Goal: Task Accomplishment & Management: Manage account settings

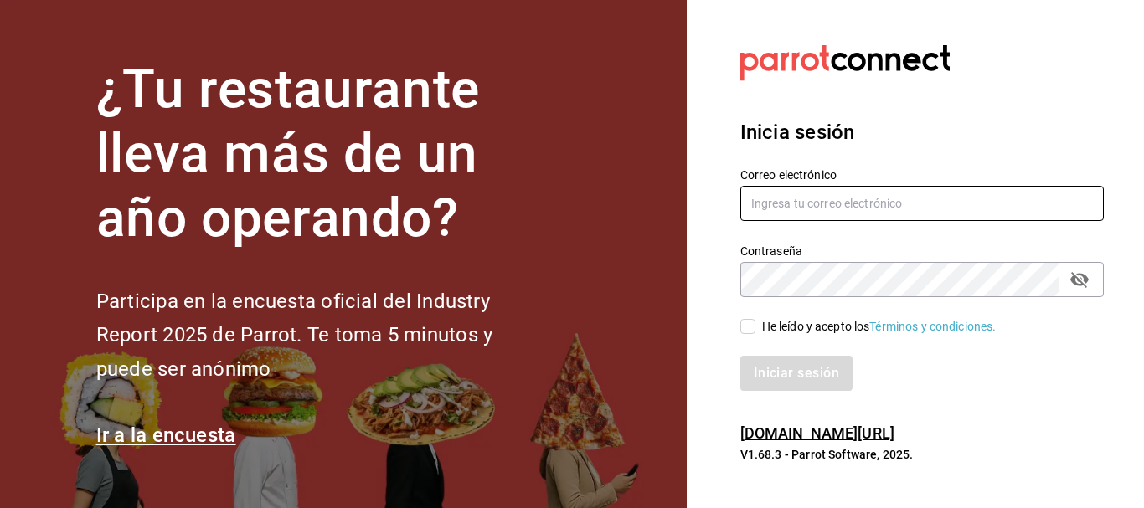
type input "delhuerto@huertoromaverde.org"
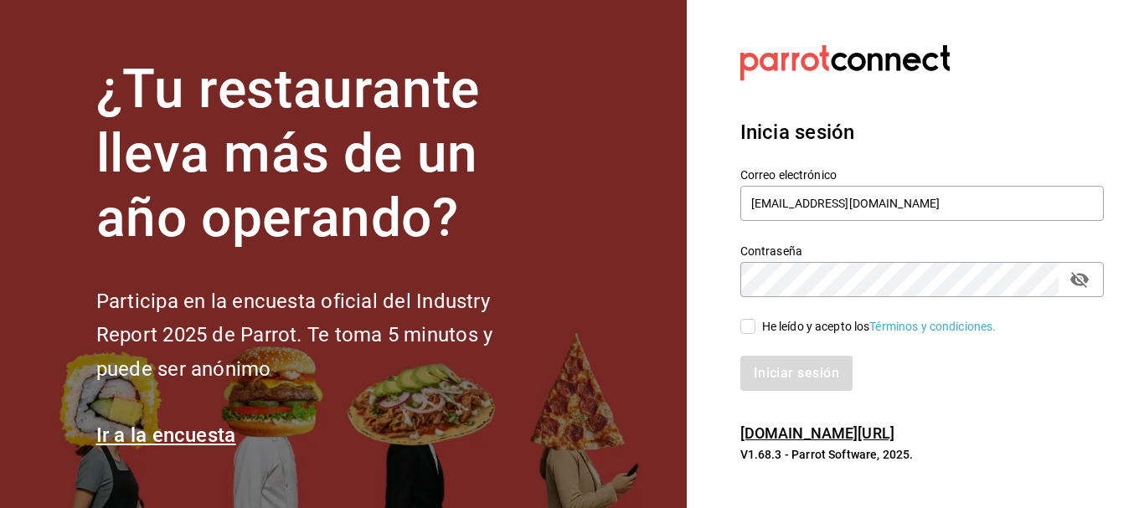
click at [754, 329] on input "He leído y acepto los Términos y condiciones." at bounding box center [748, 326] width 15 height 15
checkbox input "true"
click at [788, 367] on button "Iniciar sesión" at bounding box center [798, 373] width 114 height 35
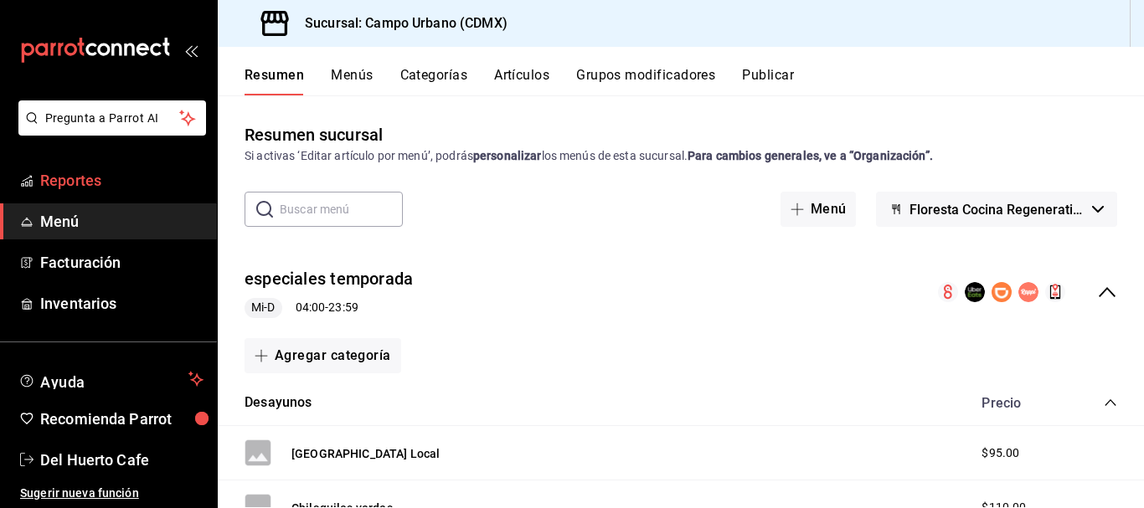
click at [65, 176] on span "Reportes" at bounding box center [121, 180] width 163 height 23
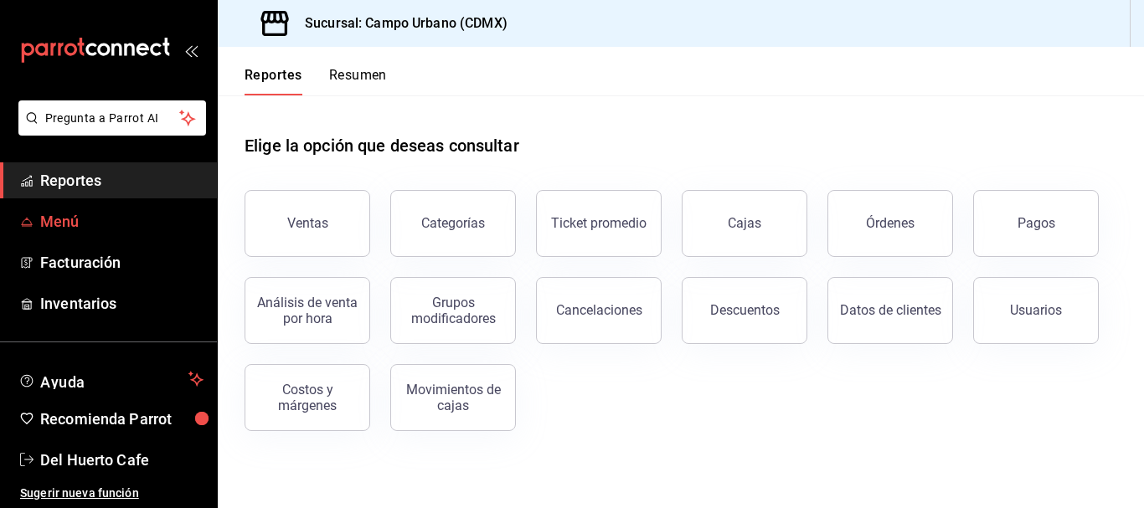
click at [69, 214] on span "Menú" at bounding box center [121, 221] width 163 height 23
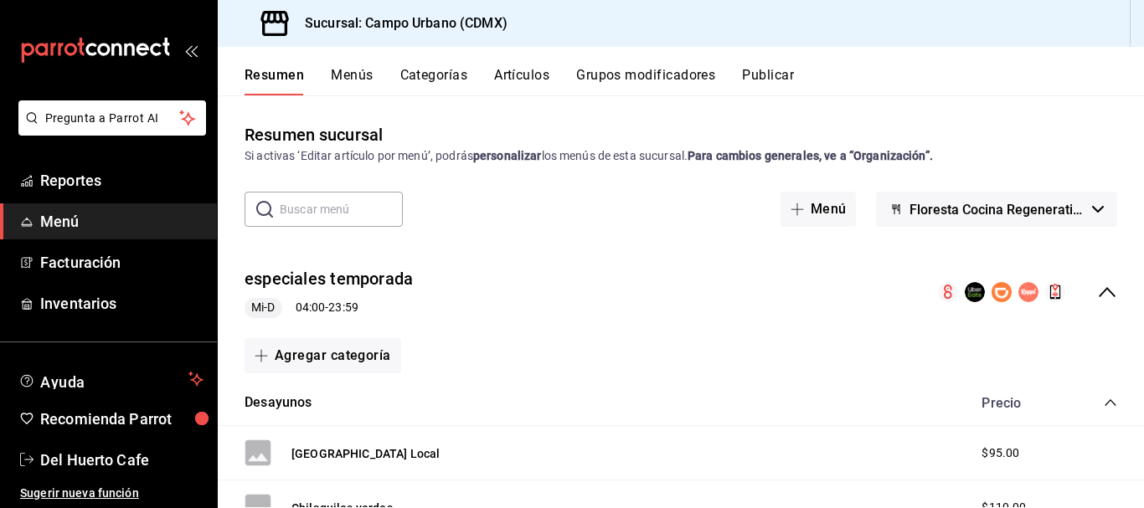
click at [1081, 214] on button "Floresta Cocina Regenerativa" at bounding box center [996, 209] width 241 height 35
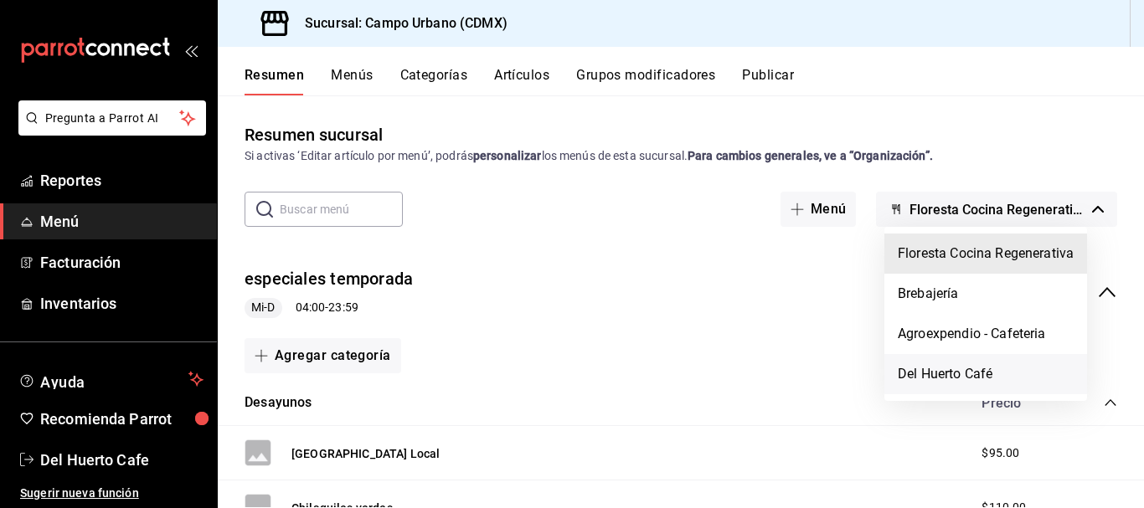
click at [946, 365] on li "Del Huerto Café" at bounding box center [986, 374] width 203 height 40
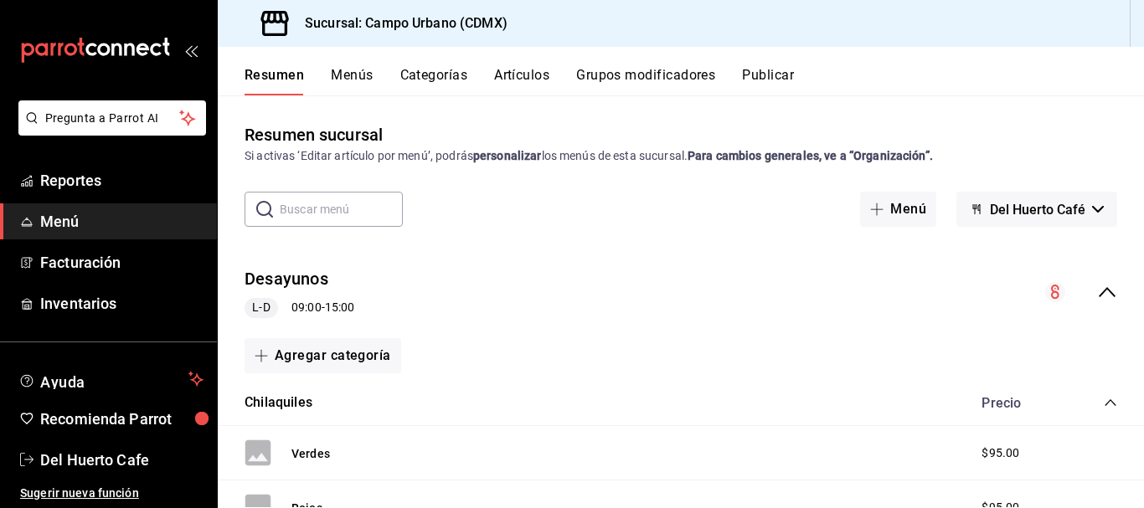
scroll to position [1, 0]
click at [129, 237] on link "Menú" at bounding box center [108, 222] width 217 height 36
click at [150, 224] on span "Menú" at bounding box center [121, 221] width 163 height 23
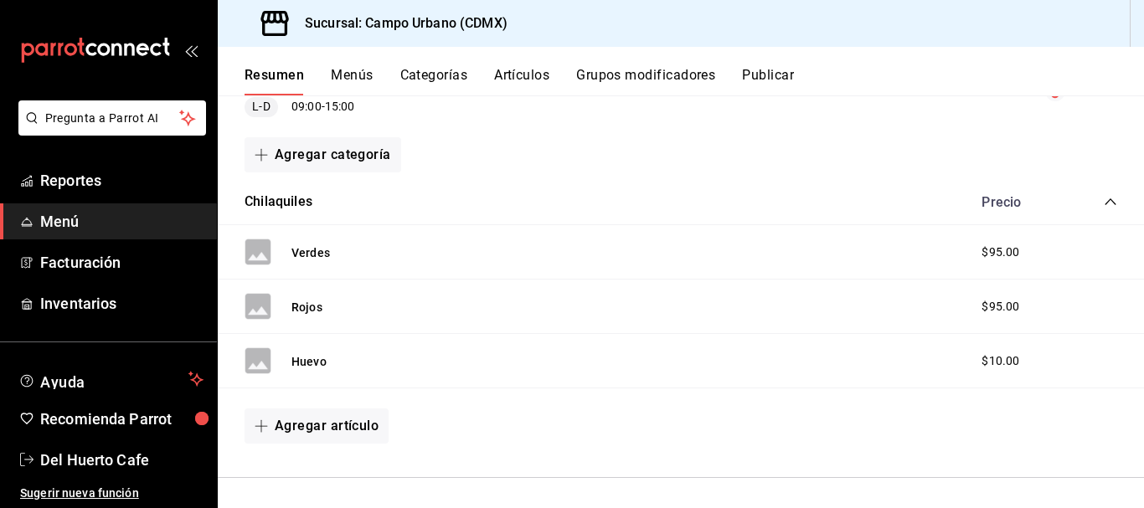
scroll to position [205, 0]
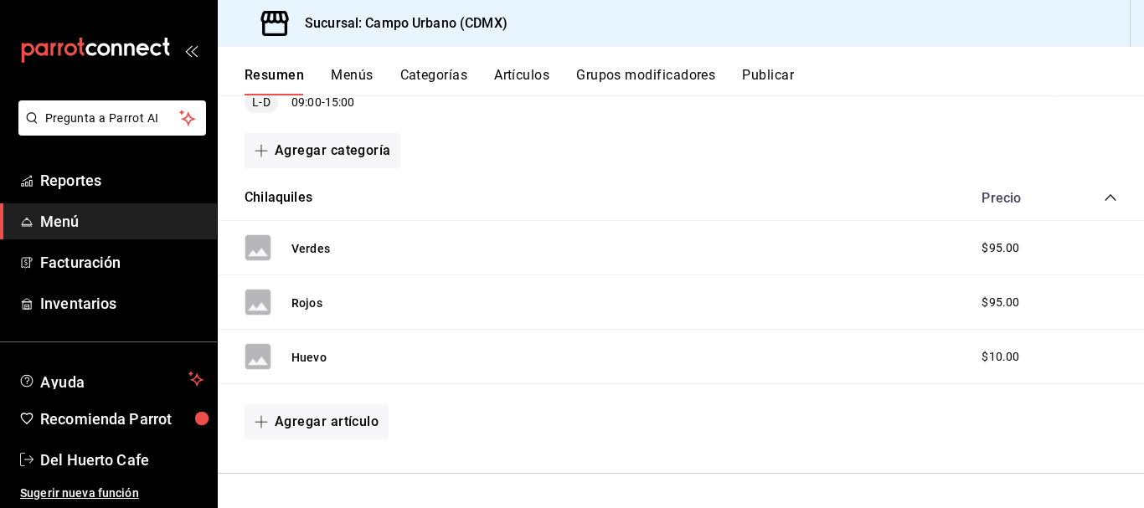
drag, startPoint x: 346, startPoint y: 101, endPoint x: 764, endPoint y: 228, distance: 437.0
click at [764, 228] on div "Verdes $95.00" at bounding box center [681, 248] width 926 height 54
click at [87, 294] on span "Inventarios" at bounding box center [121, 303] width 163 height 23
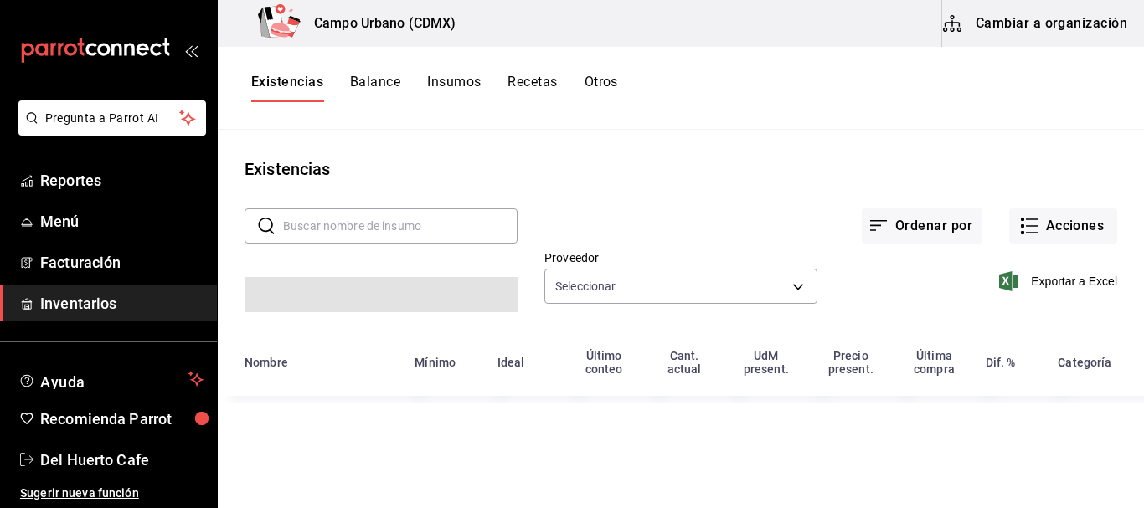
type input "06d369f7-d122-441b-9ac1-c82497edde6d,cb4d0adb-9a6a-4f8a-82e3-f81e93a964d3,eb1cd…"
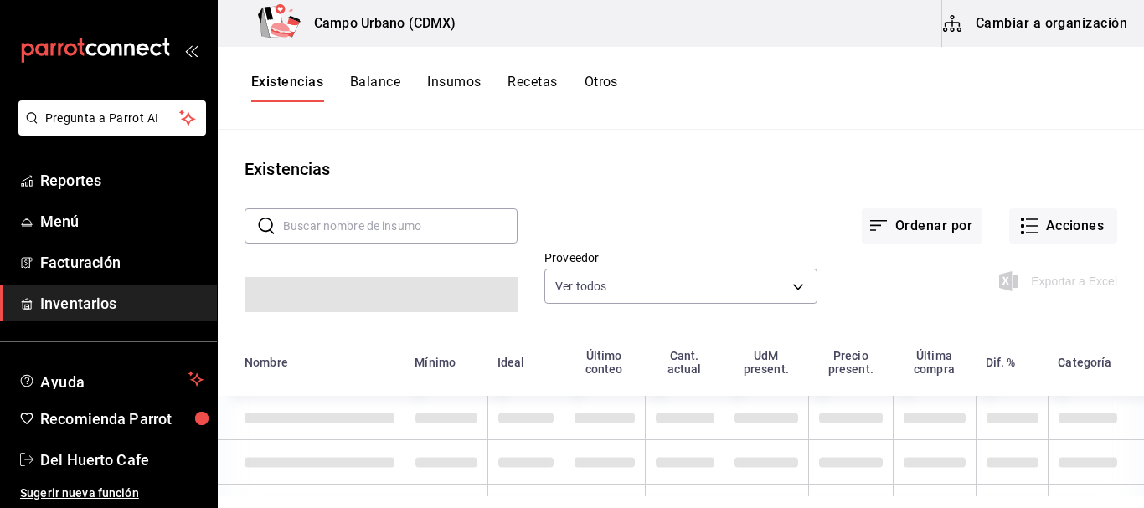
click at [1026, 20] on button "Cambiar a organización" at bounding box center [1036, 23] width 188 height 47
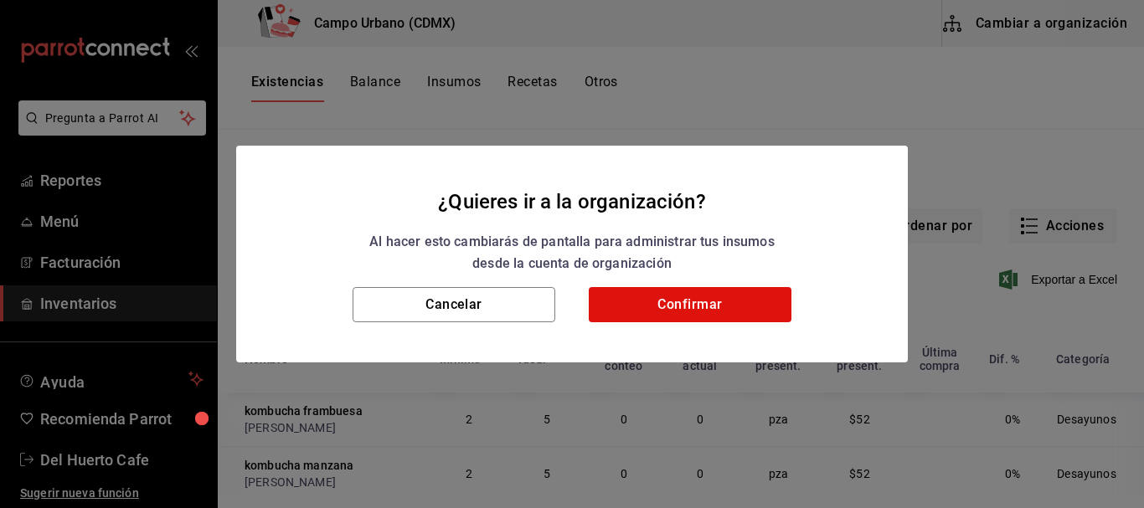
type input "812807fa-e8ff-4482-a887-bf29c19e9560"
click at [705, 299] on button "Confirmar" at bounding box center [690, 304] width 203 height 35
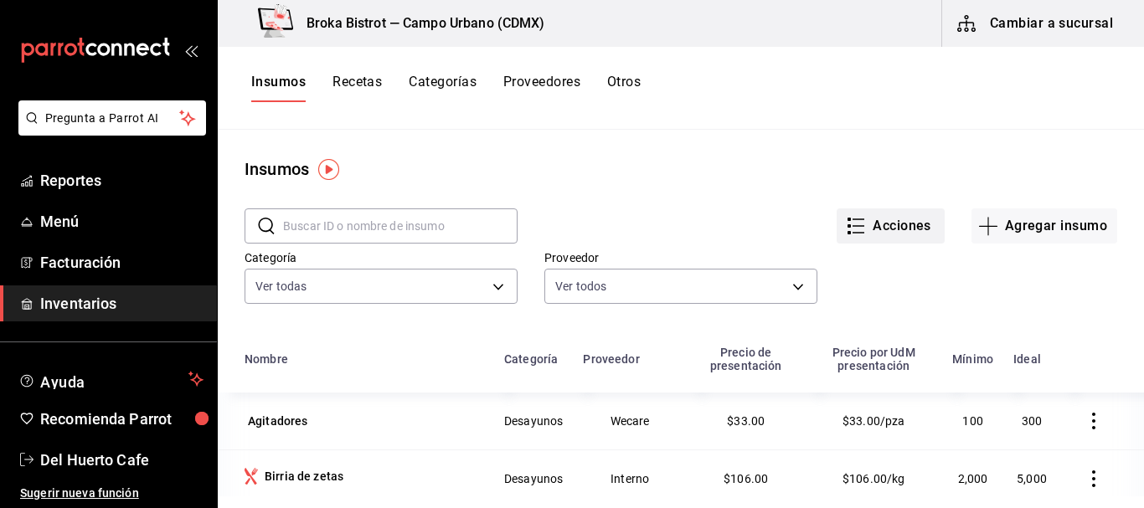
click at [896, 225] on button "Acciones" at bounding box center [891, 226] width 108 height 35
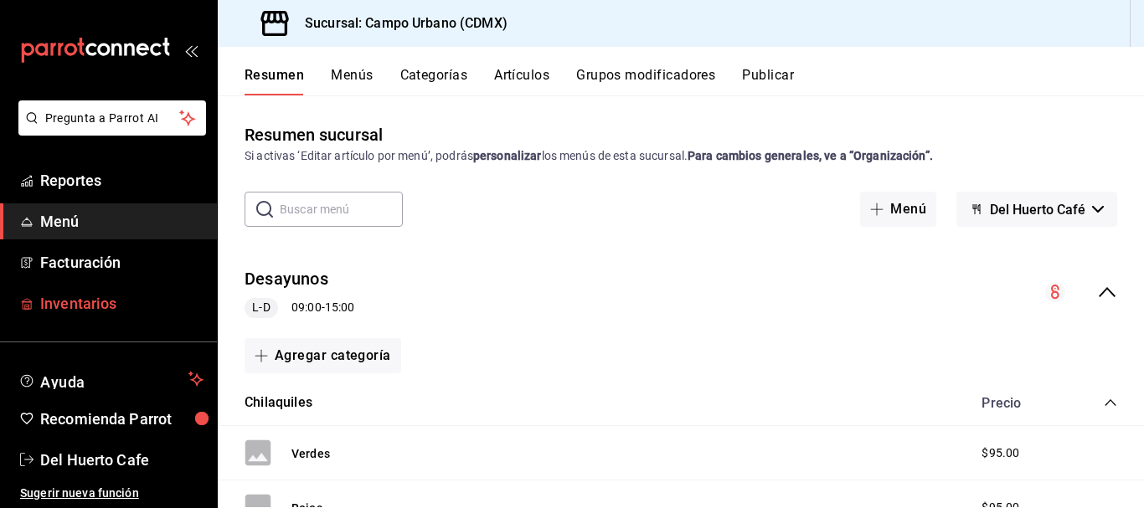
click at [112, 297] on span "Inventarios" at bounding box center [121, 303] width 163 height 23
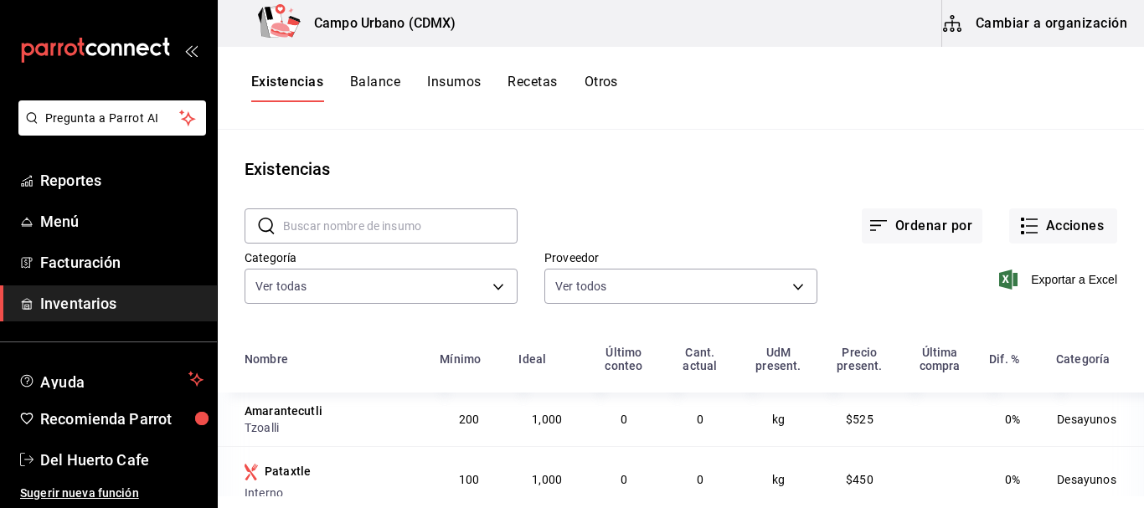
click at [1002, 14] on button "Cambiar a organización" at bounding box center [1036, 23] width 188 height 47
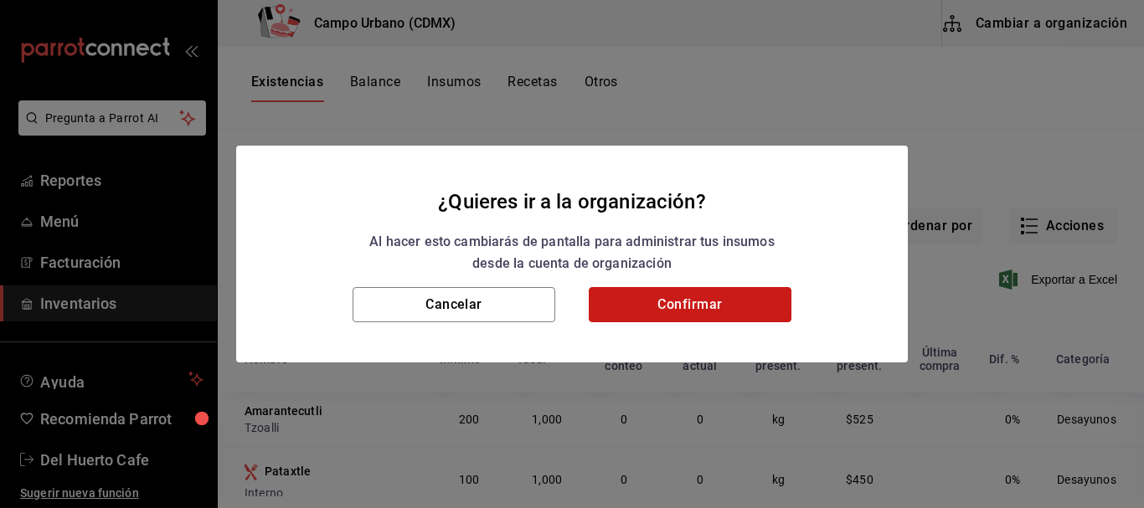
click at [683, 309] on button "Confirmar" at bounding box center [690, 304] width 203 height 35
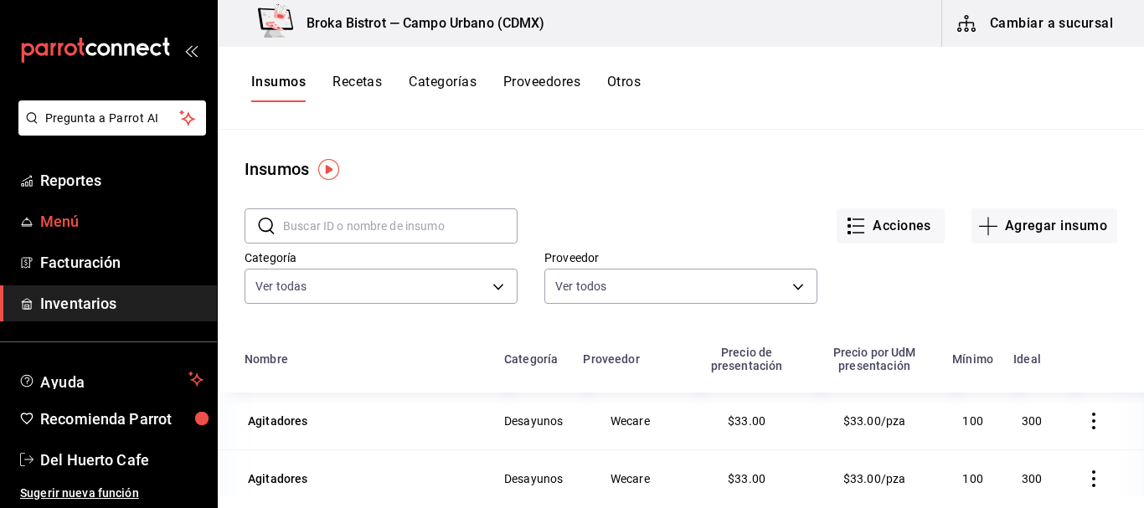
click at [85, 233] on link "Menú" at bounding box center [108, 222] width 217 height 36
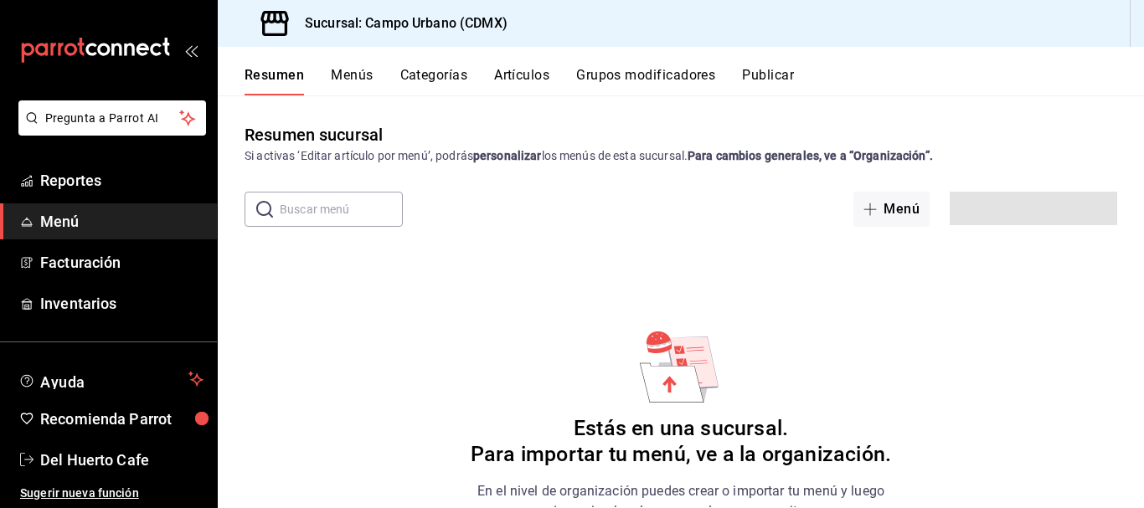
click at [85, 232] on span "Menú" at bounding box center [121, 221] width 163 height 23
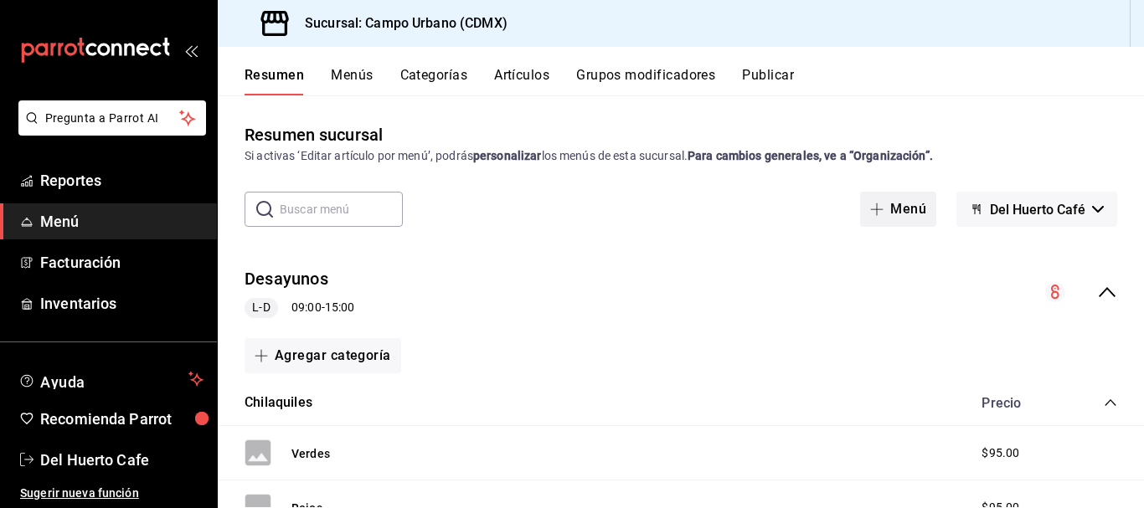
click at [893, 213] on button "Menú" at bounding box center [898, 209] width 76 height 35
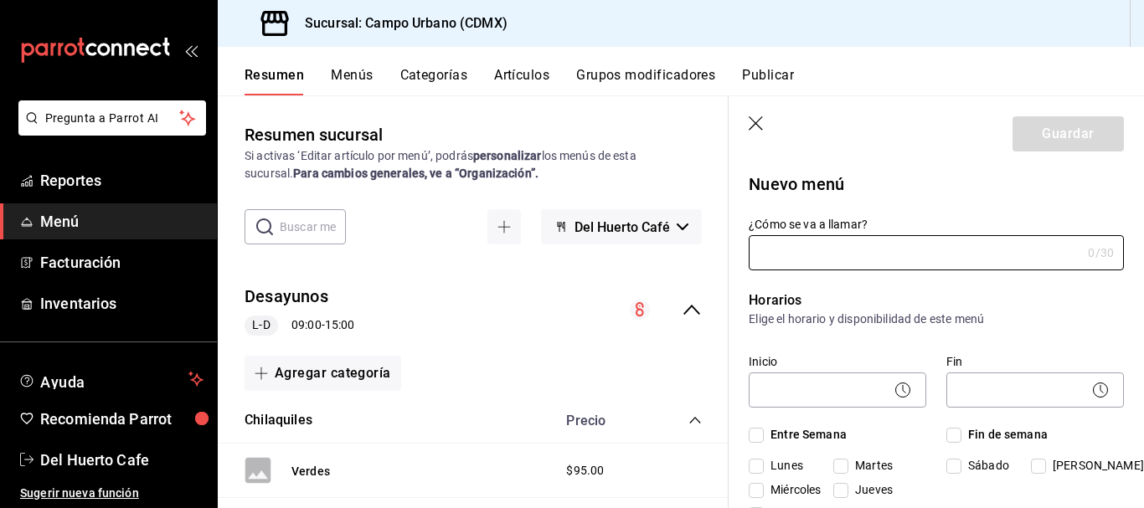
click at [101, 221] on span "Menú" at bounding box center [121, 221] width 163 height 23
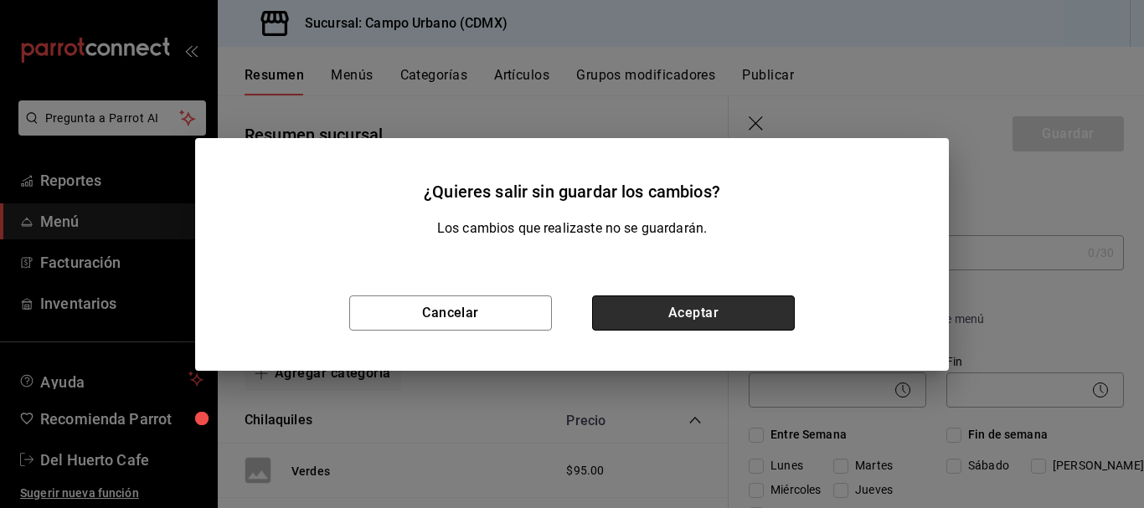
click at [707, 299] on button "Aceptar" at bounding box center [693, 313] width 203 height 35
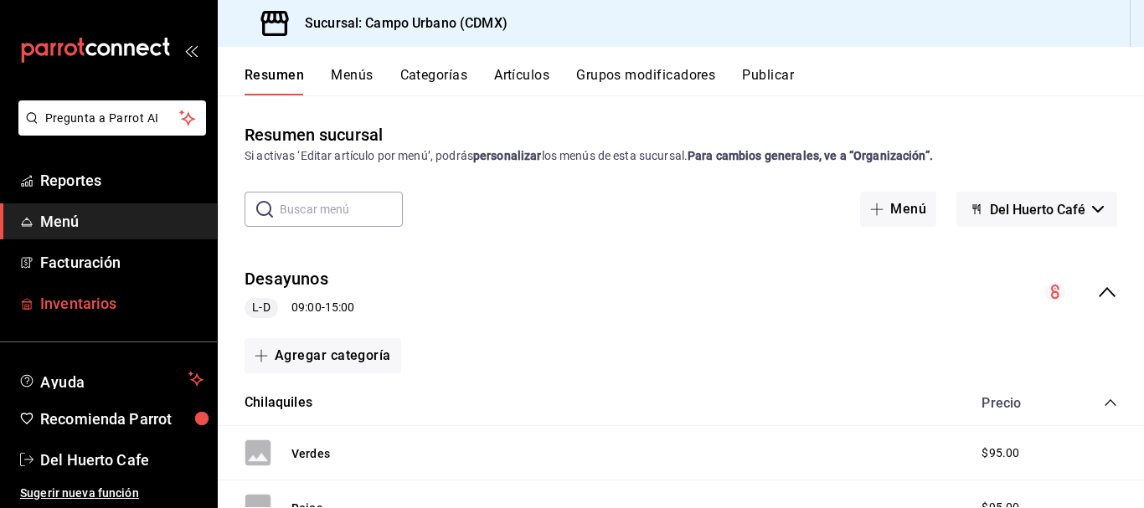
click at [104, 302] on span "Inventarios" at bounding box center [121, 303] width 163 height 23
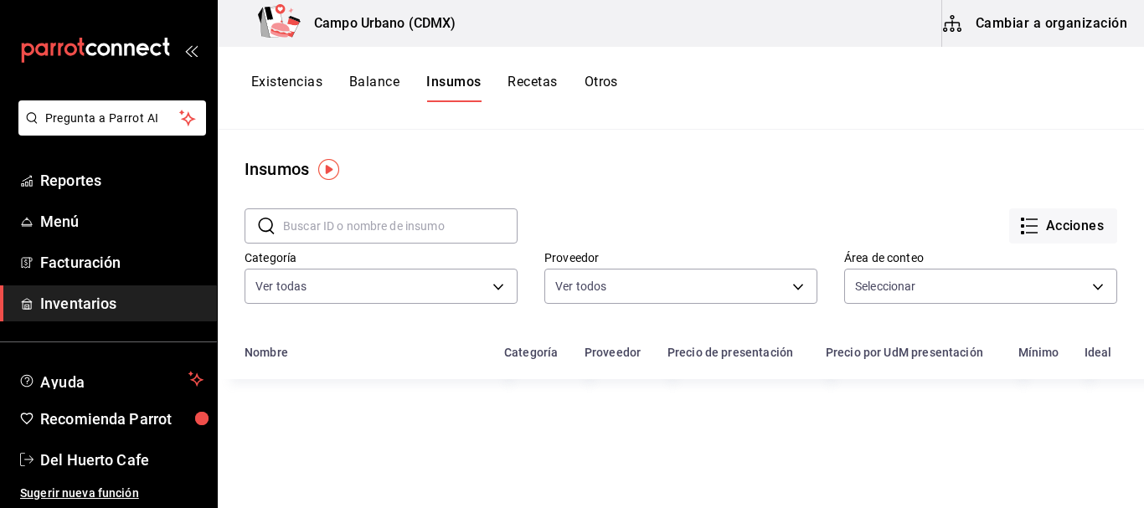
type input "b3268741-9158-4350-a02d-d98a520d91b7,a1473ff9-7736-4d81-bf1c-a6fcecede964,3d942…"
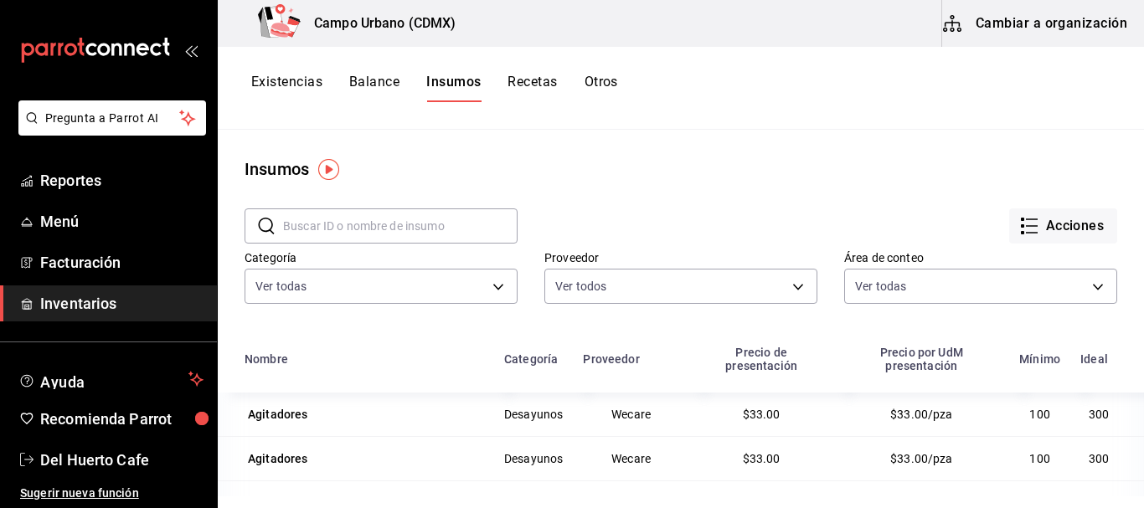
click at [545, 85] on button "Recetas" at bounding box center [532, 88] width 49 height 28
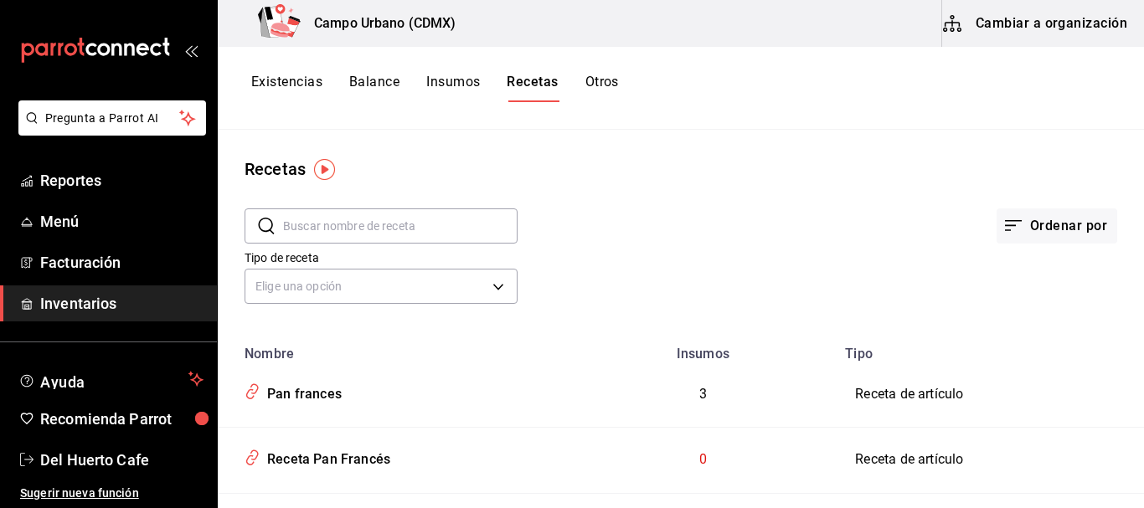
click at [1006, 16] on button "Cambiar a organización" at bounding box center [1036, 23] width 188 height 47
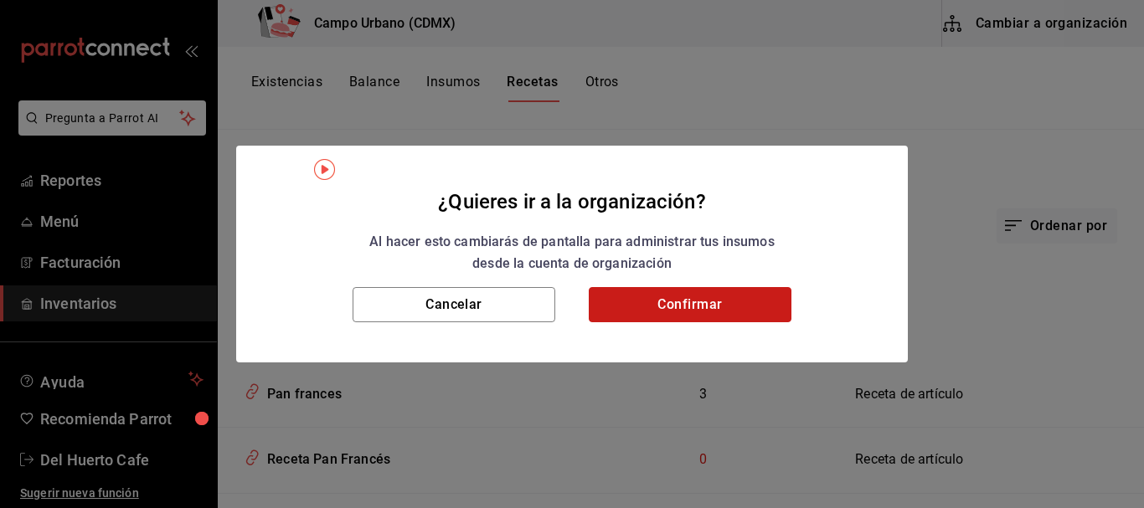
click at [660, 302] on button "Confirmar" at bounding box center [690, 304] width 203 height 35
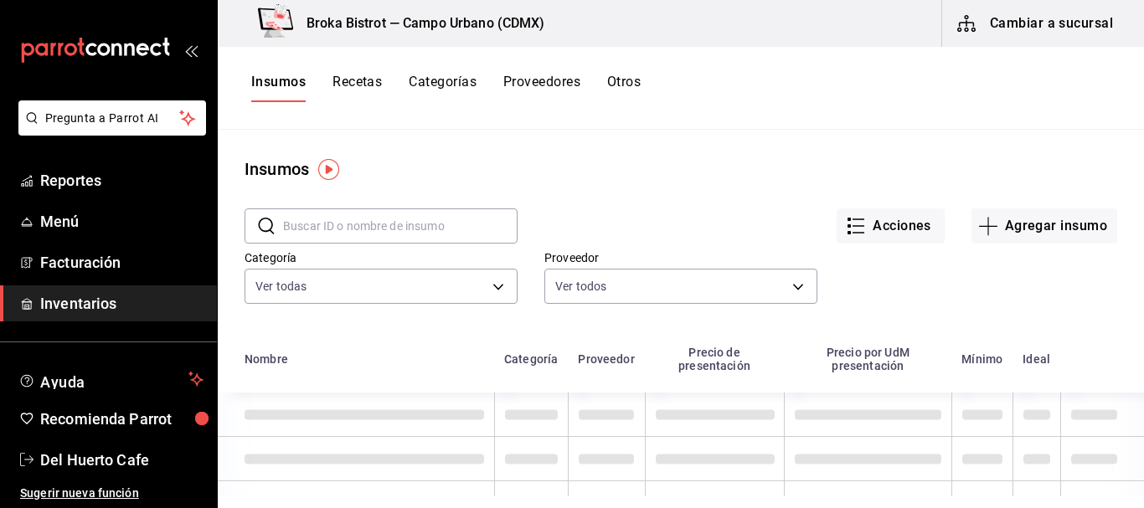
click at [351, 80] on button "Recetas" at bounding box center [357, 88] width 49 height 28
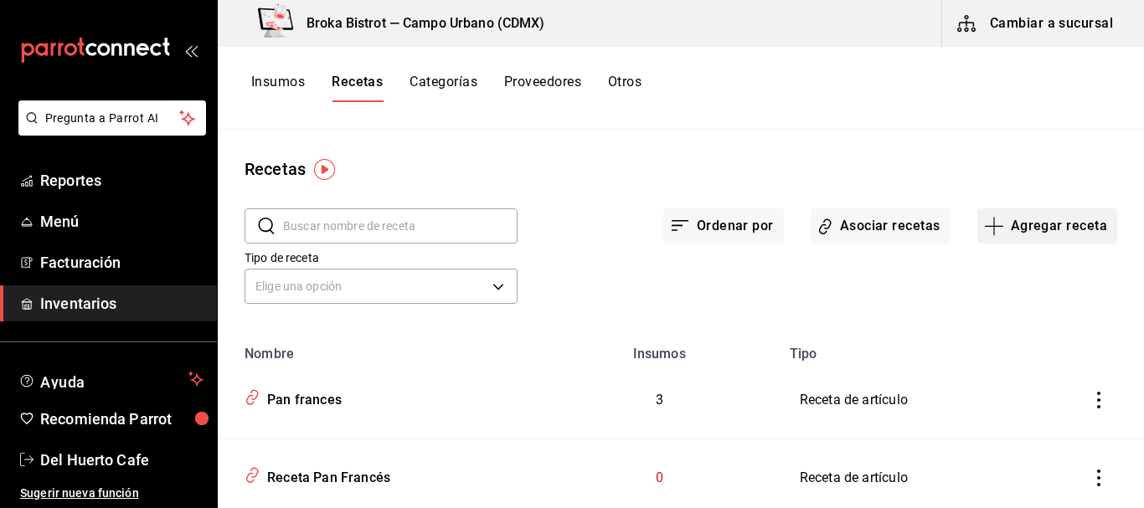
click at [1019, 215] on button "Agregar receta" at bounding box center [1048, 226] width 140 height 35
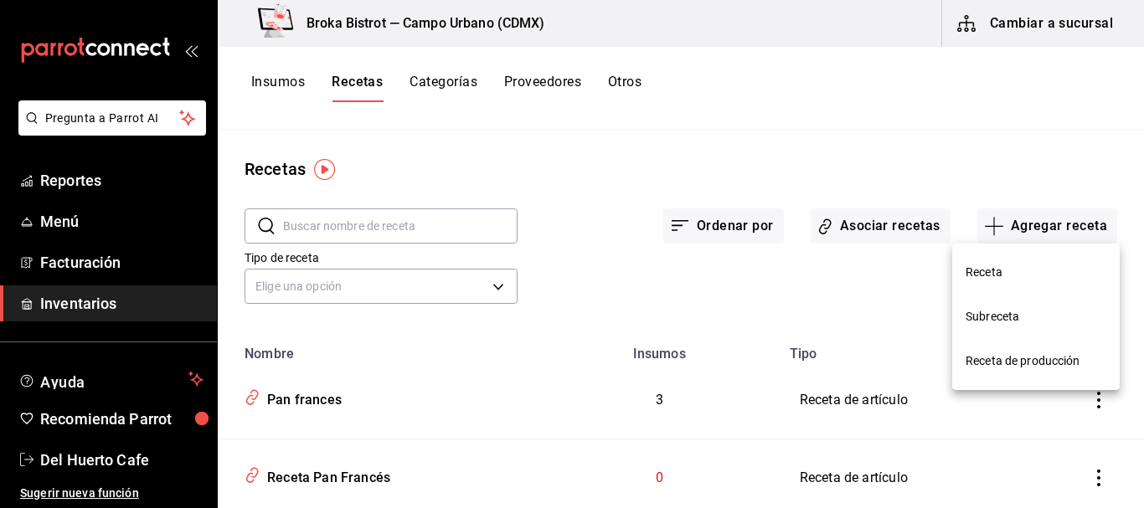
click at [991, 266] on span "Receta" at bounding box center [1036, 273] width 141 height 18
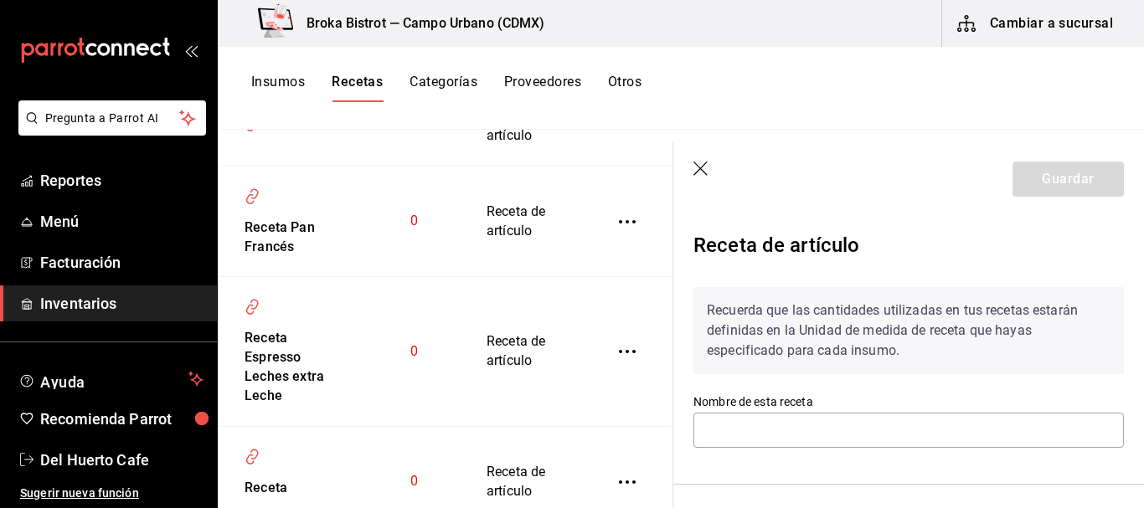
scroll to position [361, 0]
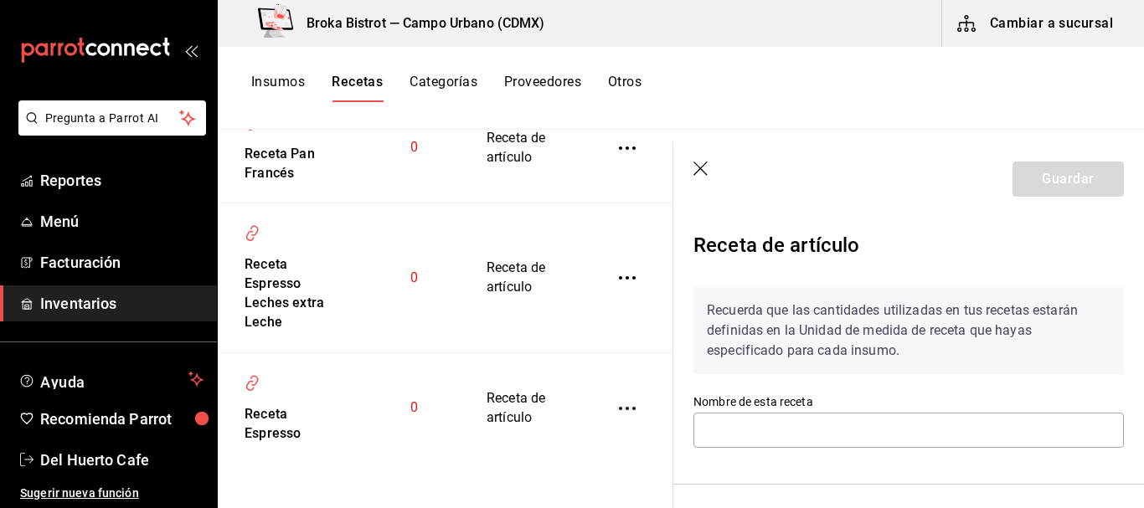
click at [619, 406] on icon "inventoriesTable" at bounding box center [627, 408] width 17 height 17
click at [574, 428] on span "Eliminar" at bounding box center [564, 432] width 43 height 13
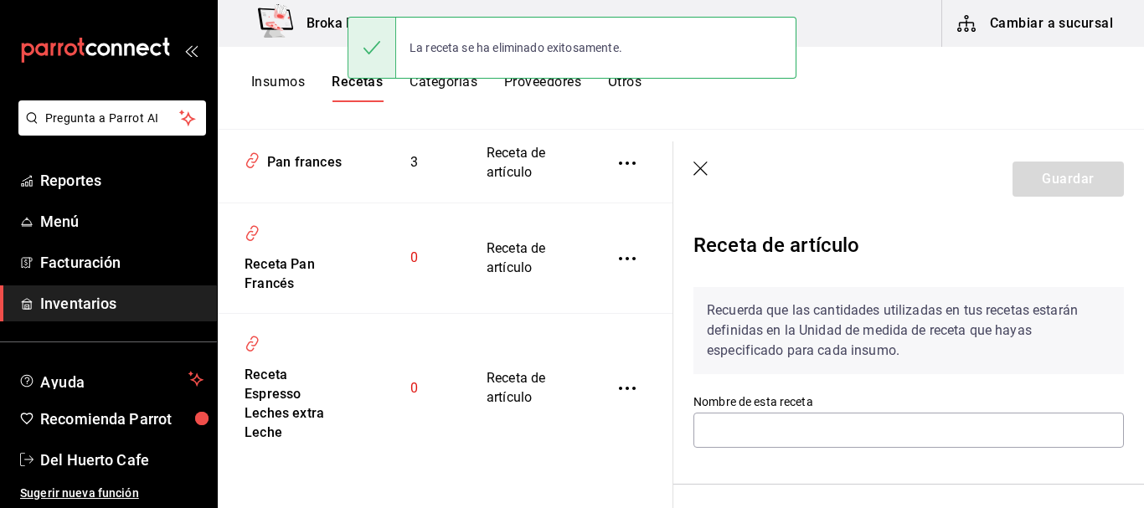
scroll to position [250, 0]
click at [619, 389] on icon "inventoriesTable" at bounding box center [627, 388] width 17 height 17
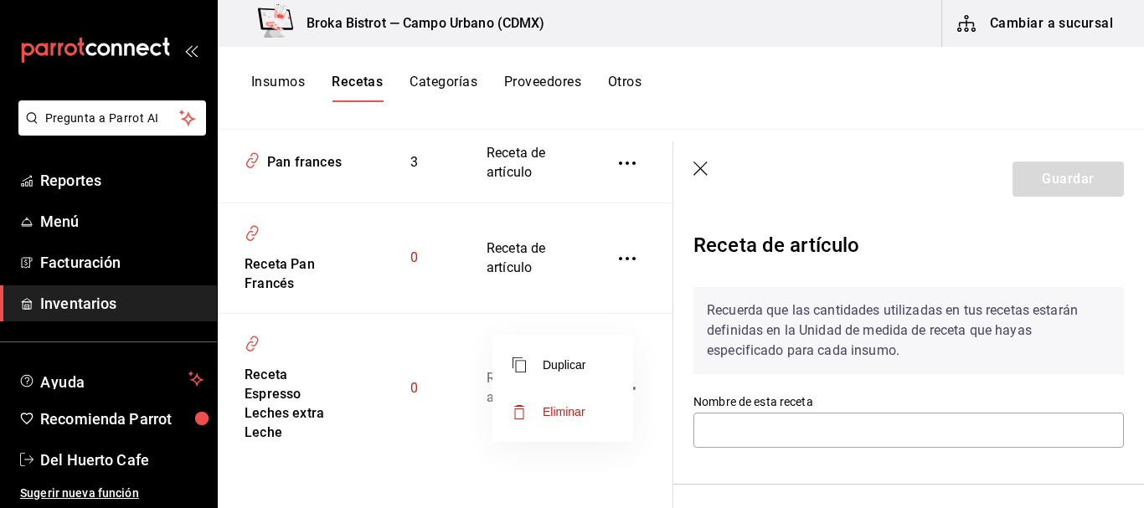
click at [577, 410] on span "Eliminar" at bounding box center [564, 411] width 43 height 13
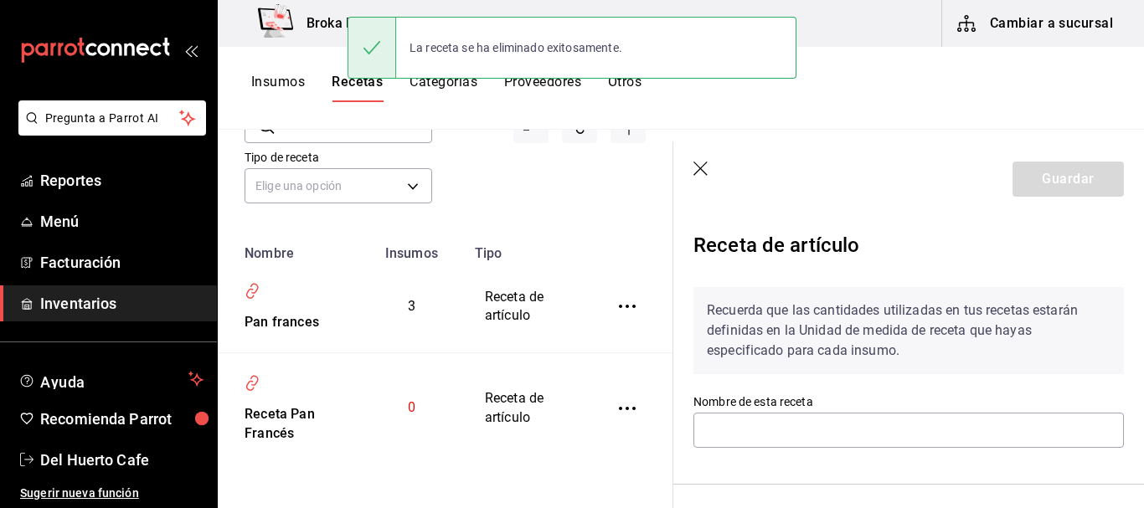
scroll to position [101, 0]
click at [619, 405] on icon "inventoriesTable" at bounding box center [627, 408] width 17 height 17
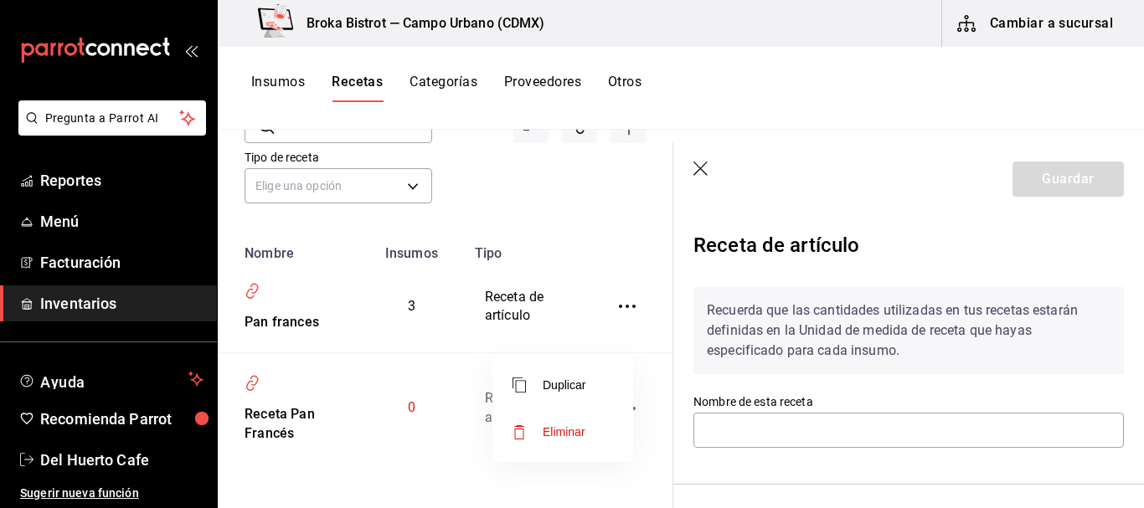
click at [566, 433] on span "Eliminar" at bounding box center [564, 432] width 43 height 13
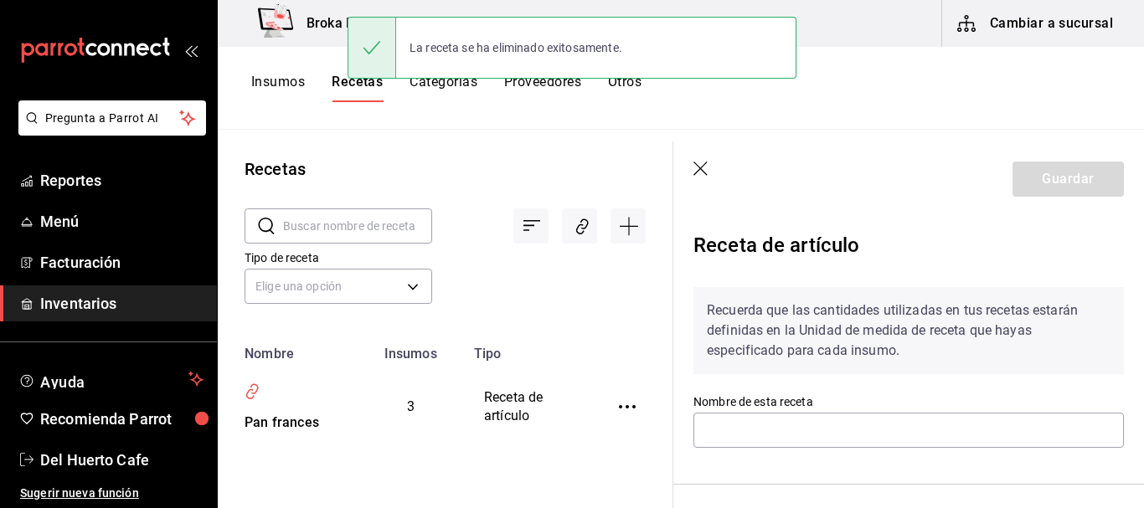
scroll to position [0, 0]
click at [632, 409] on icon "inventoriesTable" at bounding box center [627, 407] width 17 height 17
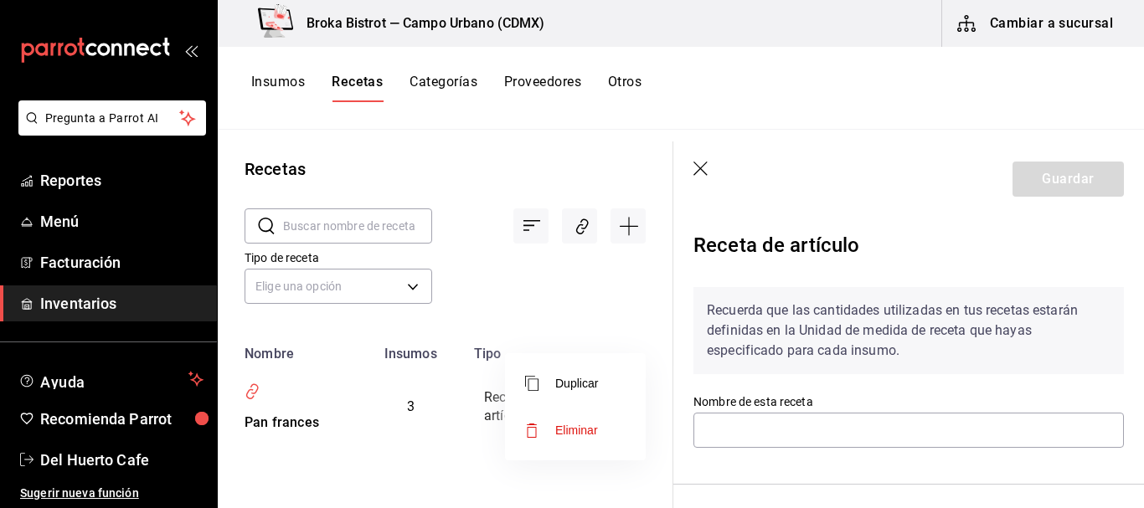
click at [577, 426] on span "Eliminar" at bounding box center [576, 430] width 43 height 13
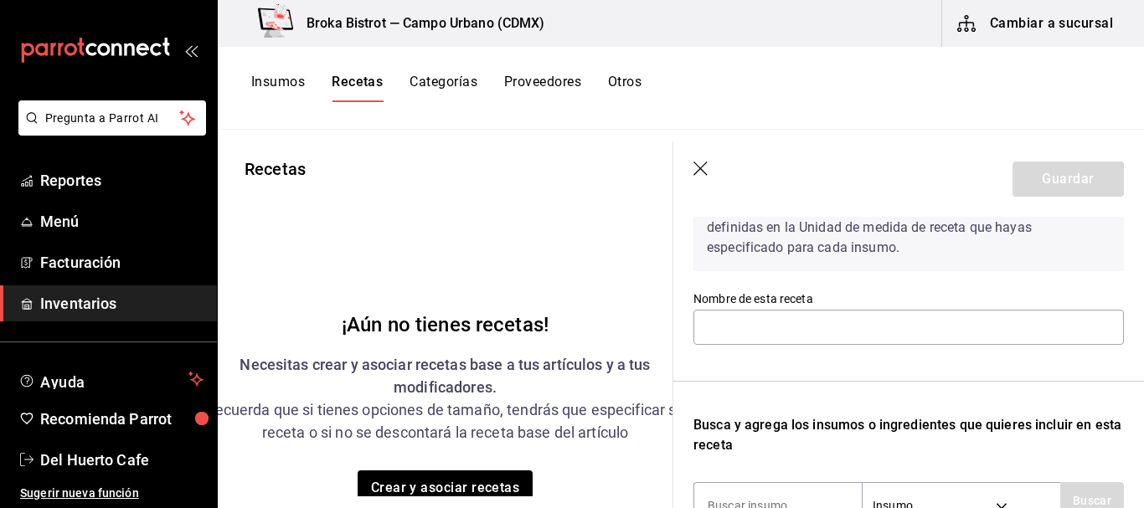
scroll to position [111, 0]
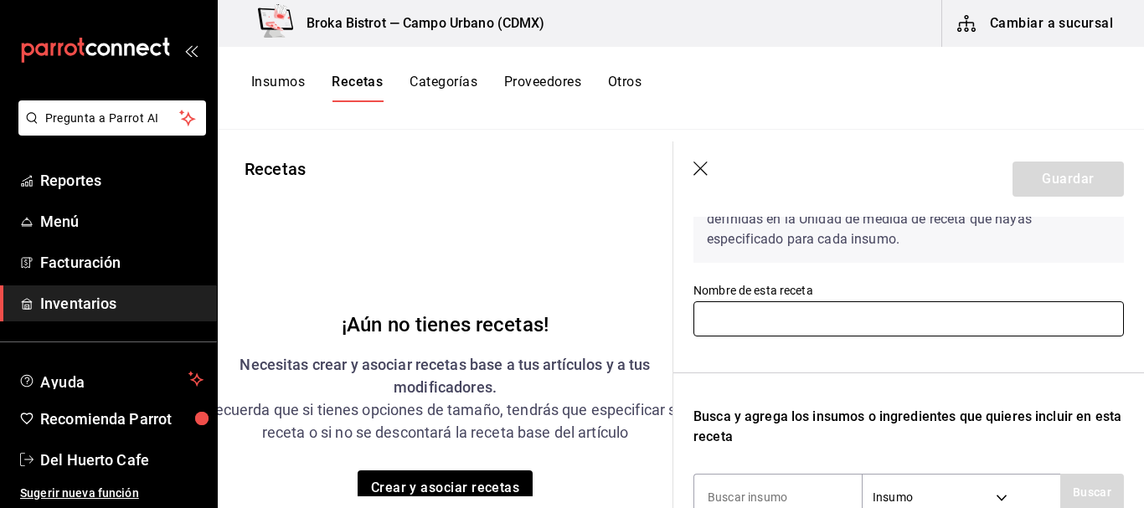
click at [849, 316] on input "text" at bounding box center [909, 319] width 431 height 35
type input "chilaquiles verdes"
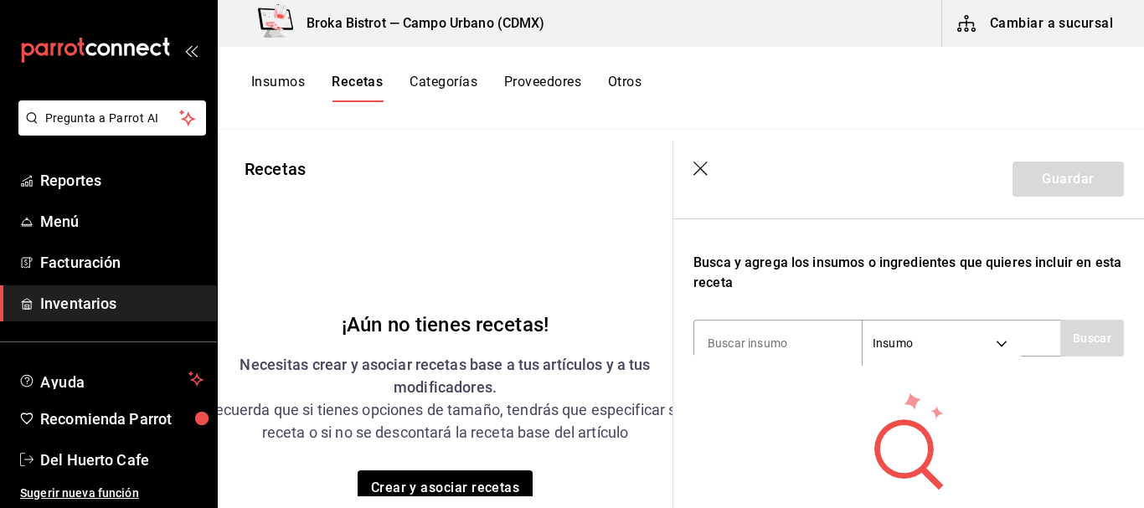
scroll to position [266, 0]
click at [785, 339] on input at bounding box center [778, 342] width 168 height 35
type input "totopos"
click at [1065, 334] on button "Buscar" at bounding box center [1092, 337] width 64 height 37
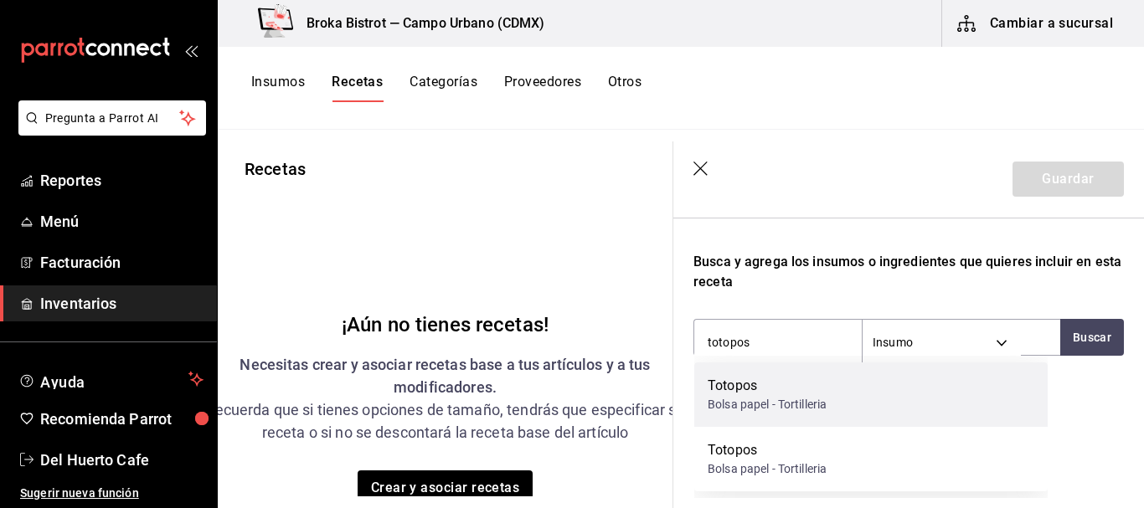
click at [769, 403] on div "Bolsa papel - Tortilleria" at bounding box center [767, 405] width 119 height 18
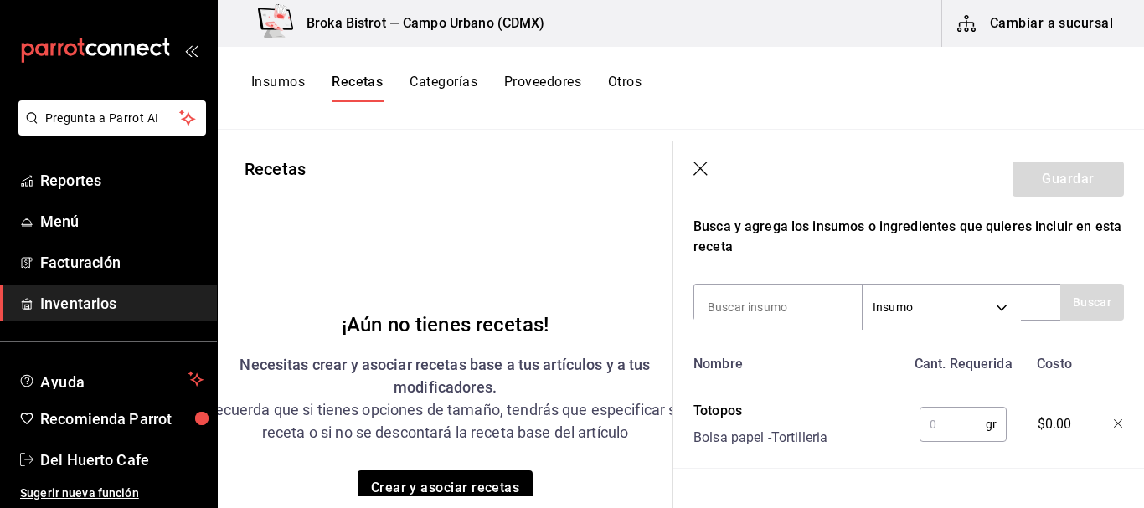
scroll to position [301, 0]
click at [1114, 424] on icon "button" at bounding box center [1118, 425] width 8 height 8
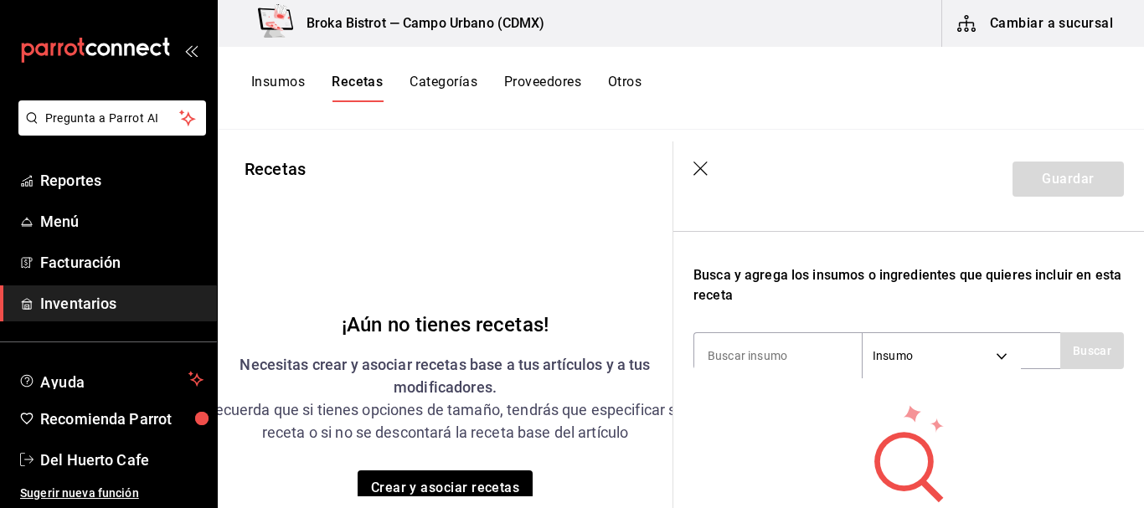
scroll to position [265, 0]
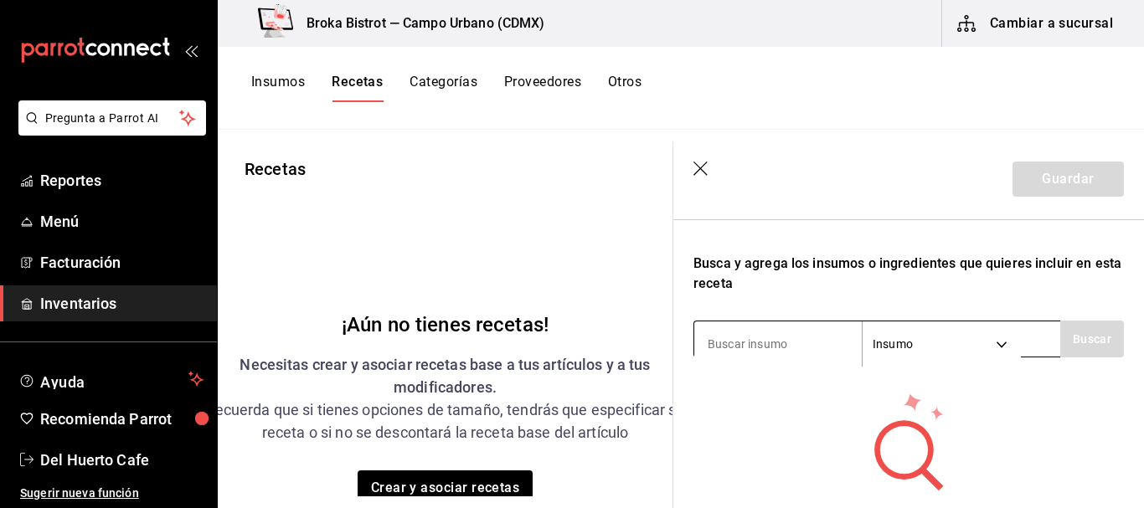
click at [785, 336] on input at bounding box center [778, 344] width 168 height 35
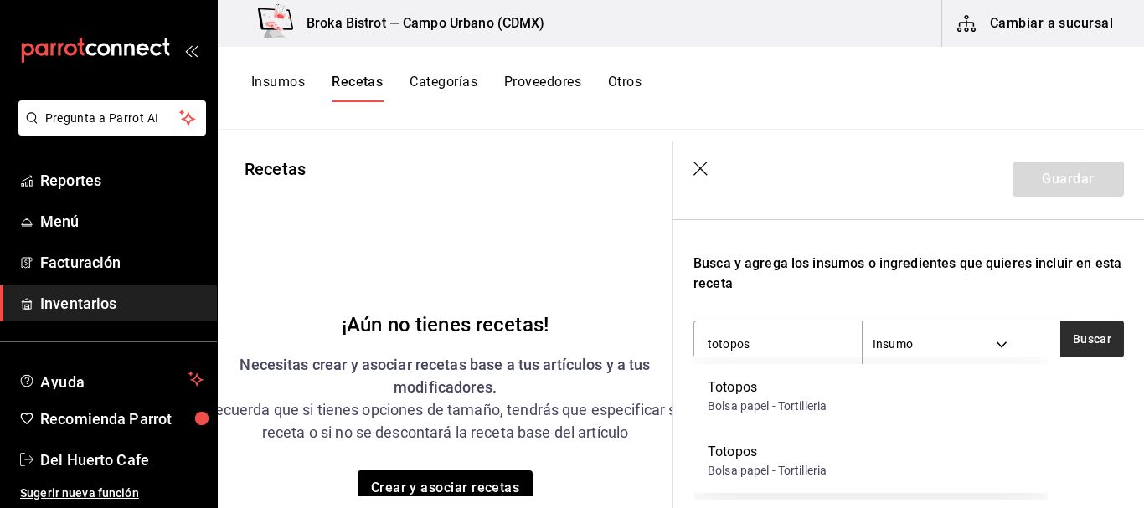
type input "totopos"
click at [1073, 338] on button "Buscar" at bounding box center [1092, 339] width 64 height 37
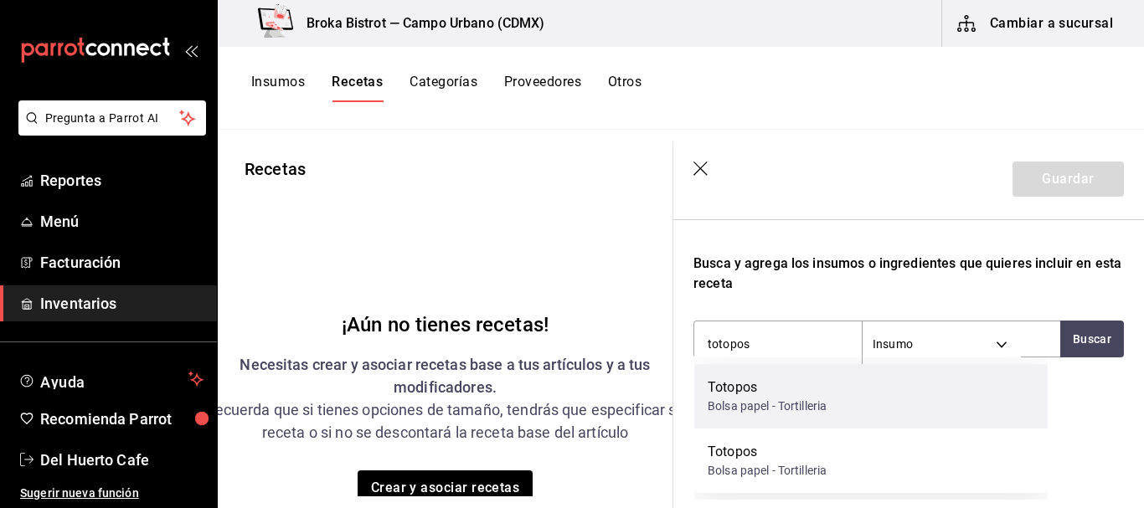
click at [814, 415] on div "Bolsa papel - Tortilleria" at bounding box center [767, 407] width 119 height 18
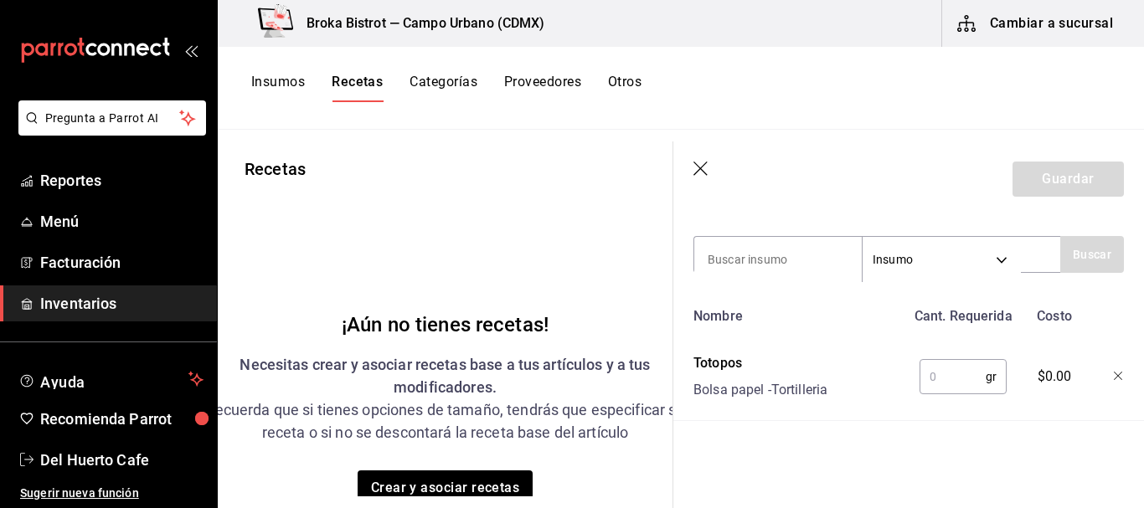
scroll to position [353, 0]
click at [936, 375] on input "text" at bounding box center [953, 377] width 66 height 34
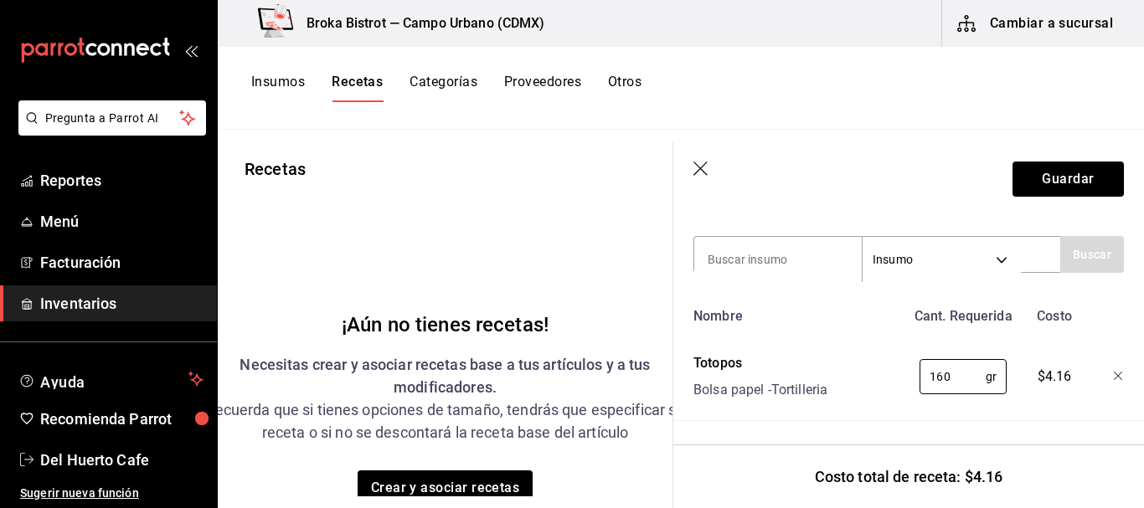
type input "160"
click at [1086, 328] on div "Nombre Cant. Requerida Costo Totopos Bolsa papel - Tortilleria 160 gr ​ $4.16" at bounding box center [909, 360] width 431 height 121
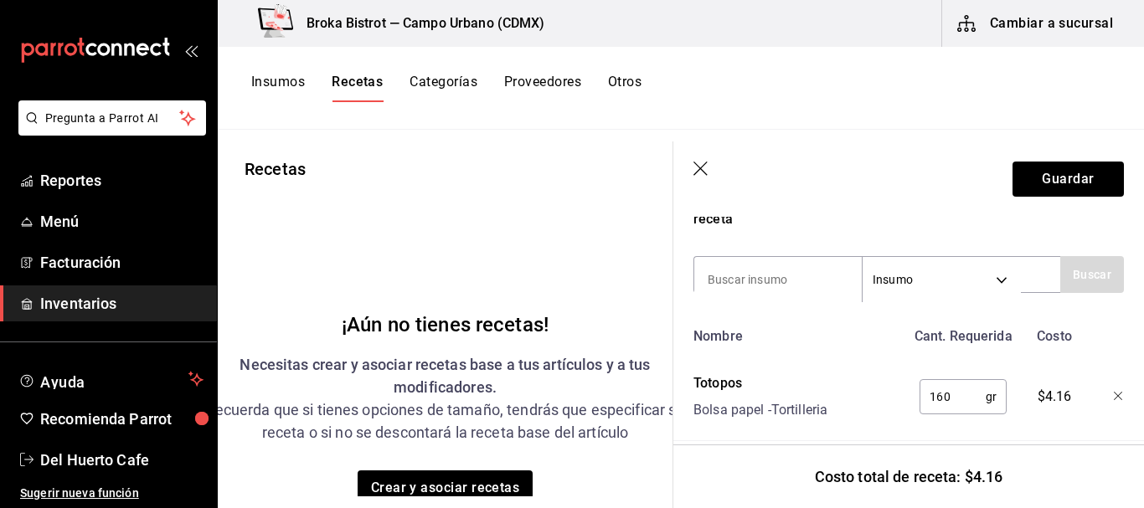
scroll to position [362, 0]
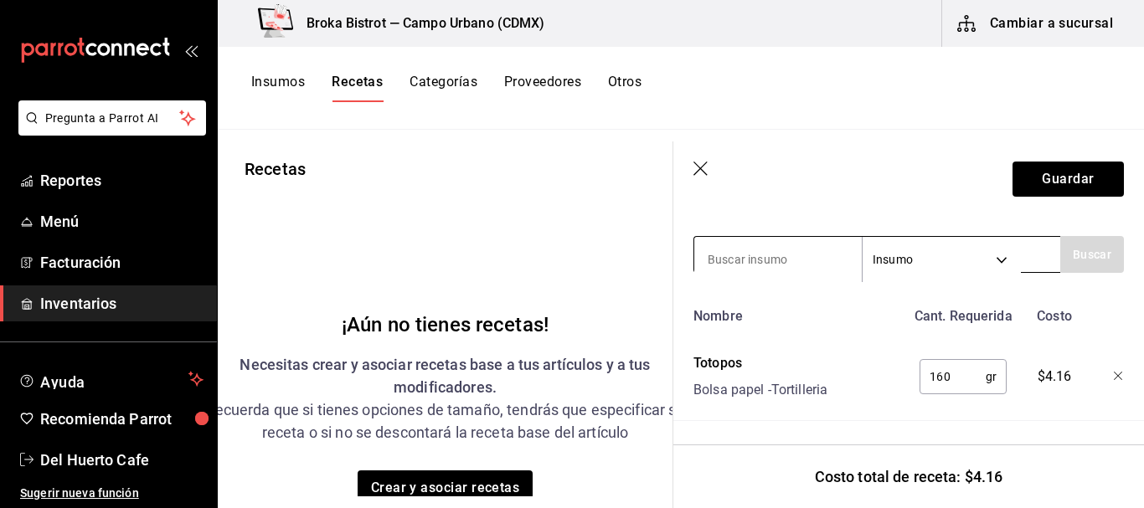
click at [780, 242] on input at bounding box center [778, 259] width 168 height 35
type input "salsa"
click at [1076, 240] on button "Buscar" at bounding box center [1092, 254] width 64 height 37
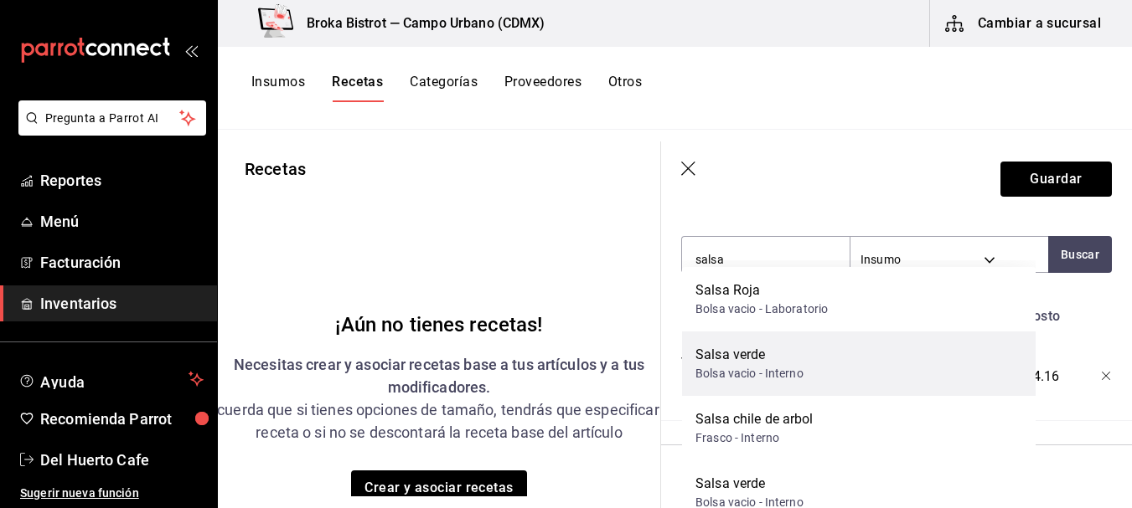
click at [810, 347] on div "Salsa verde Bolsa vacio - Interno" at bounding box center [858, 364] width 353 height 65
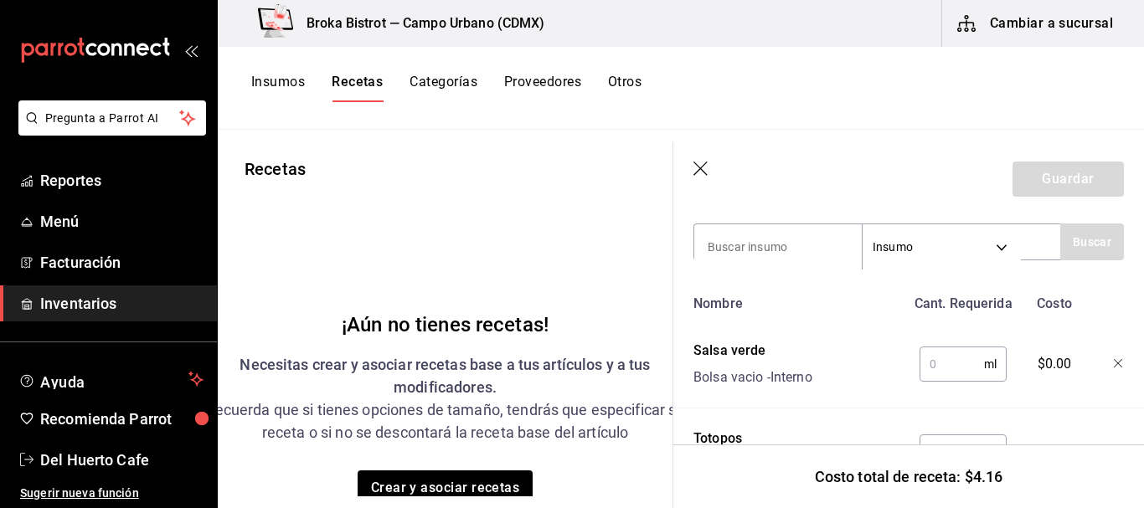
click at [937, 367] on input "text" at bounding box center [952, 365] width 65 height 34
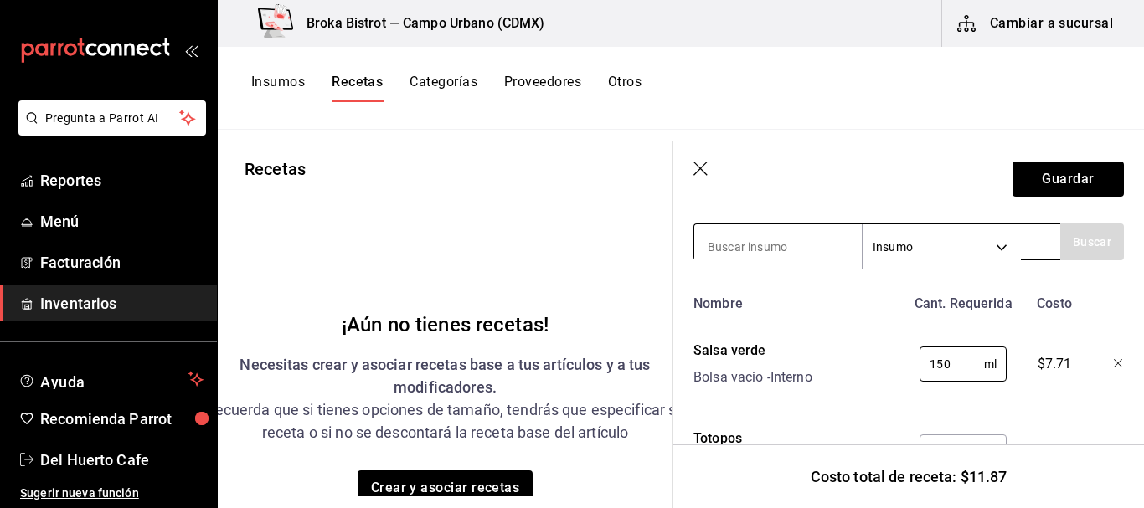
type input "150"
click at [762, 240] on input at bounding box center [778, 247] width 168 height 35
type input "crema"
click at [1080, 246] on button "Buscar" at bounding box center [1092, 242] width 64 height 37
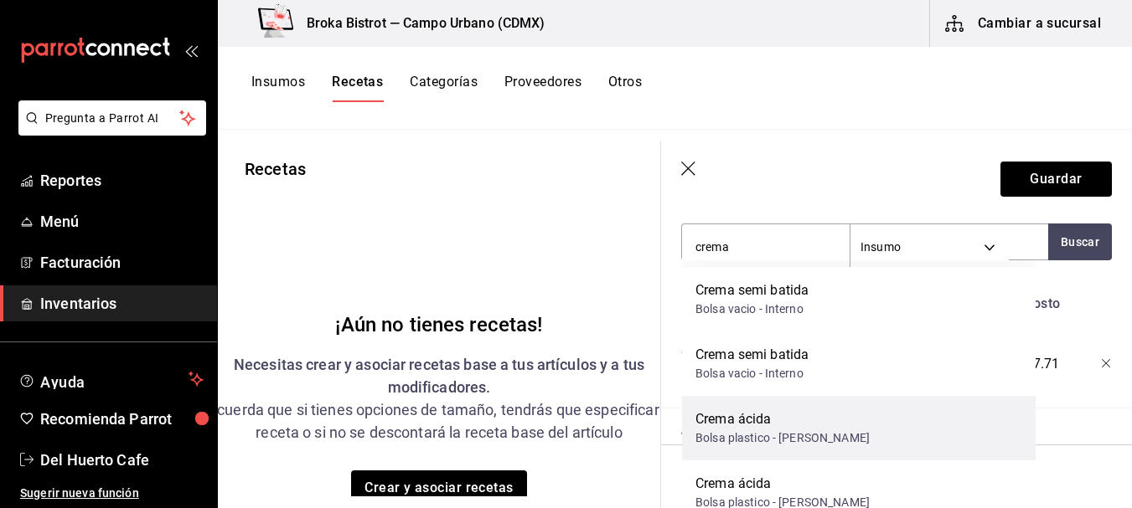
click at [822, 438] on div "Crema ácida Bolsa plastico - Arturo" at bounding box center [858, 428] width 353 height 65
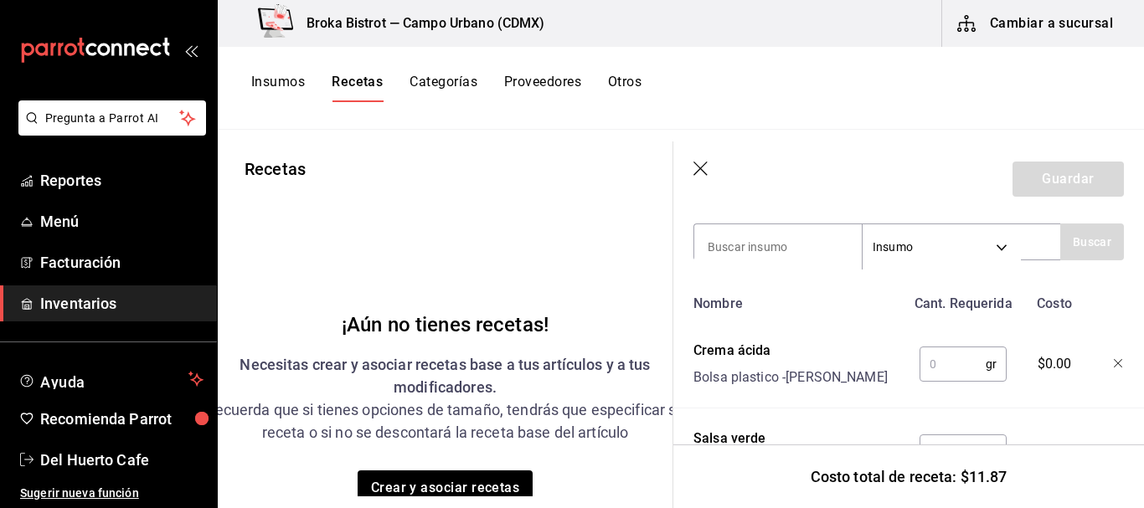
click at [945, 374] on input "text" at bounding box center [953, 365] width 66 height 34
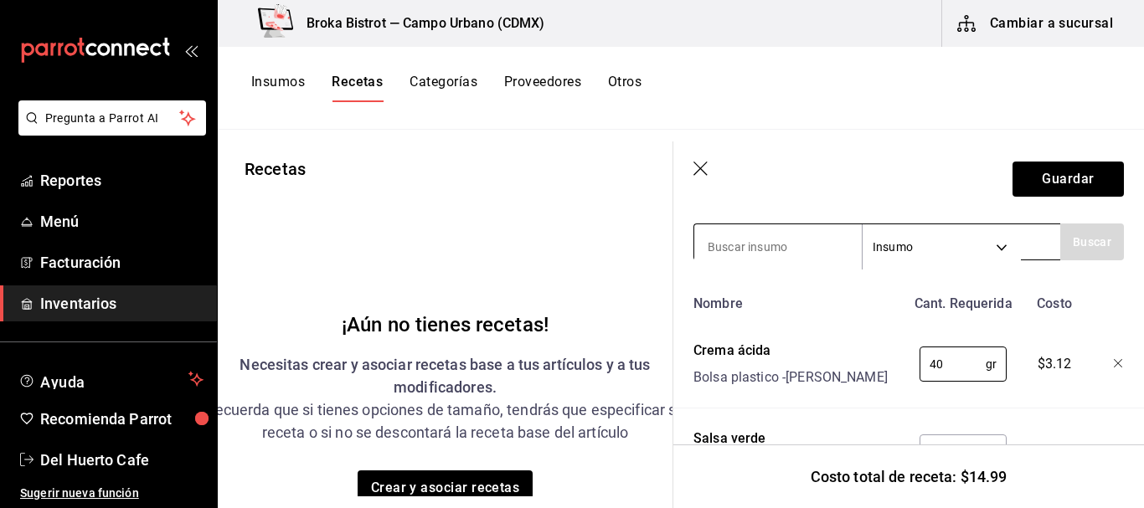
type input "40"
click at [797, 237] on input at bounding box center [778, 247] width 168 height 35
type input "queso cotija"
click at [1081, 250] on button "Buscar" at bounding box center [1092, 242] width 64 height 37
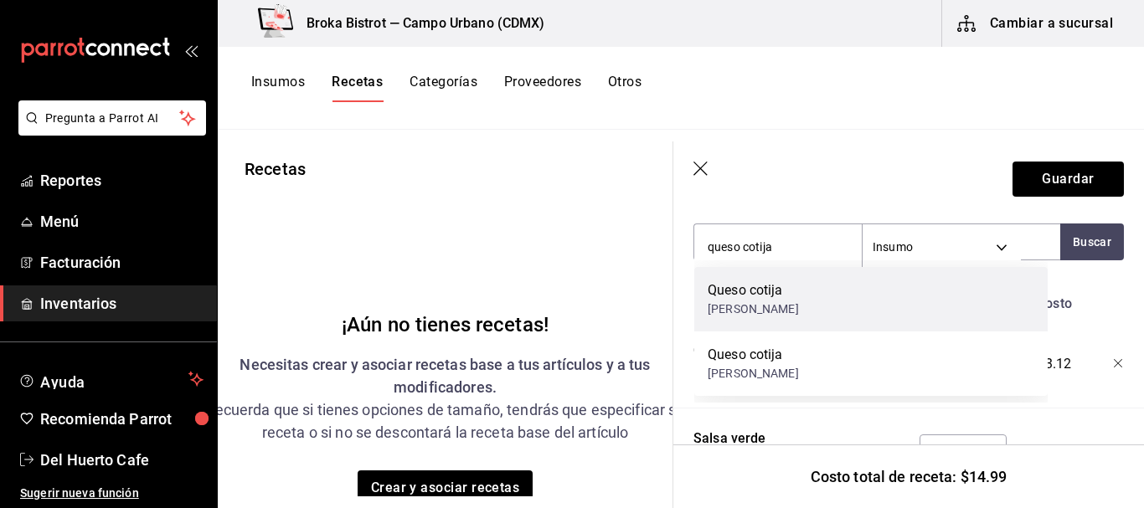
click at [823, 317] on div "Queso cotija [PERSON_NAME]" at bounding box center [870, 299] width 353 height 65
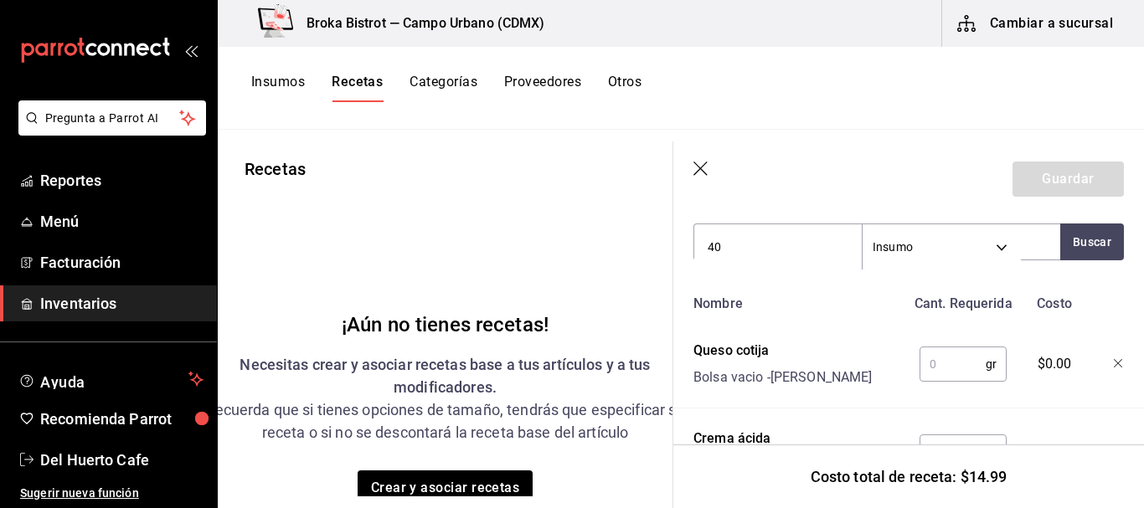
type input "40"
click at [949, 365] on input "text" at bounding box center [953, 365] width 66 height 34
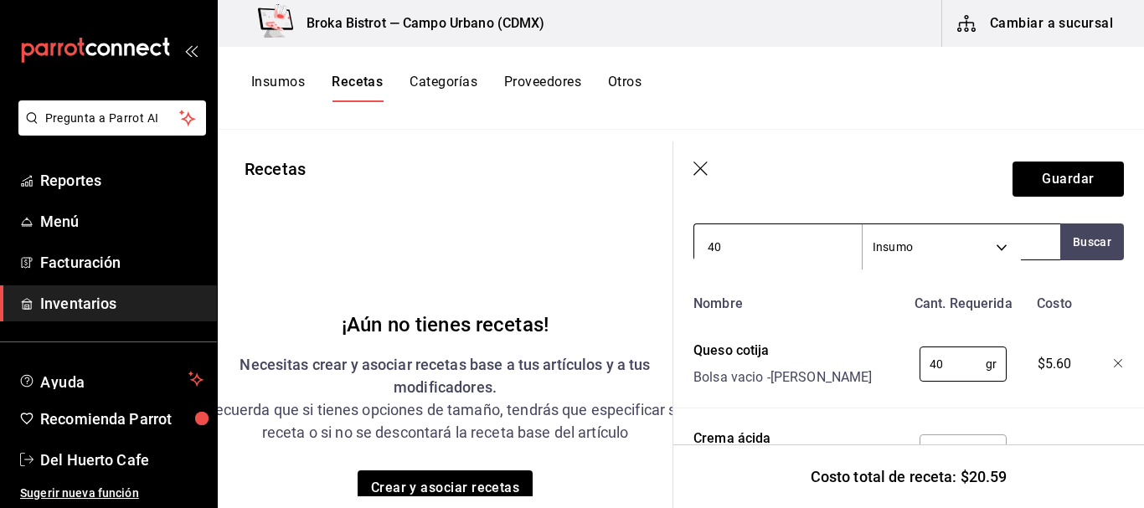
type input "40"
click at [807, 244] on input "40" at bounding box center [778, 247] width 168 height 35
type input "4"
type input "cebolla"
click at [1077, 239] on button "Buscar" at bounding box center [1092, 242] width 64 height 37
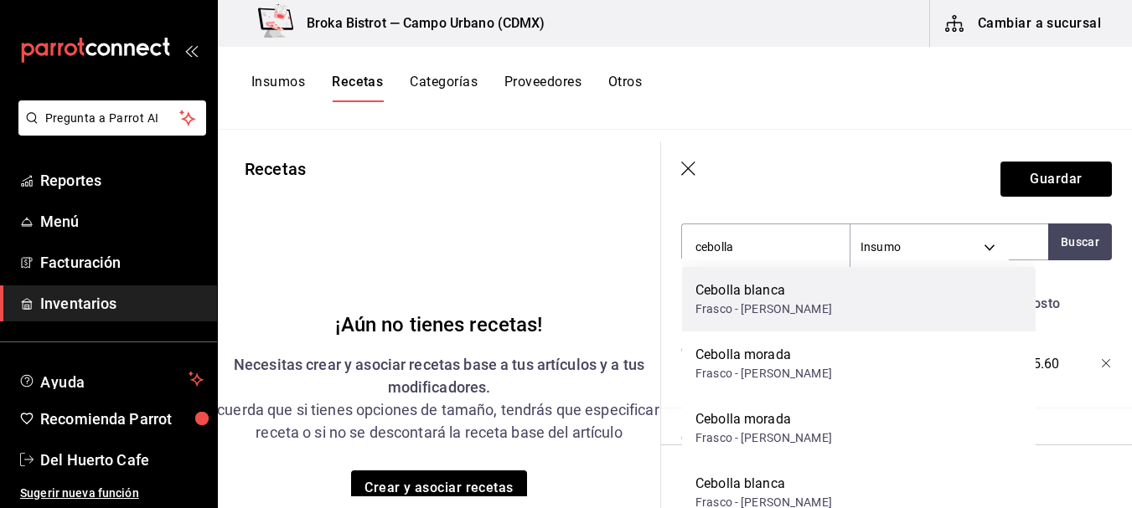
click at [915, 302] on div "Cebolla [PERSON_NAME]" at bounding box center [858, 299] width 353 height 65
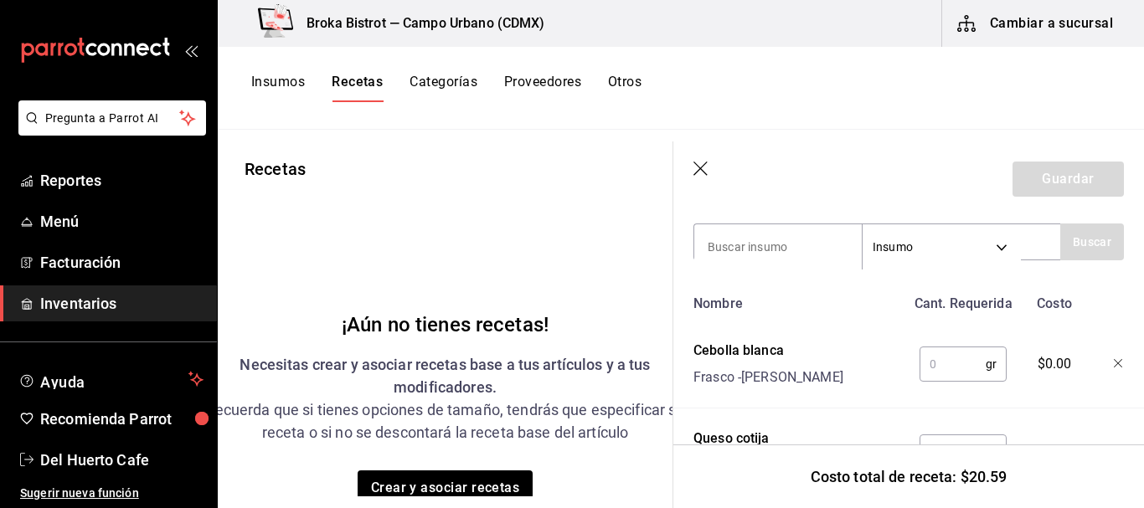
click at [952, 361] on input "text" at bounding box center [953, 365] width 66 height 34
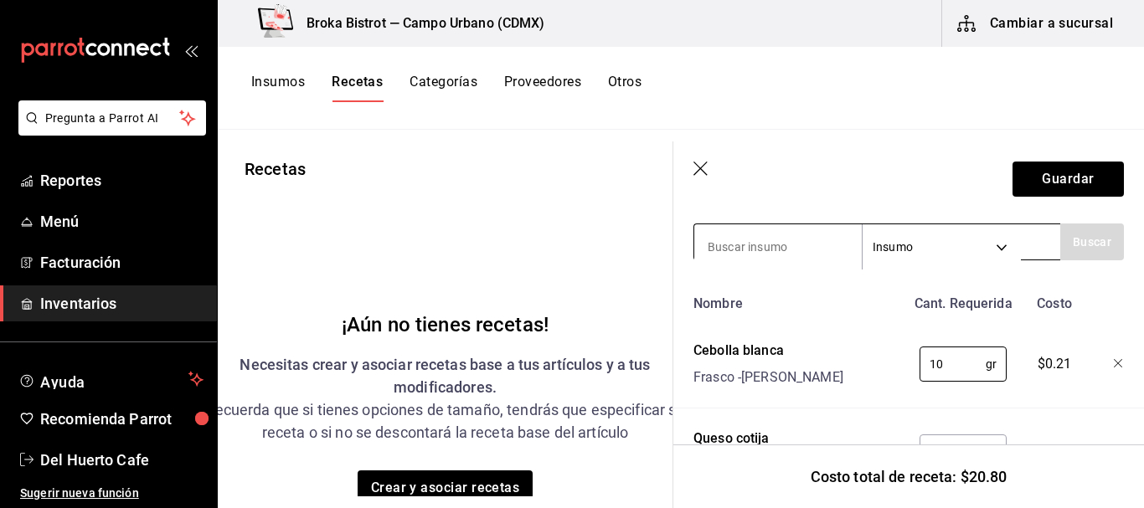
type input "10"
click at [778, 246] on input at bounding box center [778, 247] width 168 height 35
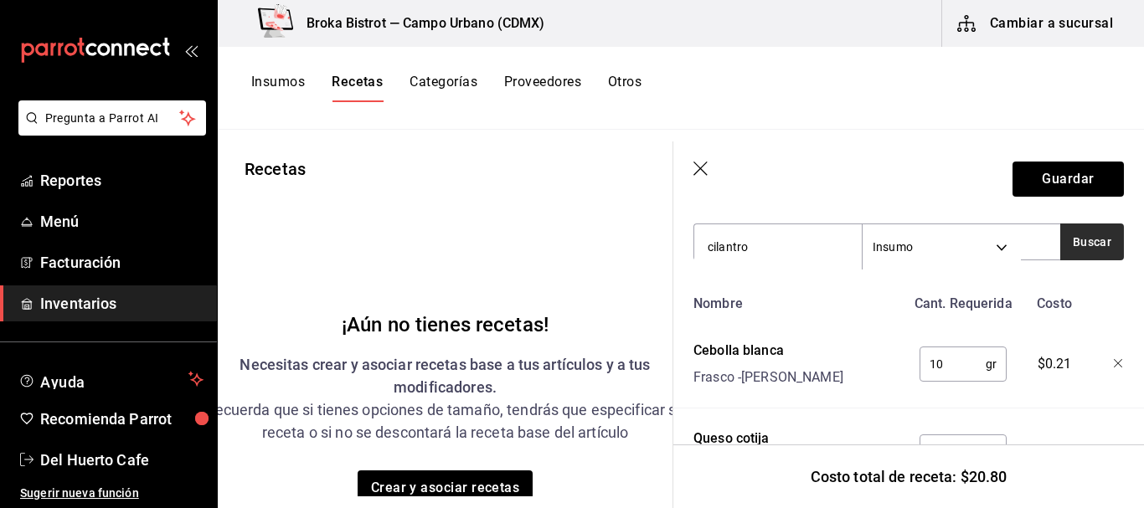
type input "cilantro"
click at [1063, 250] on button "Buscar" at bounding box center [1092, 242] width 64 height 37
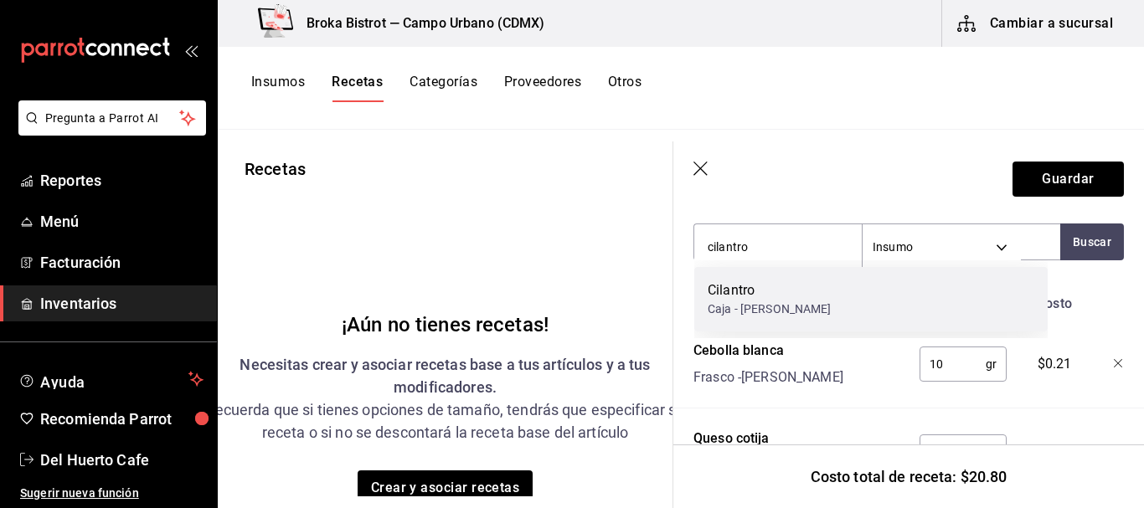
click at [864, 289] on div "[PERSON_NAME]" at bounding box center [870, 299] width 353 height 65
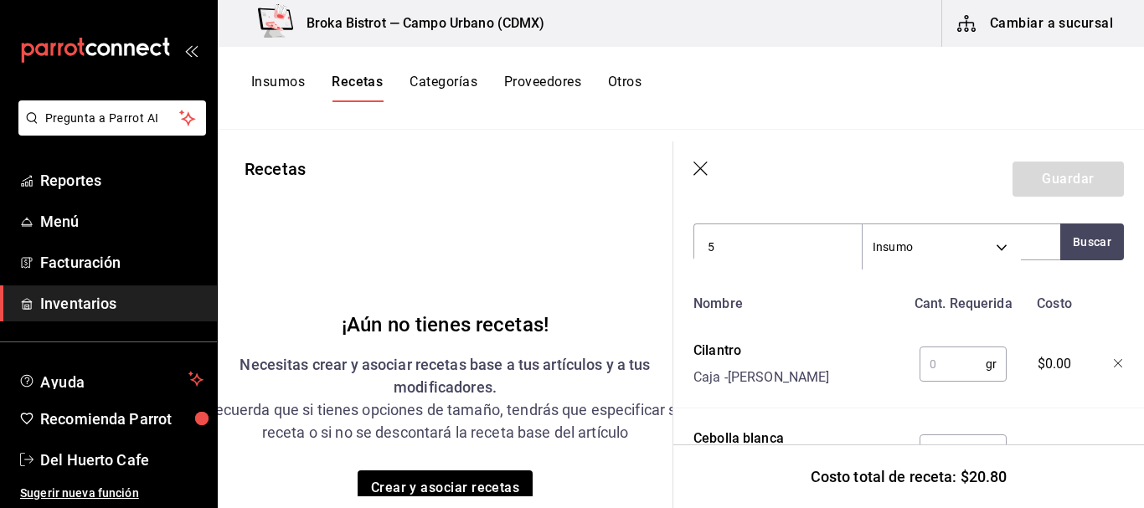
type input "5"
click at [942, 358] on input "text" at bounding box center [953, 365] width 66 height 34
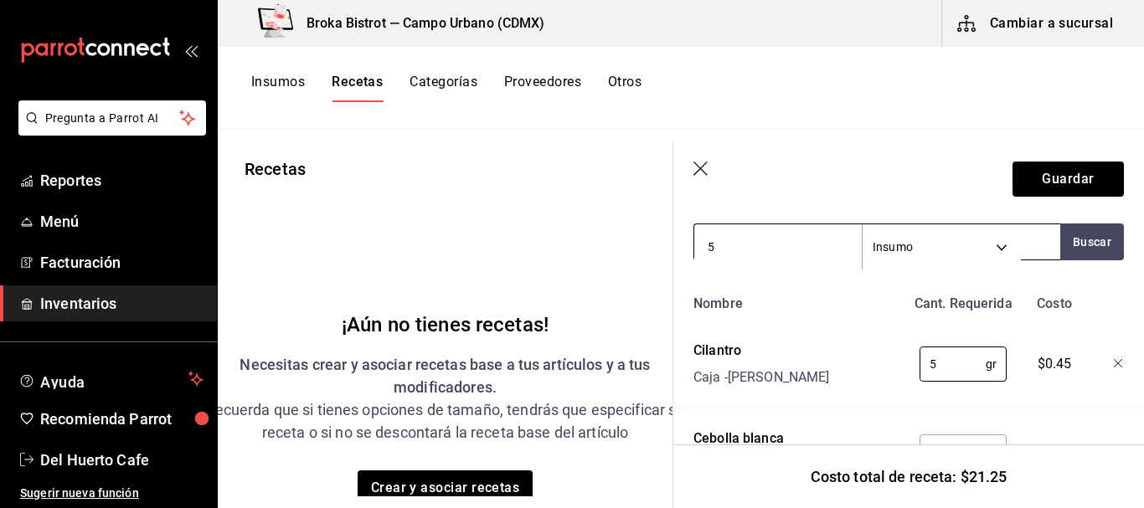
type input "5"
click at [792, 240] on input "5" at bounding box center [778, 247] width 168 height 35
type input "frijoles"
click at [1069, 235] on button "Buscar" at bounding box center [1092, 242] width 64 height 37
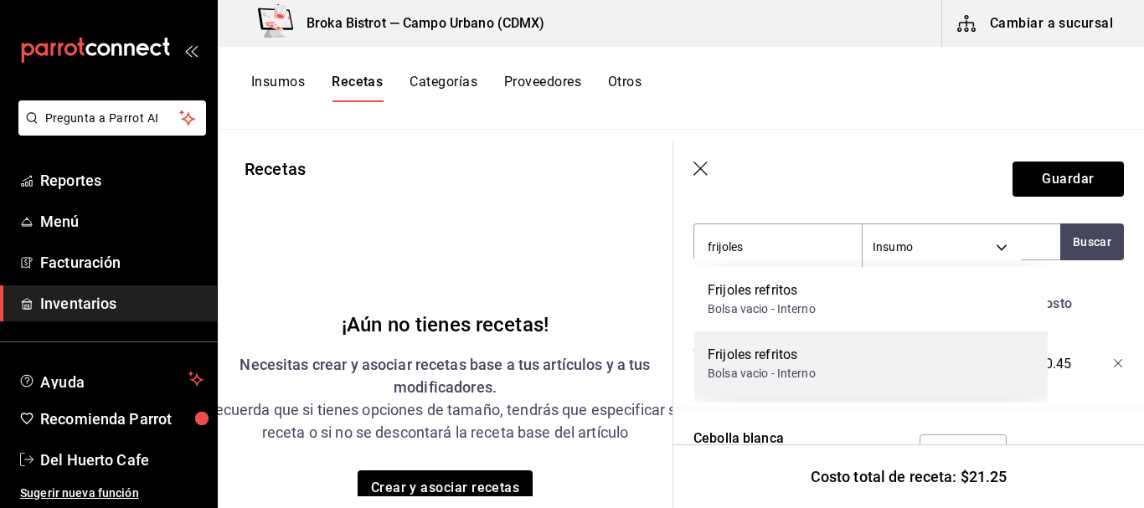
click at [931, 359] on div "Frijoles refritos Bolsa vacio - Interno" at bounding box center [870, 364] width 353 height 65
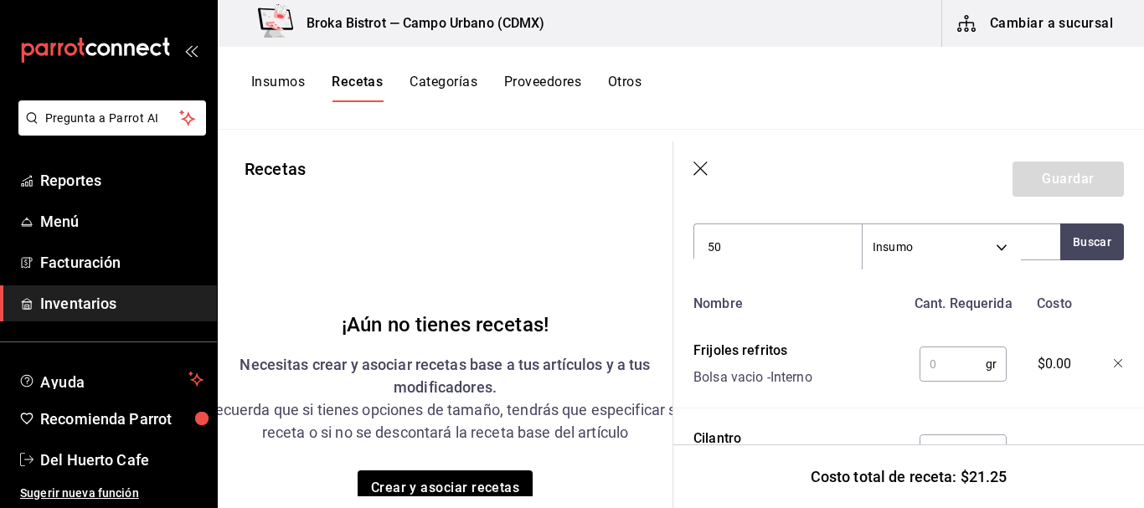
type input "50"
click at [940, 369] on input "text" at bounding box center [953, 365] width 66 height 34
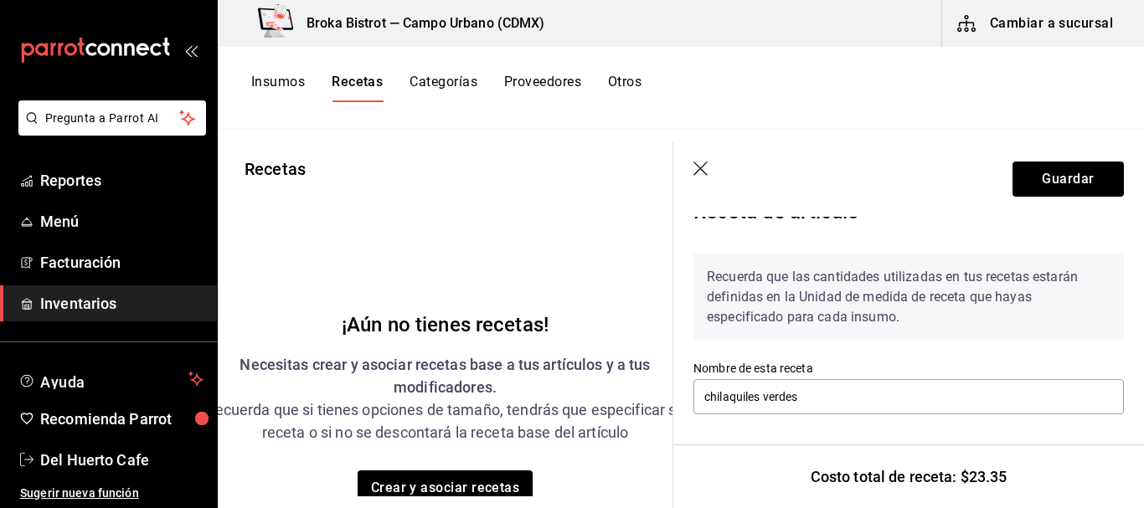
scroll to position [34, 0]
type input "50"
click at [1055, 178] on button "Guardar" at bounding box center [1068, 179] width 111 height 35
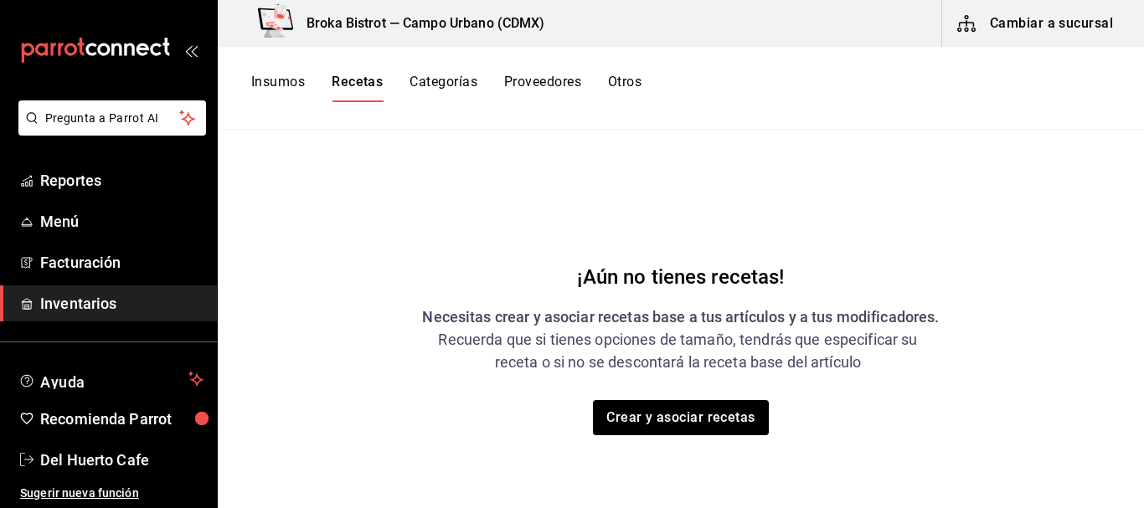
scroll to position [60, 0]
click at [366, 88] on button "Recetas" at bounding box center [357, 88] width 51 height 28
click at [648, 418] on button "Crear y asociar recetas" at bounding box center [681, 417] width 178 height 35
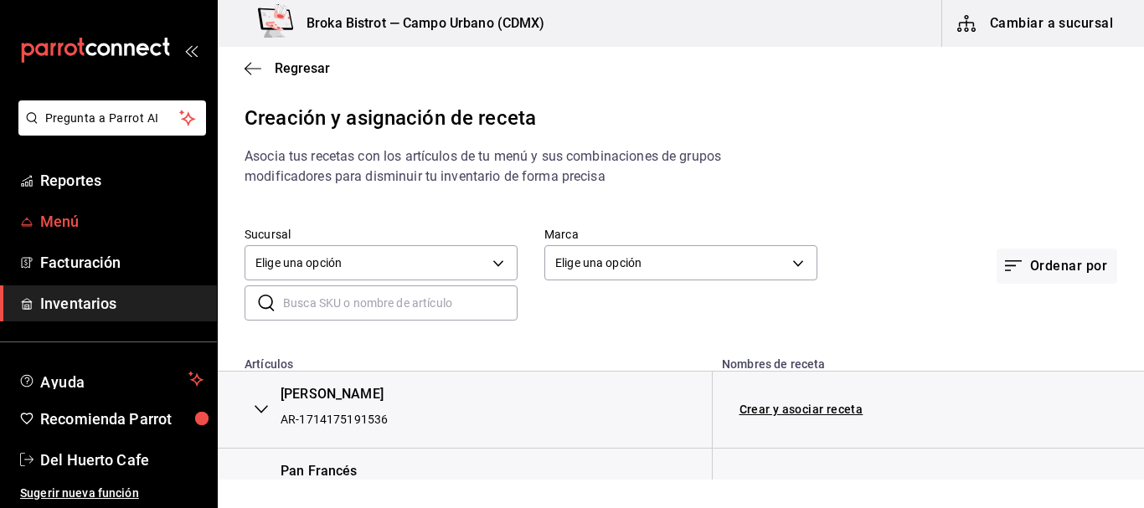
click at [65, 231] on span "Menú" at bounding box center [121, 221] width 163 height 23
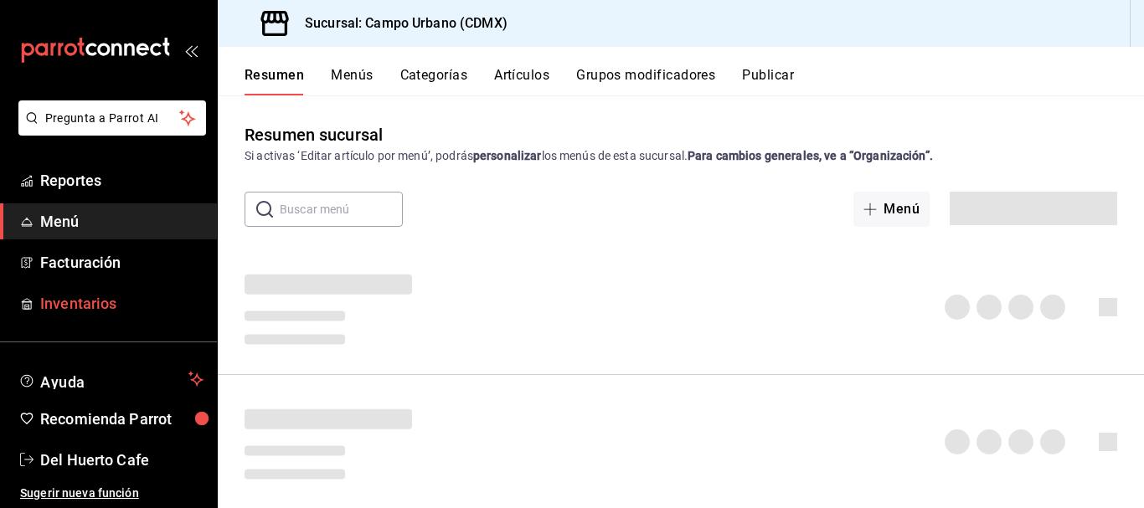
click at [101, 297] on span "Inventarios" at bounding box center [121, 303] width 163 height 23
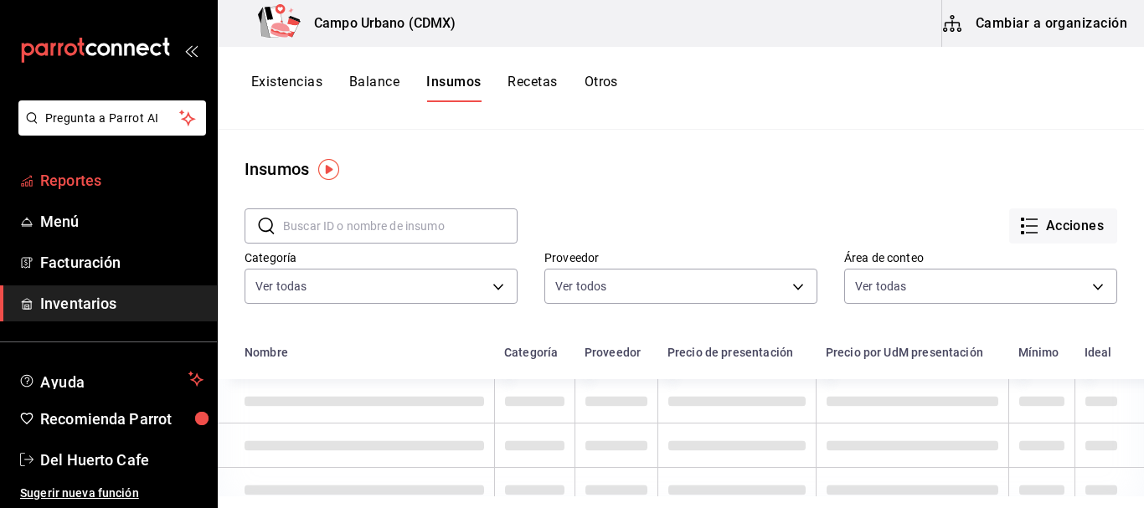
type input "b3268741-9158-4350-a02d-d98a520d91b7,a1473ff9-7736-4d81-bf1c-a6fcecede964,3d942…"
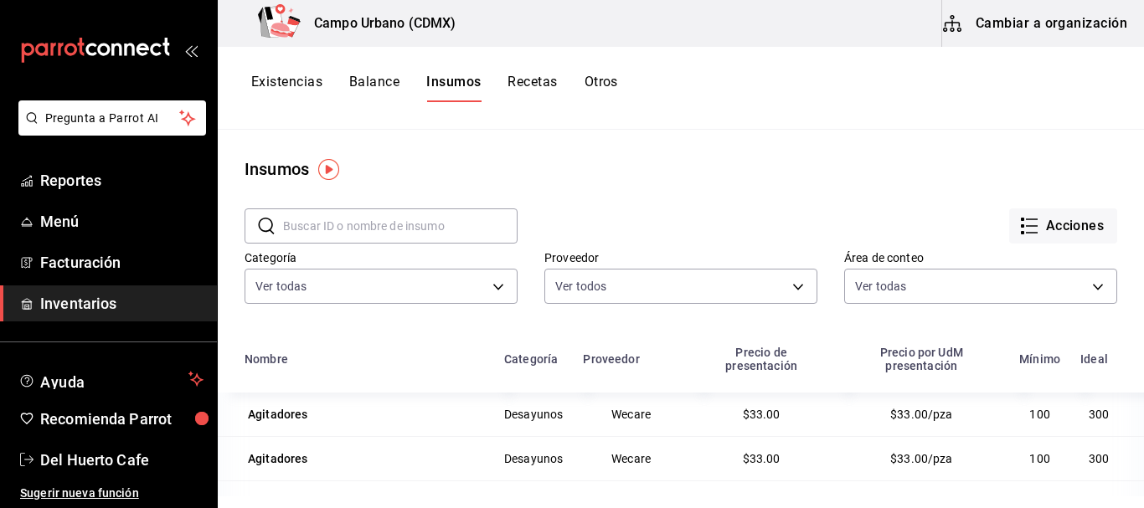
click at [531, 86] on button "Recetas" at bounding box center [532, 88] width 49 height 28
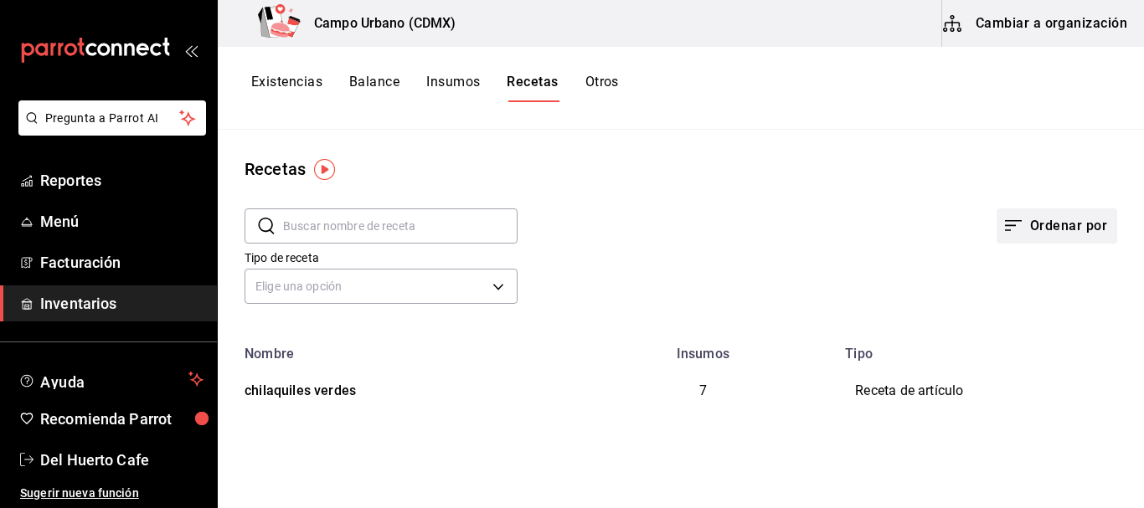
click at [1052, 230] on button "Ordenar por" at bounding box center [1057, 226] width 121 height 35
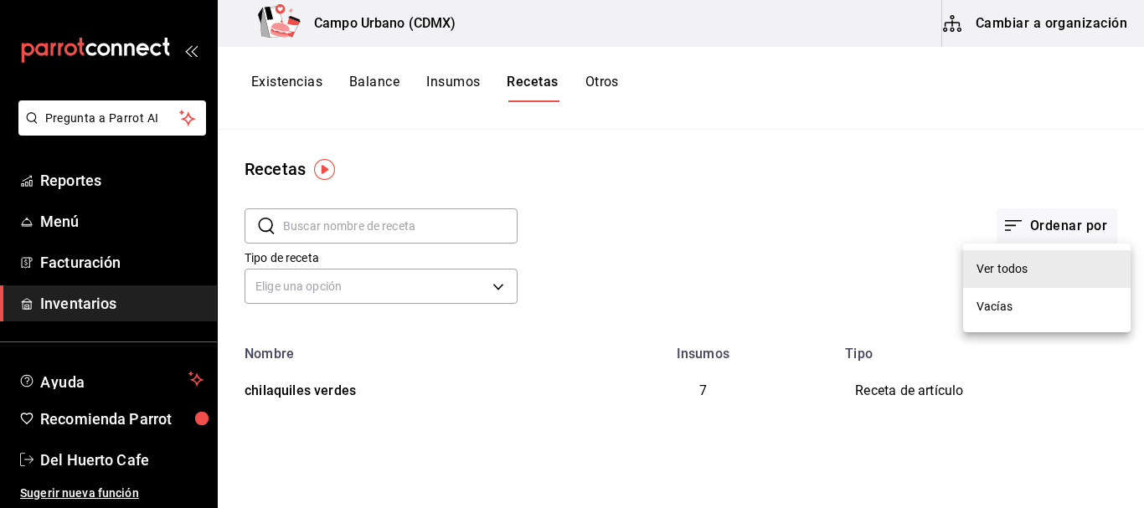
click at [1028, 279] on li "Ver todos" at bounding box center [1047, 269] width 168 height 38
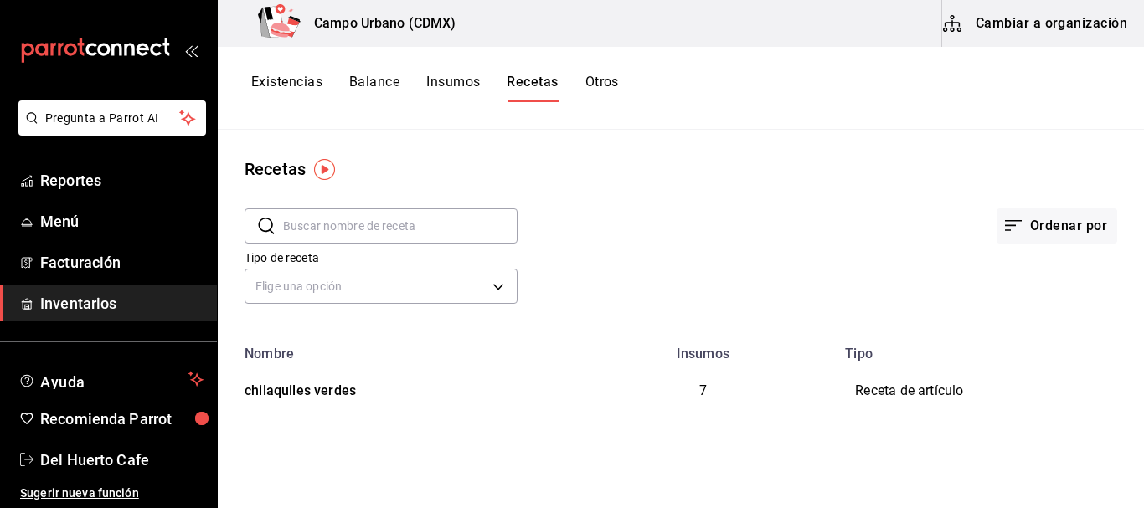
click at [1064, 22] on button "Cambiar a organización" at bounding box center [1036, 23] width 188 height 47
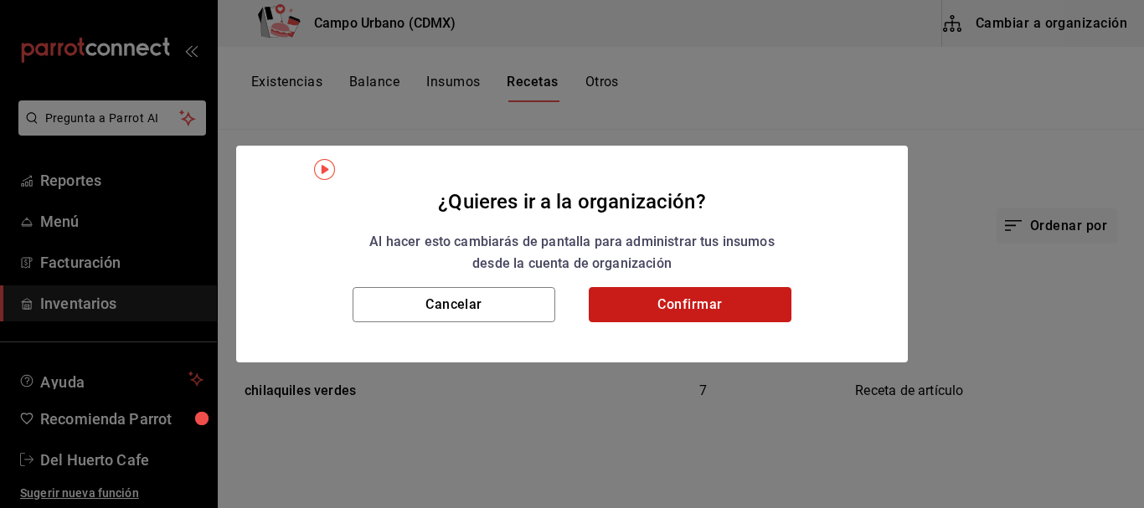
click at [733, 313] on button "Confirmar" at bounding box center [690, 304] width 203 height 35
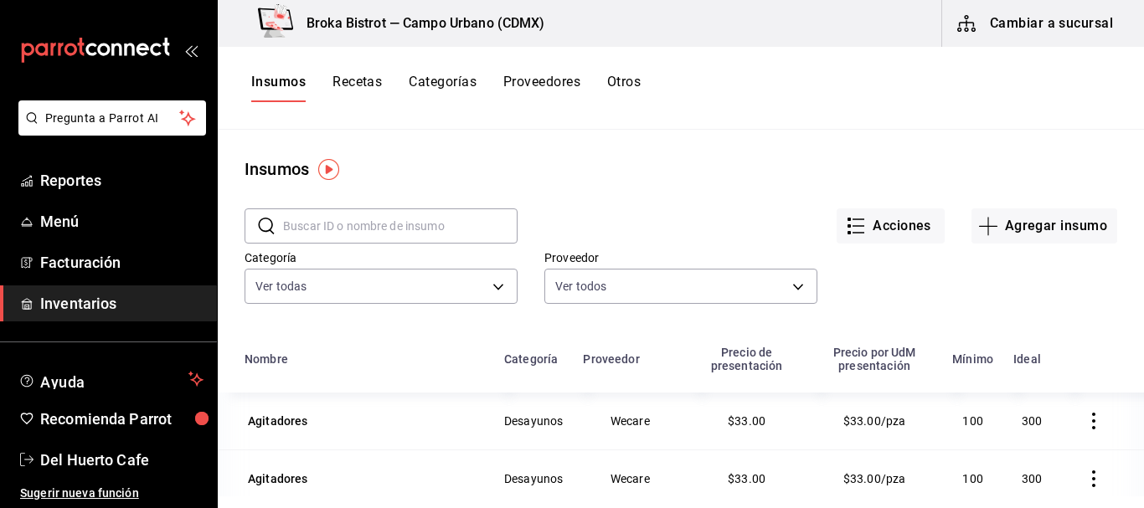
click at [357, 87] on button "Recetas" at bounding box center [357, 88] width 49 height 28
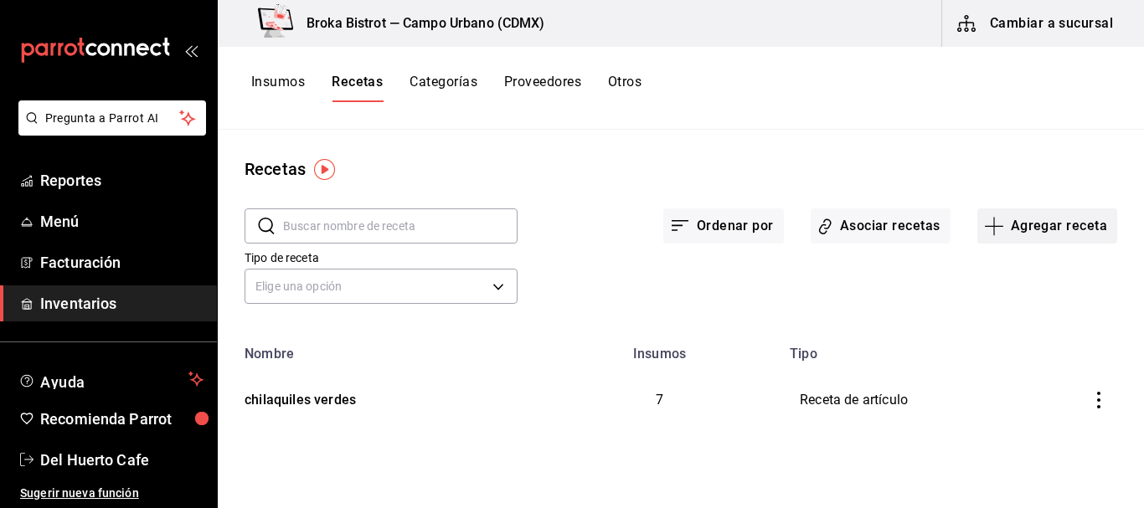
click at [1051, 229] on button "Agregar receta" at bounding box center [1048, 226] width 140 height 35
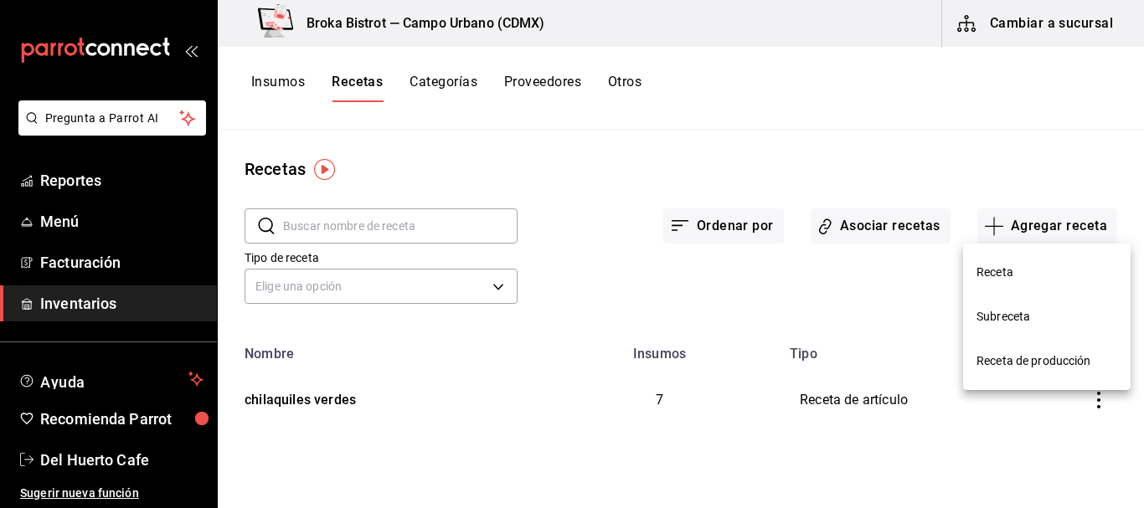
click at [1006, 271] on span "Receta" at bounding box center [1047, 273] width 141 height 18
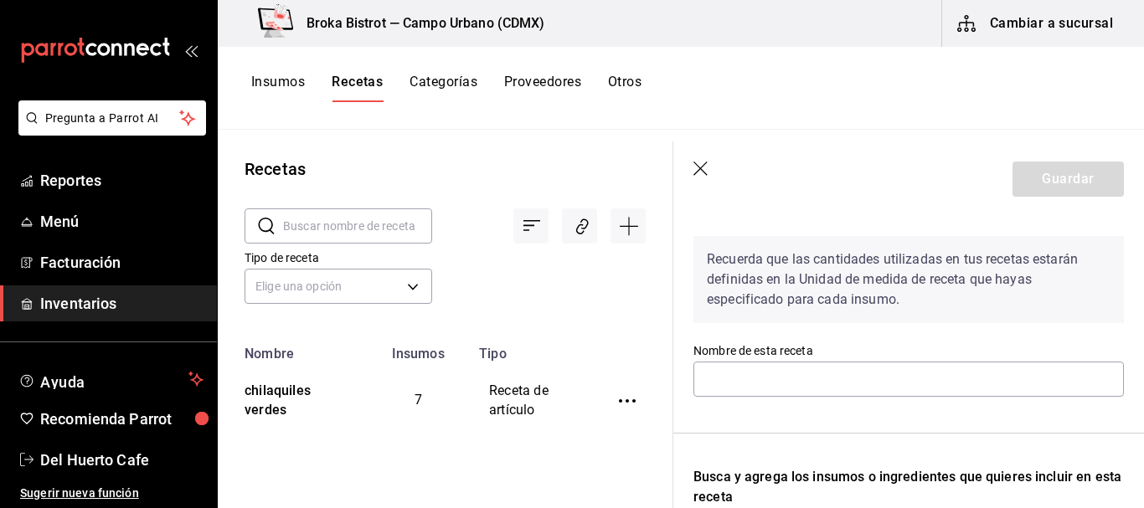
scroll to position [73, 0]
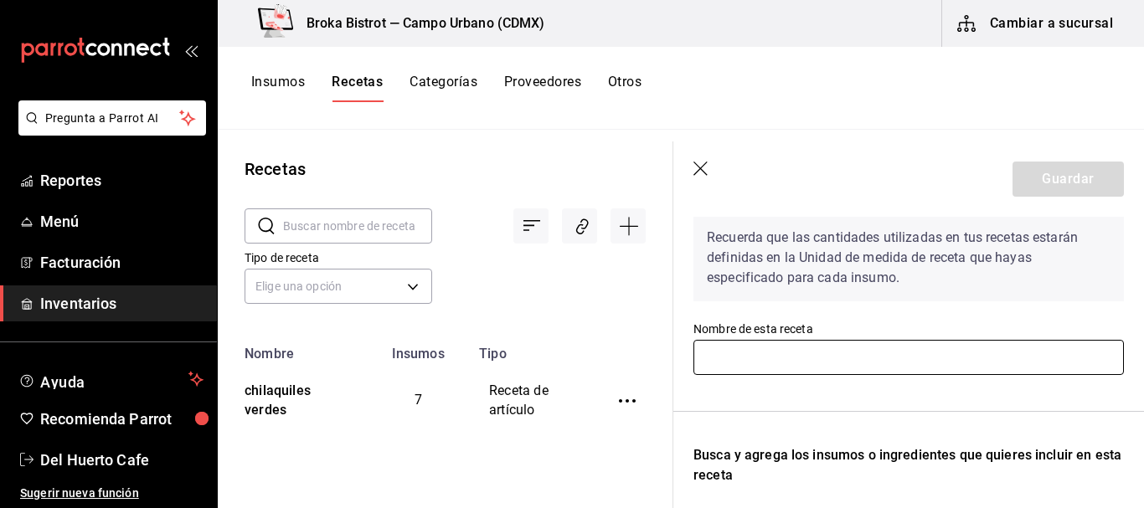
click at [827, 349] on input "text" at bounding box center [909, 357] width 431 height 35
type input "Chilaquiles rojos"
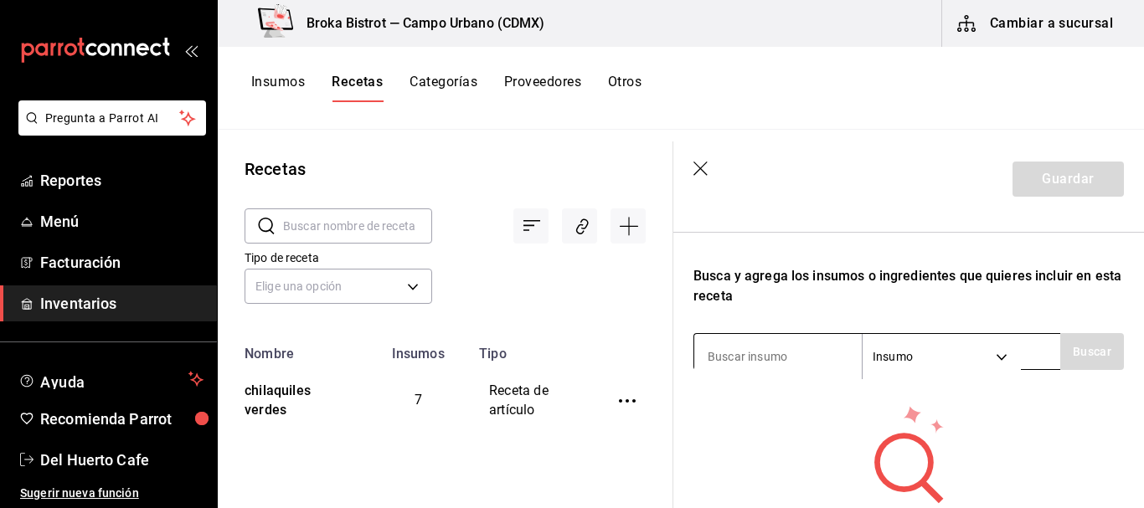
scroll to position [253, 0]
click at [772, 355] on input at bounding box center [778, 355] width 168 height 35
click at [1076, 344] on button "Buscar" at bounding box center [1092, 351] width 64 height 37
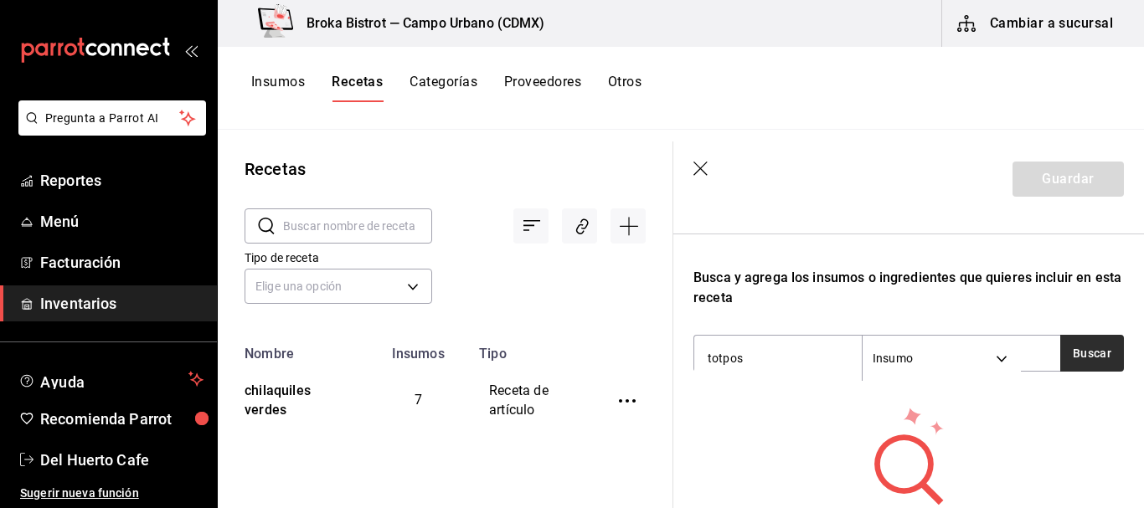
scroll to position [297, 0]
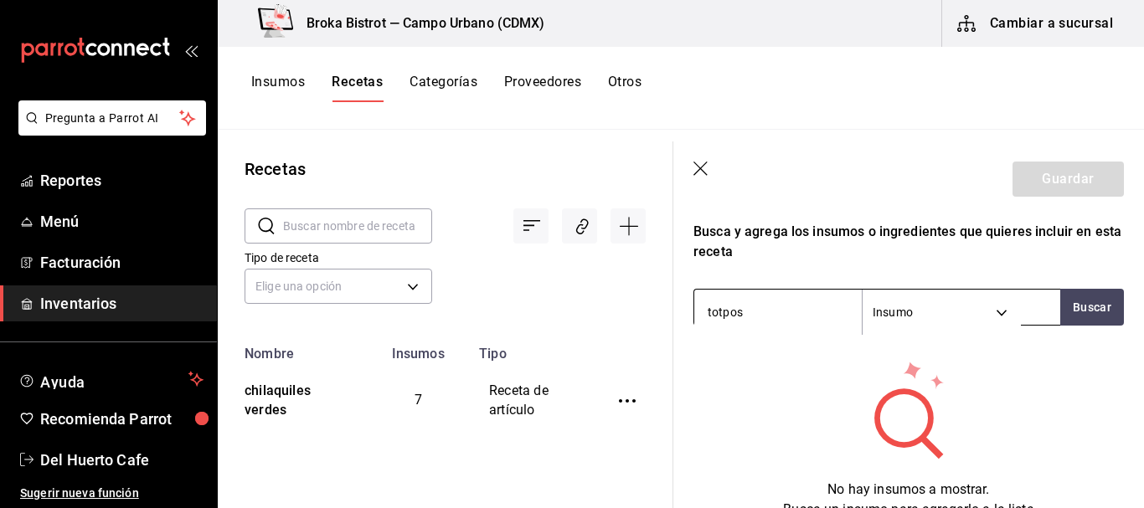
click at [801, 311] on input "totpos" at bounding box center [778, 312] width 168 height 35
click at [1083, 312] on button "Buscar" at bounding box center [1092, 307] width 64 height 37
type input "totopos"
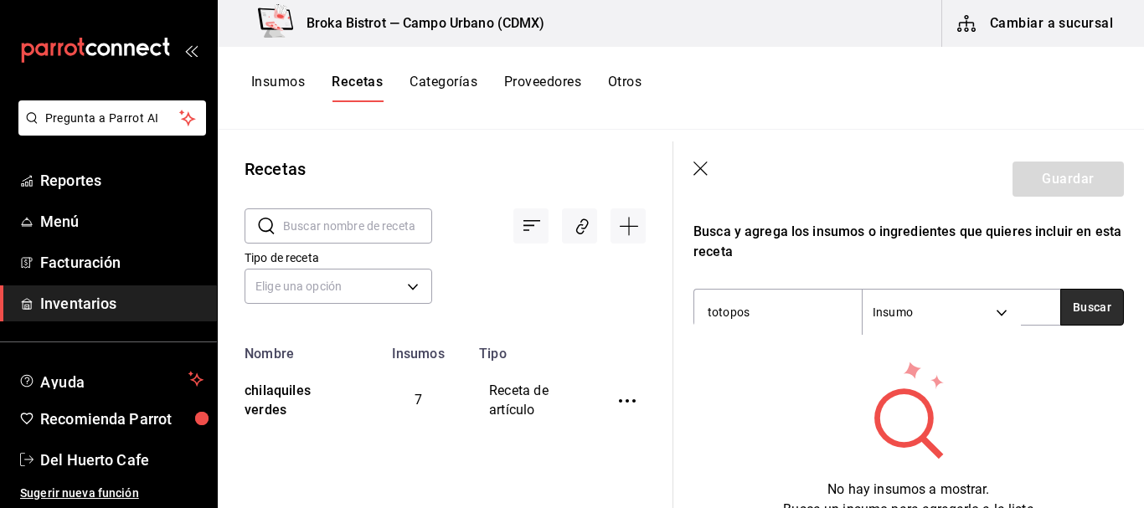
click at [1086, 315] on button "Buscar" at bounding box center [1092, 307] width 64 height 37
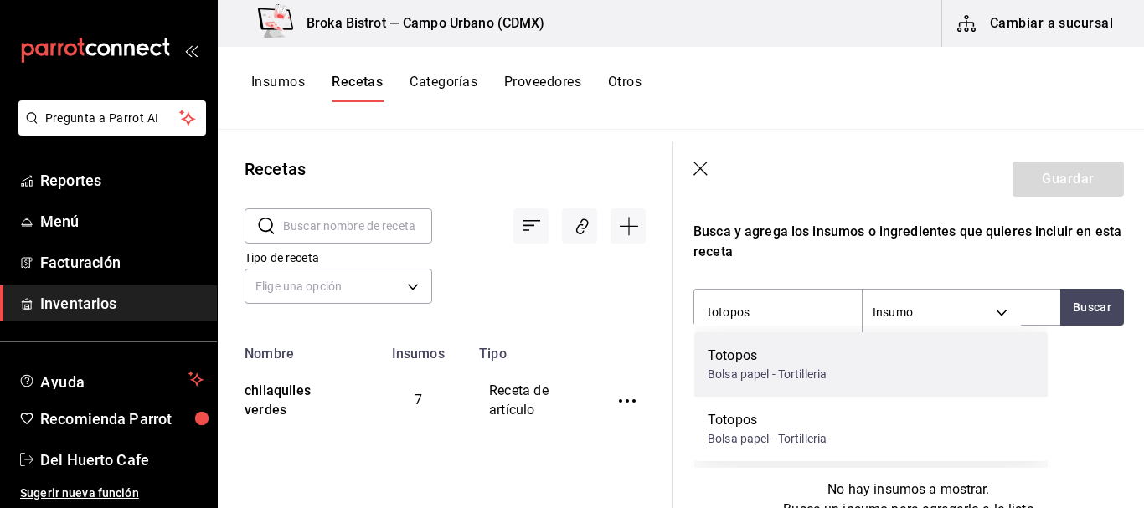
click at [821, 346] on div "Totopos" at bounding box center [767, 356] width 119 height 20
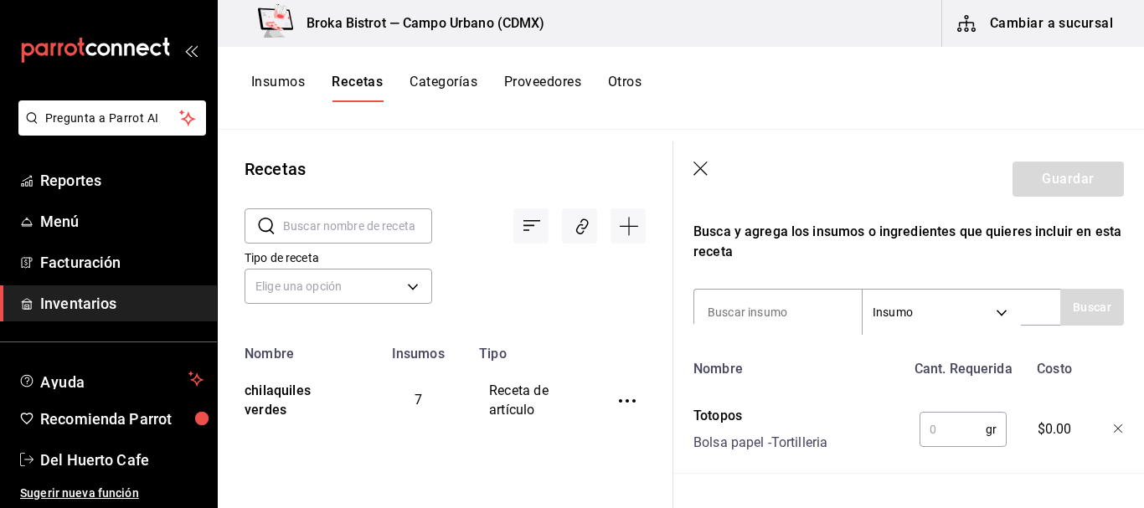
click at [935, 426] on input "text" at bounding box center [953, 430] width 66 height 34
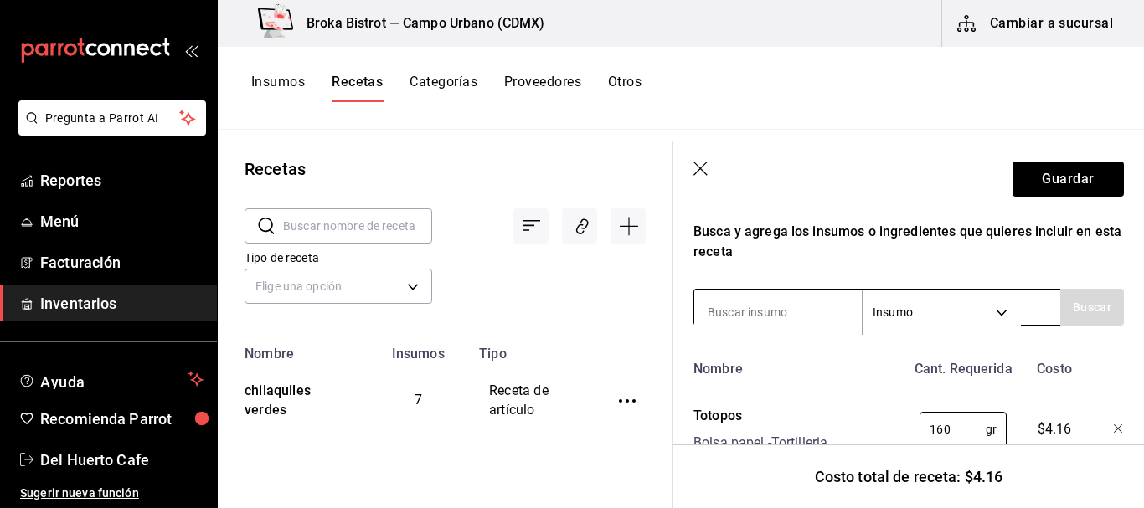
type input "160"
click at [768, 307] on input at bounding box center [778, 312] width 168 height 35
type input "salsa"
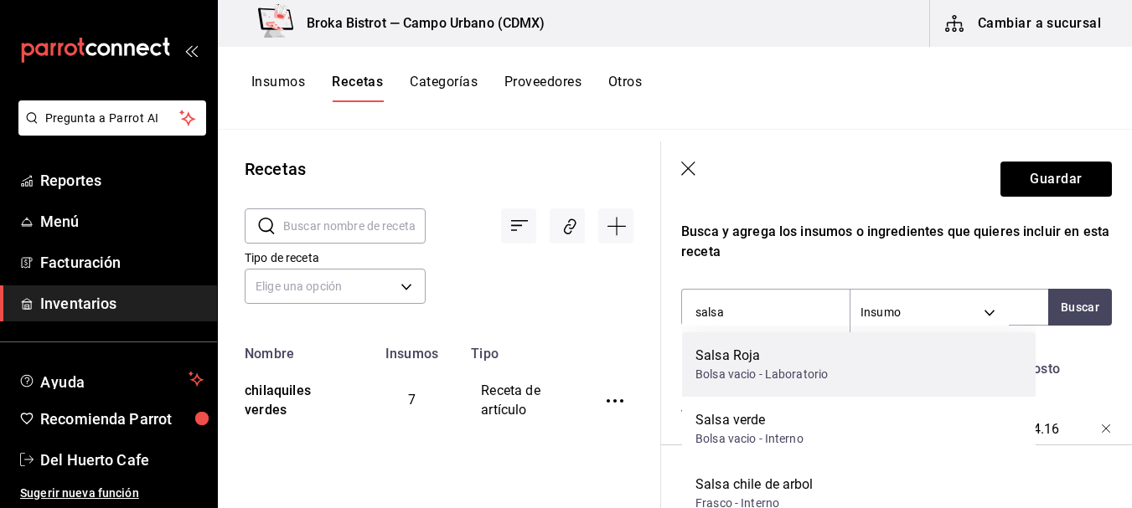
click at [768, 355] on div "Salsa Roja" at bounding box center [761, 356] width 132 height 20
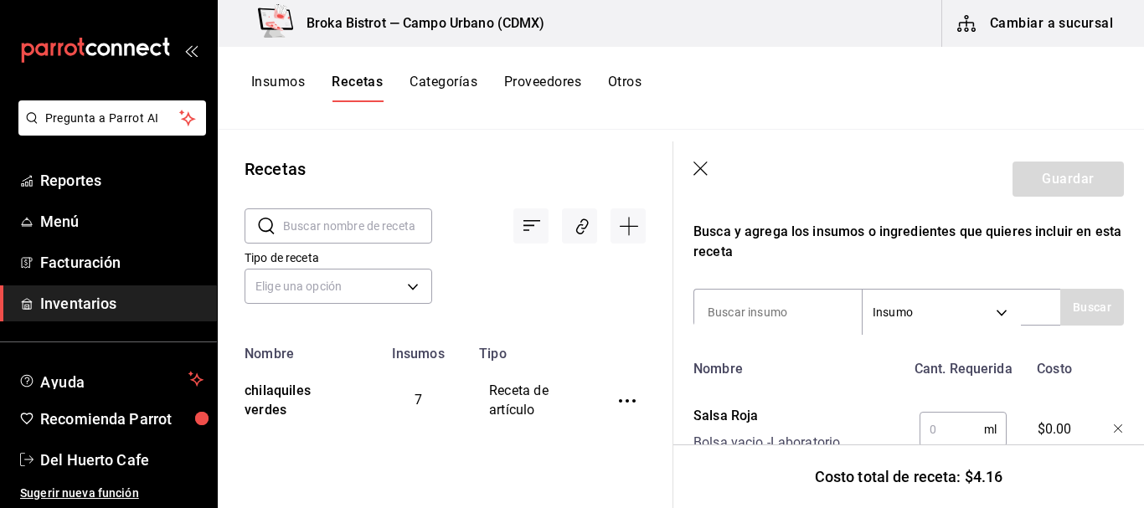
click at [941, 433] on input "text" at bounding box center [952, 430] width 65 height 34
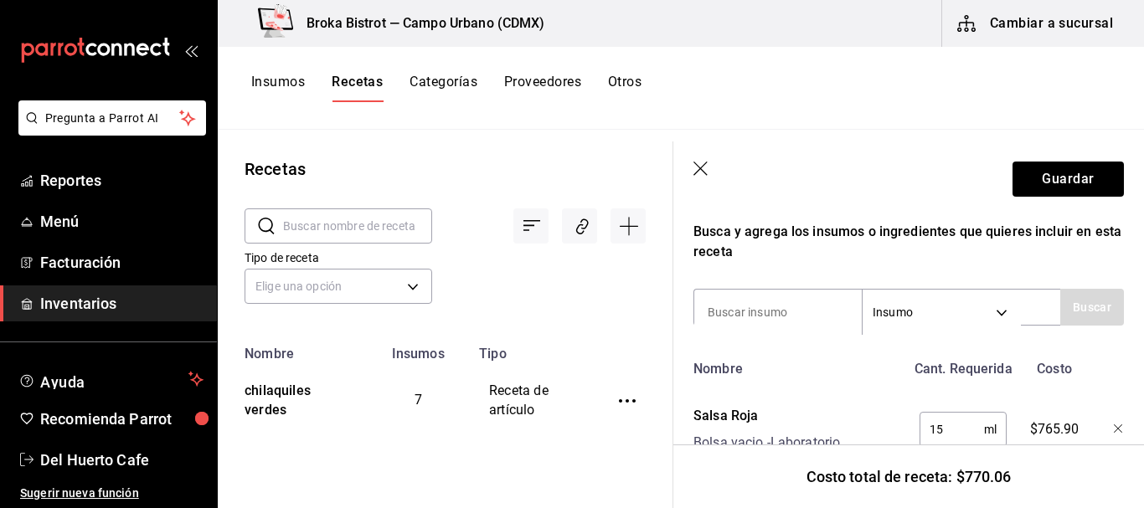
type input "1"
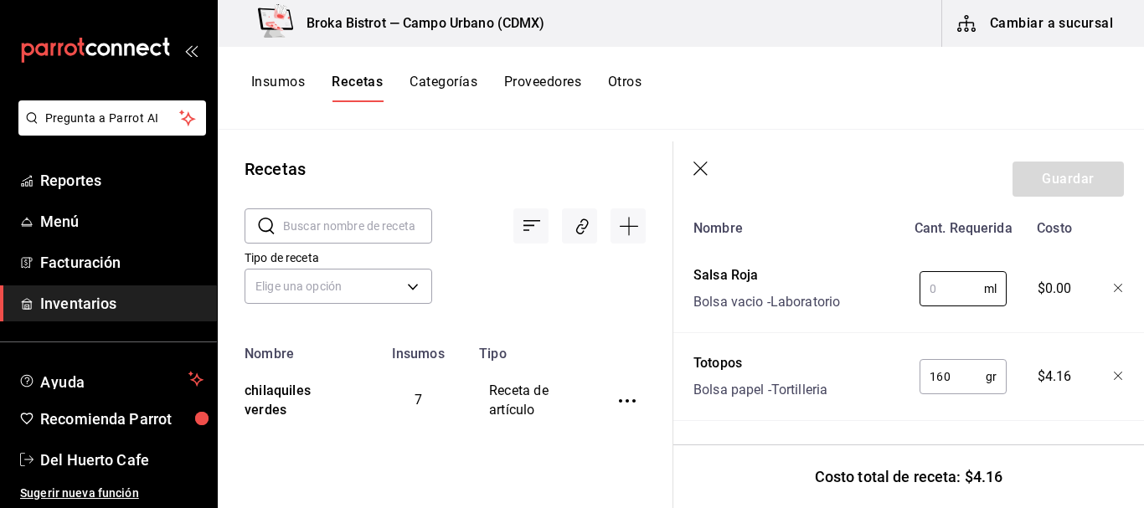
scroll to position [450, 0]
click at [1114, 372] on icon "button" at bounding box center [1119, 377] width 10 height 10
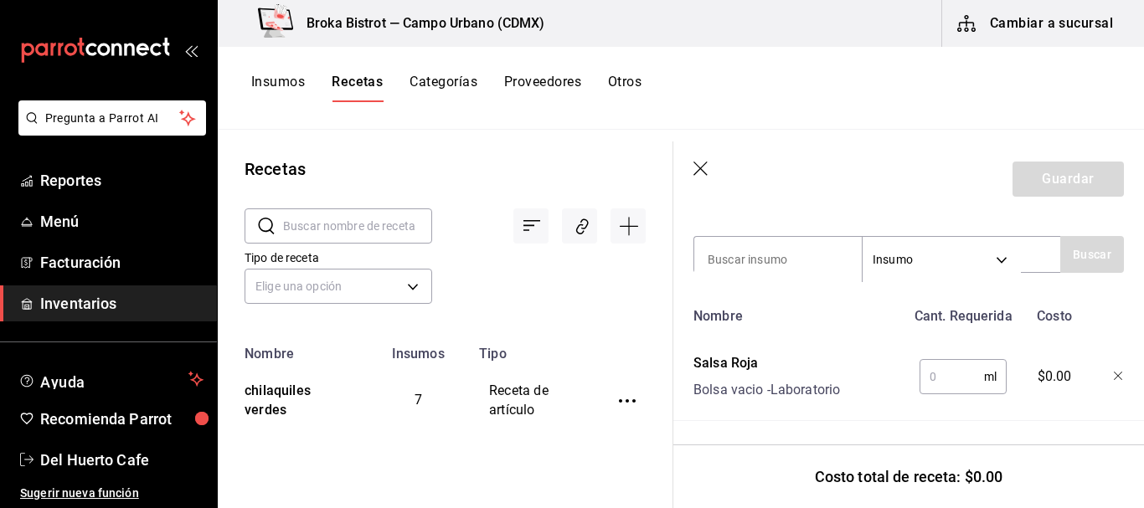
scroll to position [362, 0]
click at [1114, 372] on icon "button" at bounding box center [1119, 377] width 10 height 10
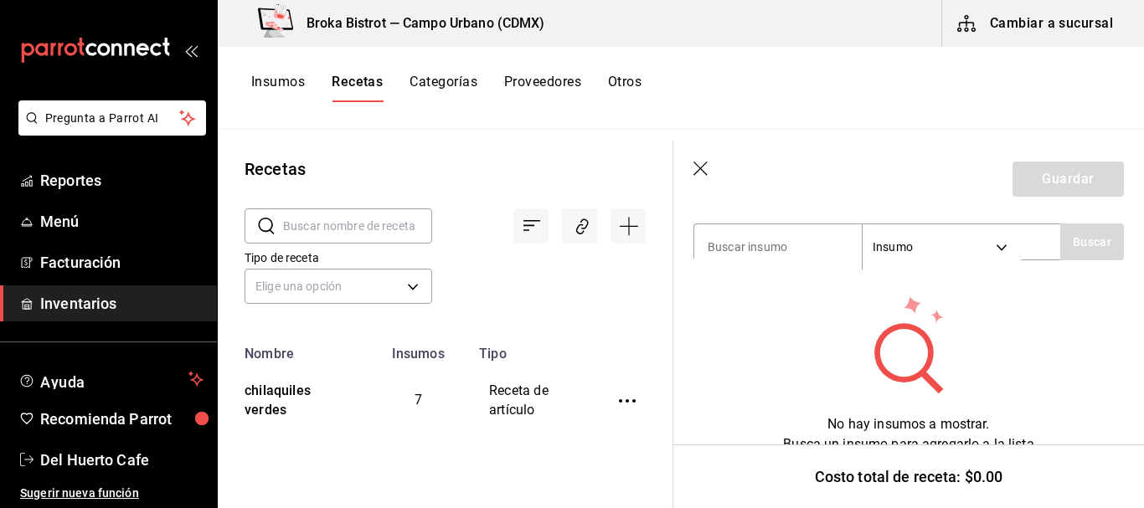
click at [698, 166] on icon "button" at bounding box center [701, 169] width 14 height 14
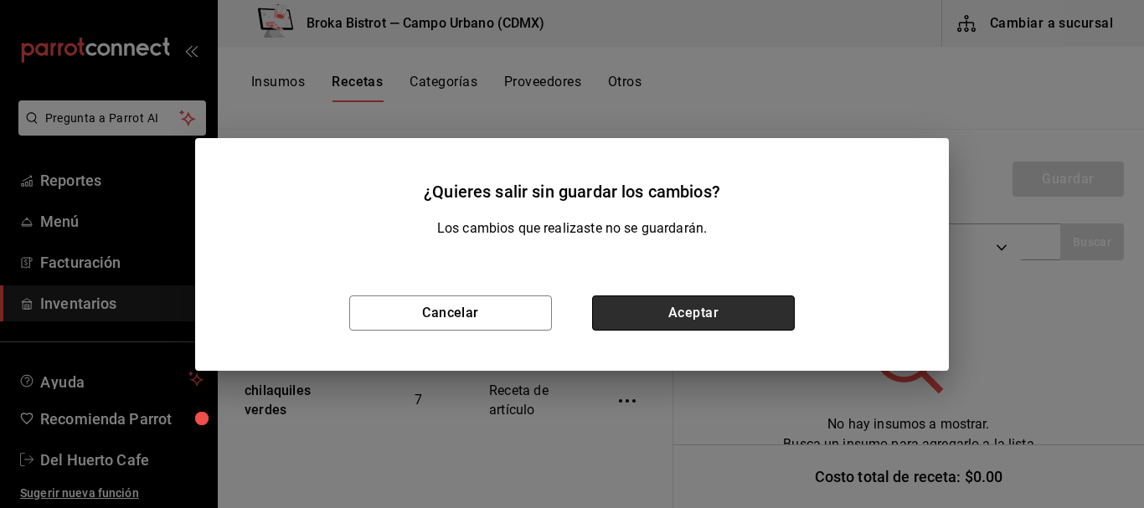
click at [729, 318] on button "Aceptar" at bounding box center [693, 313] width 203 height 35
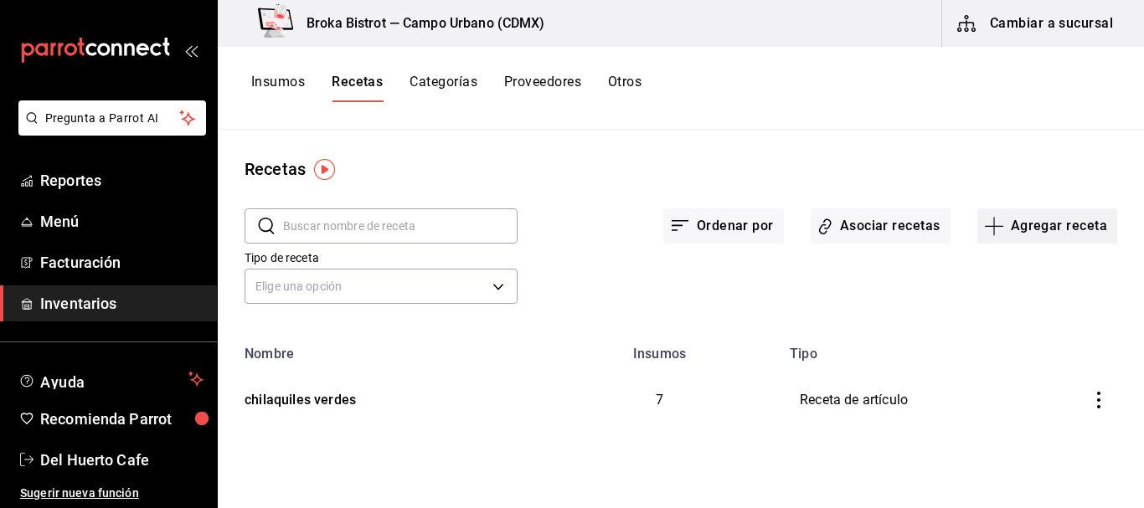
click at [1016, 224] on button "Agregar receta" at bounding box center [1048, 226] width 140 height 35
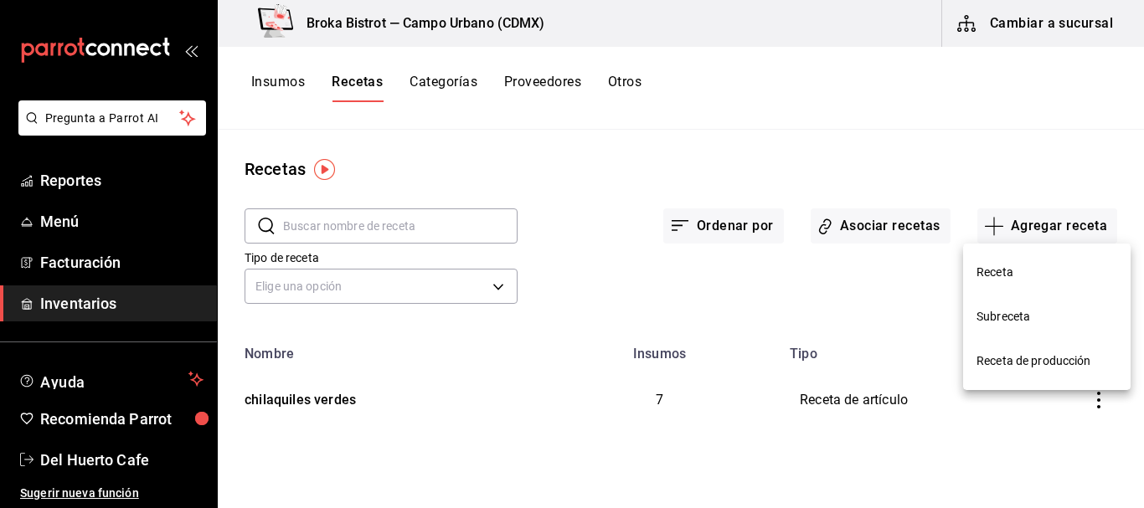
click at [996, 272] on span "Receta" at bounding box center [1047, 273] width 141 height 18
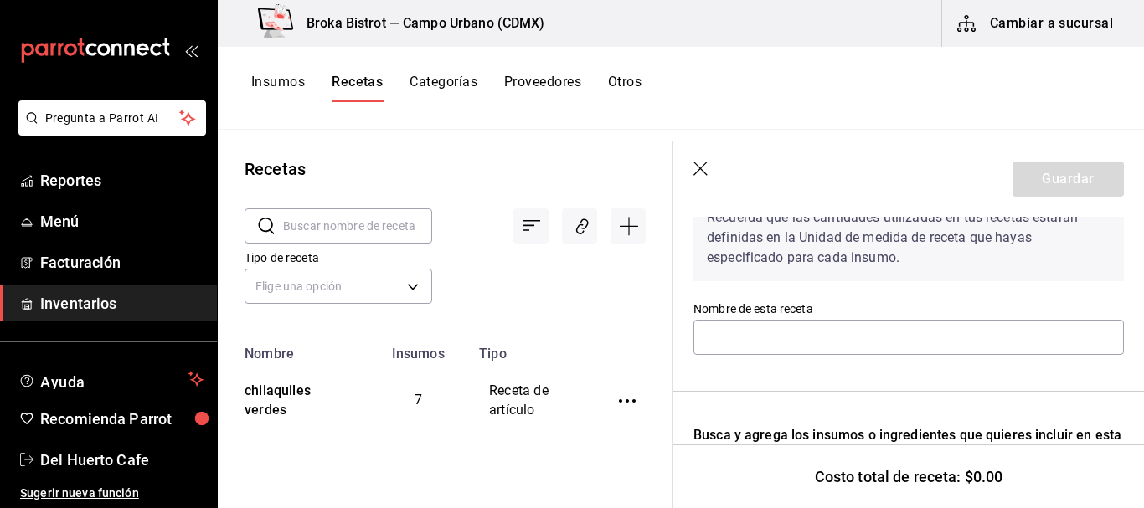
scroll to position [92, 0]
click at [849, 335] on input "text" at bounding box center [909, 338] width 431 height 35
type input "Chilaquiles rojos"
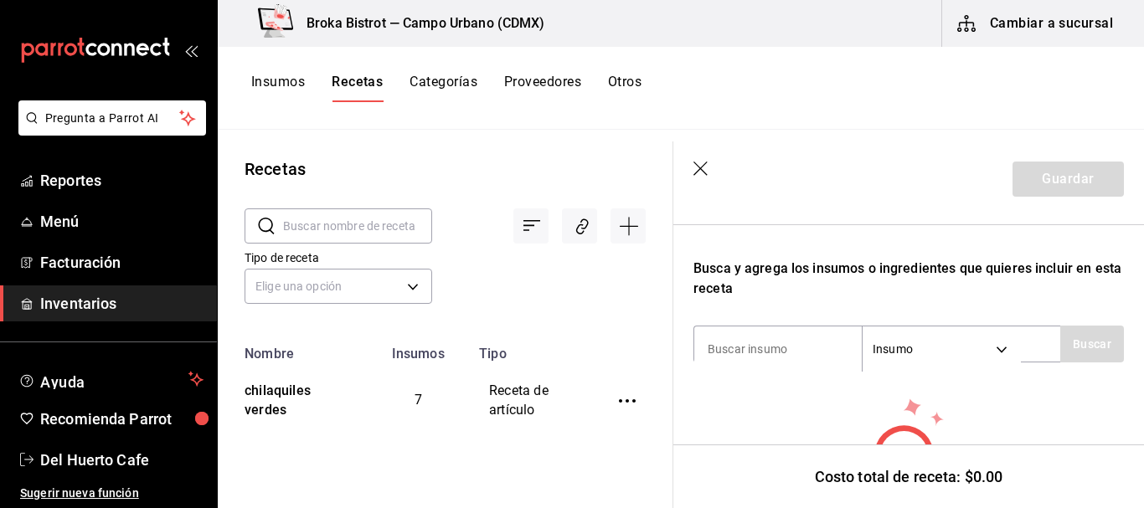
scroll to position [281, 0]
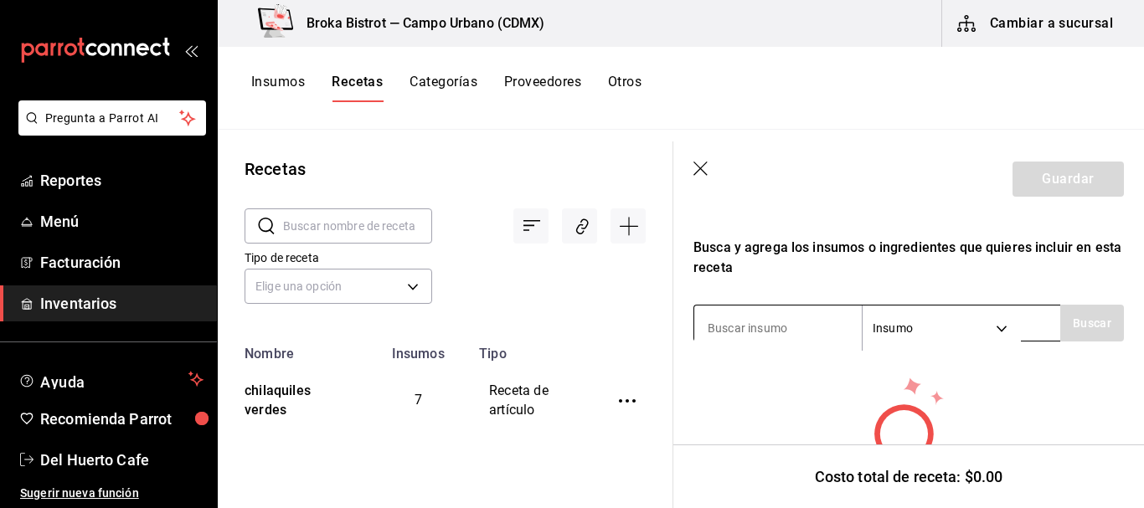
click at [808, 308] on div "Insumo SUPPLY" at bounding box center [877, 323] width 367 height 37
click at [797, 323] on input at bounding box center [778, 328] width 168 height 35
click at [1086, 321] on button "Buscar" at bounding box center [1092, 323] width 64 height 37
type input "totopos"
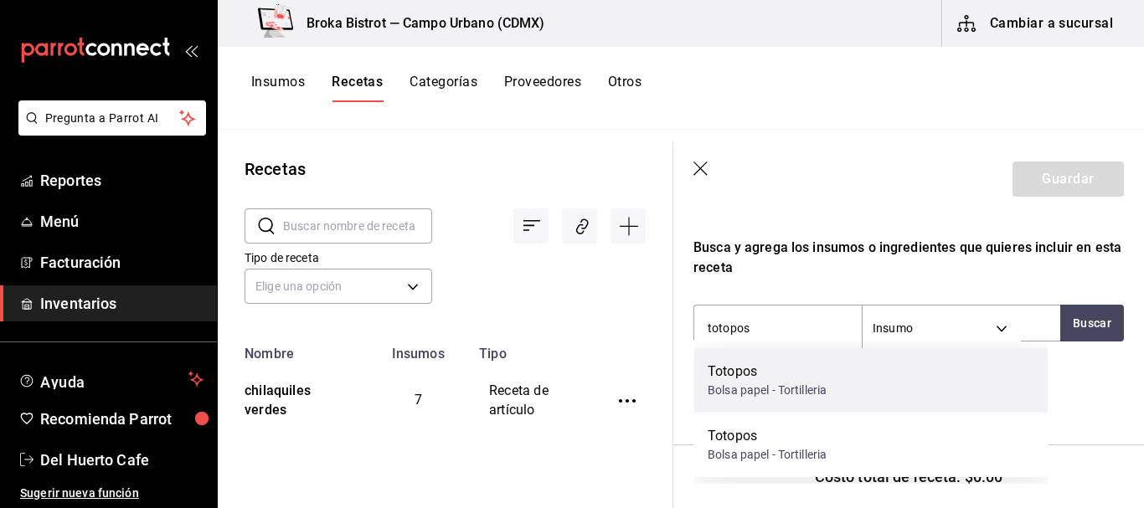
click at [833, 360] on div "Totopos Bolsa papel - Tortilleria" at bounding box center [870, 380] width 353 height 65
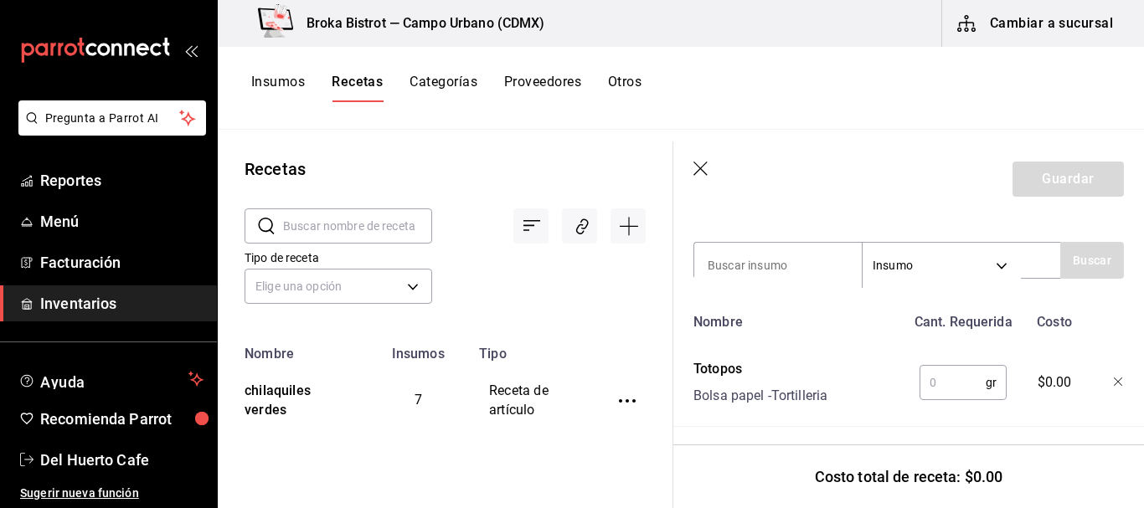
scroll to position [344, 0]
click at [932, 385] on input "text" at bounding box center [953, 382] width 66 height 34
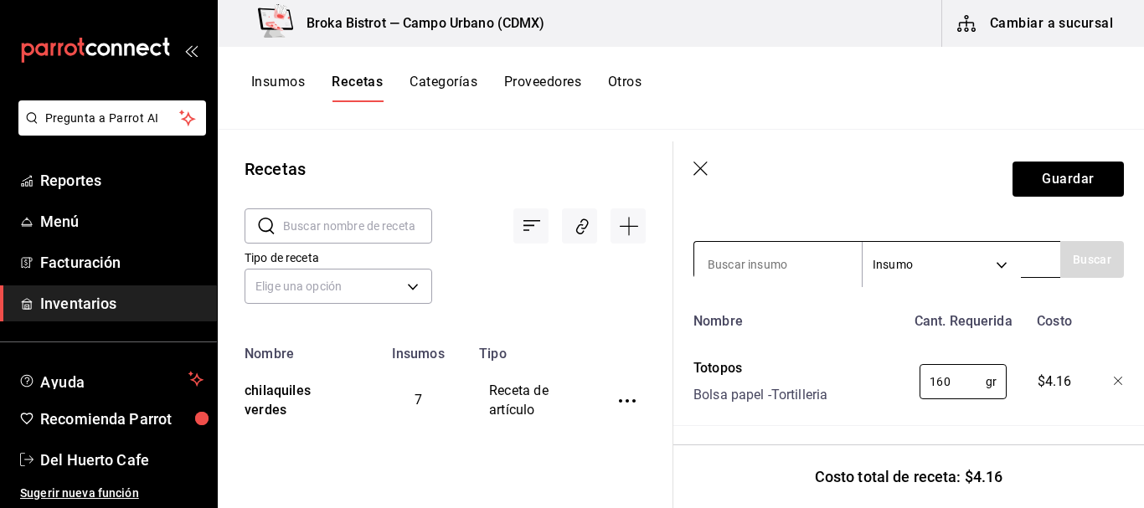
type input "160"
click at [778, 264] on input at bounding box center [778, 264] width 168 height 35
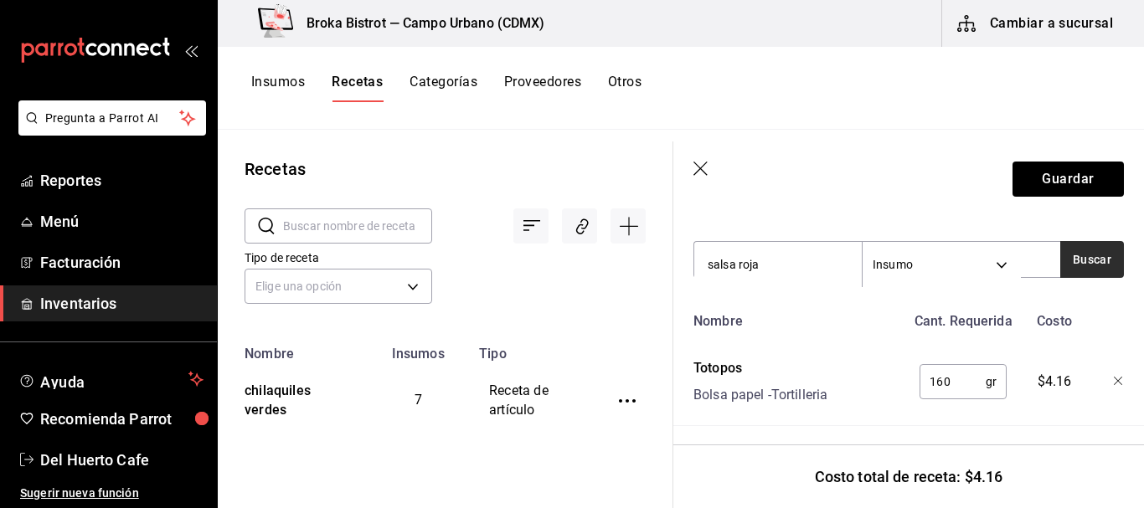
type input "salsa roja"
click at [1068, 252] on button "Buscar" at bounding box center [1092, 259] width 64 height 37
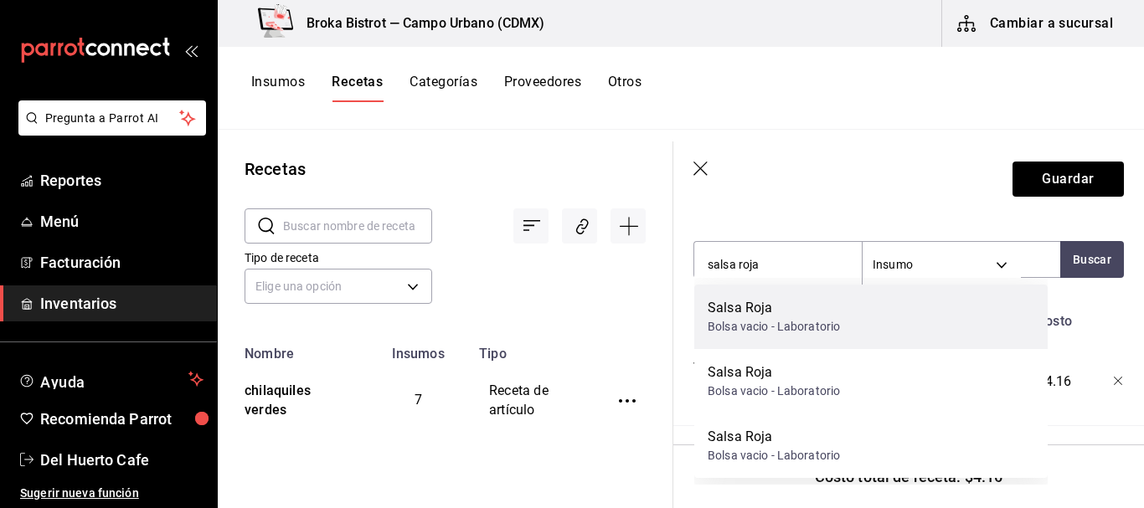
click at [872, 306] on div "Salsa Roja Bolsa vacio - Laboratorio" at bounding box center [870, 317] width 353 height 65
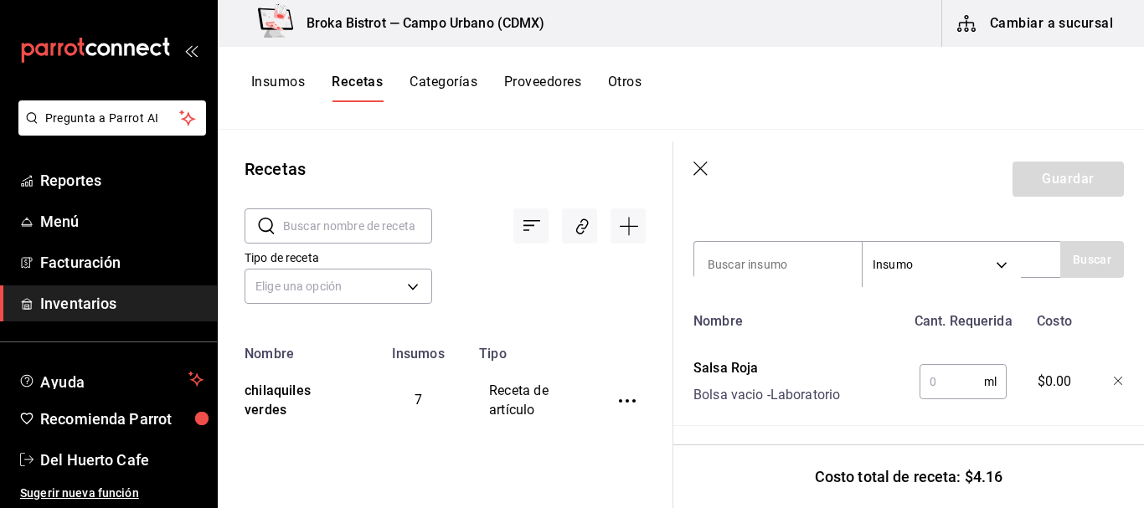
click at [952, 384] on input "text" at bounding box center [952, 382] width 65 height 34
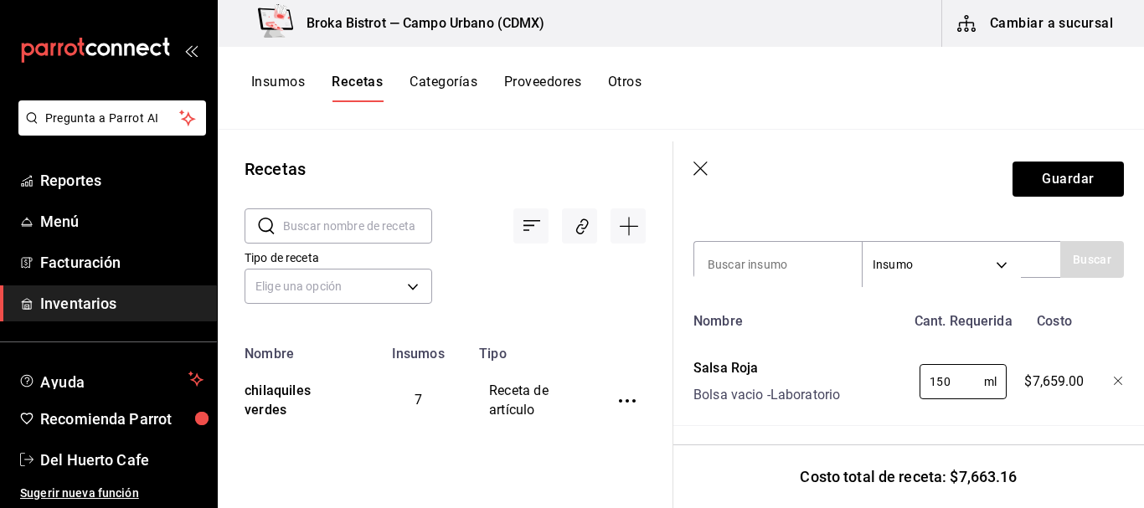
type input "150"
click at [1114, 379] on icon "button" at bounding box center [1119, 382] width 10 height 10
click at [1114, 380] on icon "button" at bounding box center [1118, 381] width 8 height 8
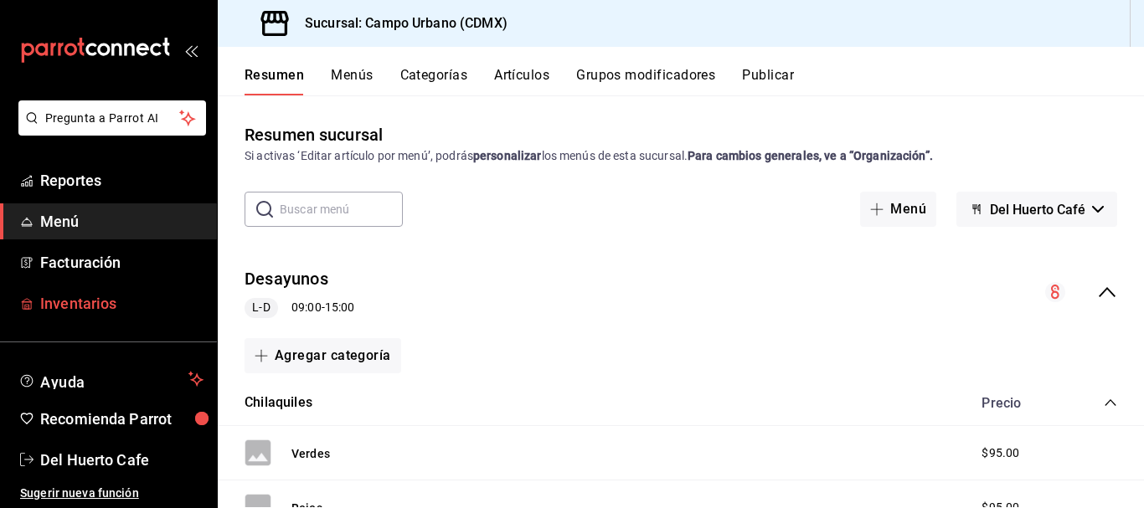
click at [79, 286] on link "Inventarios" at bounding box center [108, 304] width 217 height 36
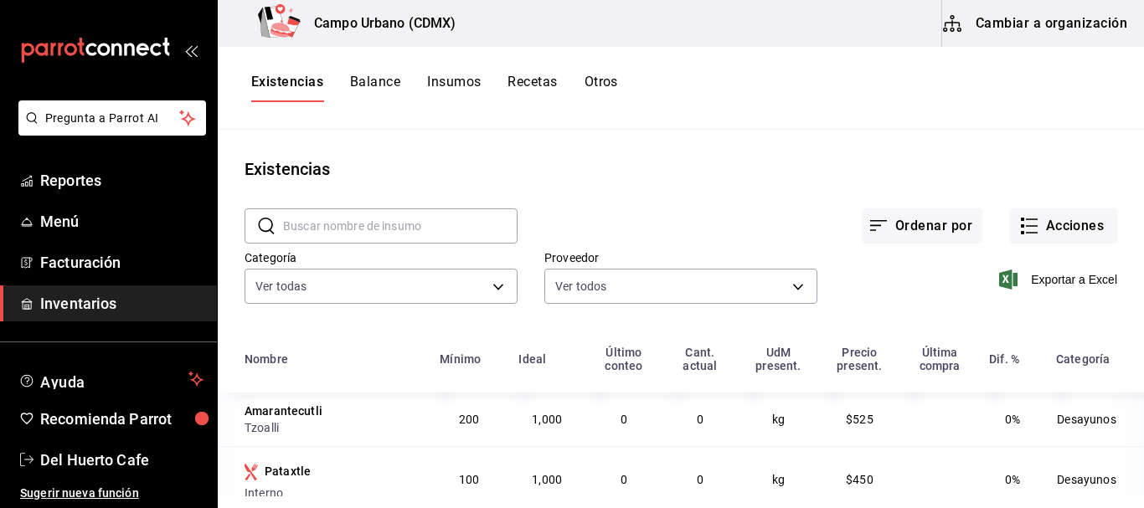
click at [534, 75] on button "Recetas" at bounding box center [532, 88] width 49 height 28
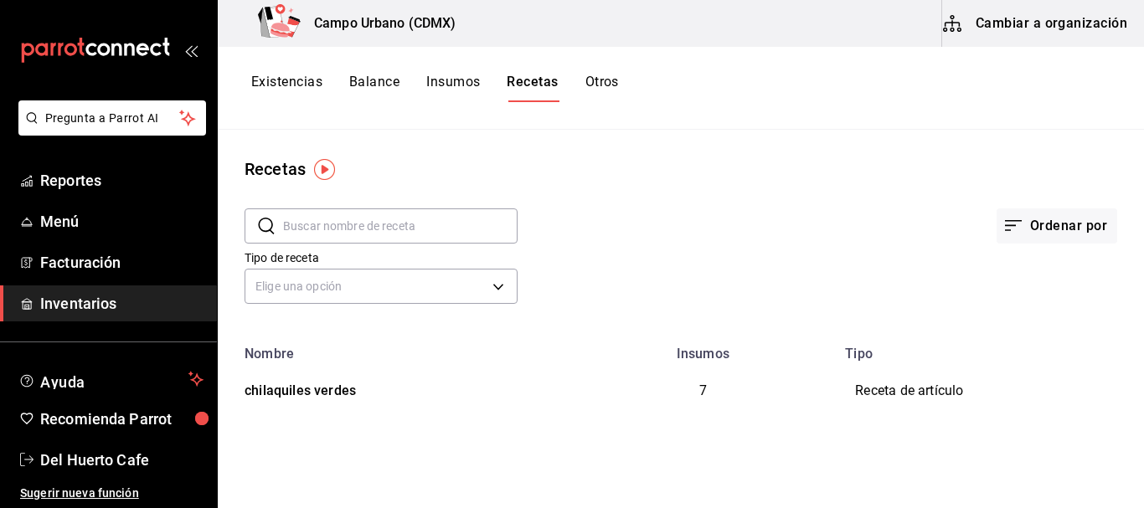
click at [1024, 19] on button "Cambiar a organización" at bounding box center [1036, 23] width 188 height 47
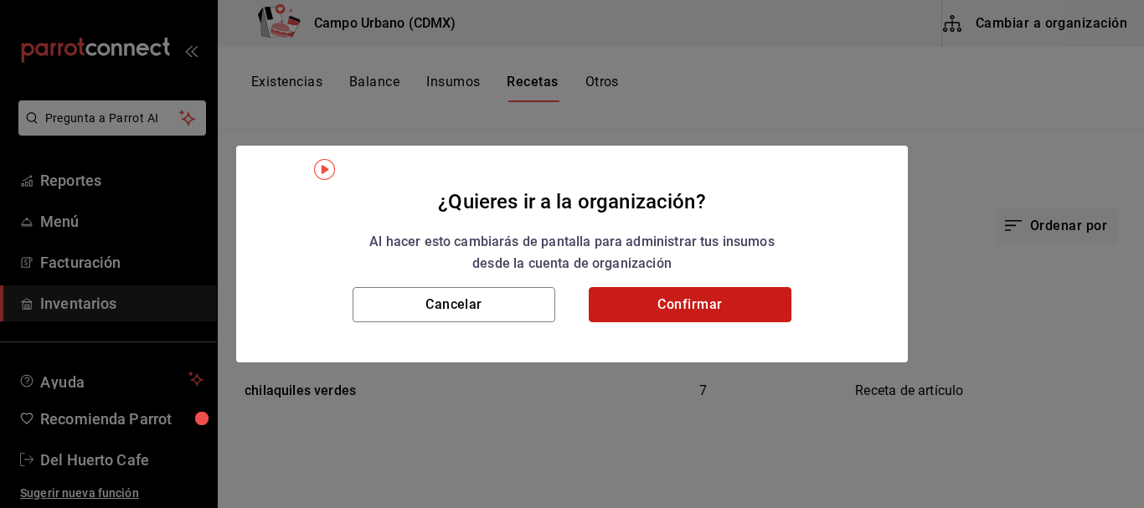
click at [683, 300] on button "Confirmar" at bounding box center [690, 304] width 203 height 35
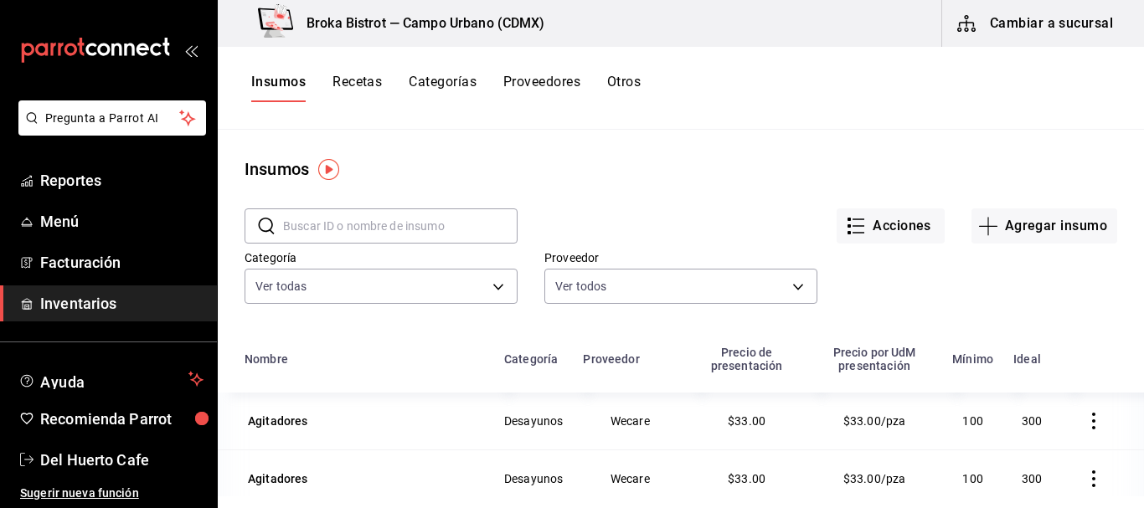
click at [1054, 23] on button "Cambiar a sucursal" at bounding box center [1036, 23] width 188 height 47
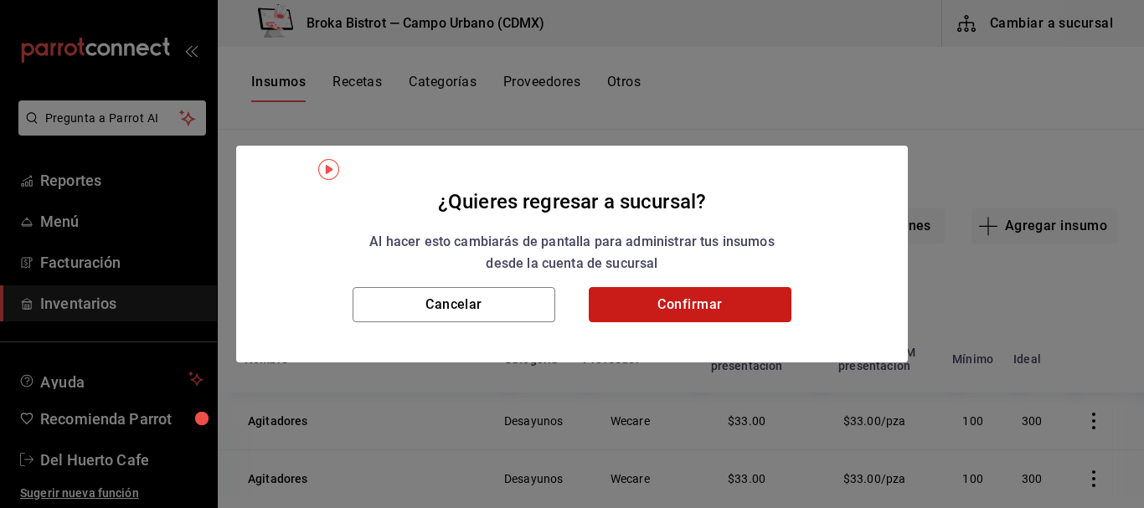
click at [668, 297] on button "Confirmar" at bounding box center [690, 304] width 203 height 35
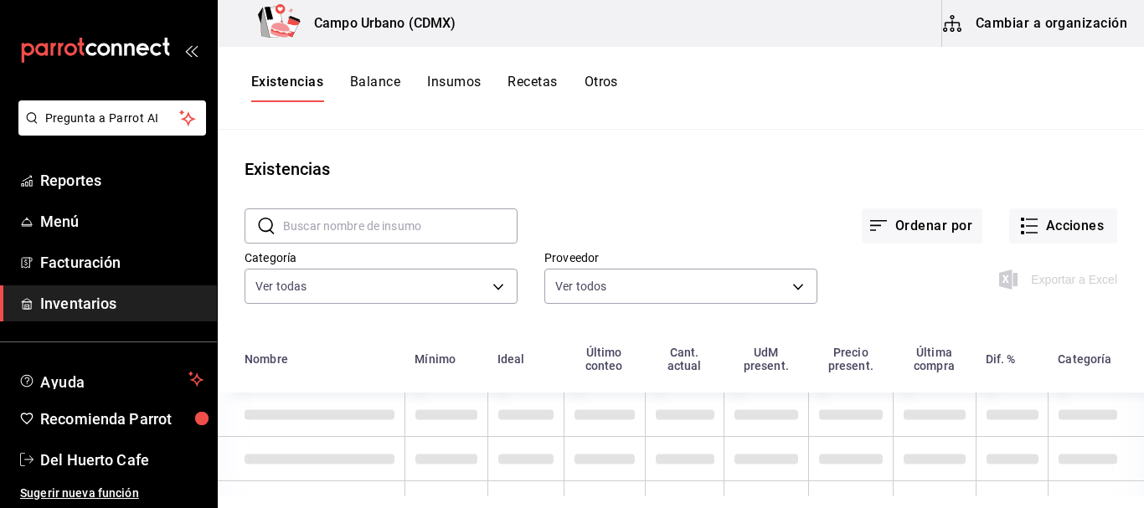
click at [515, 74] on button "Recetas" at bounding box center [532, 88] width 49 height 28
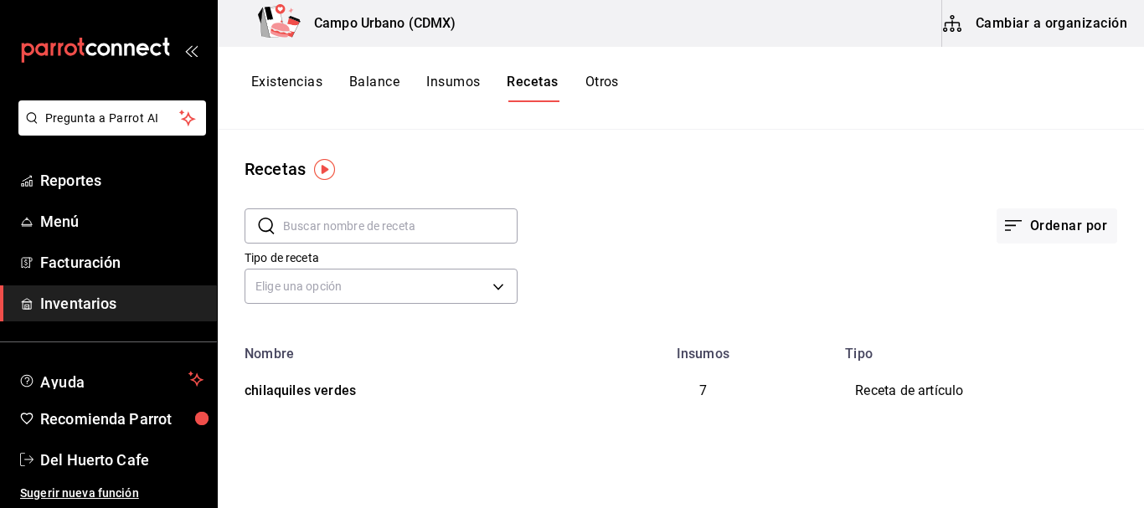
click at [515, 74] on button "Recetas" at bounding box center [532, 88] width 51 height 28
click at [457, 77] on button "Insumos" at bounding box center [453, 88] width 54 height 28
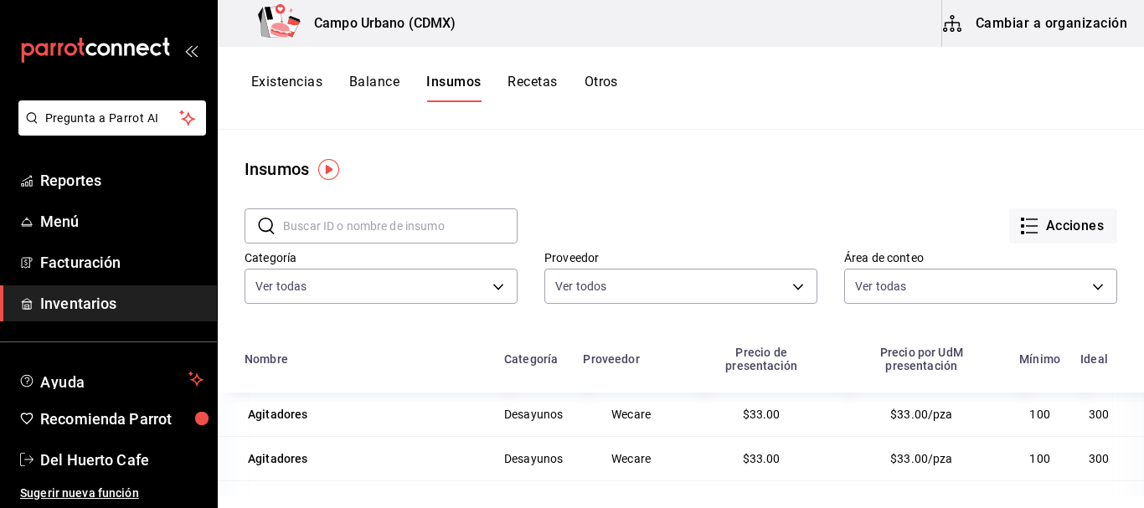
click at [544, 82] on button "Recetas" at bounding box center [532, 88] width 49 height 28
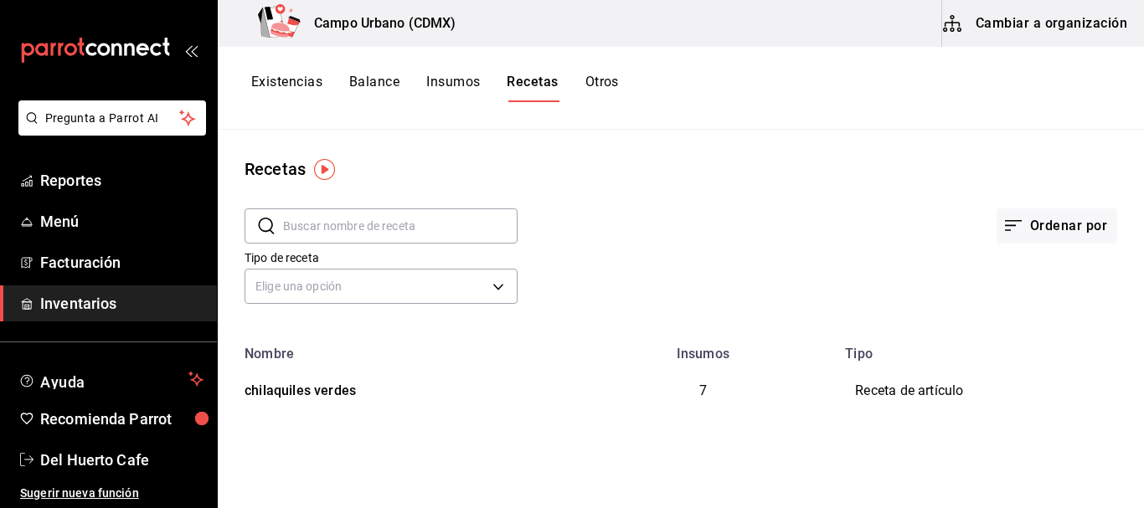
click at [544, 82] on button "Recetas" at bounding box center [532, 88] width 51 height 28
click at [1062, 227] on button "Ordenar por" at bounding box center [1057, 226] width 121 height 35
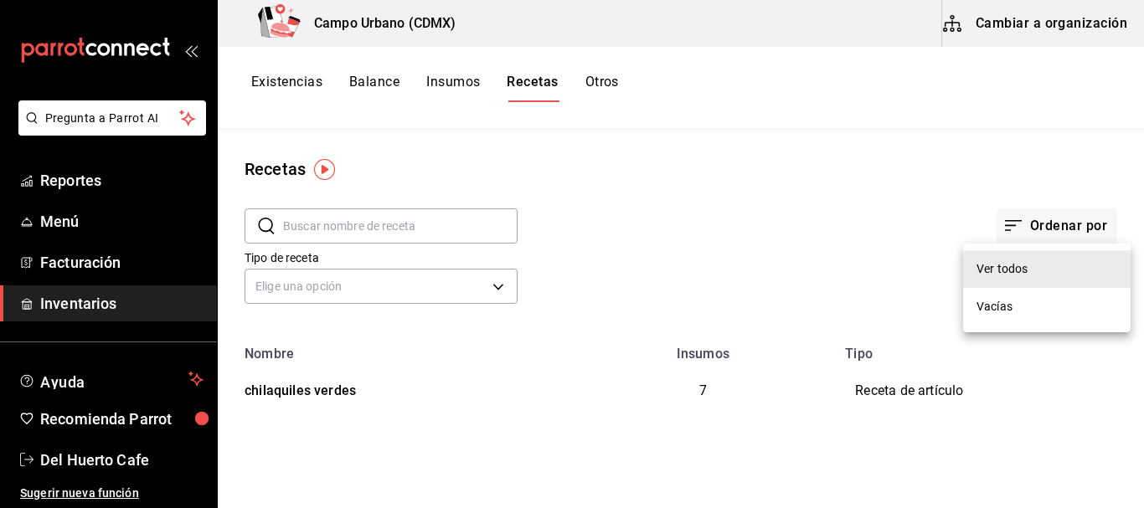
click at [1025, 21] on div at bounding box center [572, 254] width 1144 height 508
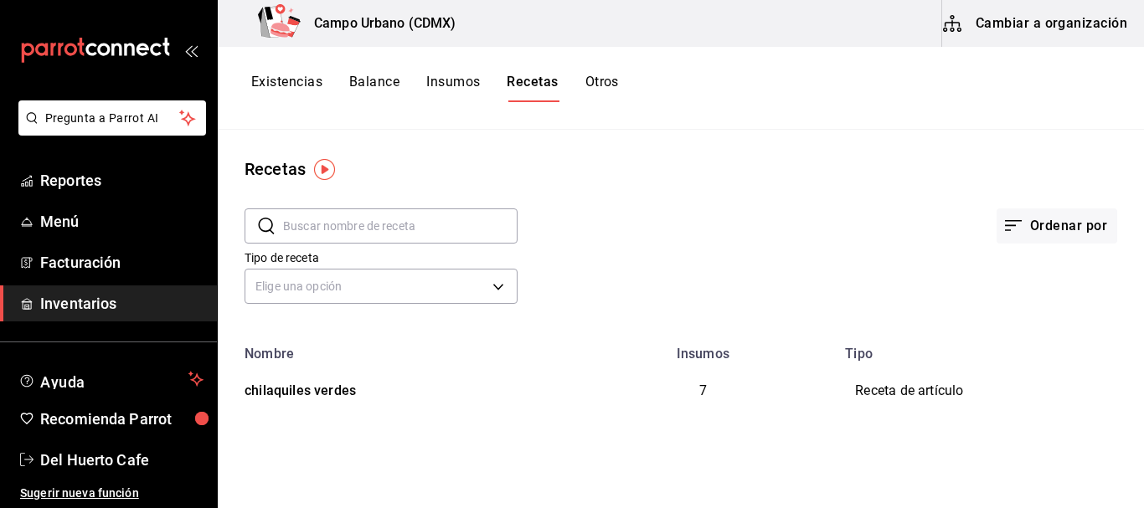
click at [1060, 28] on button "Cambiar a organización" at bounding box center [1036, 23] width 188 height 47
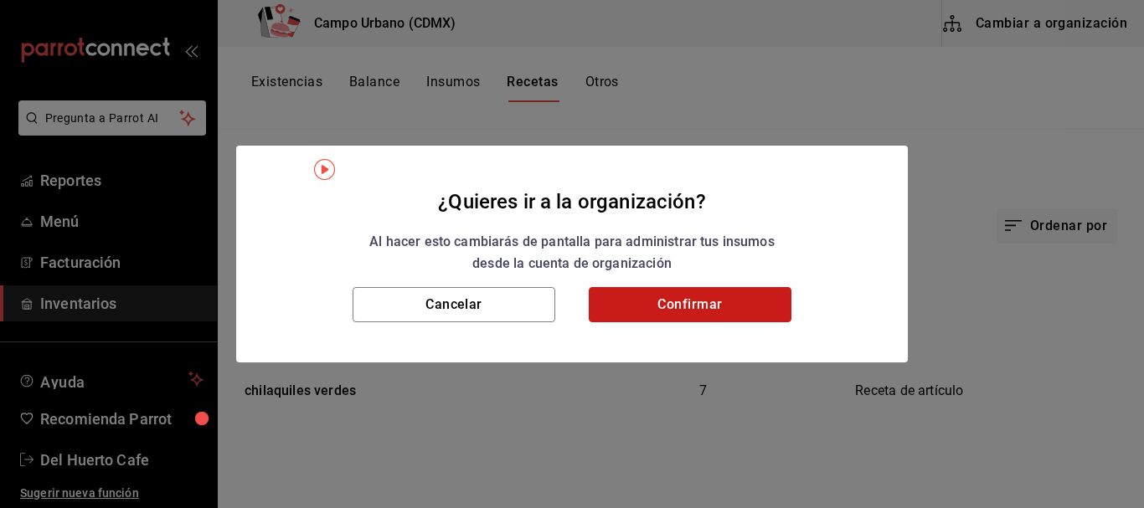
click at [714, 300] on button "Confirmar" at bounding box center [690, 304] width 203 height 35
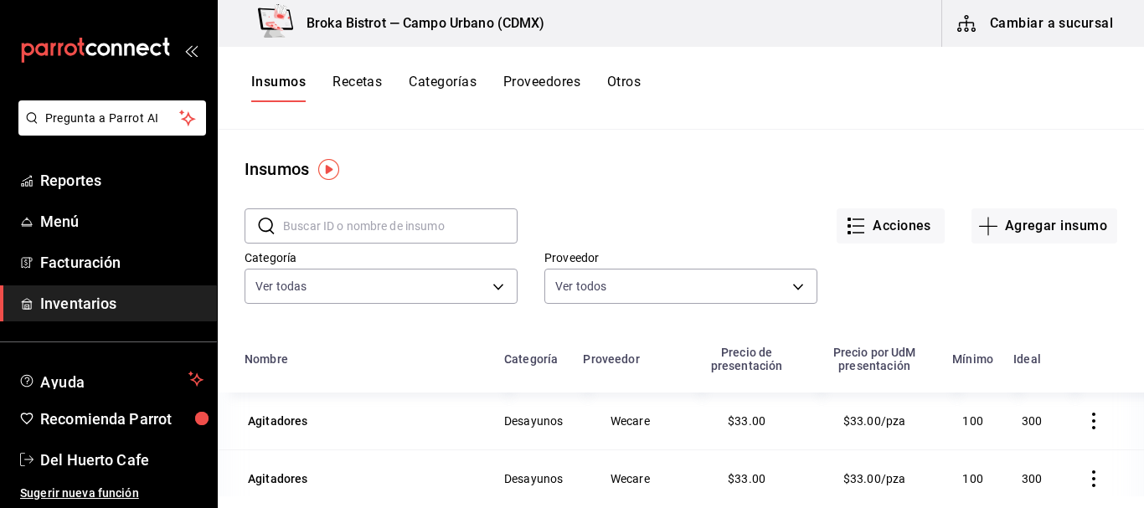
click at [353, 75] on button "Recetas" at bounding box center [357, 88] width 49 height 28
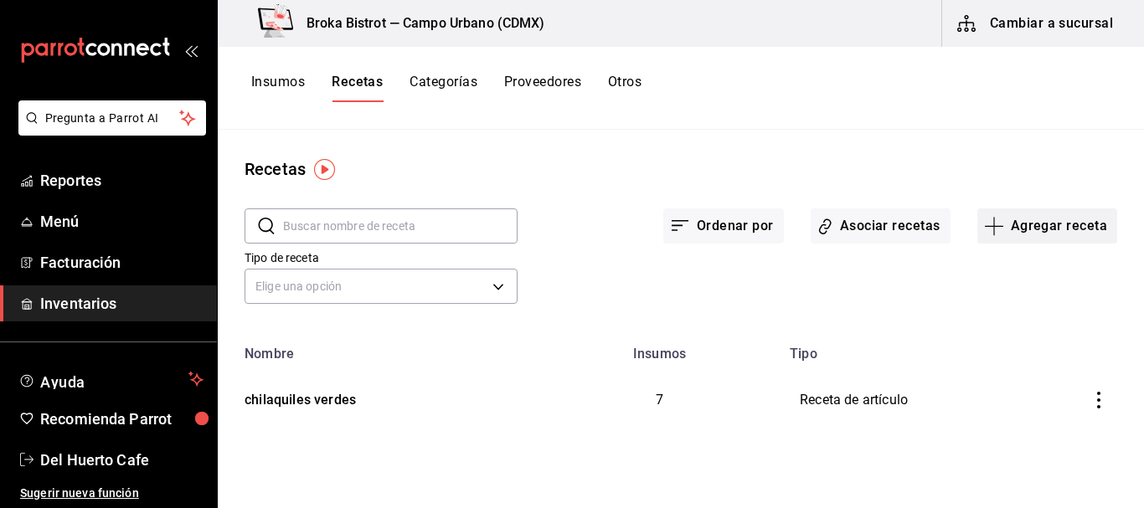
click at [1023, 219] on button "Agregar receta" at bounding box center [1048, 226] width 140 height 35
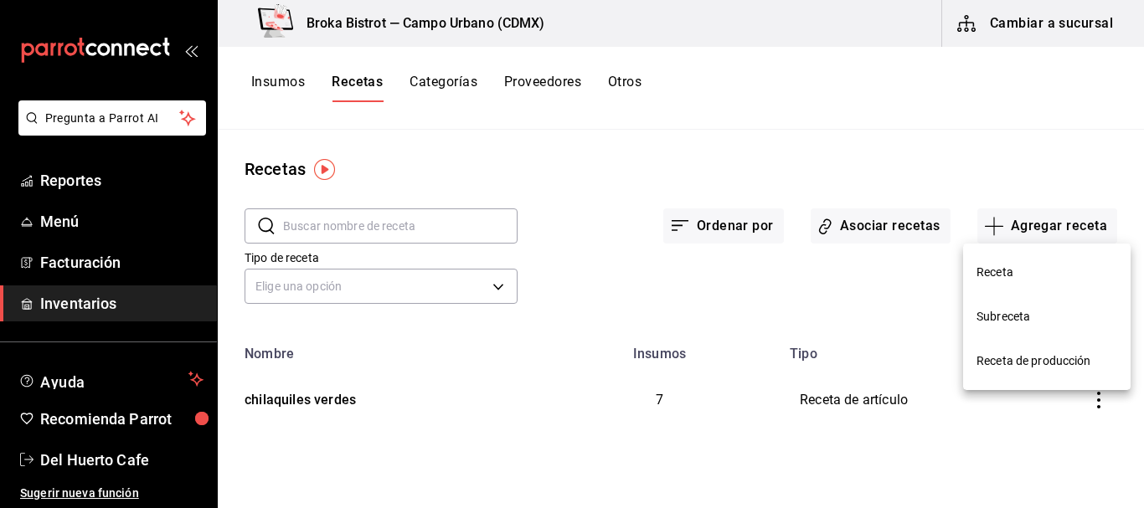
click at [996, 265] on span "Receta" at bounding box center [1047, 273] width 141 height 18
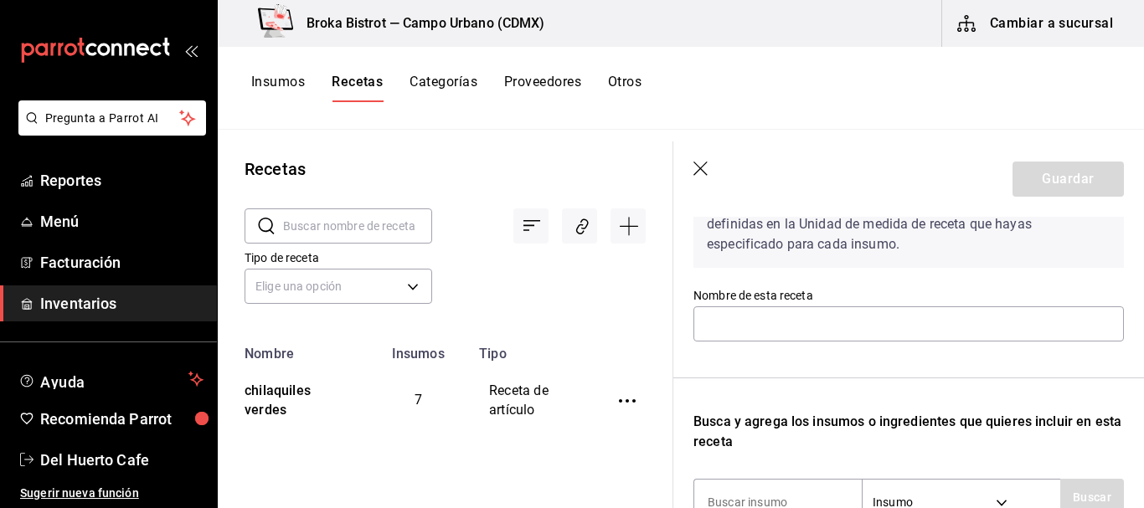
scroll to position [107, 0]
click at [895, 328] on input "text" at bounding box center [909, 323] width 431 height 35
type input "Chilaquiles rojos"
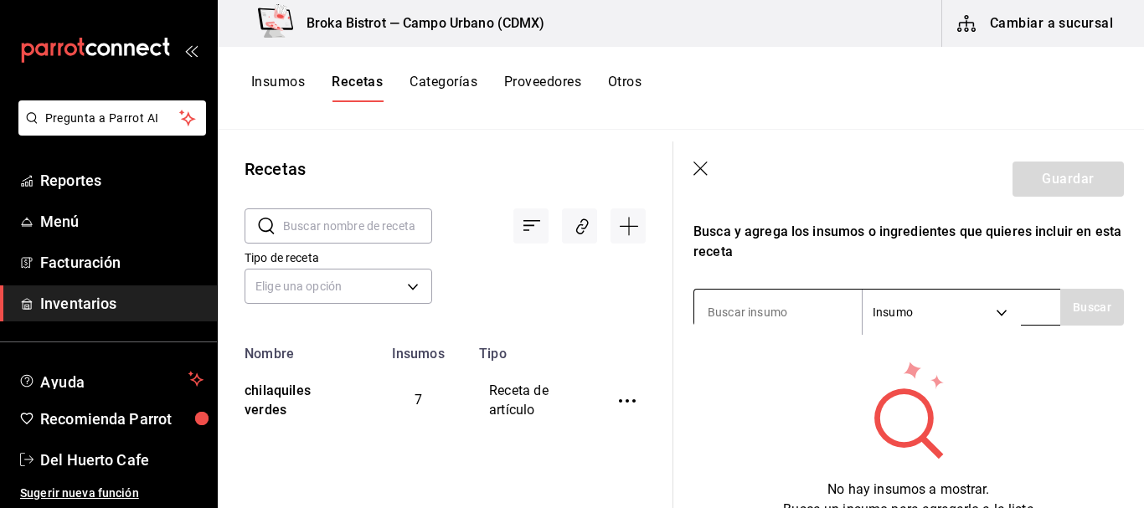
scroll to position [297, 0]
click at [785, 315] on input at bounding box center [778, 311] width 168 height 35
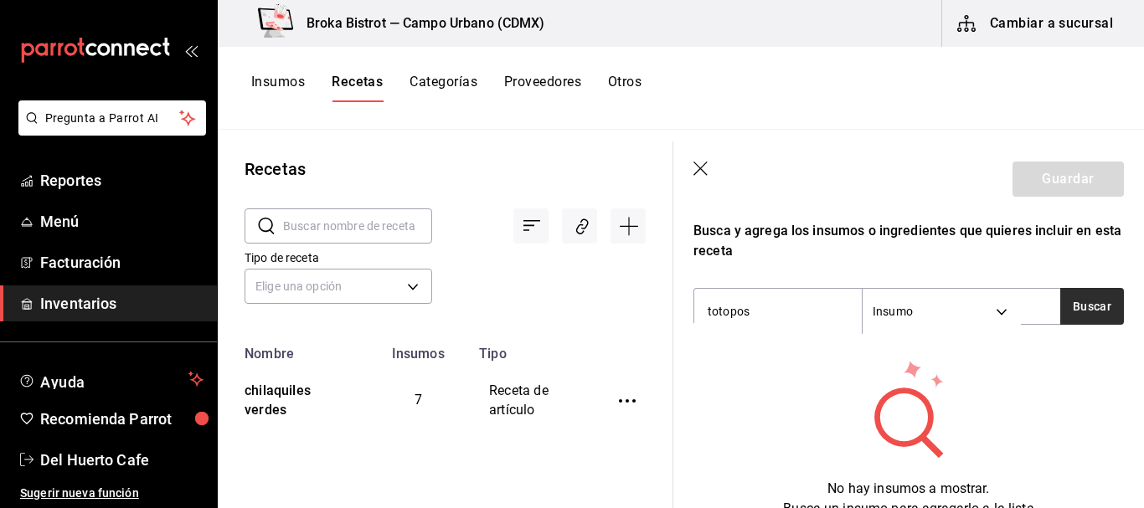
type input "totopos"
click at [1080, 301] on button "Buscar" at bounding box center [1092, 306] width 64 height 37
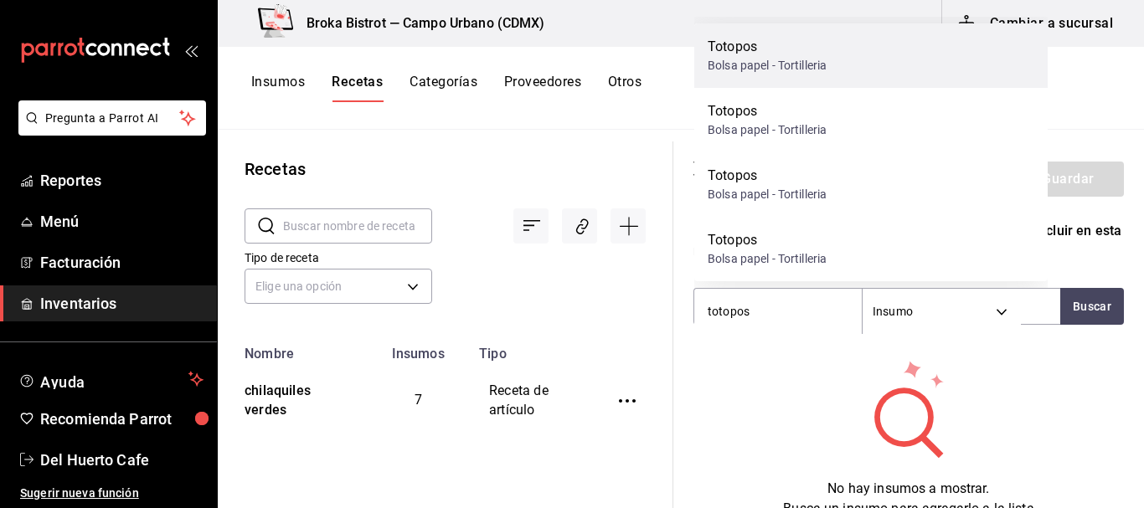
click at [794, 35] on div "Totopos Bolsa papel - Tortilleria" at bounding box center [870, 55] width 353 height 65
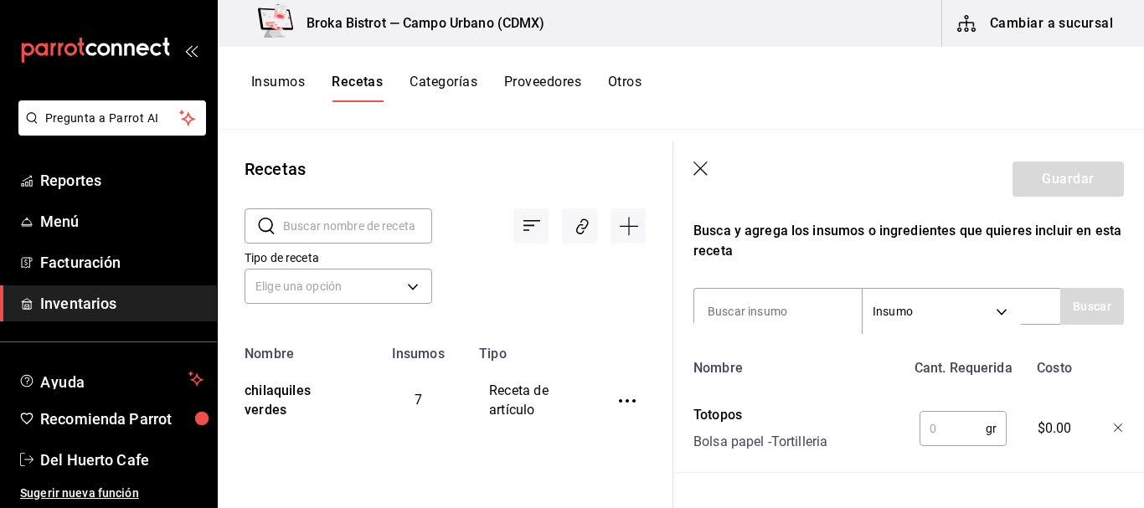
click at [931, 426] on input "text" at bounding box center [953, 429] width 66 height 34
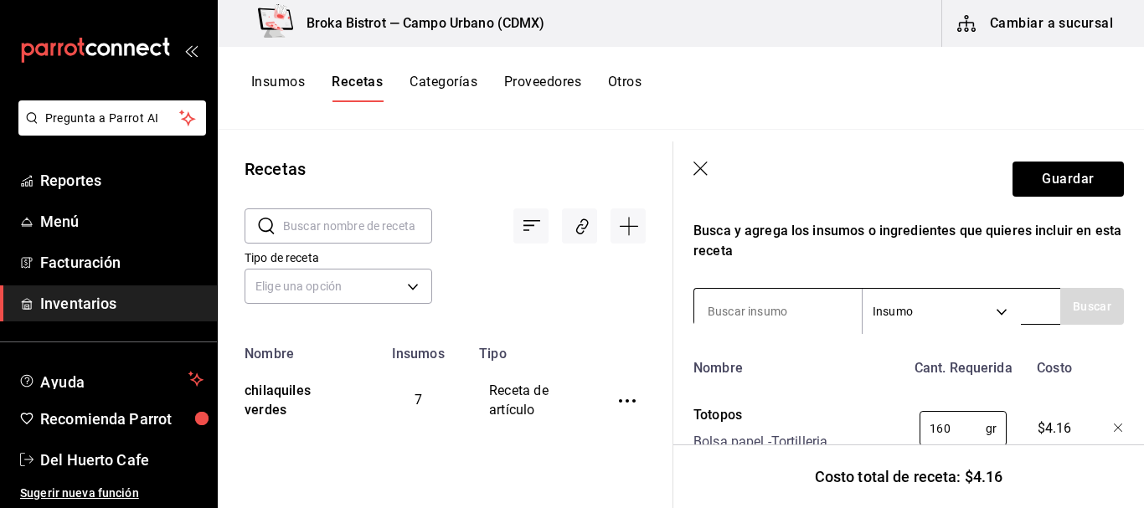
type input "160"
click at [799, 312] on input at bounding box center [778, 311] width 168 height 35
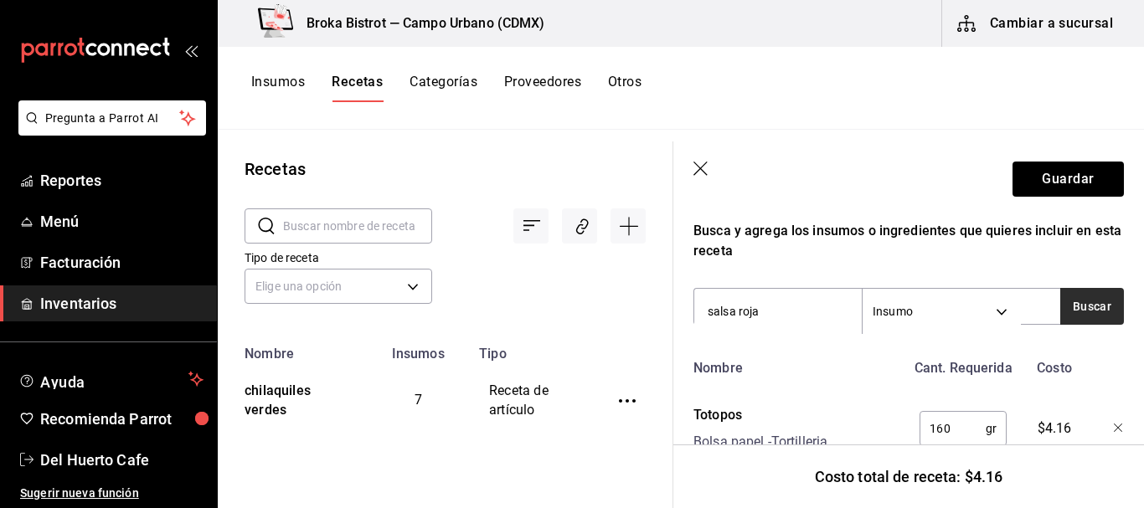
type input "salsa roja"
click at [1091, 298] on button "Buscar" at bounding box center [1092, 306] width 64 height 37
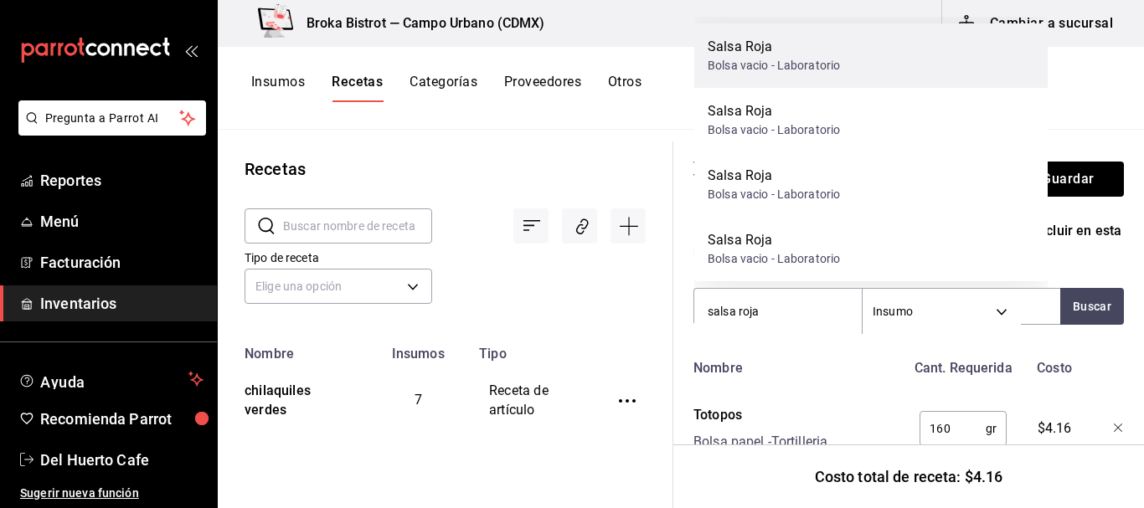
click at [787, 60] on div "Bolsa vacio - Laboratorio" at bounding box center [774, 66] width 132 height 18
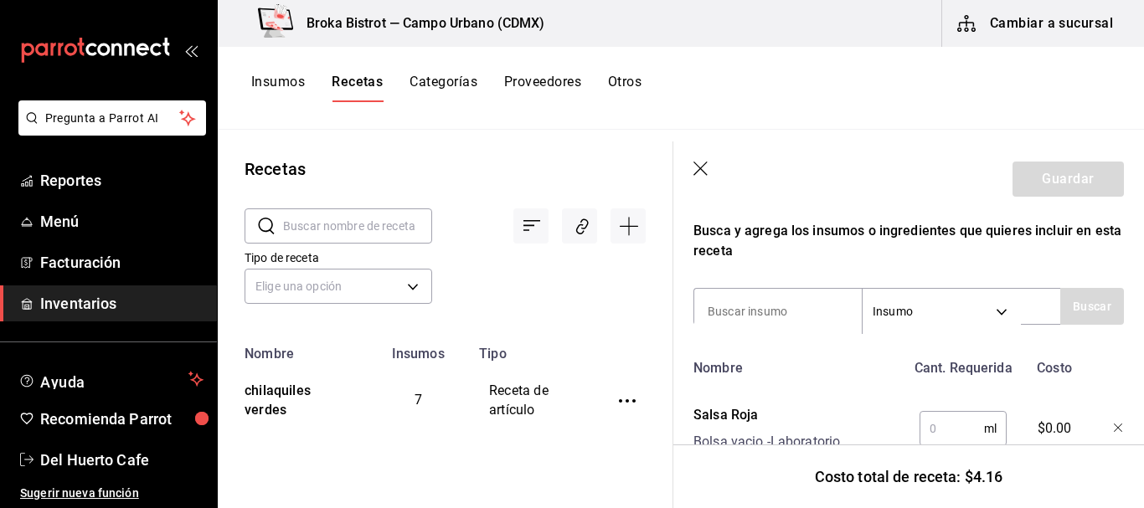
click at [928, 427] on input "text" at bounding box center [952, 429] width 65 height 34
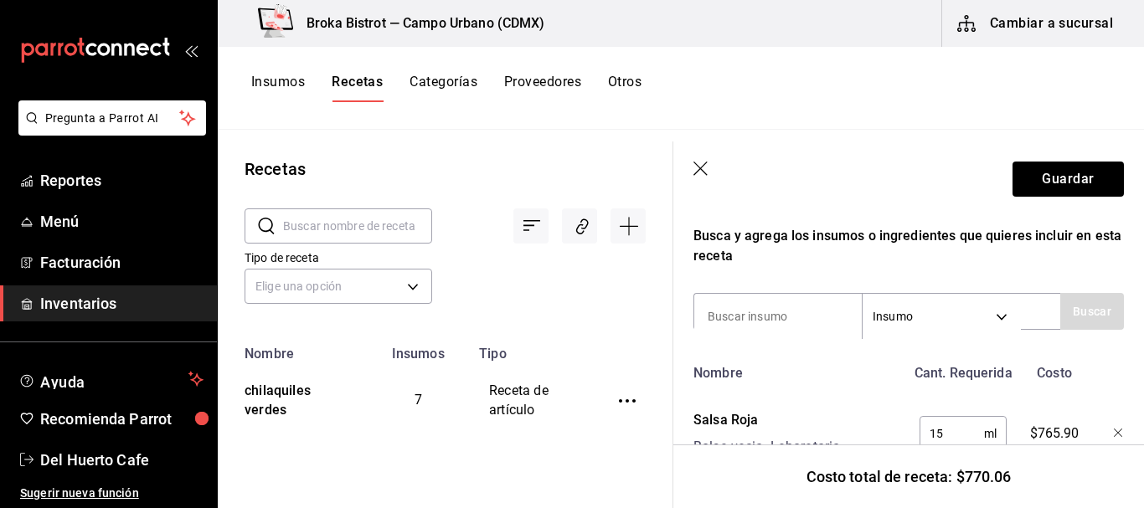
type input "1"
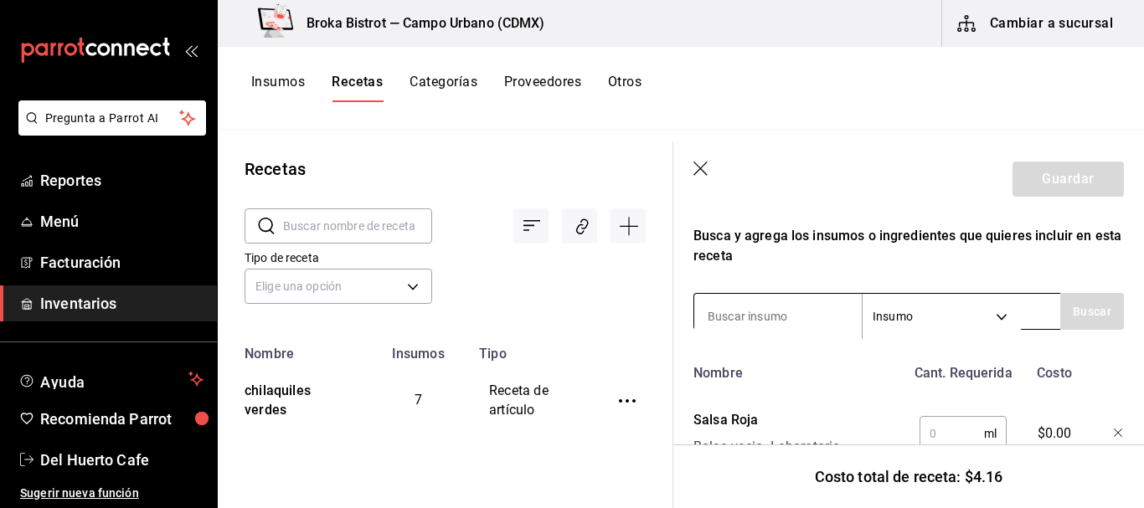
click at [802, 301] on input at bounding box center [778, 316] width 168 height 35
type input "salsa roja"
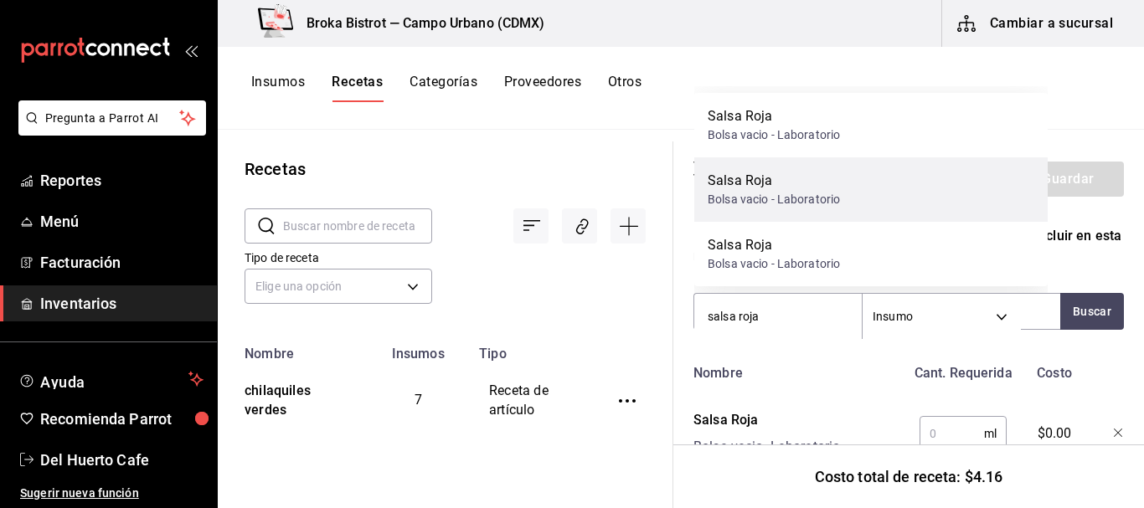
click at [846, 201] on div "Salsa Roja Bolsa vacio - Laboratorio" at bounding box center [870, 189] width 353 height 65
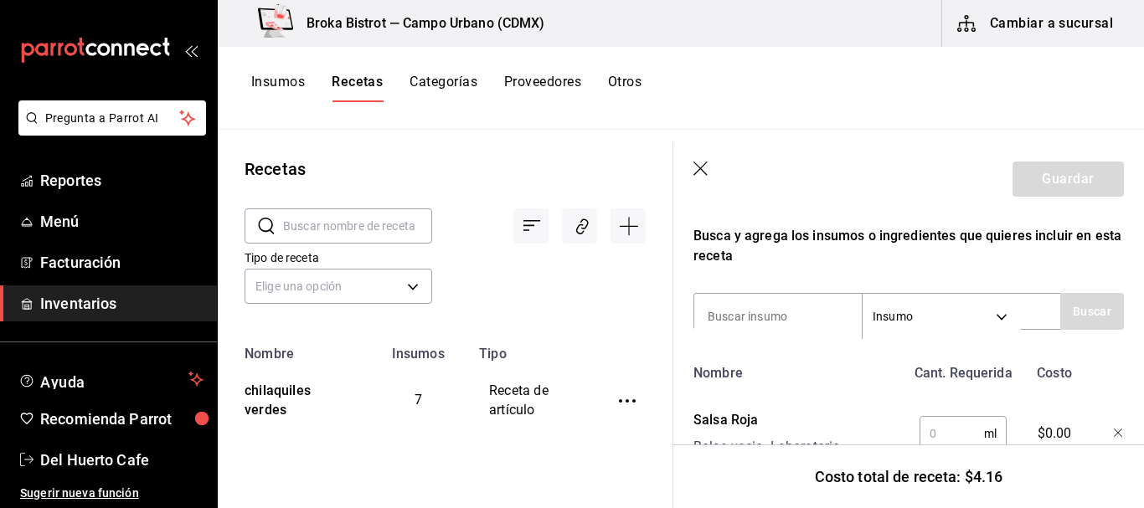
click at [846, 201] on header "Guardar" at bounding box center [908, 179] width 471 height 75
click at [937, 435] on input "text" at bounding box center [952, 434] width 65 height 34
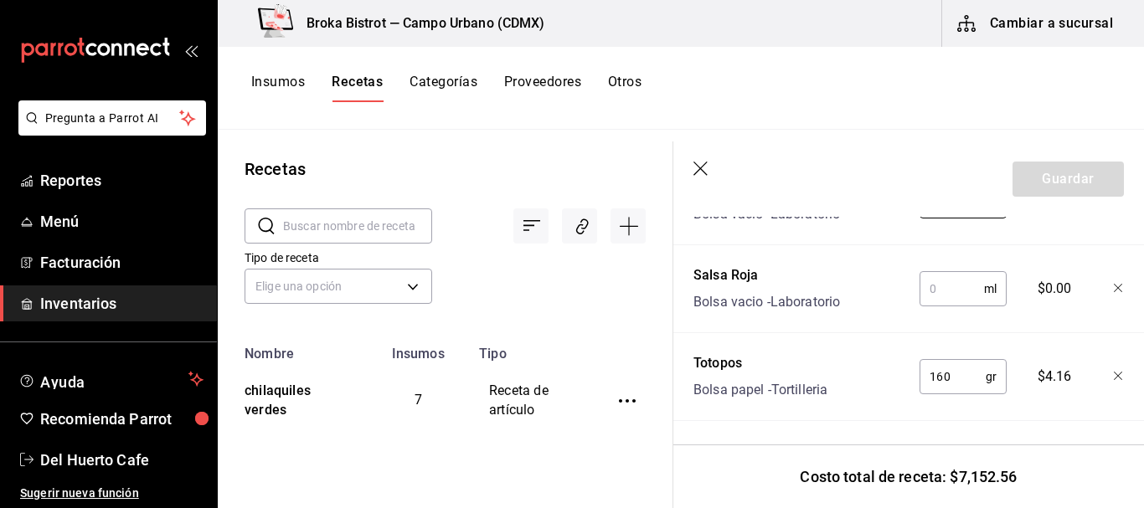
scroll to position [538, 0]
type input "140"
click at [942, 284] on input "text" at bounding box center [952, 289] width 65 height 34
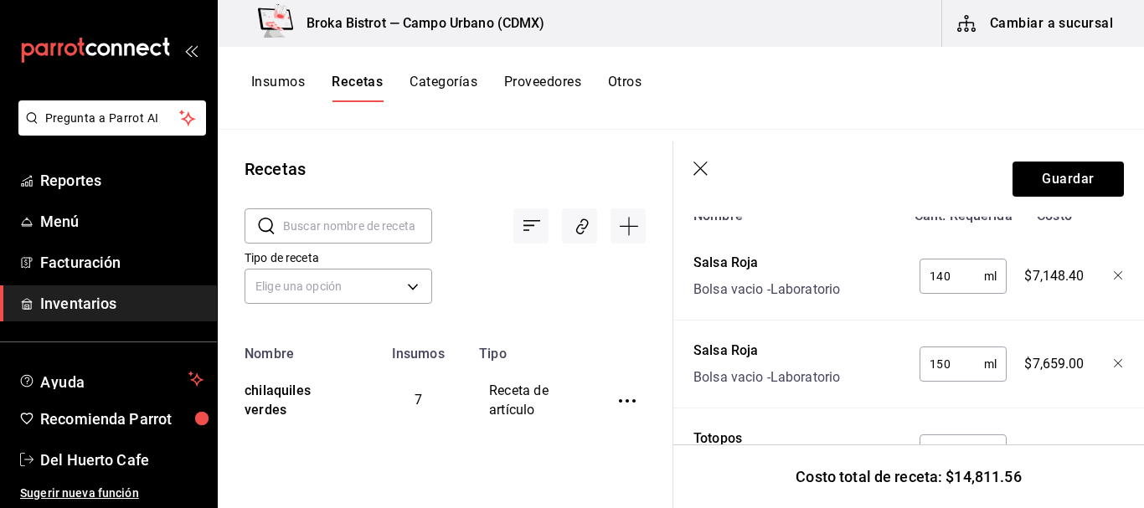
scroll to position [448, 0]
type input "150"
click at [1114, 281] on icon "button" at bounding box center [1119, 278] width 10 height 10
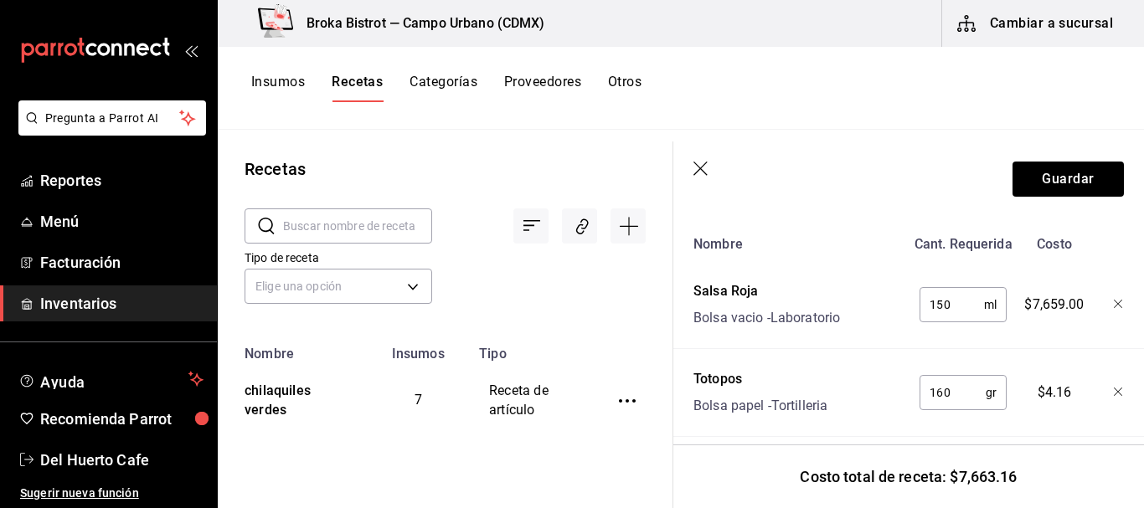
scroll to position [424, 0]
click at [294, 92] on button "Insumos" at bounding box center [278, 88] width 54 height 28
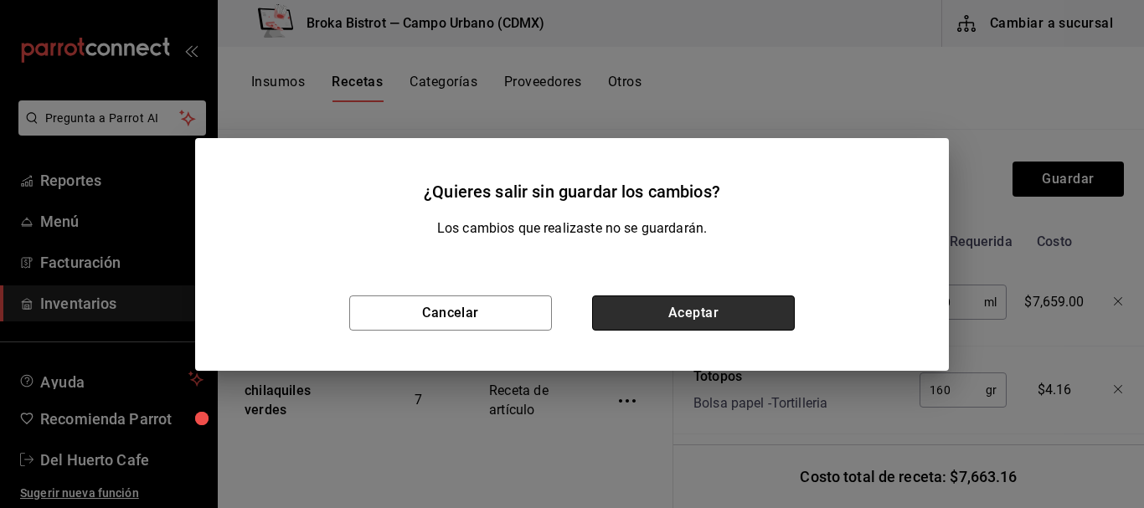
click at [722, 302] on button "Aceptar" at bounding box center [693, 313] width 203 height 35
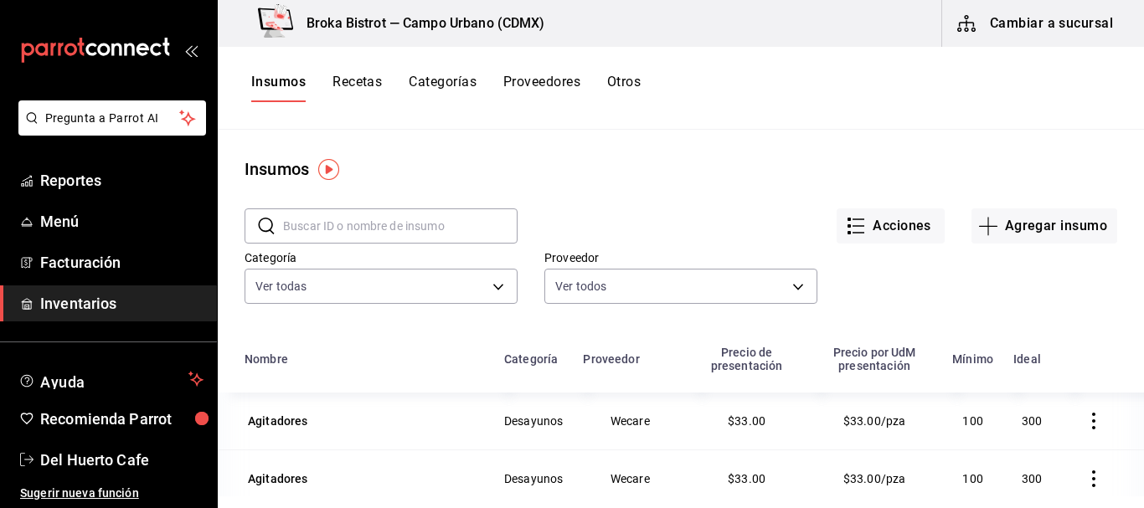
click at [423, 236] on input "text" at bounding box center [400, 226] width 235 height 34
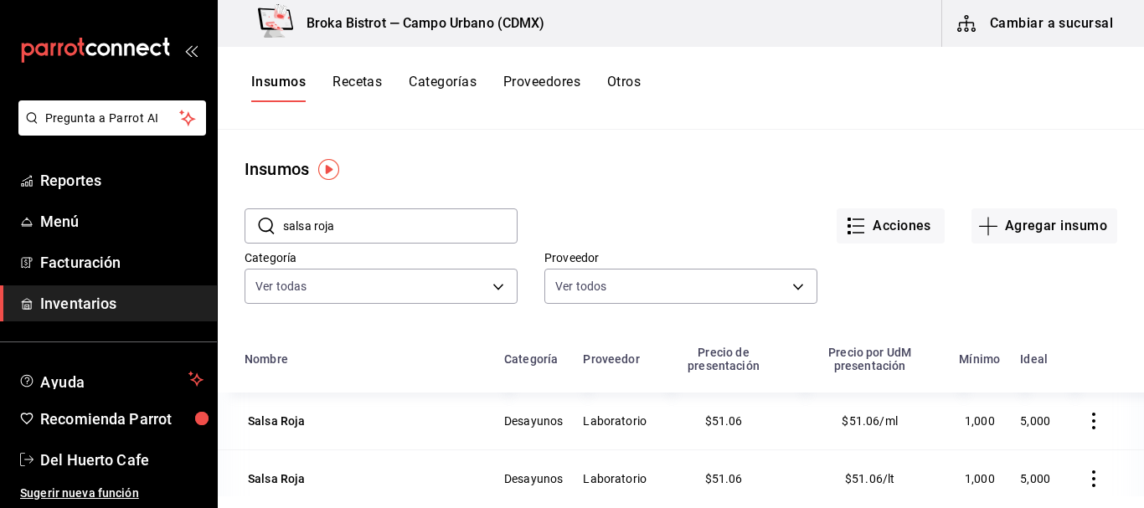
type input "salsa roja"
click at [266, 224] on icon at bounding box center [266, 226] width 20 height 20
click at [266, 225] on icon at bounding box center [266, 226] width 20 height 20
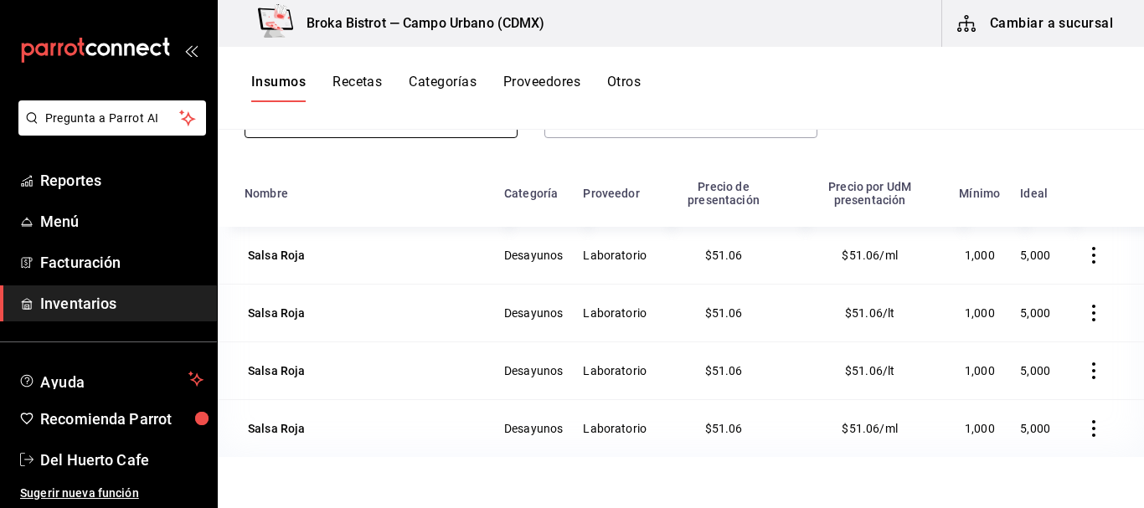
scroll to position [166, 0]
click at [1092, 257] on icon "button" at bounding box center [1093, 255] width 3 height 17
click at [1081, 257] on li "Eliminar" at bounding box center [1029, 257] width 141 height 47
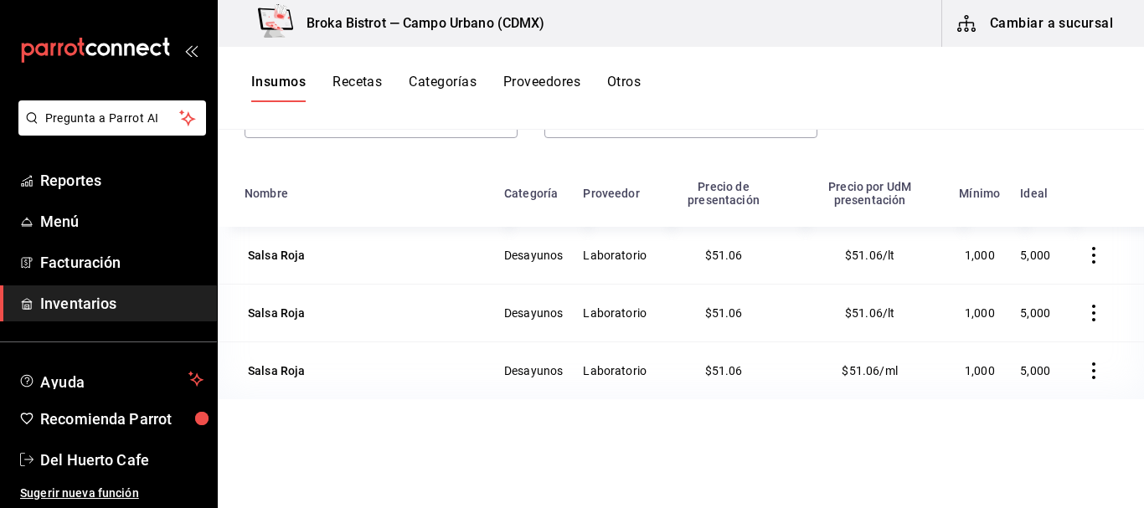
click at [1086, 375] on icon "button" at bounding box center [1094, 371] width 17 height 17
click at [1045, 369] on span "Eliminar" at bounding box center [1030, 372] width 43 height 13
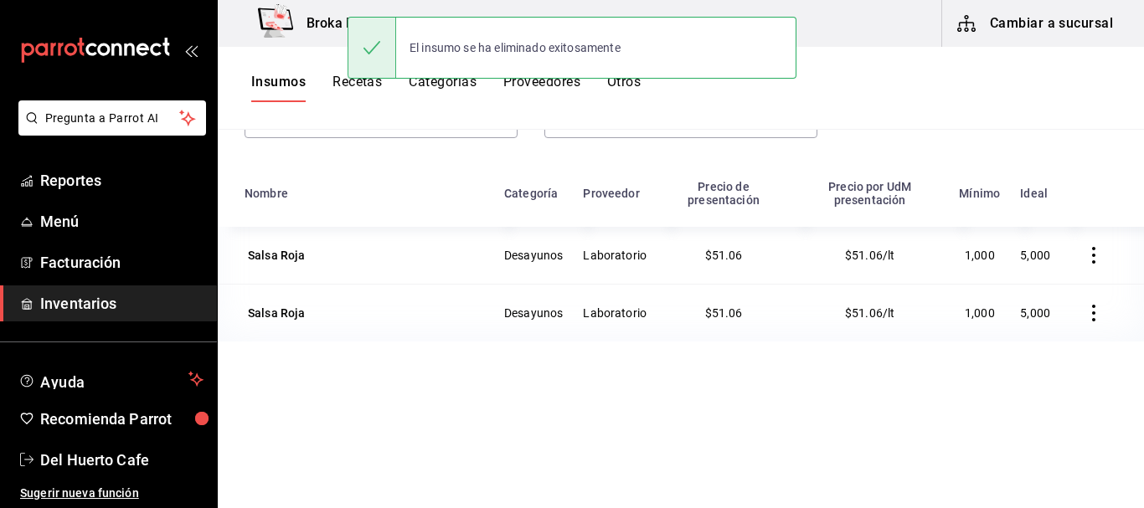
click at [1086, 320] on icon "button" at bounding box center [1094, 313] width 17 height 17
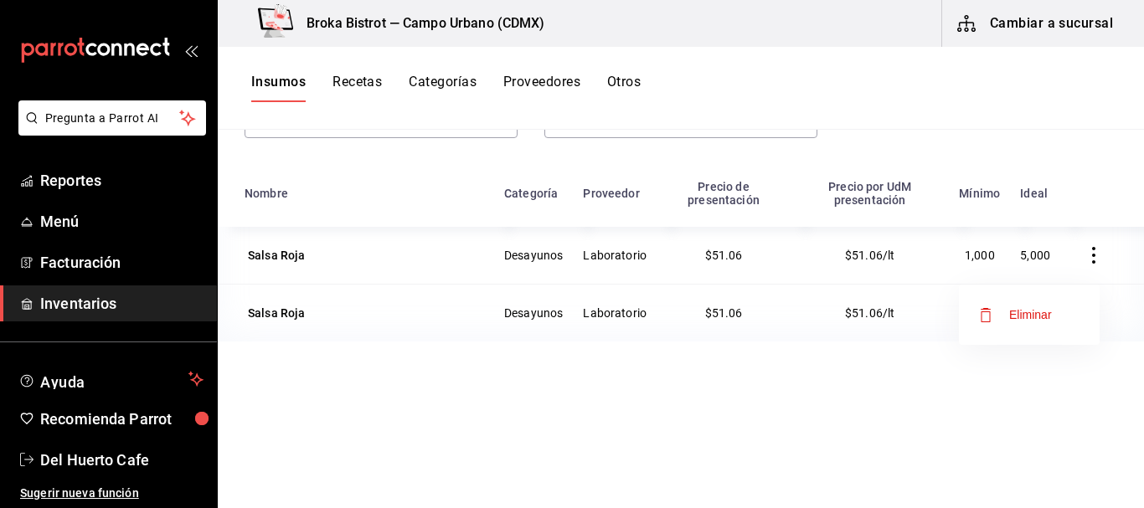
click at [1032, 303] on li "Eliminar" at bounding box center [1029, 315] width 141 height 47
click at [101, 284] on ul "Reportes Menú Facturación Inventarios" at bounding box center [108, 242] width 217 height 159
click at [367, 80] on button "Recetas" at bounding box center [357, 88] width 49 height 28
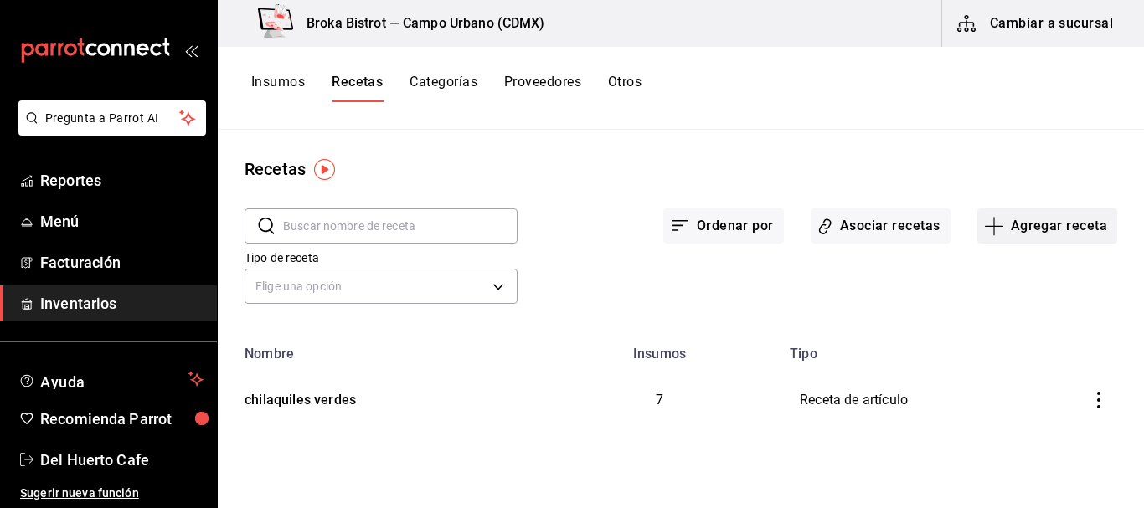
click at [1060, 230] on button "Agregar receta" at bounding box center [1048, 226] width 140 height 35
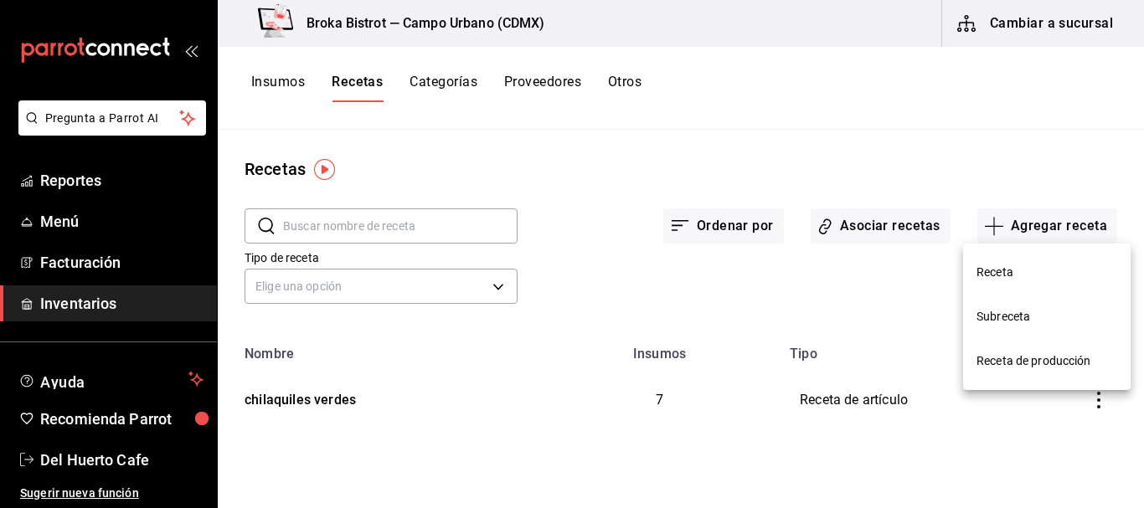
click at [1004, 281] on li "Receta" at bounding box center [1047, 272] width 168 height 44
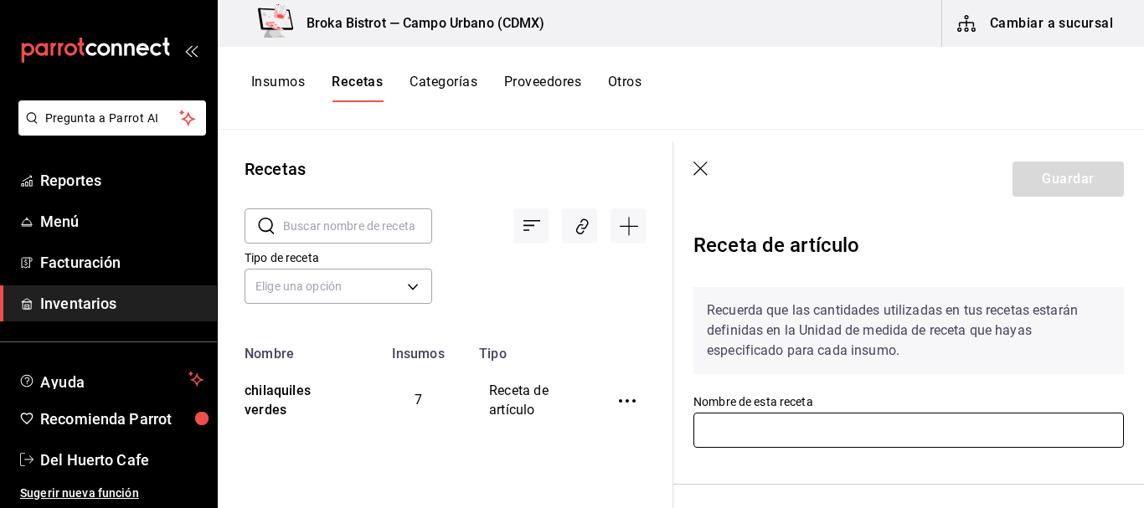
click at [849, 431] on input "text" at bounding box center [909, 430] width 431 height 35
type input "Chilaquiles rojos"
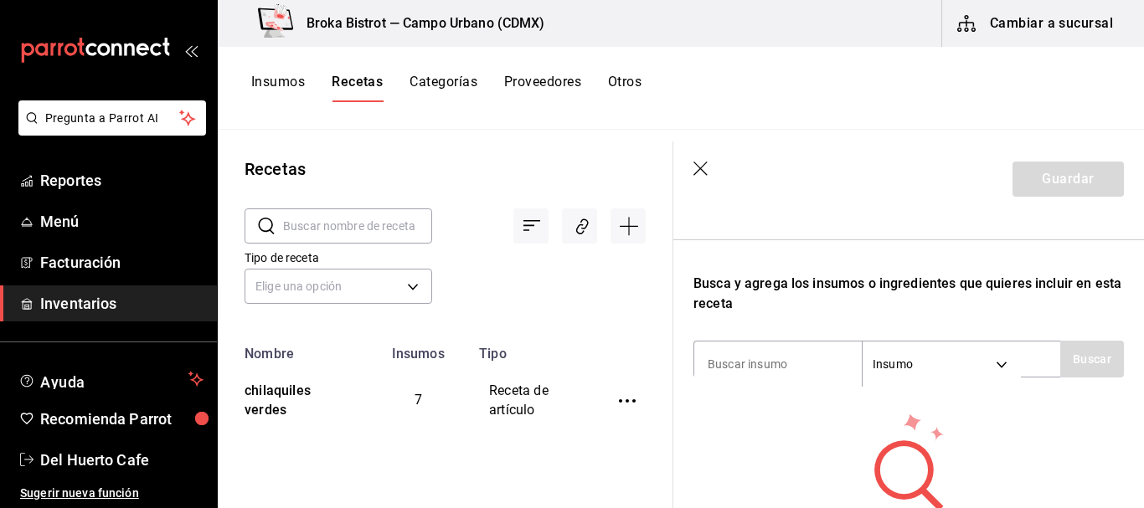
scroll to position [245, 0]
click at [761, 359] on input at bounding box center [778, 363] width 168 height 35
type input "totopos"
click at [1072, 361] on button "Buscar" at bounding box center [1092, 358] width 64 height 37
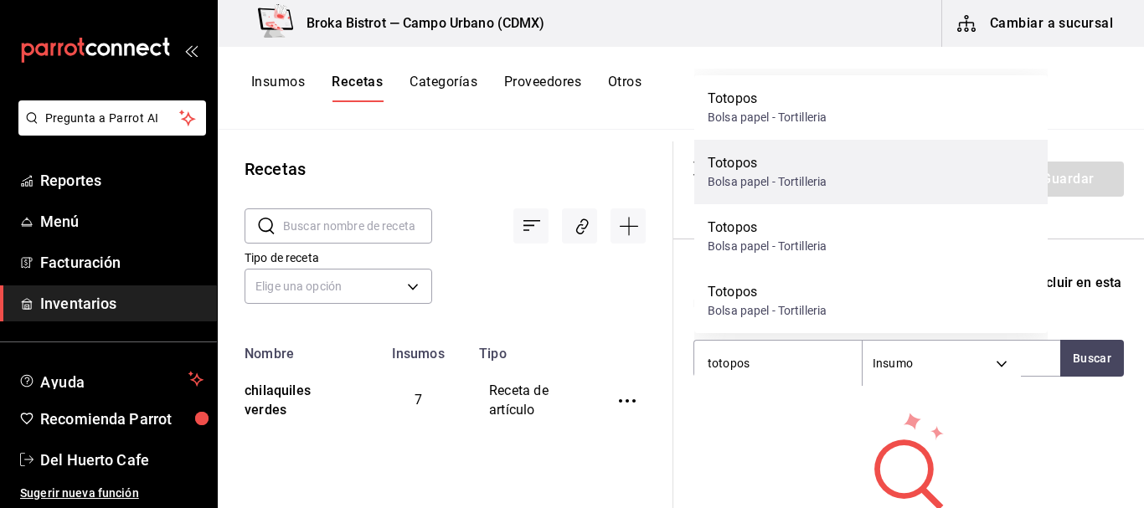
click at [845, 175] on div "Totopos Bolsa papel - Tortilleria" at bounding box center [870, 172] width 353 height 65
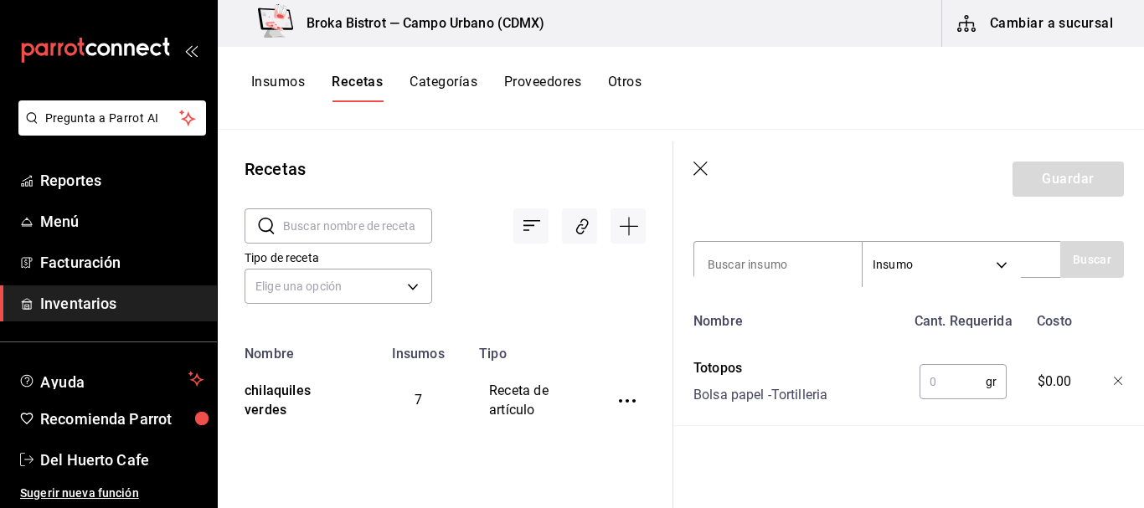
scroll to position [362, 0]
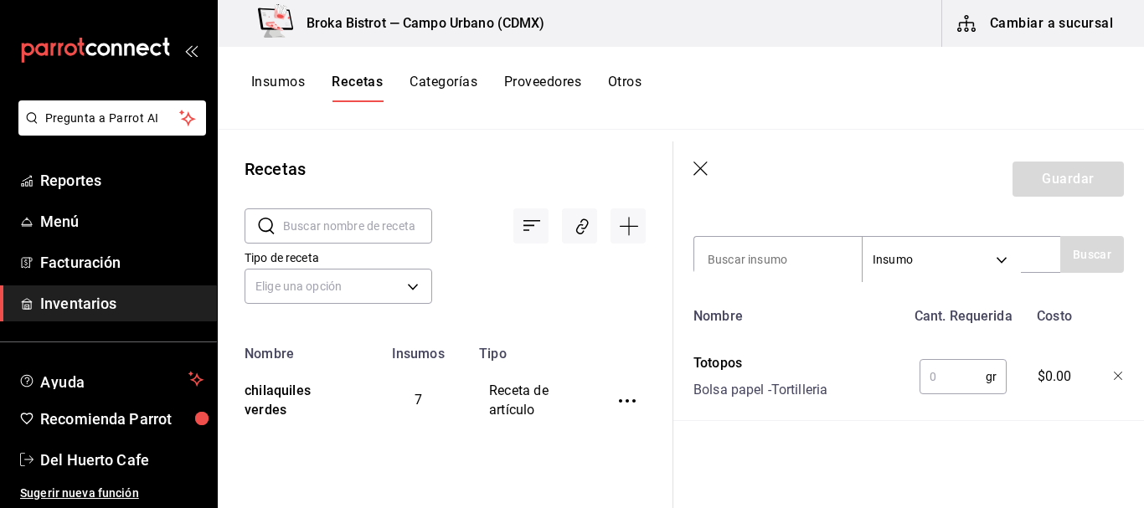
click at [942, 360] on input "text" at bounding box center [953, 377] width 66 height 34
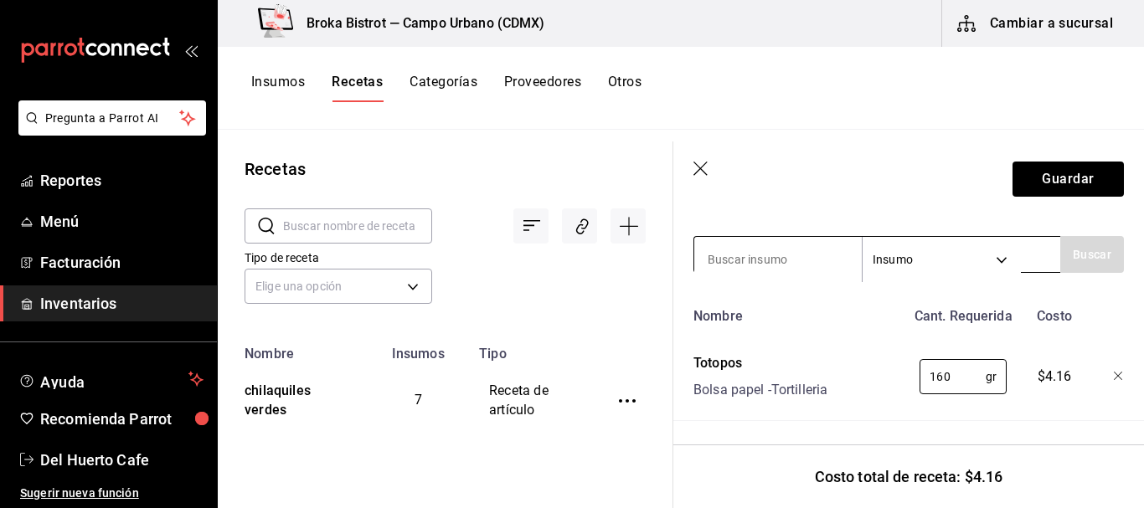
type input "160"
click at [789, 245] on input at bounding box center [778, 259] width 168 height 35
type input "salsa roja"
click at [1072, 241] on button "Buscar" at bounding box center [1092, 254] width 64 height 37
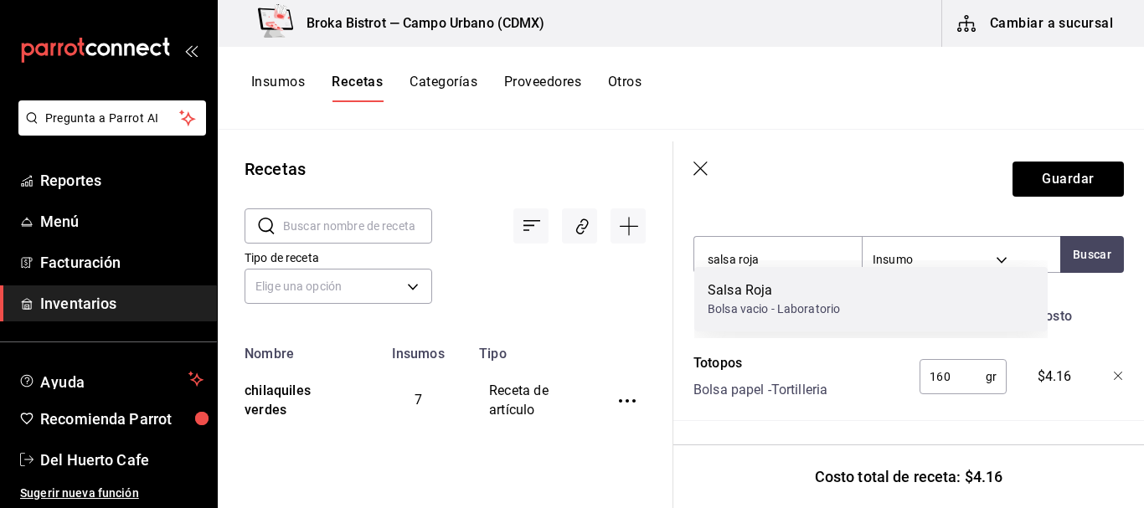
click at [830, 297] on div "Salsa Roja" at bounding box center [774, 291] width 132 height 20
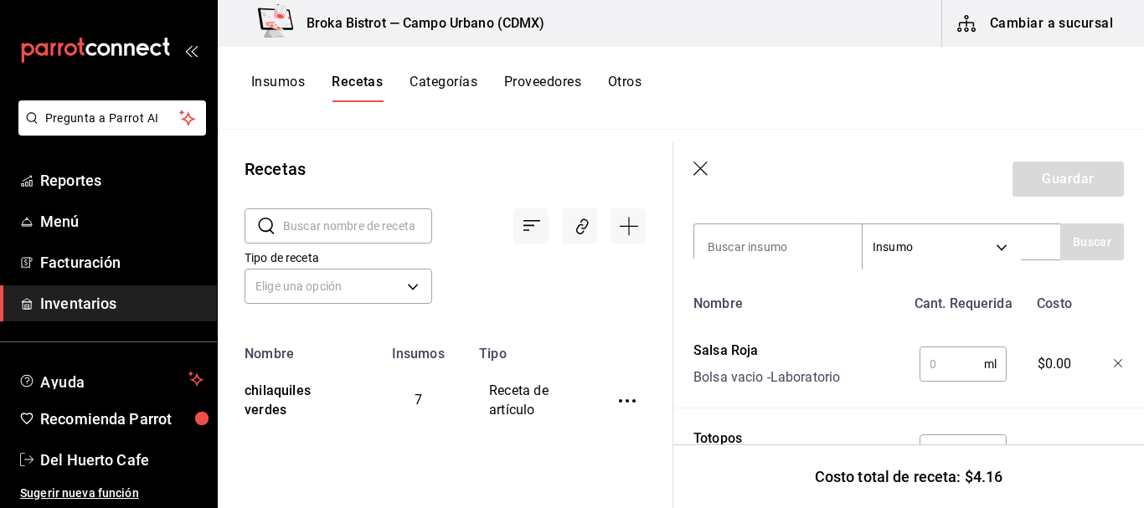
click at [950, 364] on input "text" at bounding box center [952, 365] width 65 height 34
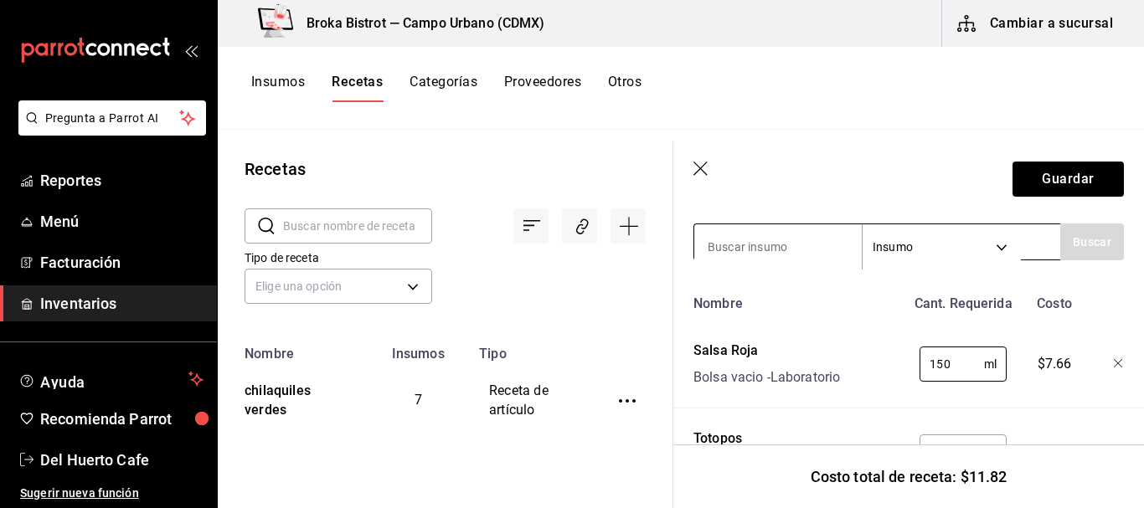
type input "150"
click at [746, 242] on input at bounding box center [778, 247] width 168 height 35
type input "x"
type input "crema"
click at [1078, 240] on button "Buscar" at bounding box center [1092, 242] width 64 height 37
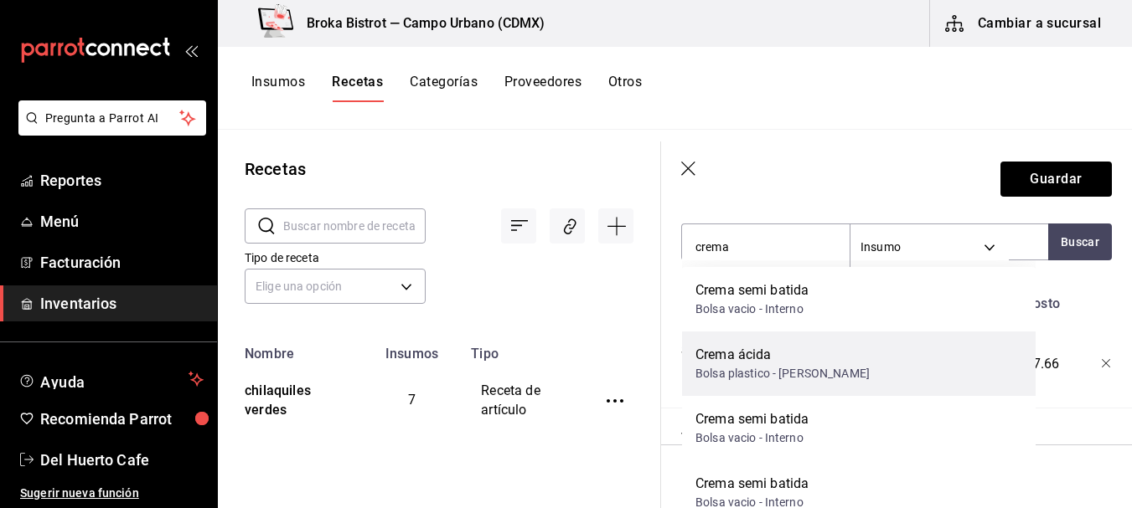
click at [766, 361] on div "Crema ácida" at bounding box center [782, 355] width 174 height 20
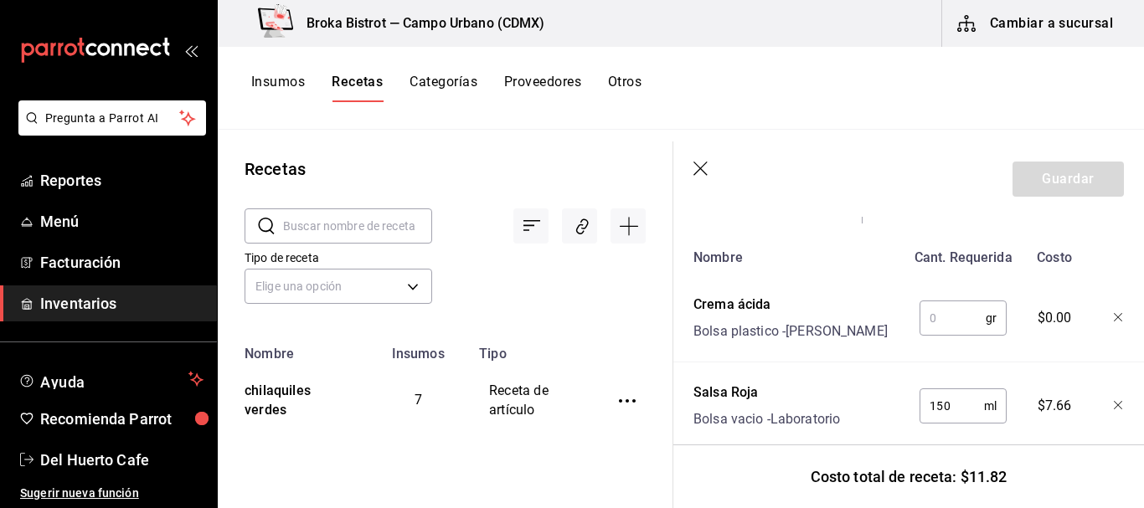
scroll to position [427, 0]
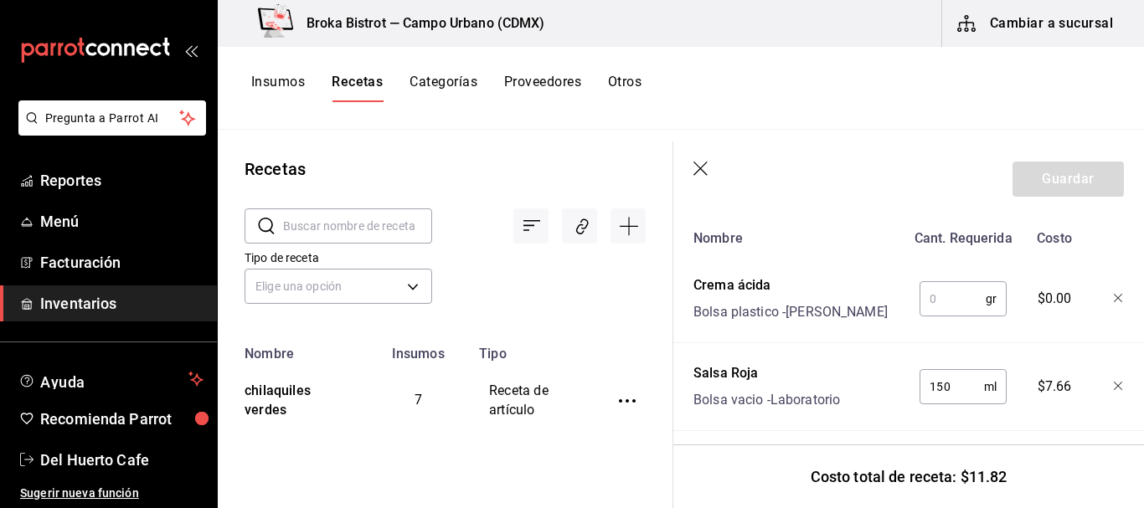
click at [946, 302] on input "text" at bounding box center [953, 299] width 66 height 34
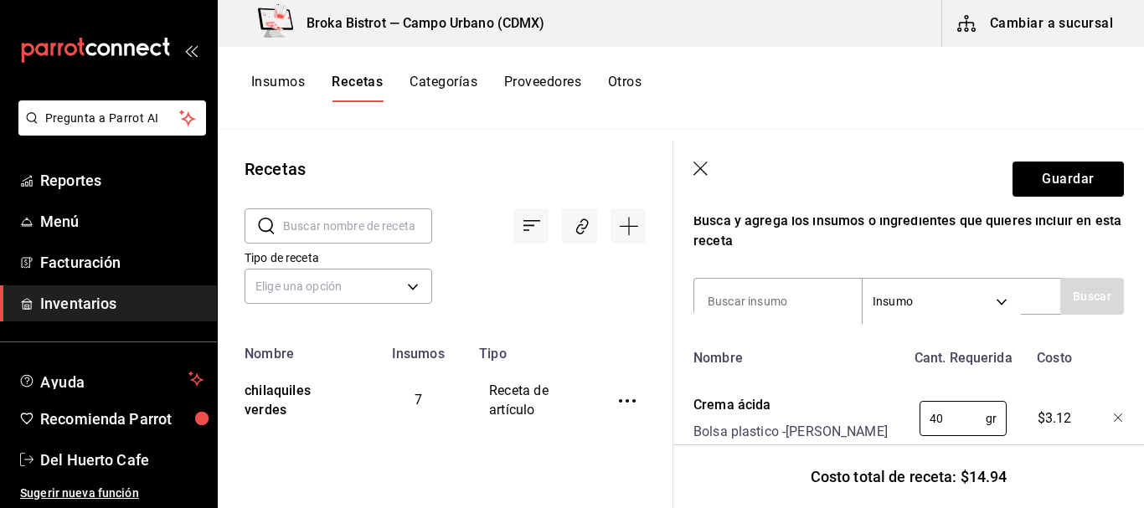
scroll to position [289, 0]
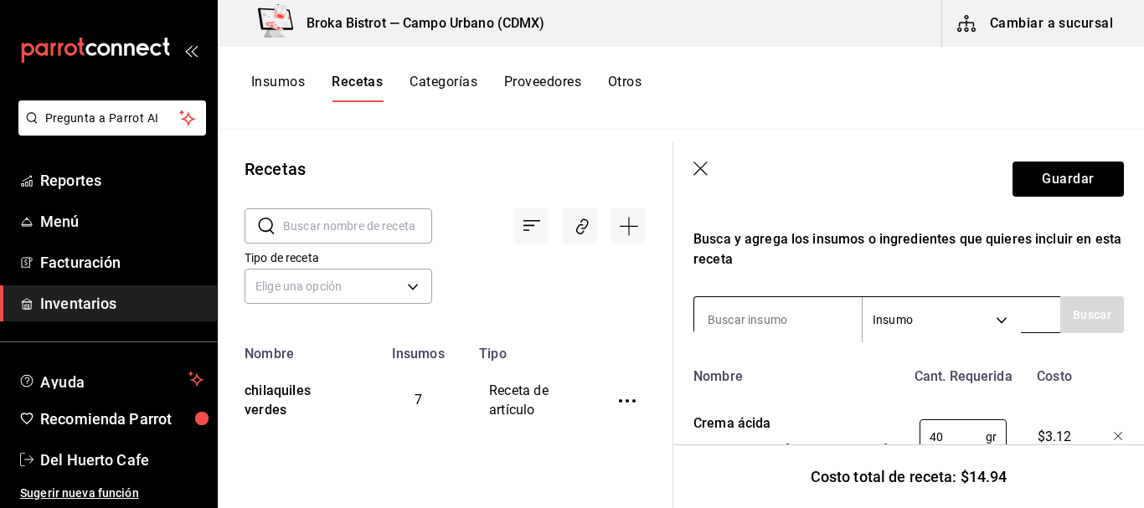
type input "40"
click at [782, 306] on input at bounding box center [778, 319] width 168 height 35
type input "queso cotija"
click at [1060, 305] on button "Buscar" at bounding box center [1092, 315] width 64 height 37
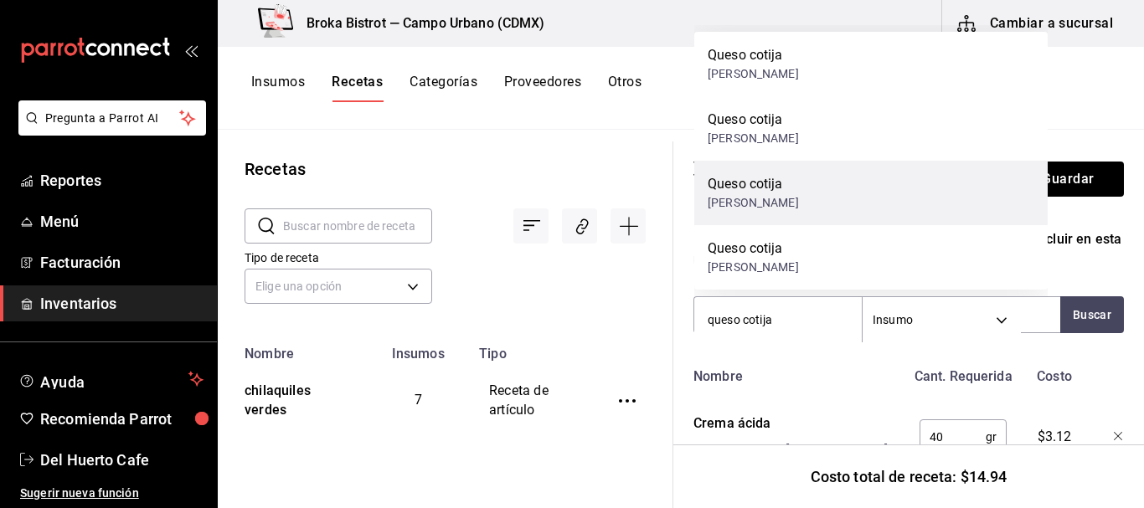
click at [836, 199] on div "Queso cotija [PERSON_NAME]" at bounding box center [870, 193] width 353 height 65
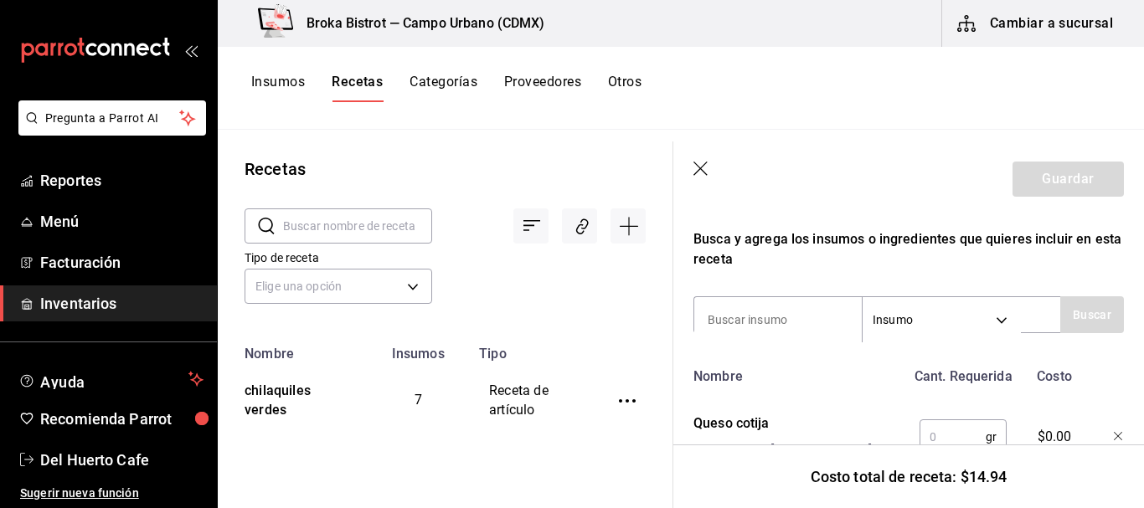
click at [950, 424] on input "text" at bounding box center [953, 438] width 66 height 34
type input "40"
click at [756, 311] on input at bounding box center [778, 319] width 168 height 35
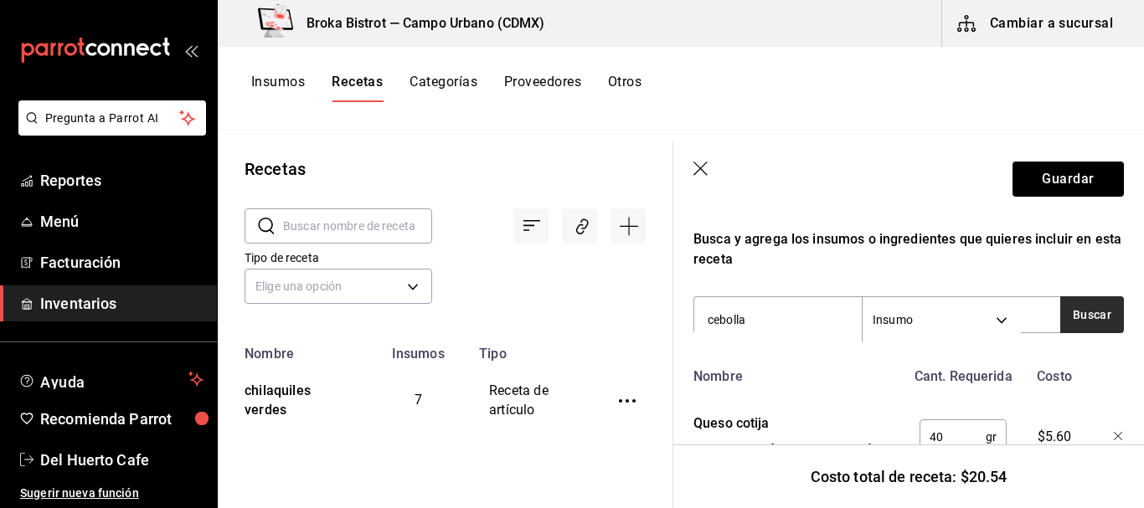
type input "cebolla"
click at [1083, 312] on button "Buscar" at bounding box center [1092, 315] width 64 height 37
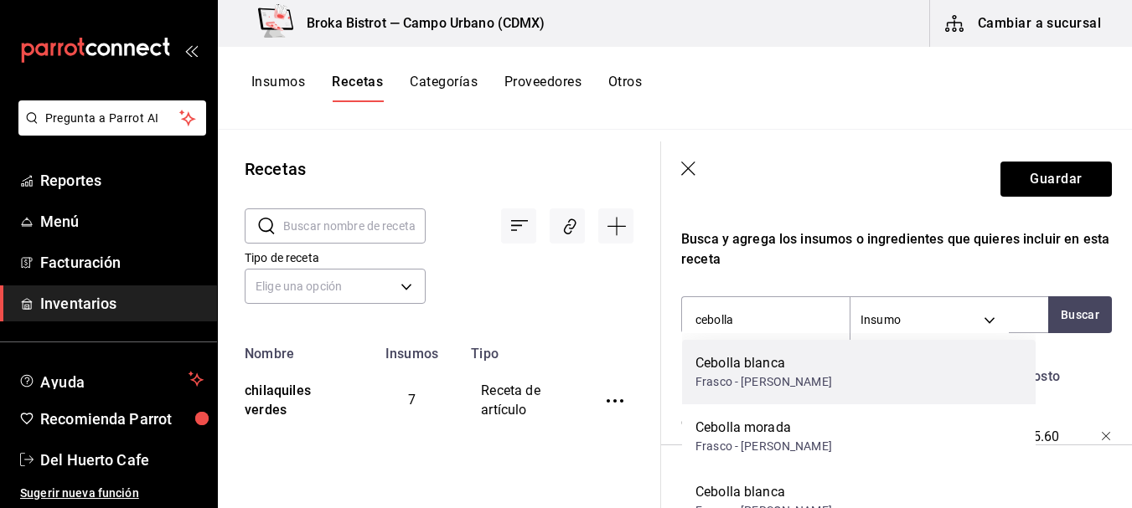
click at [771, 374] on div "Frasco - [PERSON_NAME]" at bounding box center [763, 383] width 137 height 18
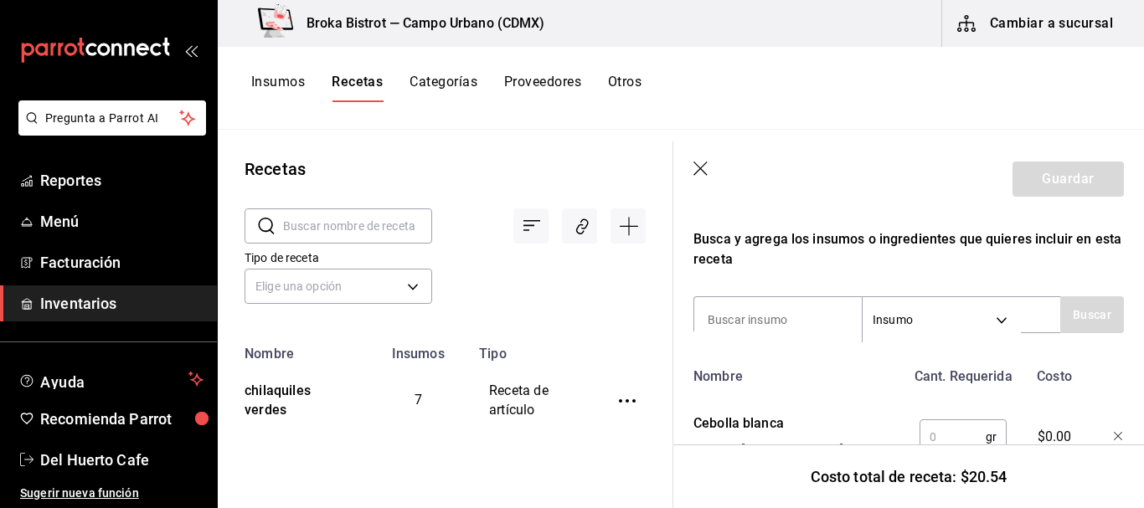
click at [938, 438] on input "text" at bounding box center [953, 438] width 66 height 34
type input "10"
click at [777, 316] on input at bounding box center [778, 319] width 168 height 35
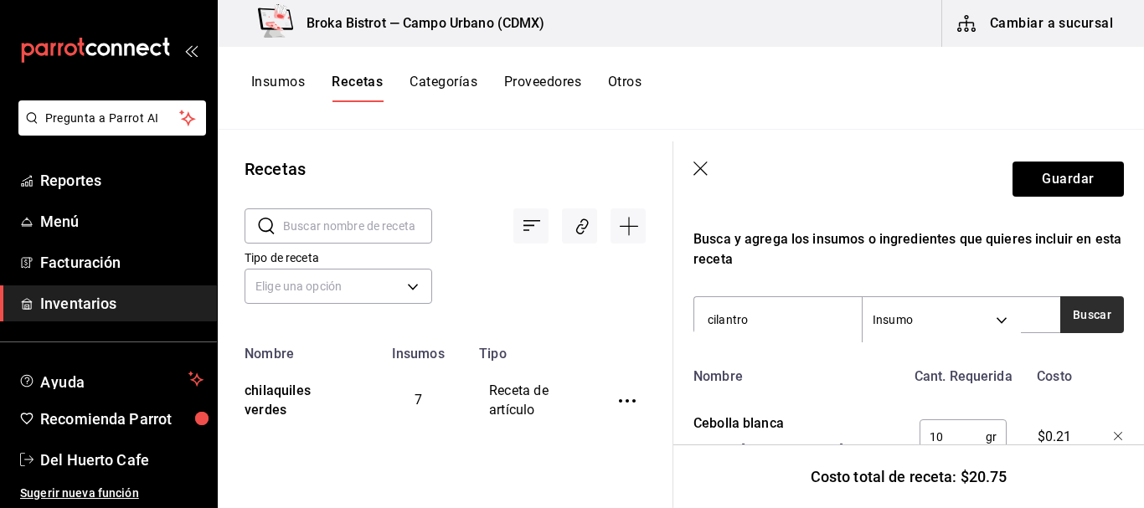
type input "cilantro"
click at [1066, 309] on button "Buscar" at bounding box center [1092, 315] width 64 height 37
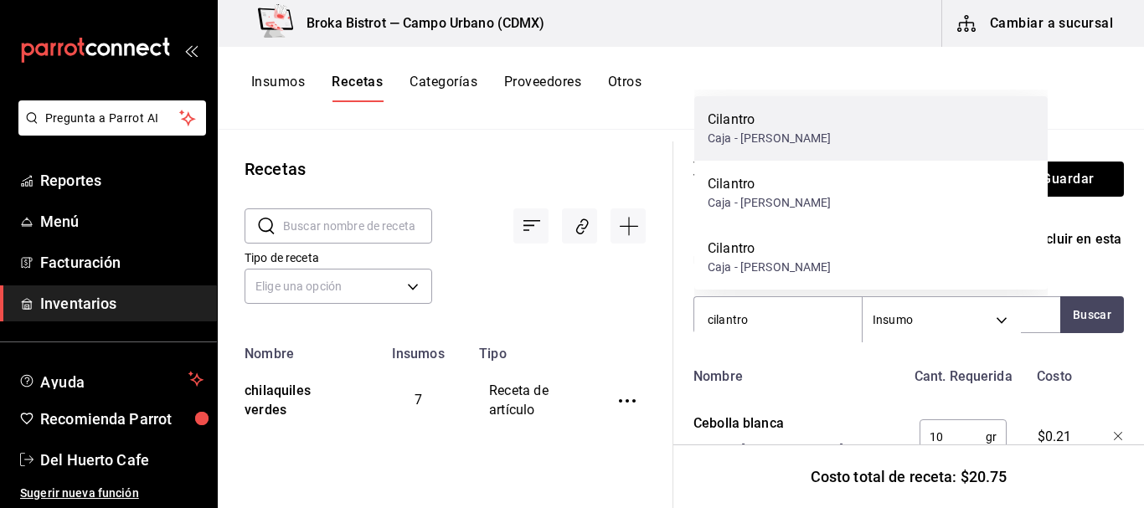
click at [828, 137] on div "[PERSON_NAME]" at bounding box center [870, 128] width 353 height 65
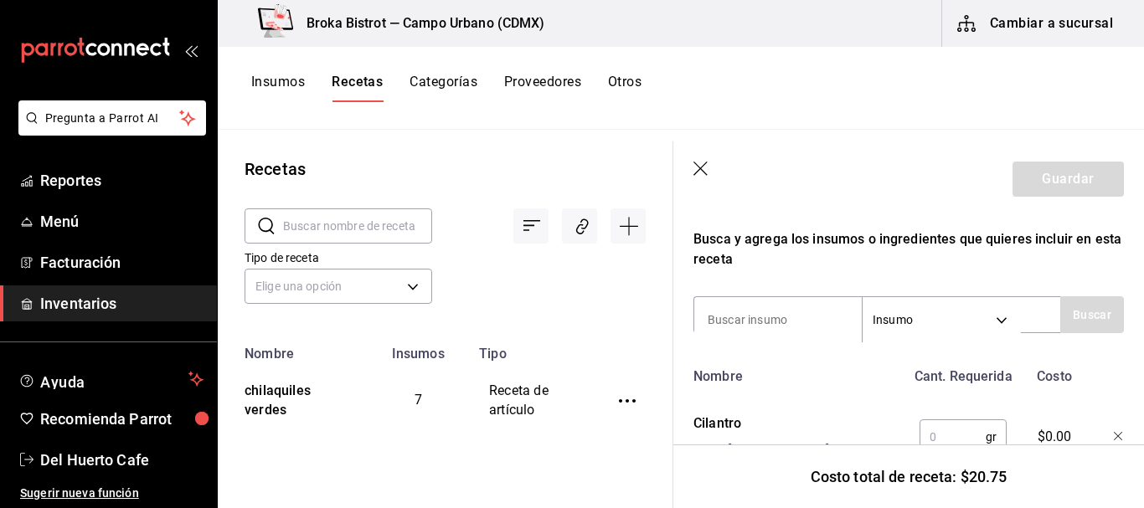
click at [944, 436] on input "text" at bounding box center [953, 438] width 66 height 34
type input "5"
click at [797, 316] on input at bounding box center [778, 319] width 168 height 35
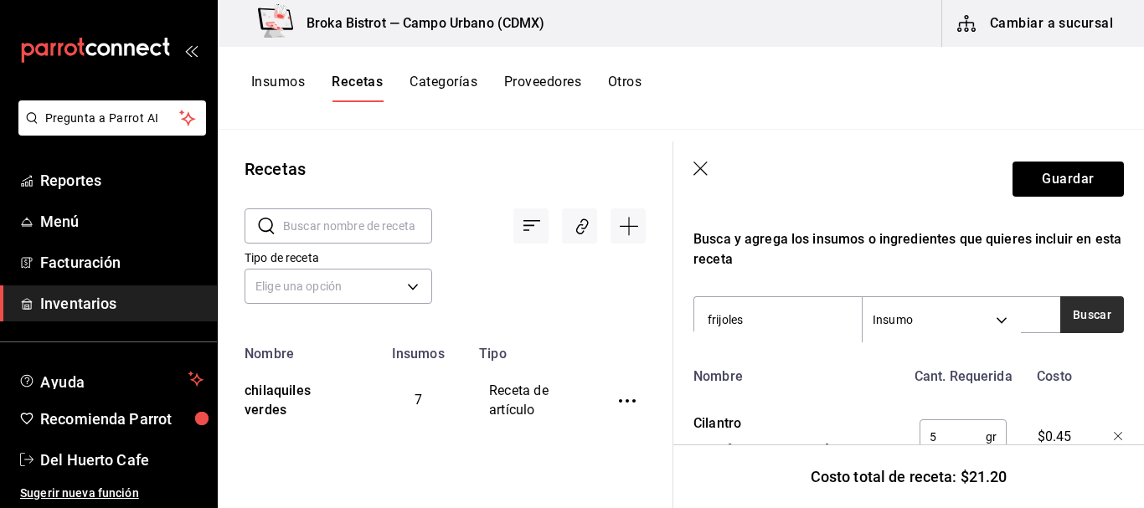
type input "frijoles"
click at [1063, 311] on button "Buscar" at bounding box center [1092, 315] width 64 height 37
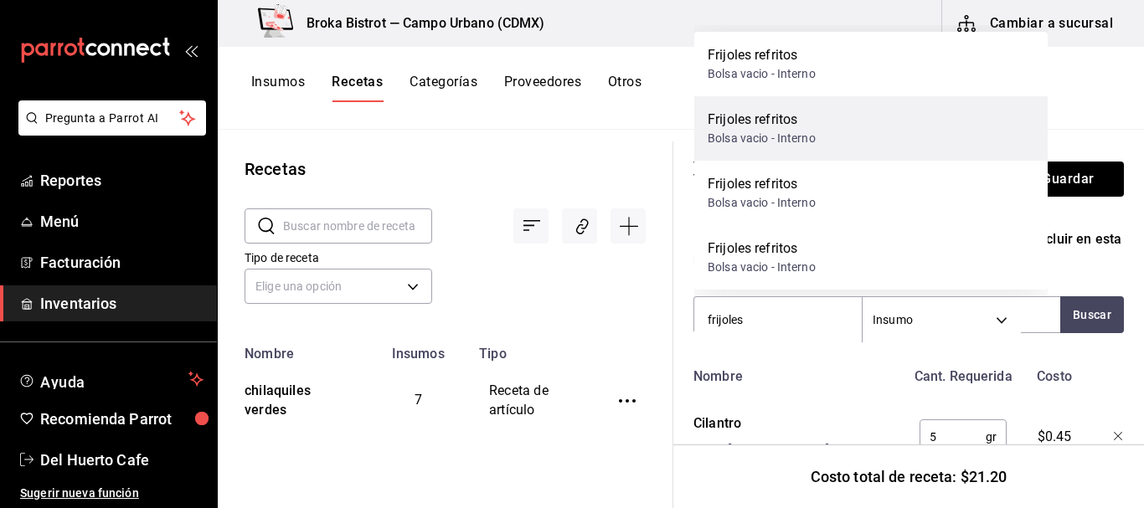
click at [742, 117] on div "Frijoles refritos" at bounding box center [762, 120] width 108 height 20
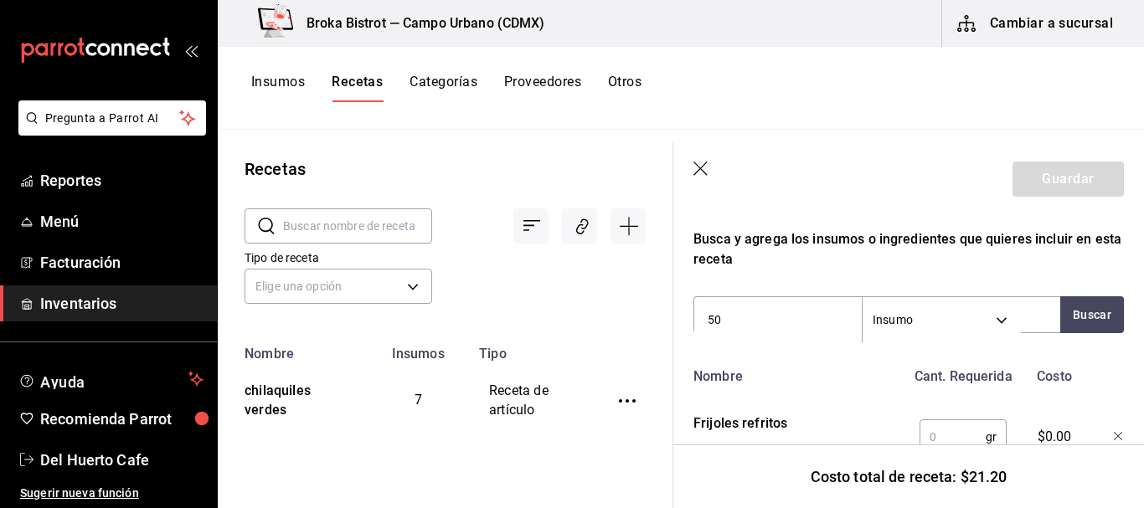
type input "50"
click at [952, 443] on input "text" at bounding box center [953, 438] width 66 height 34
type input "50"
click at [1069, 177] on button "Guardar" at bounding box center [1068, 179] width 111 height 35
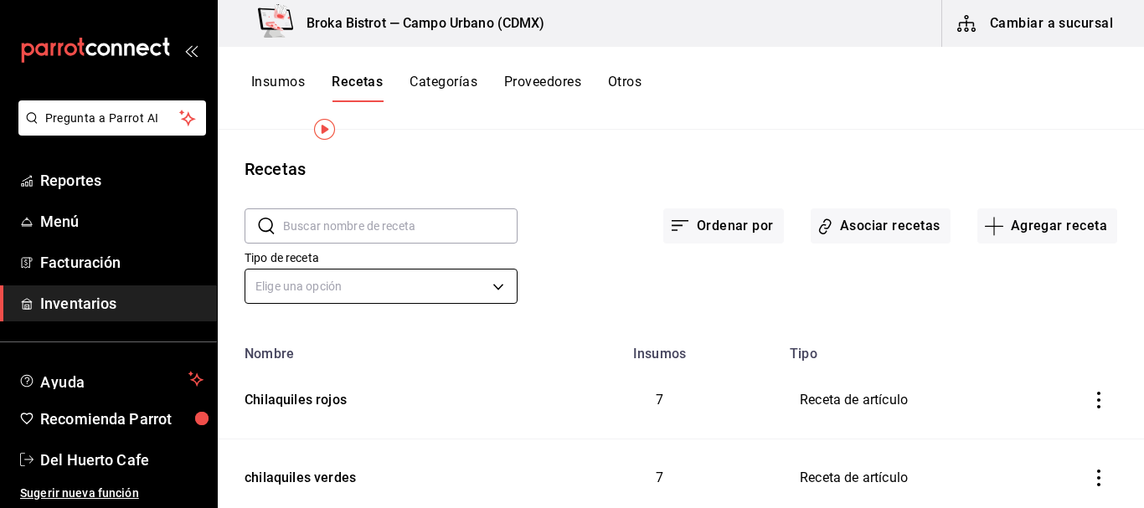
scroll to position [54, 0]
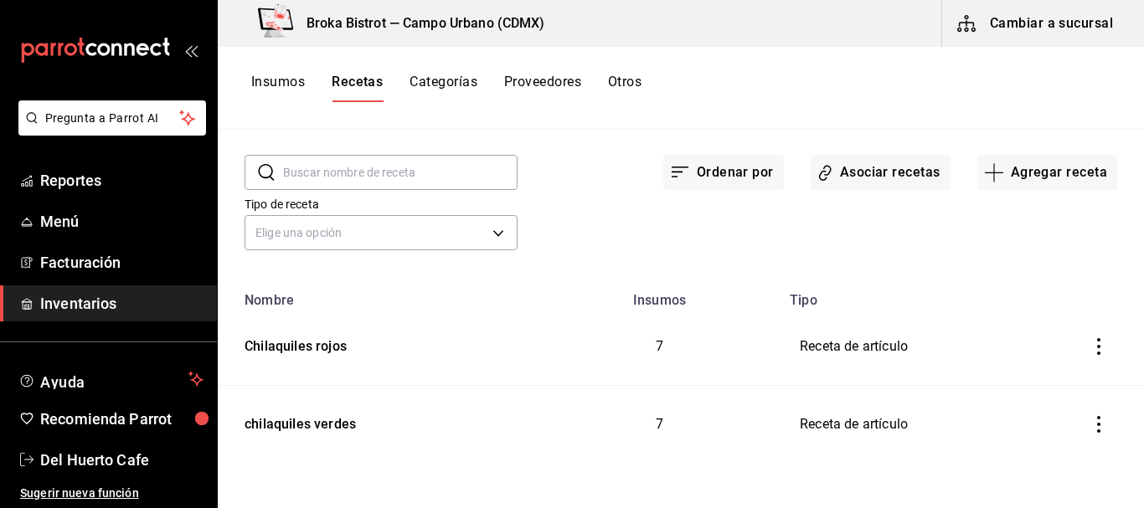
click at [1091, 426] on icon "inventoriesTable" at bounding box center [1099, 424] width 17 height 17
click at [366, 414] on div at bounding box center [572, 254] width 1144 height 508
click at [998, 173] on button "Agregar receta" at bounding box center [1048, 172] width 140 height 35
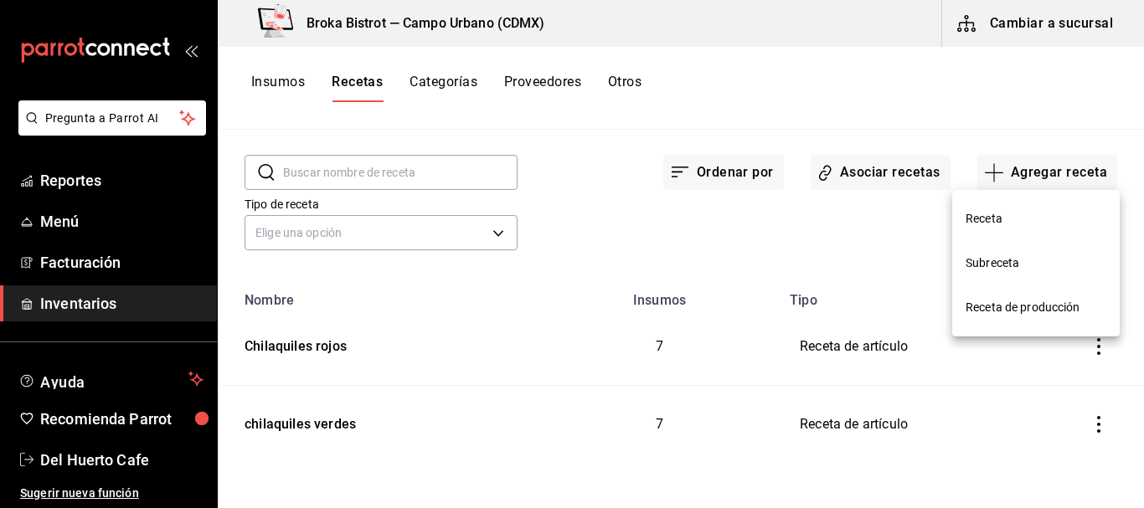
click at [986, 212] on span "Receta" at bounding box center [1036, 219] width 141 height 18
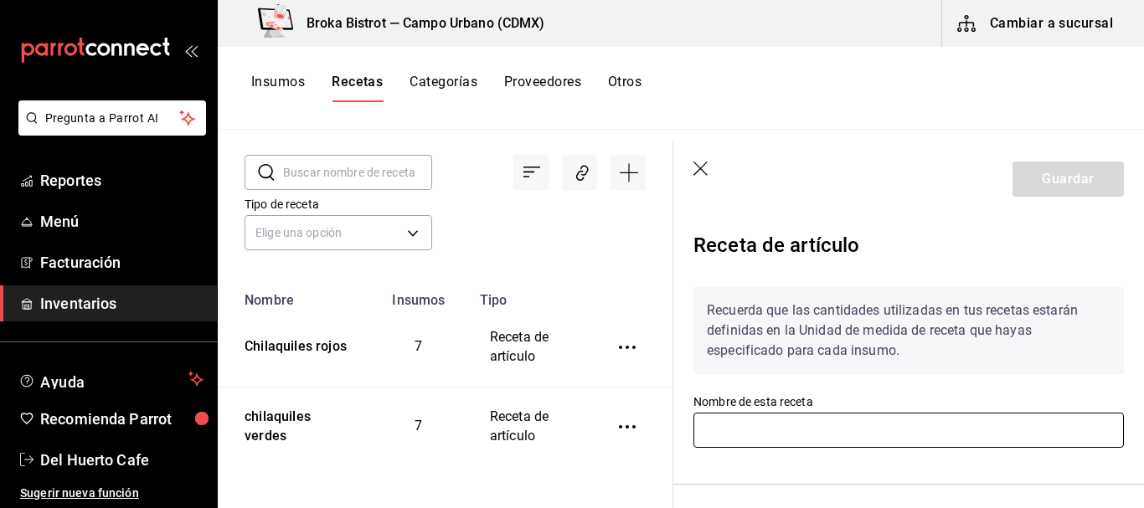
click at [848, 432] on input "text" at bounding box center [909, 430] width 431 height 35
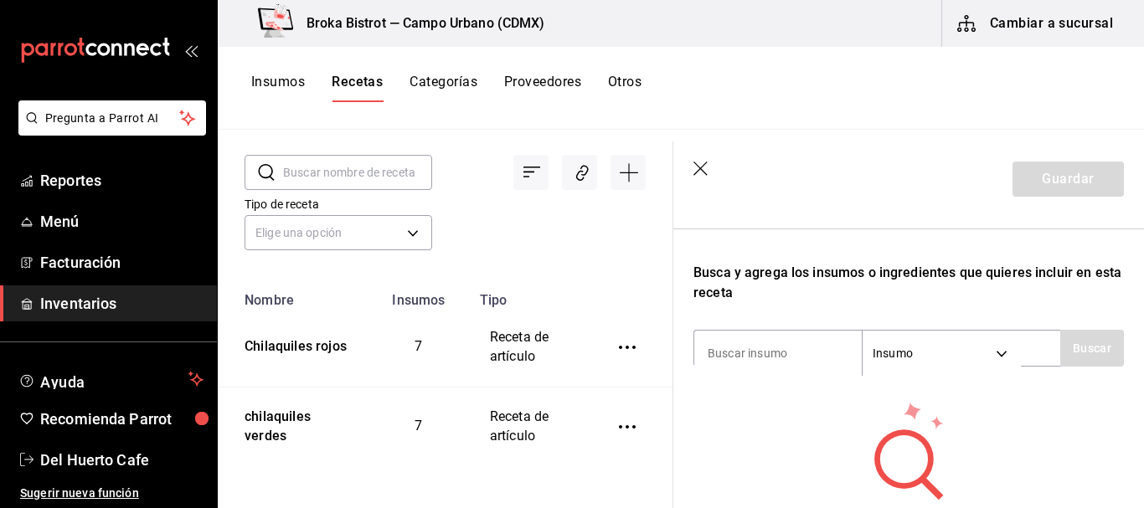
scroll to position [261, 0]
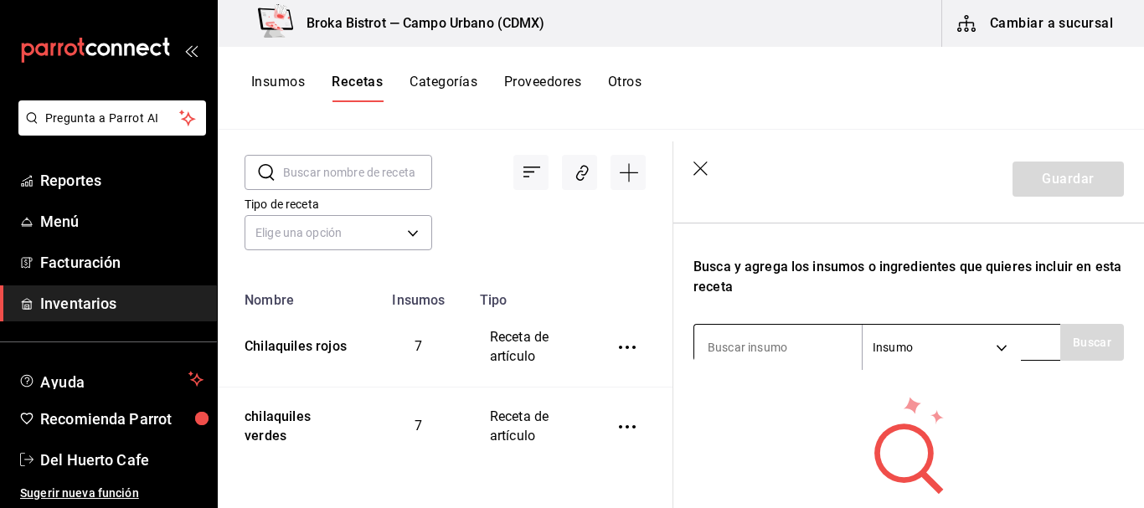
type input "Bowl de frutas"
click at [783, 348] on input at bounding box center [778, 347] width 168 height 35
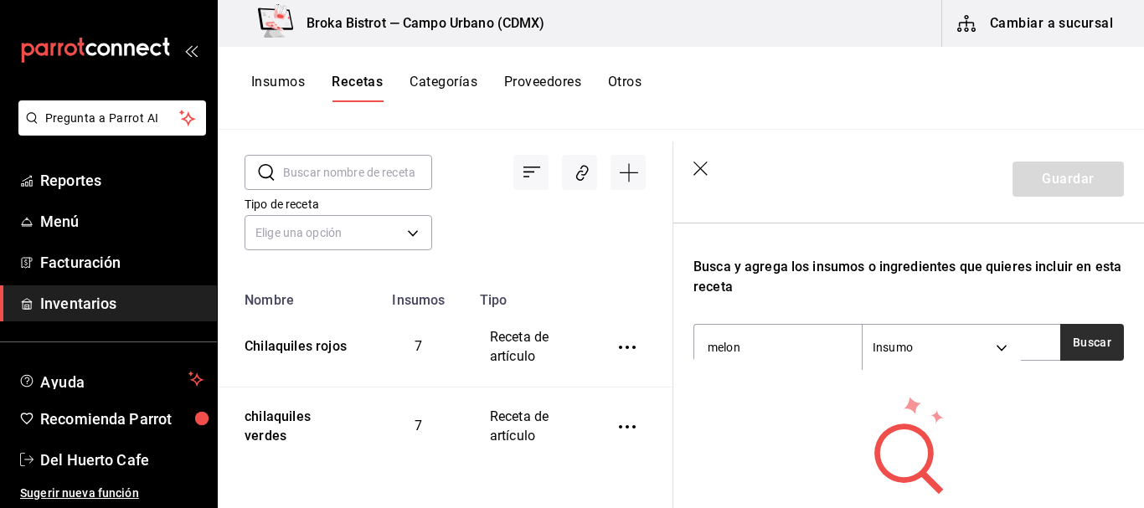
type input "melon"
click at [1075, 352] on button "Buscar" at bounding box center [1092, 342] width 64 height 37
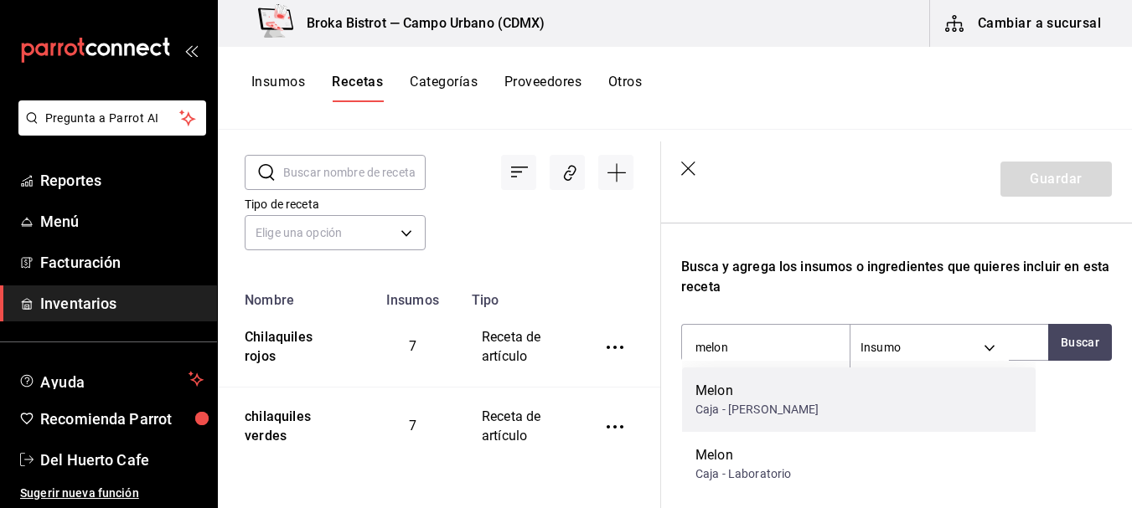
click at [772, 390] on div "[PERSON_NAME]" at bounding box center [858, 400] width 353 height 65
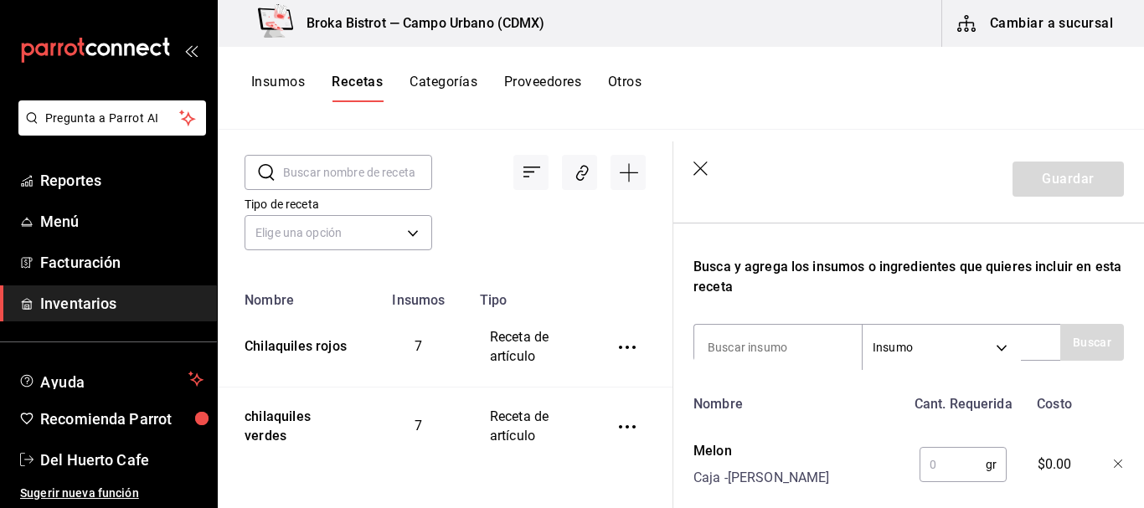
click at [936, 468] on input "text" at bounding box center [953, 465] width 66 height 34
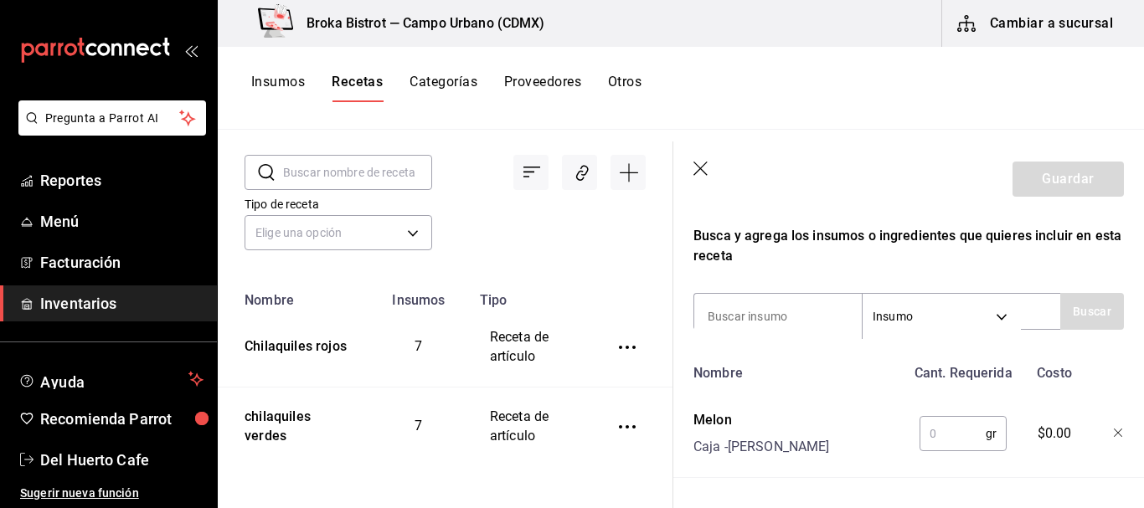
scroll to position [362, 0]
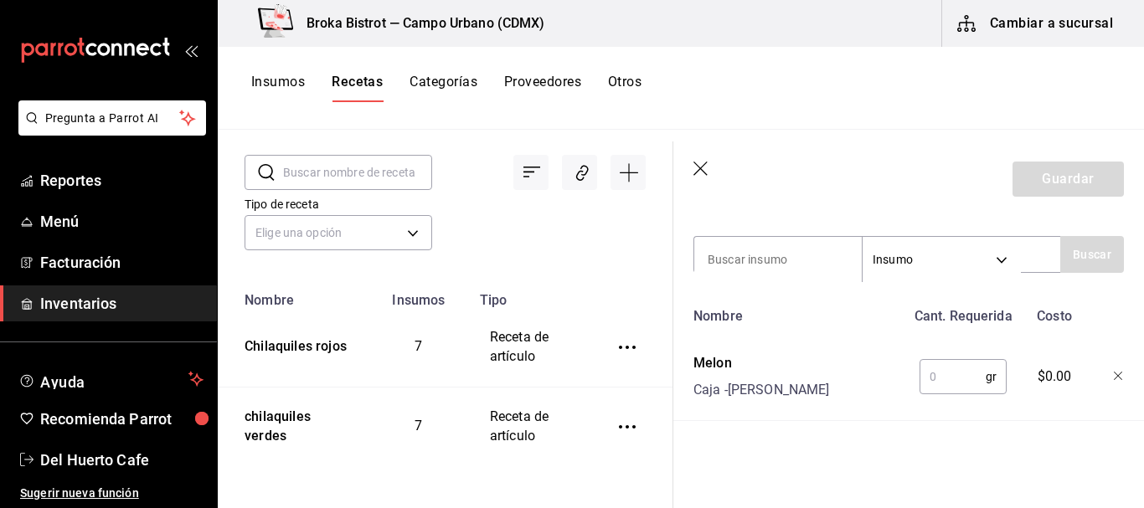
click at [1114, 372] on icon "button" at bounding box center [1119, 377] width 10 height 10
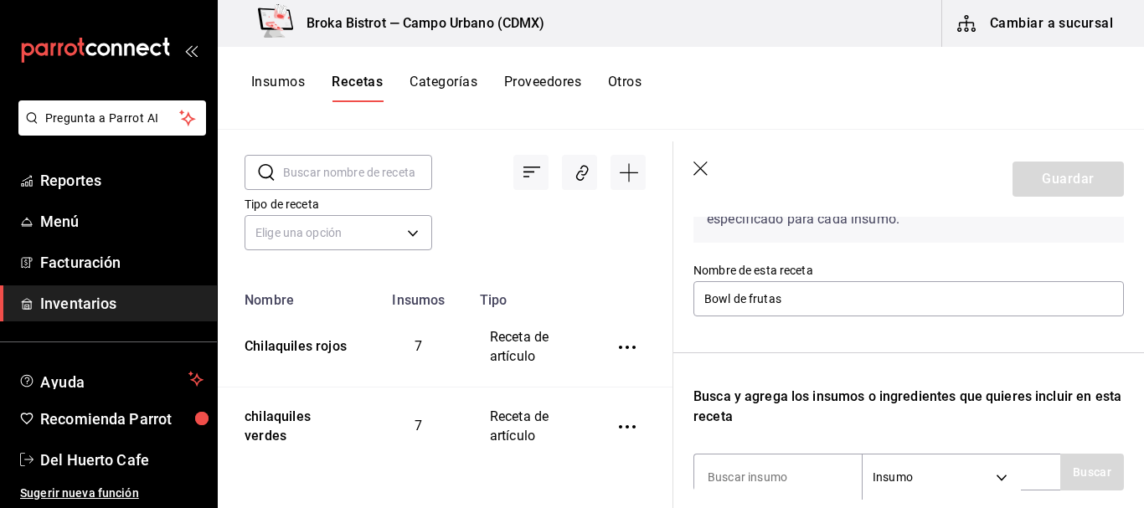
scroll to position [130, 0]
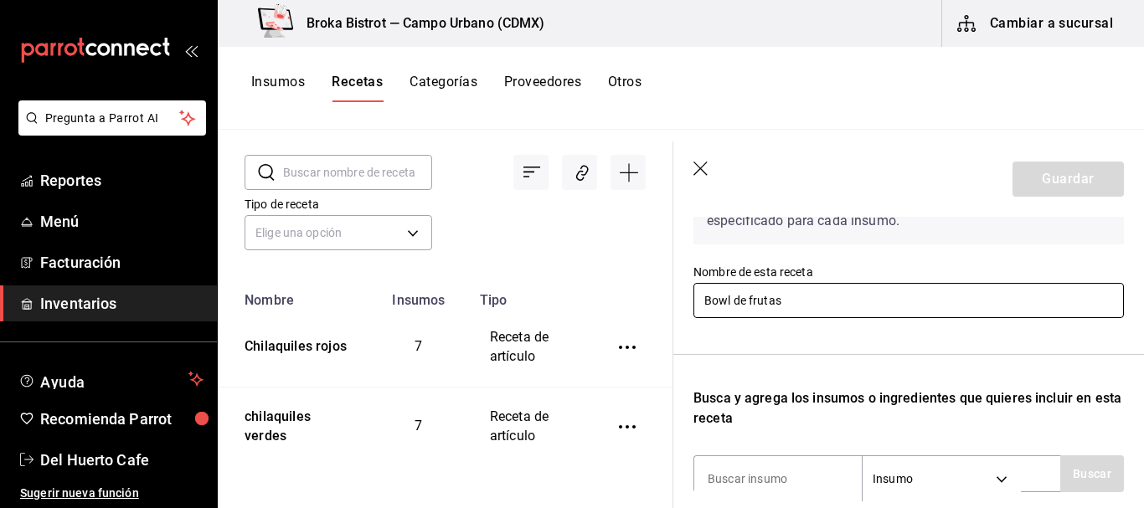
click at [974, 290] on input "Bowl de frutas" at bounding box center [909, 300] width 431 height 35
type input "B"
type input "Banana miso brioche"
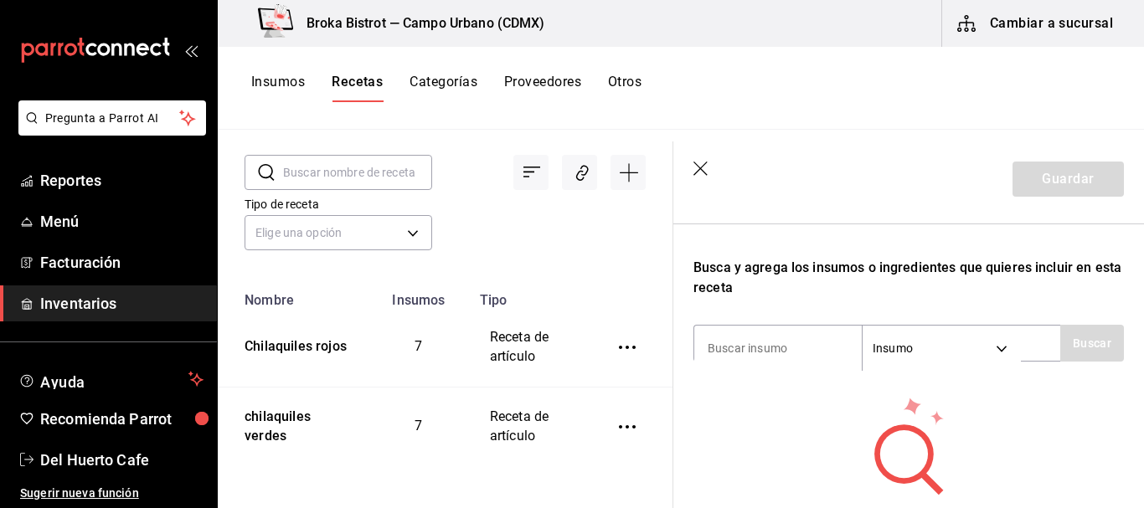
scroll to position [259, 0]
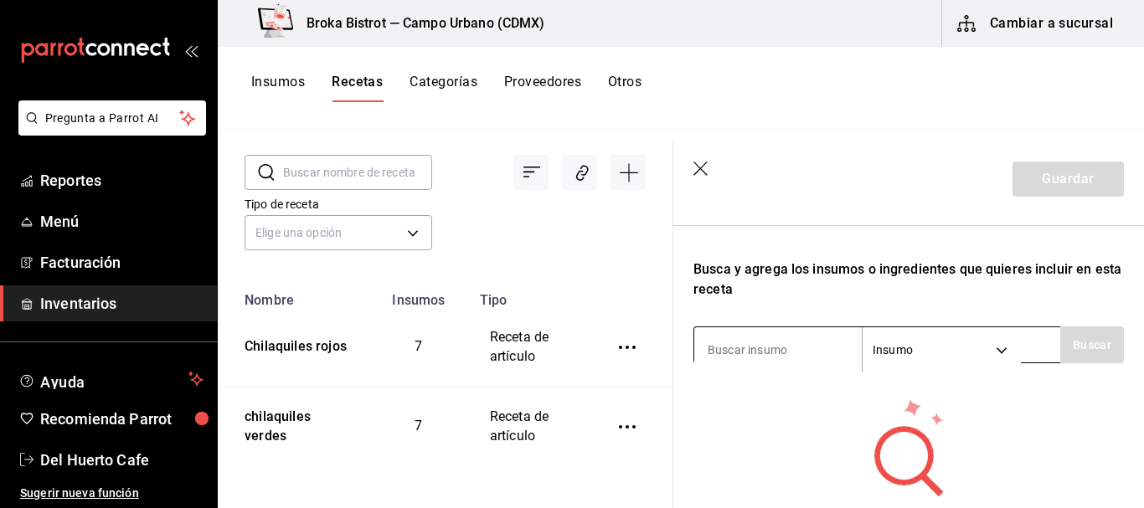
click at [771, 343] on input at bounding box center [778, 350] width 168 height 35
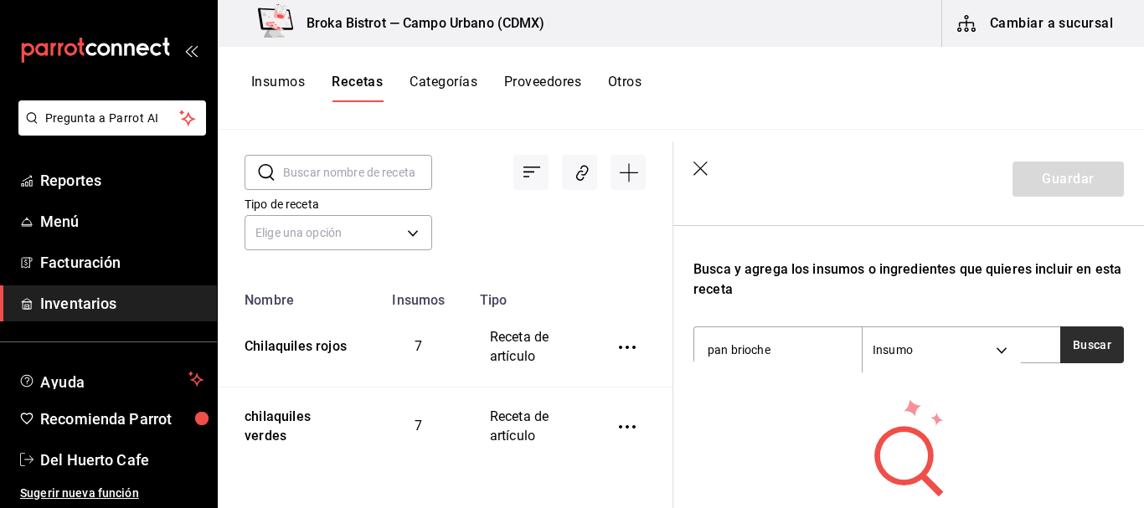
type input "pan brioche"
click at [1079, 339] on button "Buscar" at bounding box center [1092, 345] width 64 height 37
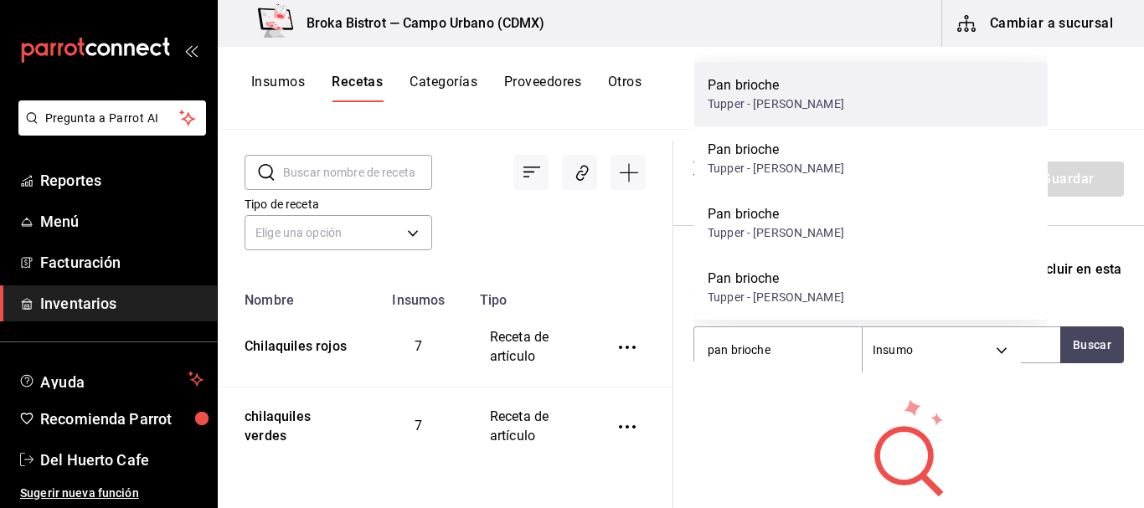
click at [807, 85] on div "Pan brioche Tupper - [PERSON_NAME]" at bounding box center [870, 94] width 353 height 65
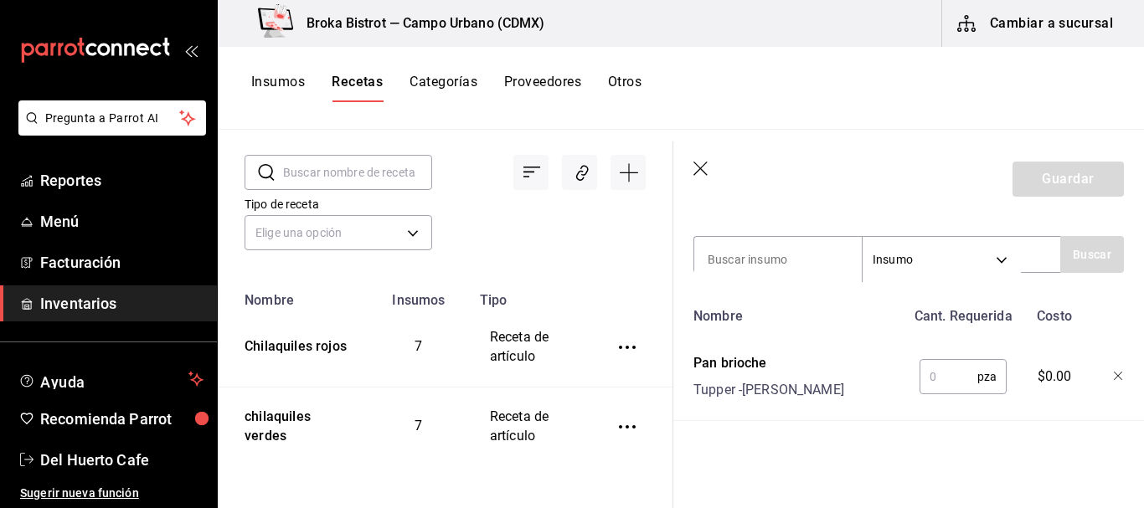
scroll to position [361, 0]
click at [936, 360] on input "text" at bounding box center [949, 377] width 58 height 34
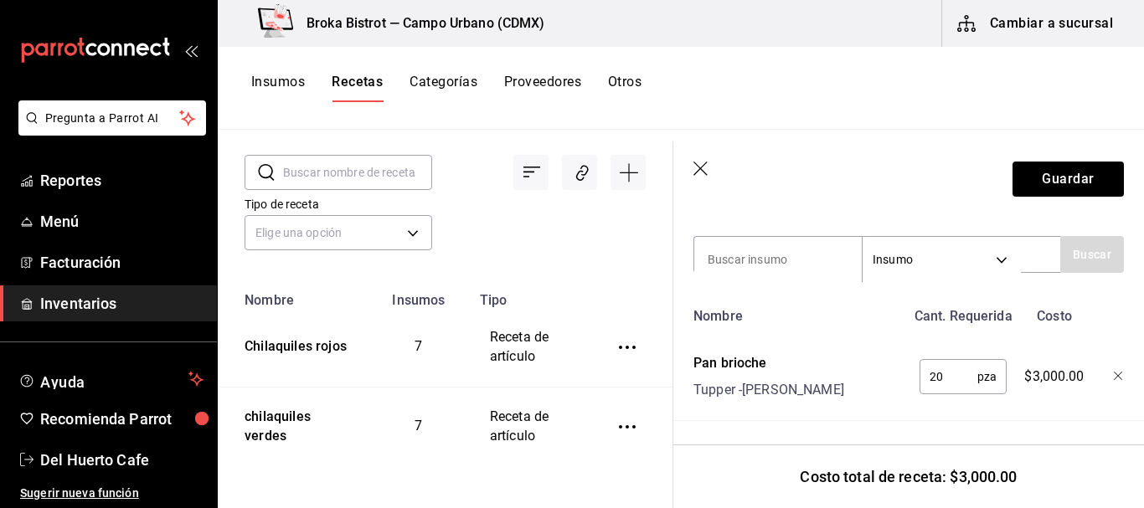
type input "2"
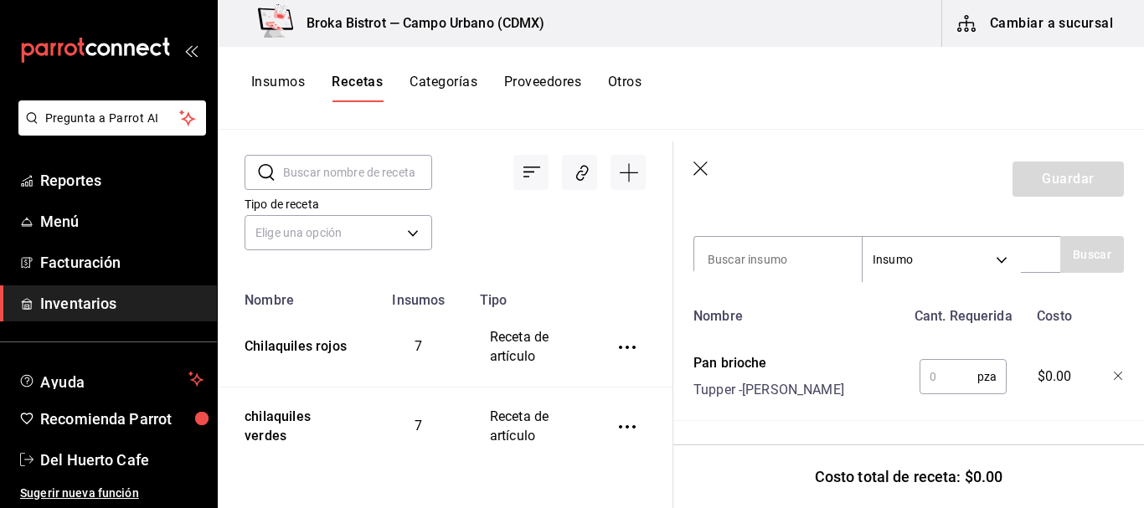
click at [1106, 359] on div at bounding box center [1106, 374] width 37 height 54
click at [1114, 372] on icon "button" at bounding box center [1119, 377] width 10 height 10
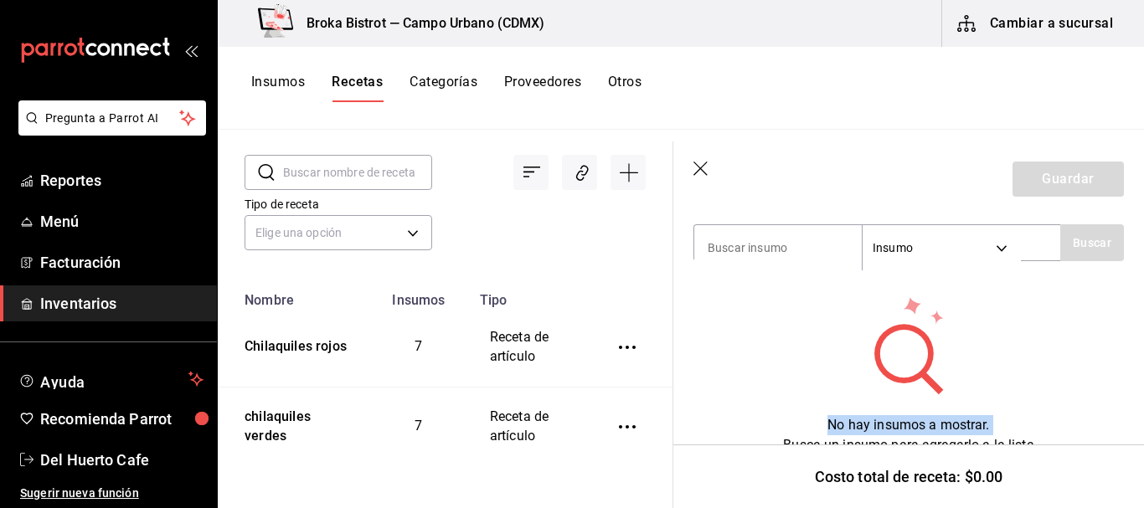
click at [1106, 360] on div "No hay insumos a mostrar. Busca un insumo para agregarlo a la lista" at bounding box center [909, 375] width 431 height 161
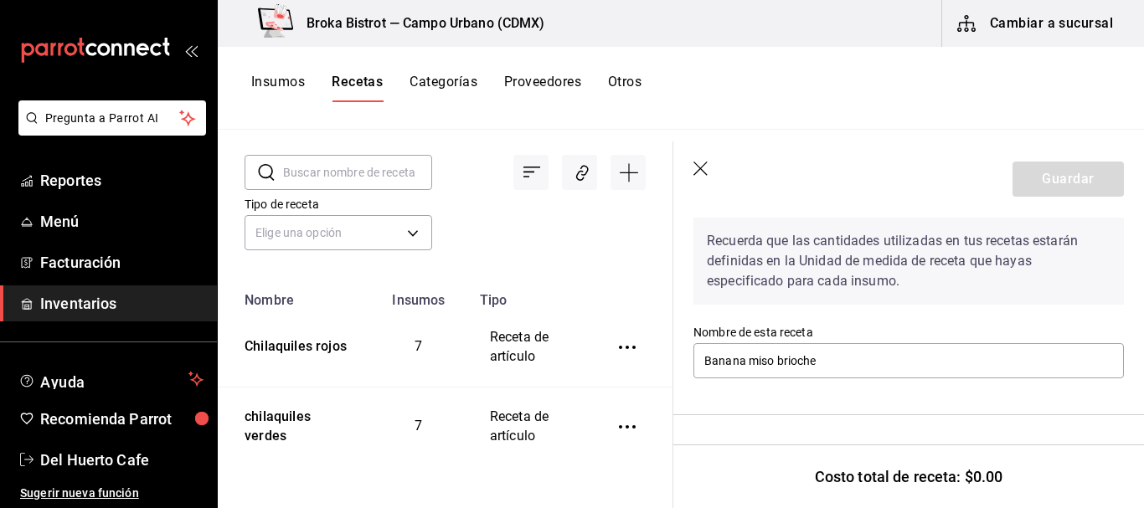
scroll to position [86, 0]
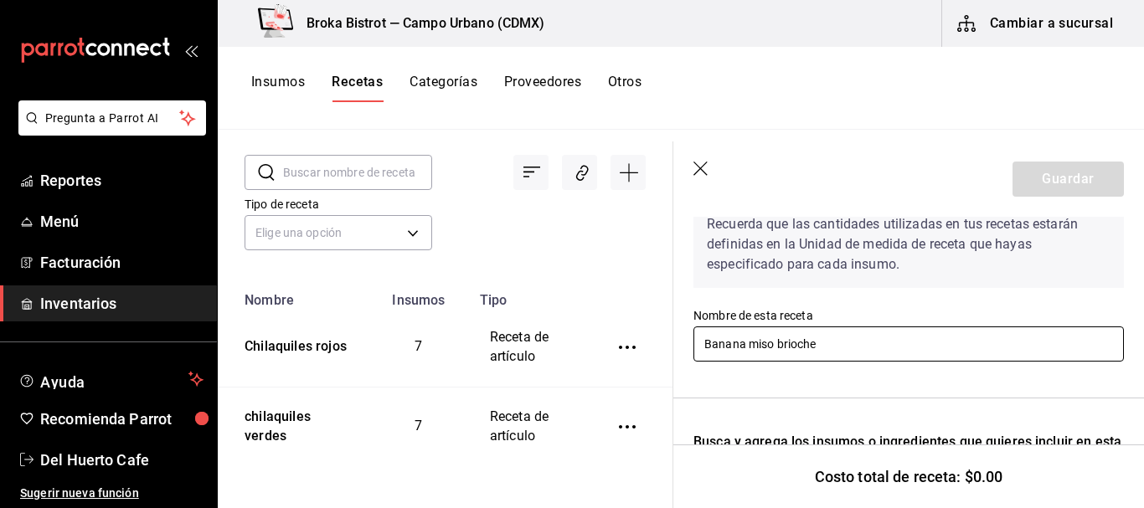
click at [891, 351] on input "Banana miso brioche" at bounding box center [909, 344] width 431 height 35
type input "B"
type input "b"
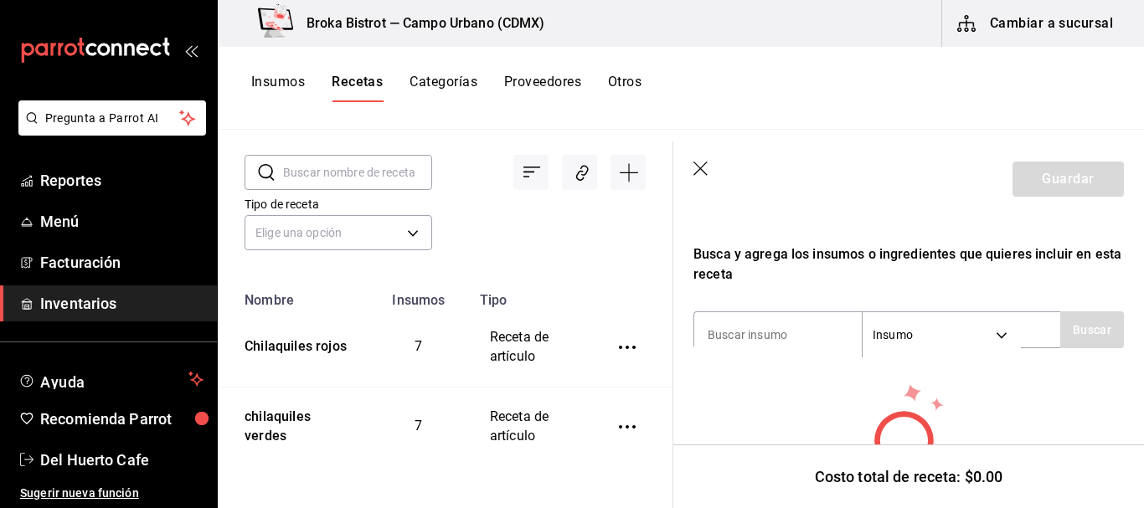
scroll to position [329, 0]
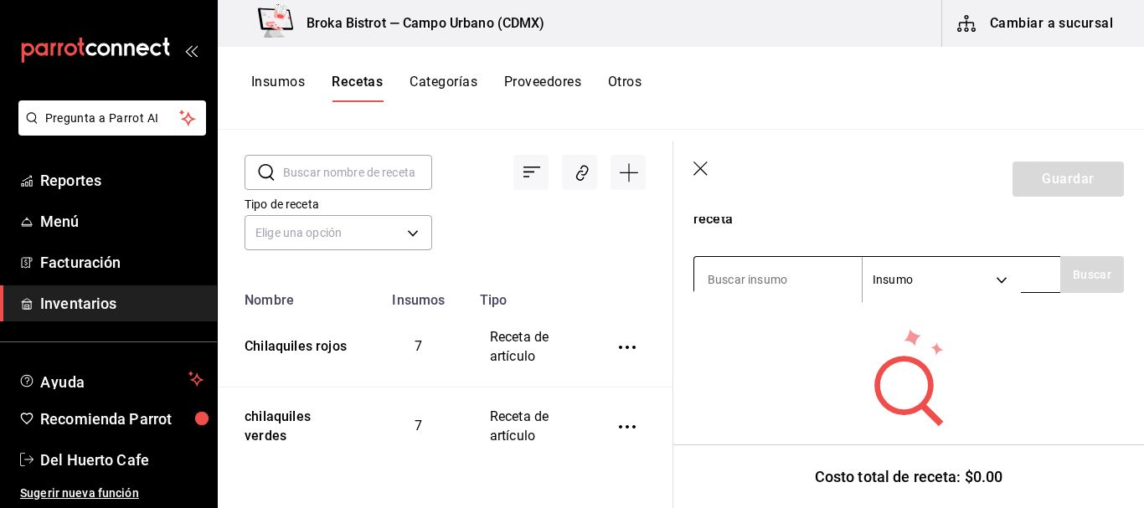
type input "Bowl de frutas"
click at [789, 280] on input at bounding box center [778, 279] width 168 height 35
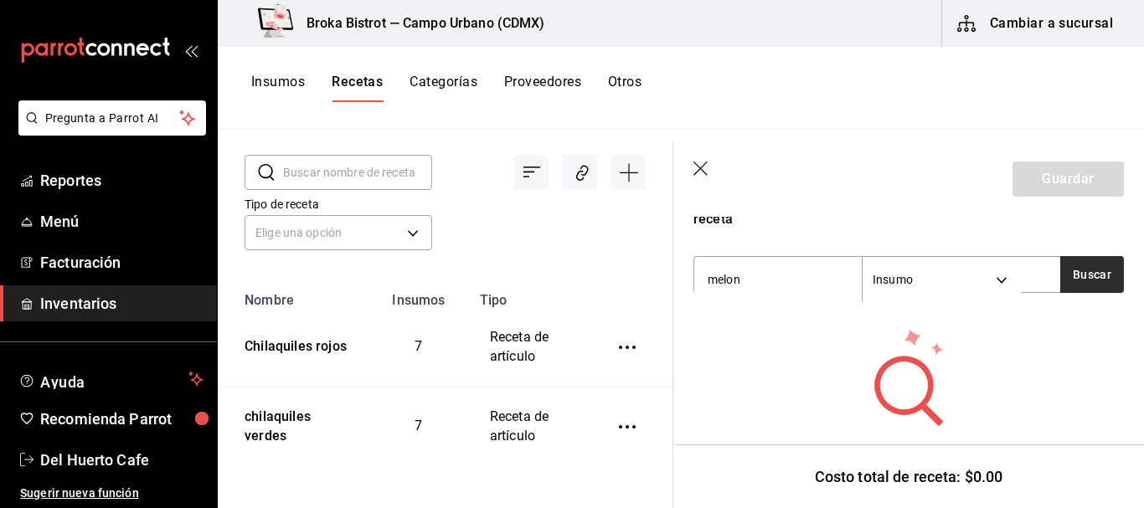
type input "melon"
click at [1060, 276] on button "Buscar" at bounding box center [1092, 274] width 64 height 37
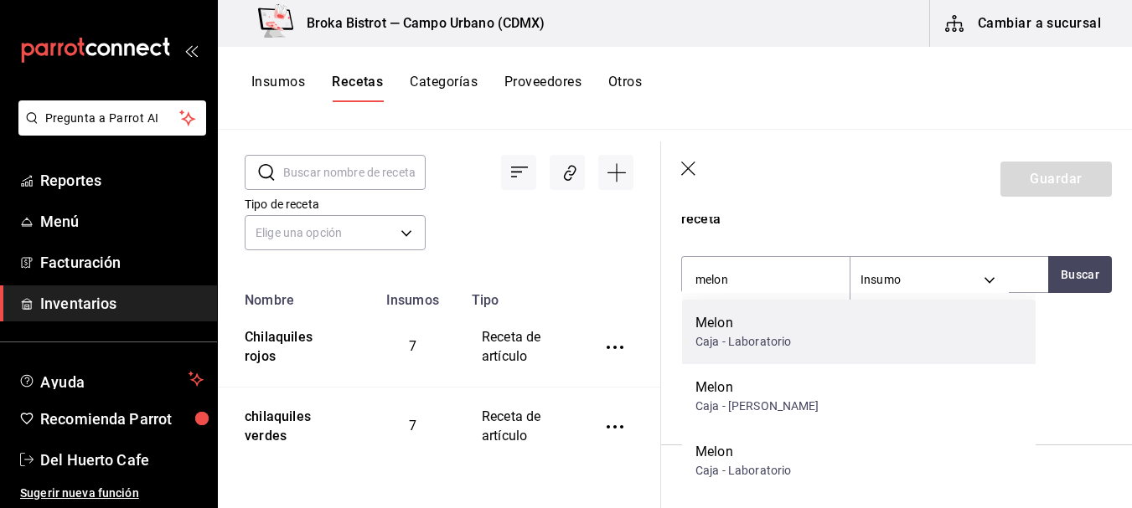
click at [824, 324] on div "Melon Caja - Laboratorio" at bounding box center [858, 332] width 353 height 65
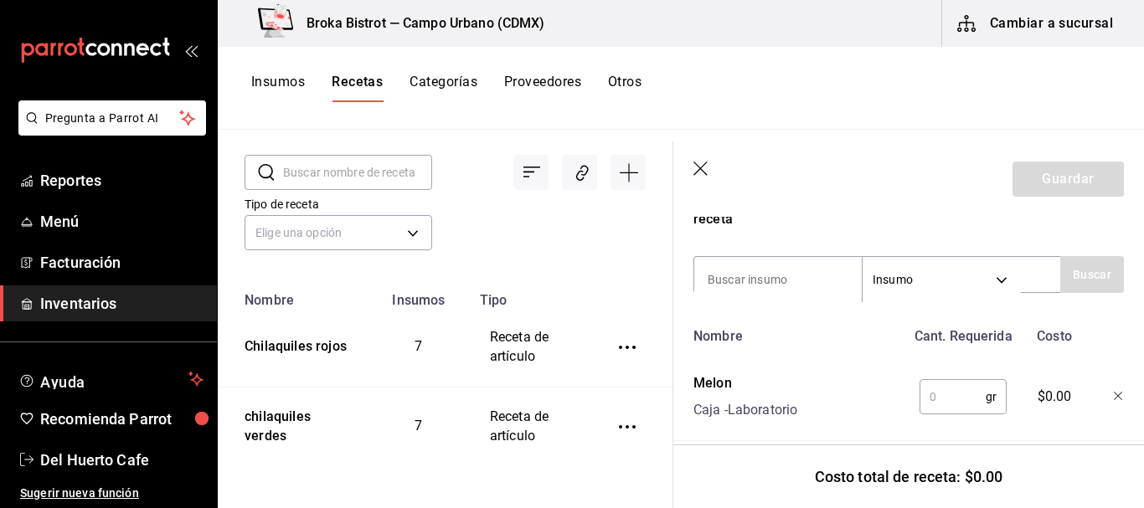
click at [934, 403] on input "text" at bounding box center [953, 397] width 66 height 34
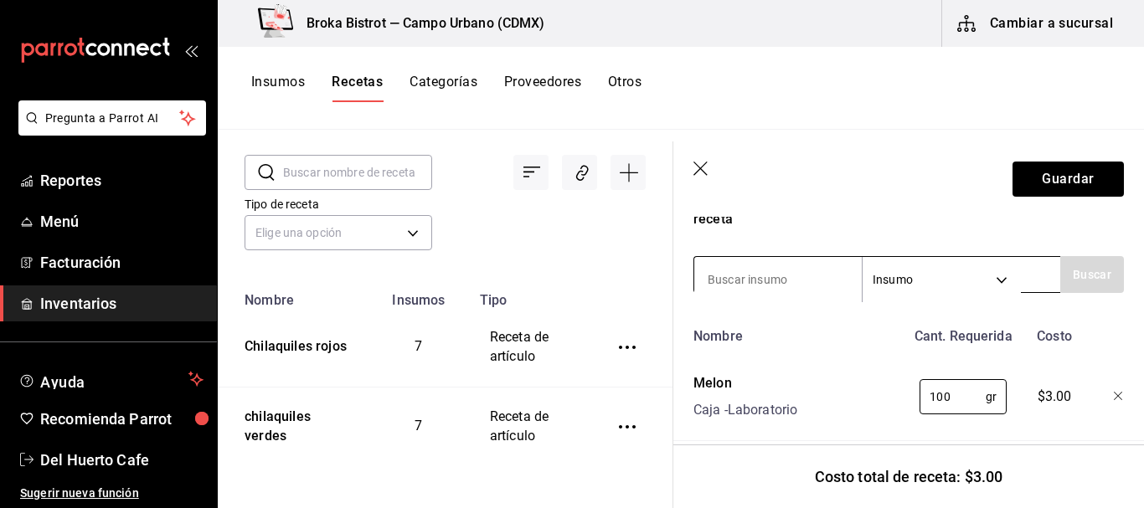
type input "100"
click at [764, 271] on input at bounding box center [778, 279] width 168 height 35
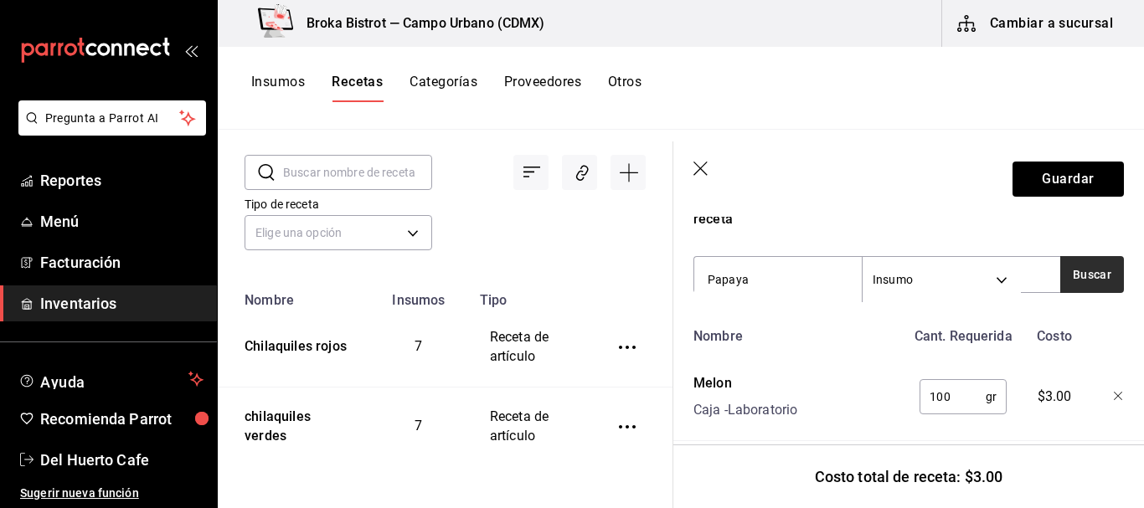
type input "Papaya"
click at [1078, 266] on button "Buscar" at bounding box center [1092, 274] width 64 height 37
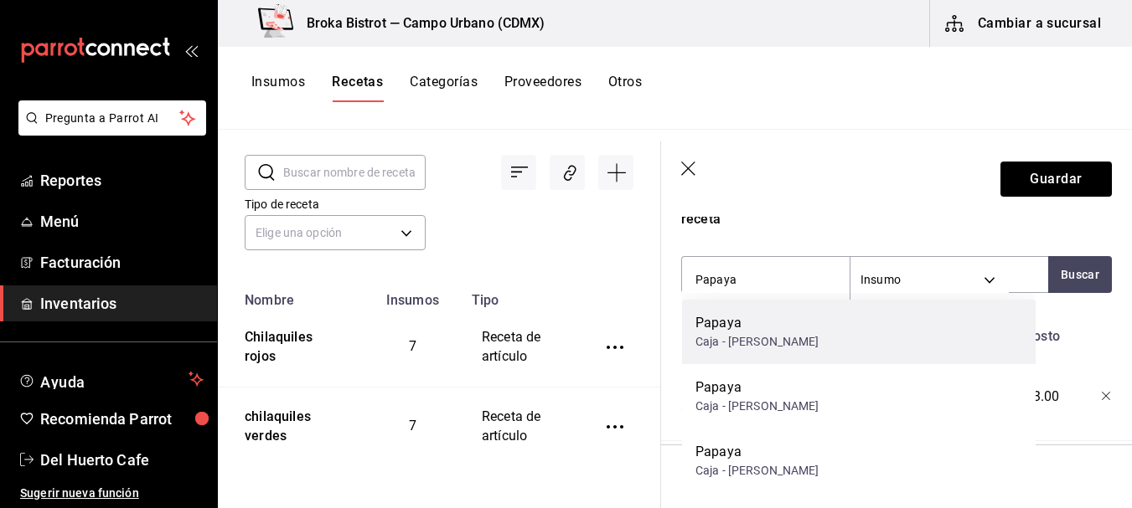
click at [827, 325] on div "[PERSON_NAME]" at bounding box center [858, 332] width 353 height 65
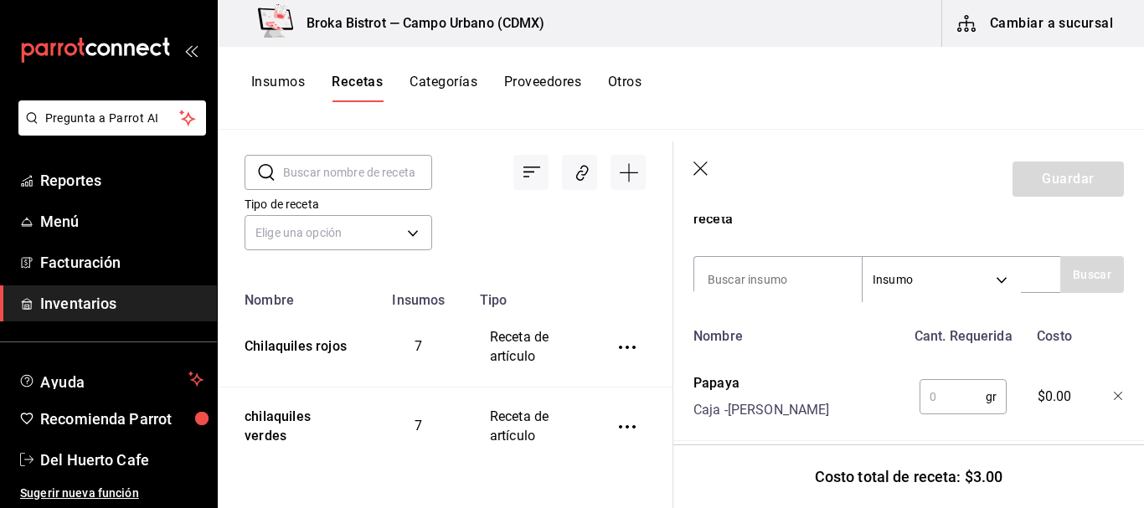
click at [958, 404] on input "text" at bounding box center [953, 397] width 66 height 34
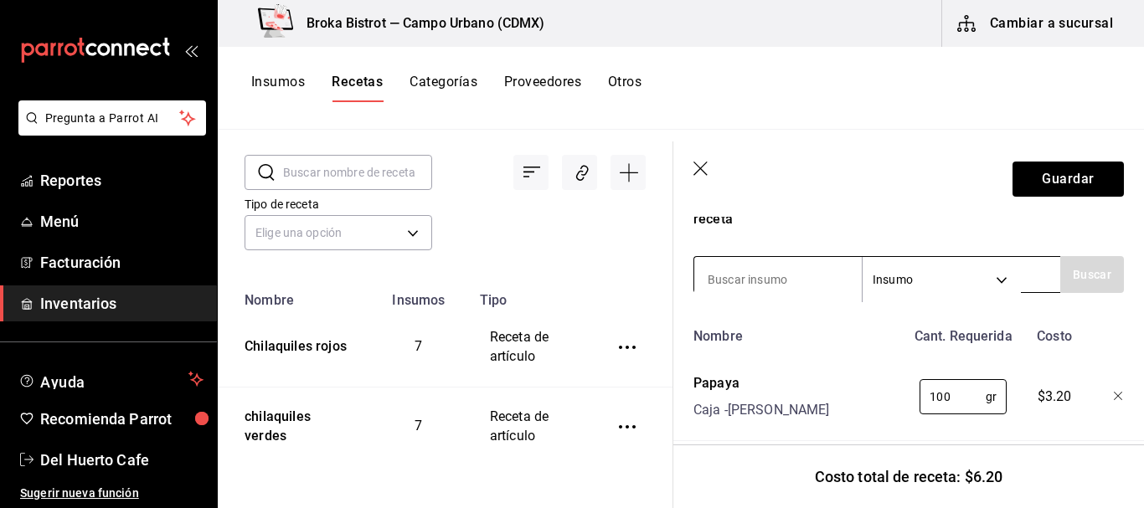
type input "100"
click at [803, 270] on input at bounding box center [778, 279] width 168 height 35
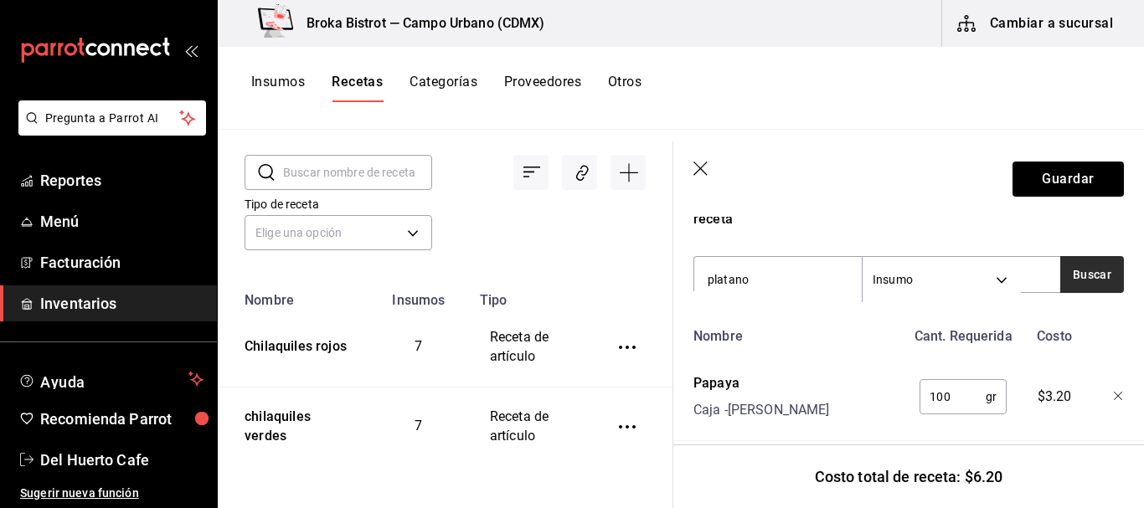
type input "platano"
click at [1063, 275] on button "Buscar" at bounding box center [1092, 274] width 64 height 37
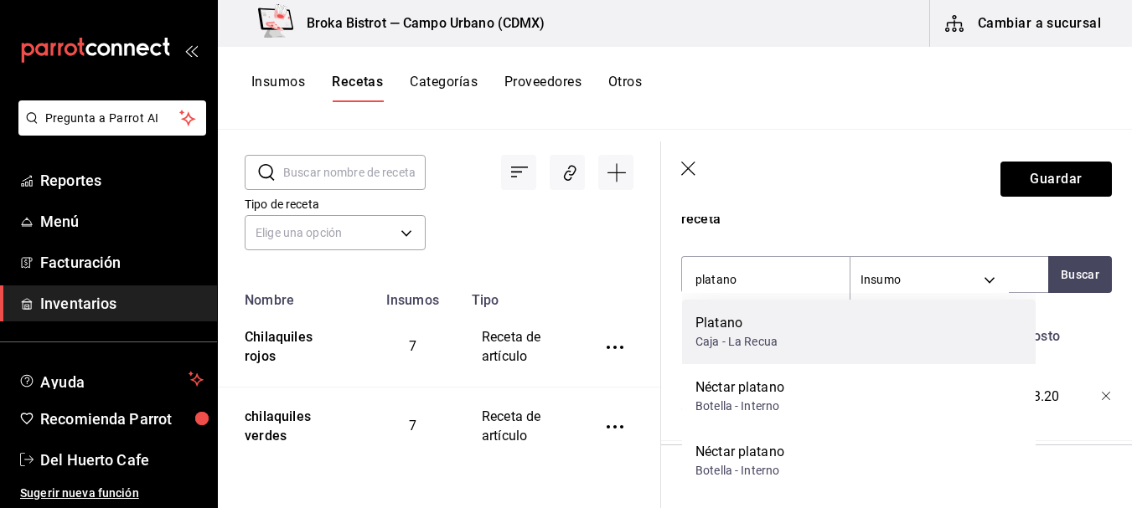
click at [787, 352] on div "Platano Caja - La Recua" at bounding box center [858, 332] width 353 height 65
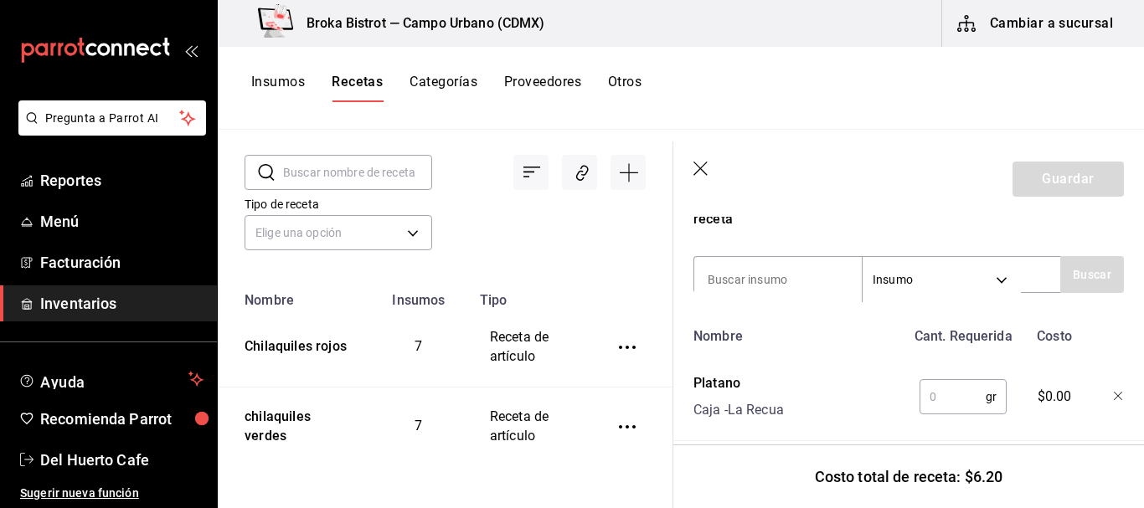
click at [935, 392] on input "text" at bounding box center [953, 397] width 66 height 34
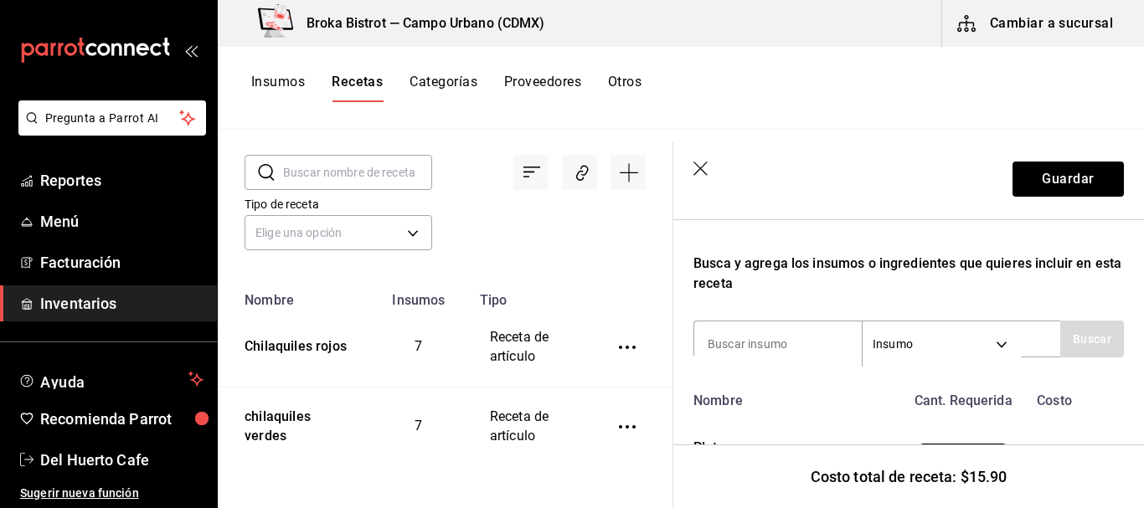
scroll to position [247, 0]
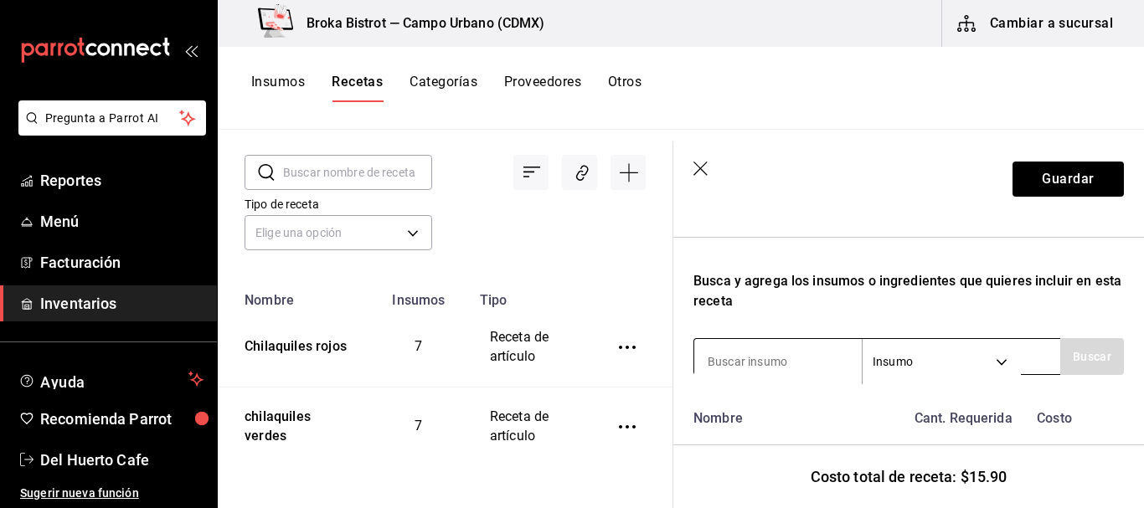
type input "100"
click at [769, 360] on input at bounding box center [778, 361] width 168 height 35
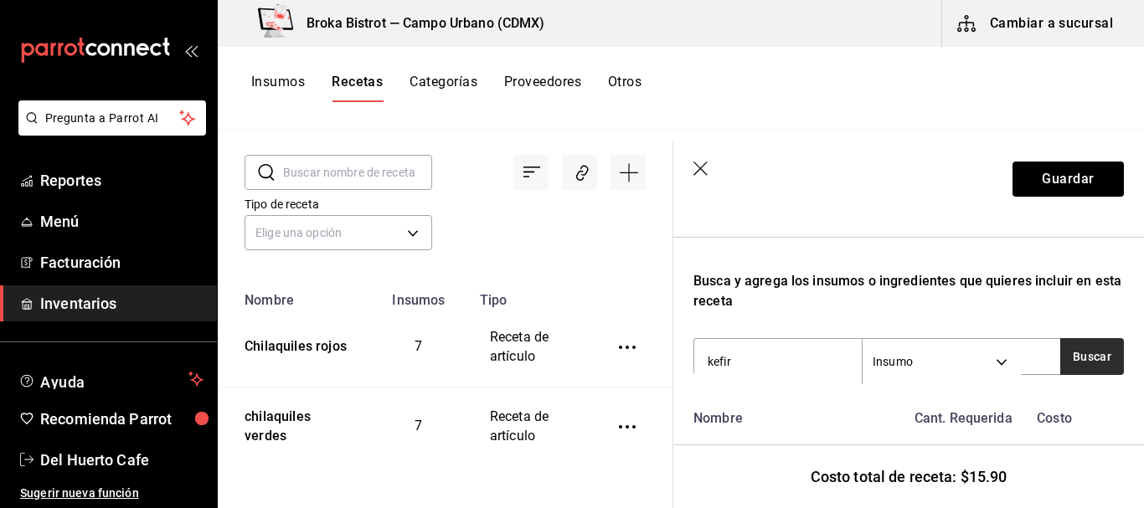
type input "kefir"
click at [1074, 359] on button "Buscar" at bounding box center [1092, 356] width 64 height 37
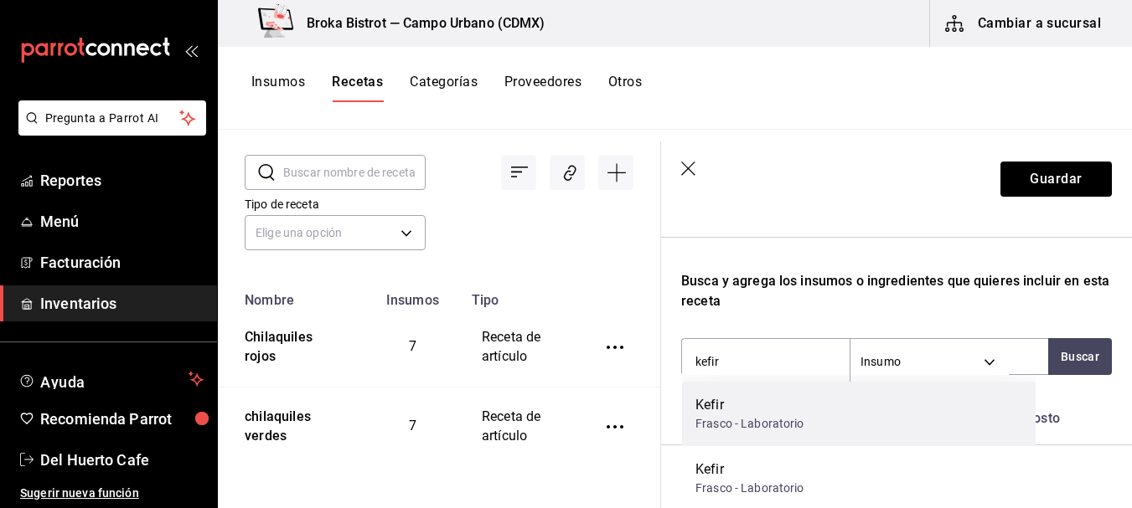
click at [858, 403] on div "Kefir Frasco - Laboratorio" at bounding box center [858, 414] width 353 height 65
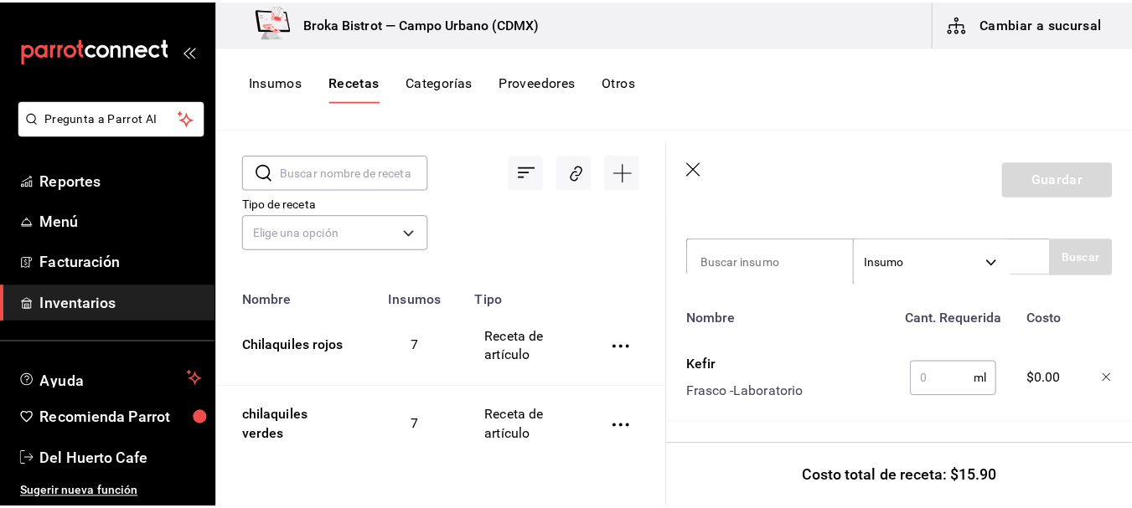
scroll to position [348, 0]
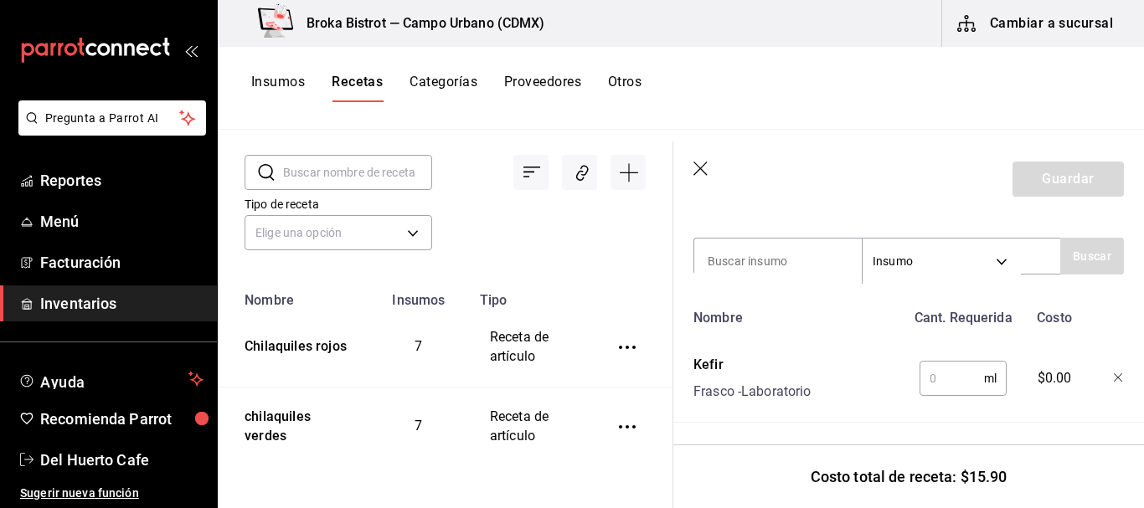
click at [925, 374] on input "text" at bounding box center [952, 379] width 65 height 34
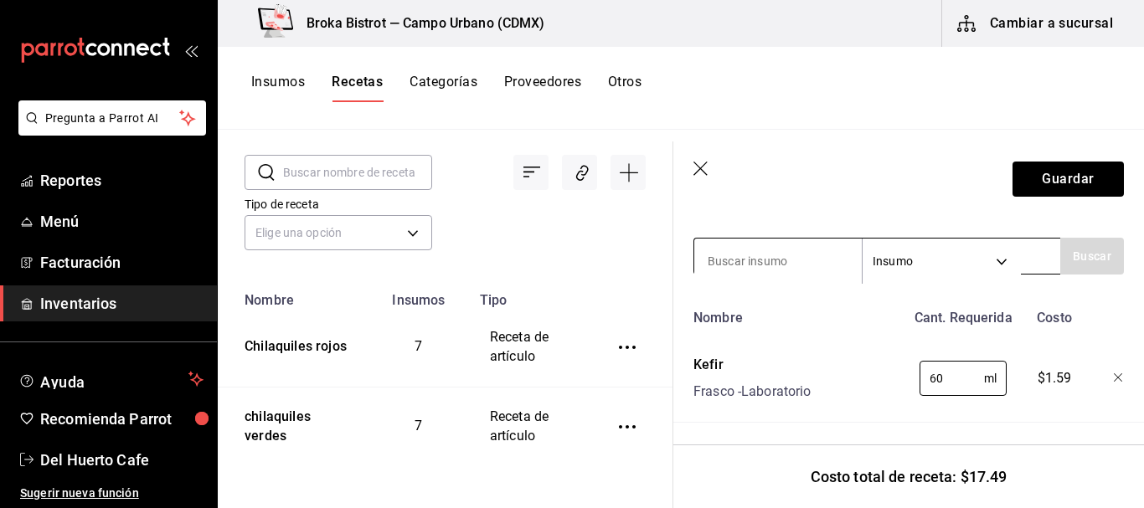
type input "60"
click at [785, 267] on input at bounding box center [778, 261] width 168 height 35
type input "miel"
click at [1072, 244] on button "Buscar" at bounding box center [1092, 256] width 64 height 37
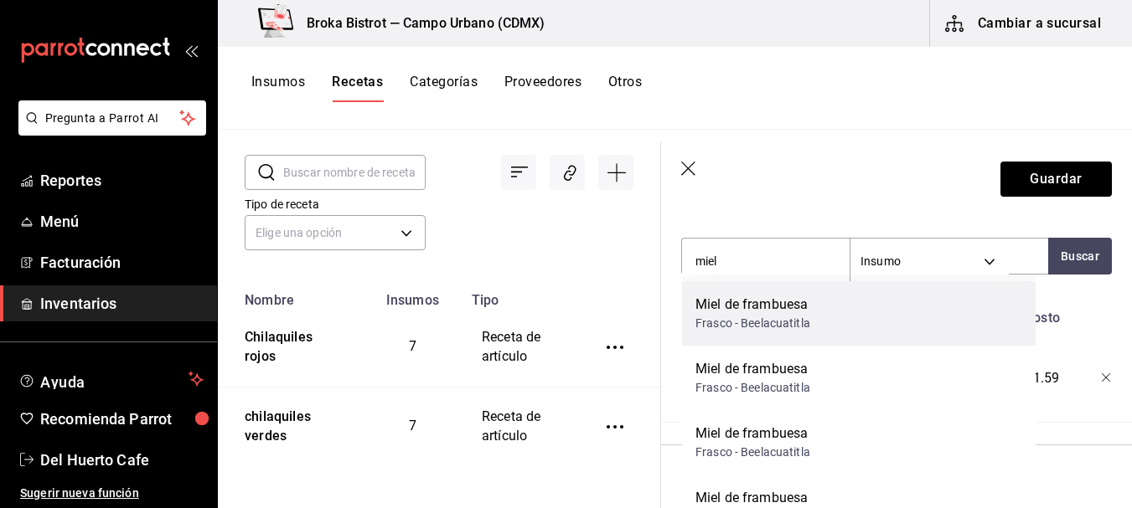
click at [780, 310] on div "Miel de frambuesa" at bounding box center [752, 305] width 115 height 20
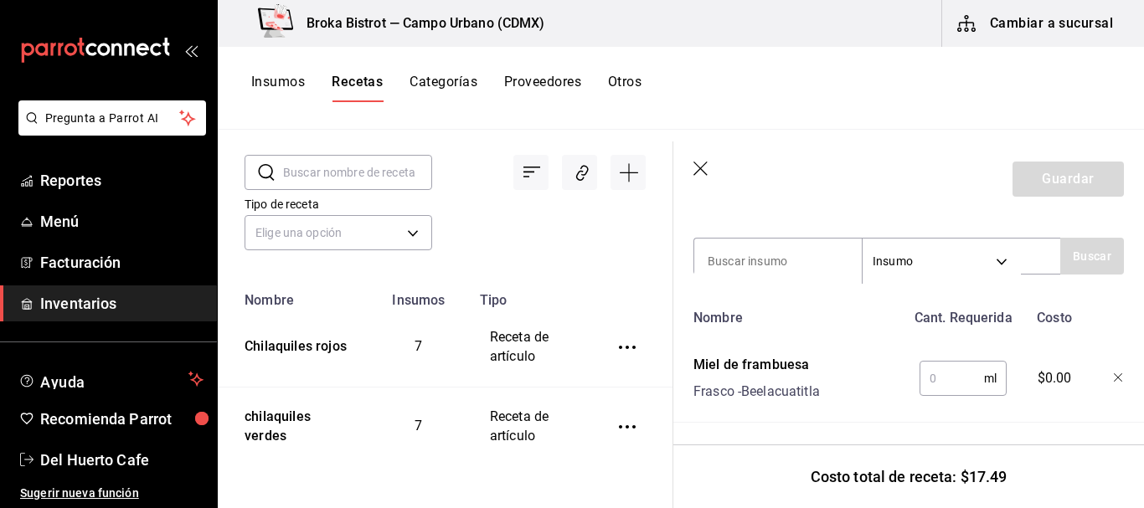
click at [942, 384] on input "text" at bounding box center [952, 379] width 65 height 34
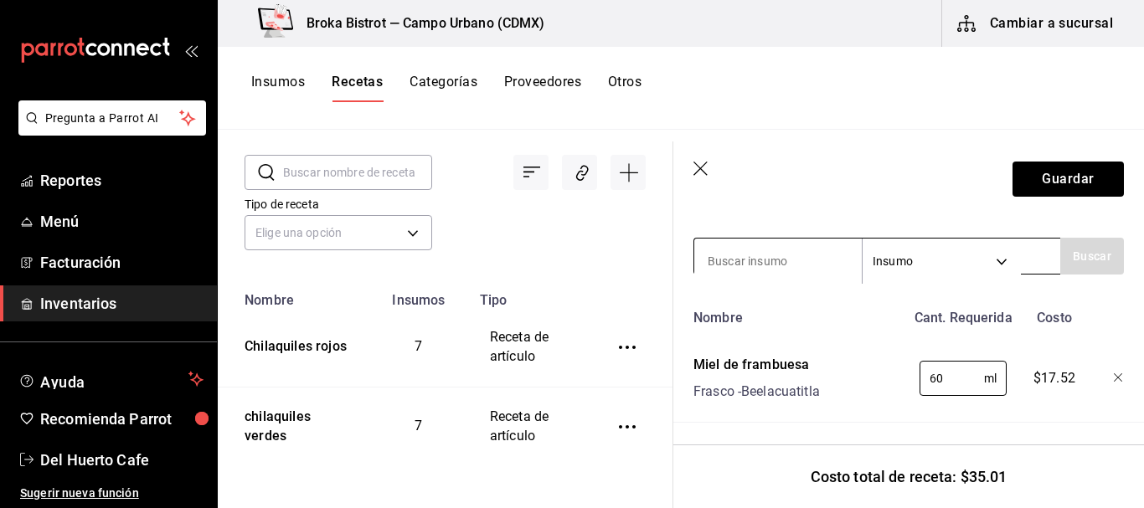
type input "60"
click at [771, 251] on input at bounding box center [778, 261] width 168 height 35
click at [1088, 255] on button "Buscar" at bounding box center [1092, 256] width 64 height 37
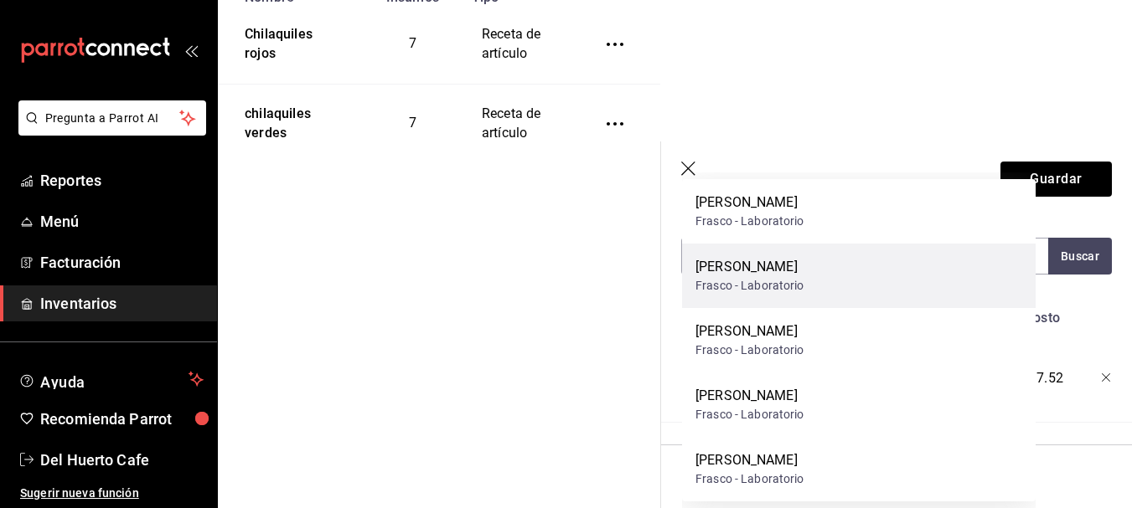
scroll to position [41, 0]
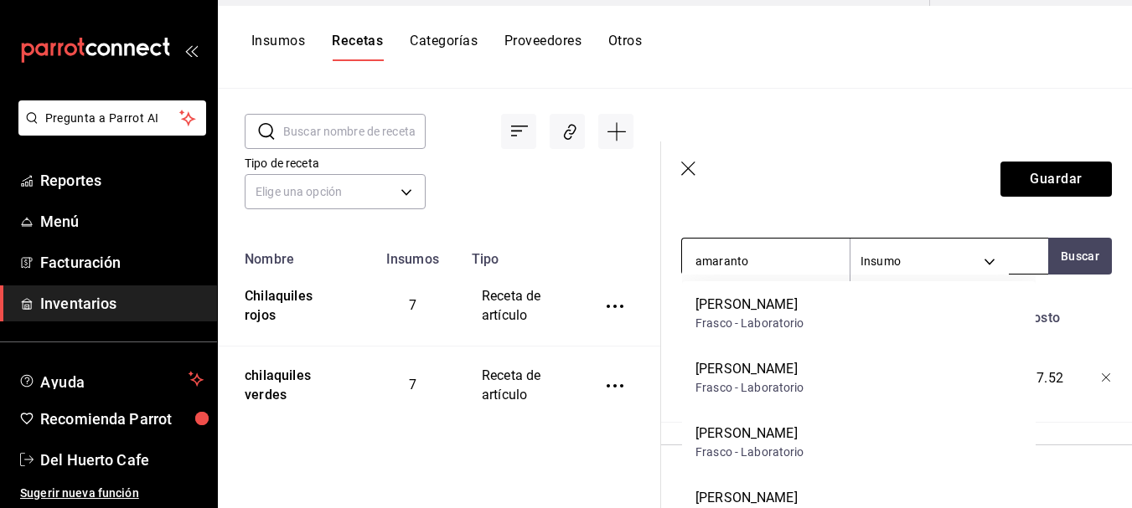
click at [764, 262] on input "amaranto" at bounding box center [766, 261] width 168 height 35
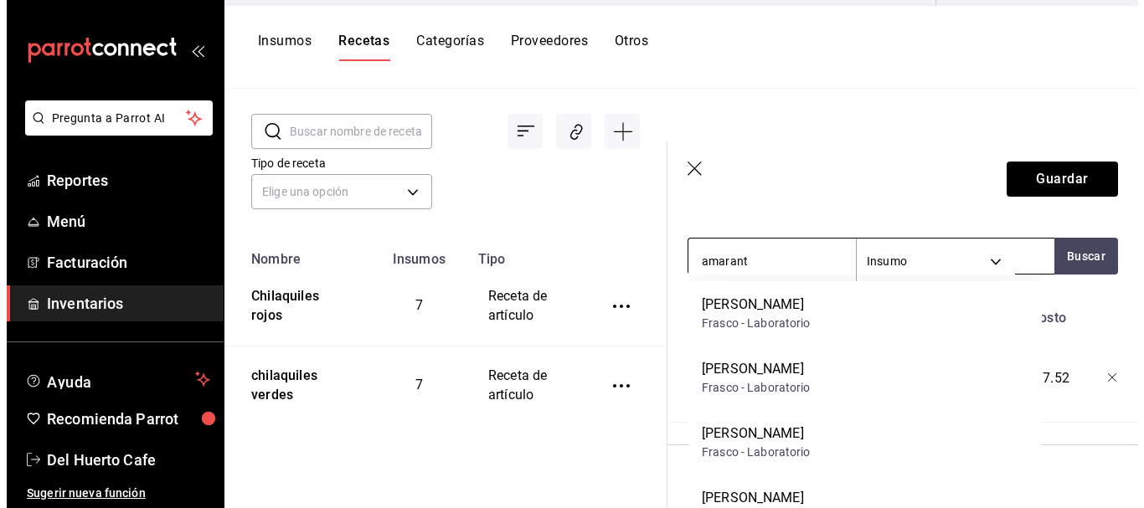
scroll to position [0, 0]
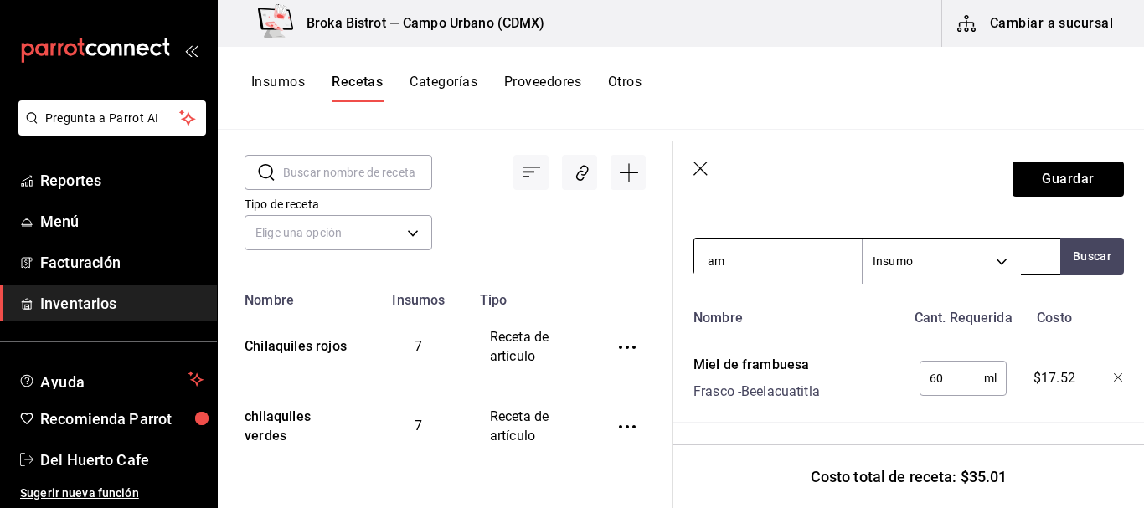
type input "a"
click at [1099, 257] on button "Buscar" at bounding box center [1092, 256] width 64 height 37
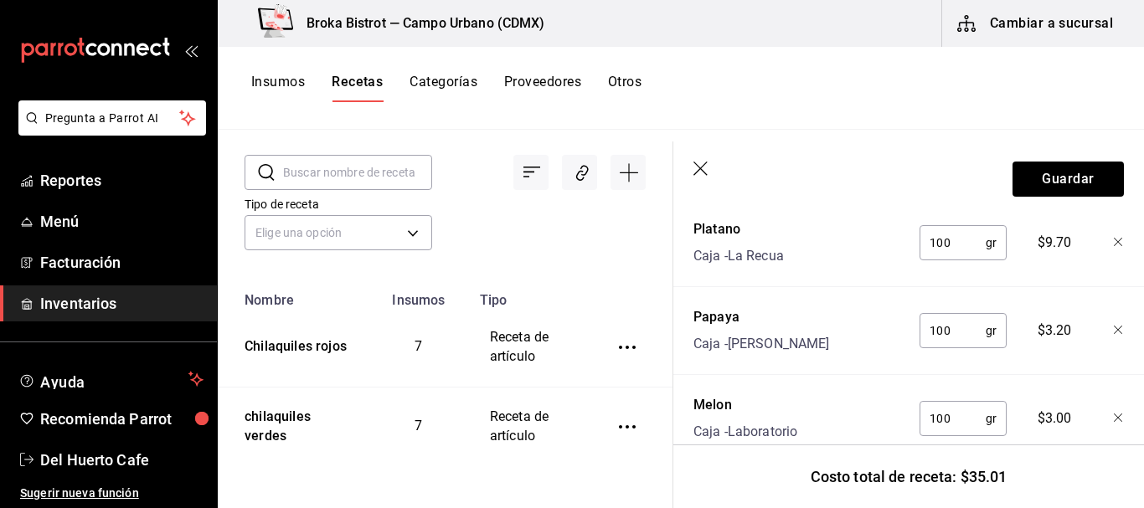
scroll to position [714, 0]
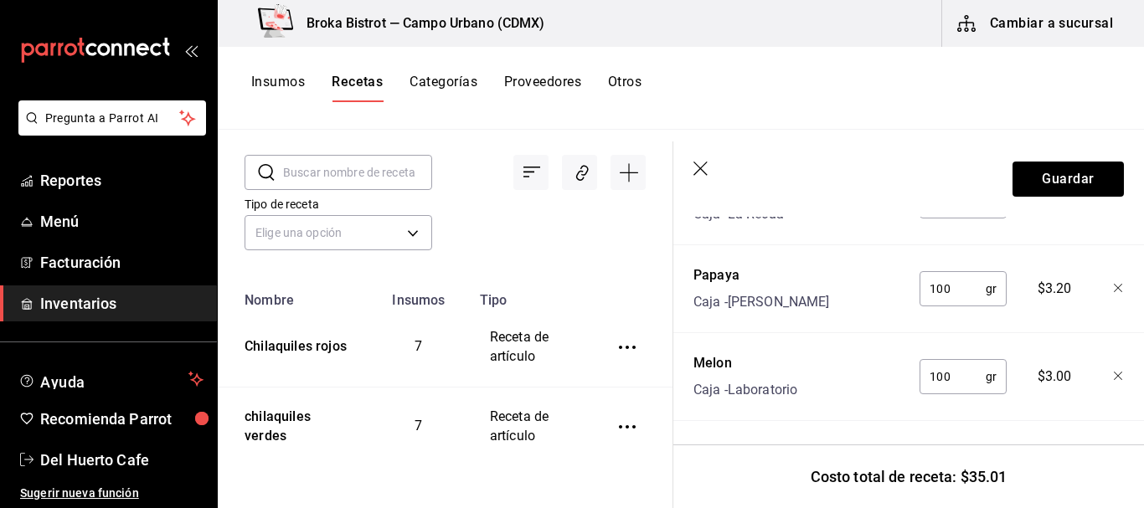
click at [1114, 372] on icon "button" at bounding box center [1119, 377] width 10 height 10
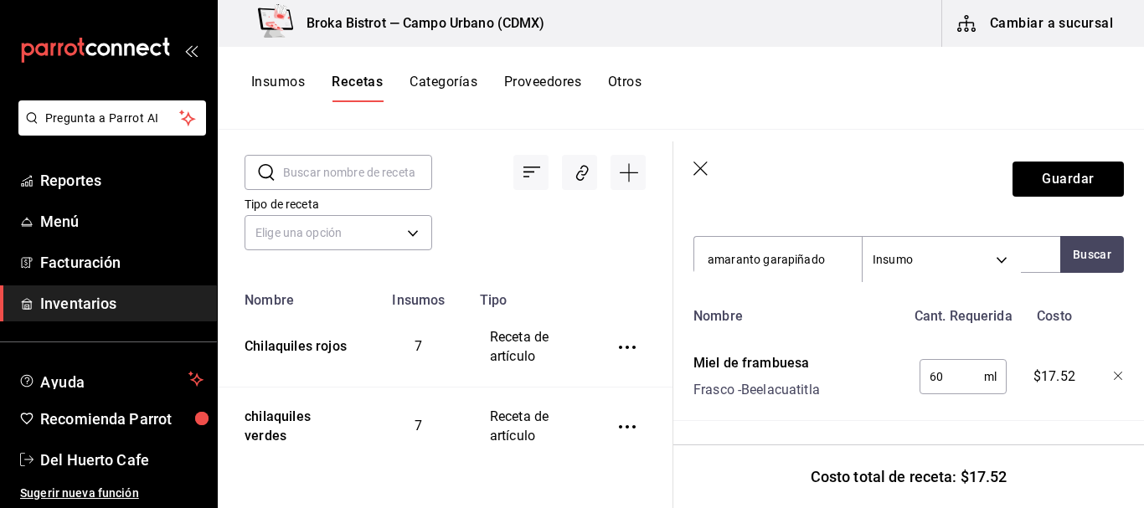
click at [1114, 372] on icon "button" at bounding box center [1119, 377] width 10 height 10
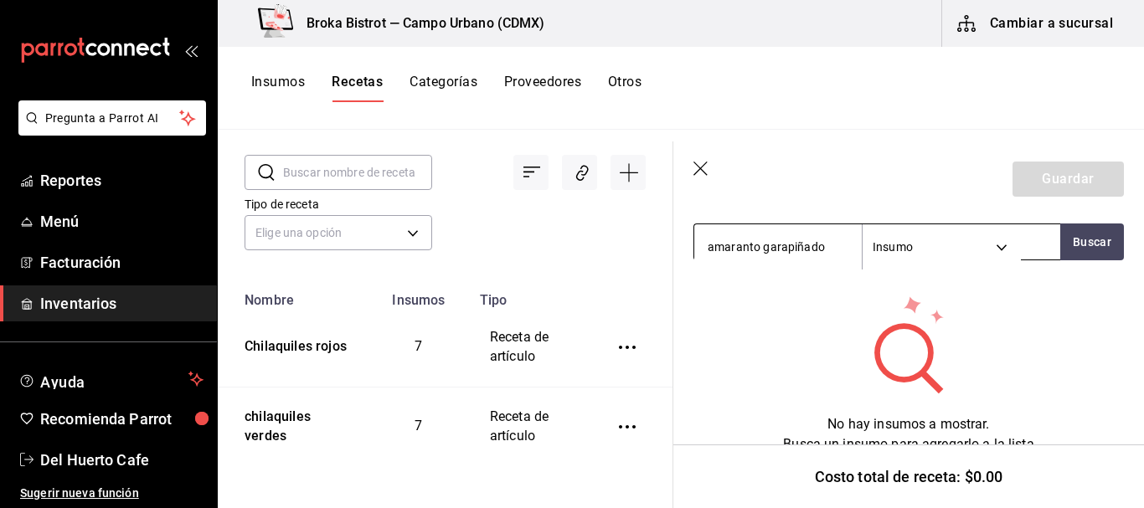
click at [826, 244] on input "amaranto garapiñado" at bounding box center [778, 247] width 168 height 35
type input "a"
click at [696, 161] on header "Guardar" at bounding box center [908, 179] width 471 height 75
click at [702, 169] on icon "button" at bounding box center [702, 170] width 17 height 17
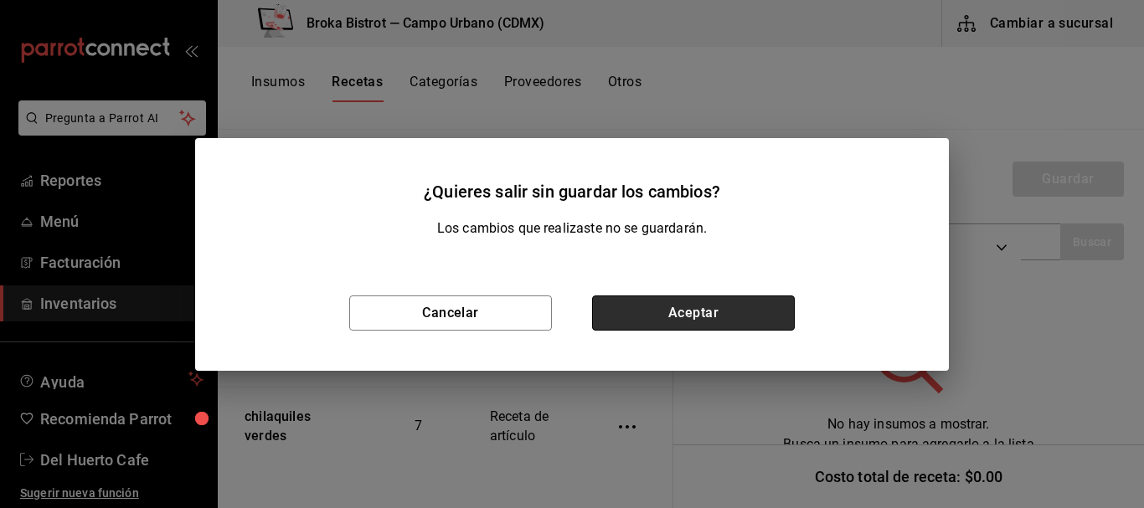
click at [732, 312] on button "Aceptar" at bounding box center [693, 313] width 203 height 35
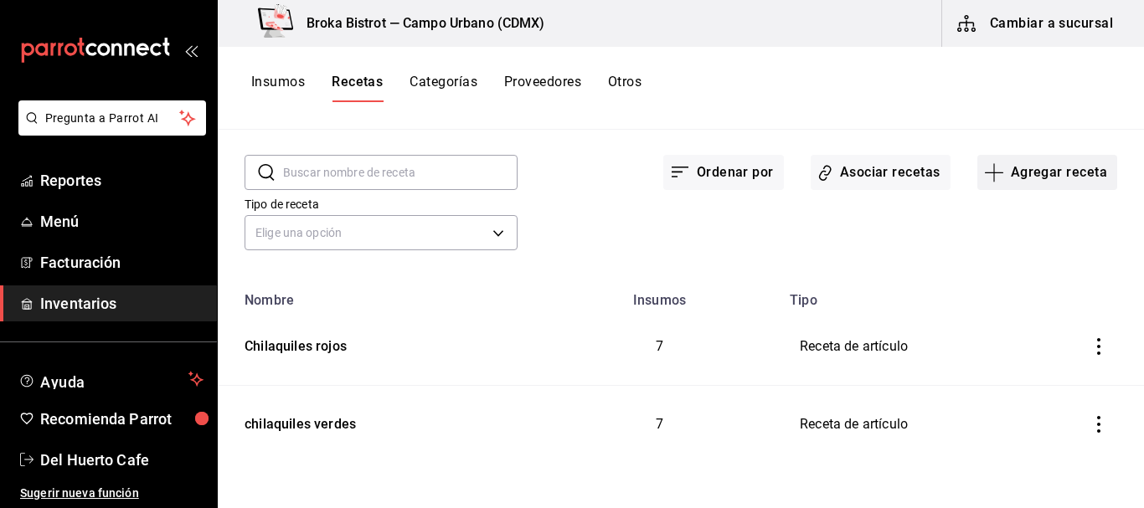
click at [1014, 179] on button "Agregar receta" at bounding box center [1048, 172] width 140 height 35
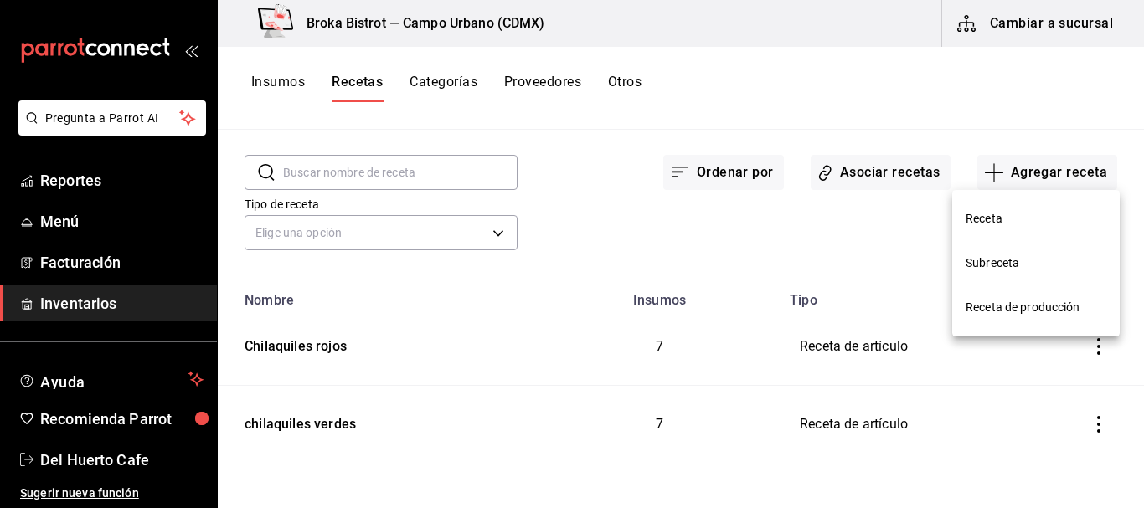
click at [983, 229] on li "Receta" at bounding box center [1036, 219] width 168 height 44
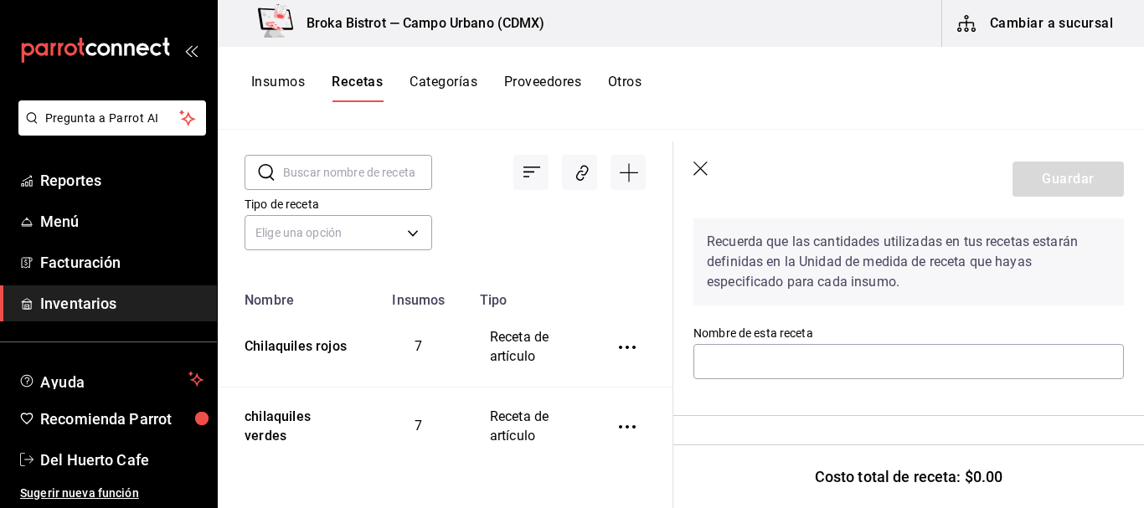
scroll to position [82, 0]
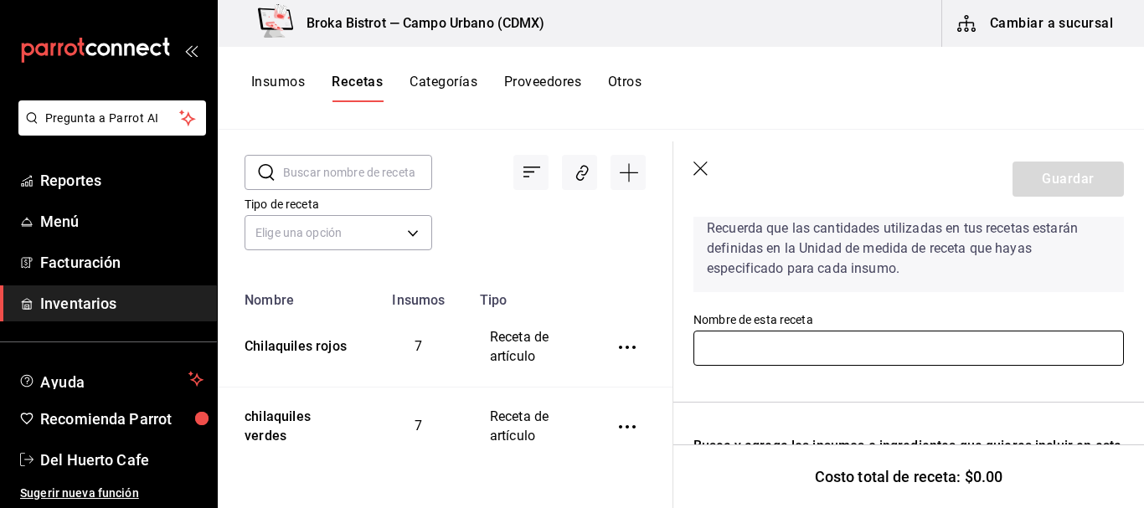
click at [826, 341] on input "text" at bounding box center [909, 348] width 431 height 35
click at [847, 336] on input "text" at bounding box center [909, 348] width 431 height 35
type input "b"
type input "Bowl de frutas"
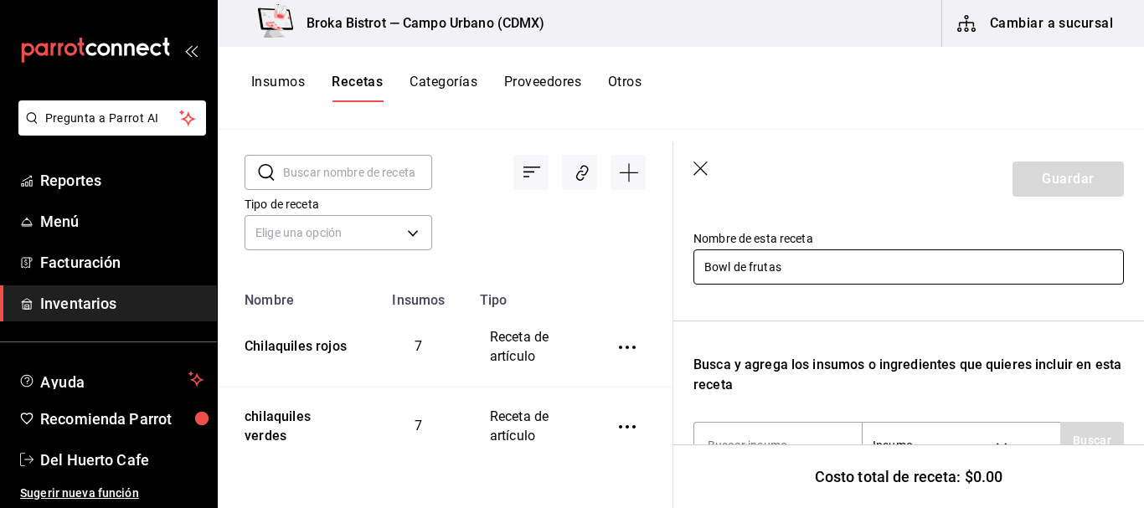
scroll to position [224, 0]
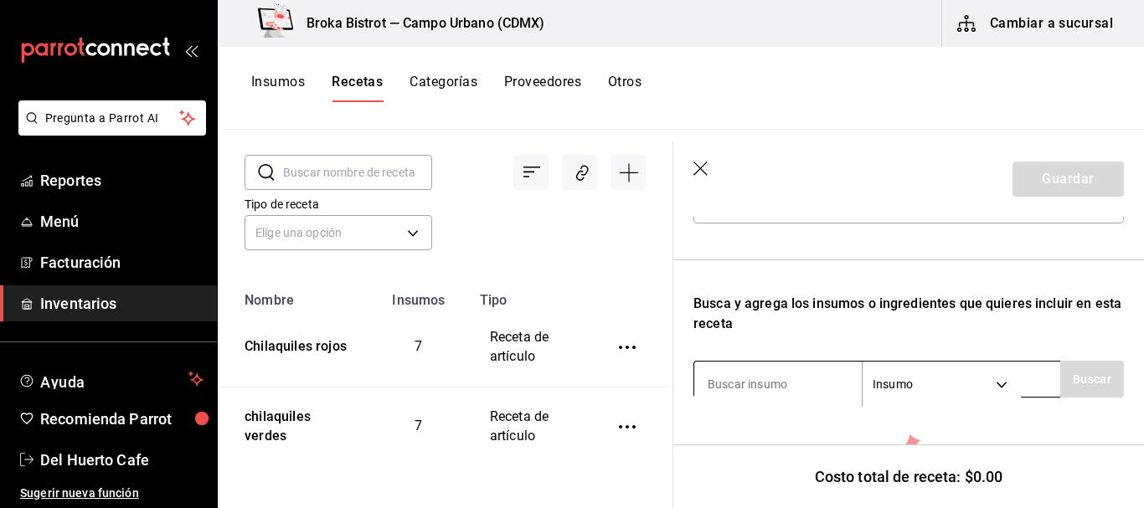
click at [782, 379] on input at bounding box center [778, 384] width 168 height 35
type input "M"
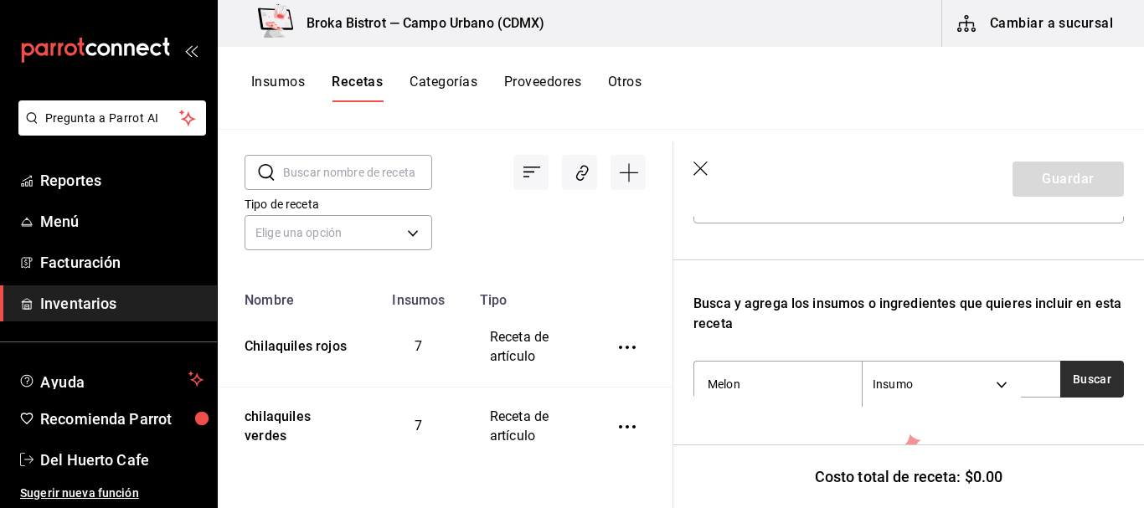
type input "Melon"
click at [1083, 382] on button "Buscar" at bounding box center [1092, 379] width 64 height 37
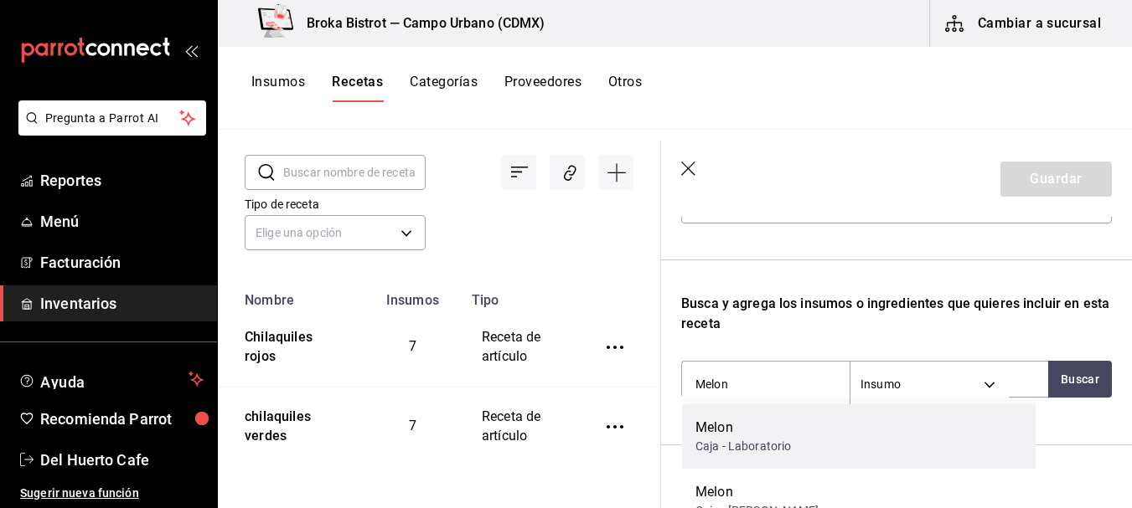
click at [782, 428] on div "Melon" at bounding box center [742, 428] width 95 height 20
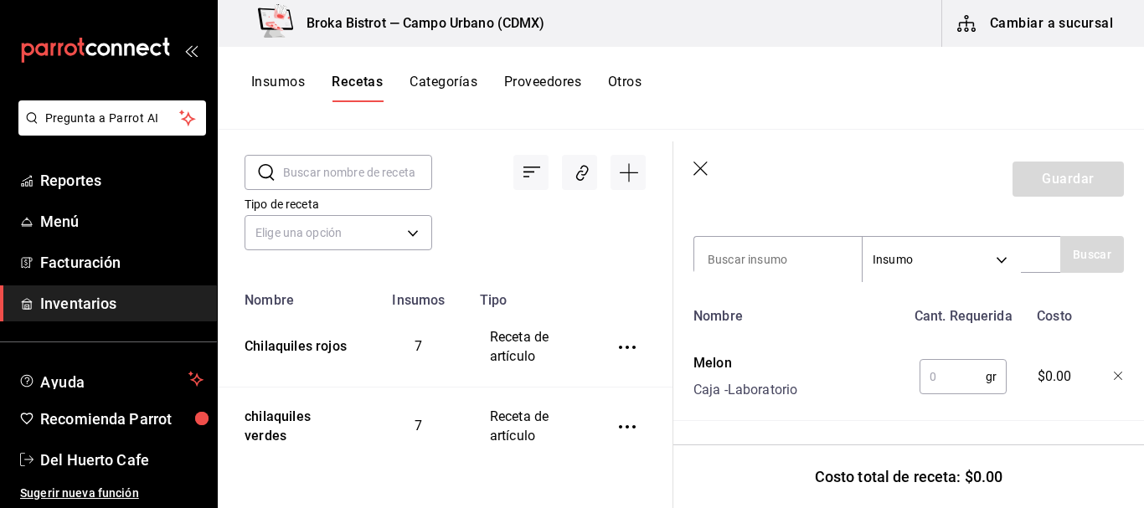
scroll to position [362, 0]
click at [942, 364] on input "text" at bounding box center [953, 377] width 66 height 34
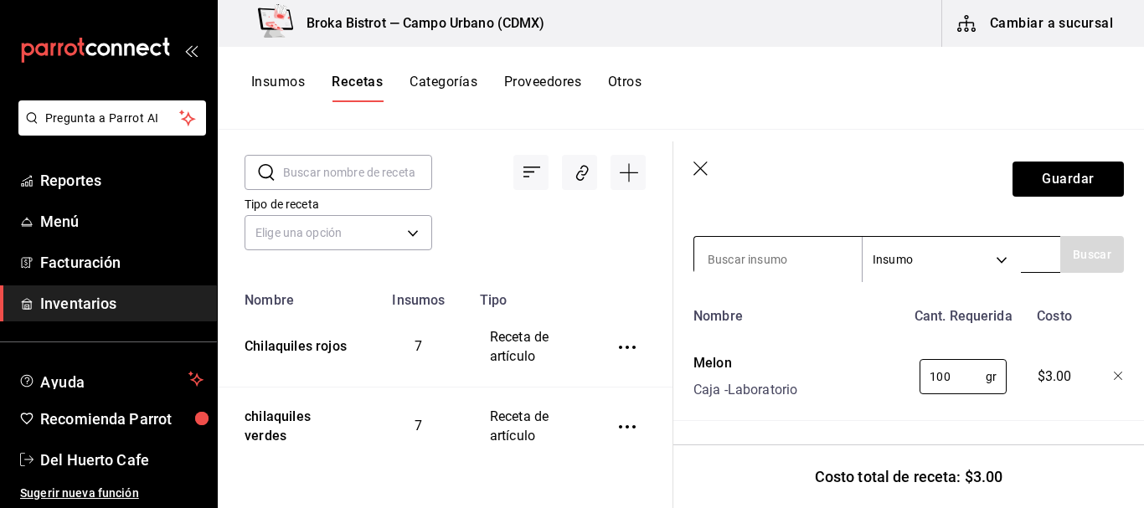
type input "100"
click at [773, 242] on input at bounding box center [778, 259] width 168 height 35
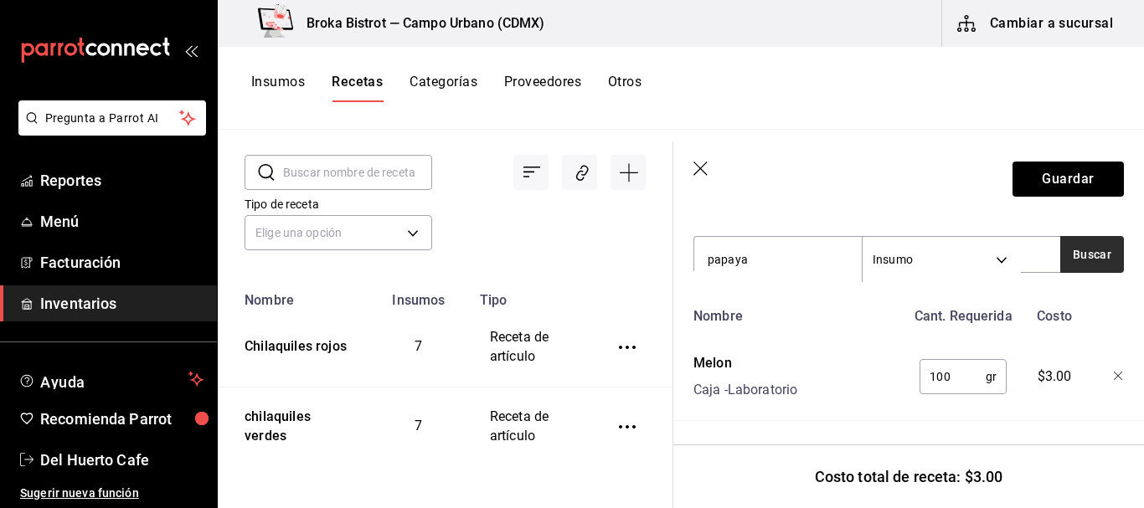
type input "papaya"
click at [1071, 247] on button "Buscar" at bounding box center [1092, 254] width 64 height 37
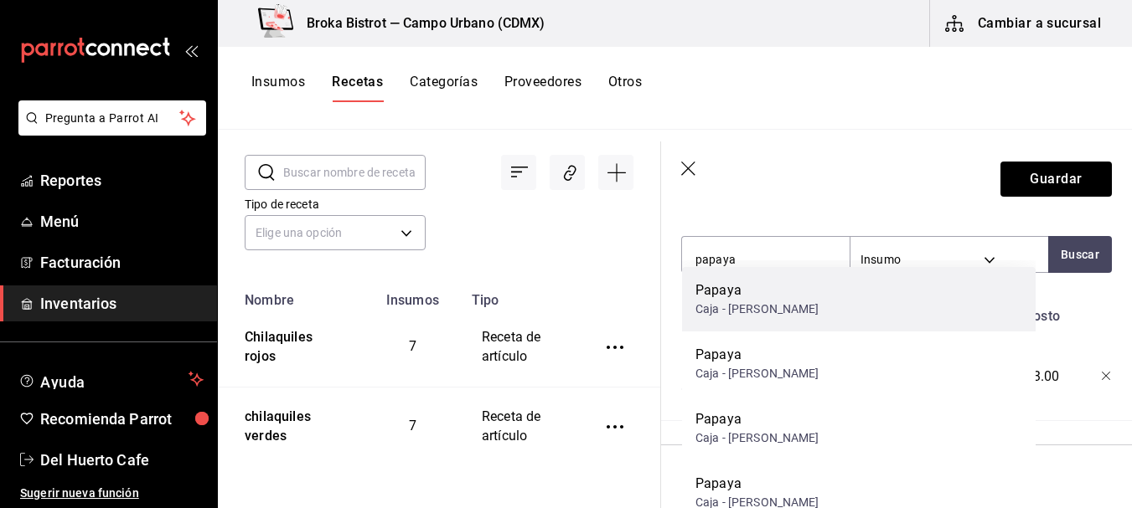
click at [840, 292] on div "[PERSON_NAME]" at bounding box center [858, 299] width 353 height 65
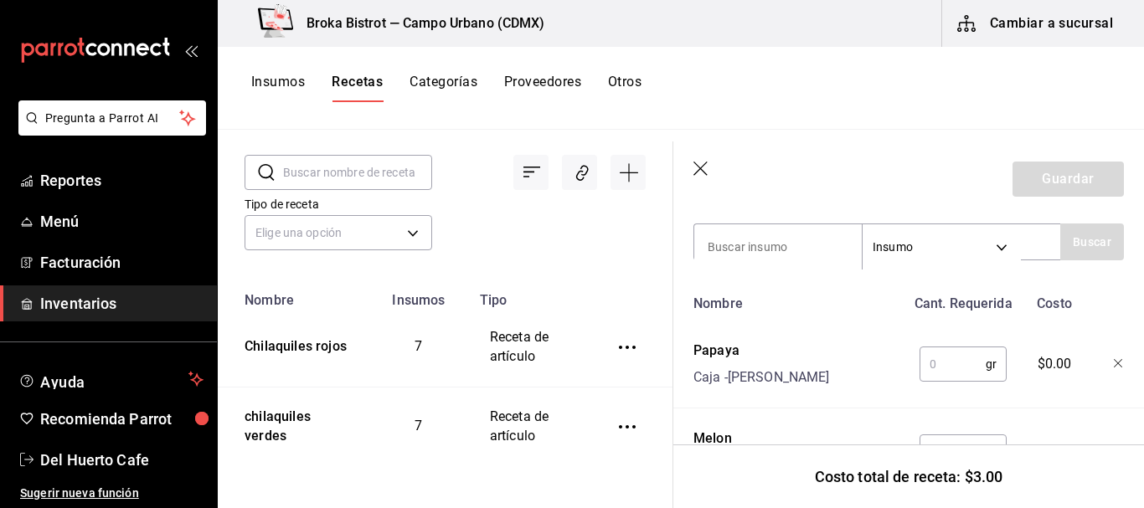
click at [950, 367] on input "text" at bounding box center [953, 365] width 66 height 34
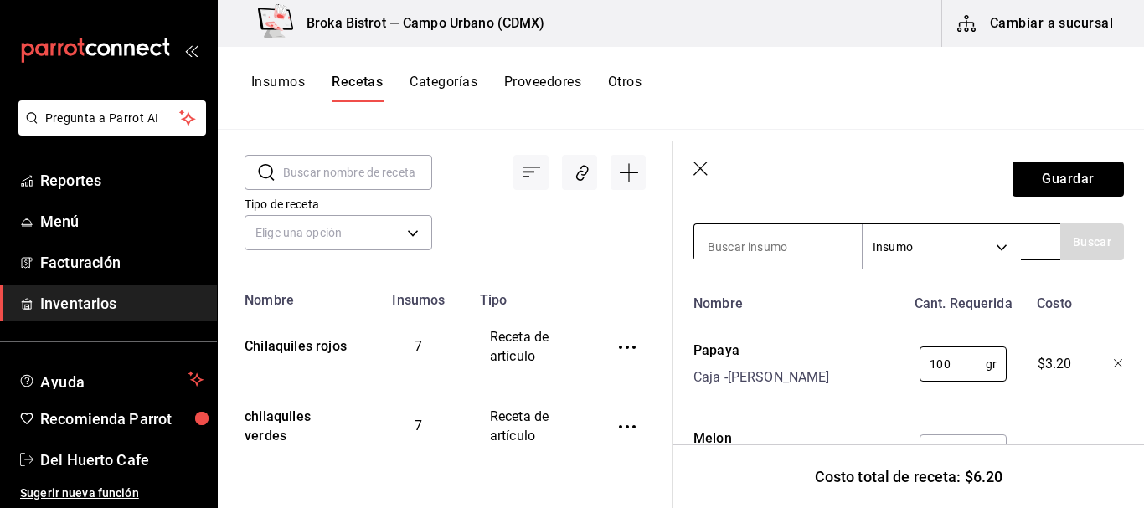
type input "100"
click at [823, 244] on input at bounding box center [778, 247] width 168 height 35
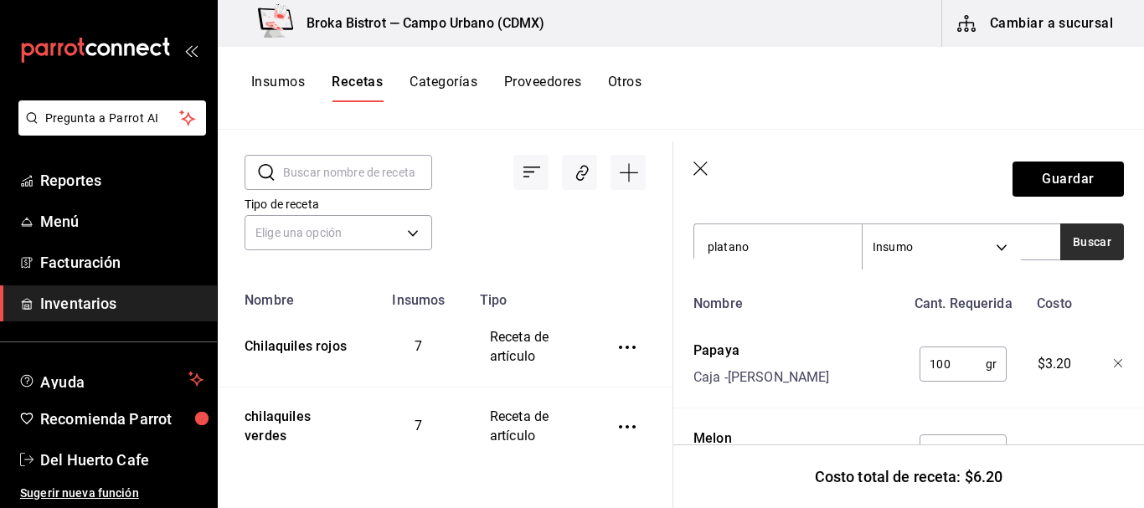
type input "platano"
click at [1099, 235] on button "Buscar" at bounding box center [1092, 242] width 64 height 37
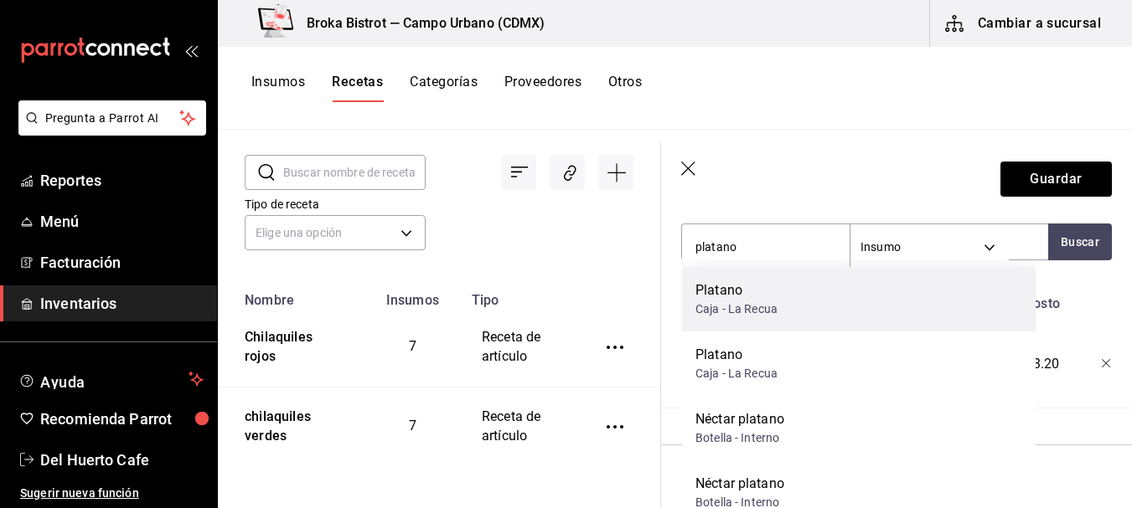
click at [760, 286] on div "Platano" at bounding box center [736, 291] width 82 height 20
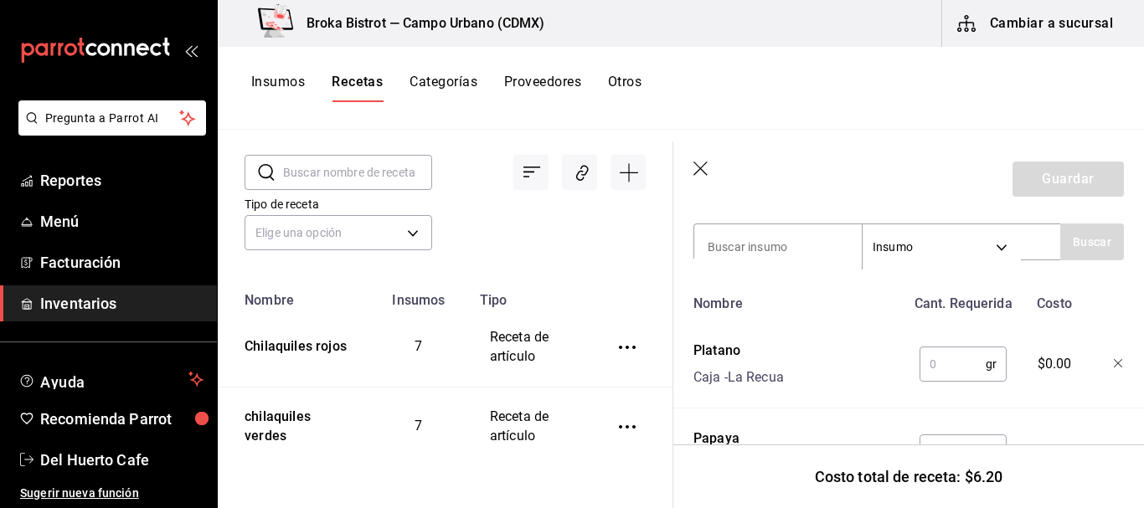
click at [942, 376] on input "text" at bounding box center [953, 365] width 66 height 34
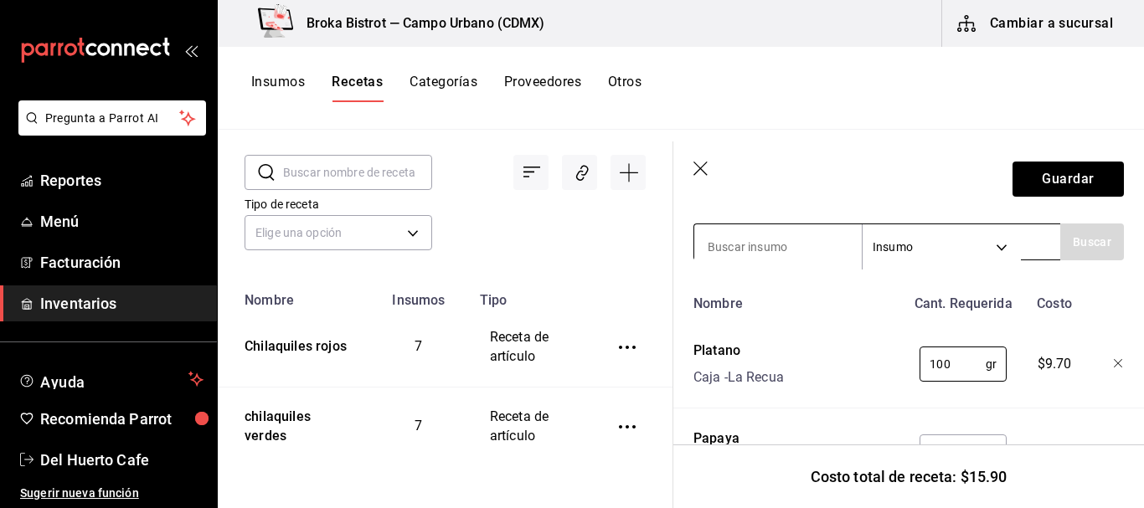
type input "100"
click at [786, 241] on input at bounding box center [778, 247] width 168 height 35
type input "kefir"
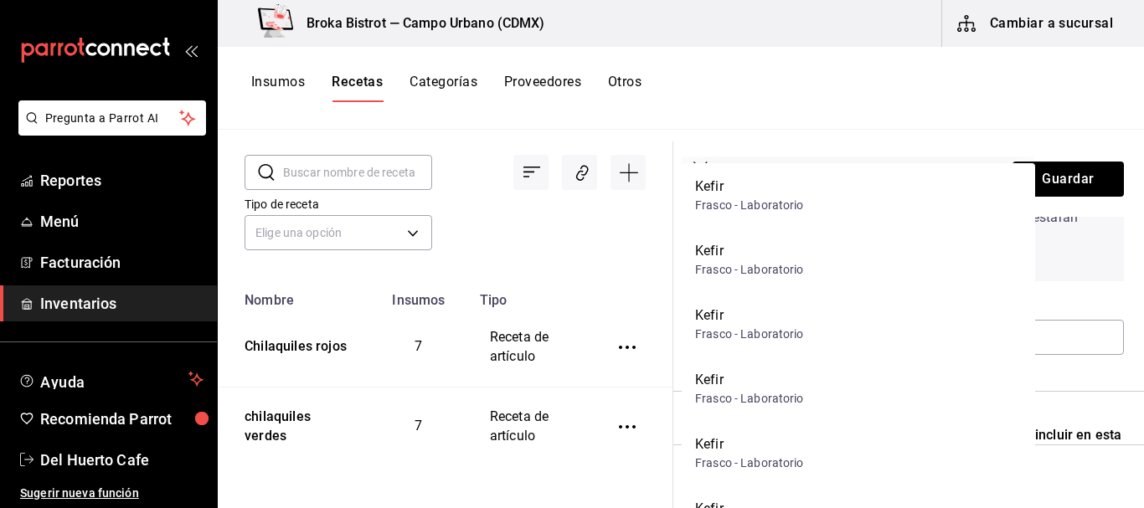
scroll to position [52, 0]
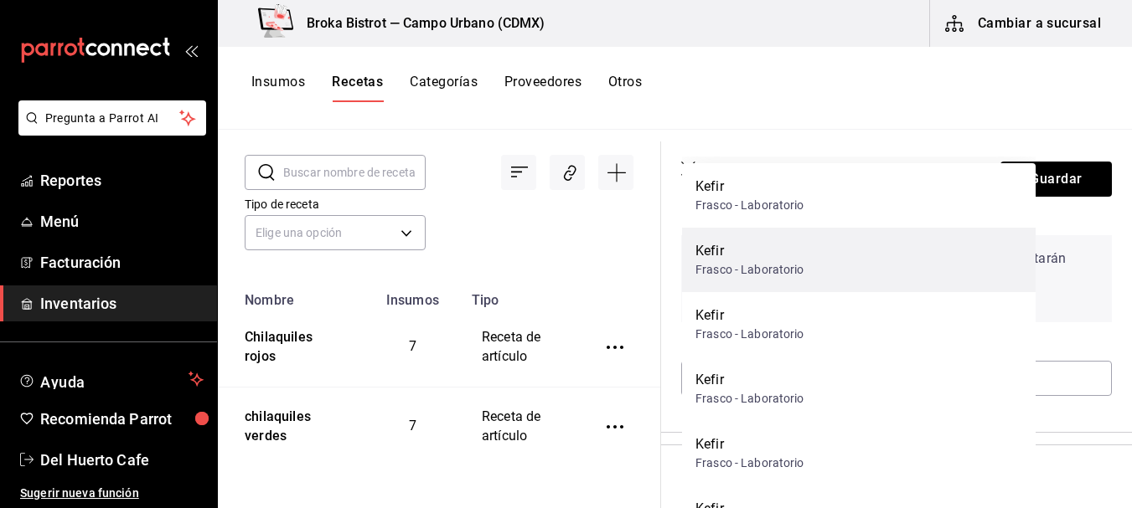
click at [785, 241] on div "Kefir" at bounding box center [749, 251] width 109 height 20
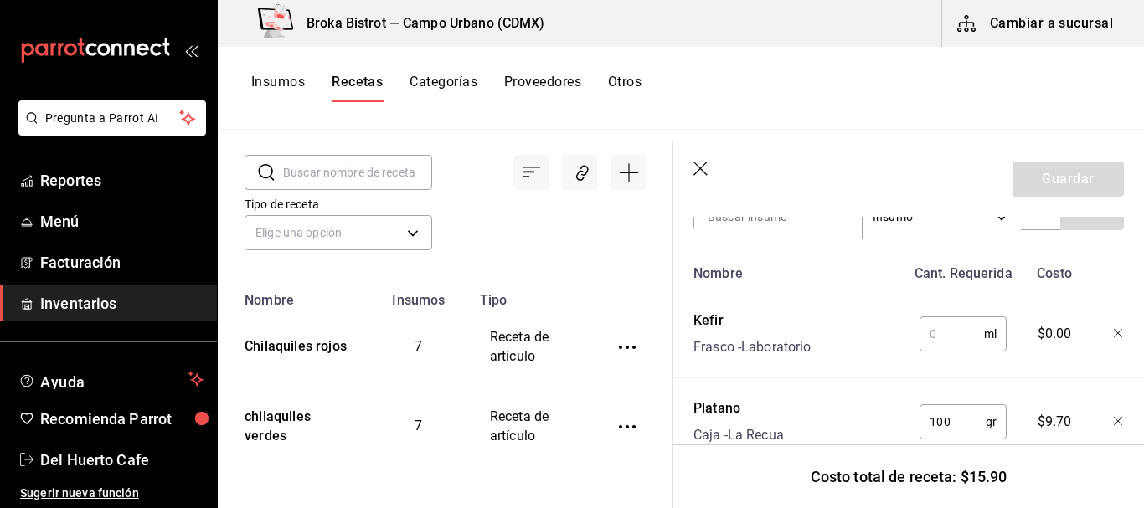
scroll to position [431, 0]
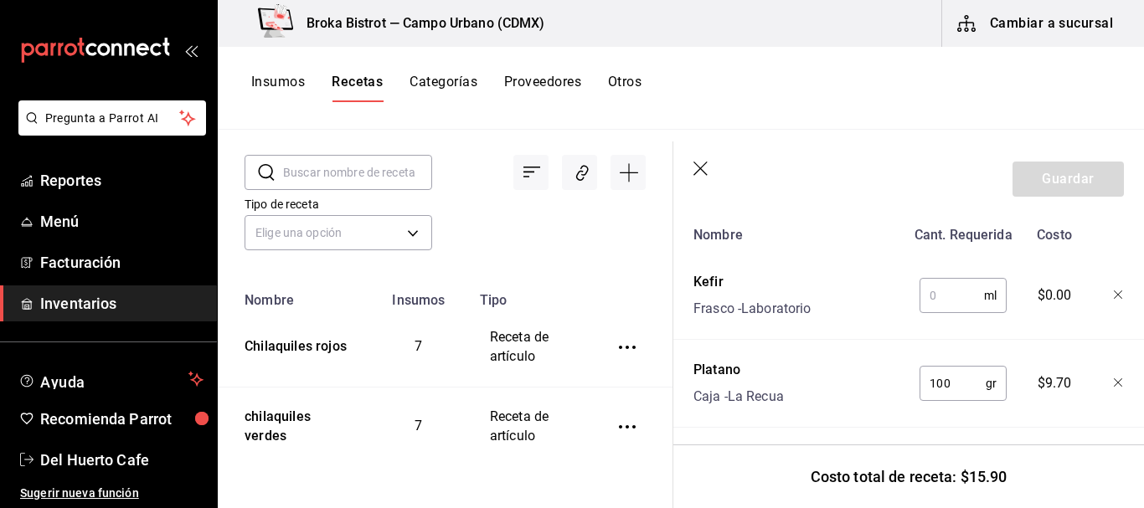
click at [931, 302] on input "text" at bounding box center [952, 296] width 65 height 34
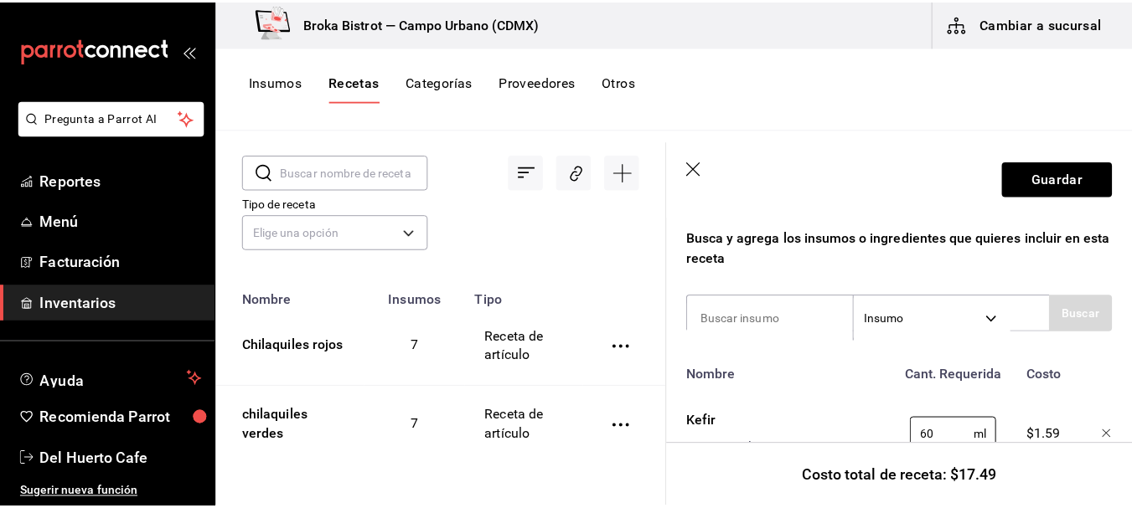
scroll to position [288, 0]
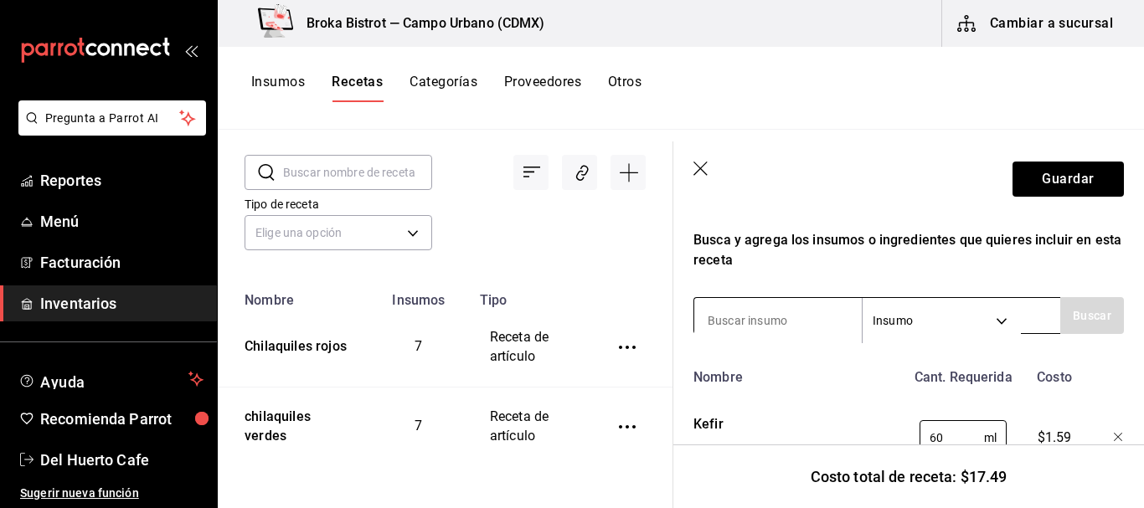
type input "60"
click at [779, 323] on input at bounding box center [778, 320] width 168 height 35
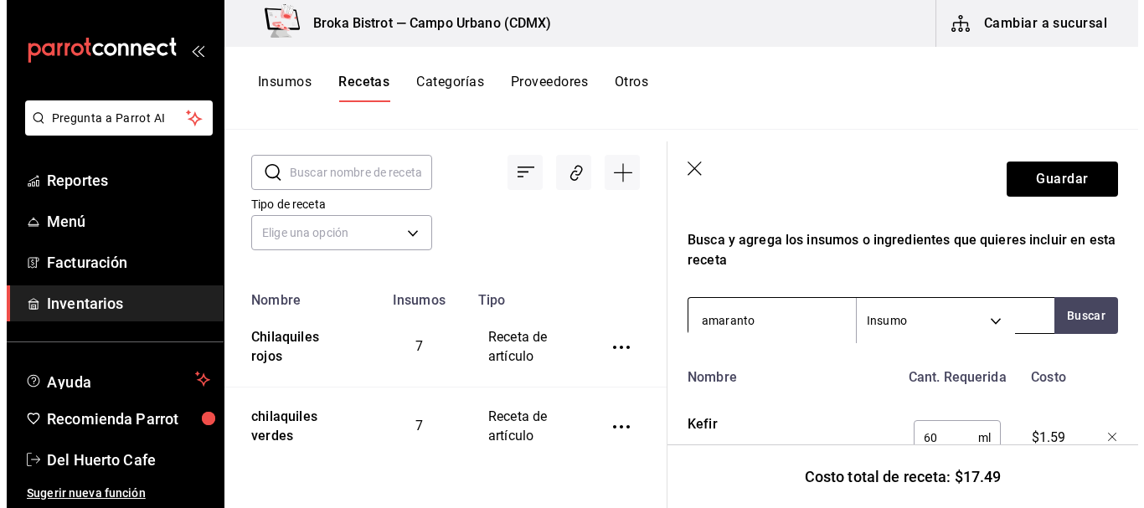
scroll to position [0, 0]
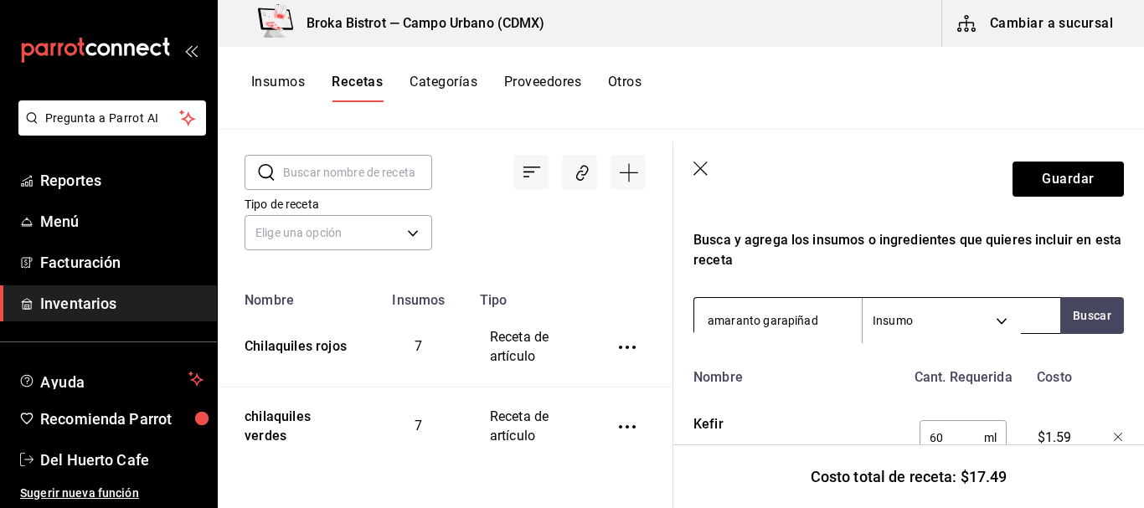
type input "amaranto garapiñado"
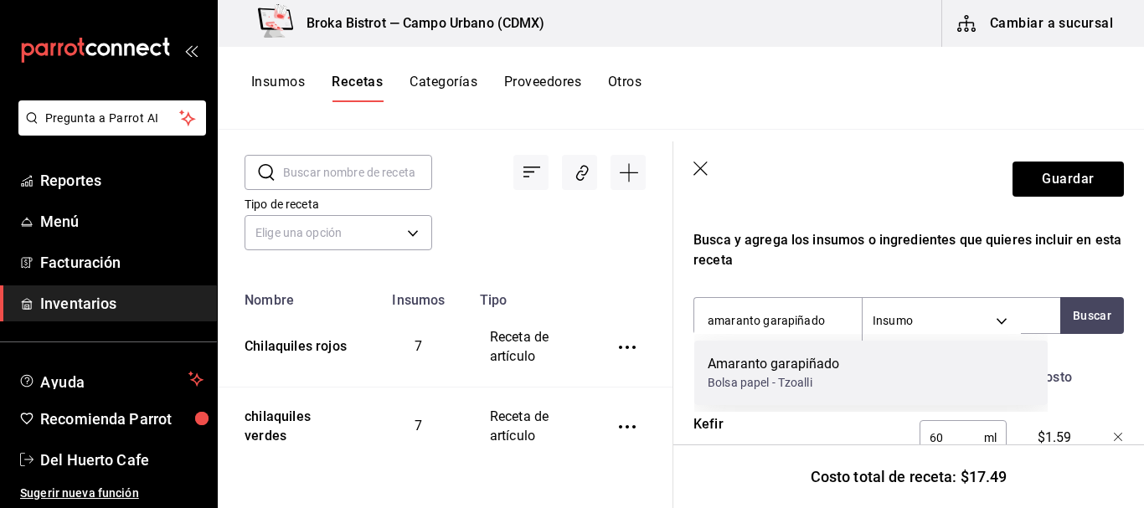
click at [777, 369] on div "Amaranto garapiñado" at bounding box center [774, 364] width 132 height 20
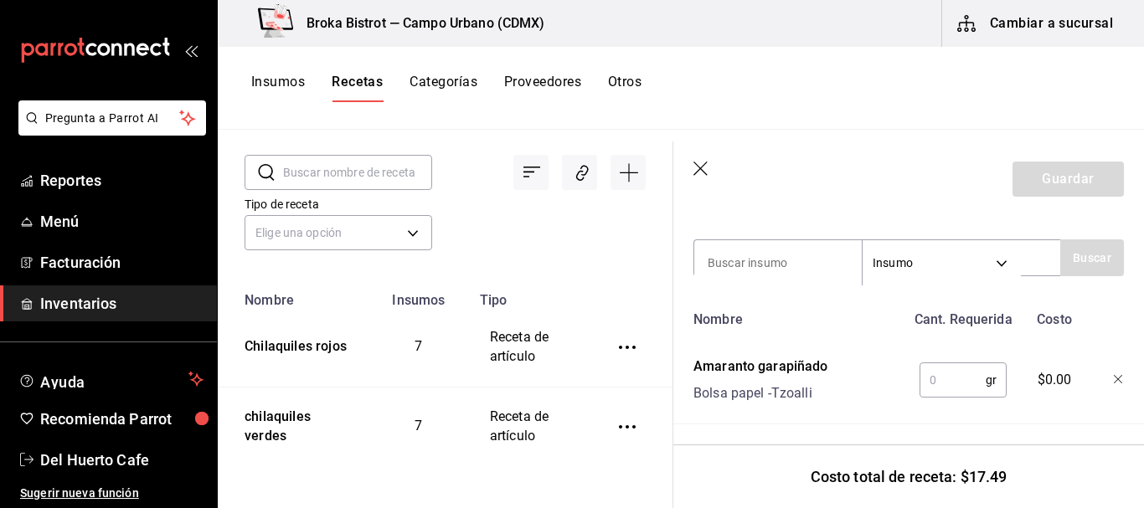
scroll to position [357, 0]
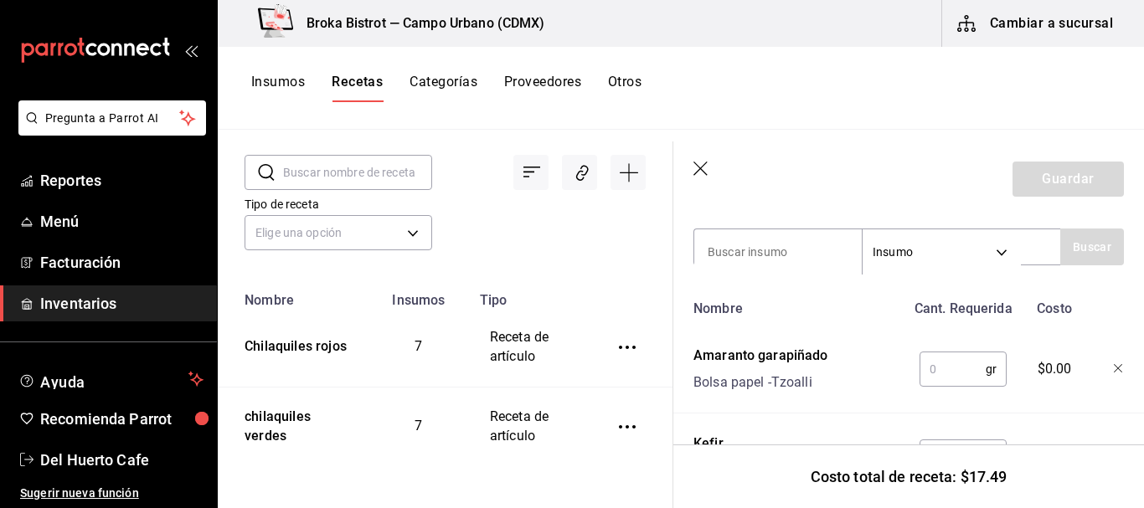
click at [935, 368] on input "text" at bounding box center [953, 370] width 66 height 34
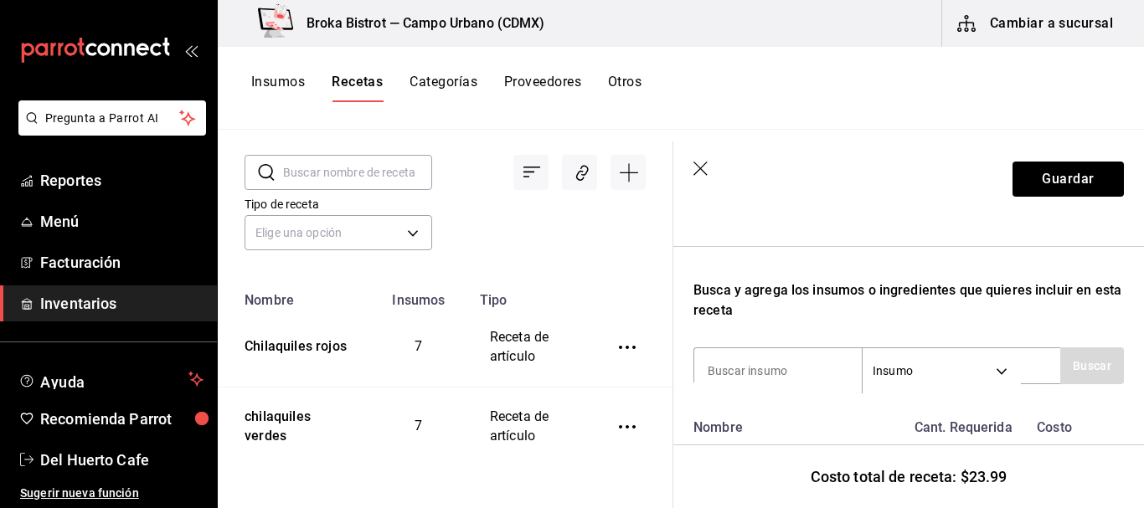
scroll to position [246, 0]
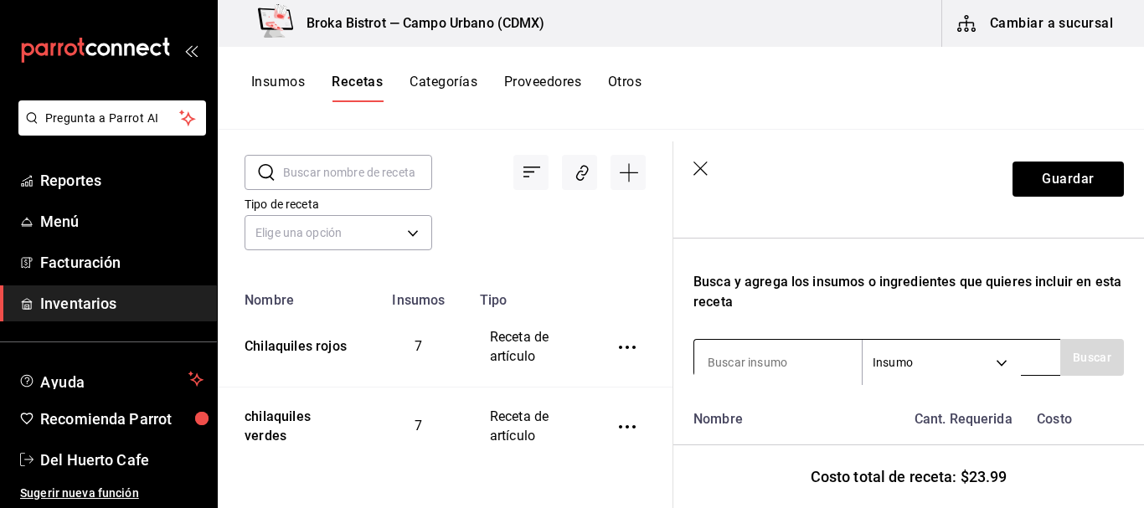
type input "10"
click at [782, 359] on input at bounding box center [778, 362] width 168 height 35
type input "miel"
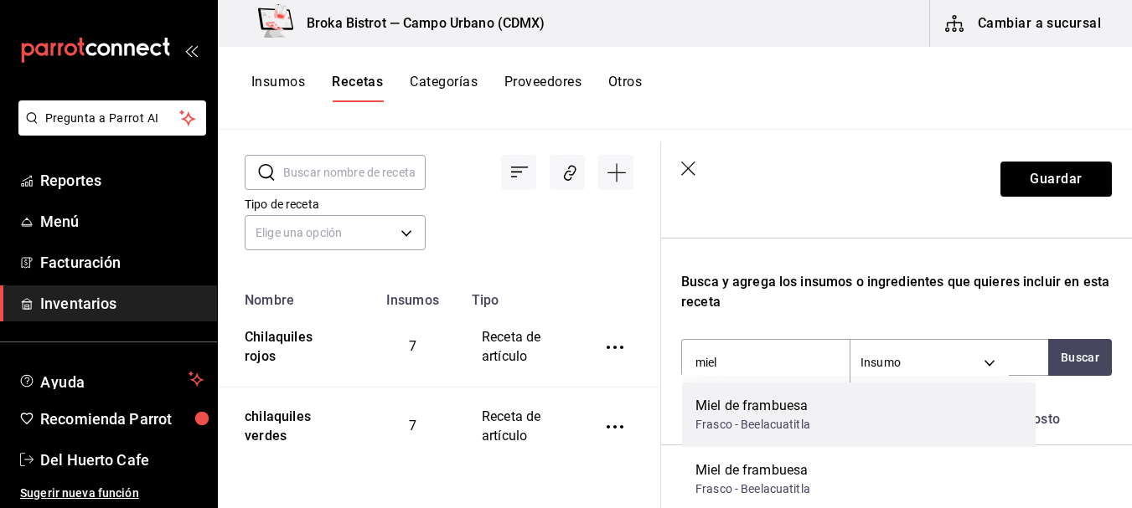
click at [751, 421] on div "Frasco - Beelacuatitla" at bounding box center [752, 425] width 115 height 18
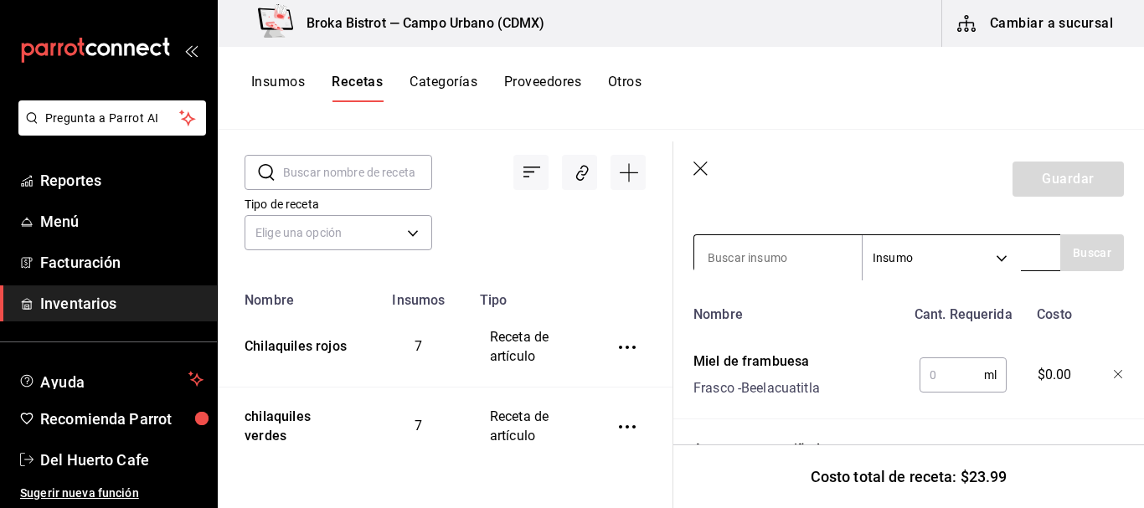
scroll to position [352, 0]
click at [935, 369] on input "text" at bounding box center [952, 375] width 65 height 34
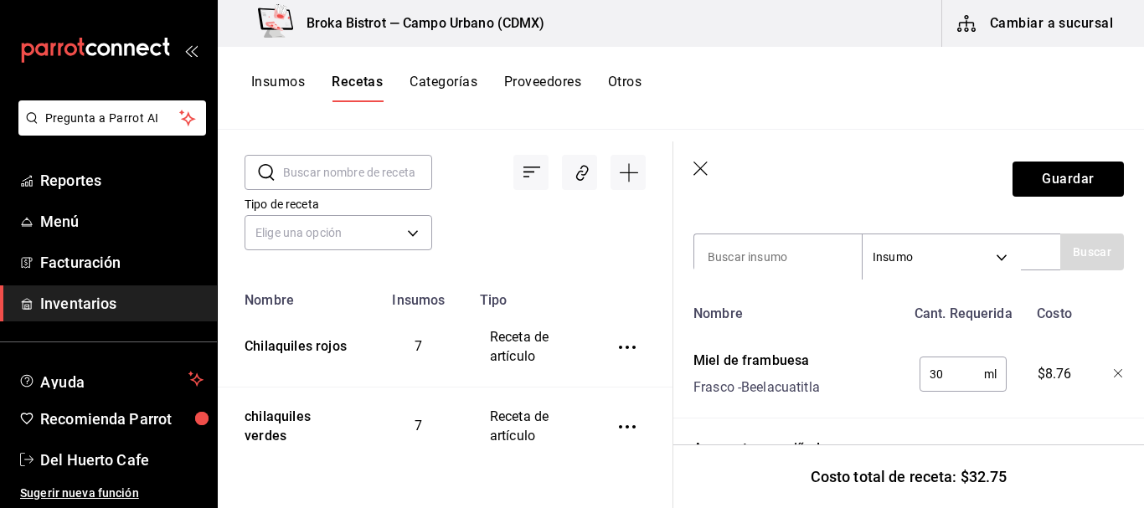
type input "3"
type input "45"
click at [1053, 173] on button "Guardar" at bounding box center [1068, 179] width 111 height 35
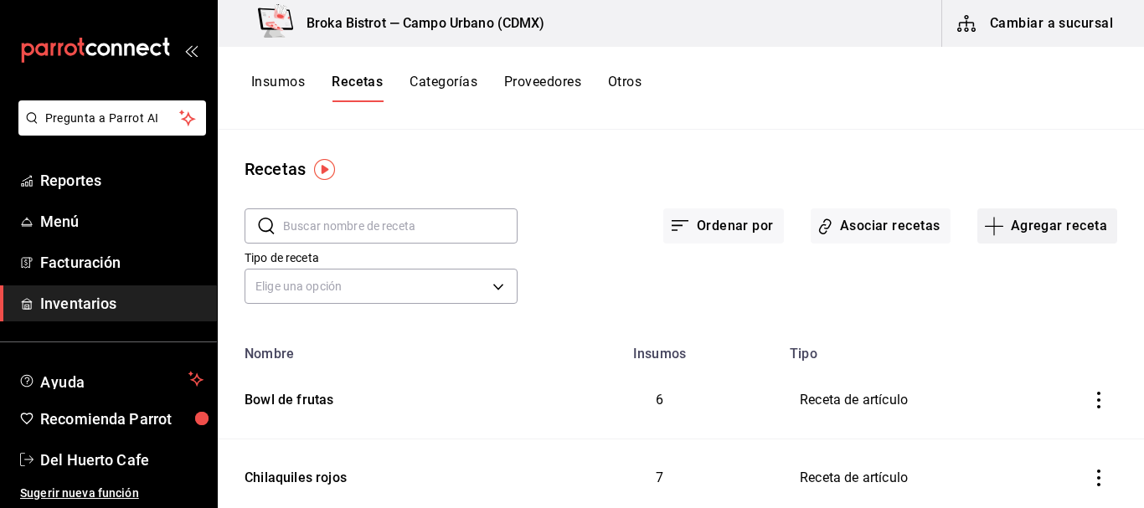
click at [1049, 229] on button "Agregar receta" at bounding box center [1048, 226] width 140 height 35
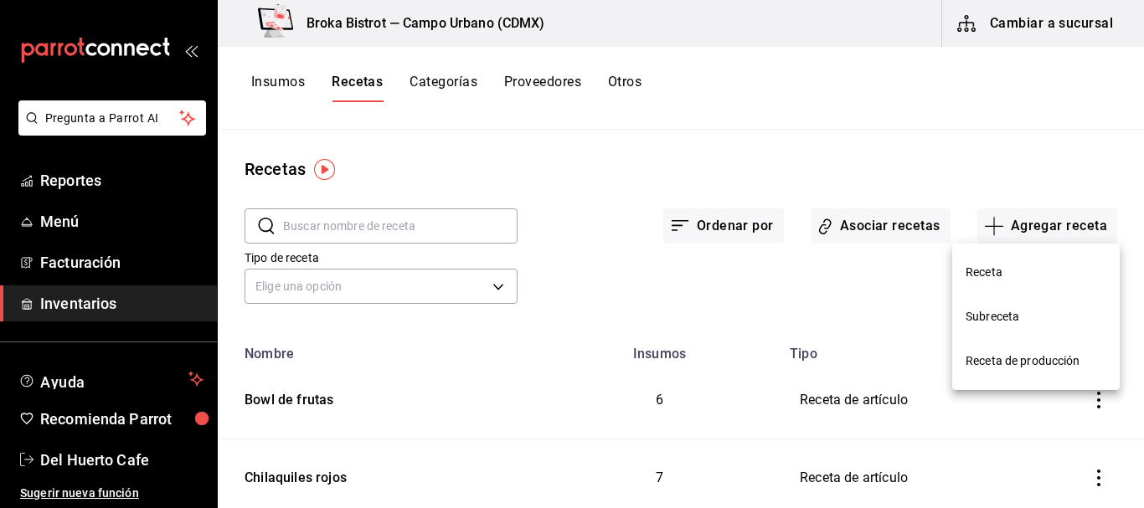
click at [1006, 276] on span "Receta" at bounding box center [1036, 273] width 141 height 18
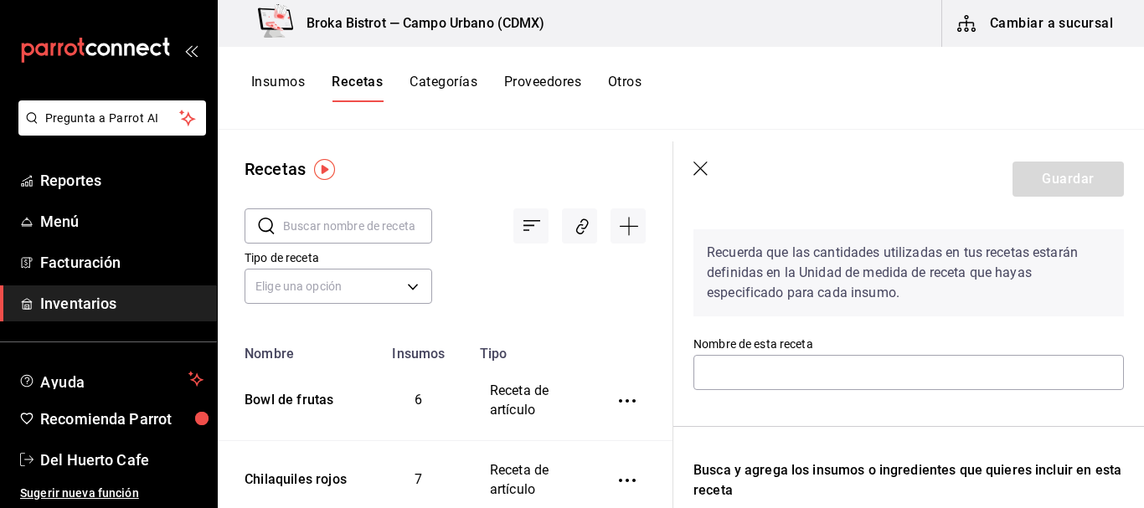
scroll to position [81, 0]
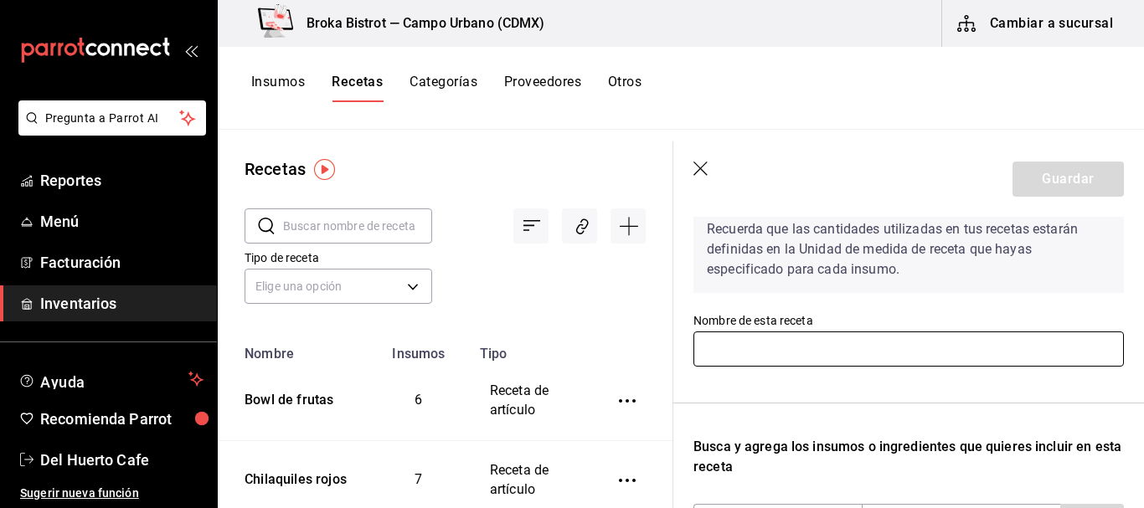
click at [848, 350] on input "text" at bounding box center [909, 349] width 431 height 35
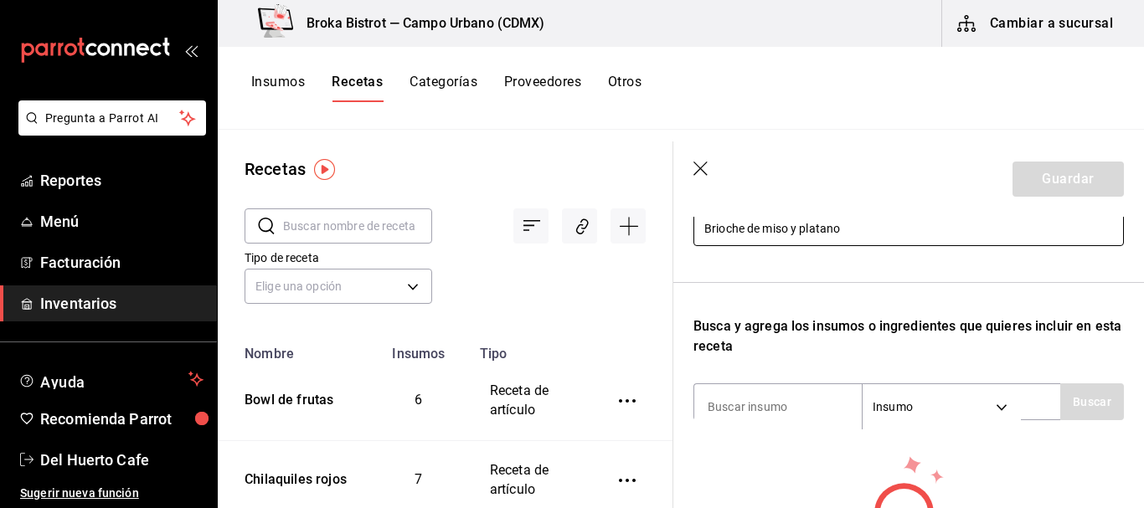
scroll to position [212, 0]
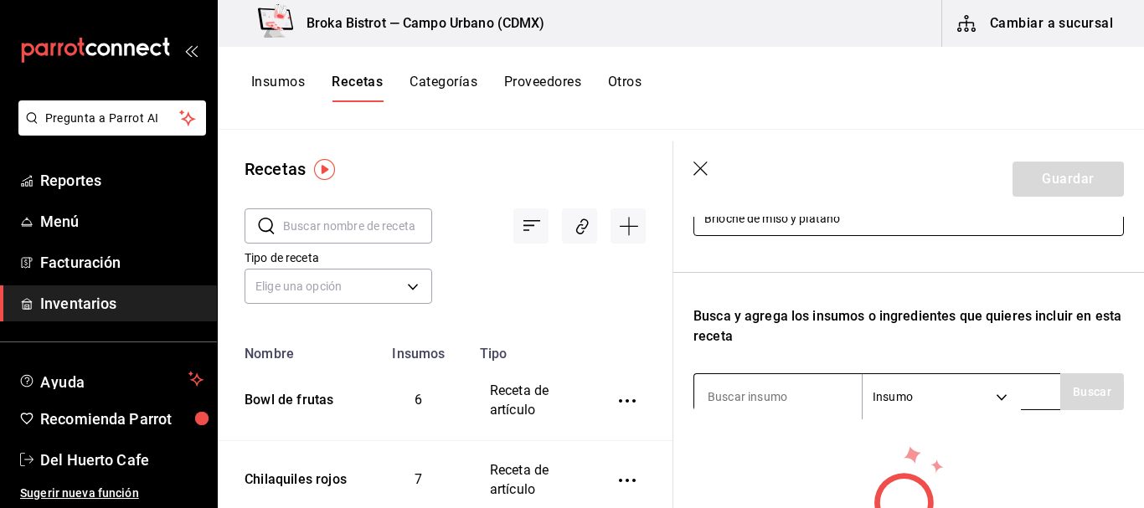
type input "Brioche de miso y platano"
click at [780, 398] on input at bounding box center [778, 396] width 168 height 35
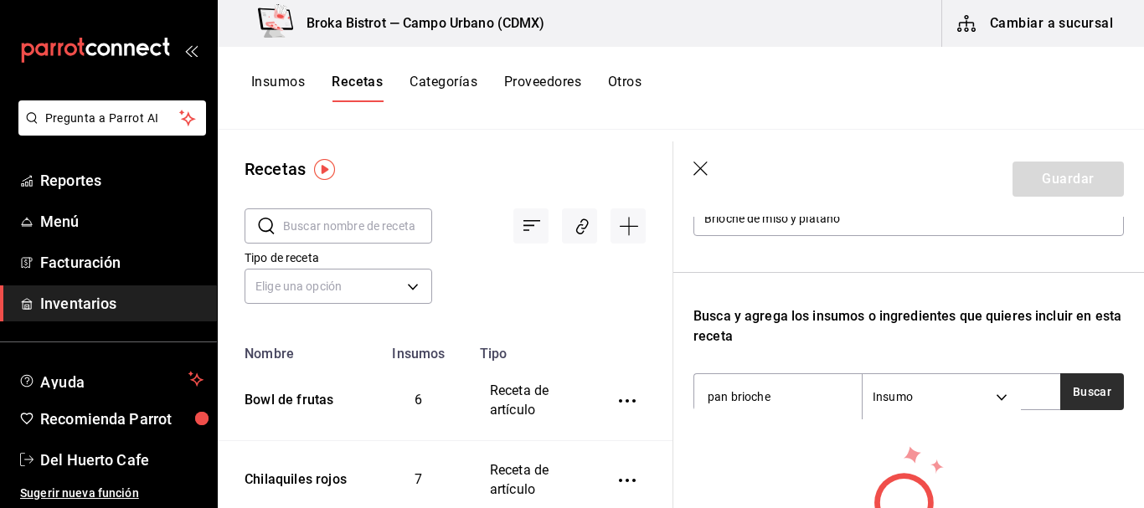
type input "pan brioche"
click at [1074, 402] on button "Buscar" at bounding box center [1092, 392] width 64 height 37
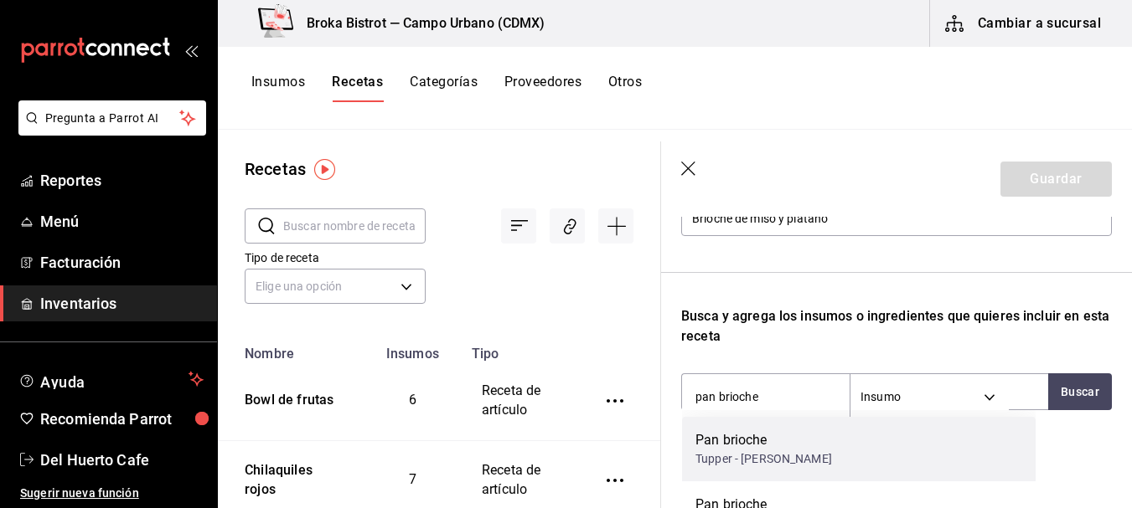
click at [923, 449] on div "Pan brioche Tupper - [PERSON_NAME]" at bounding box center [858, 449] width 353 height 65
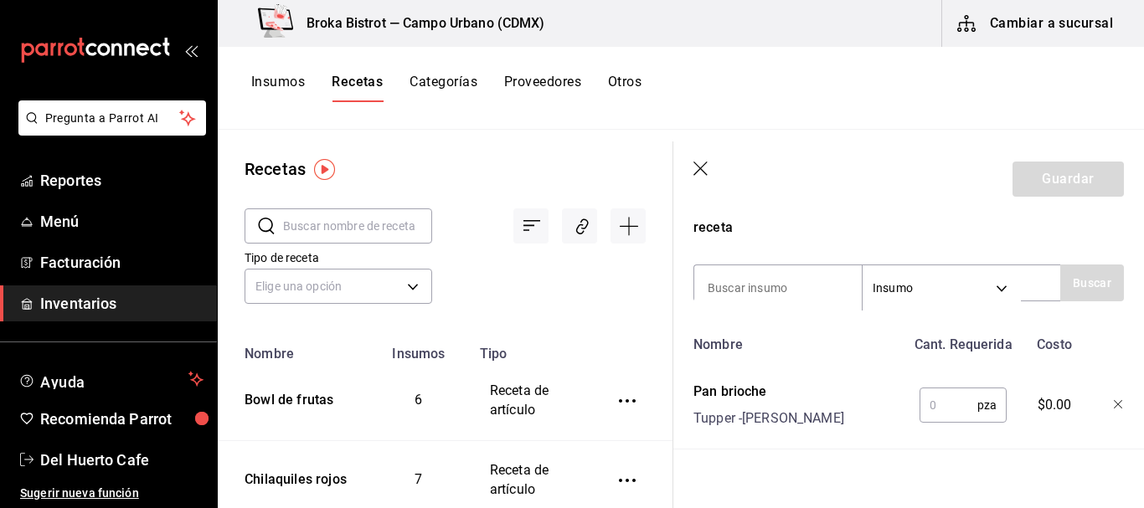
scroll to position [362, 0]
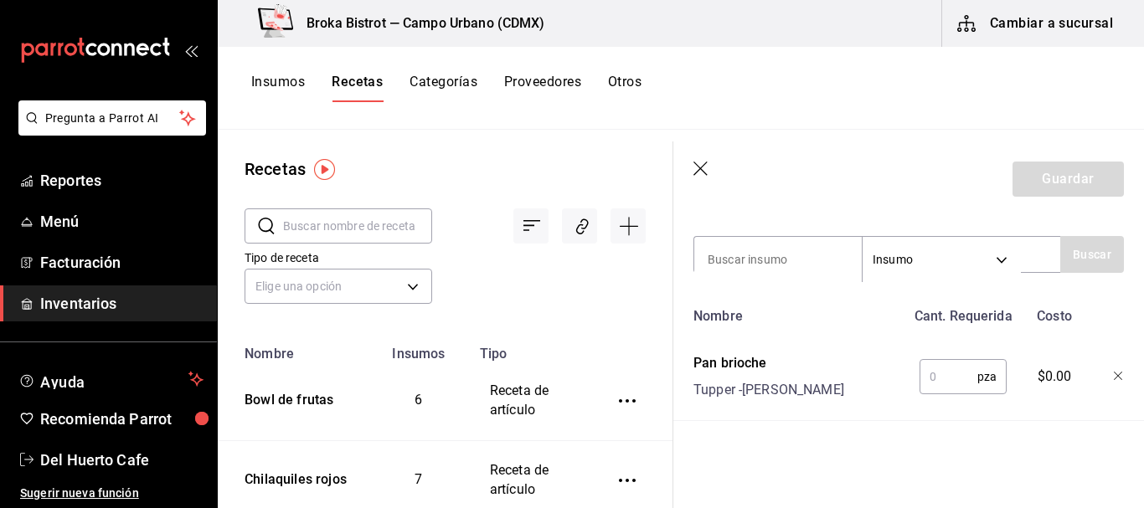
click at [933, 360] on input "text" at bounding box center [949, 377] width 58 height 34
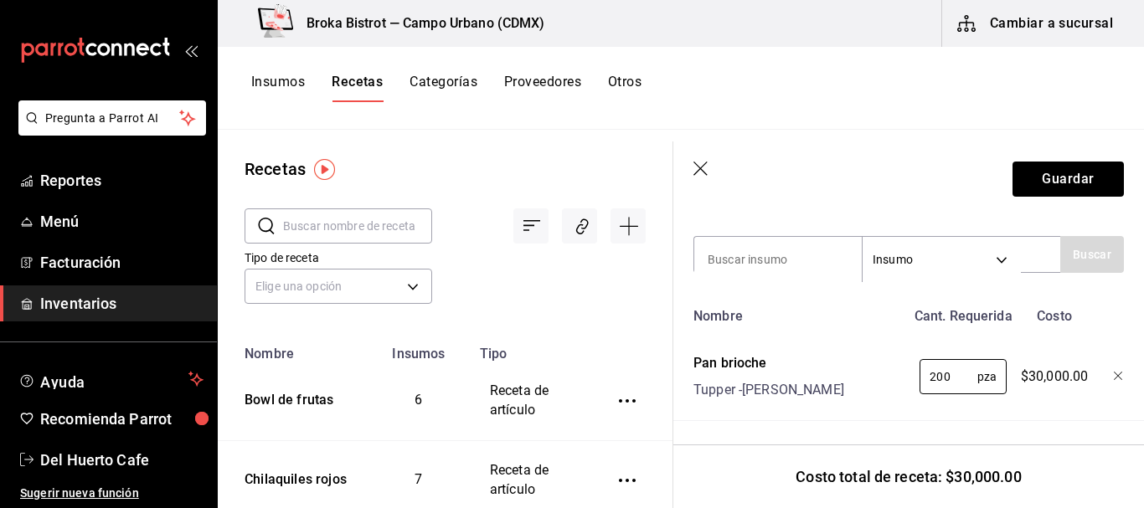
type input "200"
click at [1114, 372] on icon "button" at bounding box center [1119, 377] width 10 height 10
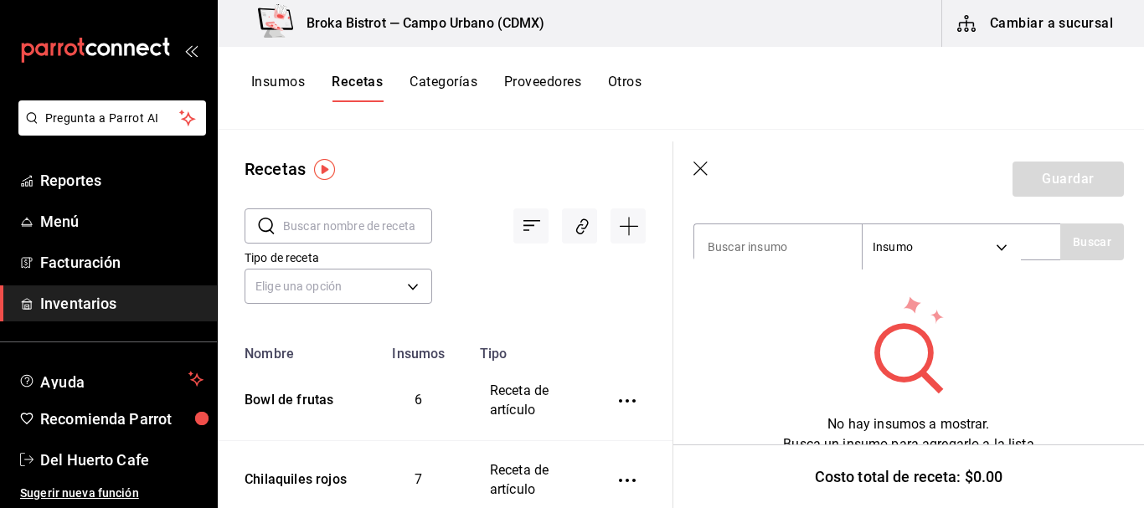
click at [696, 165] on icon "button" at bounding box center [702, 170] width 17 height 17
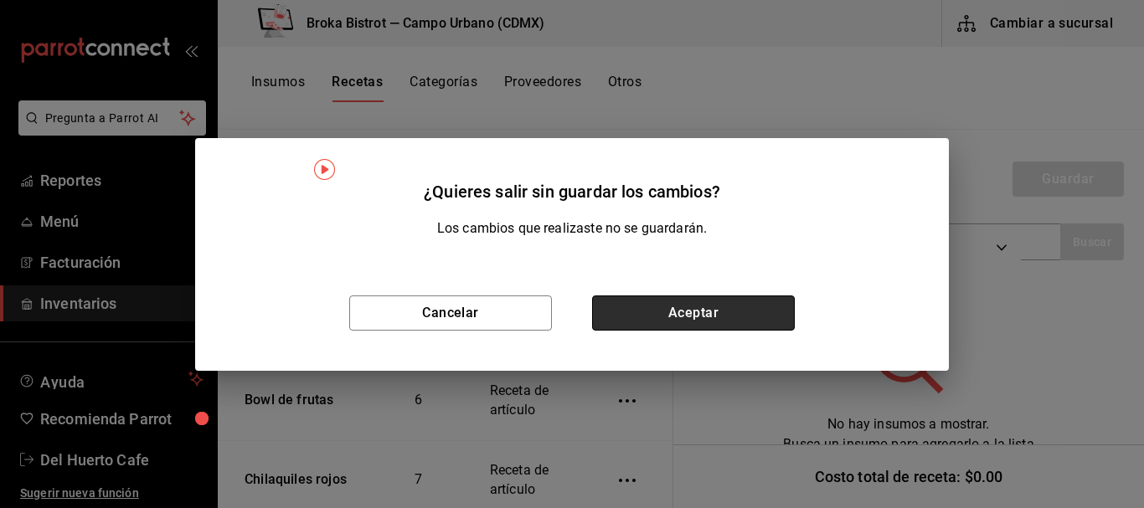
click at [698, 303] on button "Aceptar" at bounding box center [693, 313] width 203 height 35
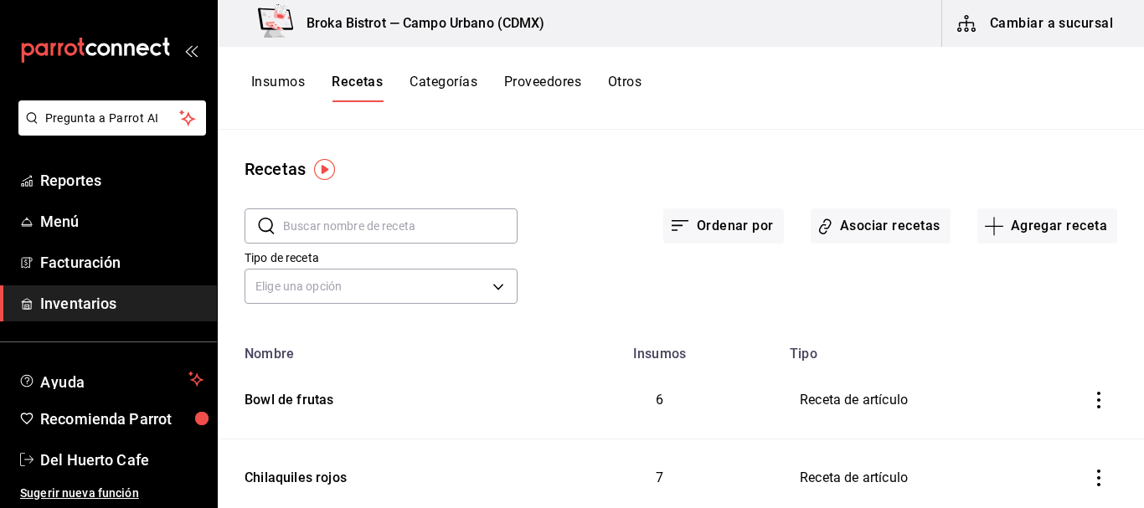
click at [290, 82] on button "Insumos" at bounding box center [278, 88] width 54 height 28
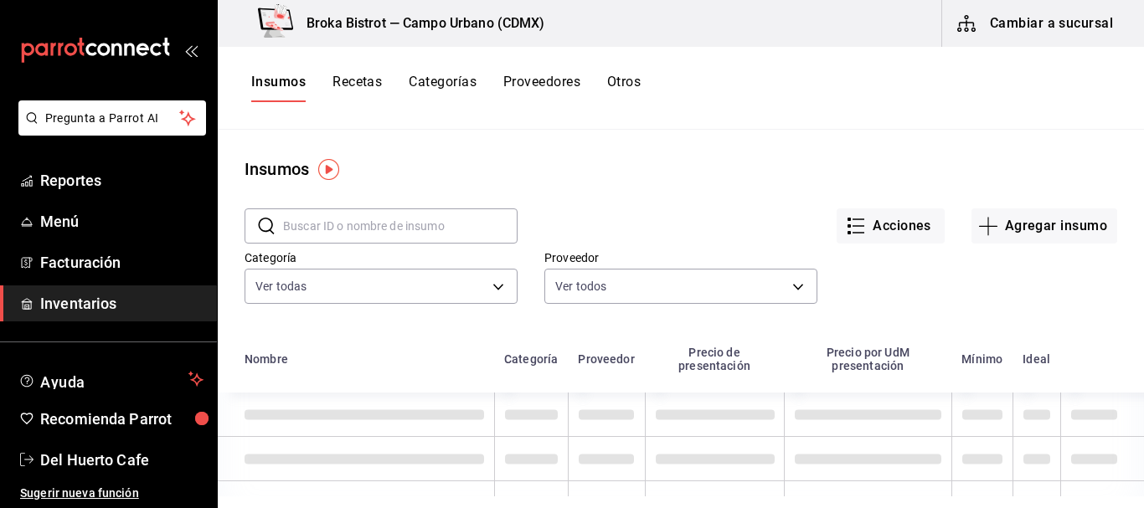
click at [415, 224] on input "text" at bounding box center [400, 226] width 235 height 34
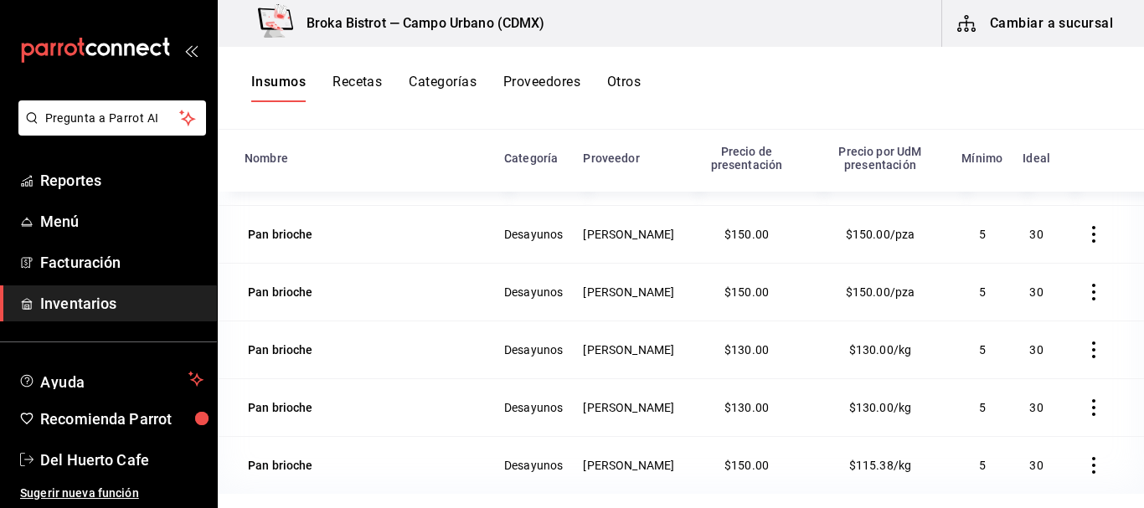
scroll to position [206, 0]
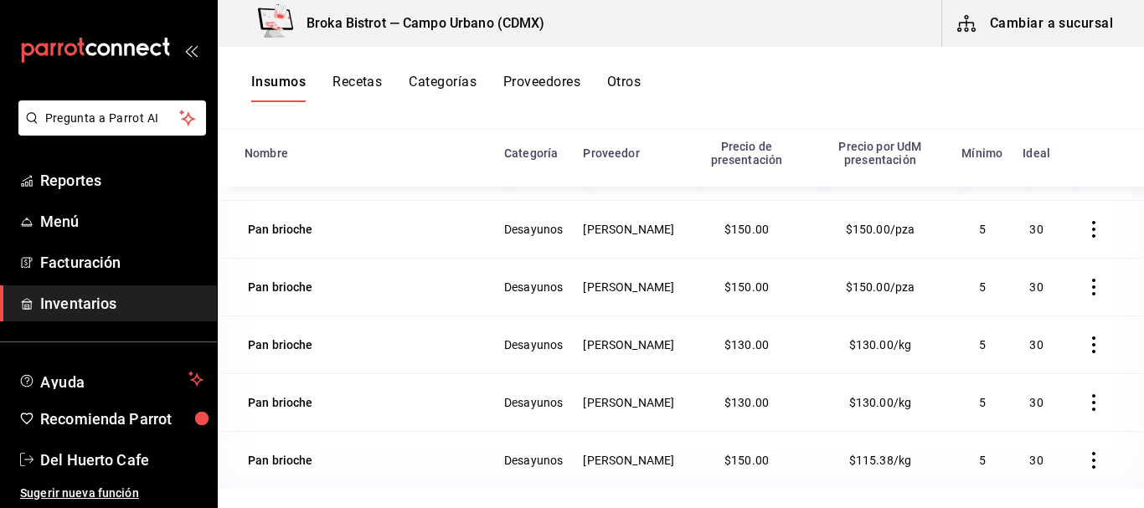
type input "pan brioche"
click at [1086, 224] on icon "button" at bounding box center [1094, 229] width 17 height 17
click at [1040, 227] on li "Eliminar" at bounding box center [1017, 229] width 141 height 47
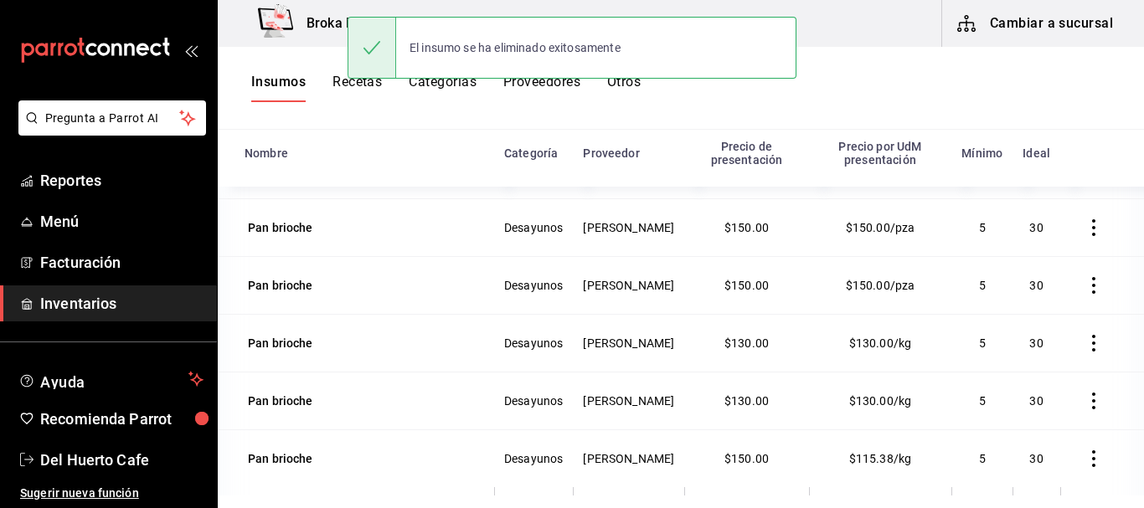
scroll to position [0, 0]
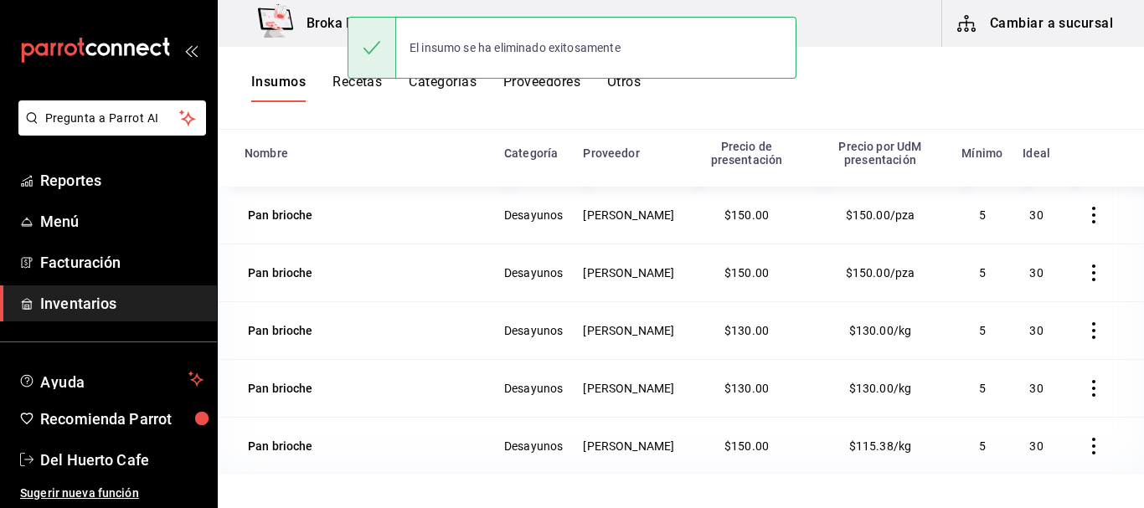
click at [1086, 212] on icon "button" at bounding box center [1094, 215] width 17 height 17
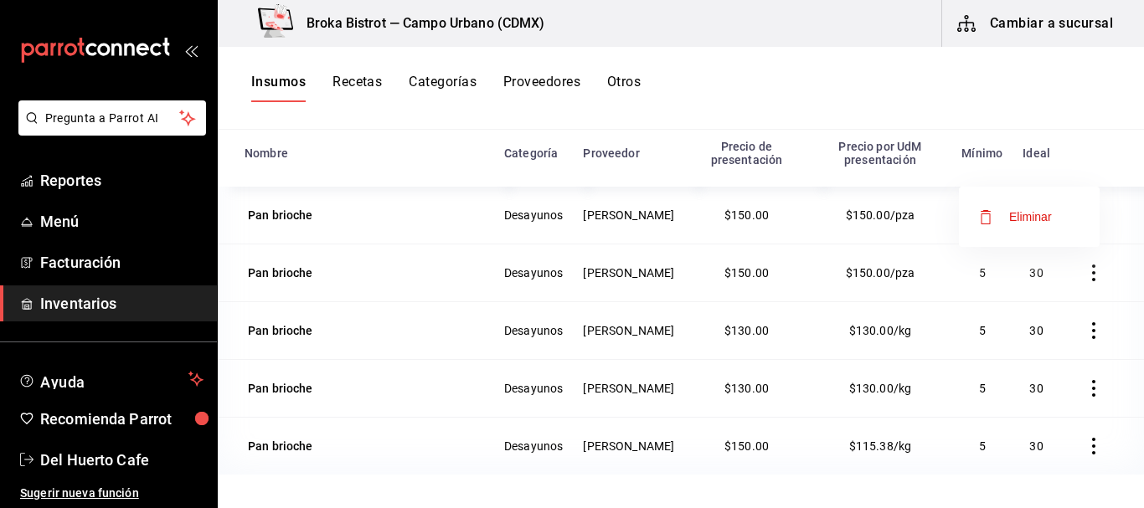
click at [1053, 215] on li "Eliminar" at bounding box center [1029, 217] width 141 height 47
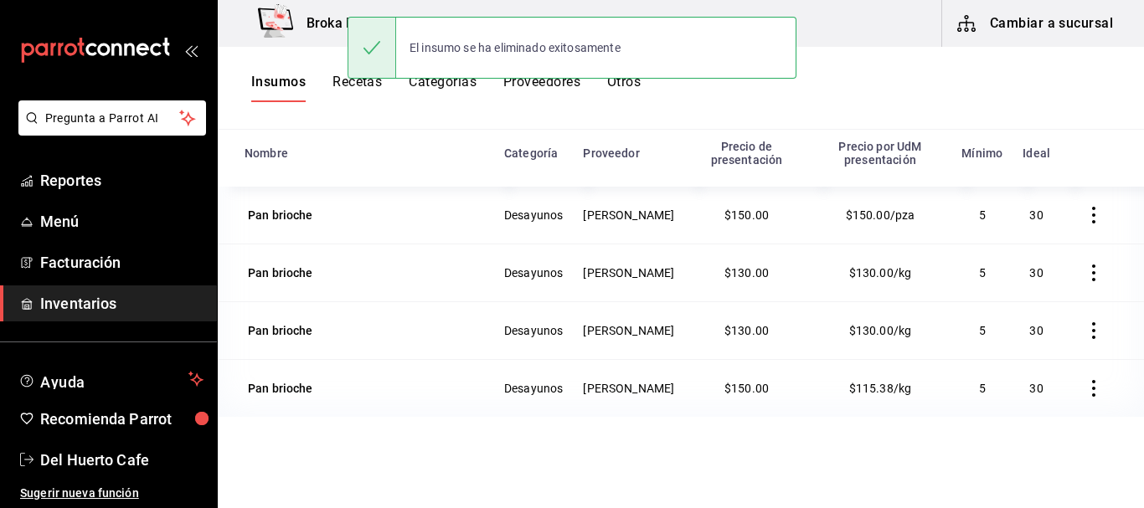
click at [1086, 213] on icon "button" at bounding box center [1094, 215] width 17 height 17
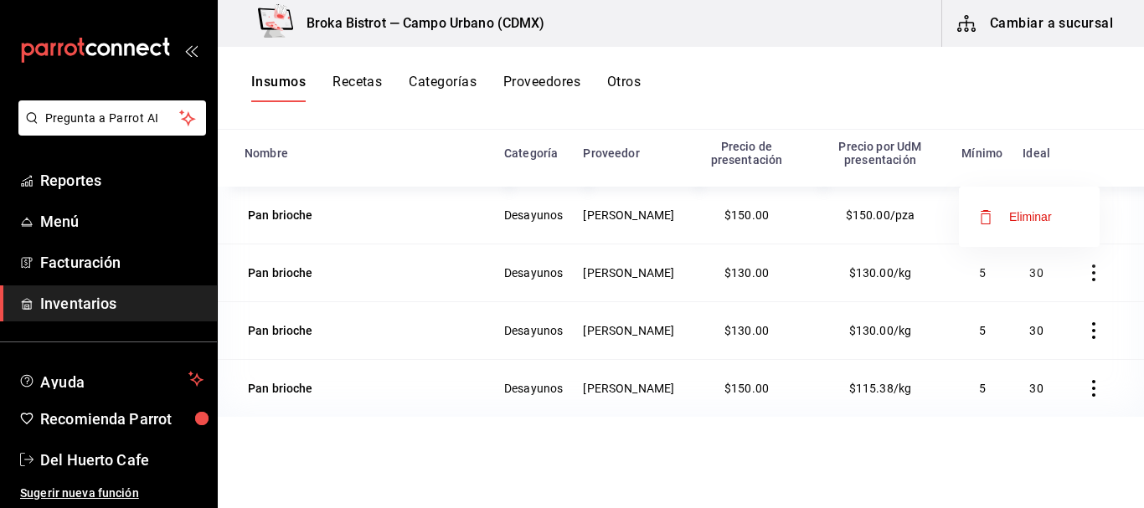
click at [1045, 217] on span "Eliminar" at bounding box center [1030, 216] width 43 height 13
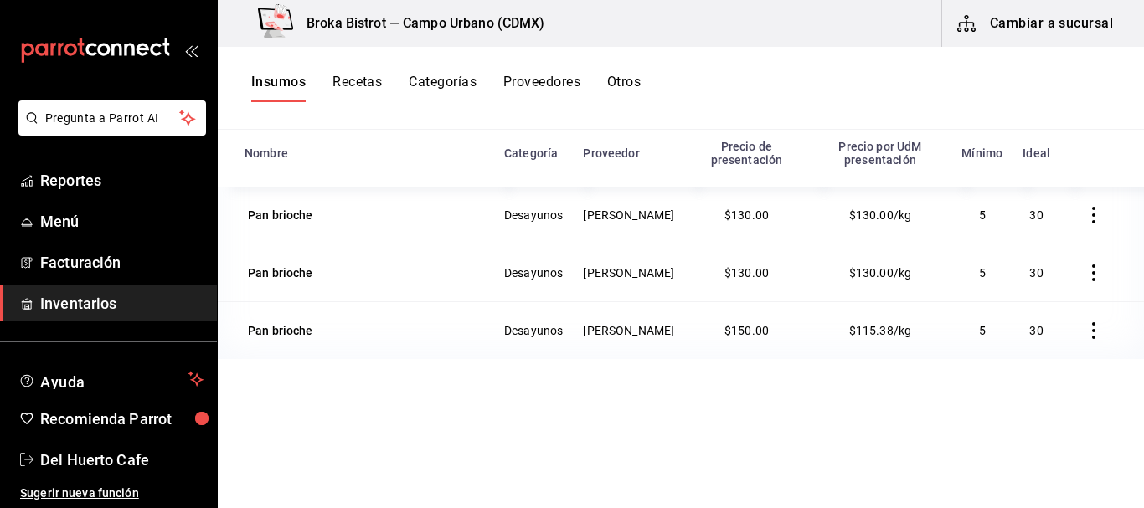
click at [1092, 333] on icon "button" at bounding box center [1093, 331] width 3 height 17
click at [1041, 330] on span "Eliminar" at bounding box center [1030, 332] width 43 height 13
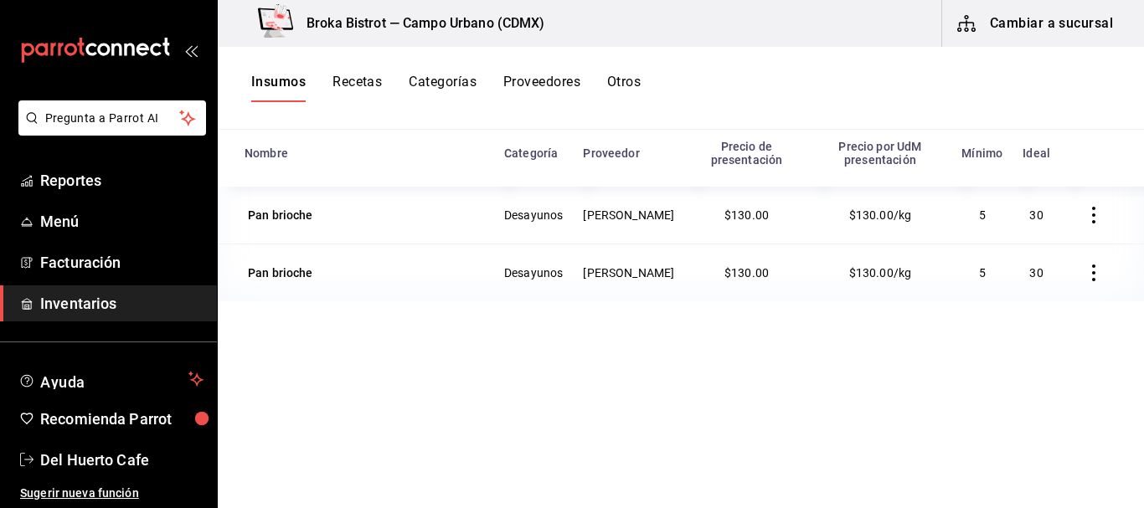
click at [1086, 277] on icon "button" at bounding box center [1094, 273] width 17 height 17
click at [1019, 270] on span "Eliminar" at bounding box center [1030, 274] width 43 height 13
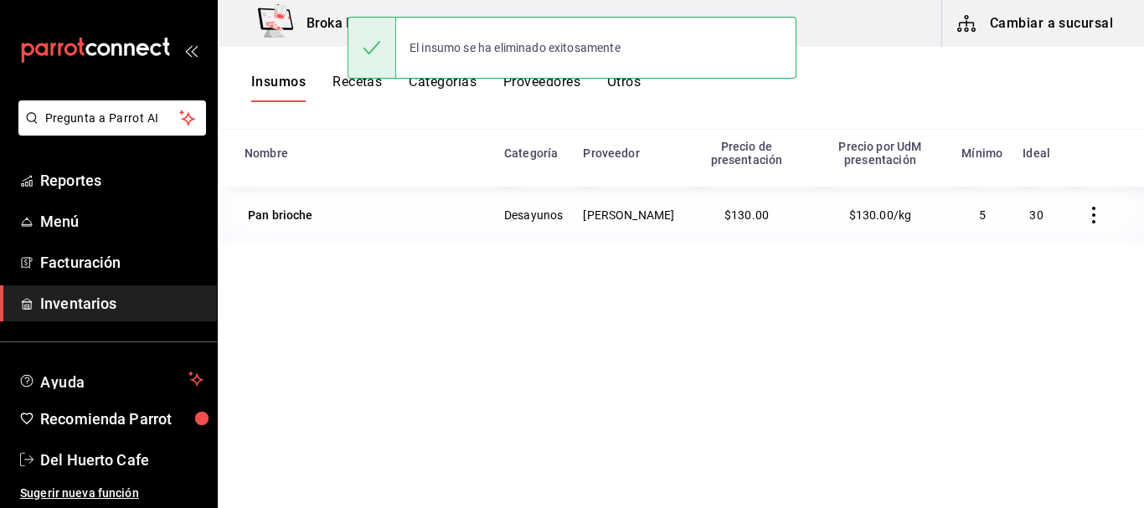
click at [362, 85] on button "Recetas" at bounding box center [357, 88] width 49 height 28
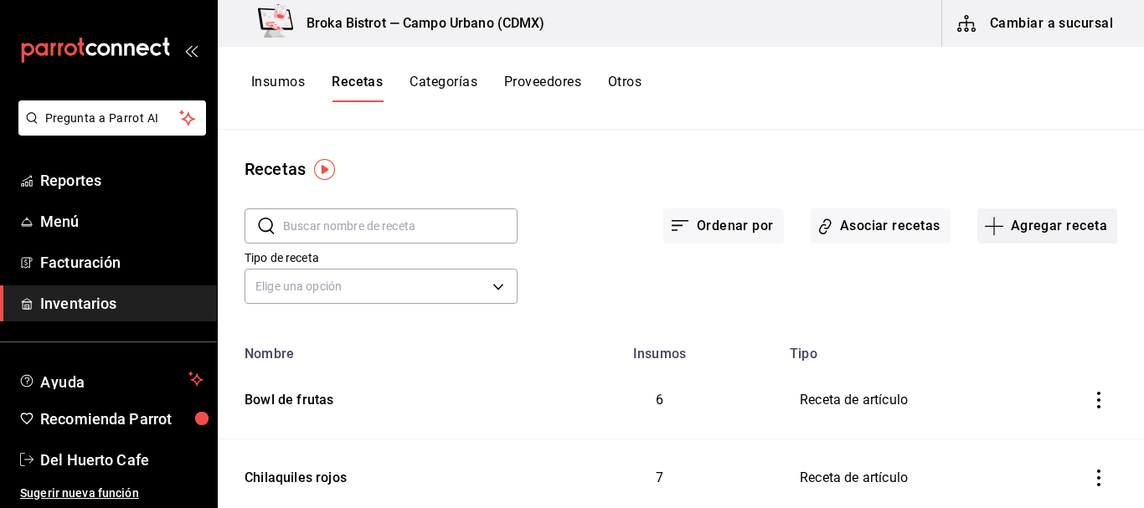
click at [1040, 227] on button "Agregar receta" at bounding box center [1048, 226] width 140 height 35
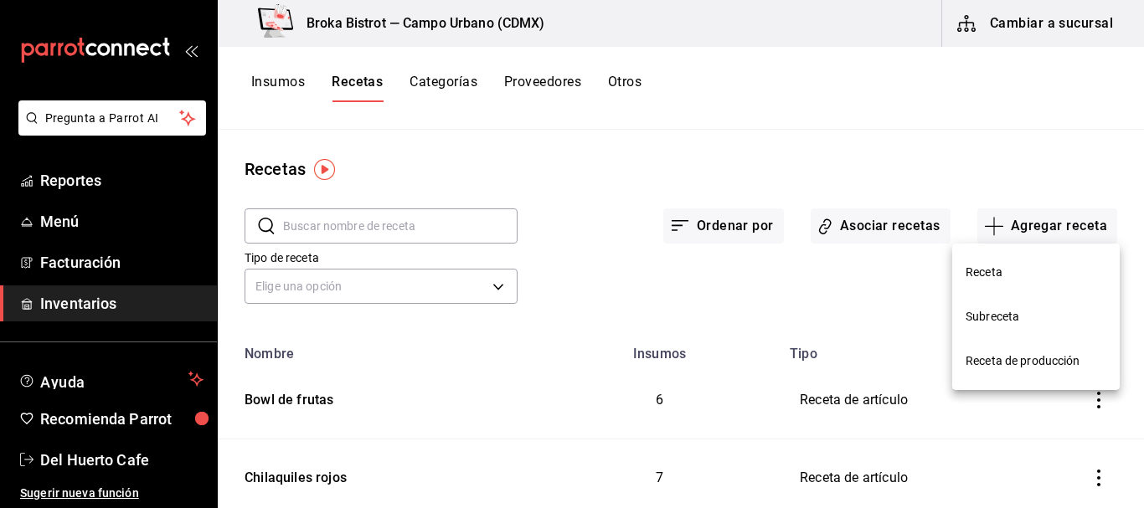
click at [987, 270] on span "Receta" at bounding box center [1036, 273] width 141 height 18
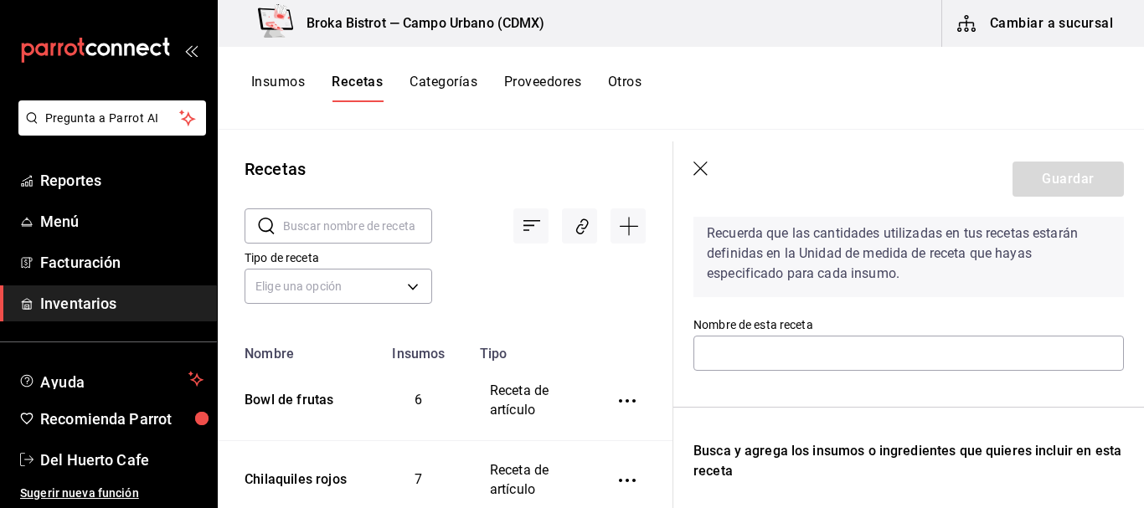
scroll to position [79, 0]
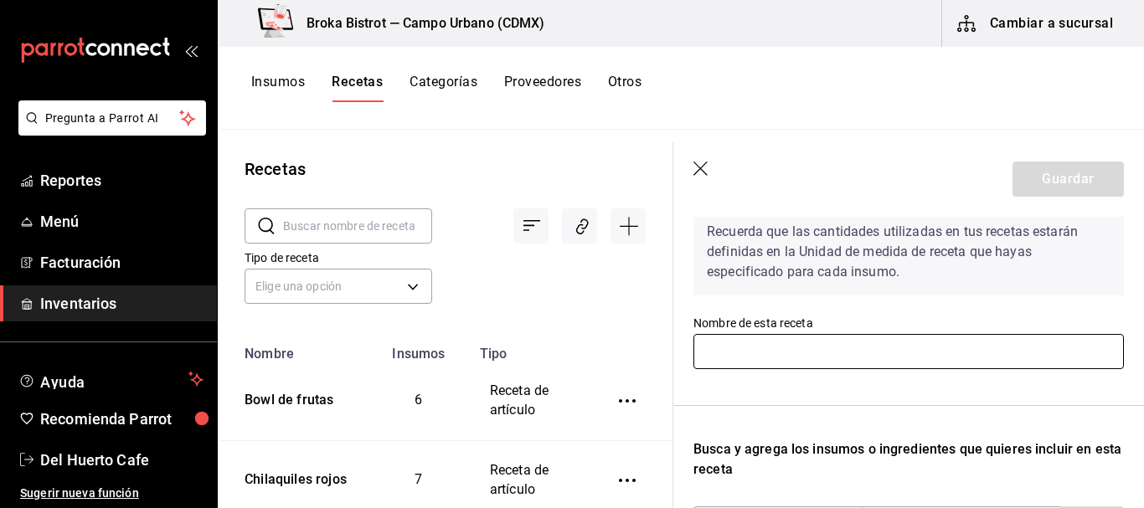
click at [815, 352] on input "text" at bounding box center [909, 351] width 431 height 35
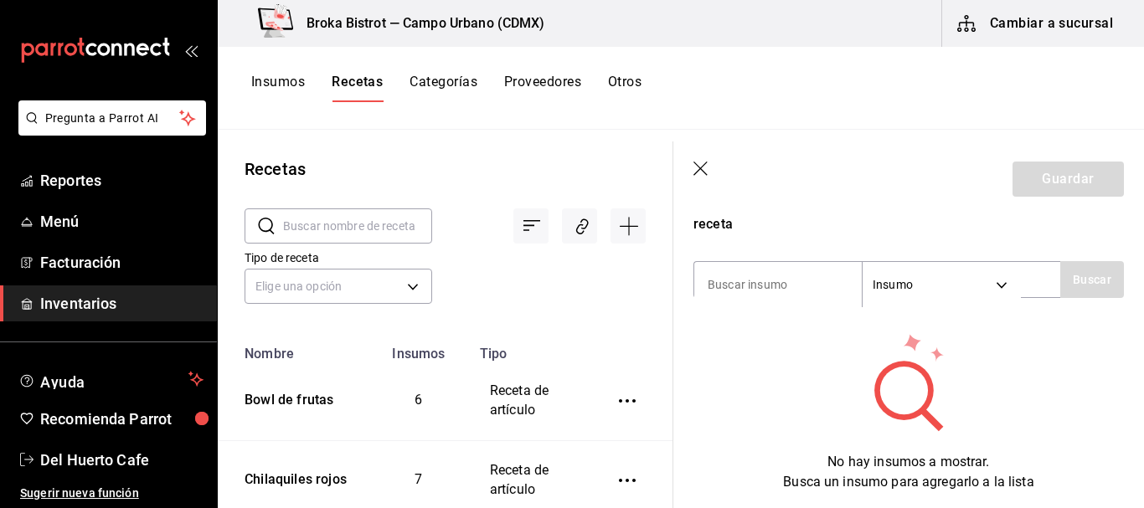
scroll to position [324, 0]
type input "Brioche de miso y platano"
click at [823, 271] on input at bounding box center [778, 284] width 168 height 35
type input "pan brioche"
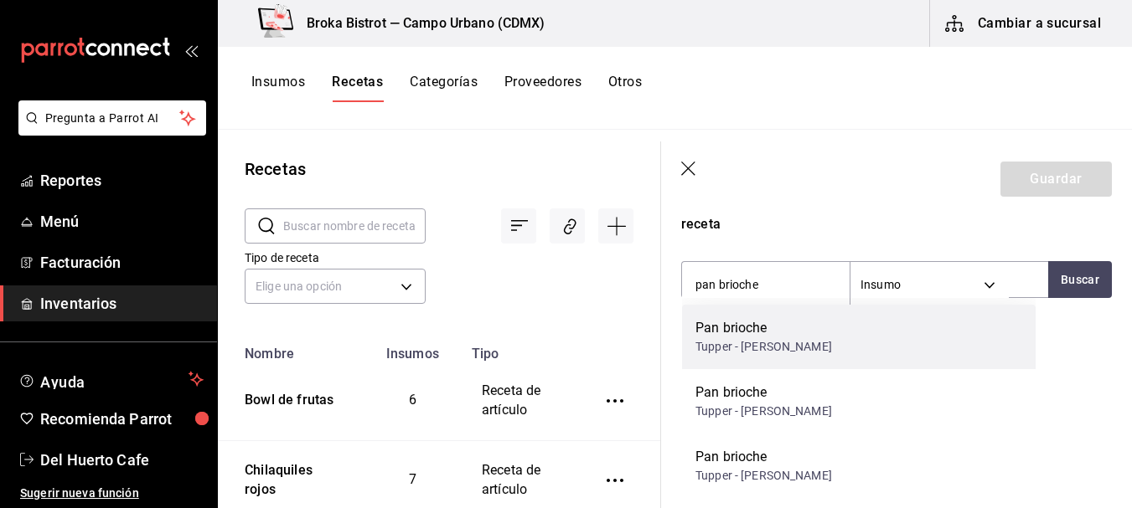
click at [758, 336] on div "Pan brioche" at bounding box center [763, 328] width 137 height 20
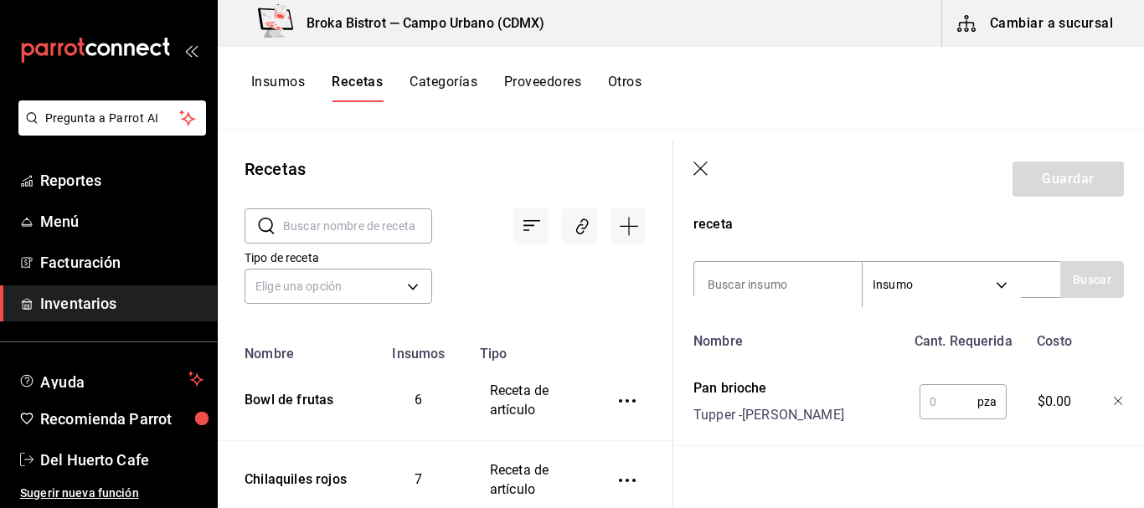
click at [952, 410] on input "text" at bounding box center [949, 402] width 58 height 34
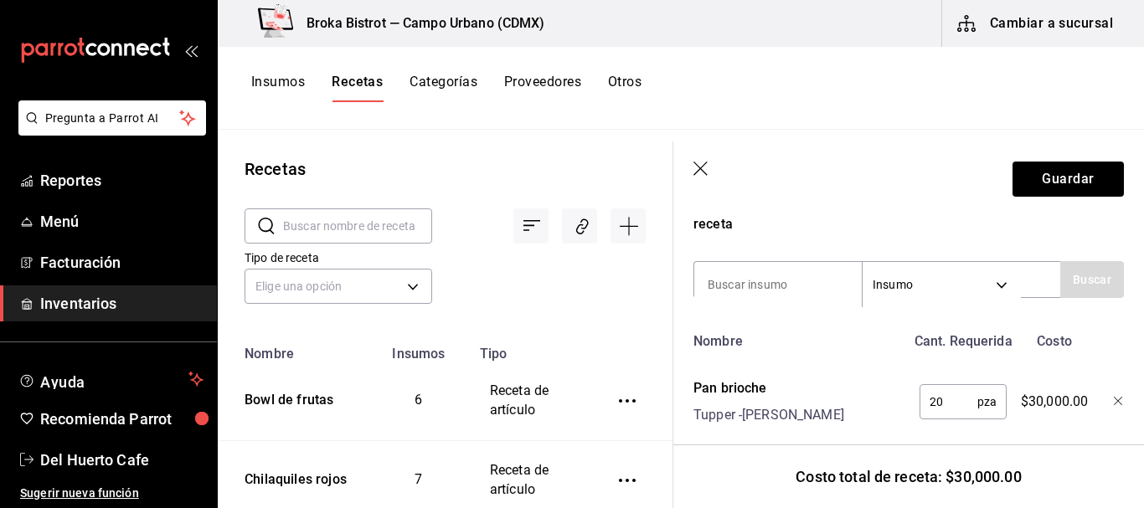
type input "2"
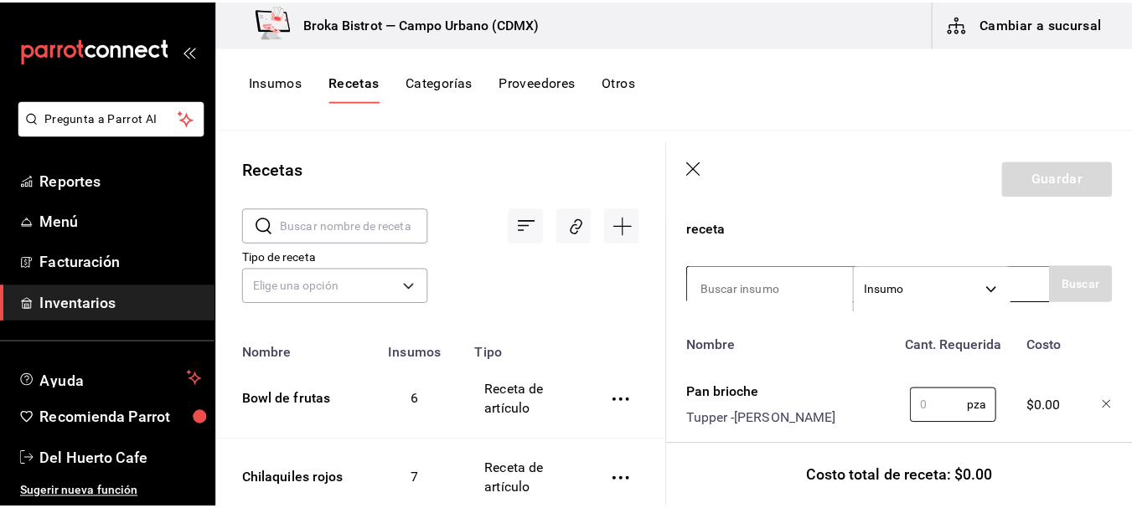
scroll to position [313, 0]
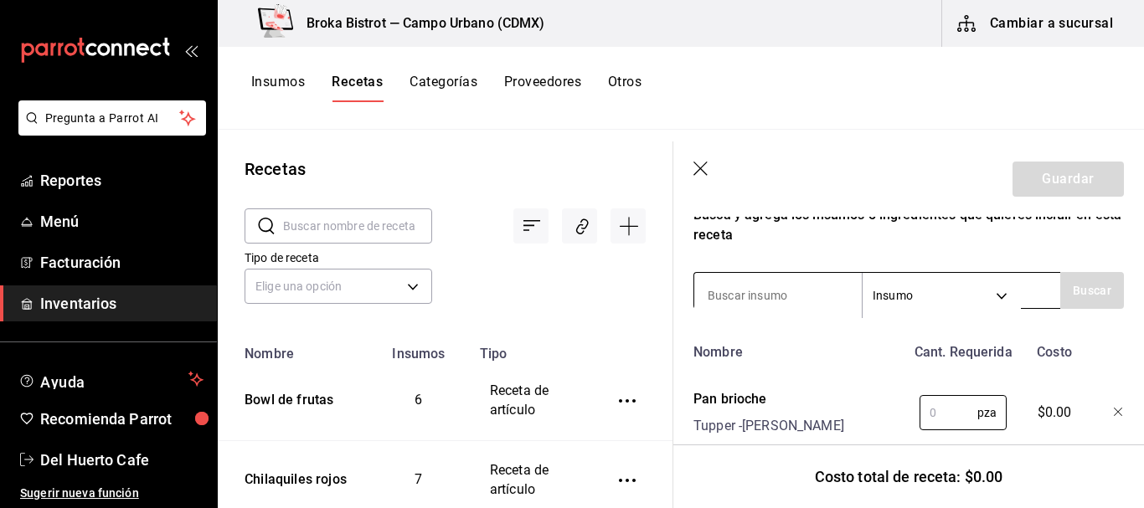
click at [810, 292] on input at bounding box center [778, 295] width 168 height 35
click at [1114, 408] on icon "button" at bounding box center [1119, 413] width 10 height 10
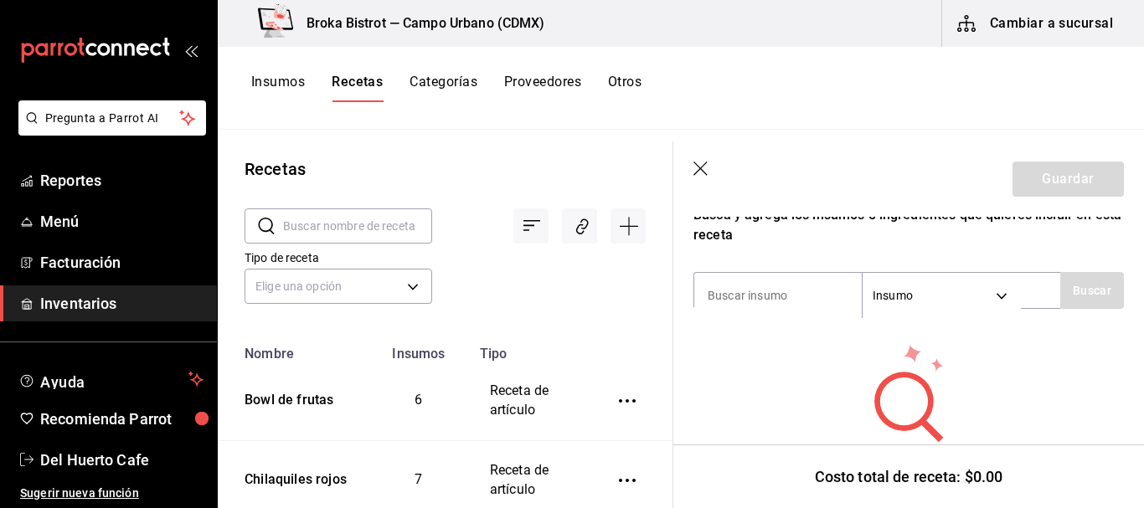
click at [1110, 408] on div "No hay insumos a mostrar. Busca un insumo para agregarlo a la lista" at bounding box center [909, 423] width 431 height 161
click at [777, 294] on input at bounding box center [778, 295] width 168 height 35
type input "pan brioche"
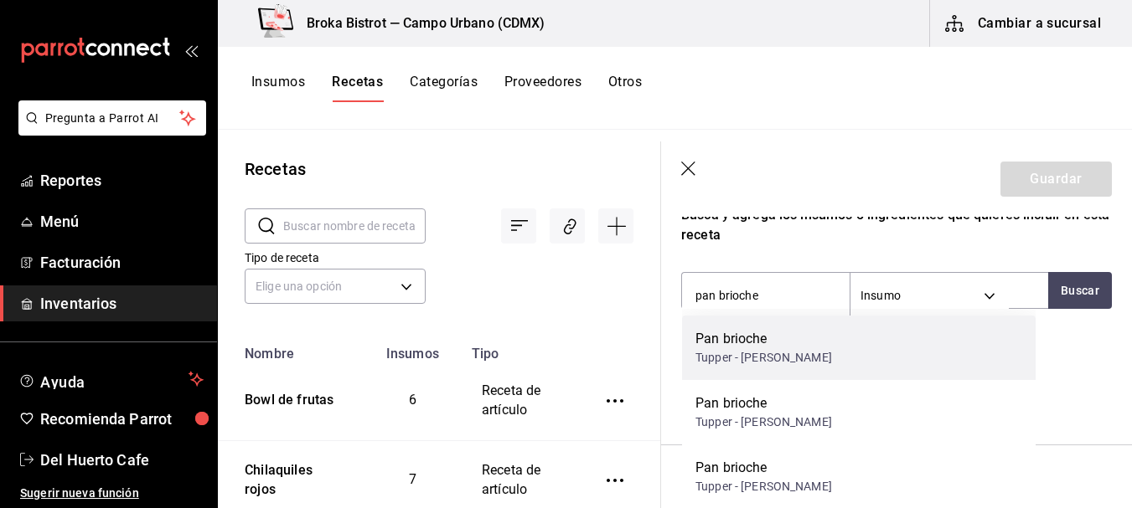
click at [739, 338] on div "Pan brioche" at bounding box center [763, 339] width 137 height 20
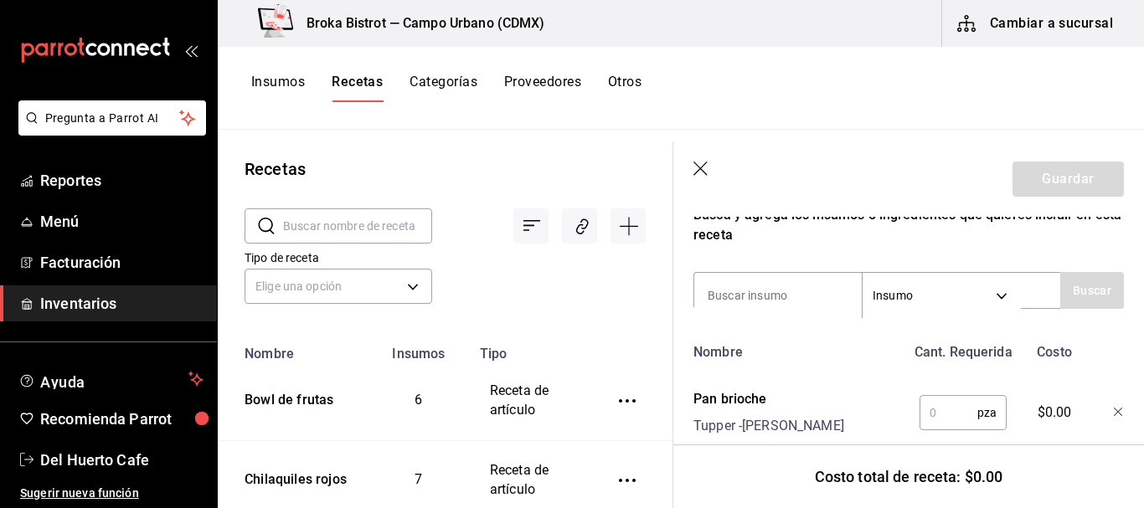
click at [1106, 407] on div at bounding box center [1106, 410] width 37 height 54
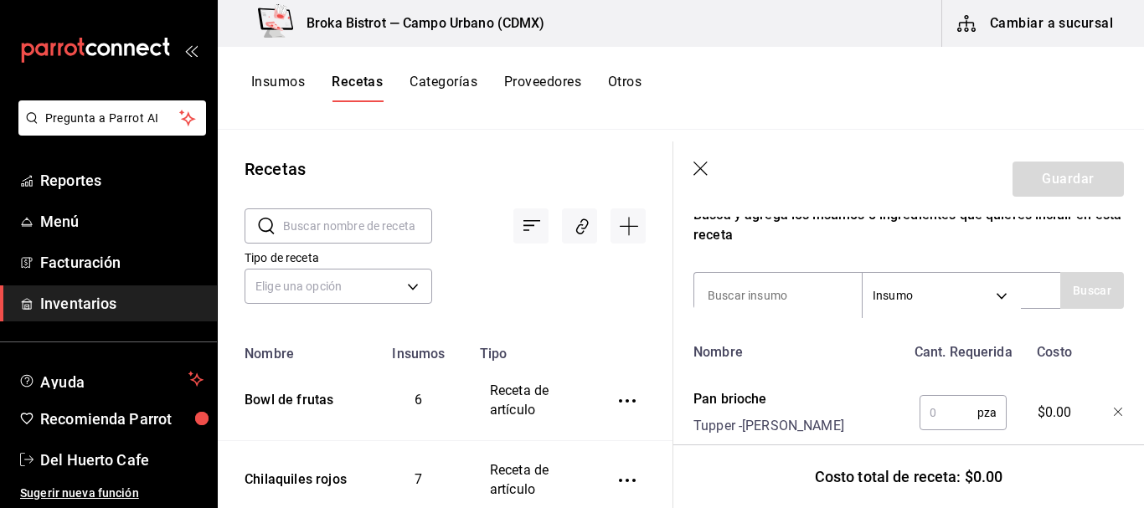
click at [1106, 407] on div at bounding box center [1106, 410] width 37 height 54
click at [1114, 410] on icon "button" at bounding box center [1119, 413] width 10 height 10
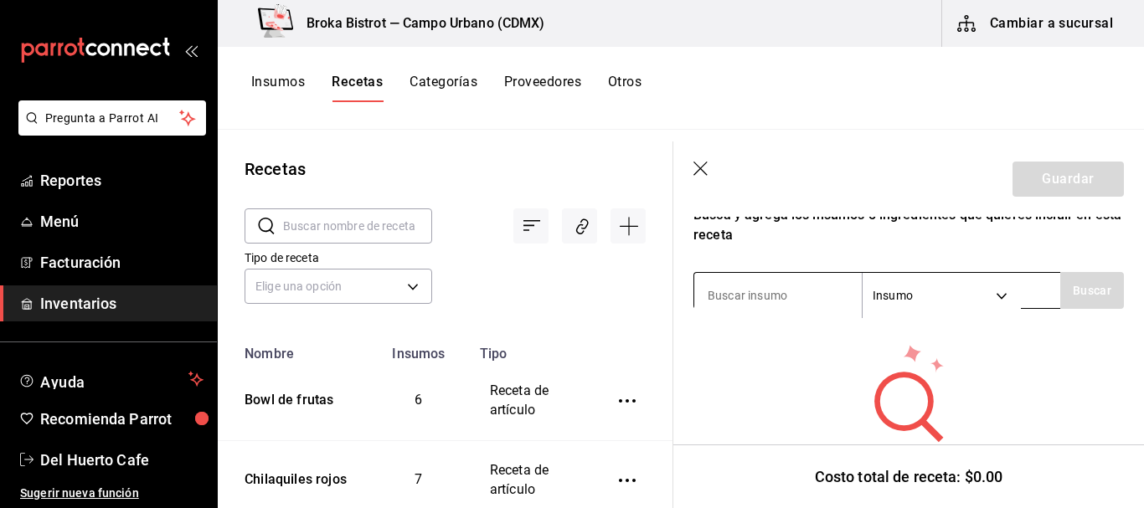
click at [818, 281] on input at bounding box center [778, 295] width 168 height 35
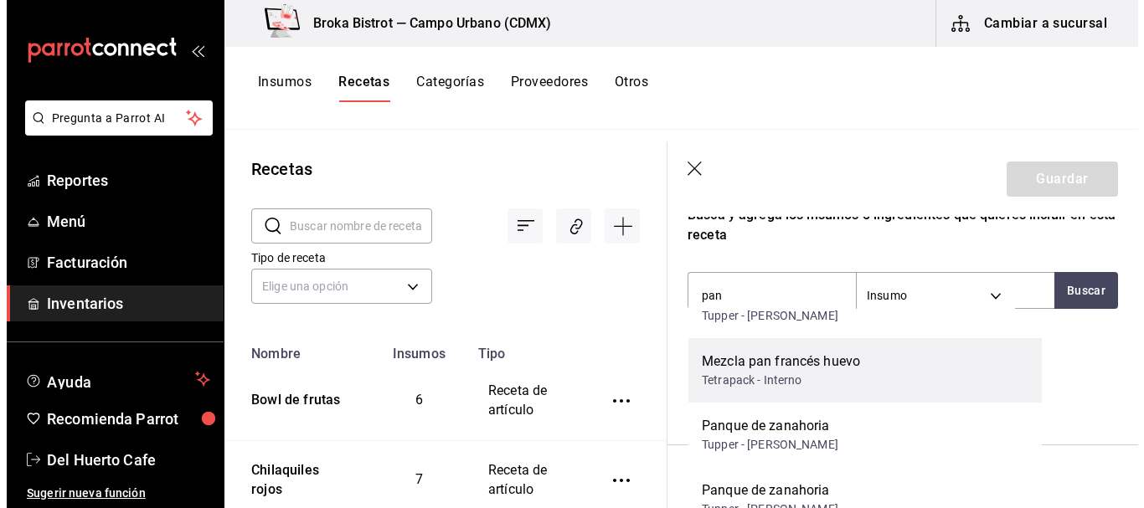
scroll to position [139, 0]
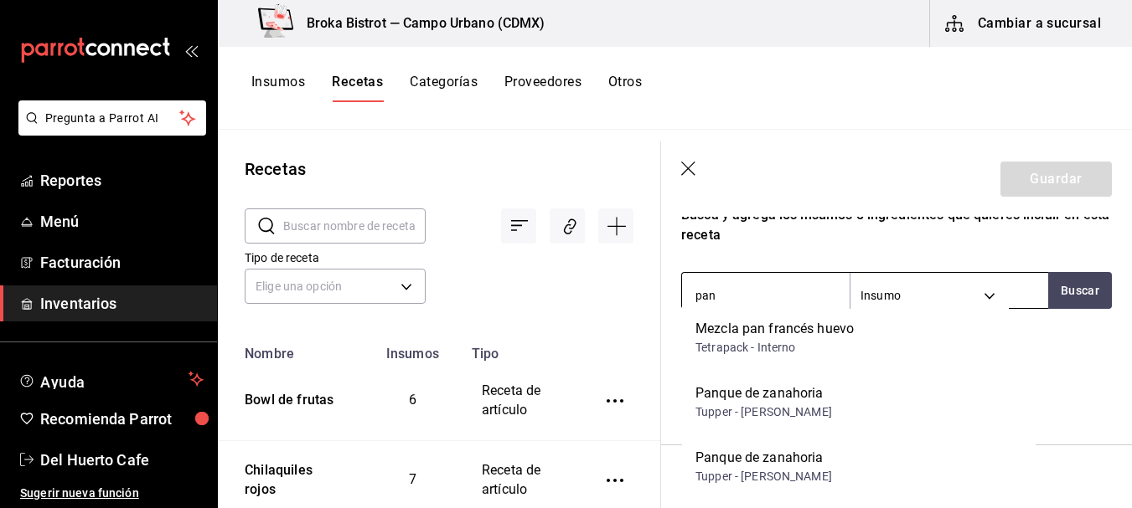
click at [746, 284] on input "pan" at bounding box center [766, 295] width 168 height 35
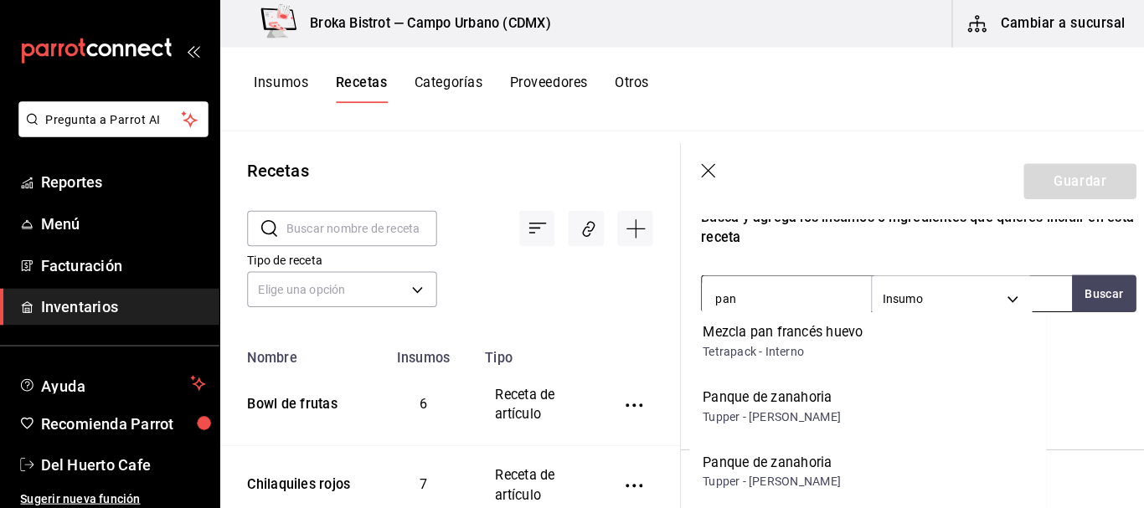
scroll to position [0, 0]
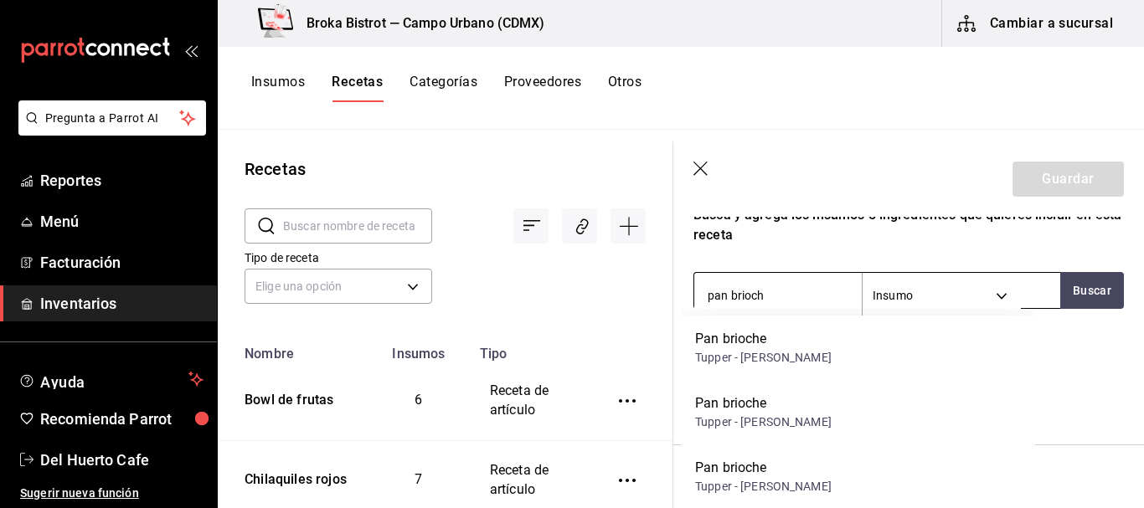
type input "pan brioche"
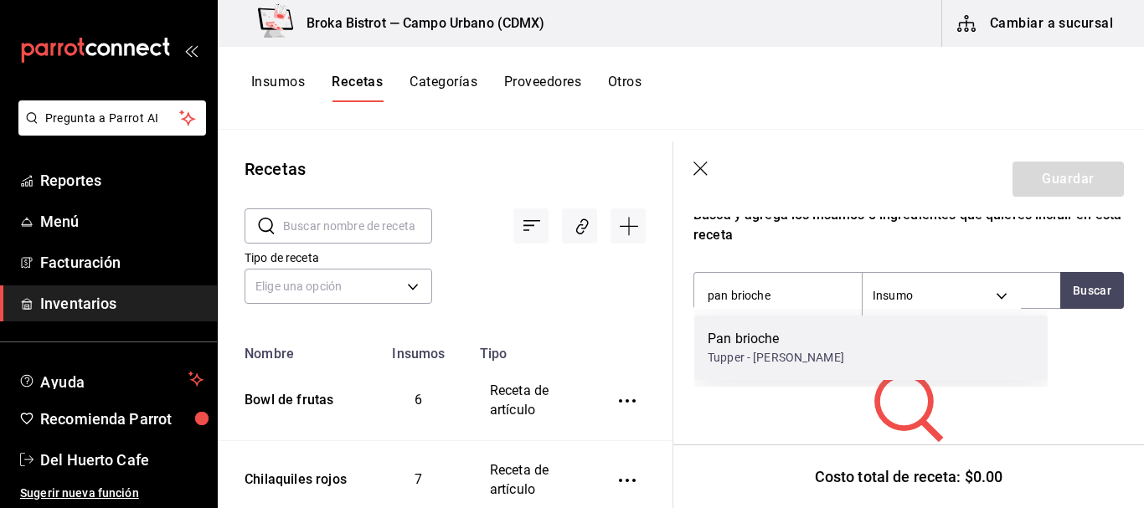
click at [830, 342] on div "Pan brioche Tupper - [PERSON_NAME]" at bounding box center [870, 348] width 353 height 65
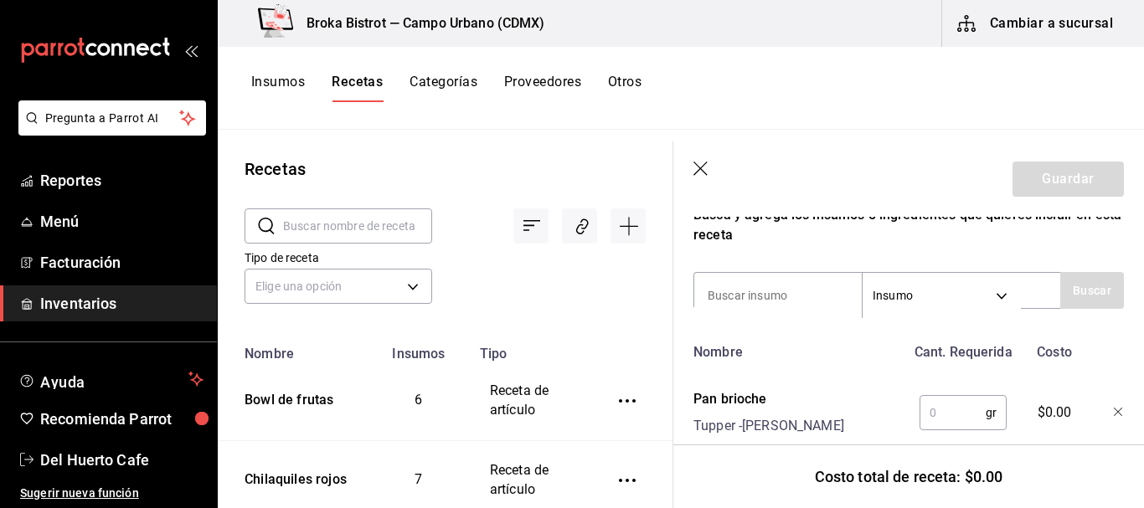
click at [937, 409] on input "text" at bounding box center [953, 413] width 66 height 34
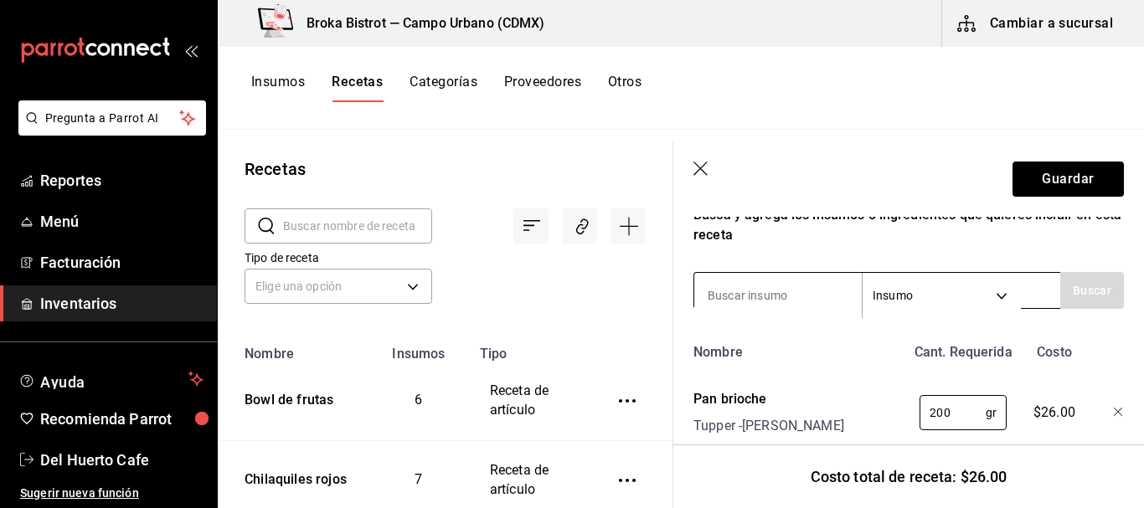
type input "200"
click at [786, 293] on input at bounding box center [778, 295] width 168 height 35
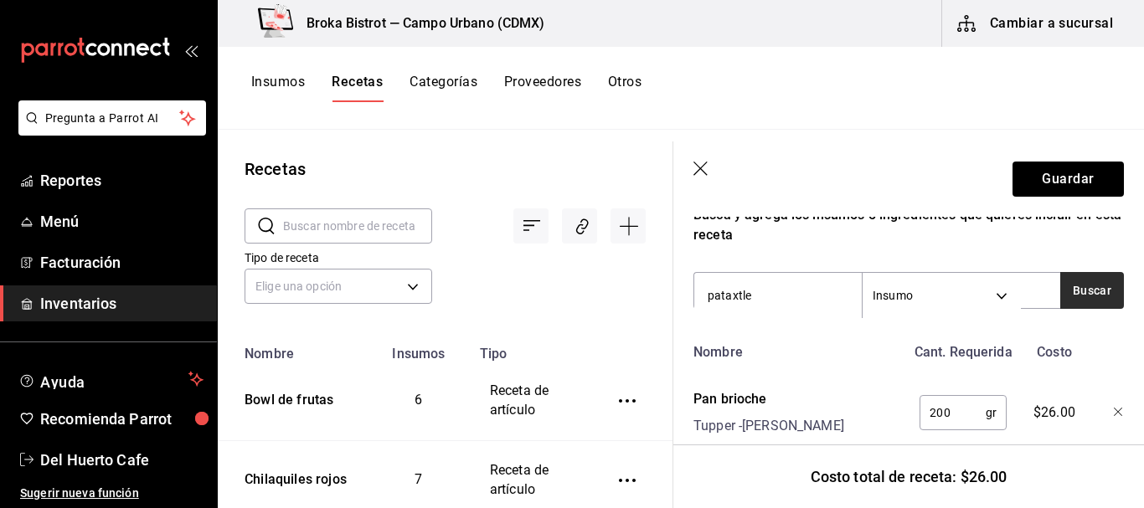
type input "pataxtle"
click at [1076, 285] on button "Buscar" at bounding box center [1092, 290] width 64 height 37
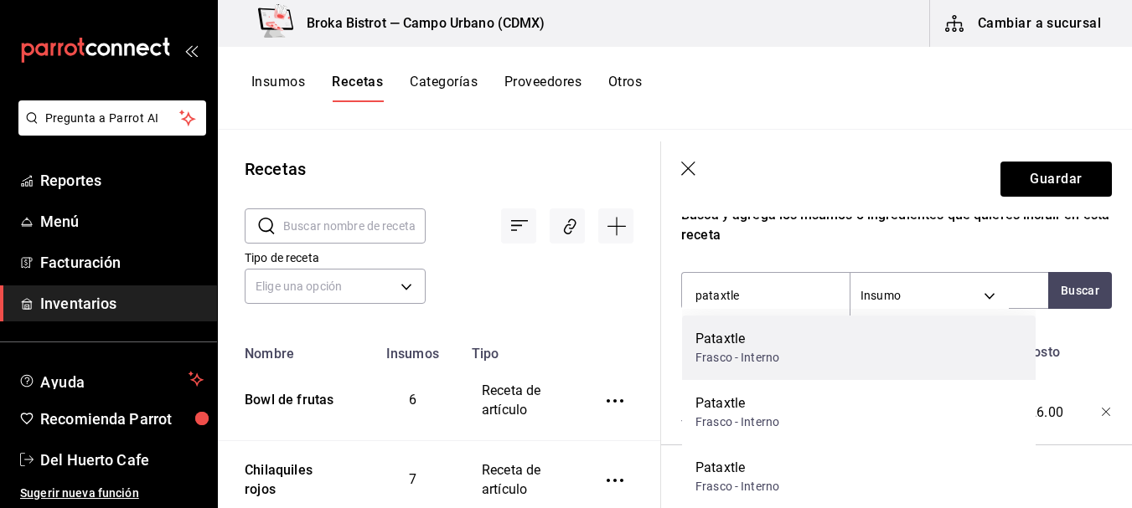
click at [908, 362] on div "Pataxtle Frasco - Interno" at bounding box center [858, 348] width 353 height 65
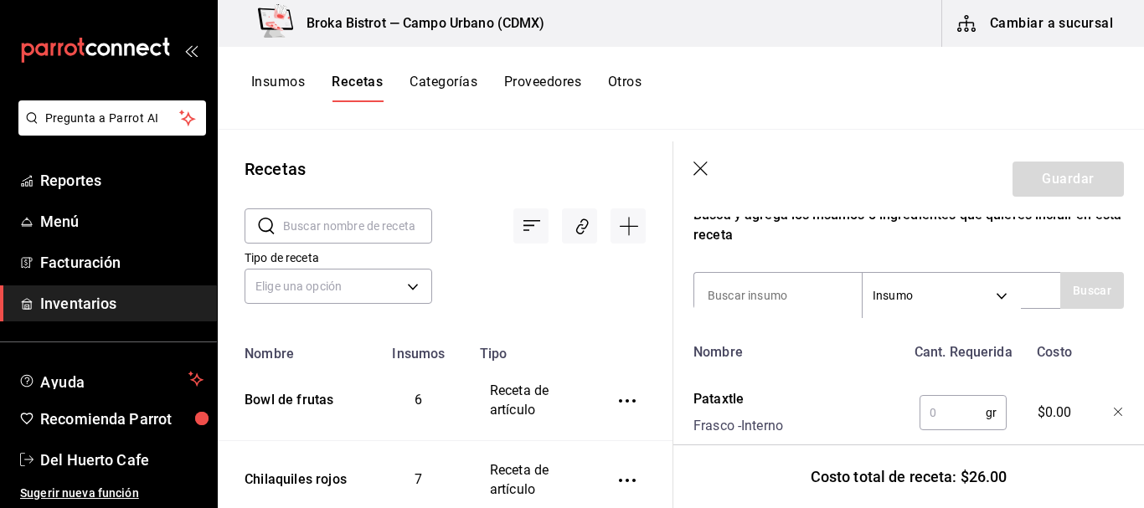
click at [943, 411] on input "text" at bounding box center [953, 413] width 66 height 34
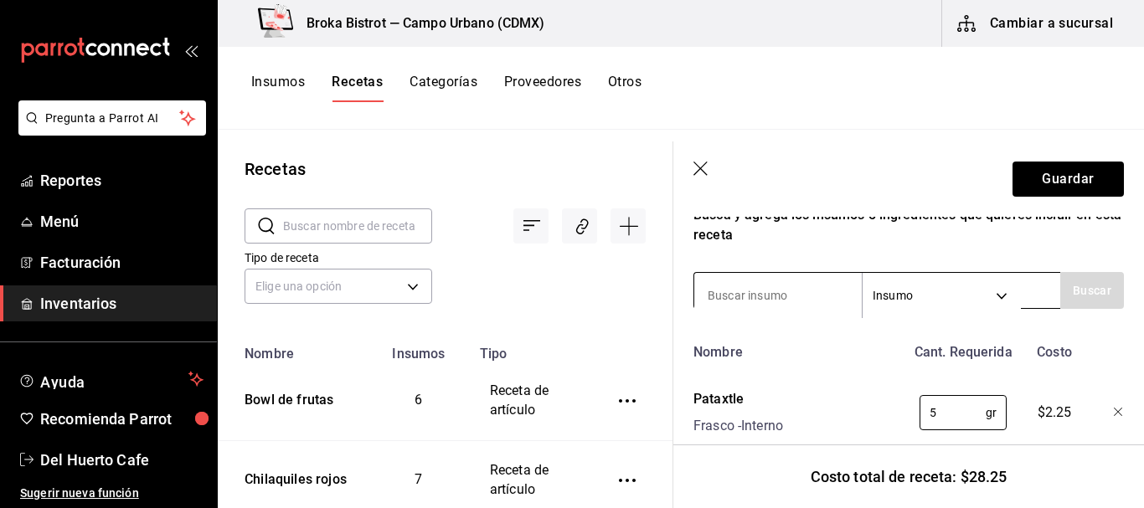
type input "5"
click at [808, 299] on input at bounding box center [778, 295] width 168 height 35
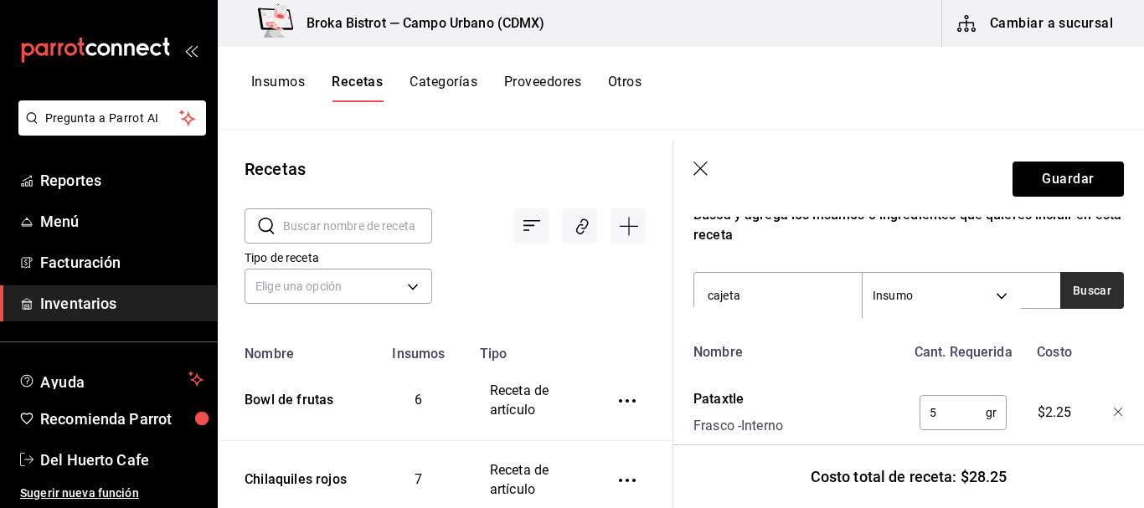
type input "cajeta"
click at [1097, 285] on button "Buscar" at bounding box center [1092, 290] width 64 height 37
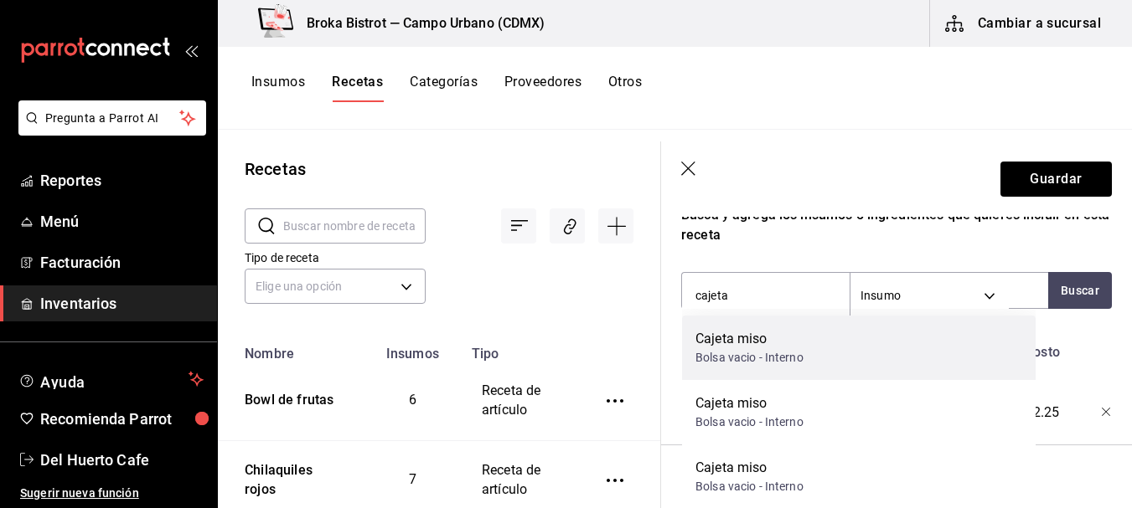
click at [840, 348] on div "Cajeta miso Bolsa vacio - Interno" at bounding box center [858, 348] width 353 height 65
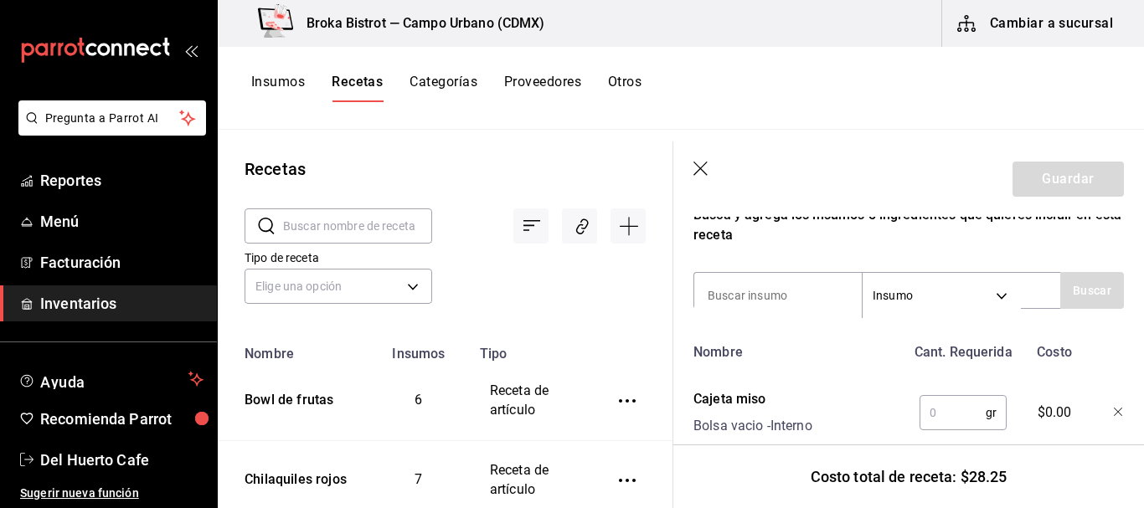
click at [938, 414] on input "text" at bounding box center [953, 413] width 66 height 34
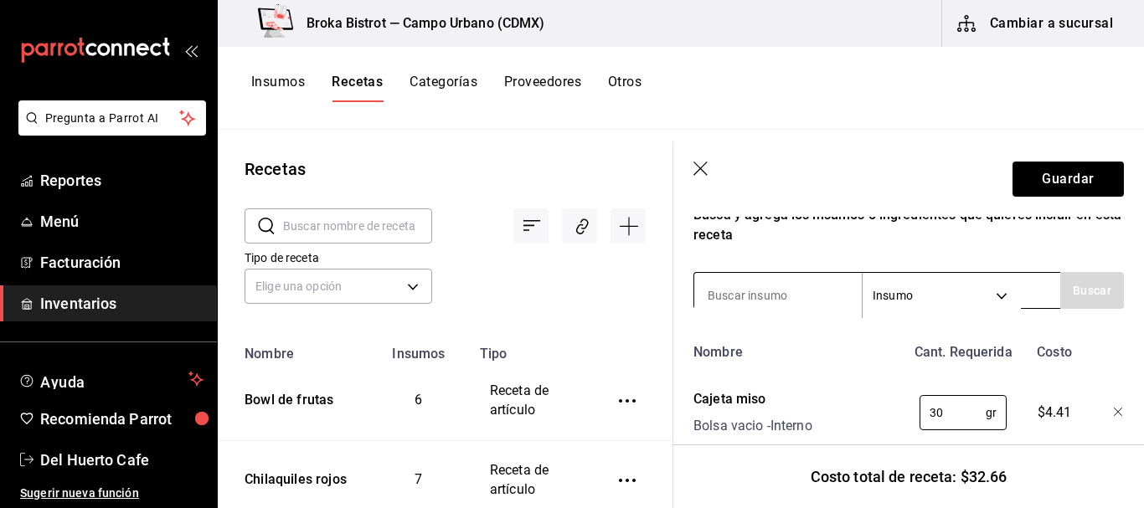
type input "30"
click at [772, 296] on input at bounding box center [778, 295] width 168 height 35
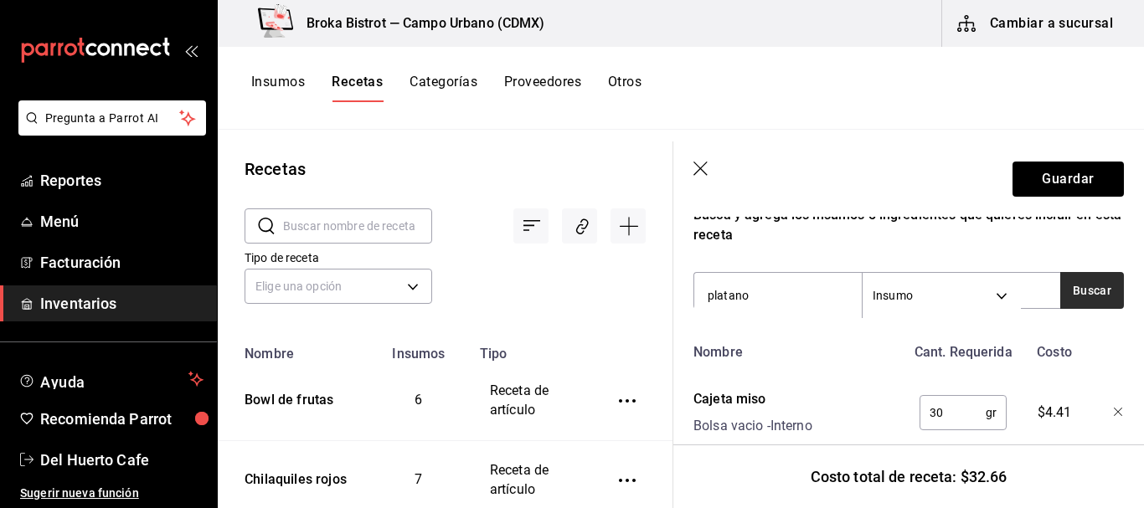
type input "platano"
click at [1076, 292] on button "Buscar" at bounding box center [1092, 290] width 64 height 37
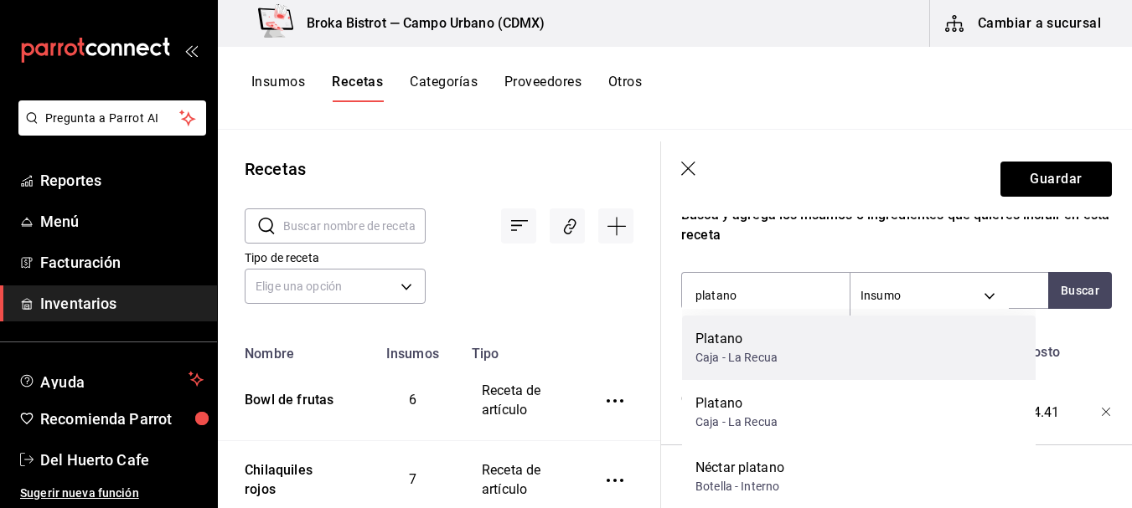
click at [850, 333] on div "Platano Caja - La Recua" at bounding box center [858, 348] width 353 height 65
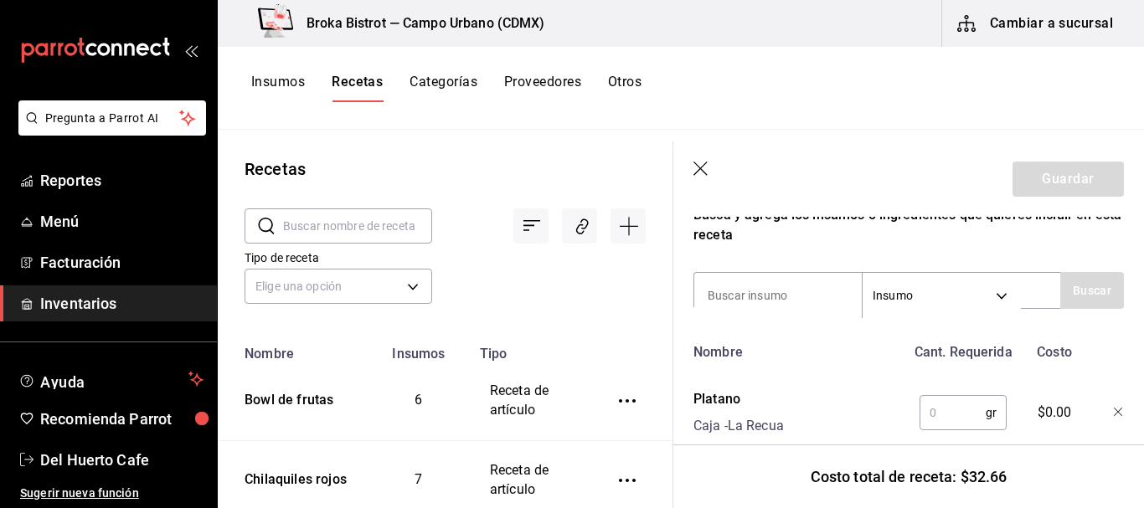
click at [935, 411] on input "text" at bounding box center [953, 413] width 66 height 34
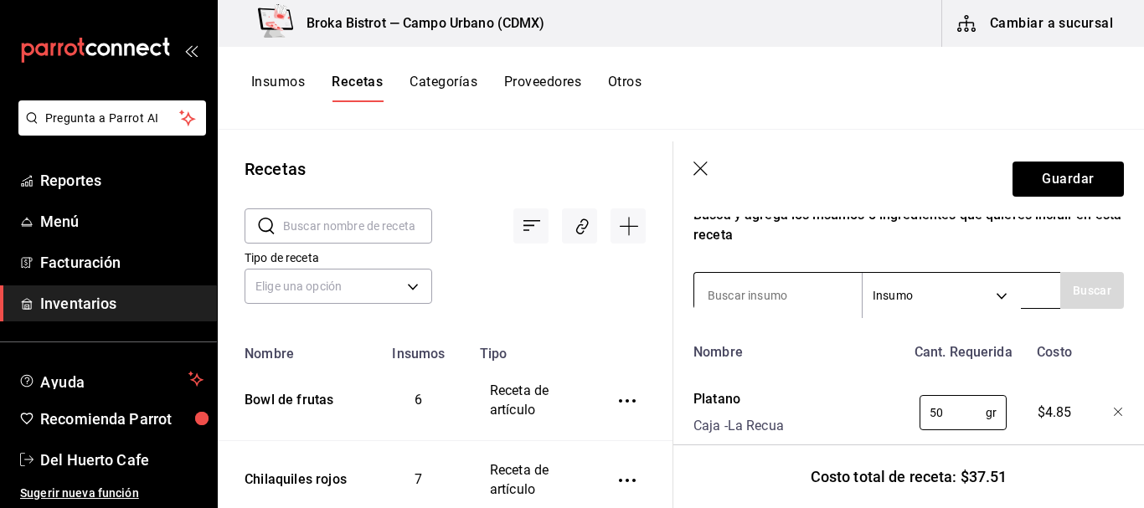
type input "50"
click at [761, 307] on input at bounding box center [778, 295] width 168 height 35
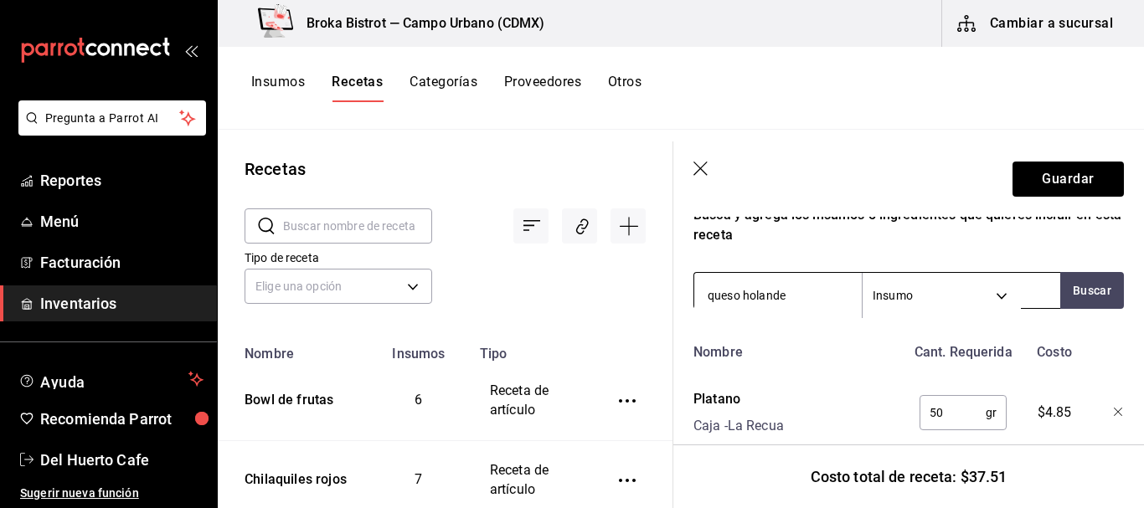
type input "queso holandes"
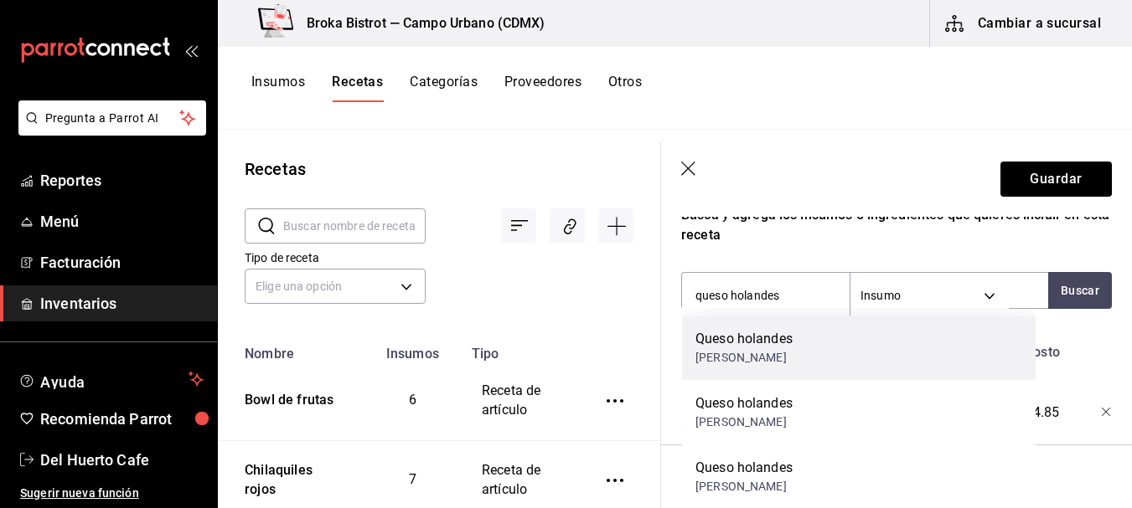
click at [760, 340] on div "Queso holandes" at bounding box center [743, 339] width 97 height 20
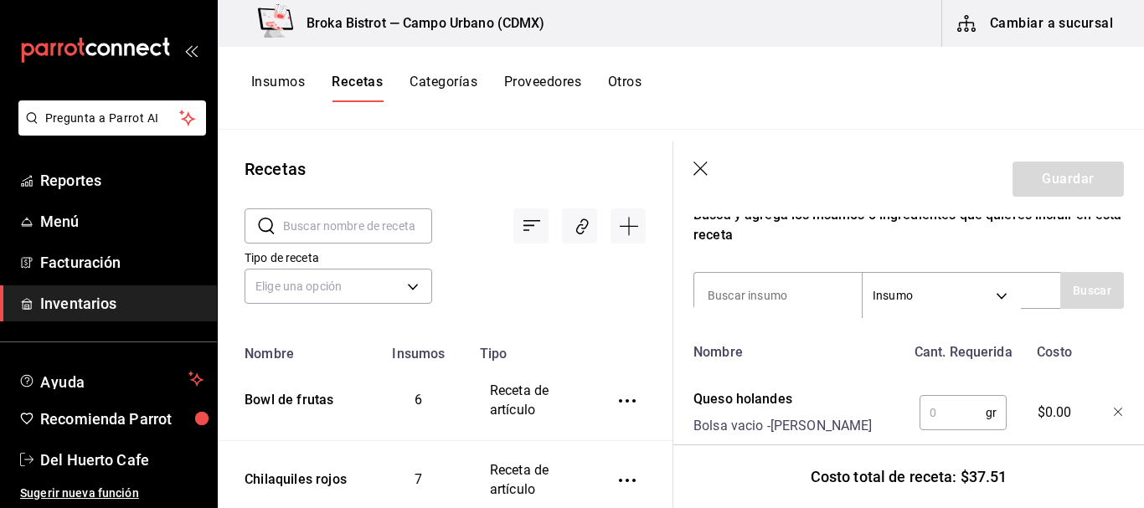
click at [939, 405] on input "text" at bounding box center [953, 413] width 66 height 34
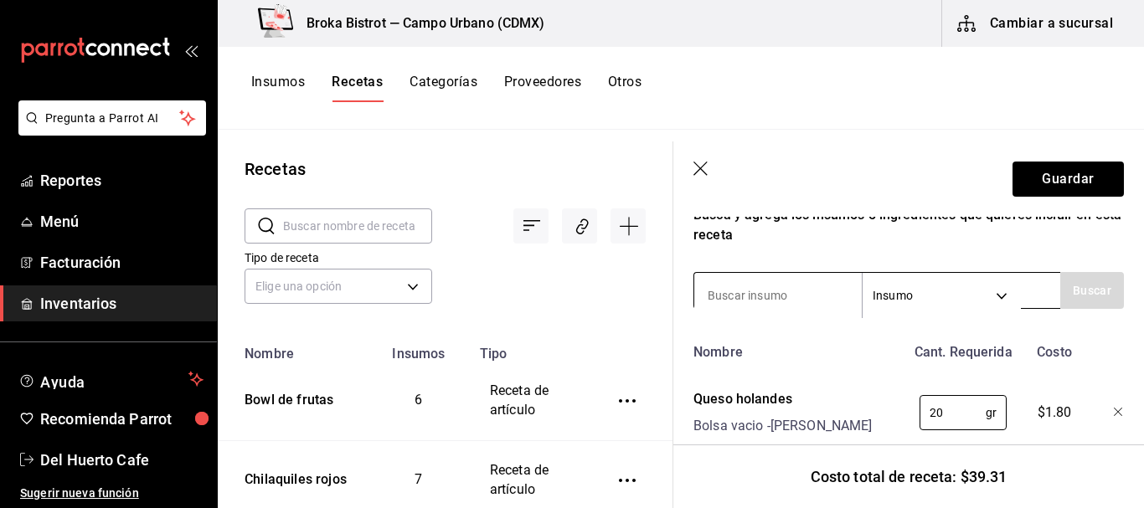
type input "20"
click at [778, 284] on input at bounding box center [778, 295] width 168 height 35
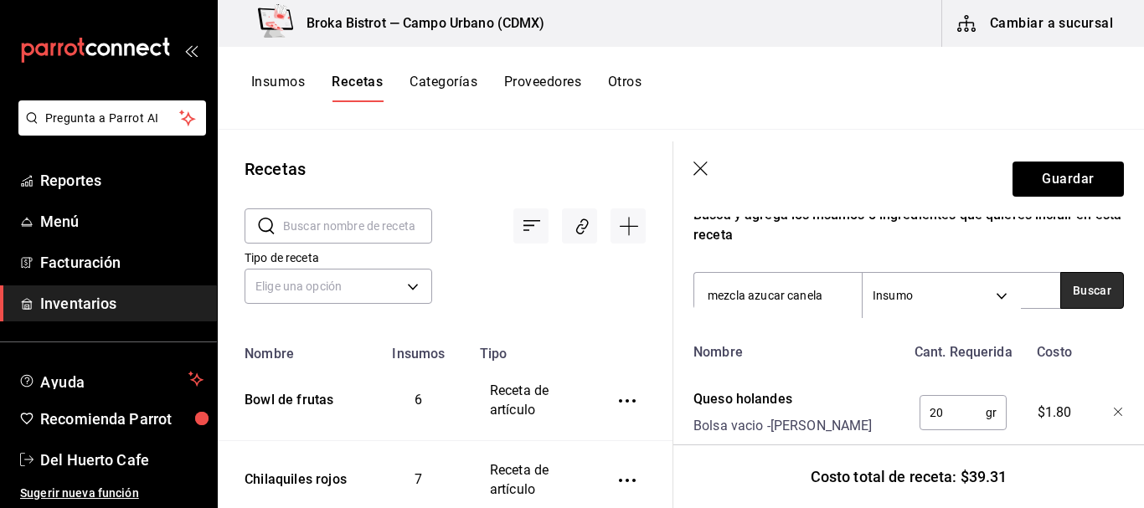
click at [1077, 298] on button "Buscar" at bounding box center [1092, 290] width 64 height 37
click at [1073, 292] on button "Buscar" at bounding box center [1092, 290] width 64 height 37
click at [1076, 294] on button "Buscar" at bounding box center [1092, 290] width 64 height 37
click at [838, 291] on input "mezcla azucar canela" at bounding box center [778, 295] width 168 height 35
type input "m"
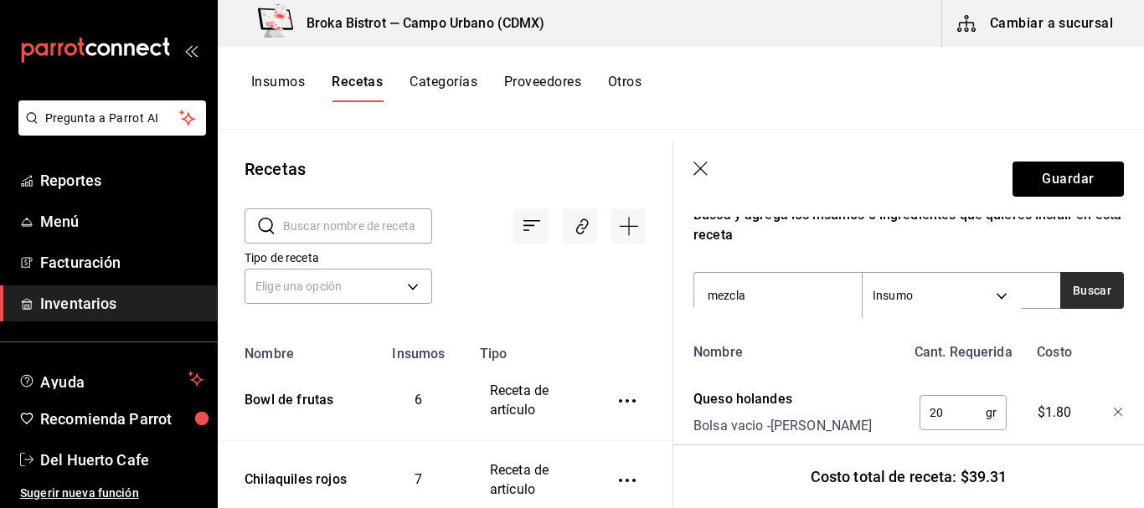
type input "mezcla"
click at [1077, 292] on button "Buscar" at bounding box center [1092, 290] width 64 height 37
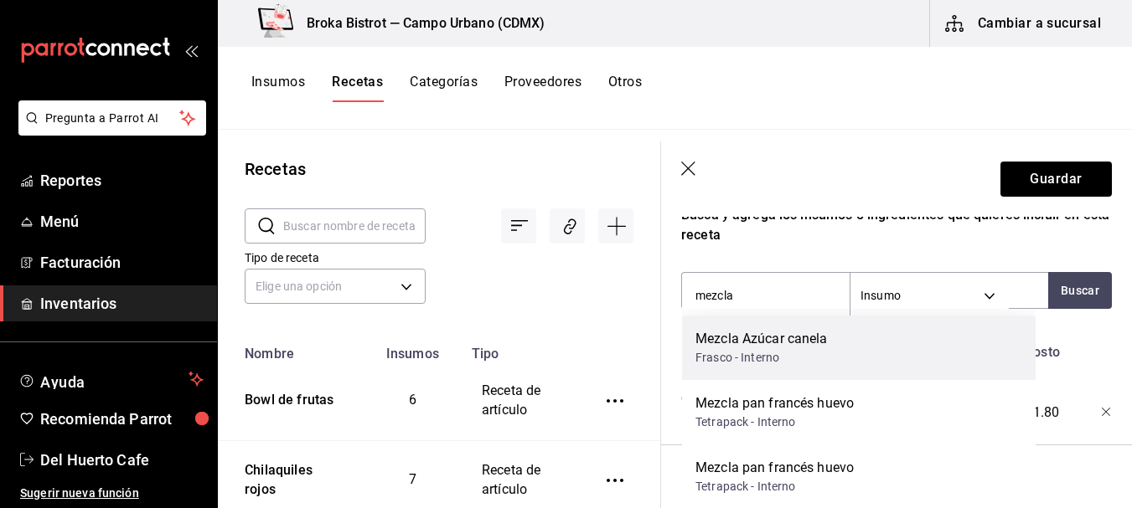
click at [838, 341] on div "Mezcla Azúcar canela Frasco - Interno" at bounding box center [858, 348] width 353 height 65
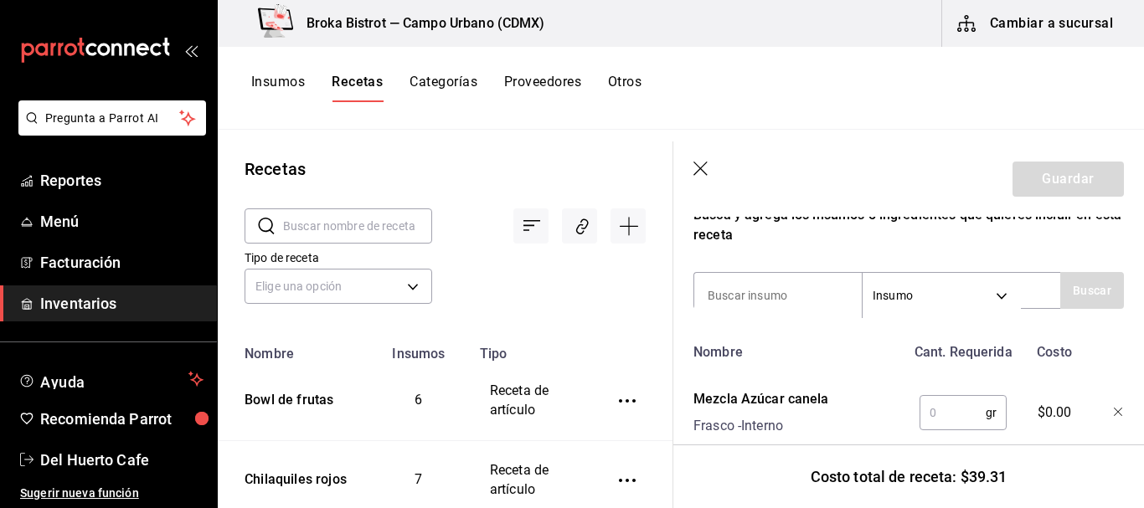
click at [929, 405] on input "text" at bounding box center [953, 413] width 66 height 34
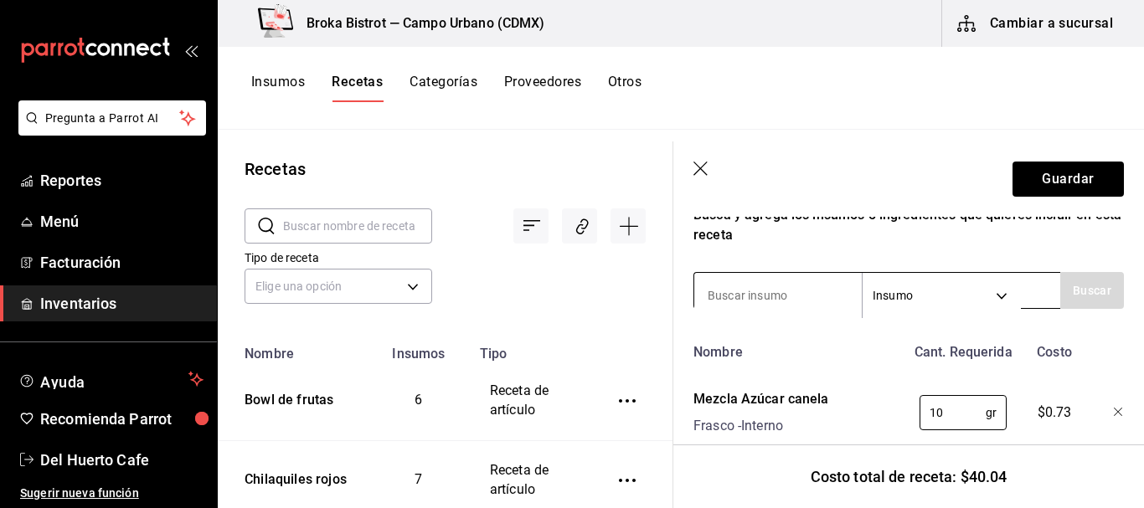
type input "10"
click at [779, 291] on input at bounding box center [778, 295] width 168 height 35
type input "mezcla"
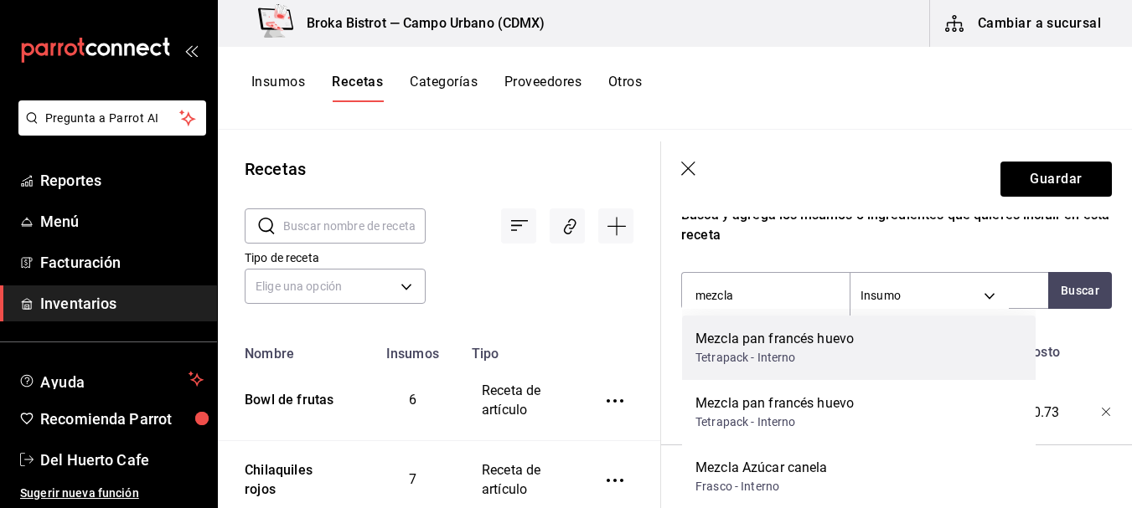
click at [758, 355] on div "Tetrapack - Interno" at bounding box center [774, 358] width 158 height 18
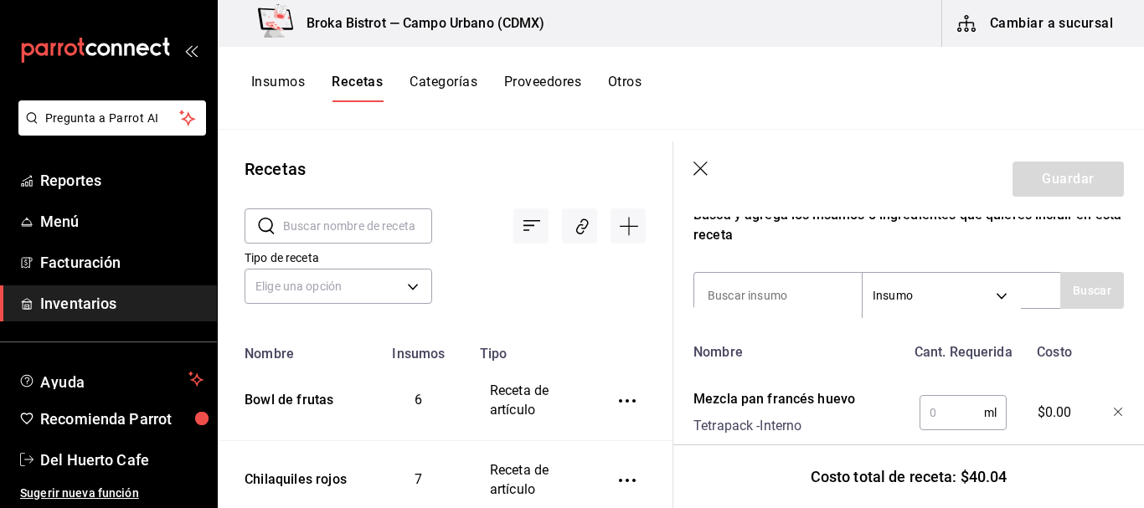
click at [932, 414] on input "text" at bounding box center [952, 413] width 65 height 34
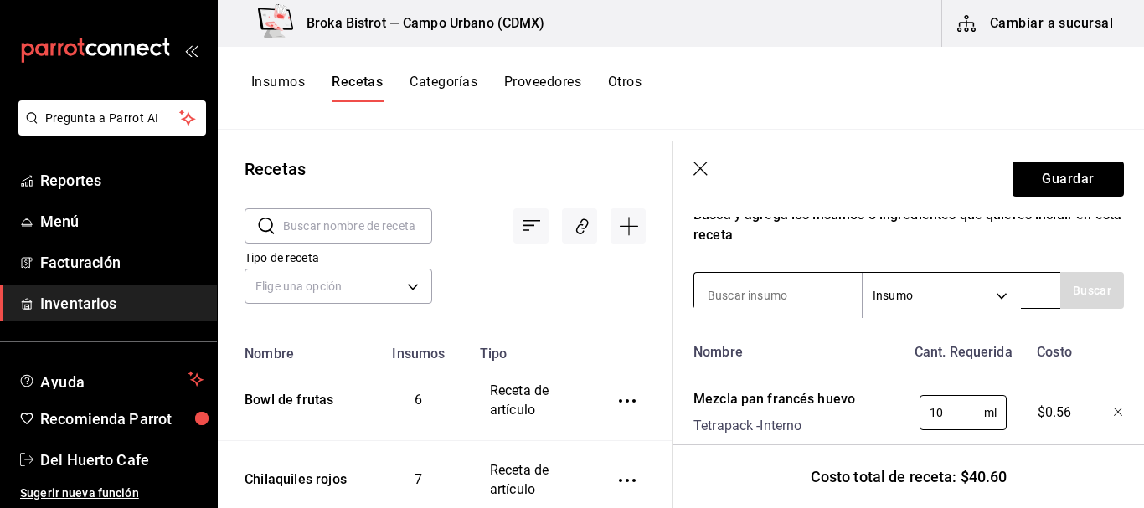
type input "10"
click at [787, 289] on input at bounding box center [778, 295] width 168 height 35
type input "crema"
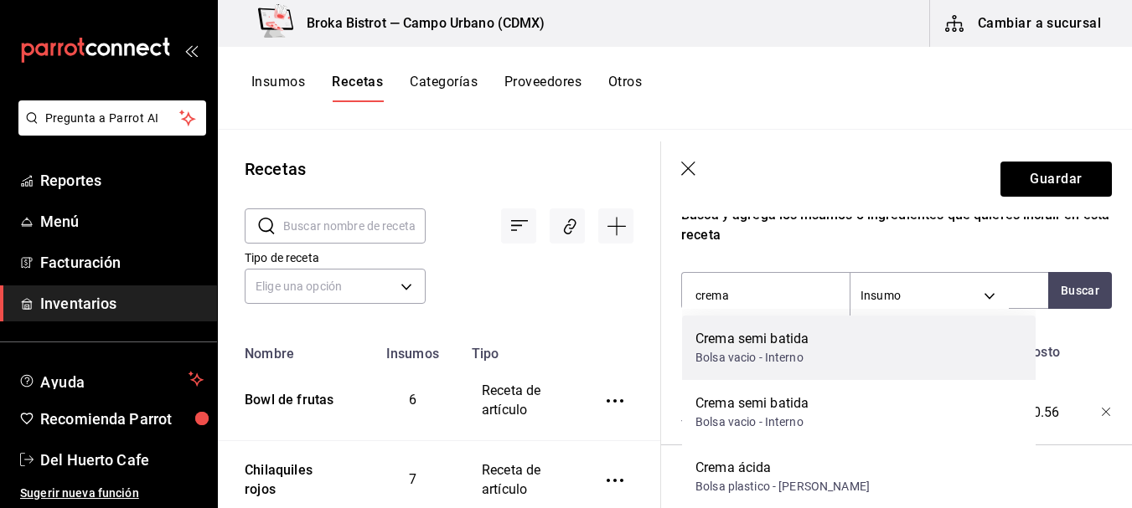
click at [841, 359] on div "Crema semi batida Bolsa vacio - Interno" at bounding box center [858, 348] width 353 height 65
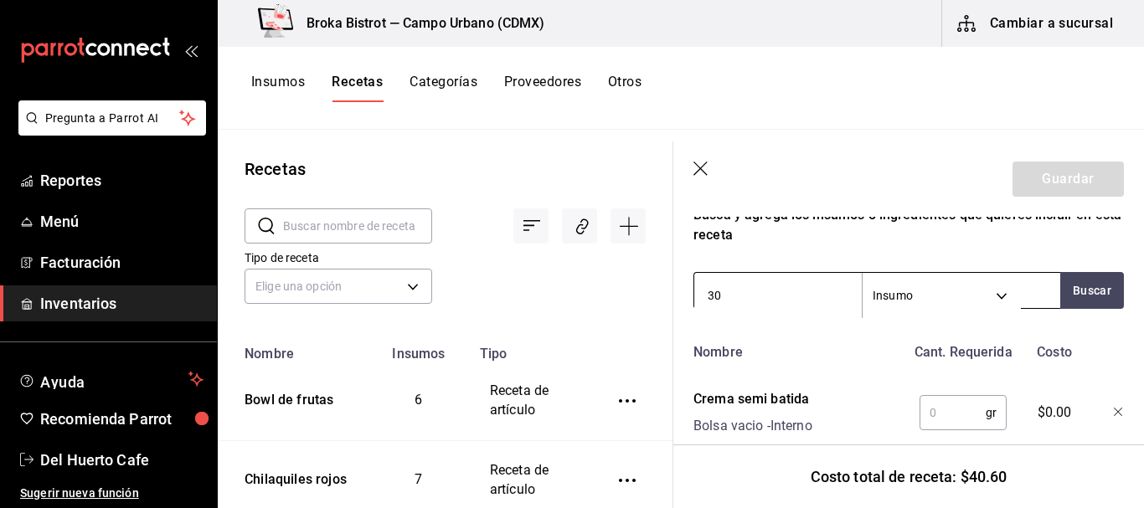
type input "3"
type input "45"
click at [931, 412] on input "text" at bounding box center [953, 413] width 66 height 34
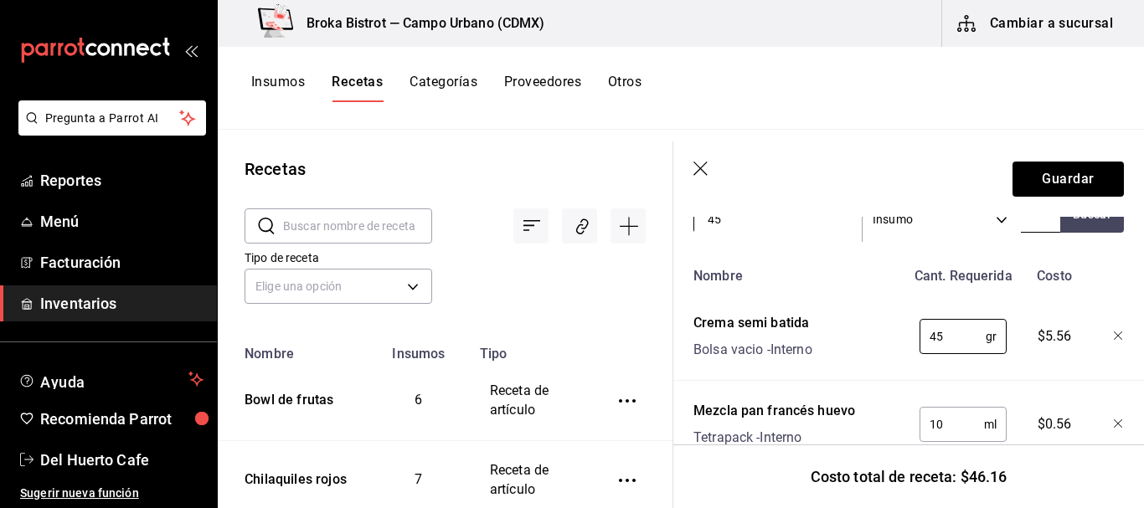
scroll to position [389, 0]
type input "4"
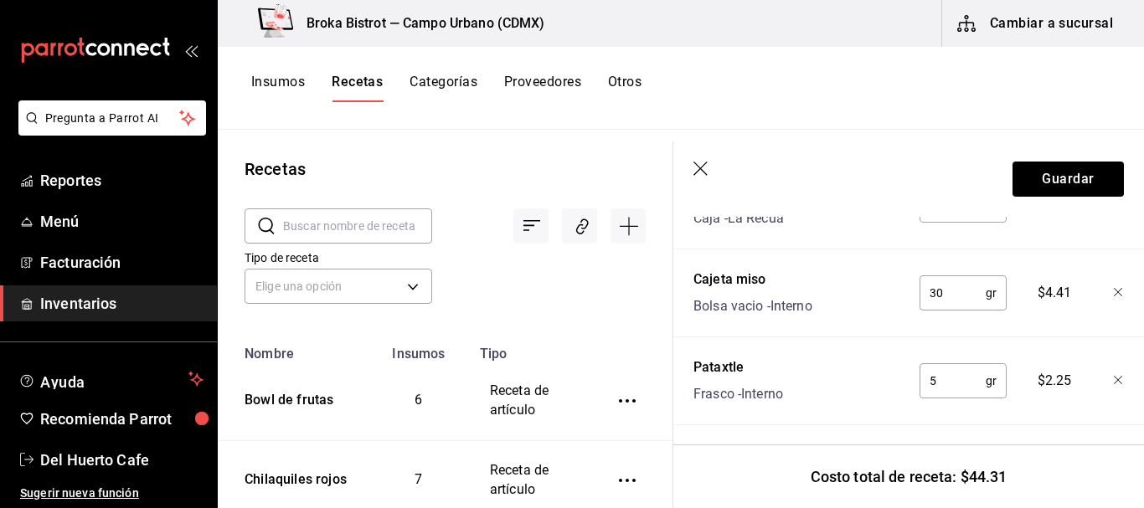
scroll to position [874, 0]
type input "30"
click at [1059, 180] on button "Guardar" at bounding box center [1068, 179] width 111 height 35
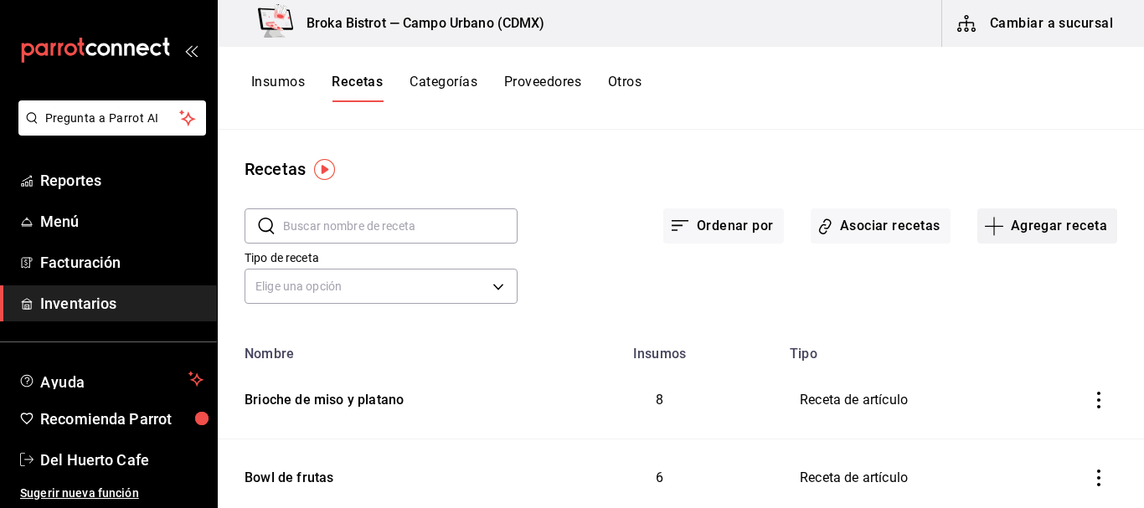
click at [1013, 236] on button "Agregar receta" at bounding box center [1048, 226] width 140 height 35
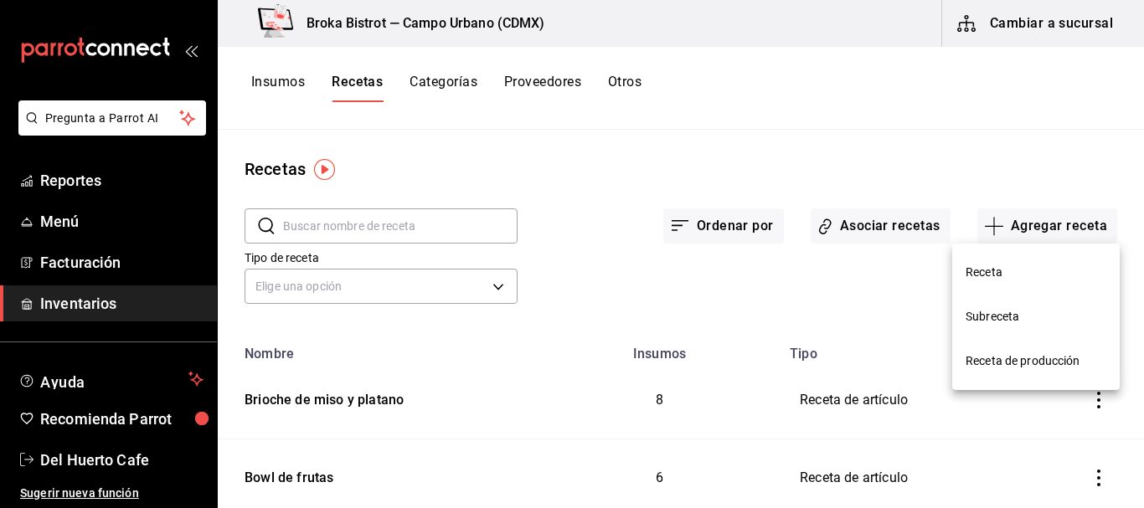
click at [993, 277] on span "Receta" at bounding box center [1036, 273] width 141 height 18
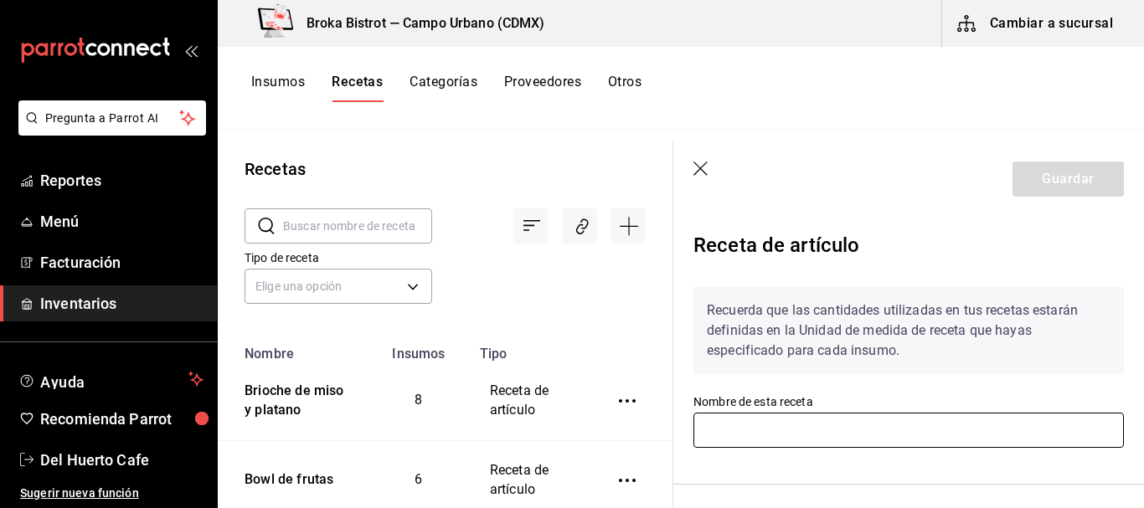
click at [810, 426] on input "text" at bounding box center [909, 430] width 431 height 35
type input "Pan frances"
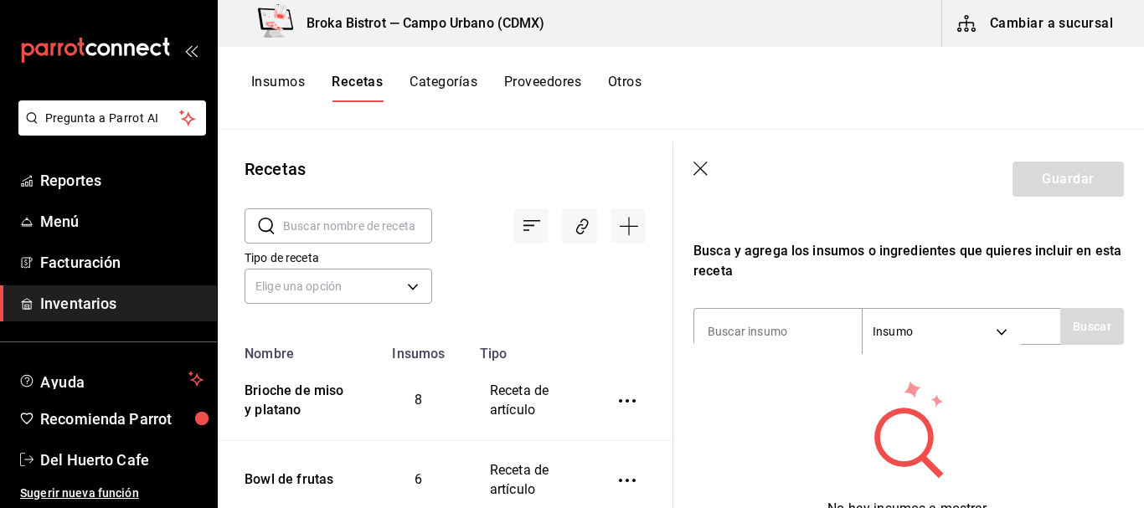
scroll to position [278, 0]
click at [773, 342] on input at bounding box center [778, 330] width 168 height 35
type input "pan brioche"
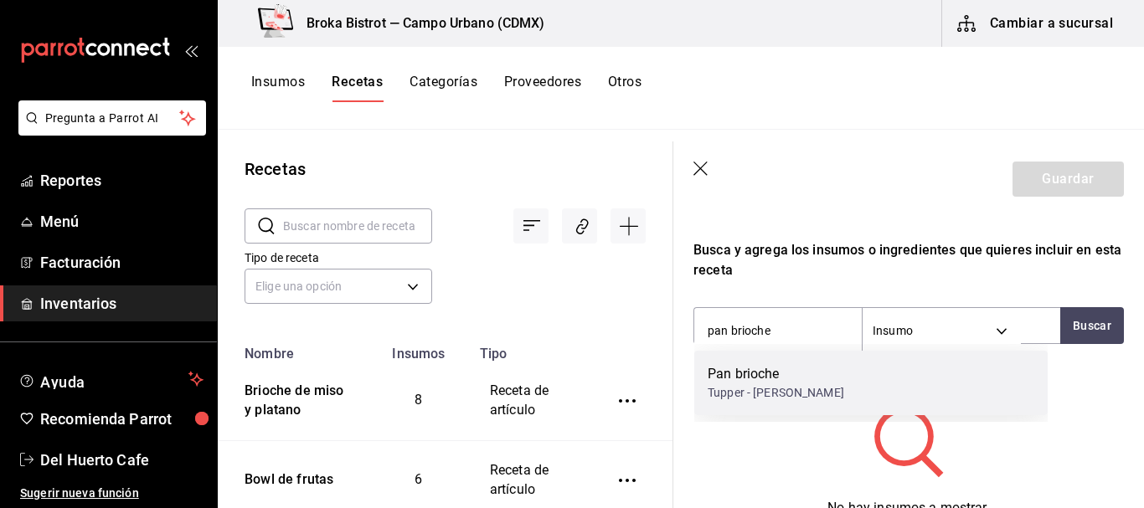
click at [788, 373] on div "Pan brioche" at bounding box center [776, 374] width 137 height 20
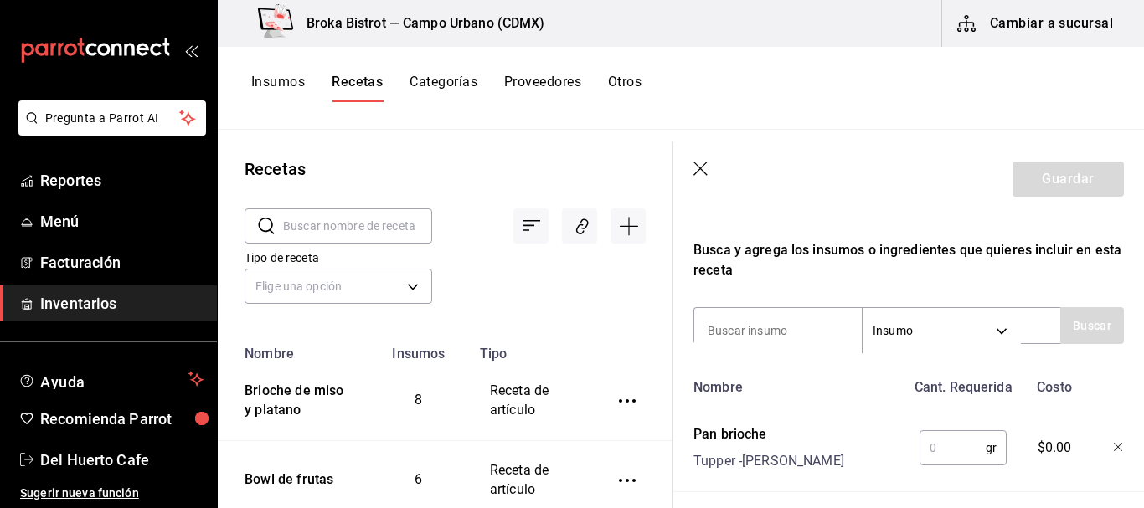
click at [937, 437] on input "text" at bounding box center [953, 448] width 66 height 34
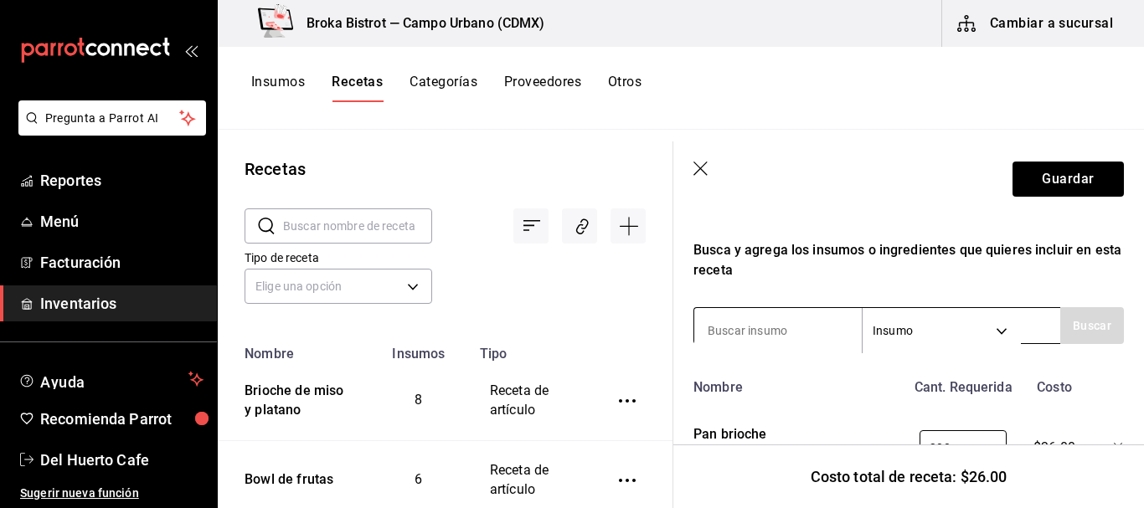
type input "200"
click at [808, 334] on input at bounding box center [778, 330] width 168 height 35
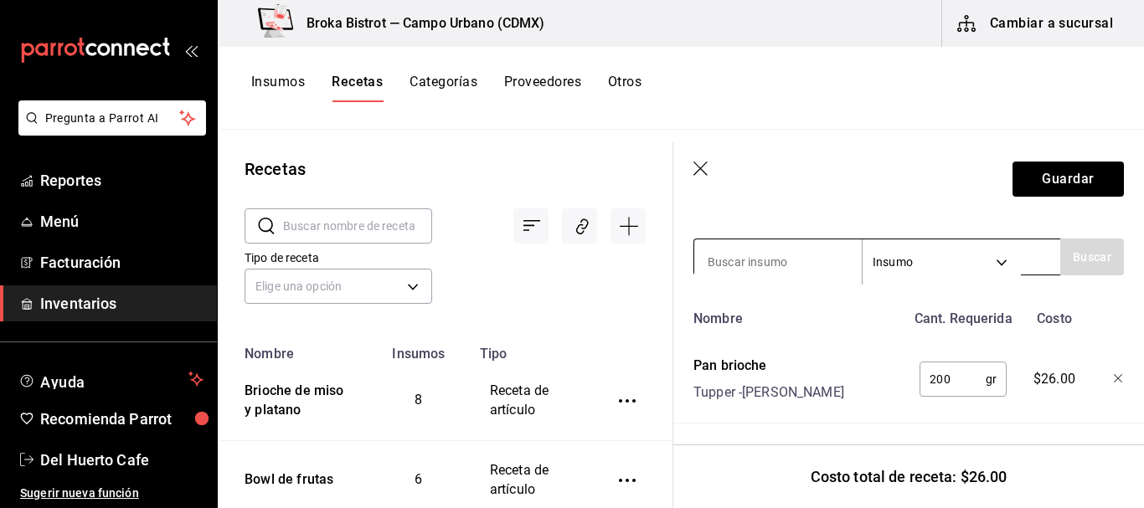
scroll to position [346, 0]
click at [1072, 259] on button "Buscar" at bounding box center [1092, 258] width 64 height 37
click at [1073, 259] on button "Buscar" at bounding box center [1092, 258] width 64 height 37
type input "mezcla"
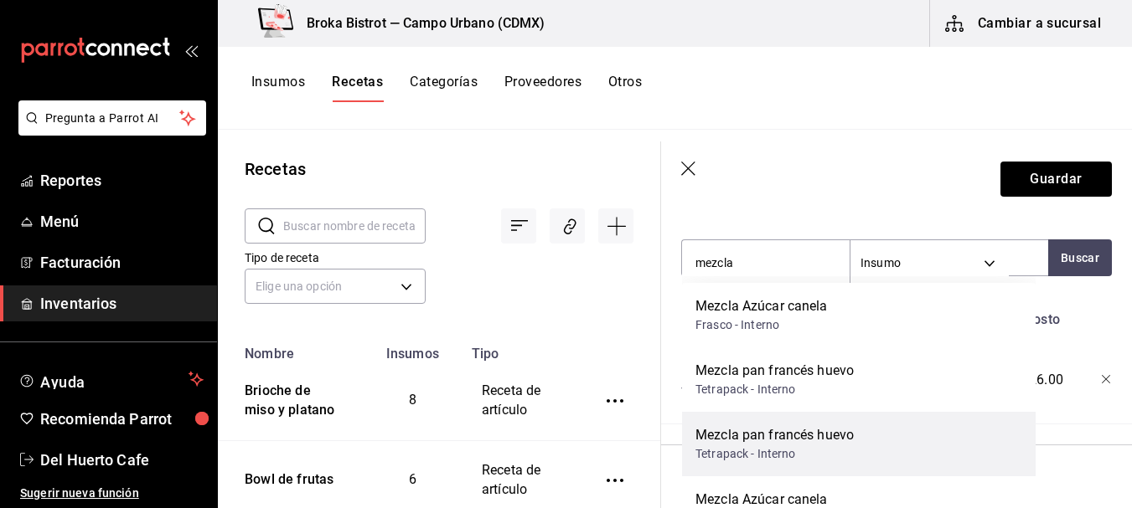
click at [841, 435] on div "Mezcla pan francés huevo" at bounding box center [774, 436] width 158 height 20
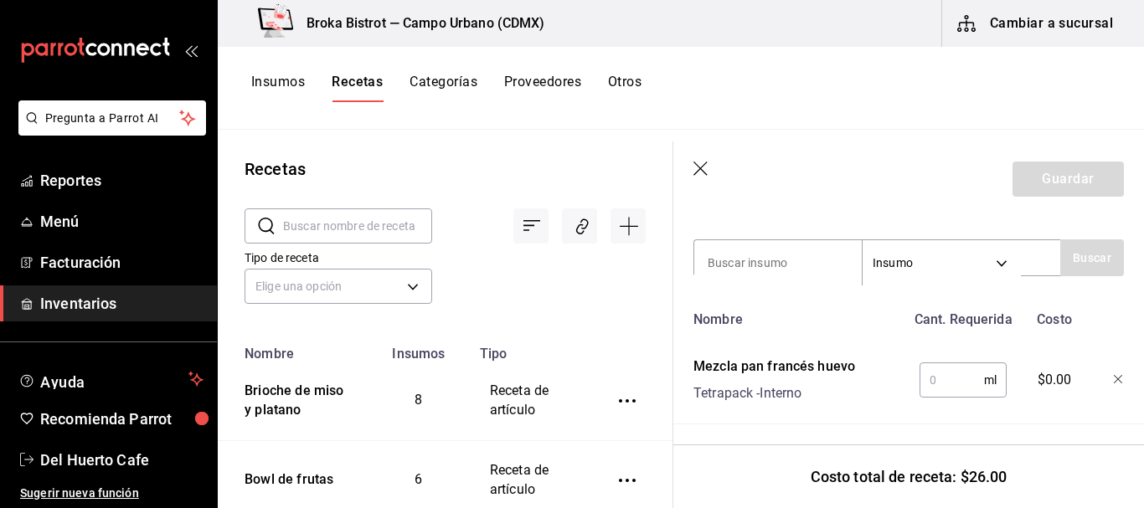
click at [949, 388] on input "text" at bounding box center [952, 381] width 65 height 34
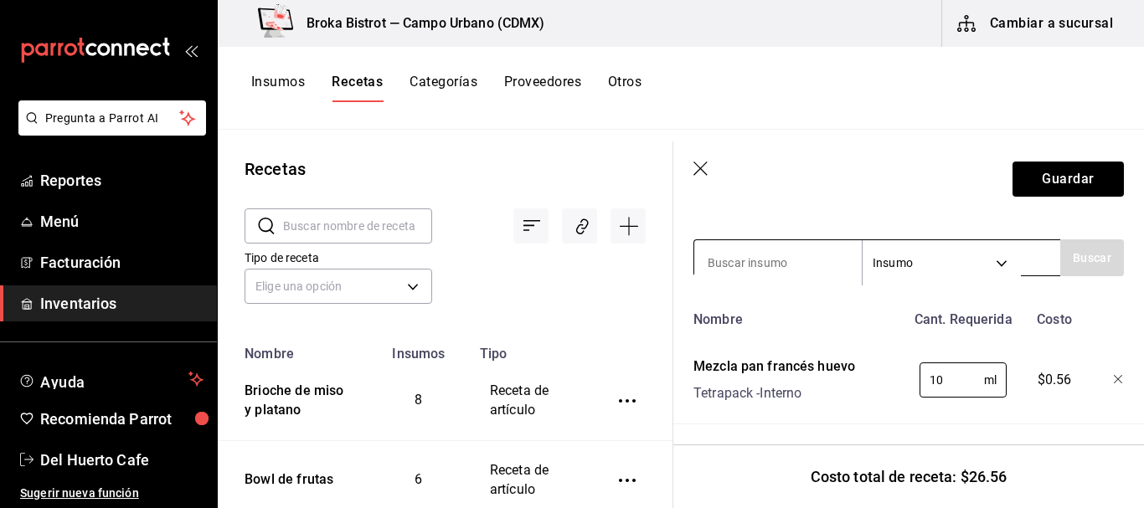
type input "10"
click at [785, 276] on input at bounding box center [778, 262] width 168 height 35
type input "mezcla"
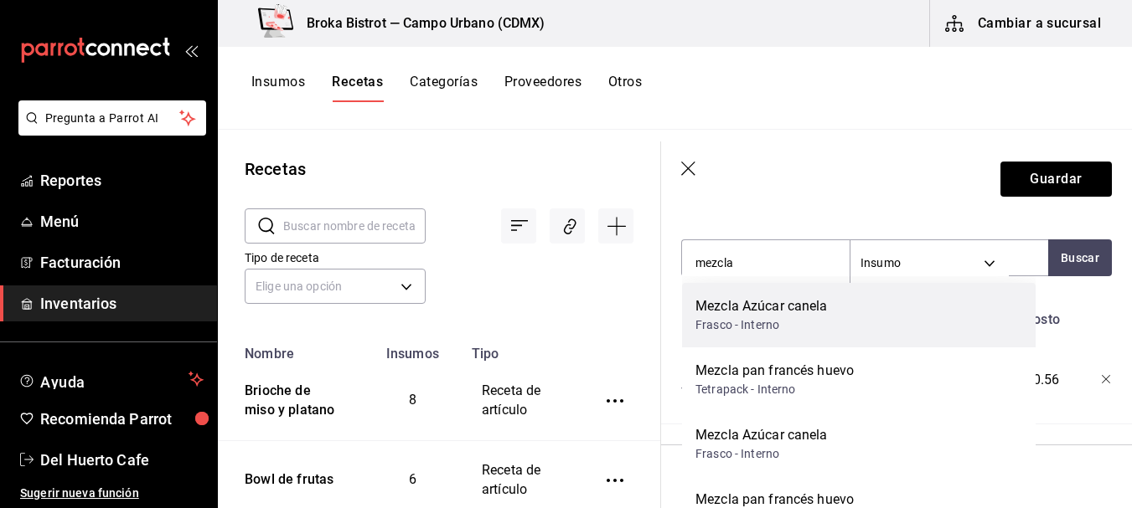
click at [798, 315] on div "Mezcla Azúcar canela" at bounding box center [761, 307] width 132 height 20
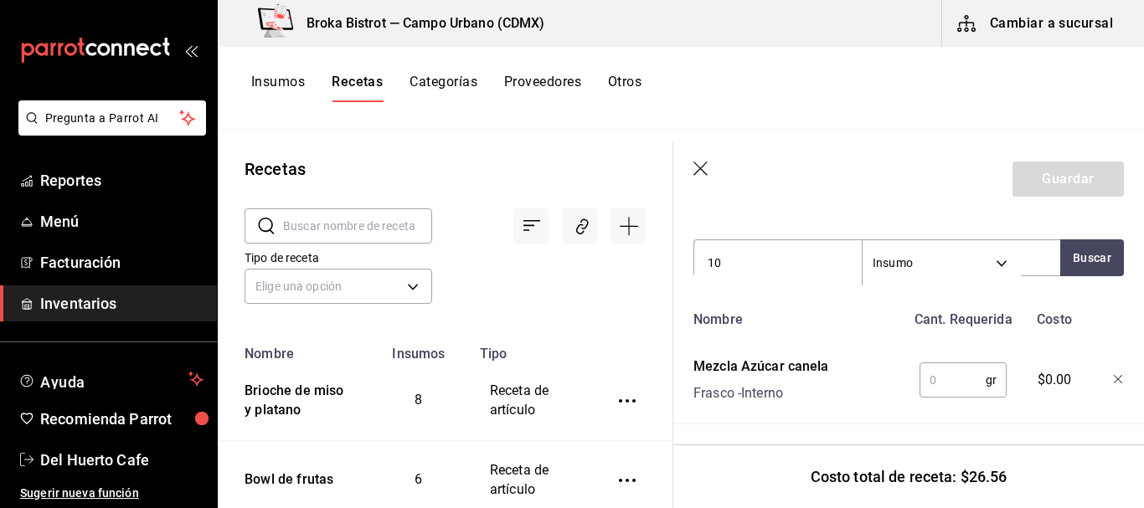
type input "10"
click at [947, 387] on input "text" at bounding box center [953, 381] width 66 height 34
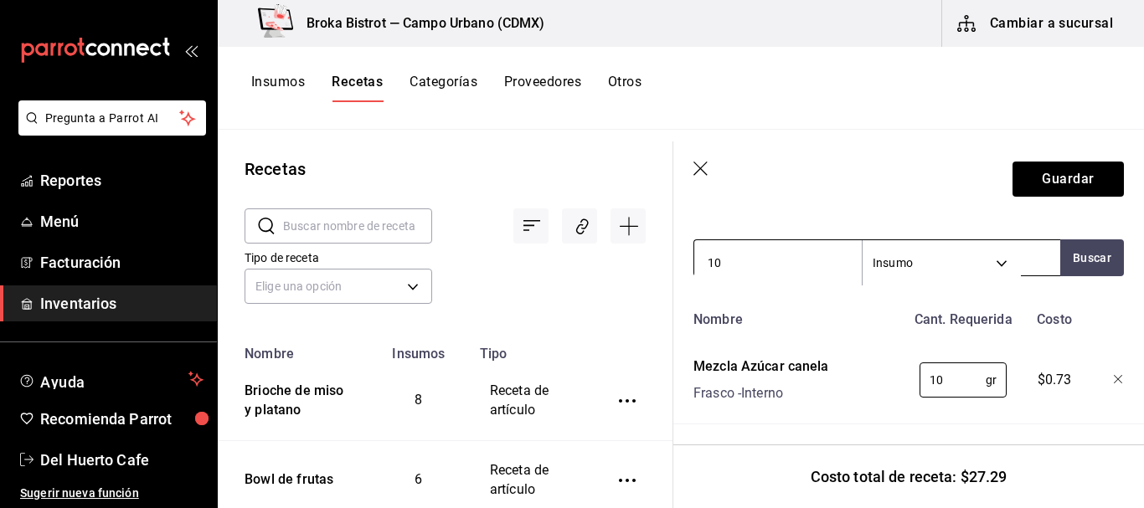
type input "10"
click at [756, 261] on input "10" at bounding box center [778, 262] width 168 height 35
type input "1"
type input "compota"
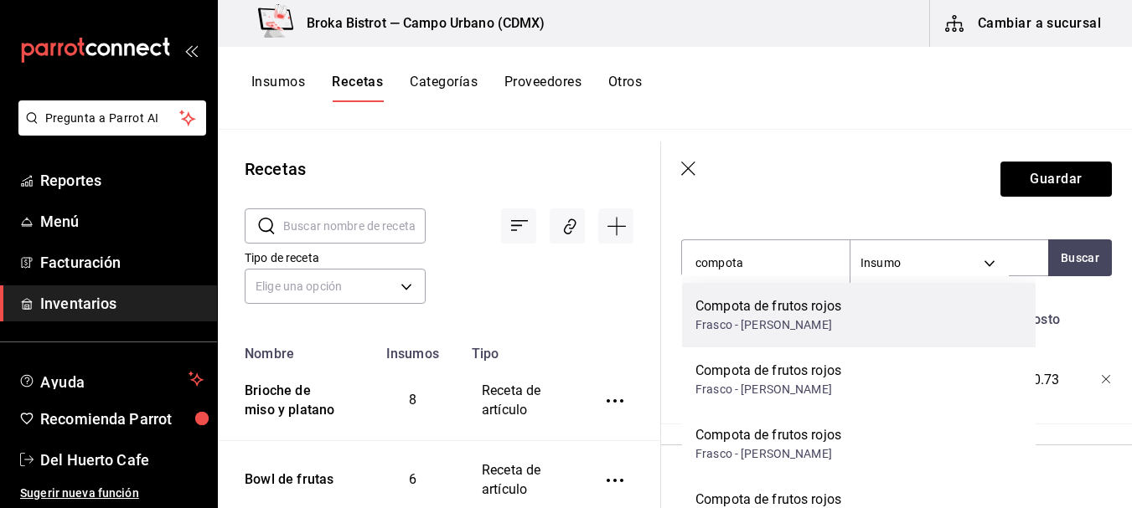
click at [770, 312] on div "Compota de frutos rojos" at bounding box center [768, 307] width 146 height 20
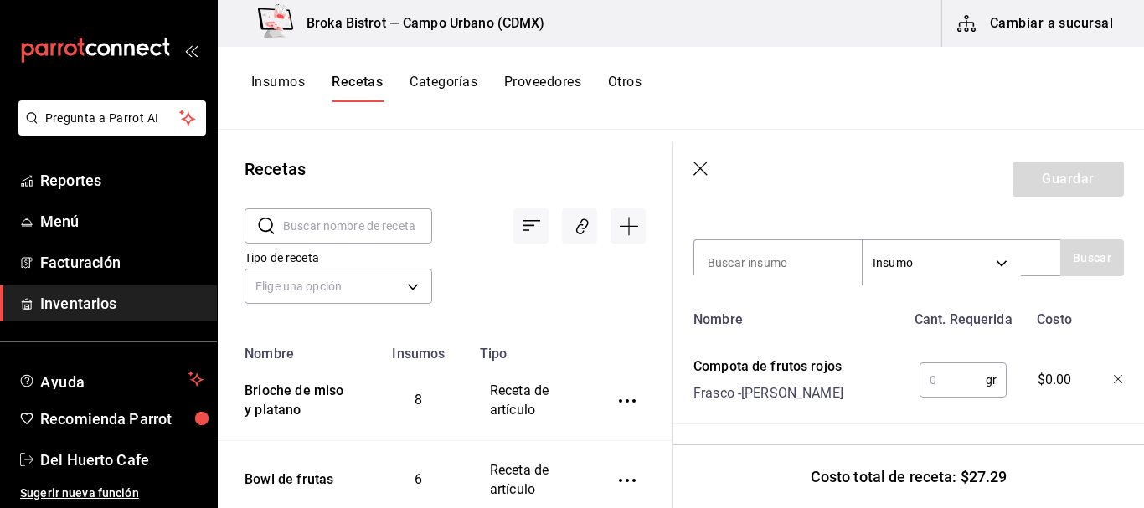
click at [947, 379] on input "text" at bounding box center [953, 381] width 66 height 34
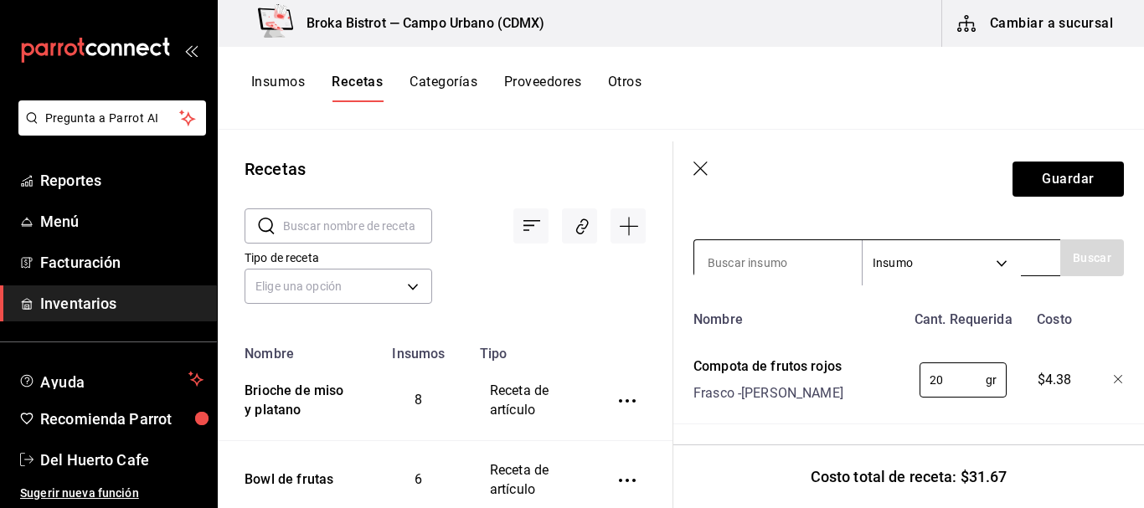
type input "20"
click at [777, 257] on input at bounding box center [778, 262] width 168 height 35
type input "crema"
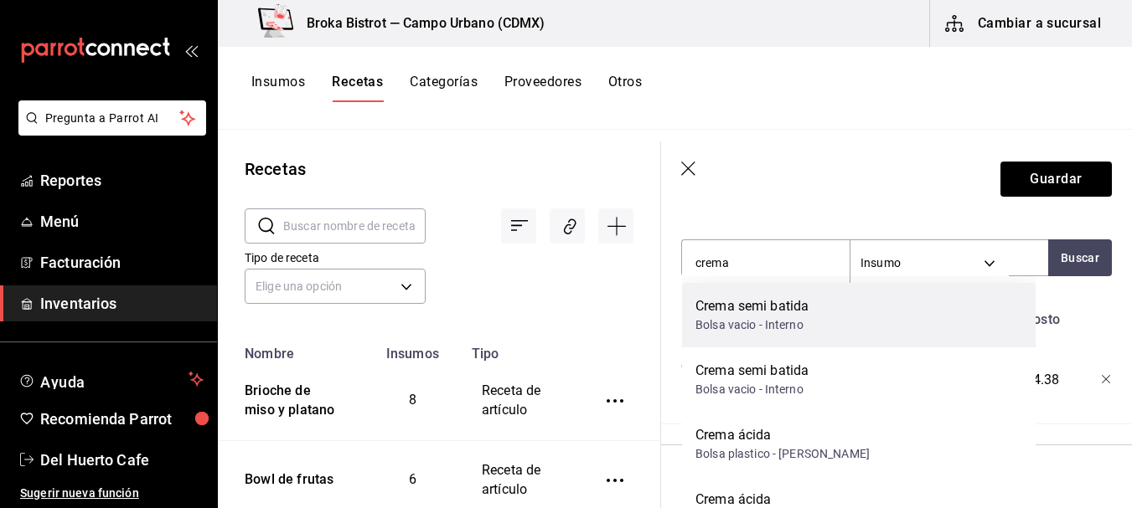
click at [756, 328] on div "Bolsa vacio - Interno" at bounding box center [751, 326] width 113 height 18
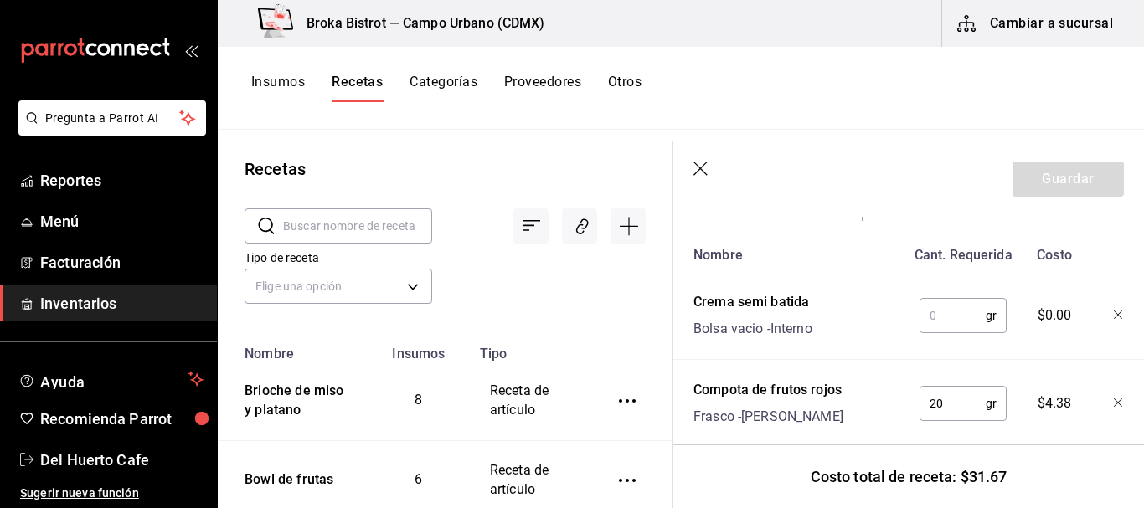
scroll to position [405, 0]
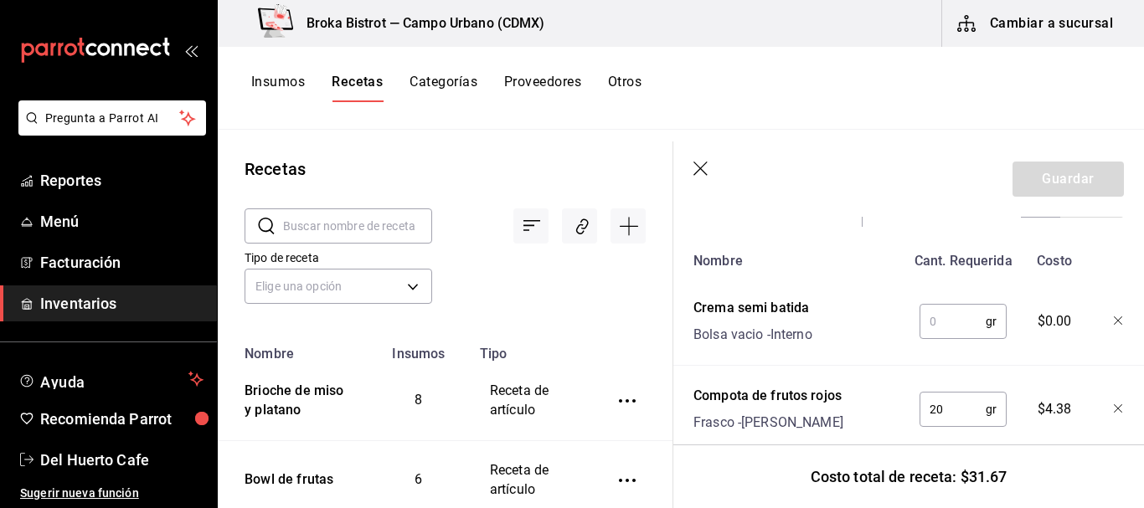
click at [932, 318] on input "text" at bounding box center [953, 322] width 66 height 34
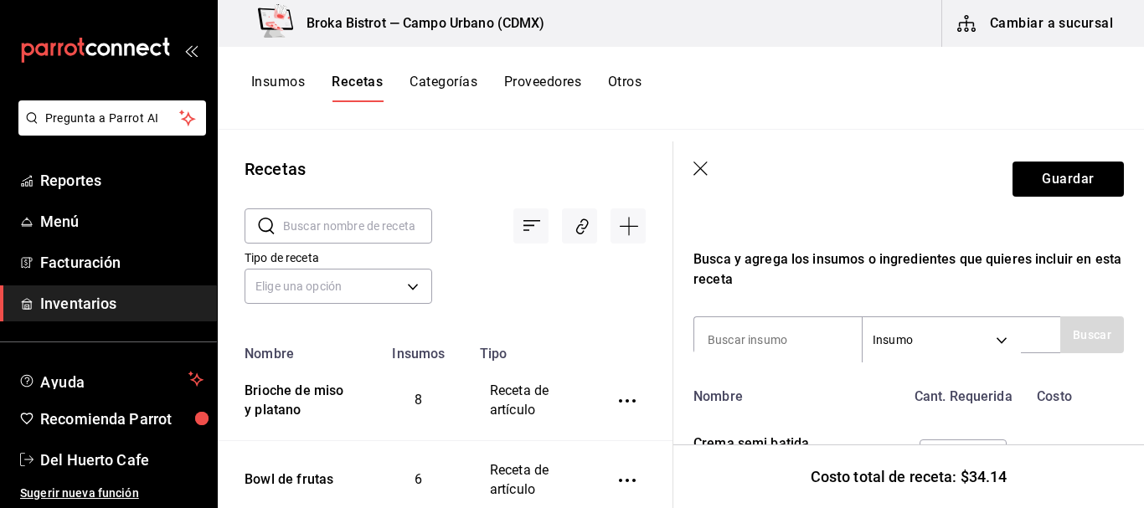
scroll to position [262, 0]
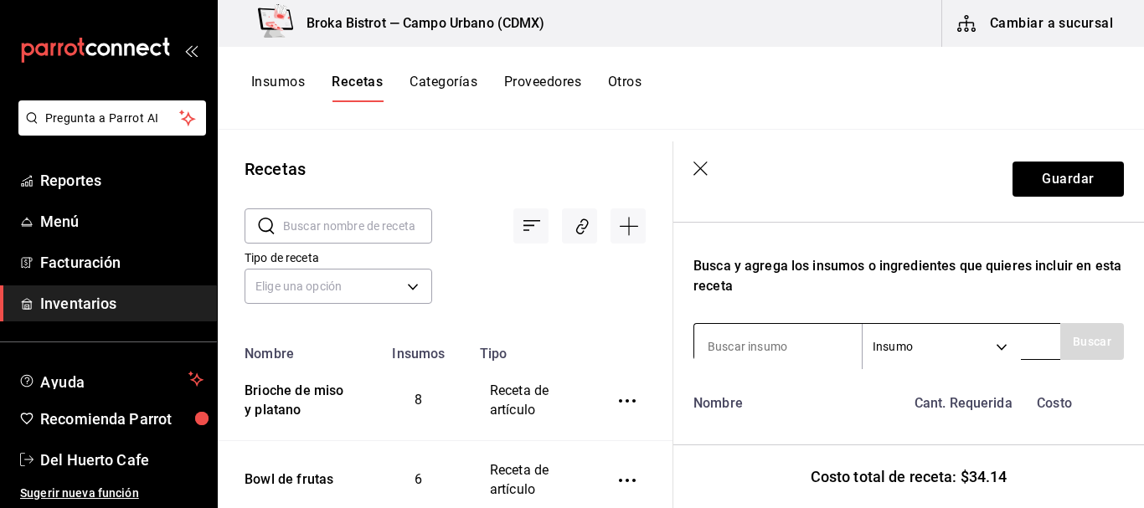
type input "20"
click at [780, 347] on input at bounding box center [778, 346] width 168 height 35
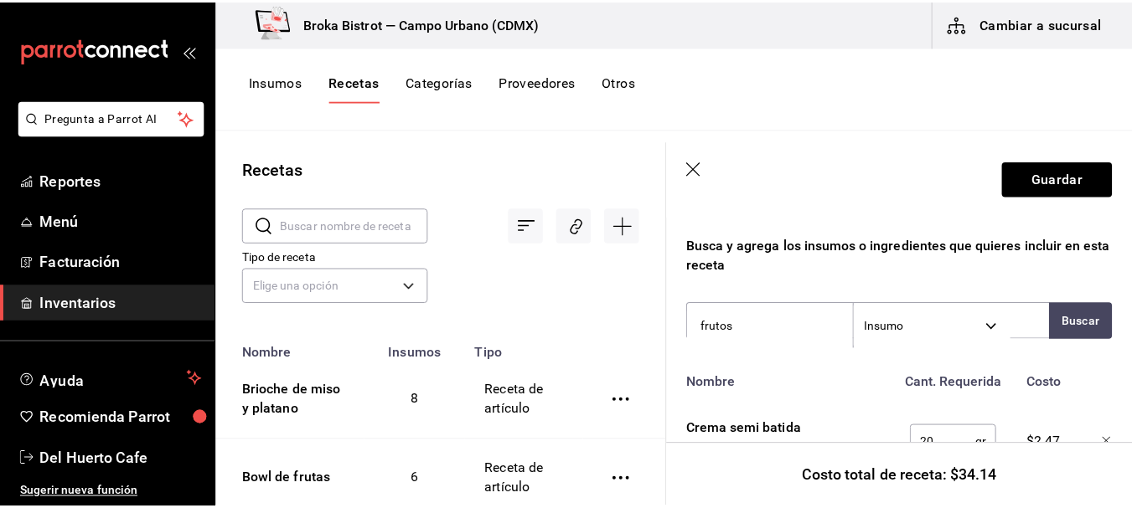
scroll to position [283, 0]
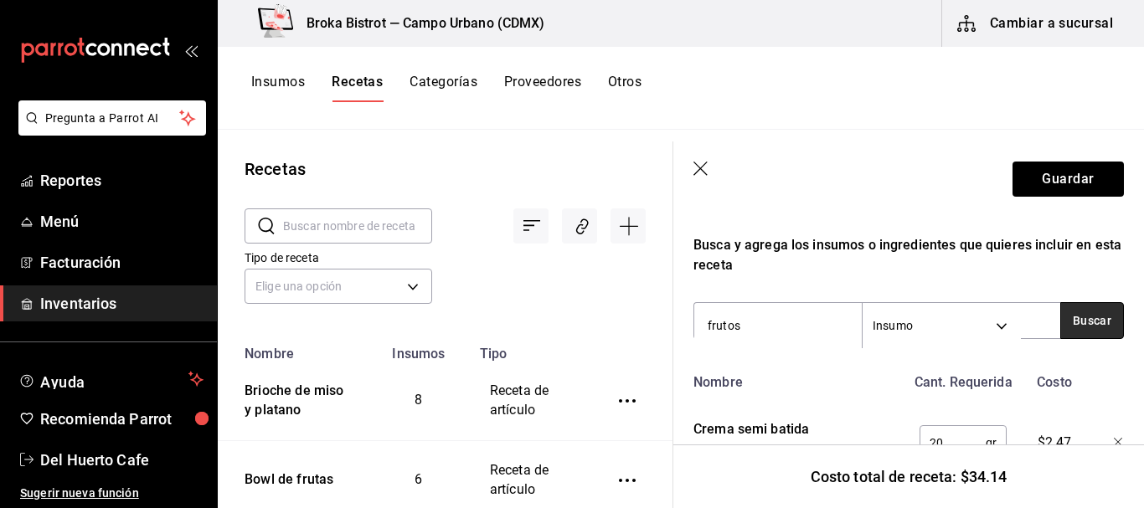
click at [1081, 318] on button "Buscar" at bounding box center [1092, 320] width 64 height 37
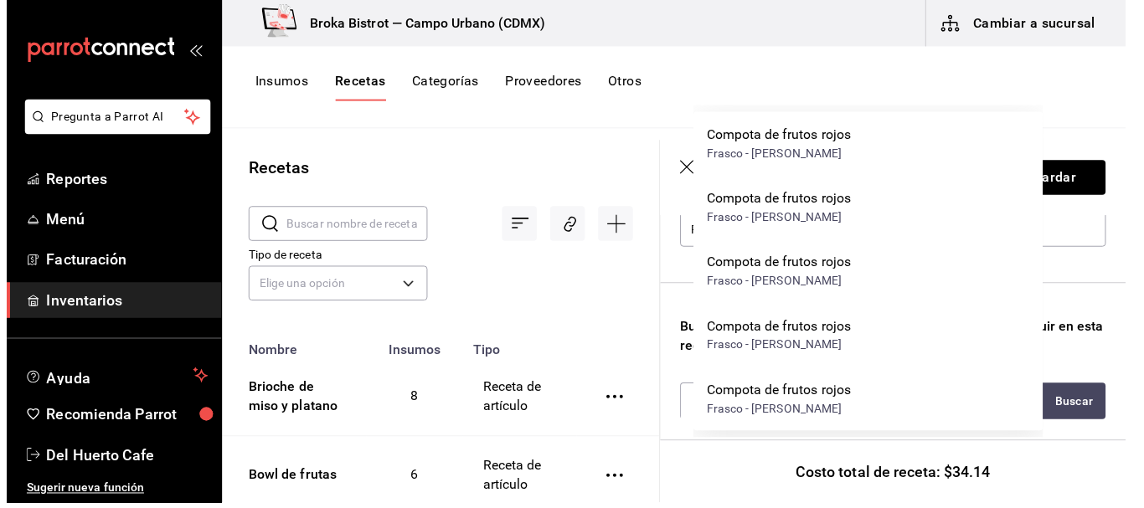
scroll to position [63, 0]
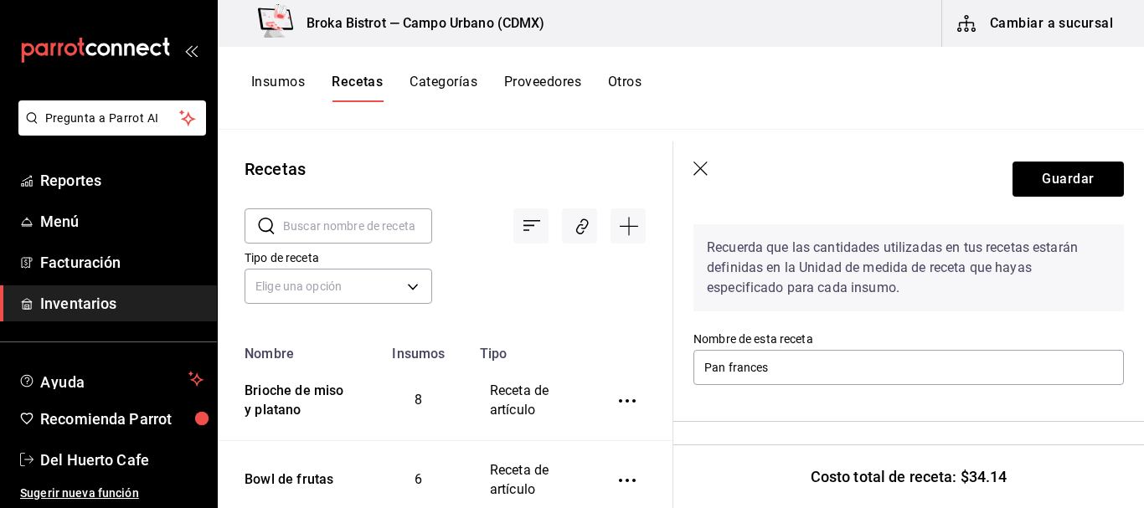
click at [856, 133] on div "Recetas ​ ​ Tipo de receta Elige una opción default Nombre Insumos Tipo Brioche…" at bounding box center [681, 313] width 926 height 367
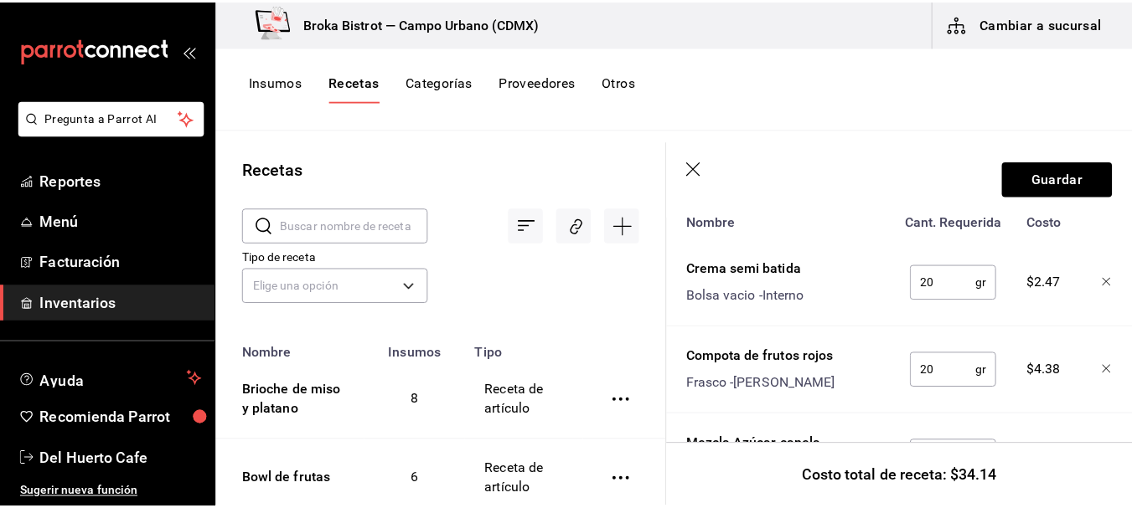
scroll to position [333, 0]
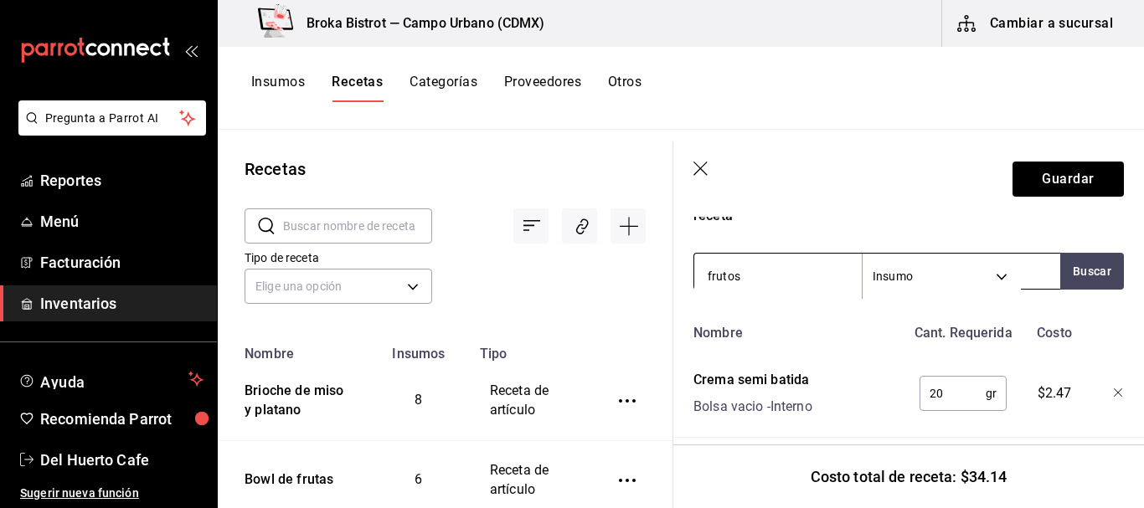
click at [802, 270] on input "frutos" at bounding box center [778, 276] width 168 height 35
type input "f"
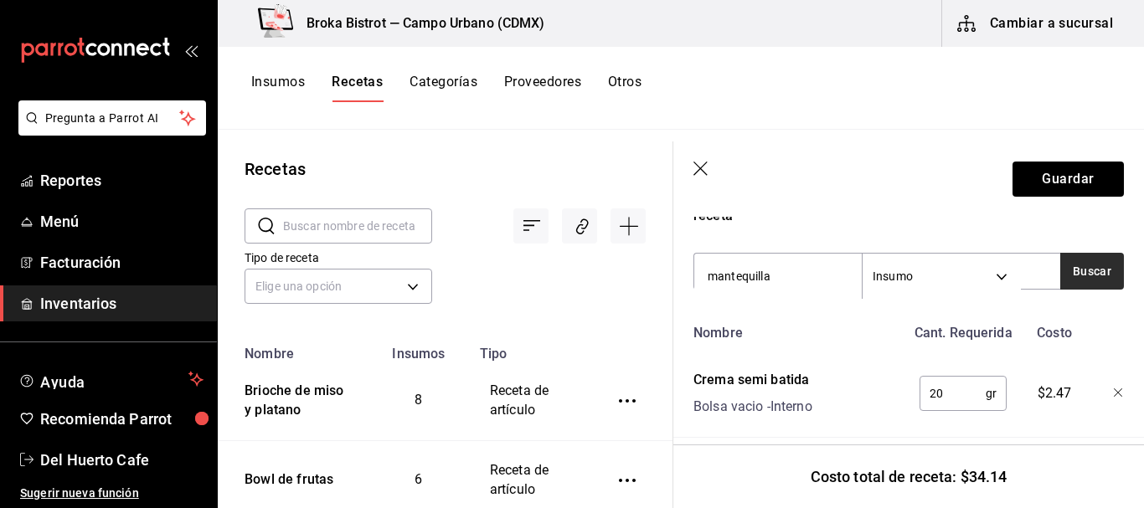
type input "mantequilla"
click at [1081, 262] on button "Buscar" at bounding box center [1092, 271] width 64 height 37
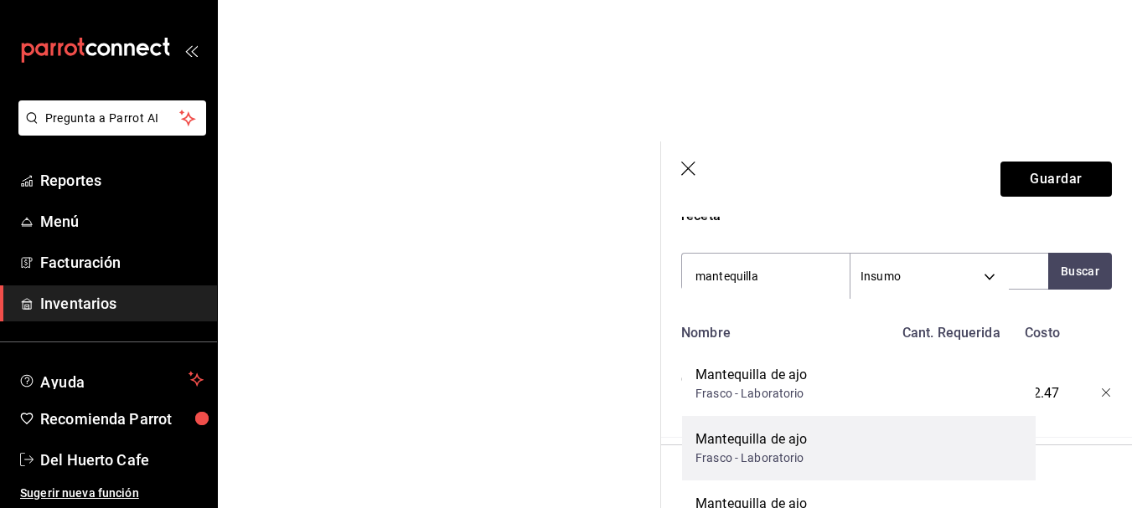
scroll to position [1293, 0]
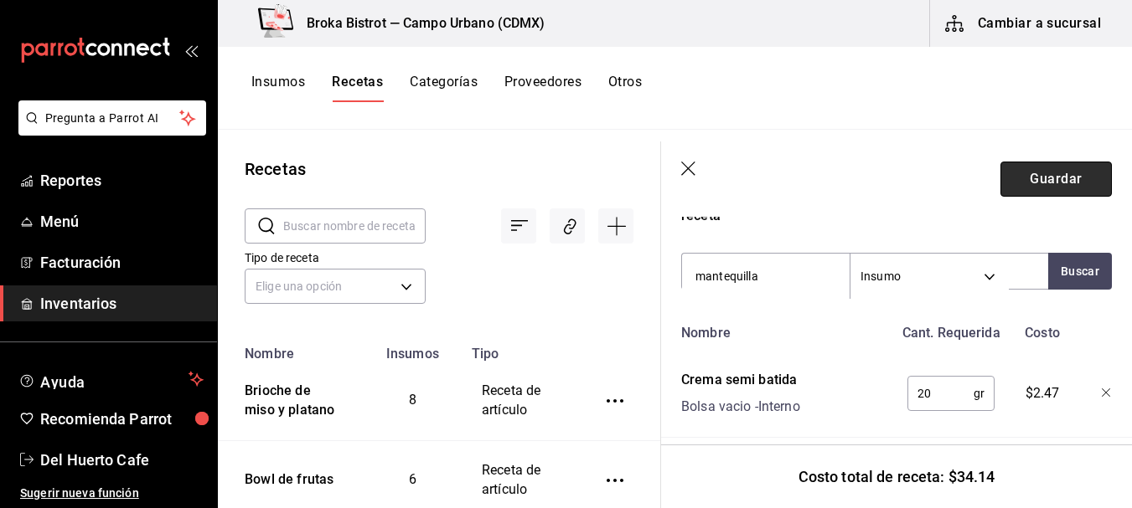
click at [1064, 187] on button "Guardar" at bounding box center [1055, 179] width 111 height 35
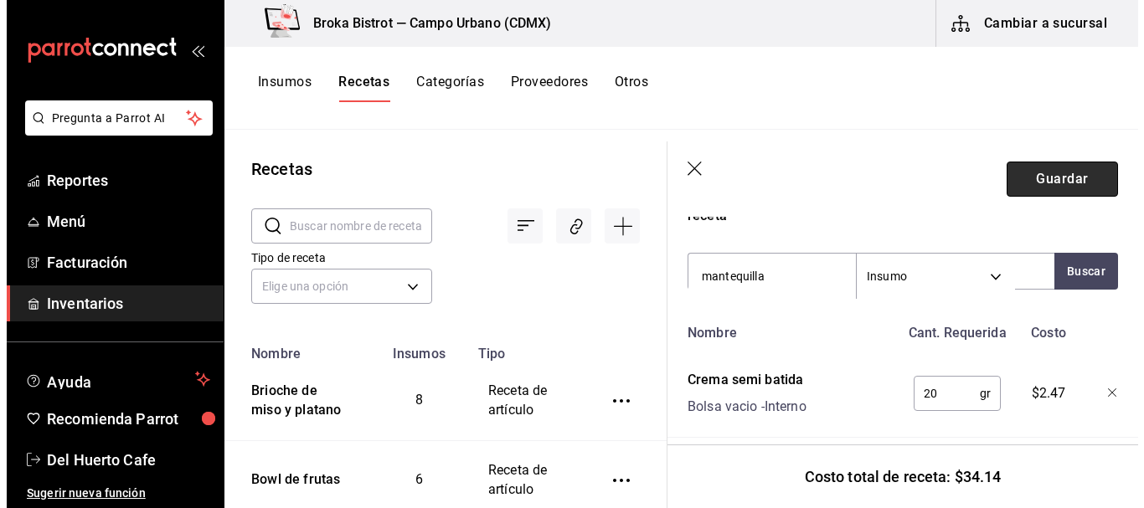
scroll to position [0, 0]
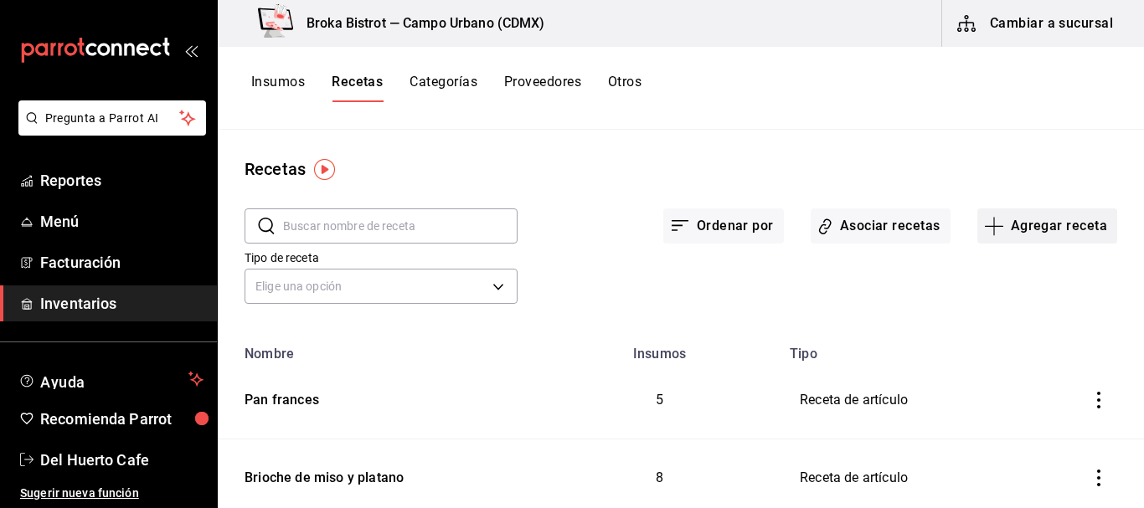
click at [999, 225] on button "Agregar receta" at bounding box center [1048, 226] width 140 height 35
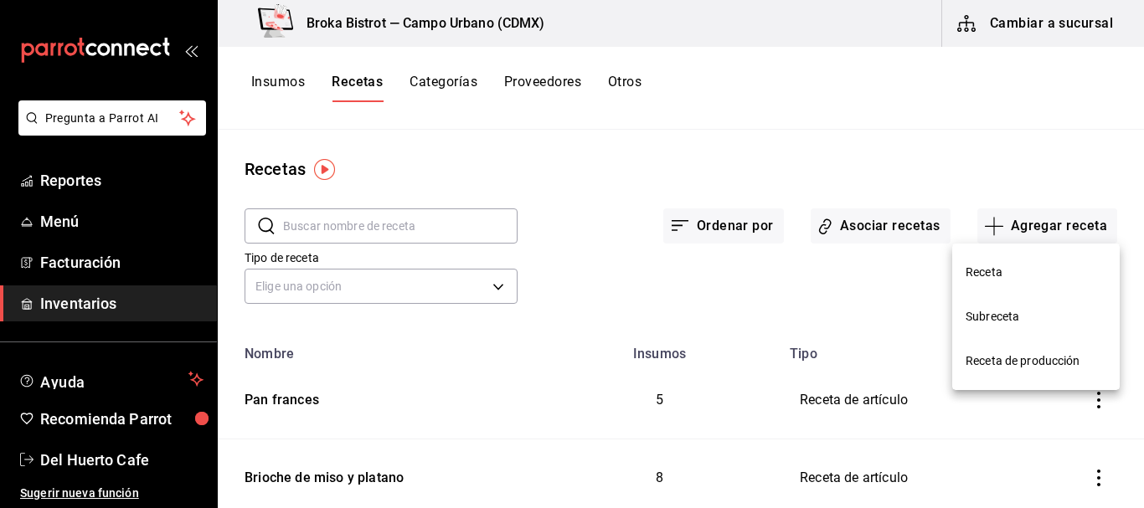
click at [988, 265] on span "Receta" at bounding box center [1036, 273] width 141 height 18
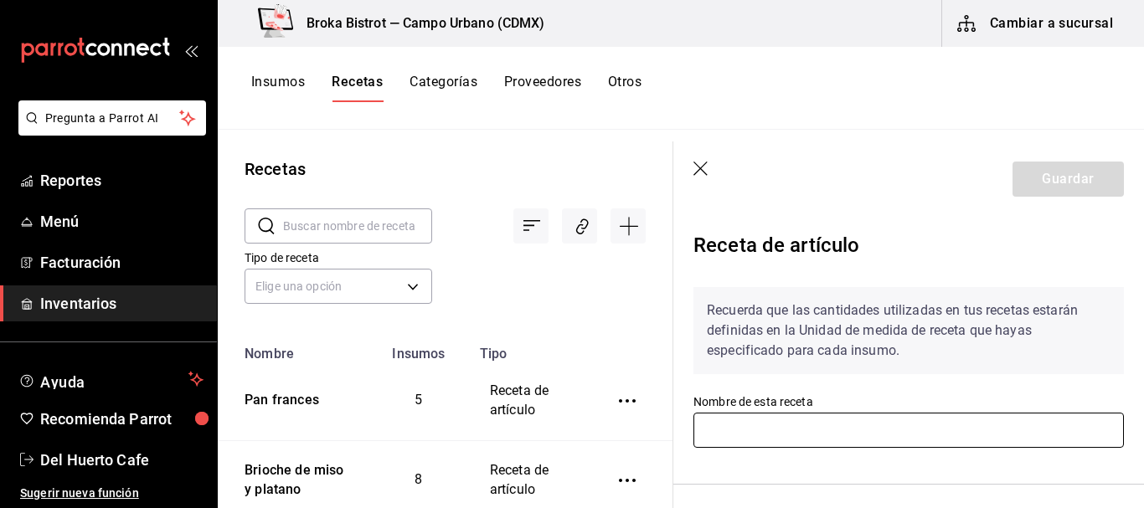
click at [916, 440] on input "text" at bounding box center [909, 430] width 431 height 35
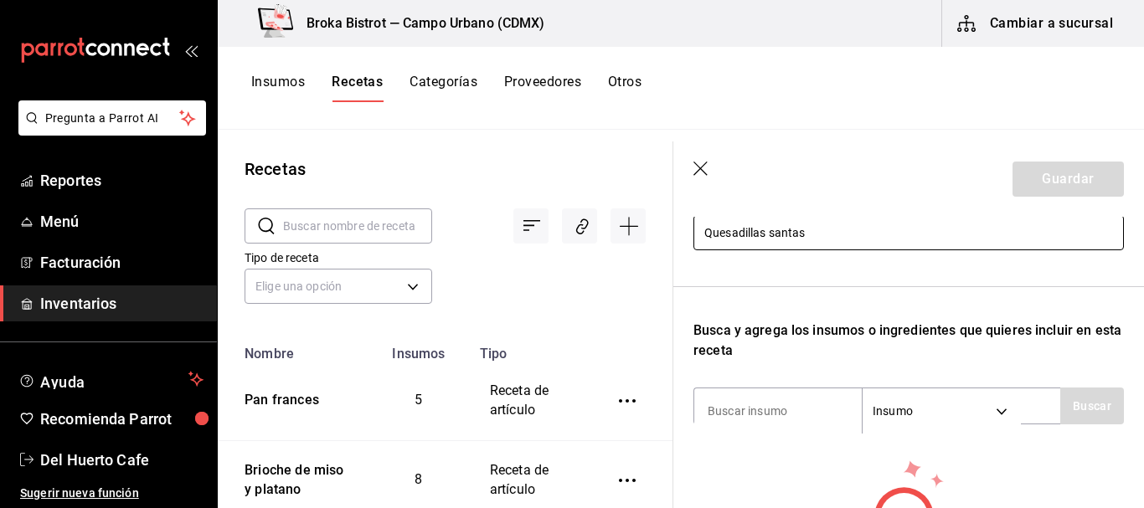
scroll to position [214, 0]
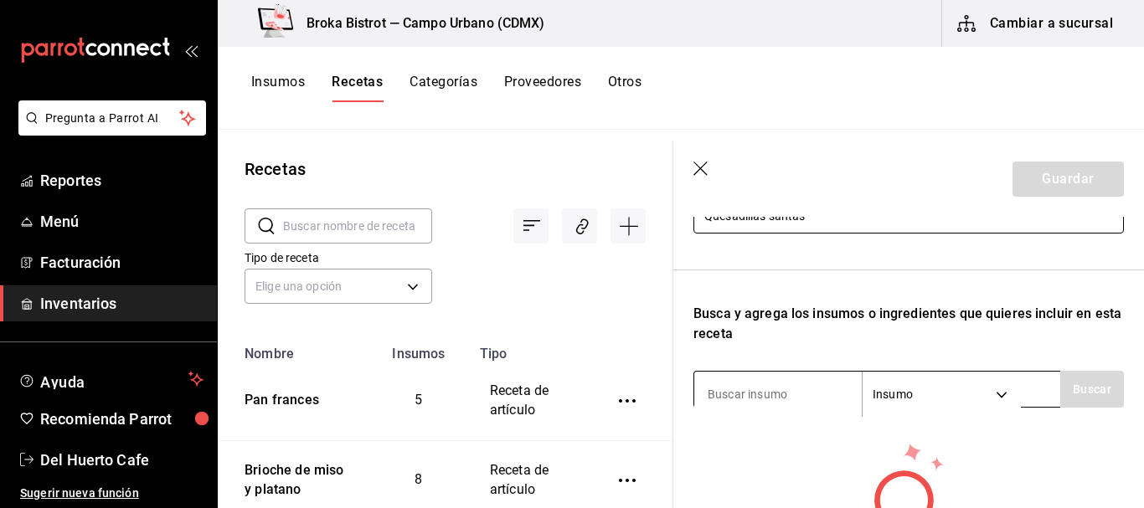
type input "Quesadillas santas"
click at [777, 399] on input at bounding box center [778, 394] width 168 height 35
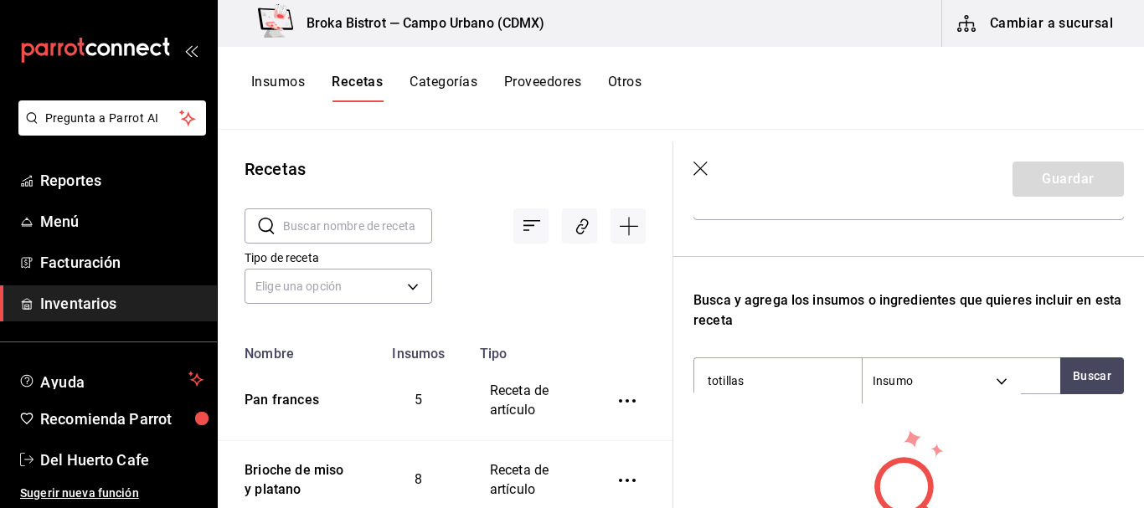
scroll to position [212, 0]
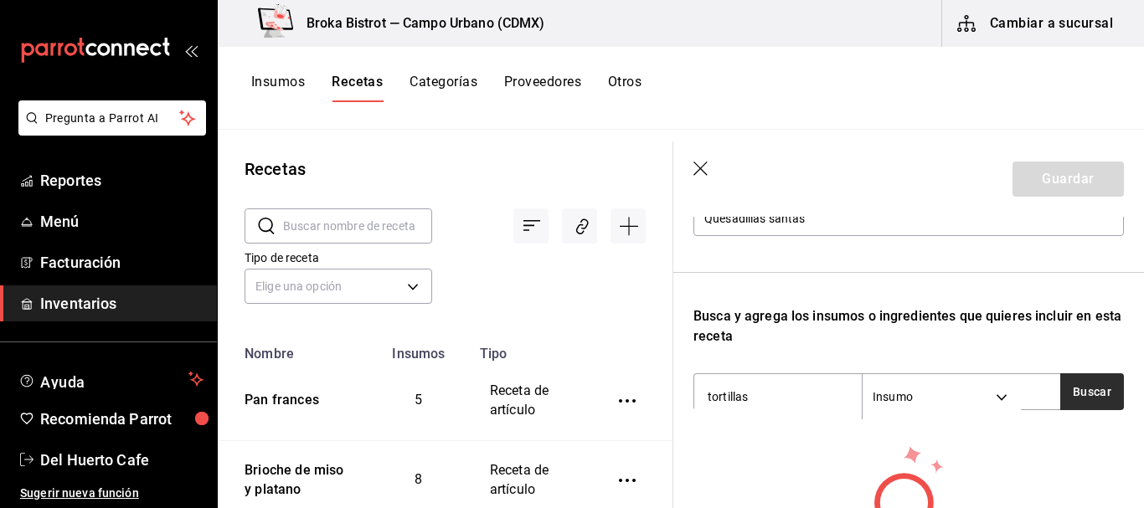
type input "tortillas"
click at [1080, 389] on button "Buscar" at bounding box center [1092, 392] width 64 height 37
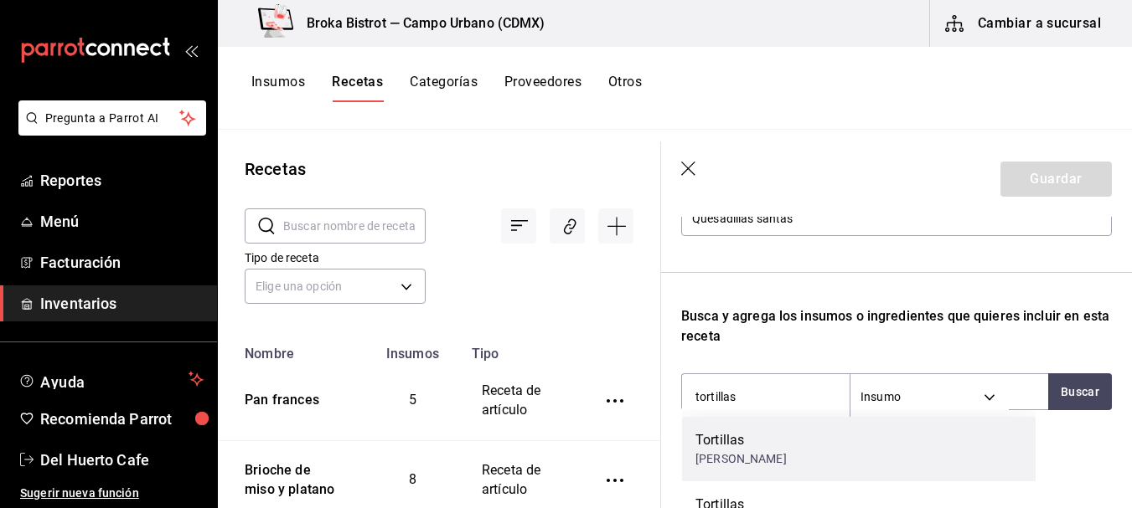
click at [821, 446] on div "Tortillas [PERSON_NAME]" at bounding box center [858, 449] width 353 height 65
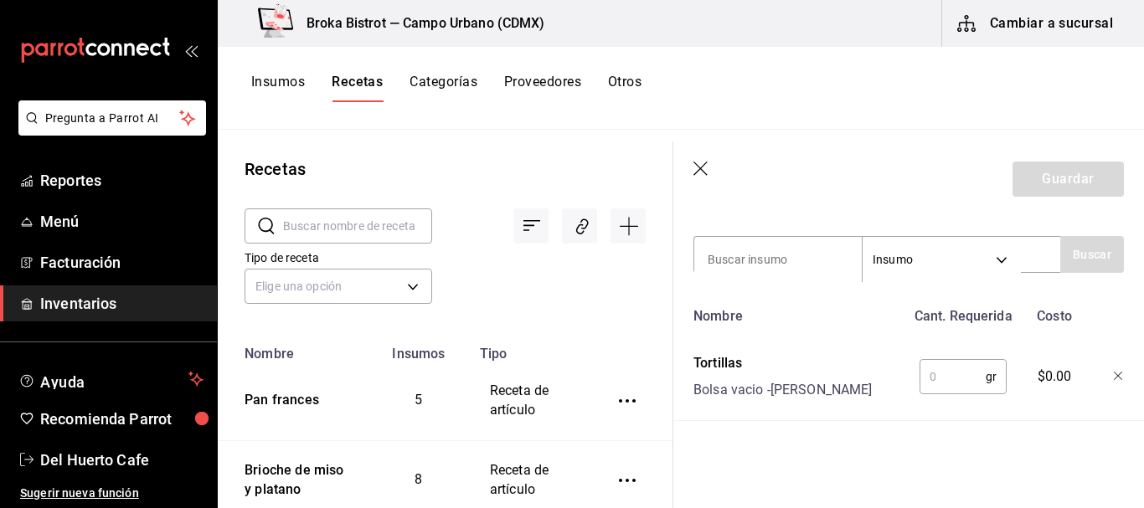
scroll to position [361, 0]
click at [949, 365] on input "text" at bounding box center [953, 377] width 66 height 34
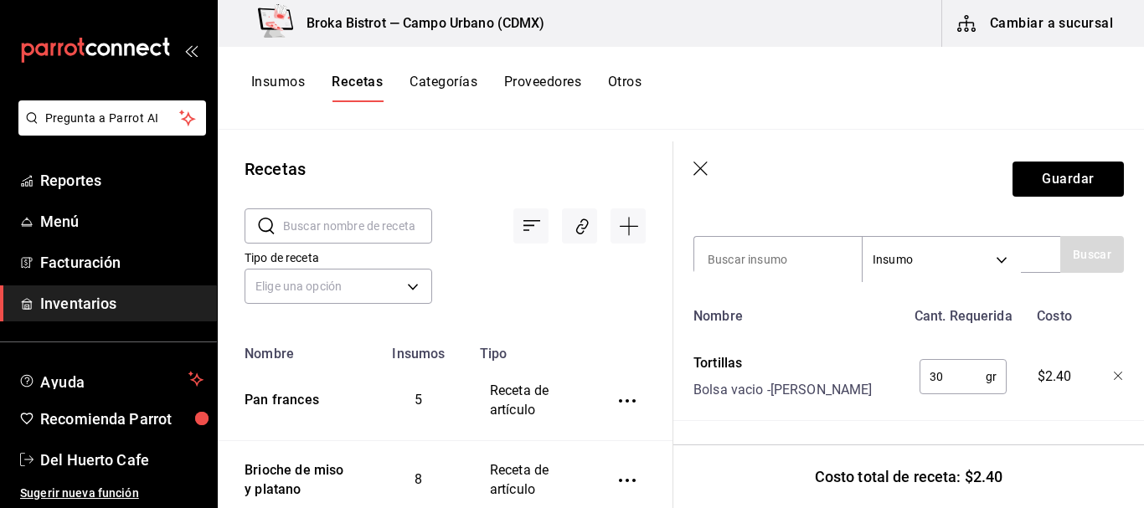
type input "3"
type input "1"
type input "3"
type input "1"
type input "200"
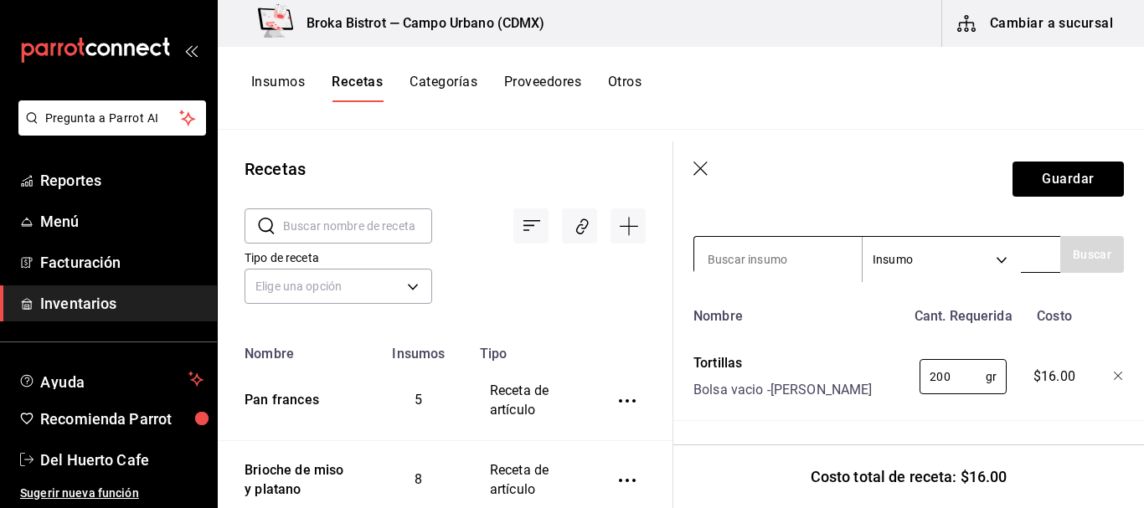
click at [771, 242] on input at bounding box center [778, 259] width 168 height 35
type input "relleno"
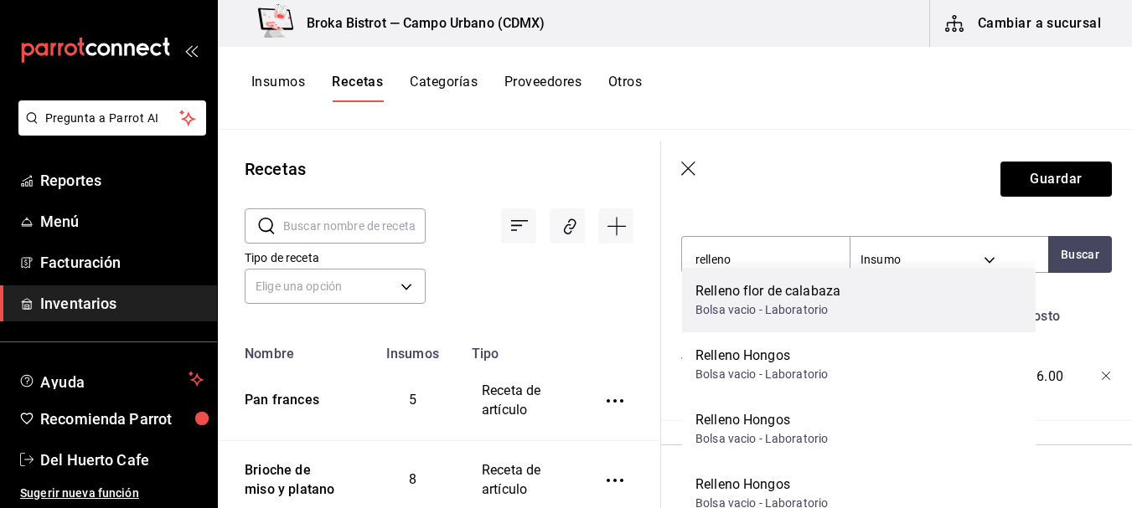
click at [766, 296] on div "Relleno flor de calabaza" at bounding box center [767, 291] width 145 height 20
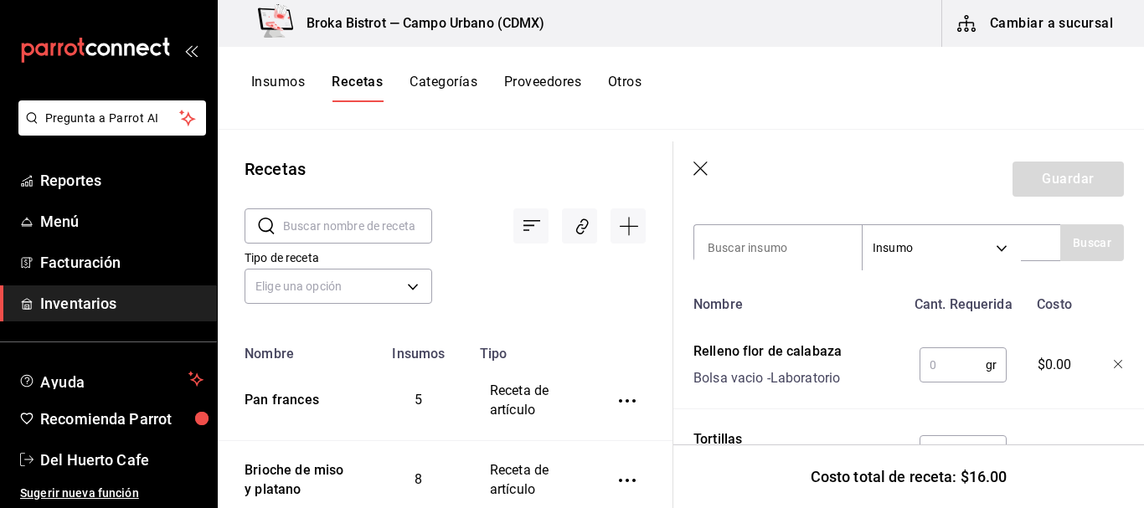
click at [935, 367] on input "text" at bounding box center [953, 365] width 66 height 34
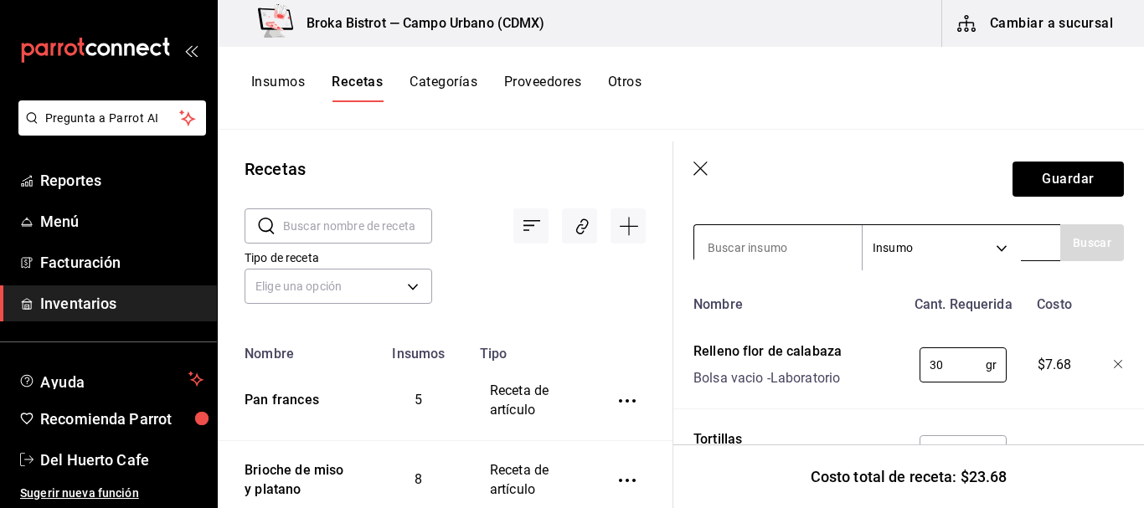
type input "30"
click at [777, 234] on input at bounding box center [778, 247] width 168 height 35
type input "relleno"
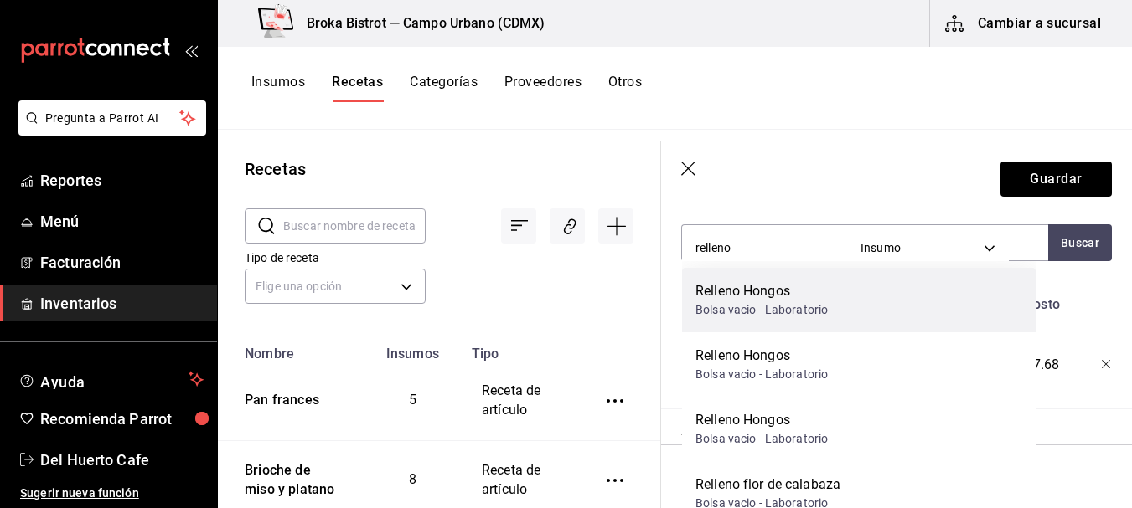
click at [790, 317] on div "Bolsa vacio - Laboratorio" at bounding box center [761, 311] width 132 height 18
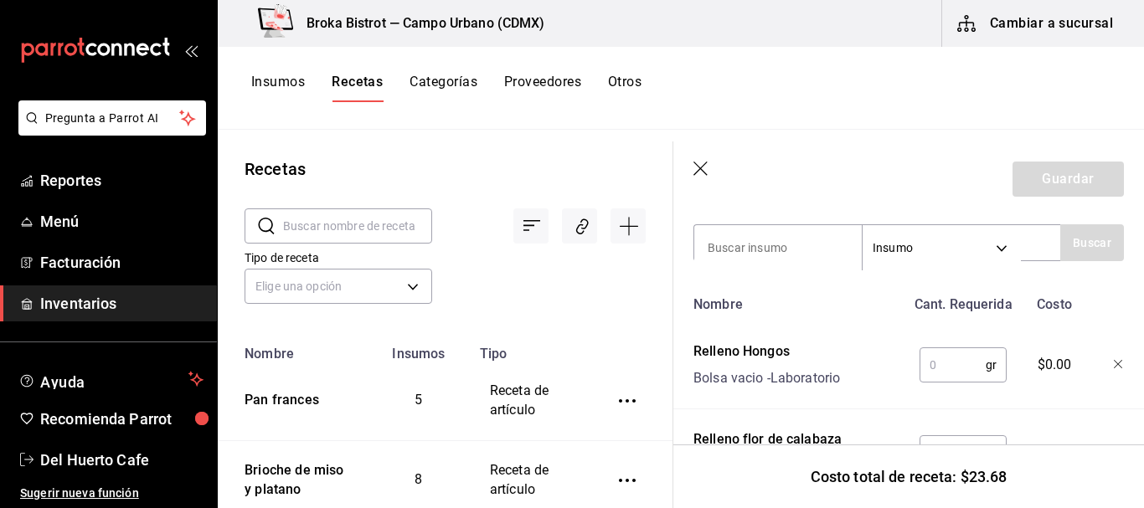
click at [936, 364] on input "text" at bounding box center [953, 365] width 66 height 34
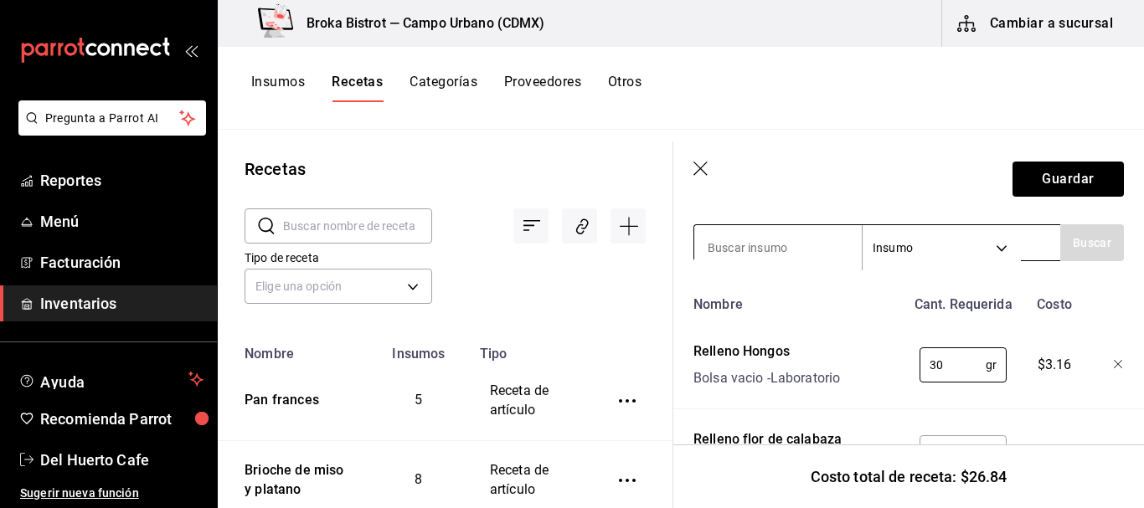
type input "30"
click at [795, 254] on input at bounding box center [778, 247] width 168 height 35
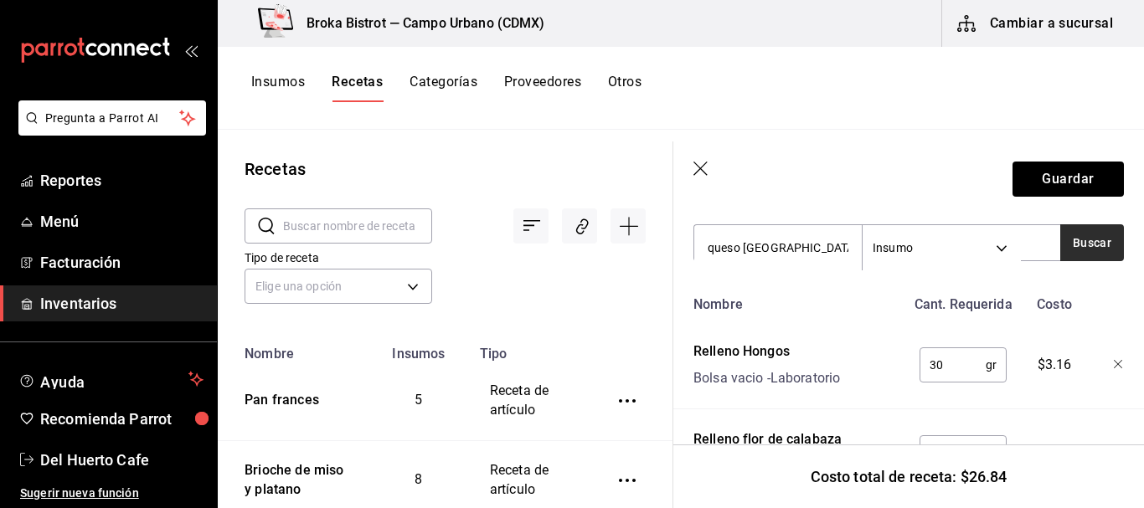
type input "queso [GEOGRAPHIC_DATA]"
click at [1066, 240] on button "Buscar" at bounding box center [1092, 242] width 64 height 37
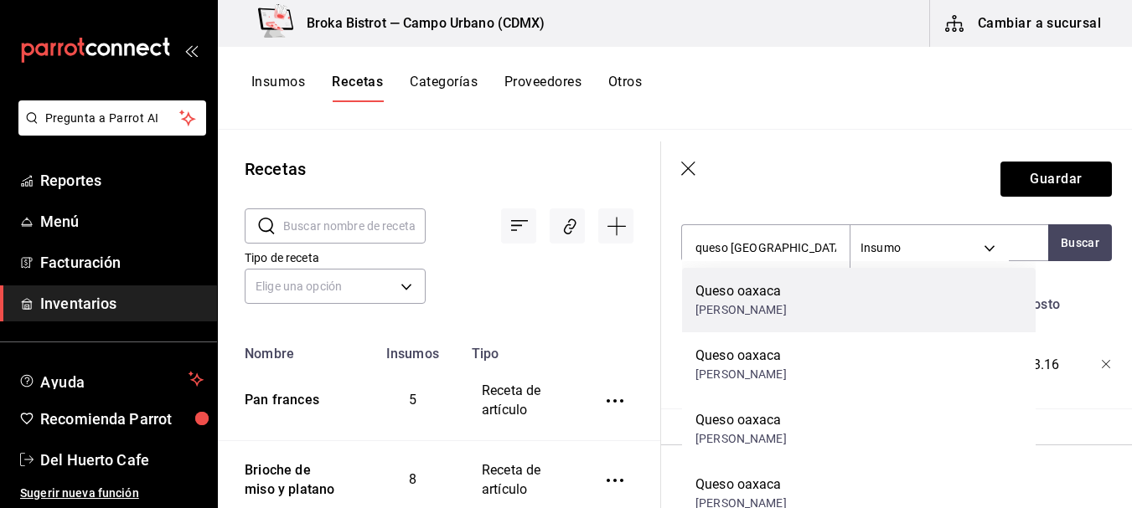
click at [839, 300] on div "Queso oaxaca [PERSON_NAME]" at bounding box center [858, 300] width 353 height 65
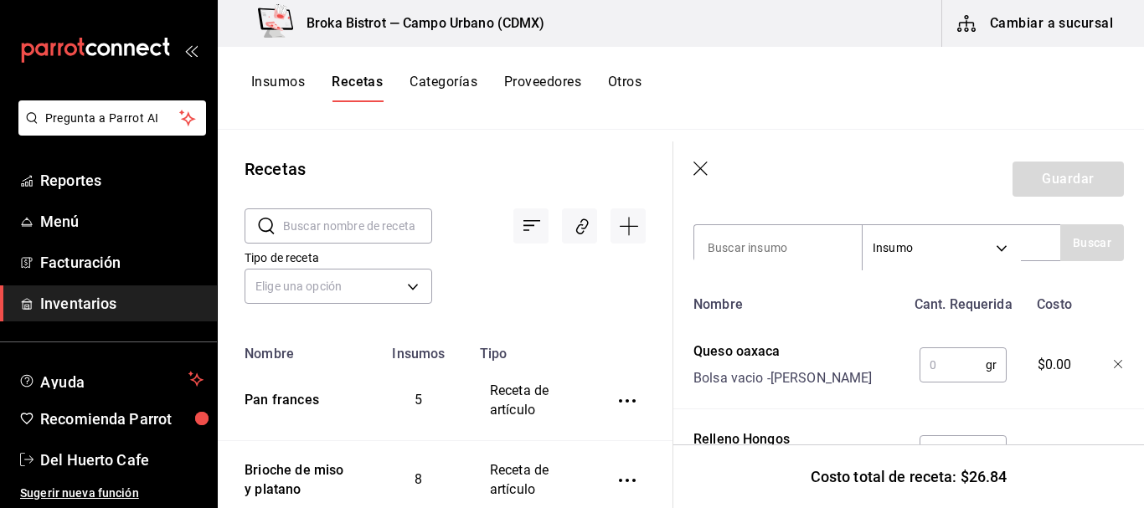
click at [954, 368] on input "text" at bounding box center [953, 365] width 66 height 34
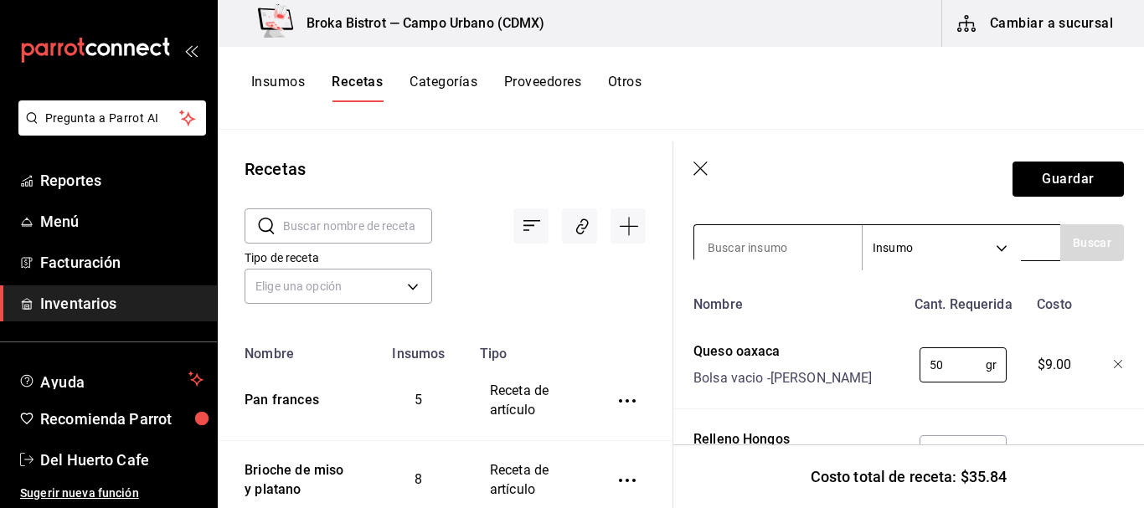
type input "50"
click at [798, 240] on input at bounding box center [778, 247] width 168 height 35
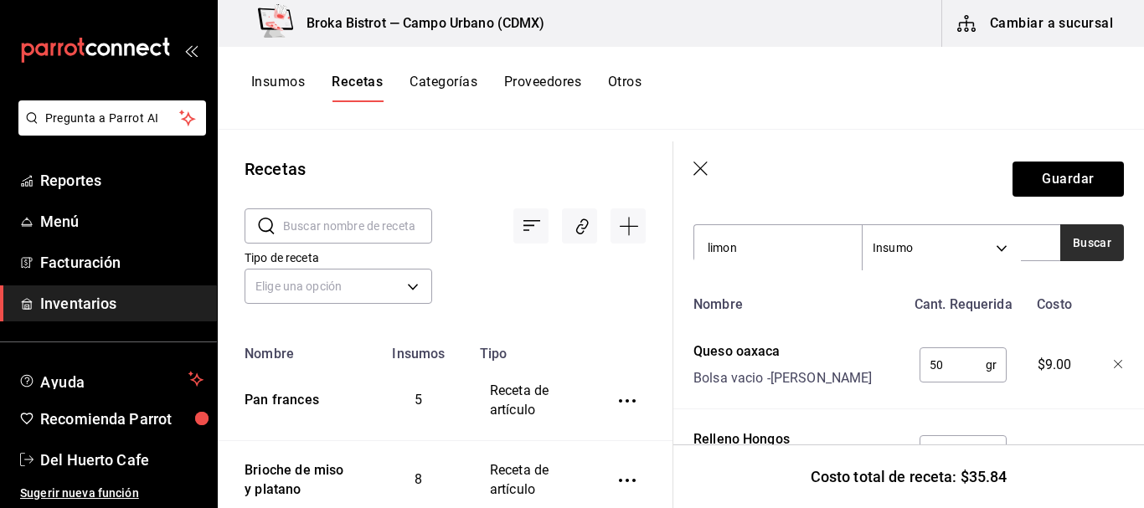
type input "limon"
click at [1079, 249] on button "Buscar" at bounding box center [1092, 242] width 64 height 37
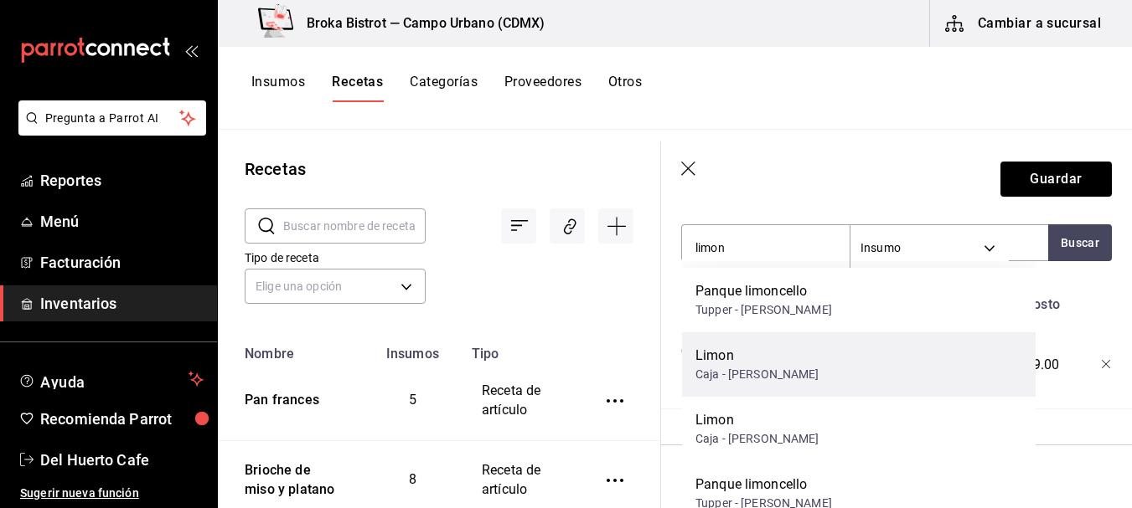
click at [832, 361] on div "Limon Caja - [PERSON_NAME]" at bounding box center [858, 365] width 353 height 65
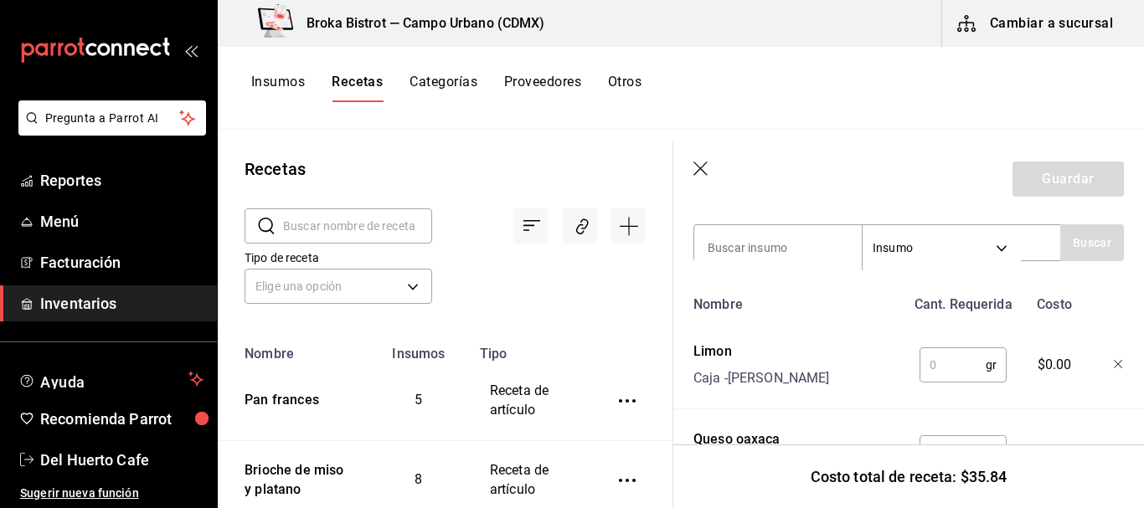
click at [941, 371] on input "text" at bounding box center [953, 365] width 66 height 34
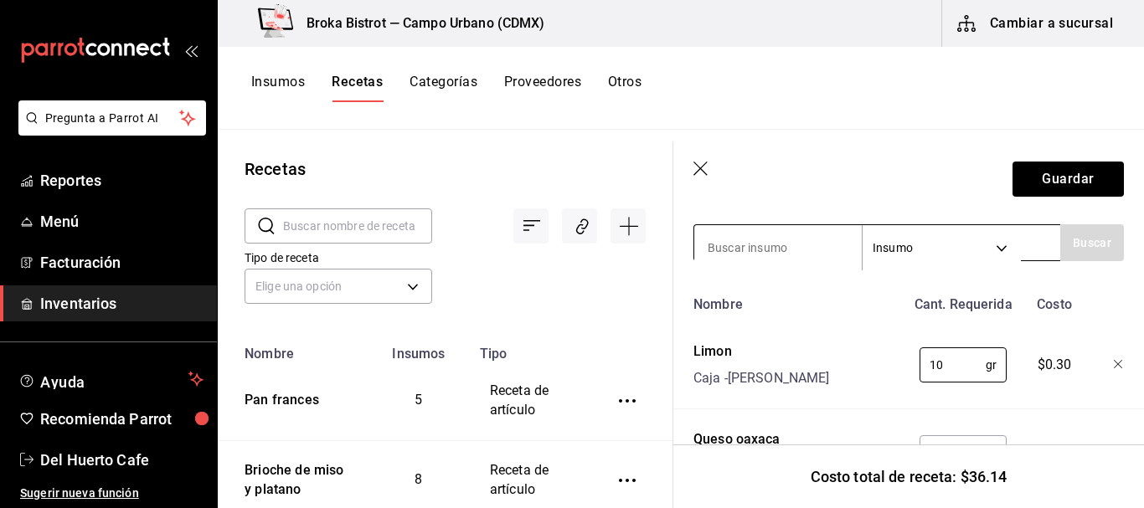
type input "10"
click at [782, 242] on input at bounding box center [778, 247] width 168 height 35
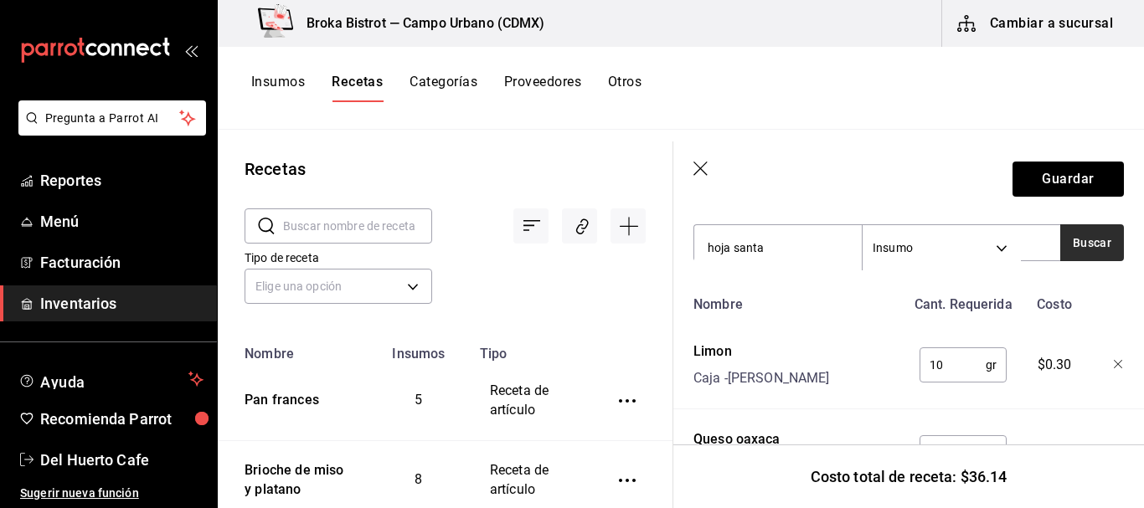
type input "hoja santa"
click at [1072, 244] on button "Buscar" at bounding box center [1092, 242] width 64 height 37
click at [1066, 187] on button "Guardar" at bounding box center [1068, 179] width 111 height 35
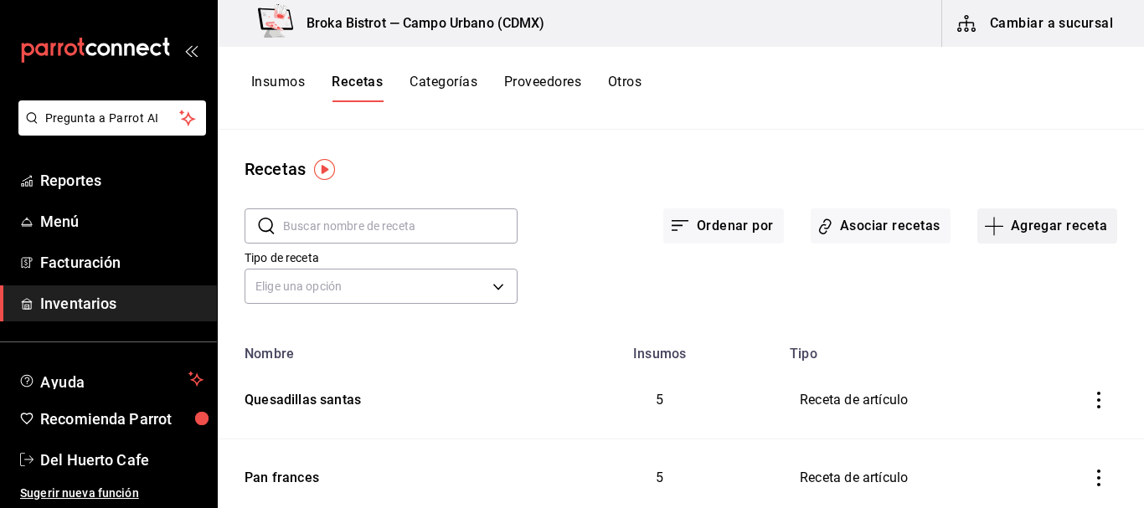
click at [1024, 221] on button "Agregar receta" at bounding box center [1048, 226] width 140 height 35
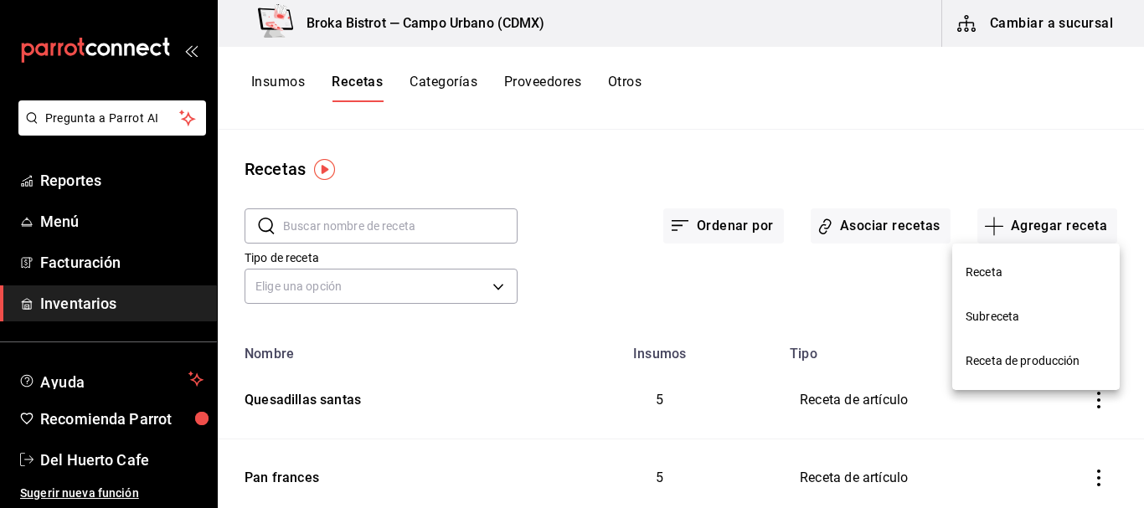
click at [972, 283] on li "Receta" at bounding box center [1036, 272] width 168 height 44
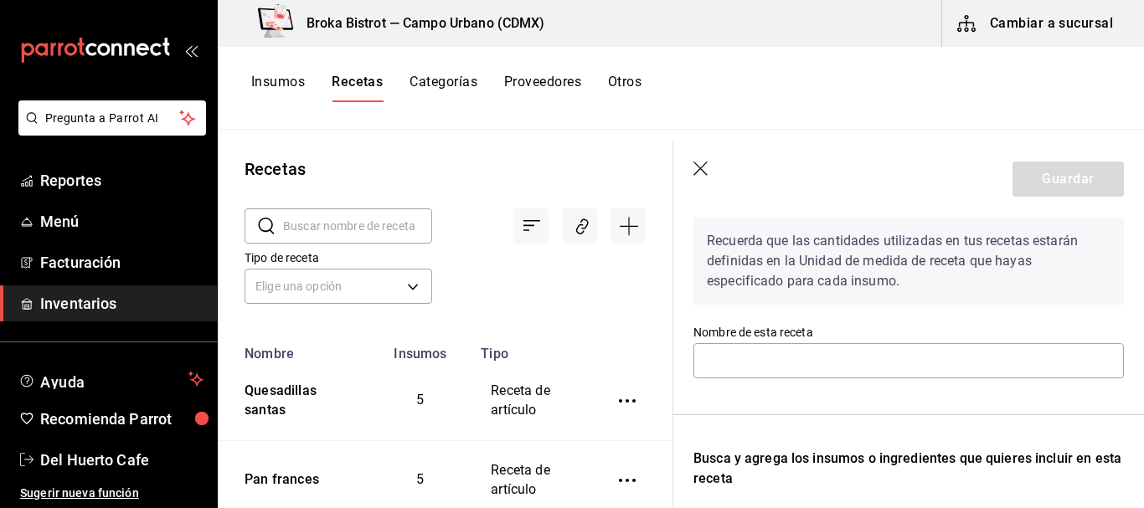
scroll to position [69, 0]
click at [801, 364] on input "text" at bounding box center [909, 361] width 431 height 35
type input "Quesabirrias"
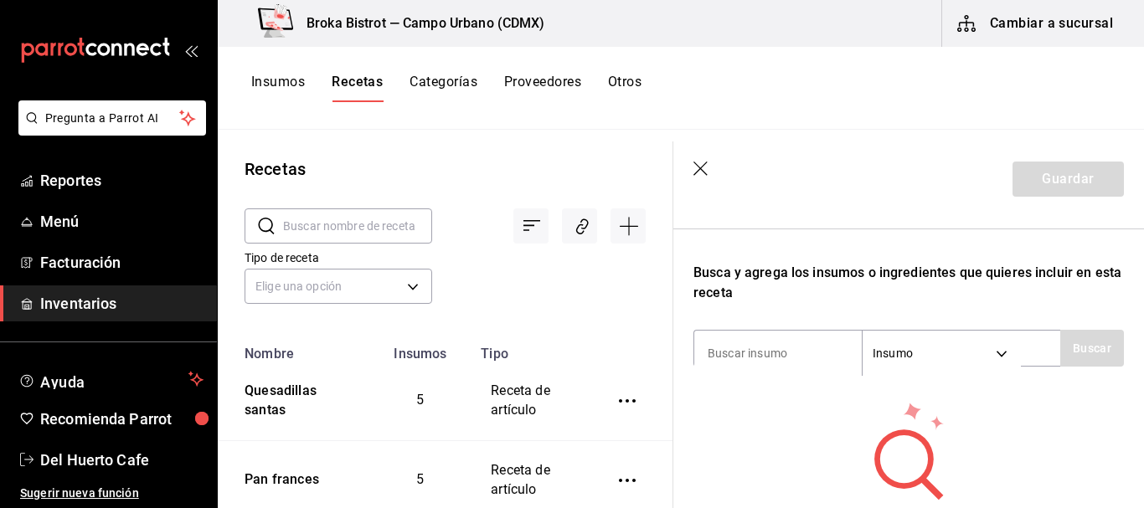
scroll to position [268, 0]
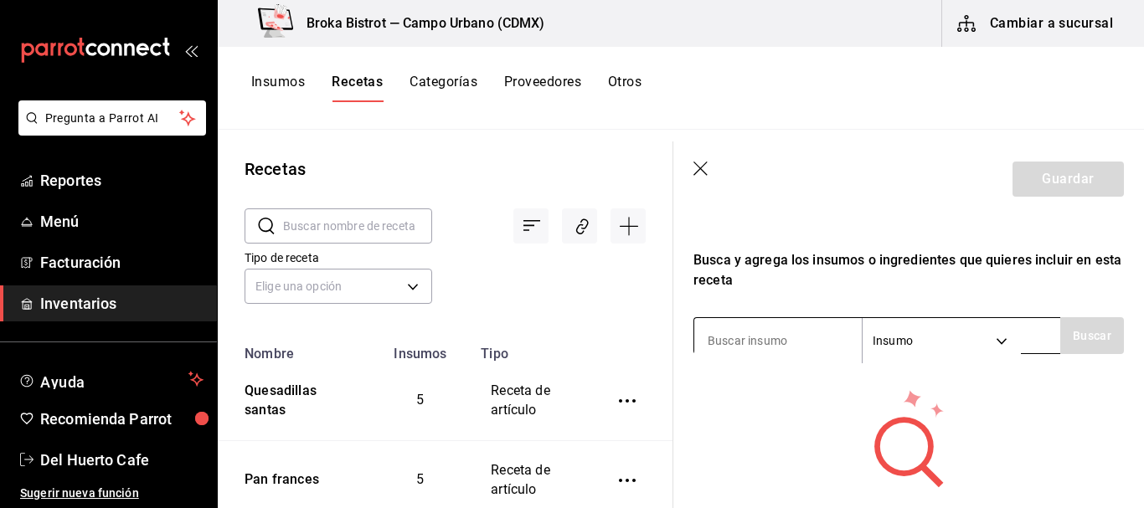
click at [748, 338] on input at bounding box center [778, 340] width 168 height 35
click at [1070, 328] on button "Buscar" at bounding box center [1092, 335] width 64 height 37
type input "tortillas"
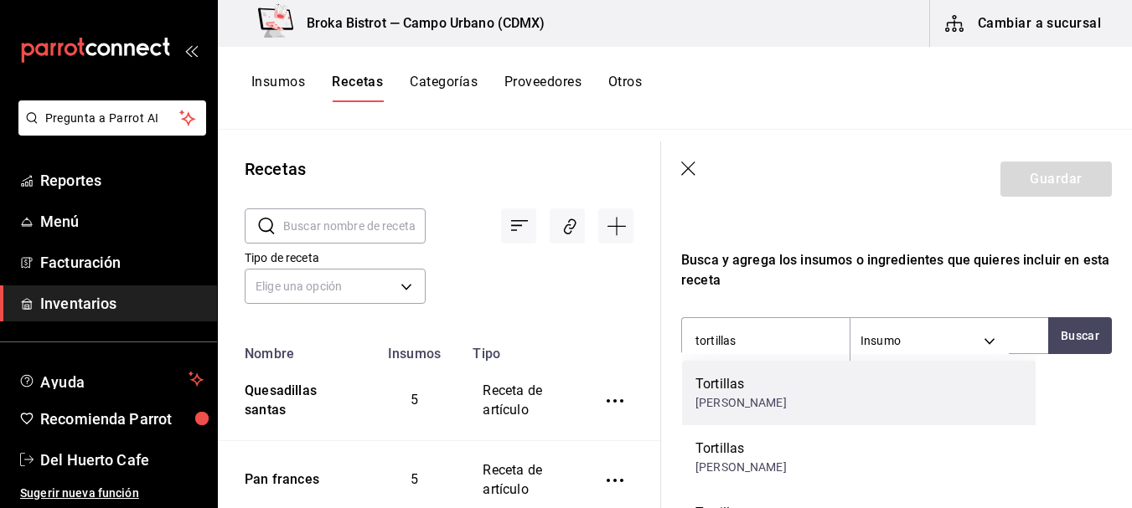
click at [736, 414] on div "Tortillas [PERSON_NAME]" at bounding box center [858, 393] width 353 height 65
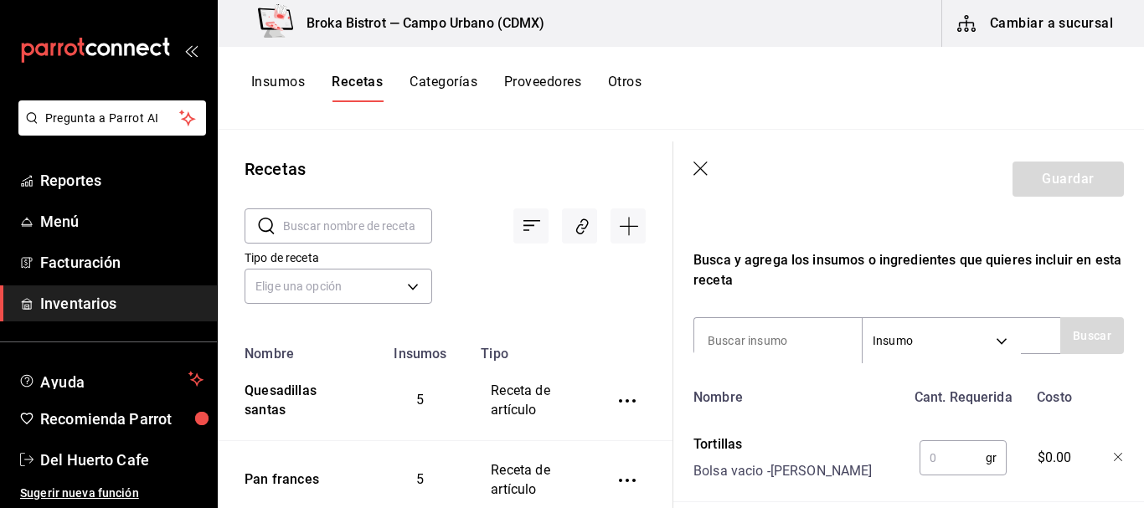
click at [944, 452] on input "text" at bounding box center [953, 458] width 66 height 34
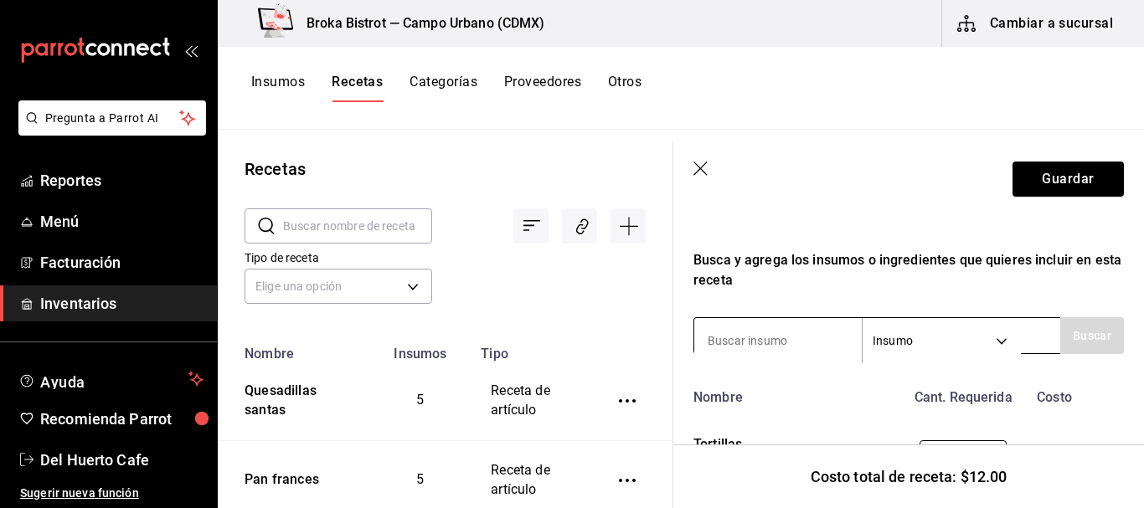
type input "150"
click at [782, 333] on input at bounding box center [778, 340] width 168 height 35
type input "r"
type input "birria"
click at [1081, 333] on button "Buscar" at bounding box center [1092, 335] width 64 height 37
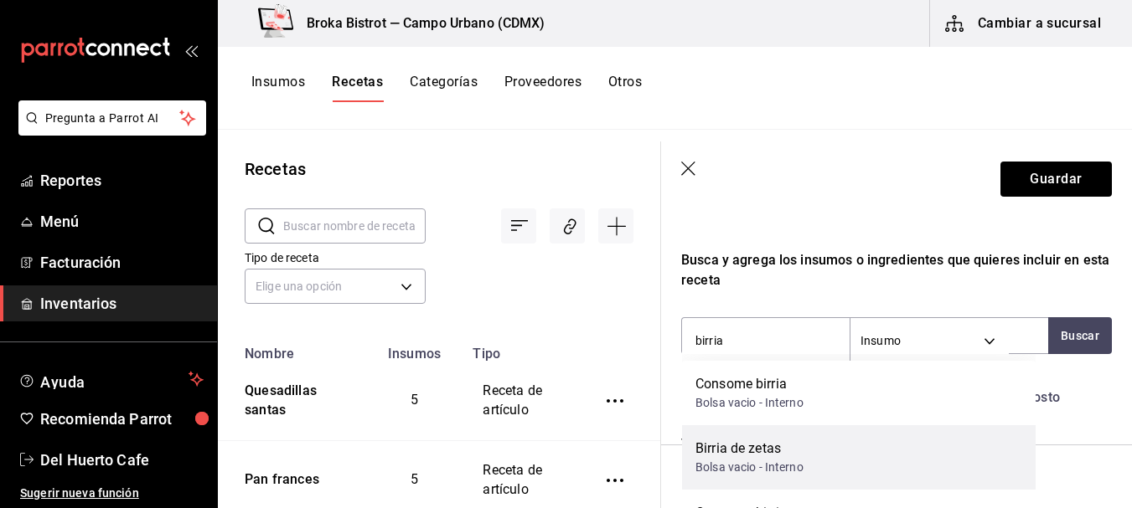
click at [818, 466] on div "Birria de zetas Bolsa vacio - Interno" at bounding box center [858, 458] width 353 height 65
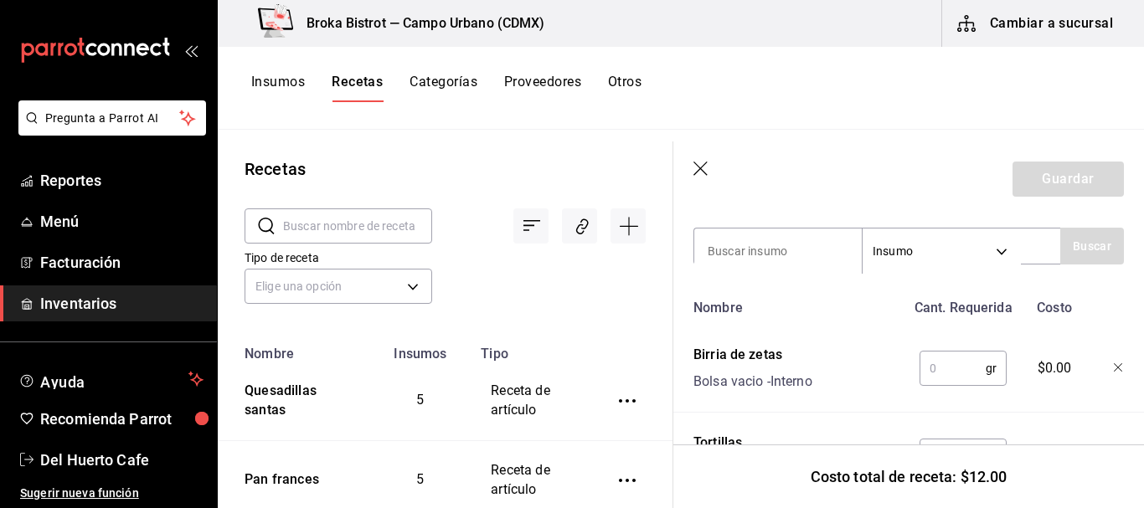
scroll to position [359, 0]
click at [943, 373] on input "text" at bounding box center [953, 368] width 66 height 34
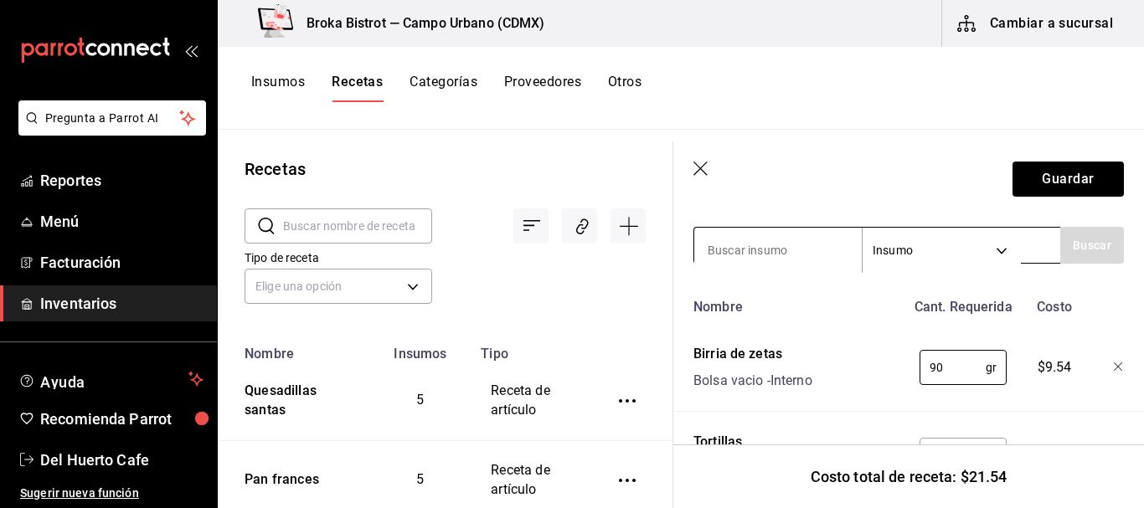
type input "90"
click at [789, 249] on input at bounding box center [778, 250] width 168 height 35
type input "queso manchego"
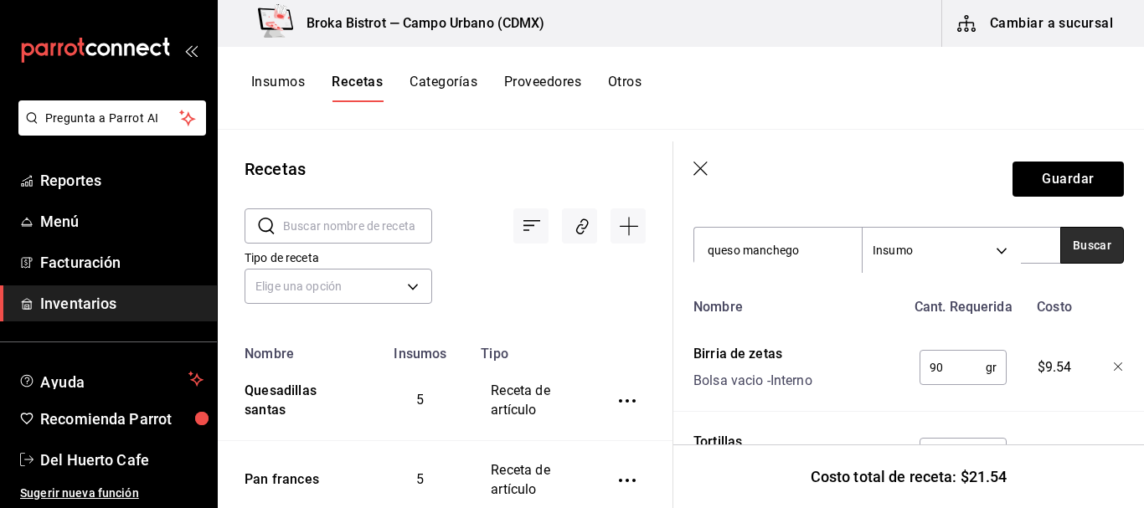
click at [1094, 244] on button "Buscar" at bounding box center [1092, 245] width 64 height 37
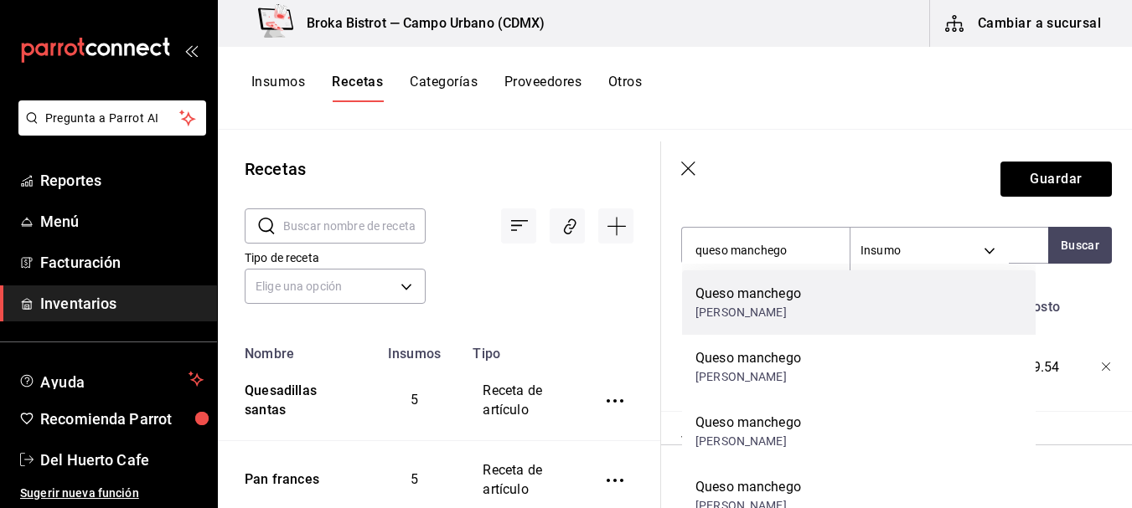
click at [854, 308] on div "Queso manchego [PERSON_NAME]" at bounding box center [858, 303] width 353 height 65
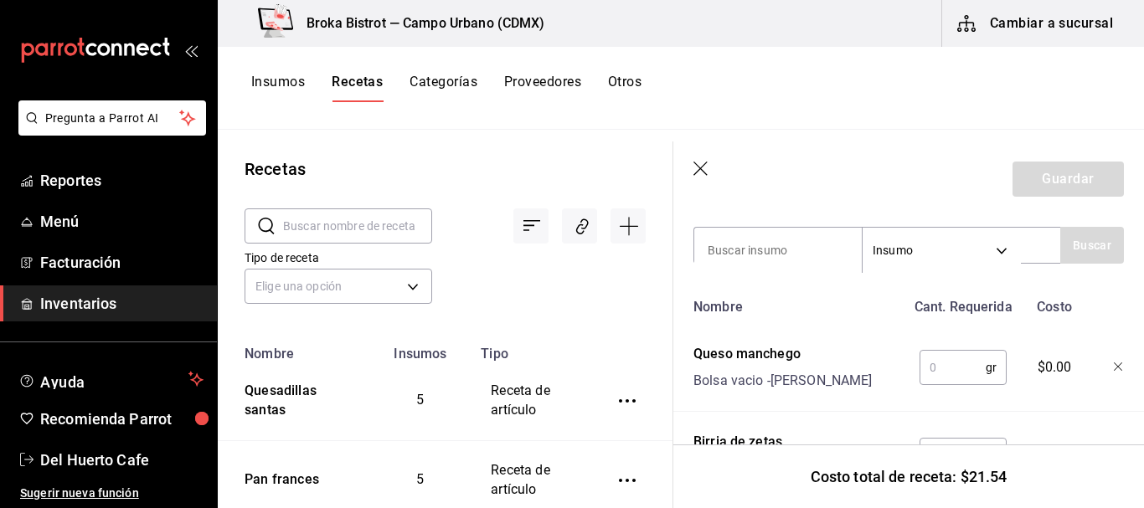
click at [938, 366] on input "text" at bounding box center [953, 368] width 66 height 34
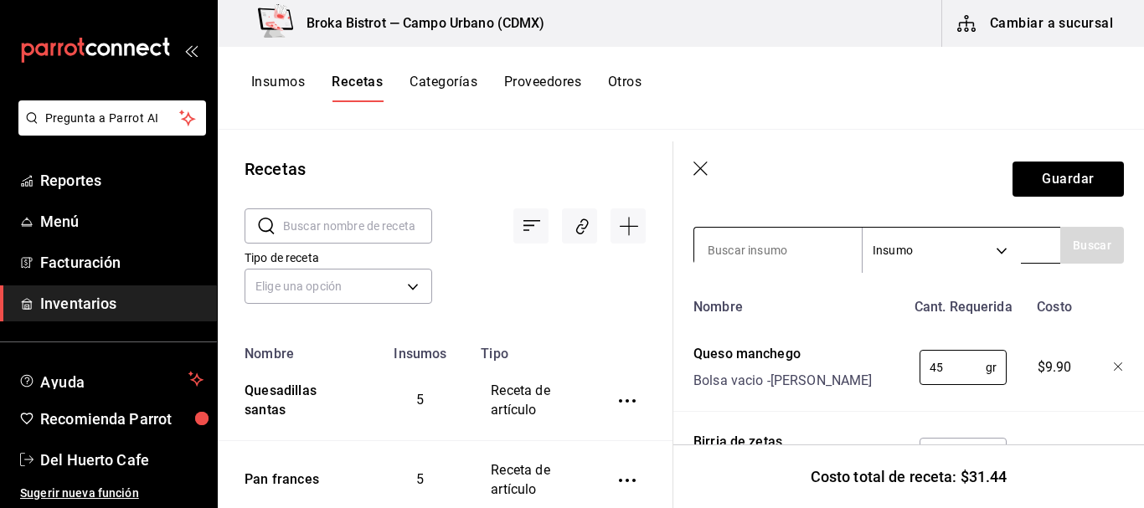
type input "45"
click at [787, 250] on input at bounding box center [778, 250] width 168 height 35
type input "cebolla"
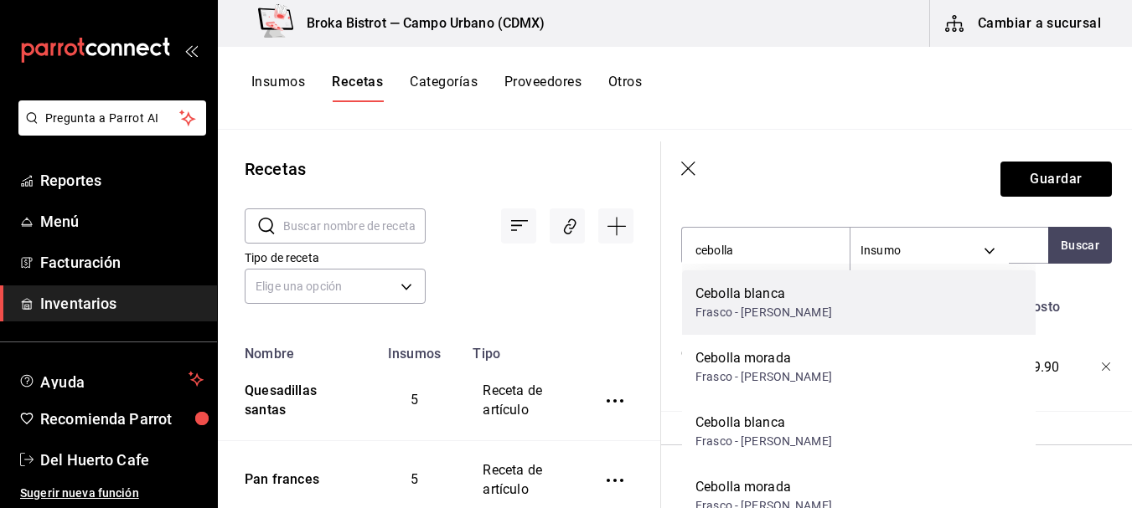
click at [788, 296] on div "Cebolla [PERSON_NAME]" at bounding box center [858, 303] width 353 height 65
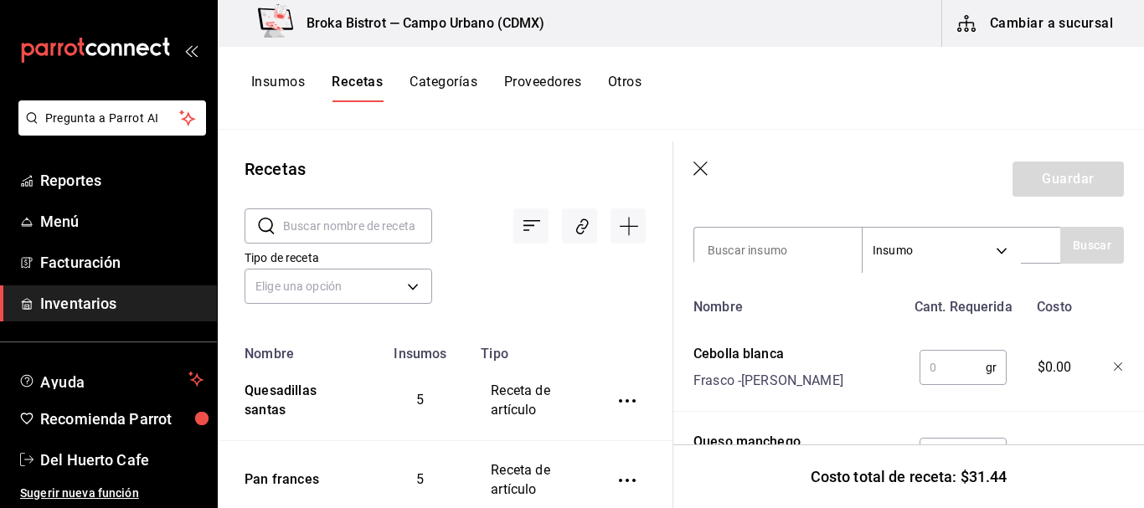
click at [937, 364] on input "text" at bounding box center [953, 368] width 66 height 34
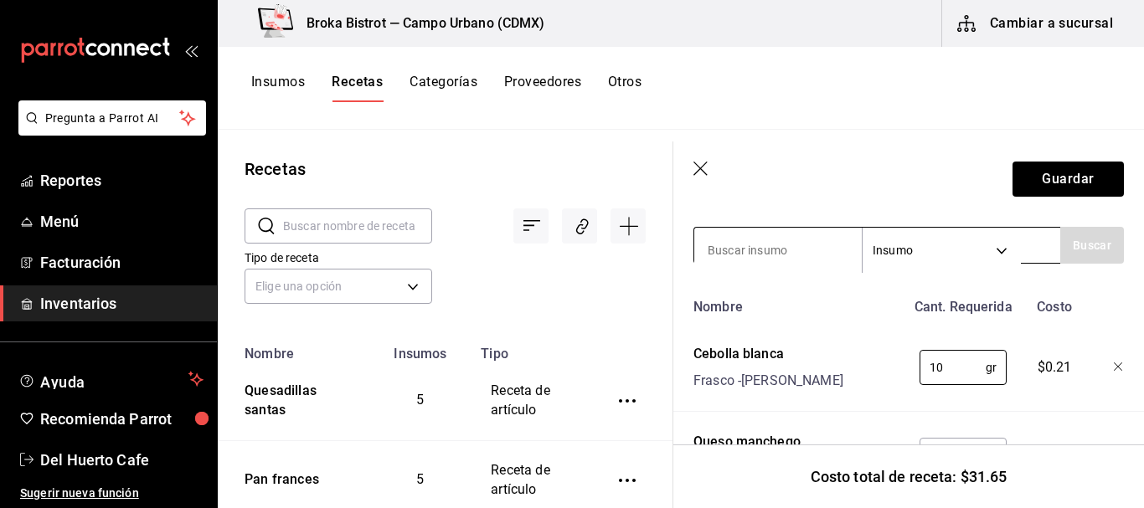
type input "10"
click at [787, 239] on input at bounding box center [778, 250] width 168 height 35
type input "cilantro"
click at [1074, 247] on button "Buscar" at bounding box center [1092, 245] width 64 height 37
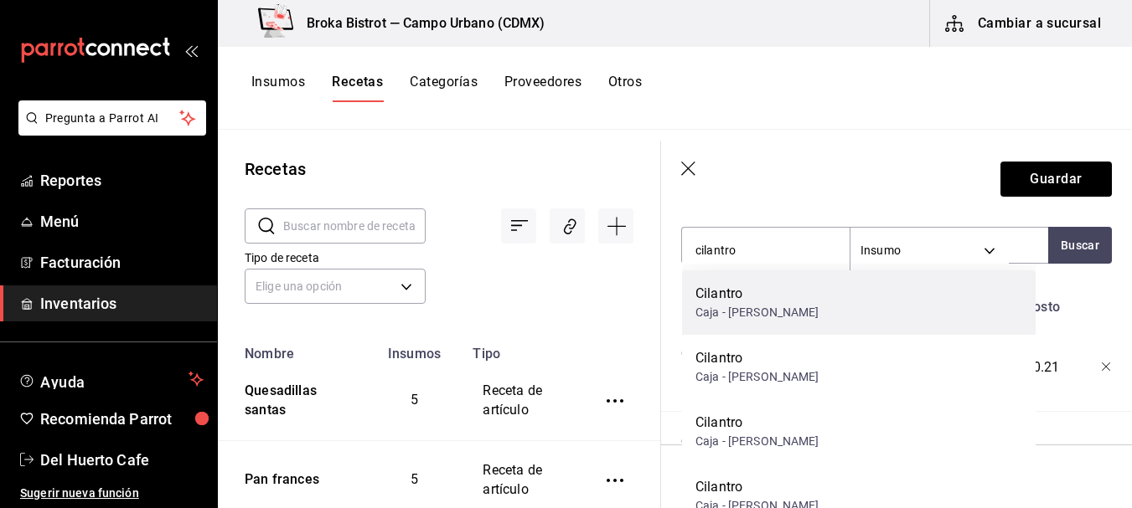
click at [878, 299] on div "[PERSON_NAME]" at bounding box center [858, 303] width 353 height 65
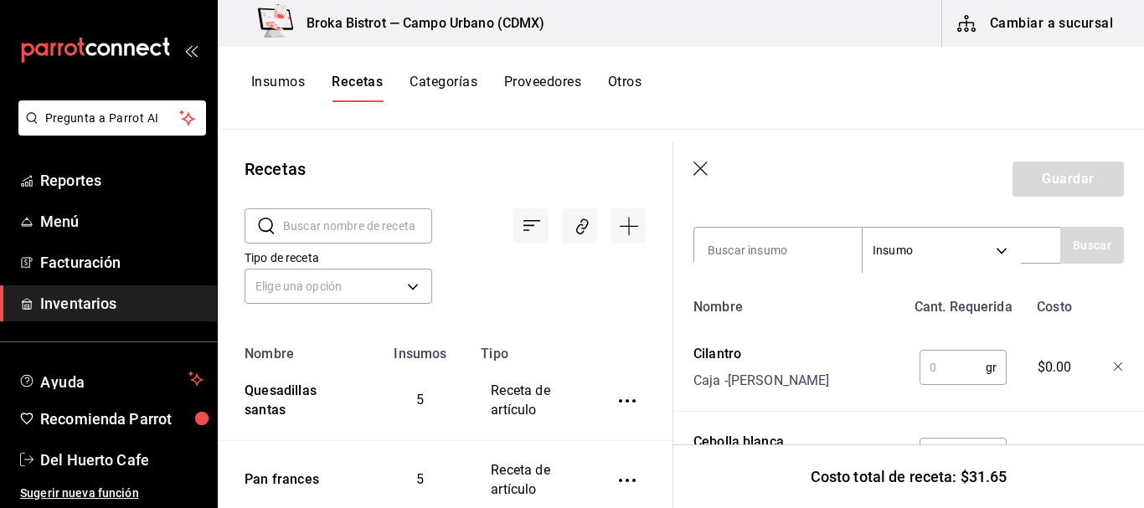
click at [957, 374] on input "text" at bounding box center [953, 368] width 66 height 34
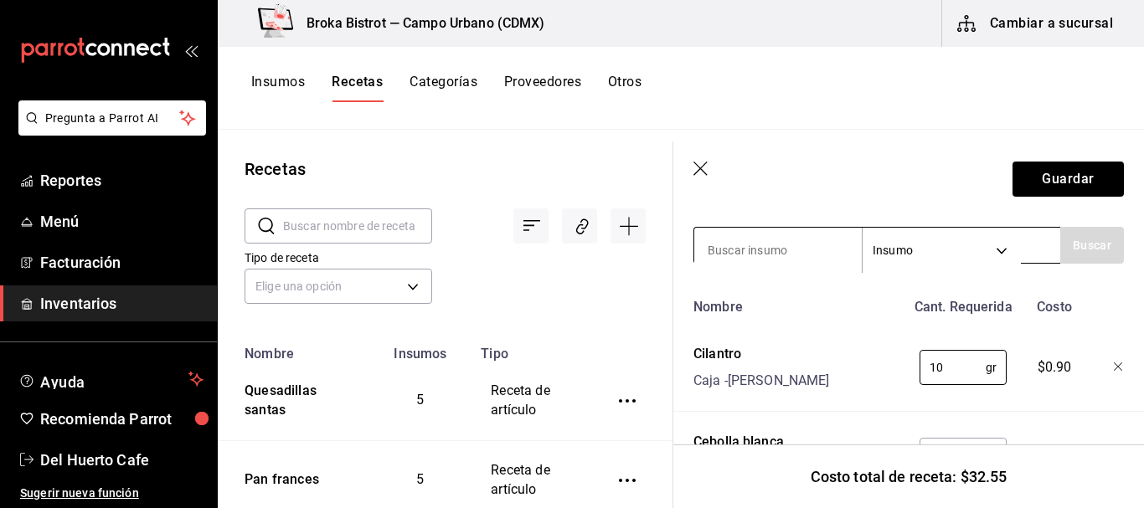
type input "10"
click at [771, 253] on input at bounding box center [778, 250] width 168 height 35
type input "limon"
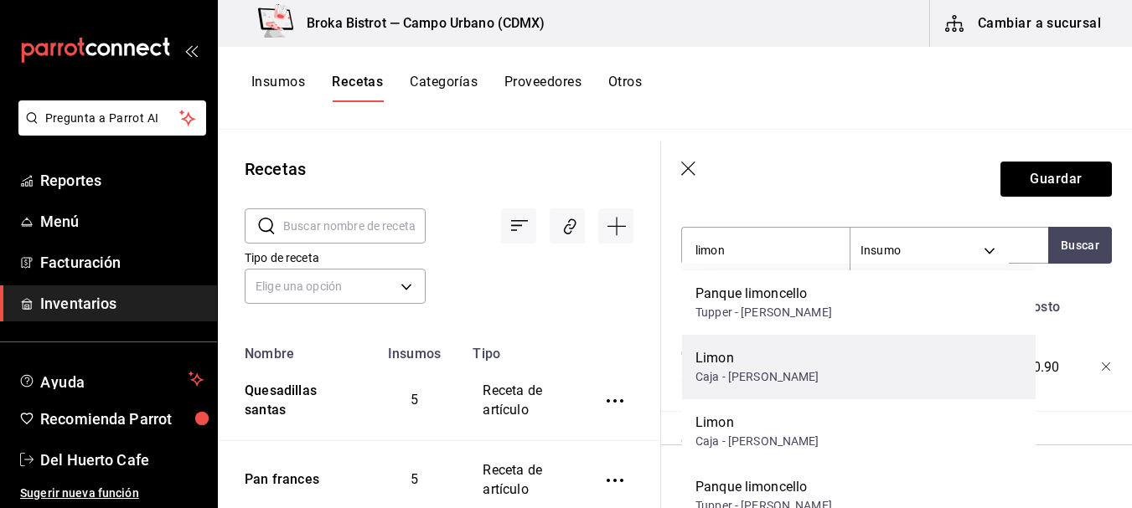
click at [770, 363] on div "Limon Caja - [PERSON_NAME]" at bounding box center [858, 367] width 353 height 65
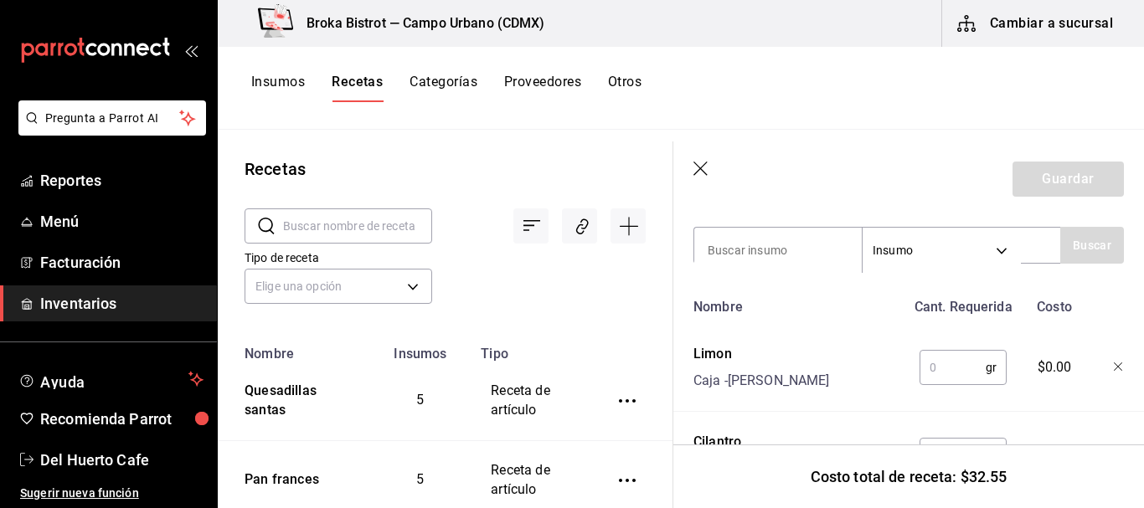
click at [934, 371] on input "text" at bounding box center [953, 368] width 66 height 34
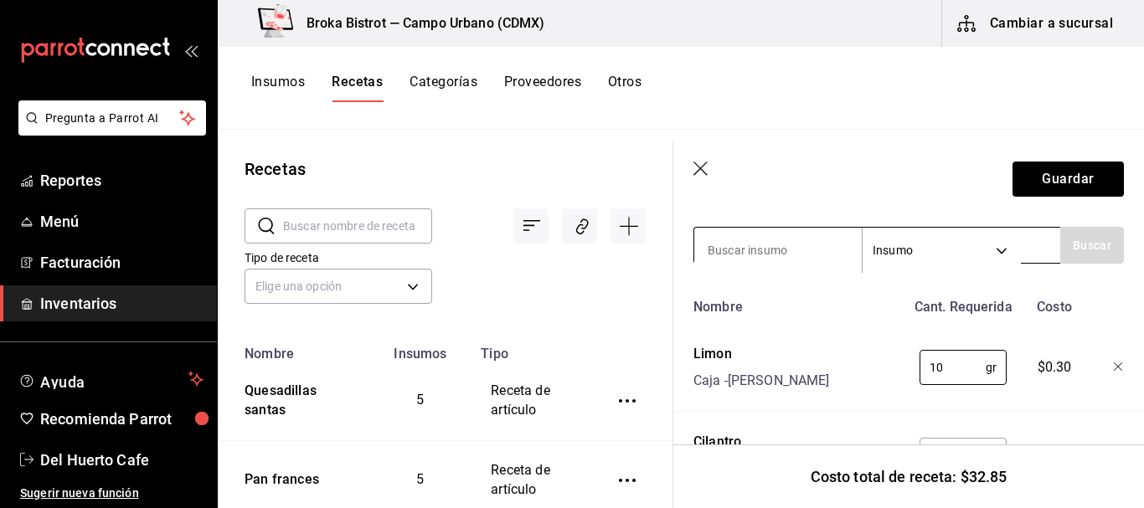
type input "10"
click at [790, 248] on input at bounding box center [778, 250] width 168 height 35
type input "consome"
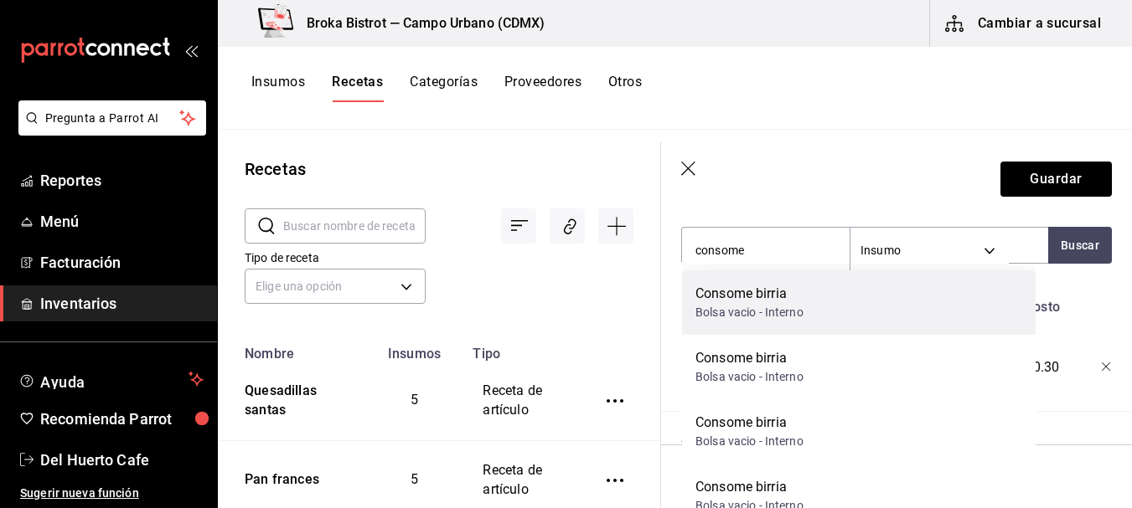
click at [766, 304] on div "Bolsa vacio - Interno" at bounding box center [749, 313] width 108 height 18
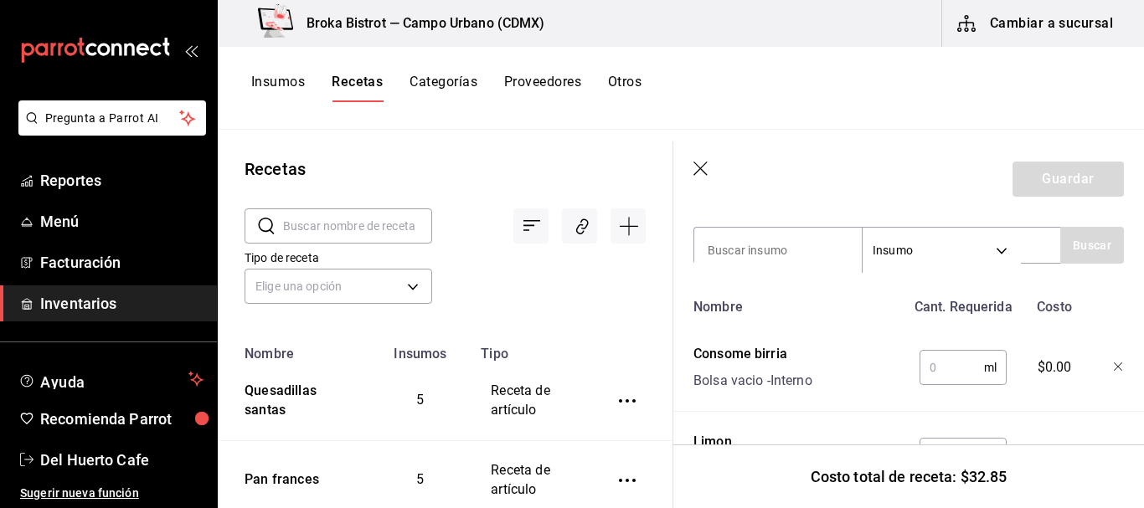
click at [766, 304] on div "Nombre" at bounding box center [796, 304] width 219 height 27
click at [944, 371] on input "text" at bounding box center [952, 368] width 65 height 34
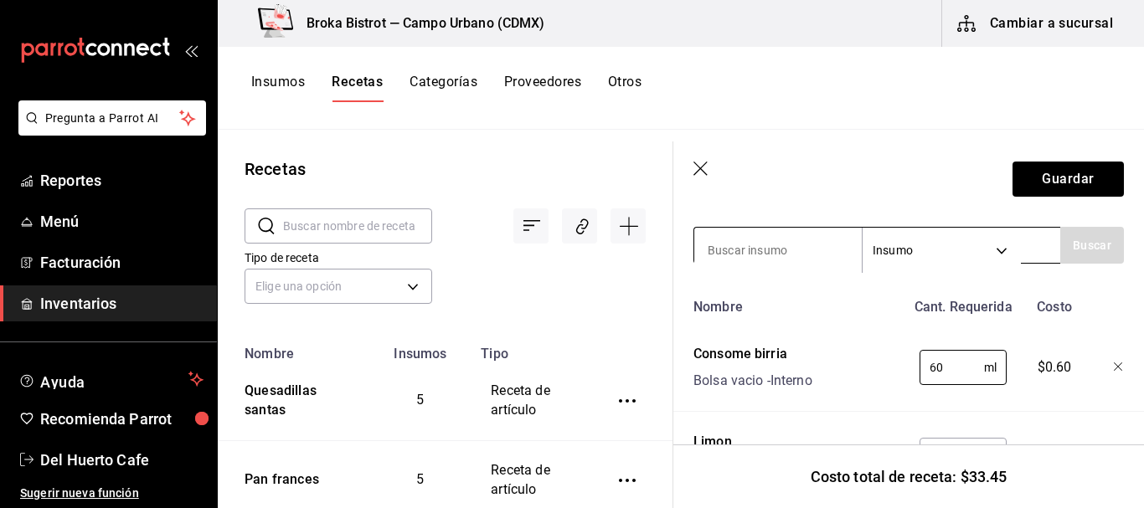
type input "60"
click at [785, 255] on input at bounding box center [778, 250] width 168 height 35
type input "salsa"
click at [1081, 232] on button "Buscar" at bounding box center [1092, 245] width 64 height 37
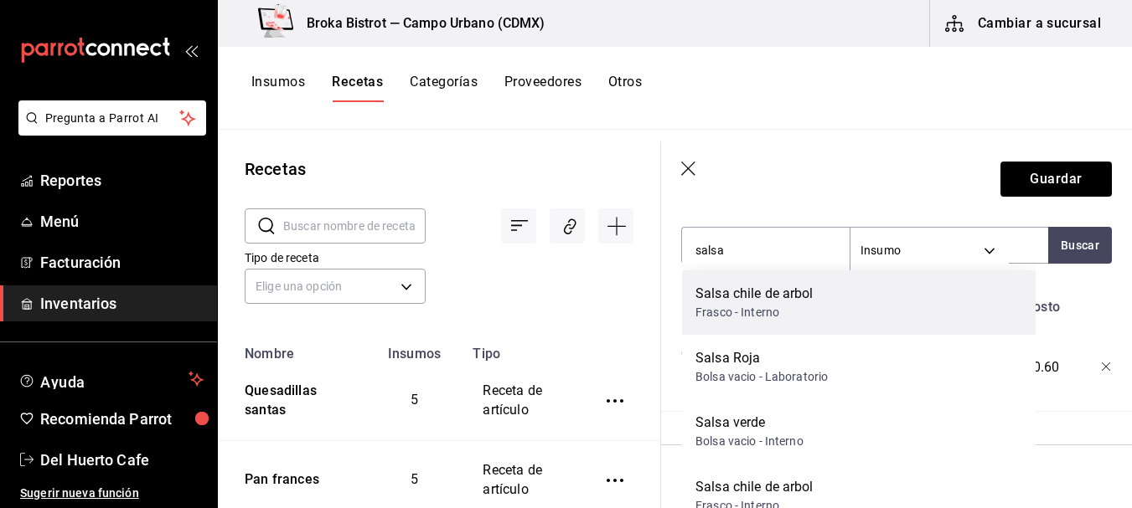
click at [839, 299] on div "Salsa chile de arbol Frasco - Interno" at bounding box center [858, 303] width 353 height 65
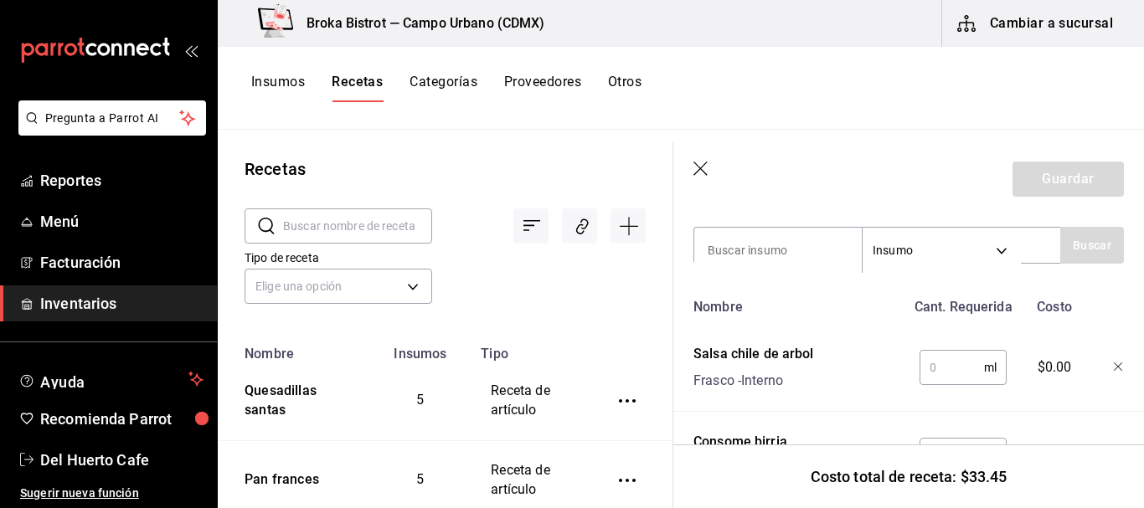
click at [933, 367] on input "text" at bounding box center [952, 368] width 65 height 34
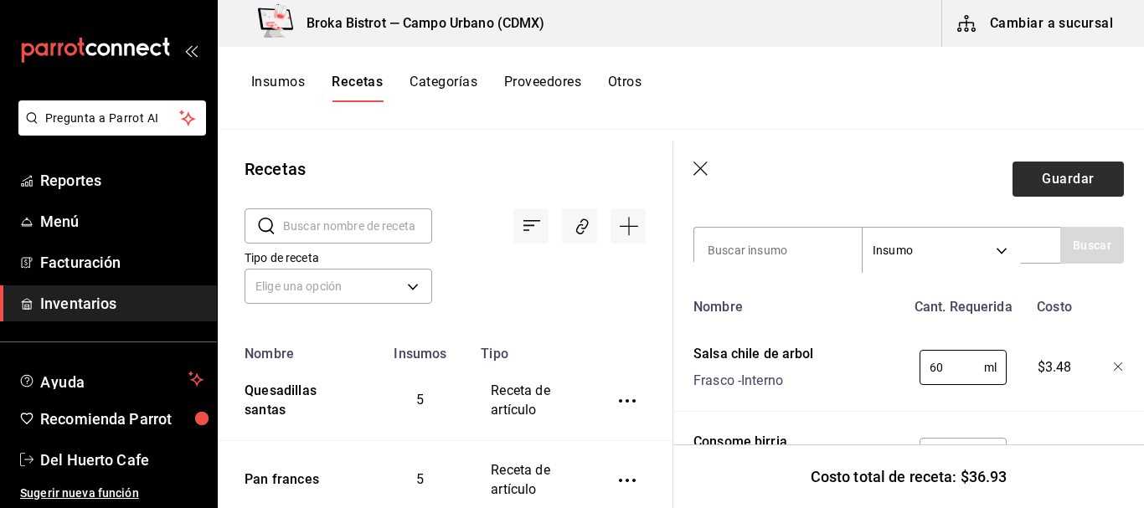
type input "60"
click at [1069, 181] on button "Guardar" at bounding box center [1068, 179] width 111 height 35
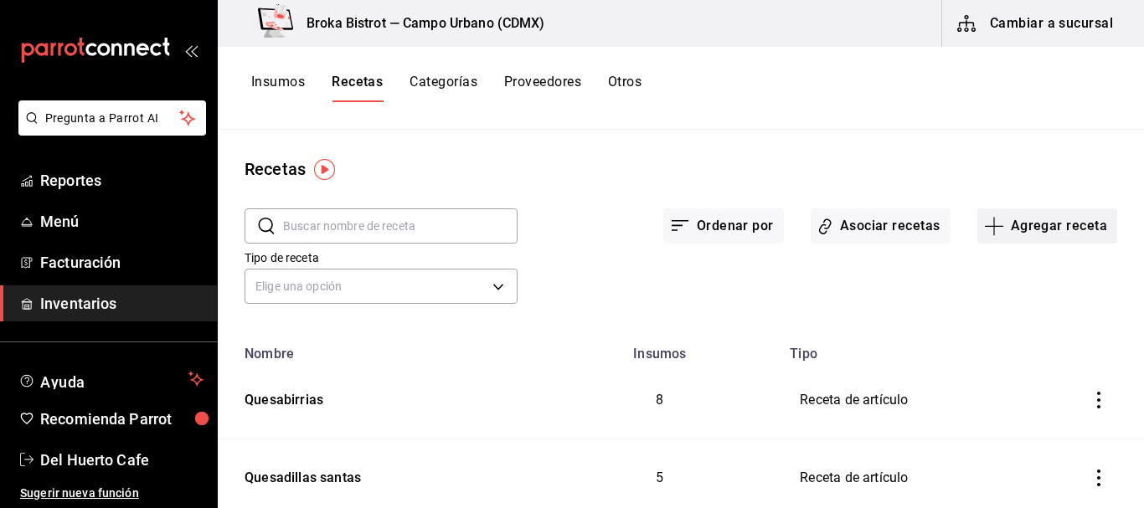
click at [1025, 220] on button "Agregar receta" at bounding box center [1048, 226] width 140 height 35
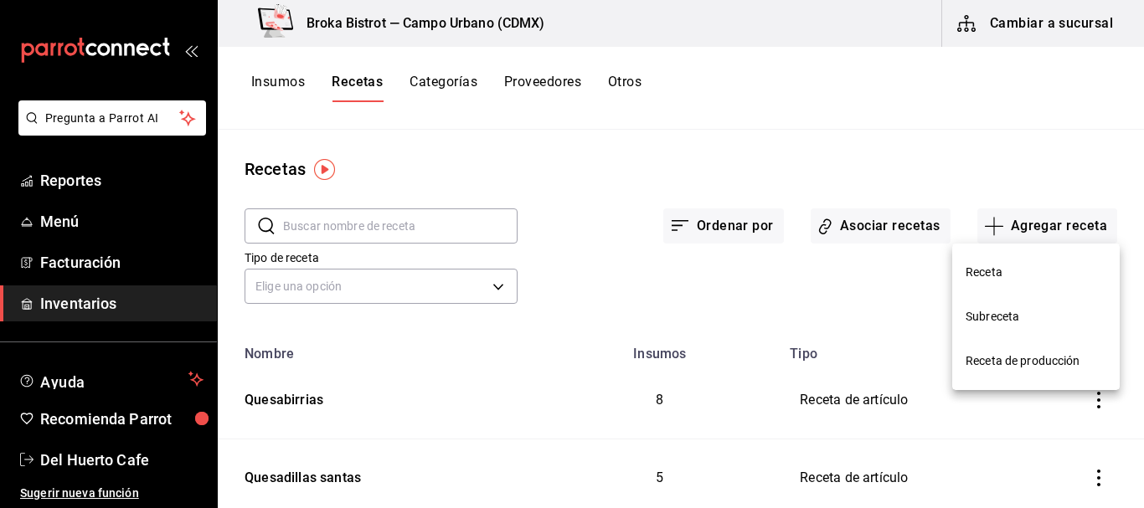
click at [998, 275] on span "Receta" at bounding box center [1036, 273] width 141 height 18
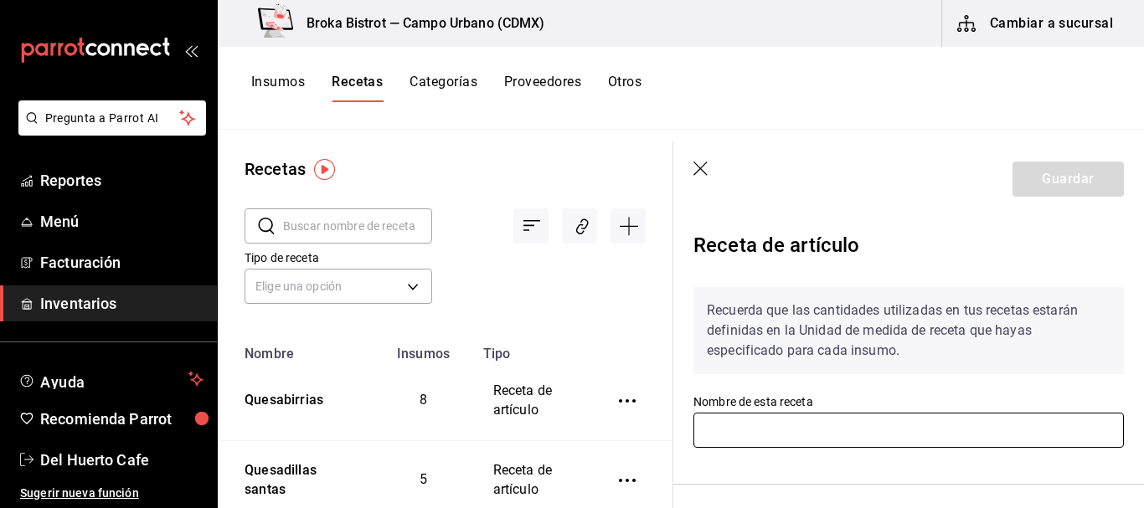
click at [838, 442] on input "text" at bounding box center [909, 430] width 431 height 35
type input "Eggtoast"
drag, startPoint x: 813, startPoint y: 472, endPoint x: 881, endPoint y: 470, distance: 68.7
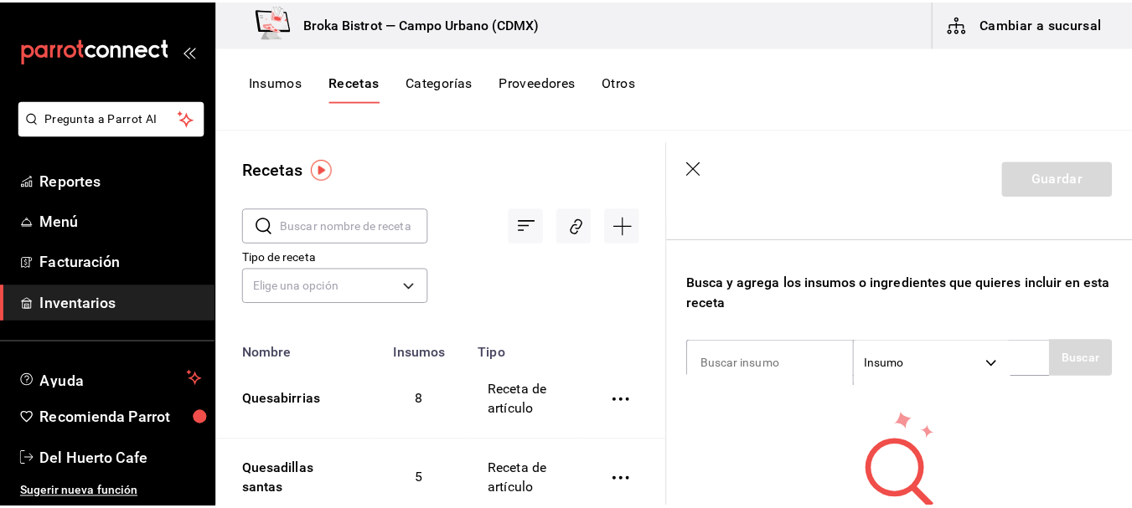
scroll to position [279, 0]
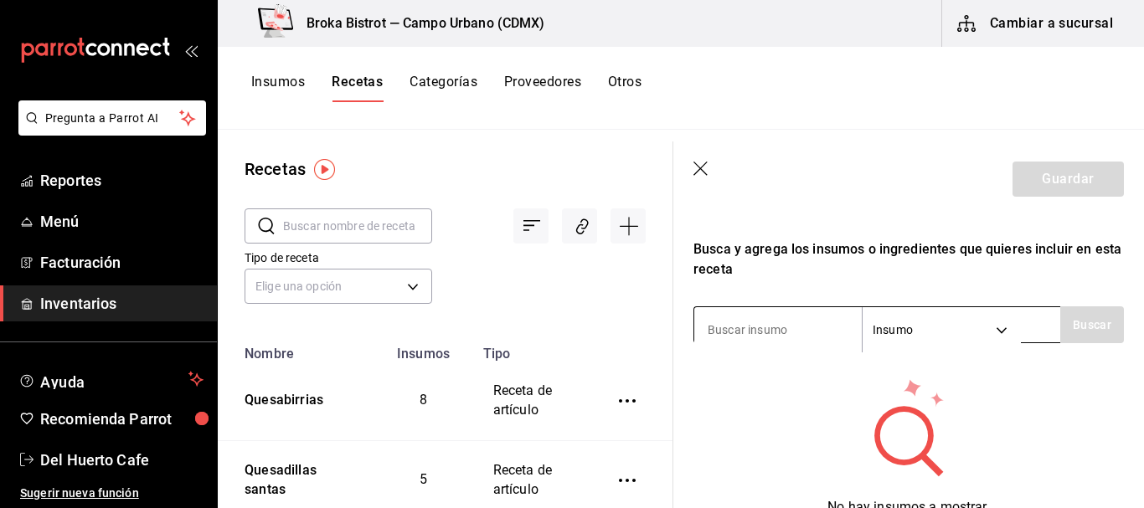
click at [776, 323] on input at bounding box center [778, 329] width 168 height 35
type input "pan"
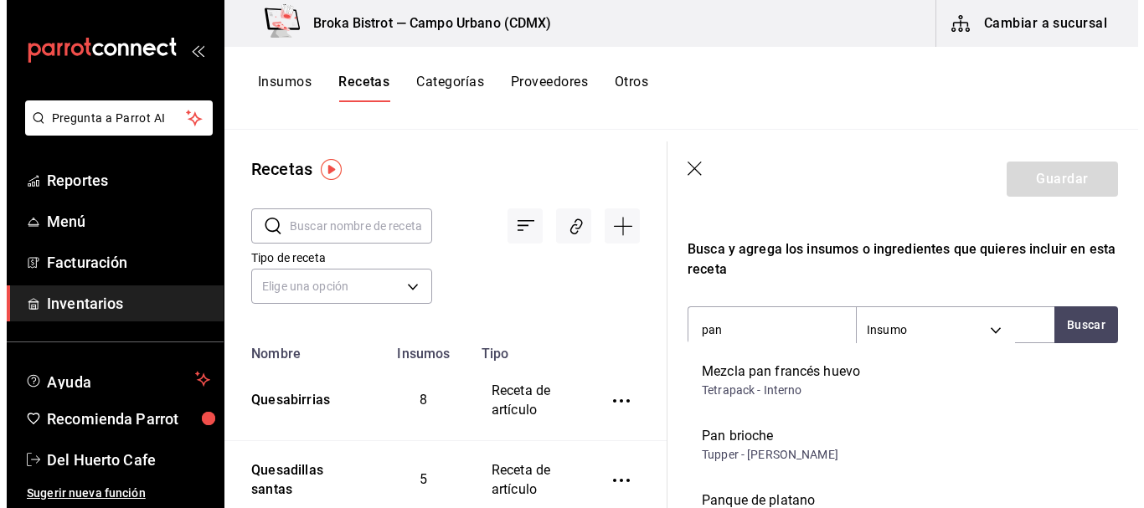
scroll to position [746, 0]
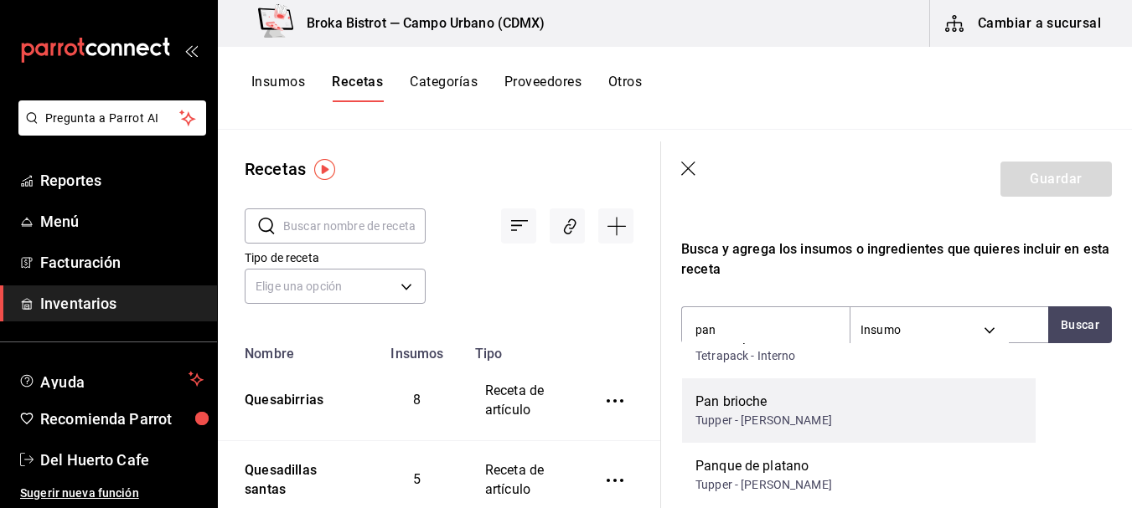
click at [759, 415] on div "Tupper - [PERSON_NAME]" at bounding box center [763, 421] width 137 height 18
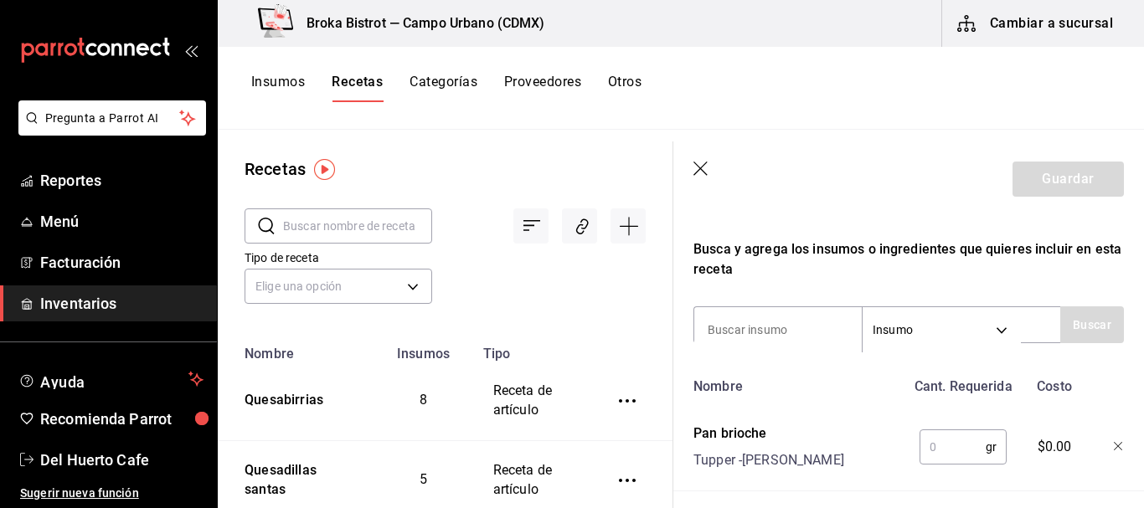
click at [947, 447] on input "text" at bounding box center [953, 448] width 66 height 34
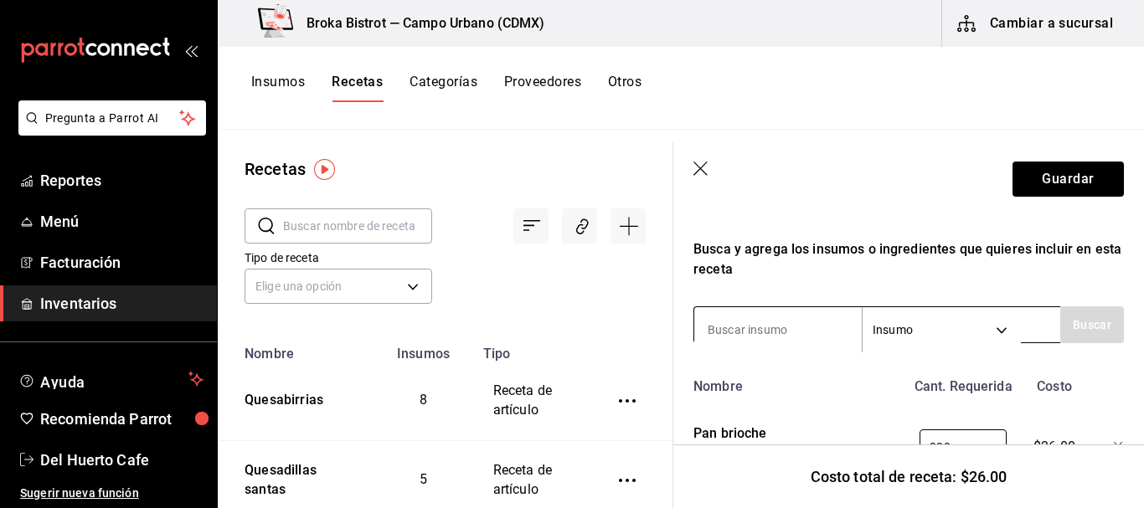
type input "200"
click at [748, 321] on input at bounding box center [778, 329] width 168 height 35
type input "mantequilla"
click at [1083, 317] on button "Buscar" at bounding box center [1092, 325] width 64 height 37
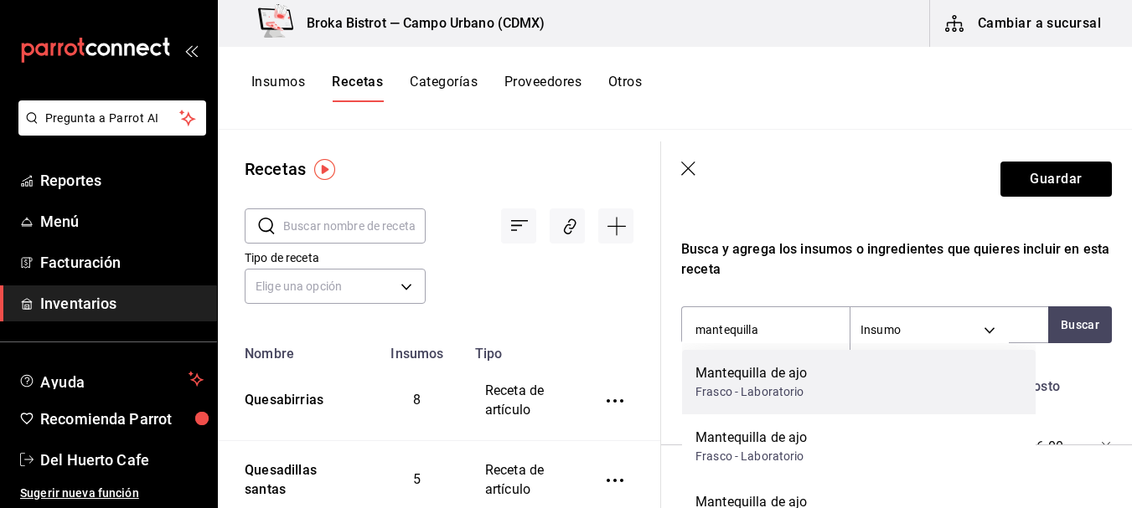
click at [847, 374] on div "Mantequilla de ajo Frasco - Laboratorio" at bounding box center [858, 382] width 353 height 65
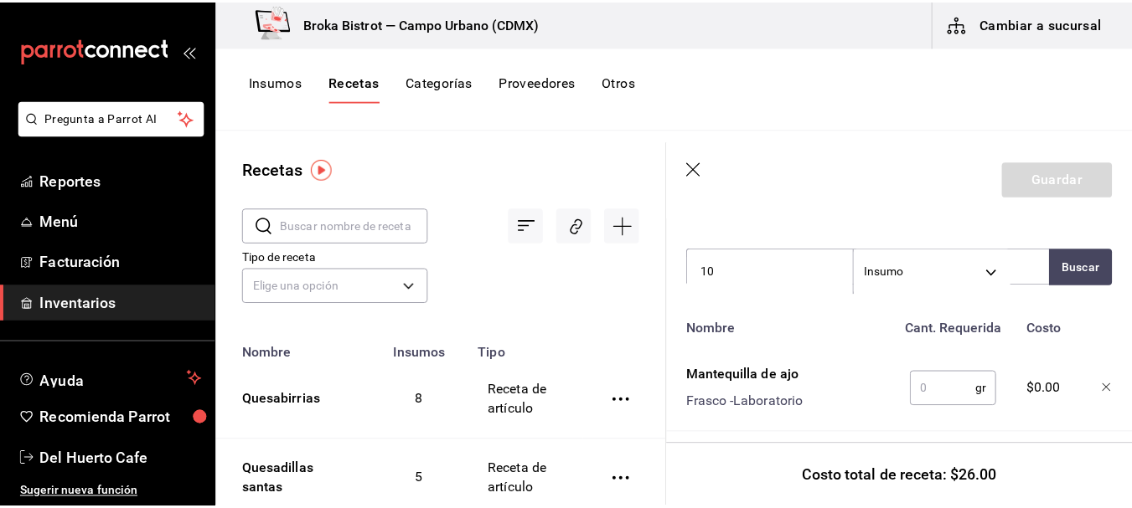
scroll to position [338, 0]
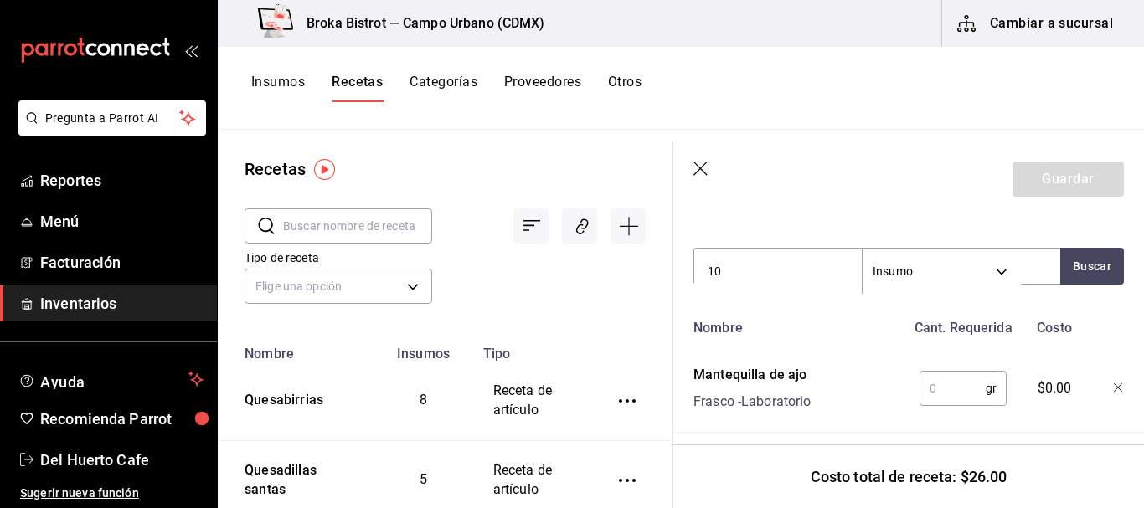
type input "10"
click at [934, 383] on input "text" at bounding box center [953, 389] width 66 height 34
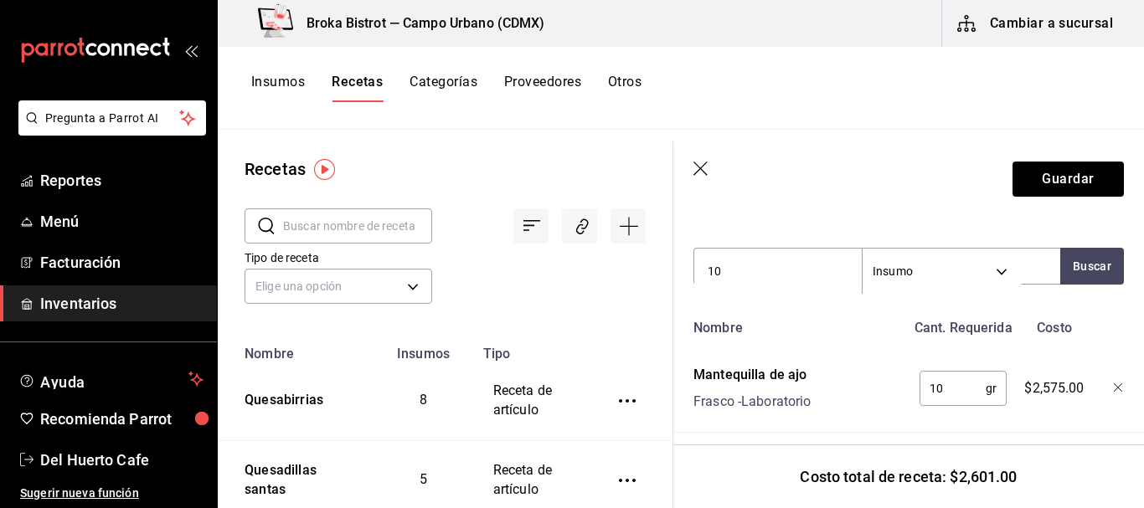
type input "1"
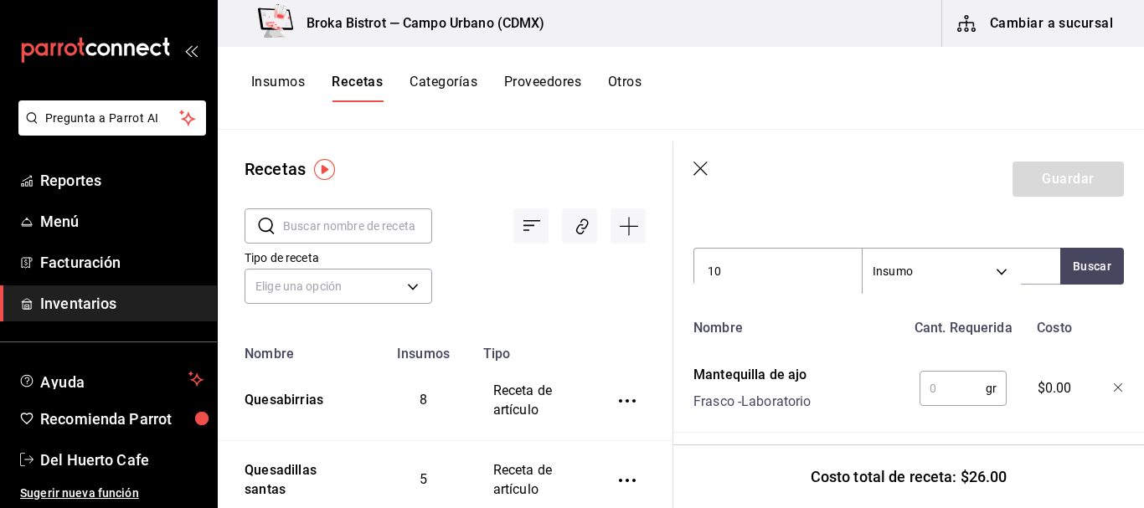
type input "5"
click at [750, 267] on input "10" at bounding box center [778, 271] width 168 height 35
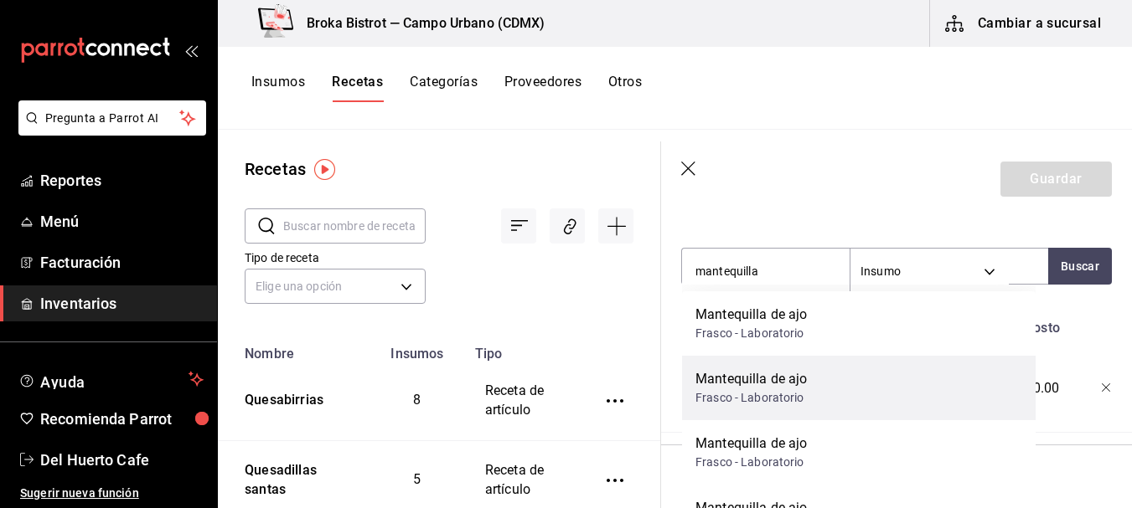
click at [787, 384] on div "Mantequilla de ajo" at bounding box center [750, 379] width 111 height 20
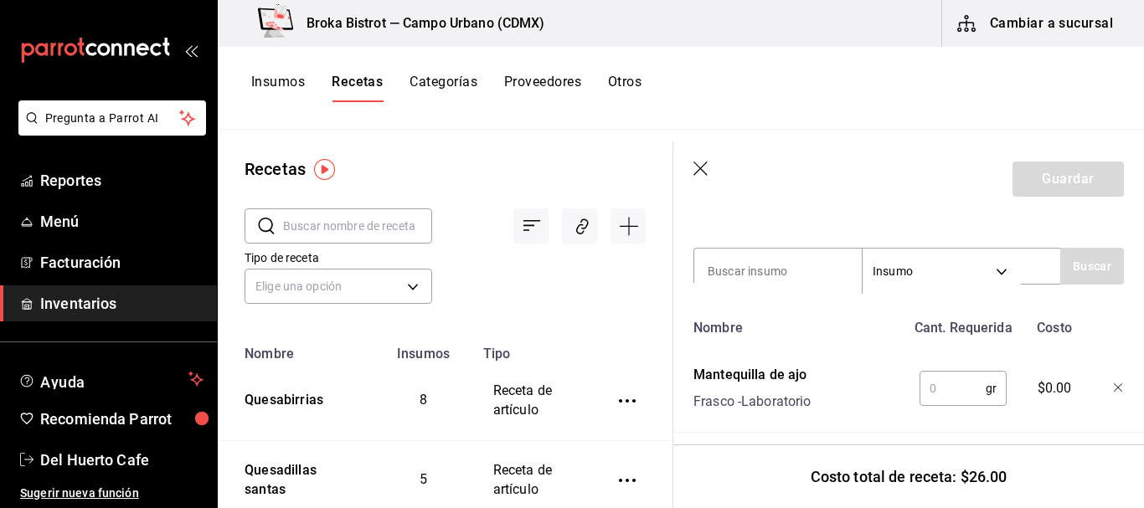
click at [931, 383] on input "text" at bounding box center [953, 389] width 66 height 34
click at [1114, 387] on icon "button" at bounding box center [1119, 389] width 10 height 10
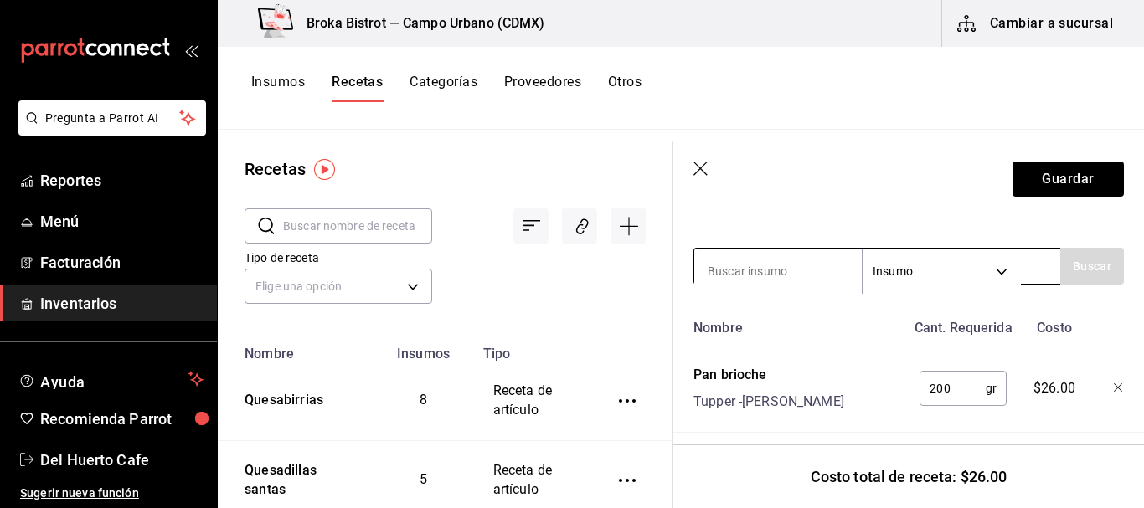
click at [813, 275] on input at bounding box center [778, 271] width 168 height 35
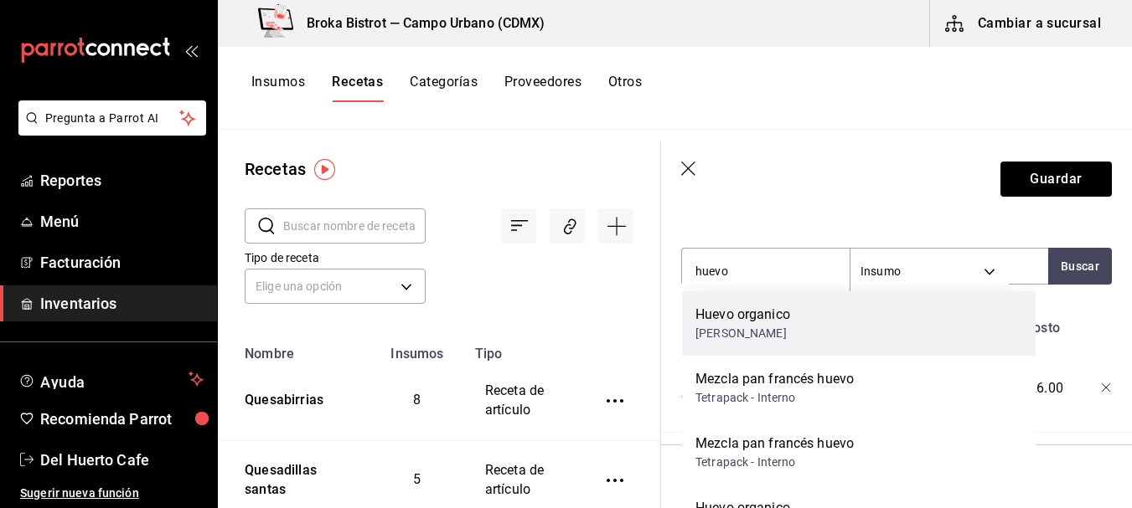
click at [769, 324] on div "Huevo organico" at bounding box center [742, 315] width 95 height 20
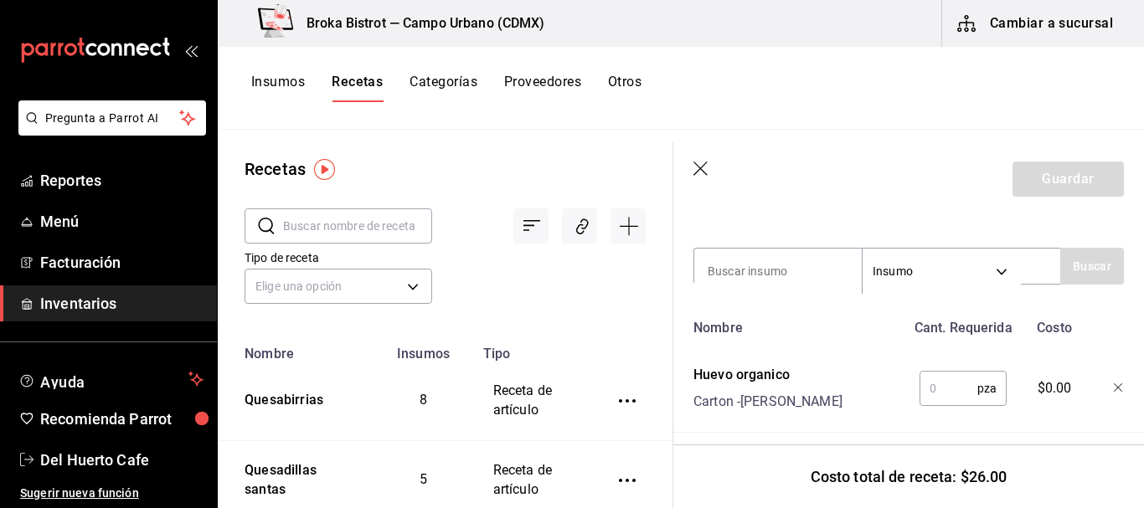
click at [921, 380] on input "text" at bounding box center [949, 389] width 58 height 34
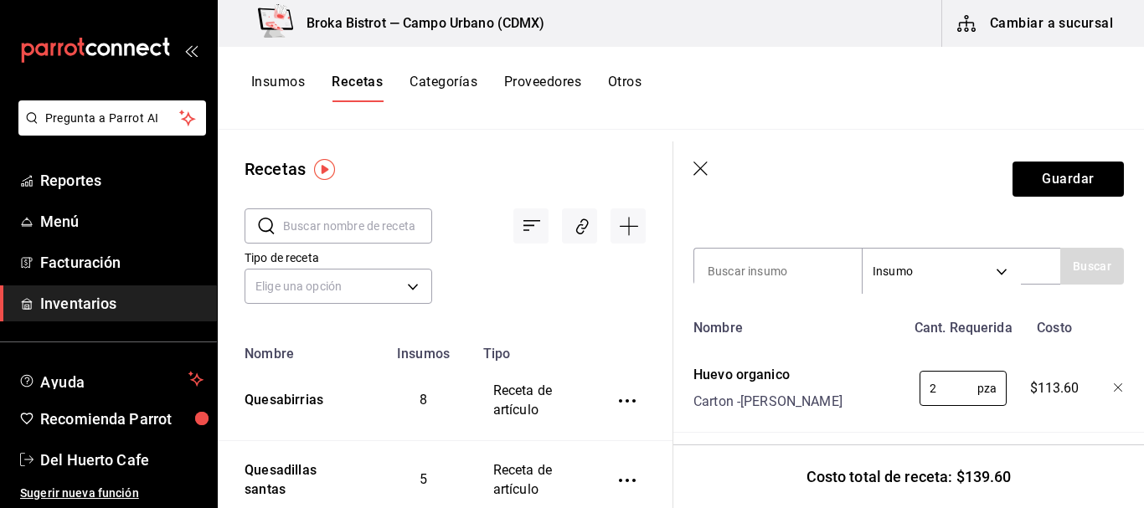
click at [1114, 390] on icon "button" at bounding box center [1118, 388] width 8 height 8
click at [757, 271] on input at bounding box center [778, 271] width 168 height 35
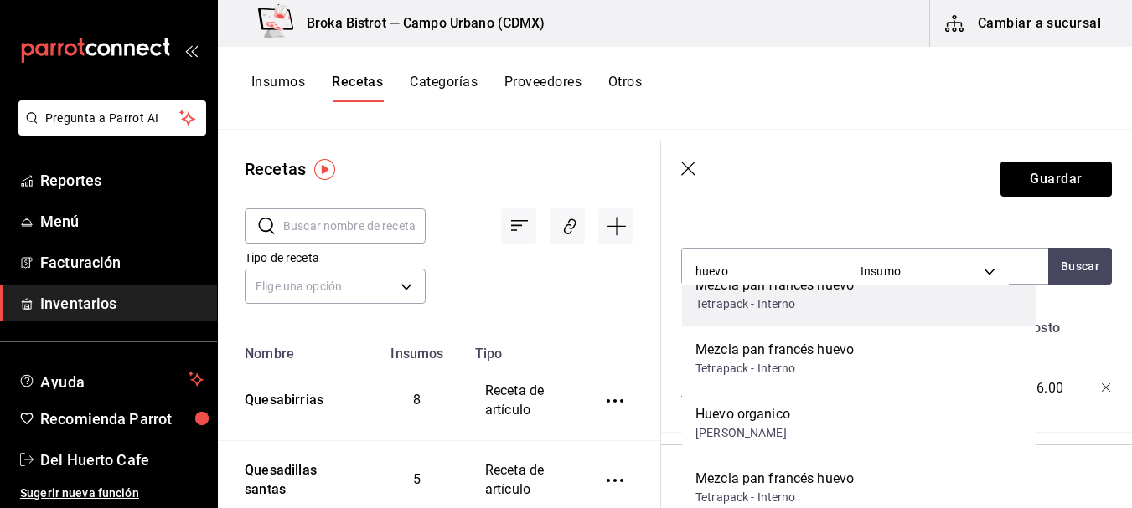
scroll to position [118, 0]
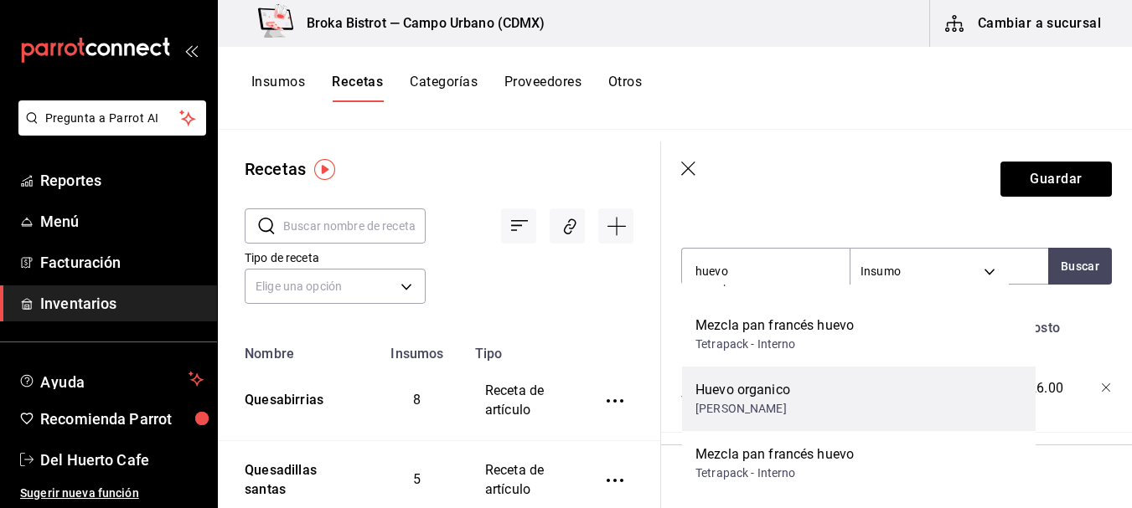
click at [805, 401] on div "Huevo organico [PERSON_NAME]" at bounding box center [858, 399] width 353 height 65
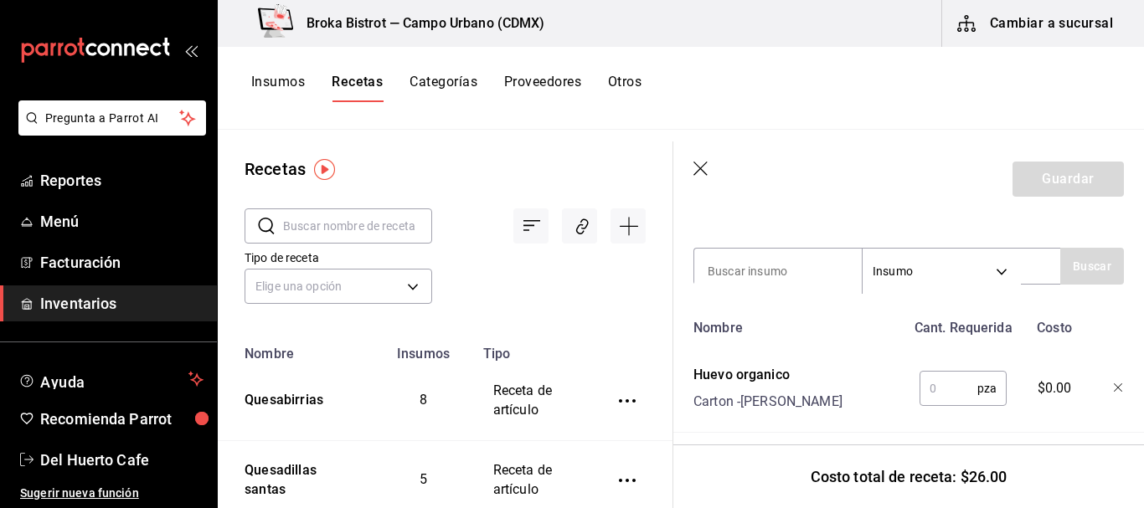
click at [943, 384] on input "text" at bounding box center [949, 389] width 58 height 34
click at [1114, 390] on icon "button" at bounding box center [1119, 389] width 10 height 10
click at [794, 260] on input at bounding box center [778, 271] width 168 height 35
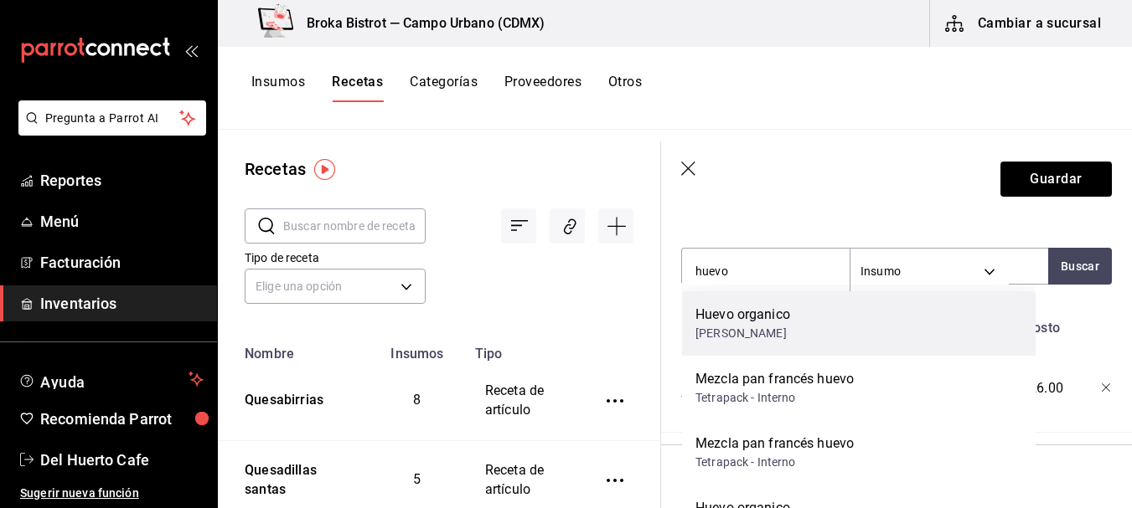
click at [859, 323] on div "Huevo organico [PERSON_NAME]" at bounding box center [858, 324] width 353 height 65
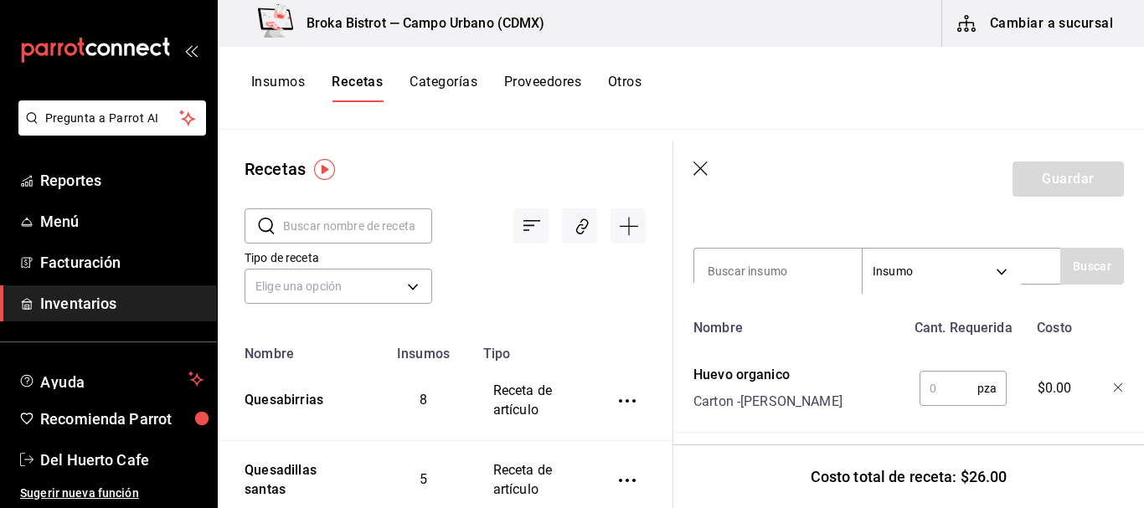
click at [1114, 384] on icon "button" at bounding box center [1119, 389] width 10 height 10
click at [813, 267] on input at bounding box center [778, 271] width 168 height 35
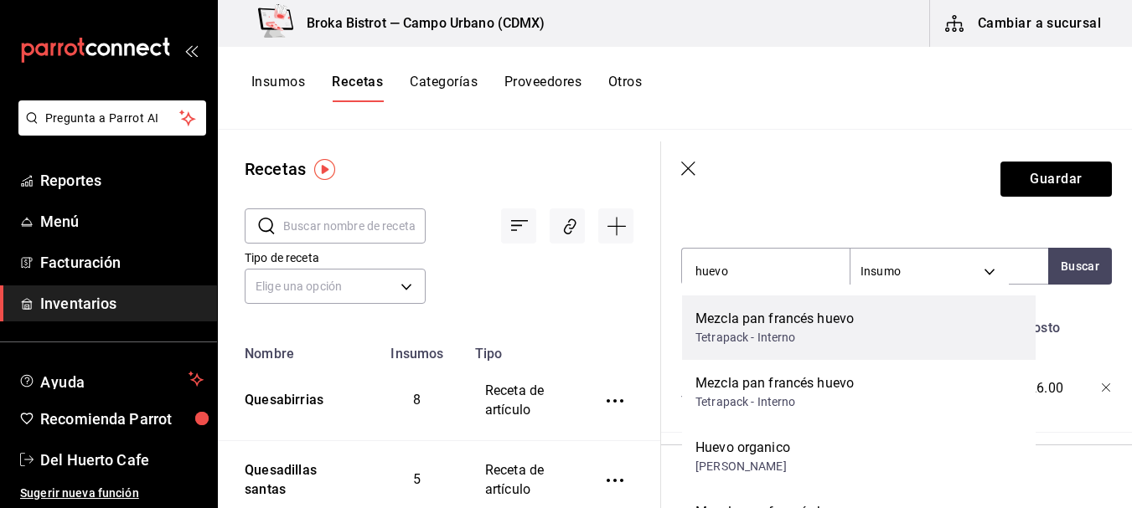
scroll to position [61, 0]
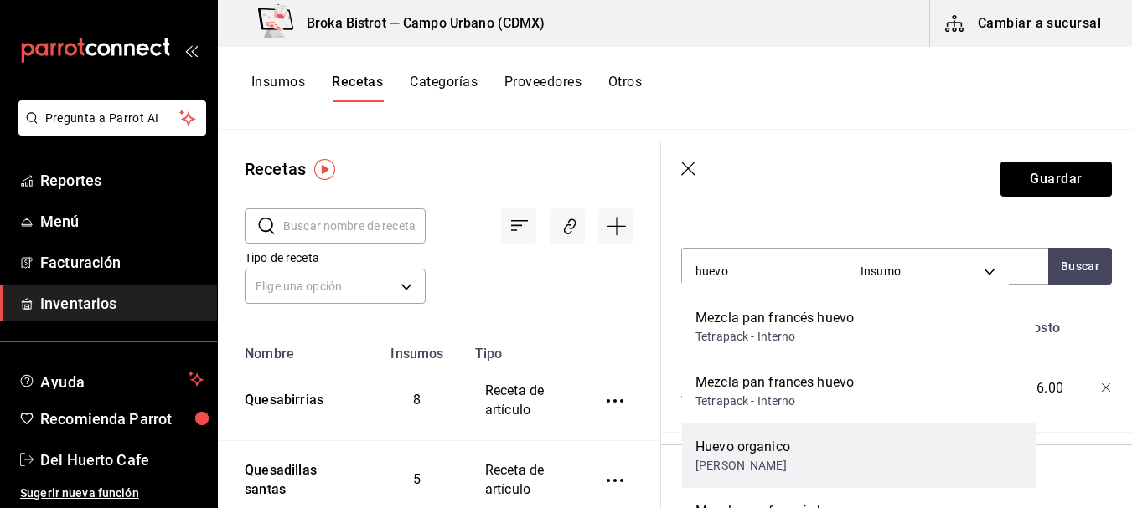
click at [771, 457] on div "[PERSON_NAME]" at bounding box center [742, 466] width 95 height 18
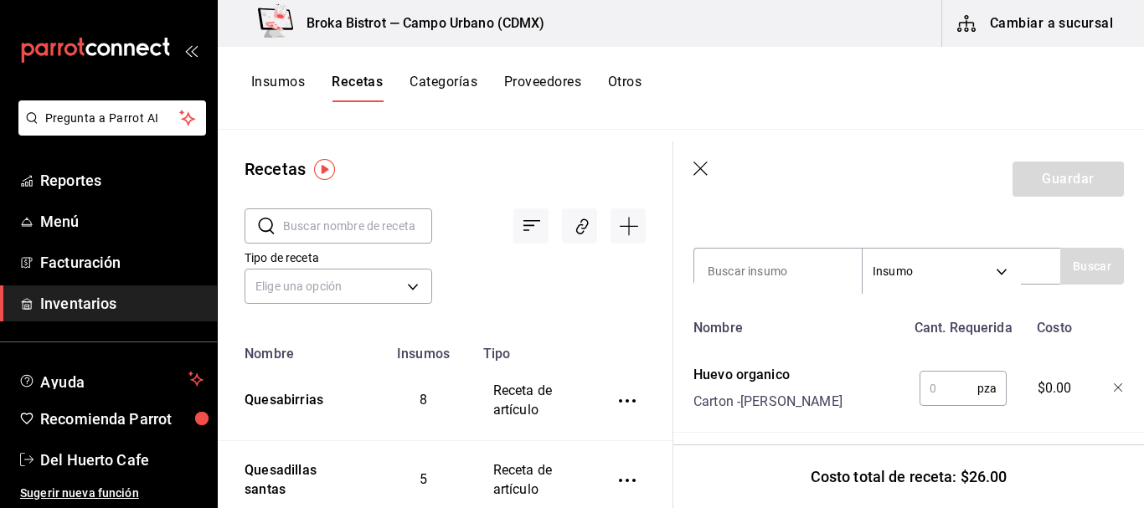
click at [1114, 388] on icon "button" at bounding box center [1119, 389] width 10 height 10
click at [794, 267] on input at bounding box center [778, 271] width 168 height 35
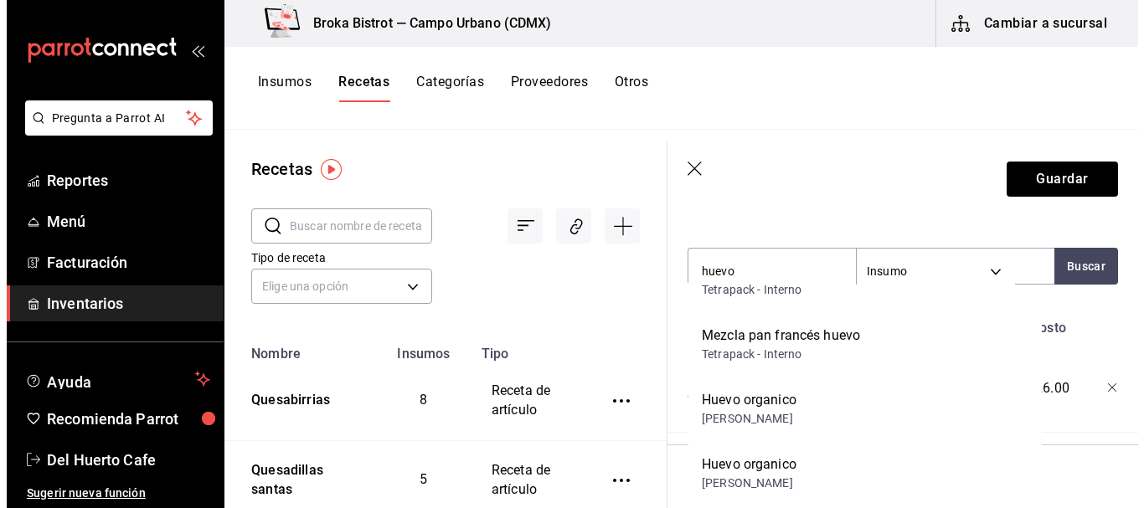
scroll to position [410, 0]
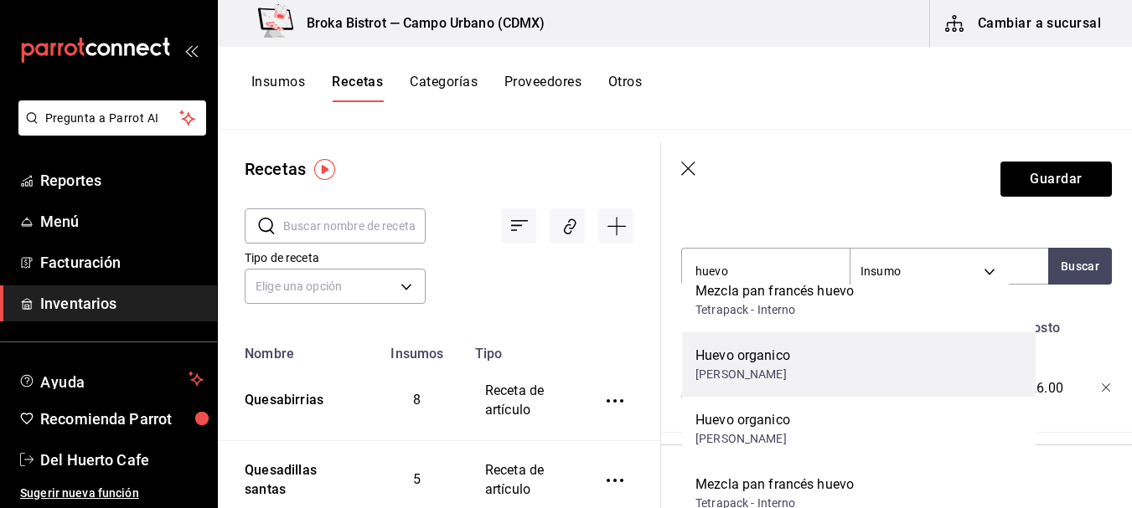
click at [778, 361] on div "Huevo organico" at bounding box center [742, 356] width 95 height 20
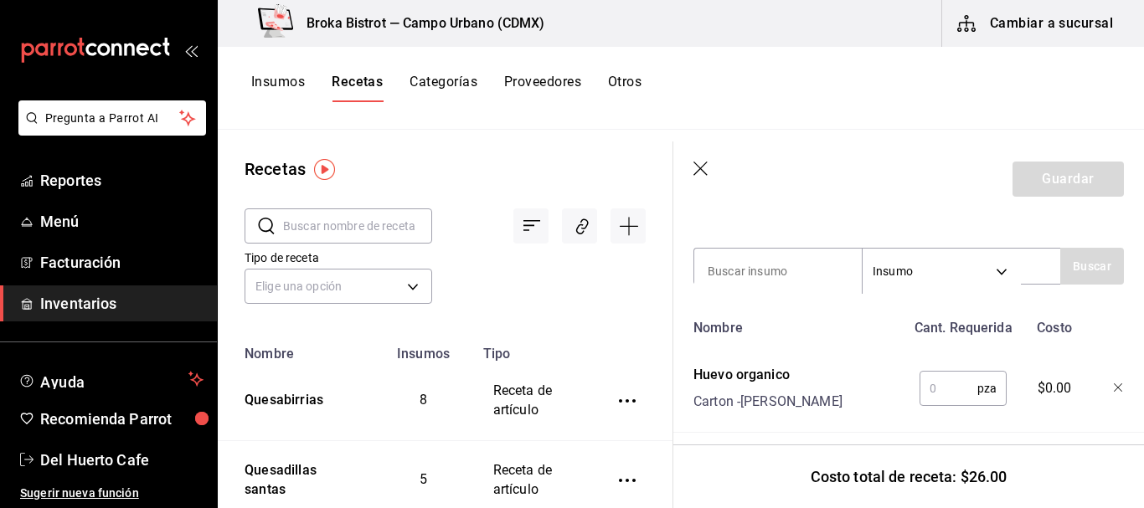
click at [1114, 384] on icon "button" at bounding box center [1119, 389] width 10 height 10
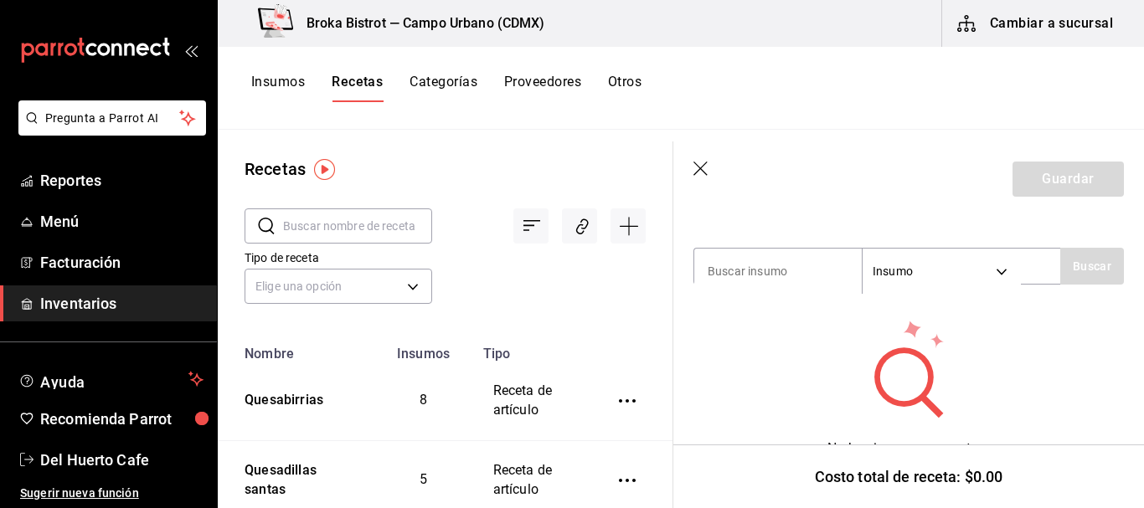
click at [294, 81] on button "Insumos" at bounding box center [278, 88] width 54 height 28
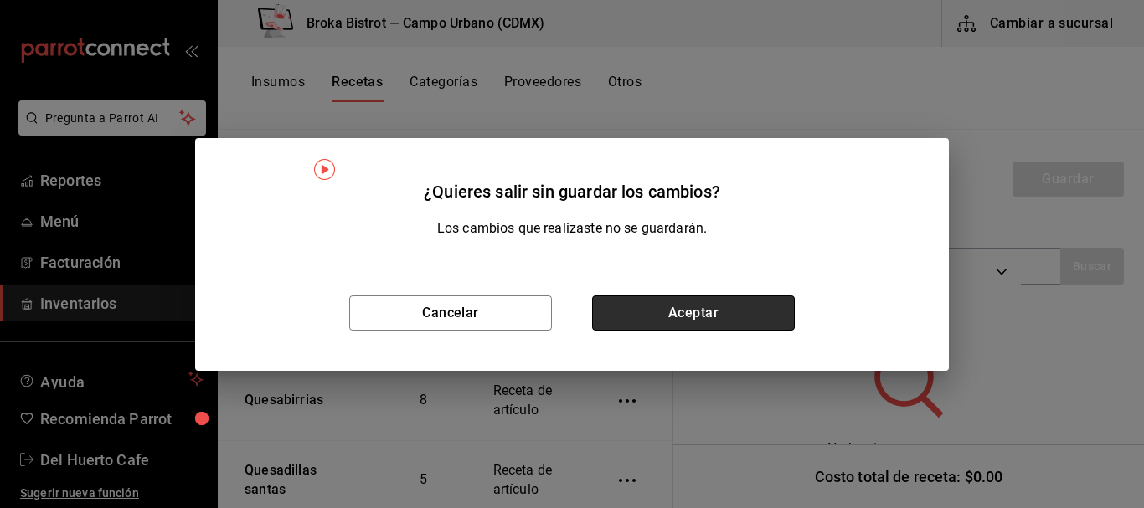
click at [691, 307] on button "Aceptar" at bounding box center [693, 313] width 203 height 35
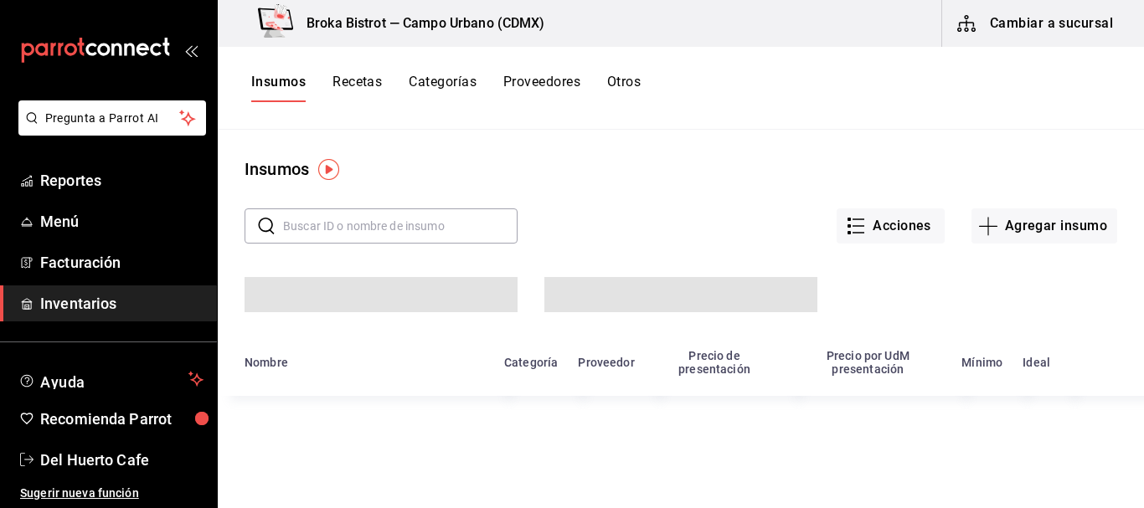
click at [423, 216] on input "text" at bounding box center [400, 226] width 235 height 34
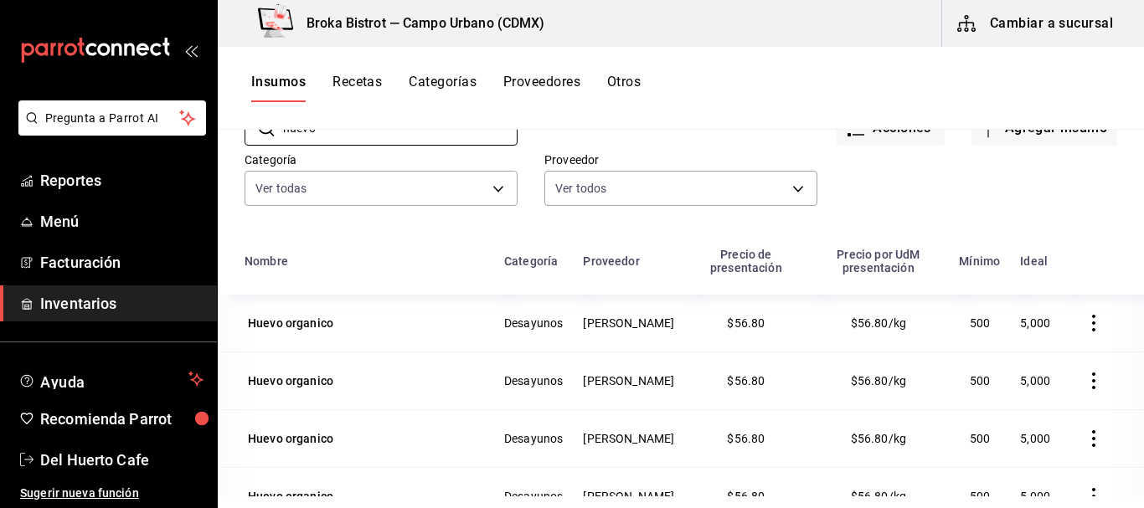
scroll to position [101, 0]
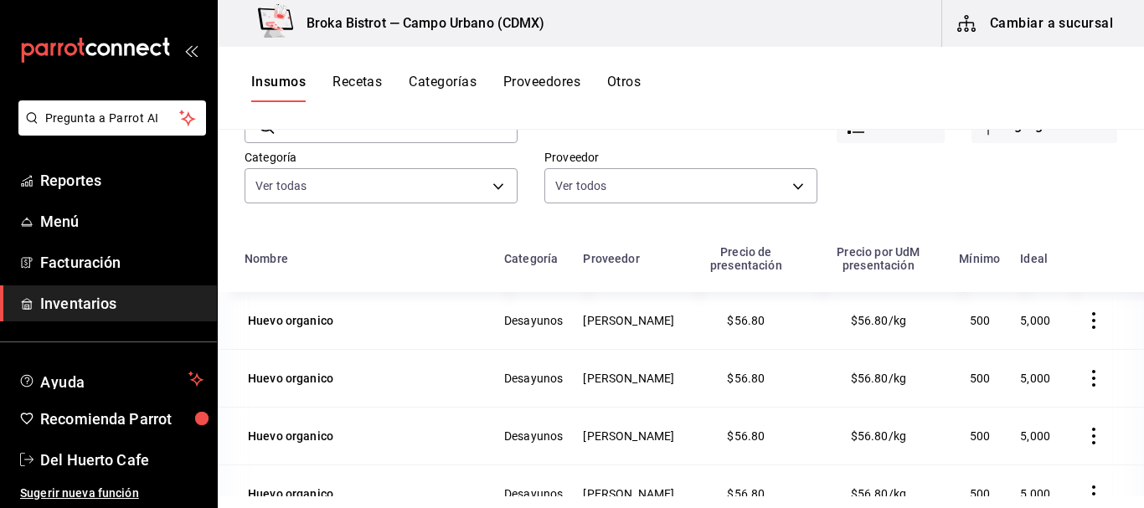
click at [1133, 497] on html "Pregunta a Parrot AI Reportes Menú Facturación Inventarios Ayuda Recomienda Par…" at bounding box center [572, 248] width 1144 height 497
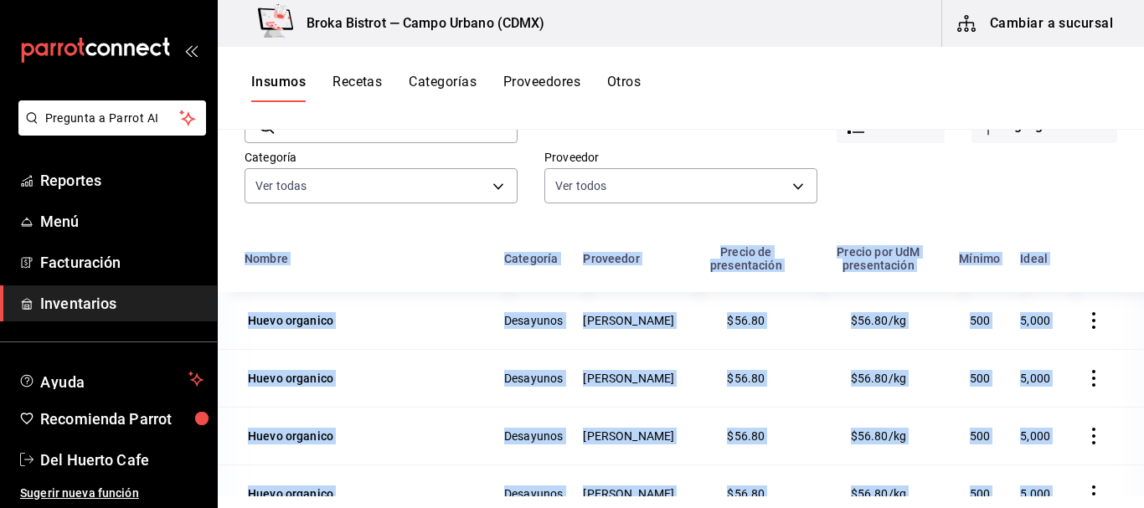
click at [1133, 497] on html "Pregunta a Parrot AI Reportes Menú Facturación Inventarios Ayuda Recomienda Par…" at bounding box center [572, 248] width 1144 height 497
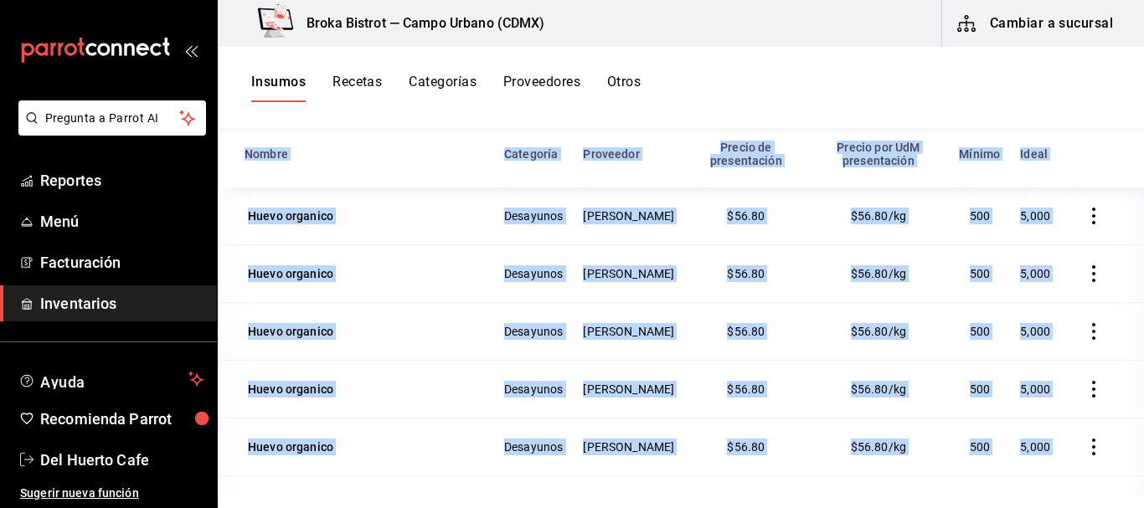
scroll to position [206, 0]
click at [1092, 420] on td at bounding box center [1102, 446] width 84 height 58
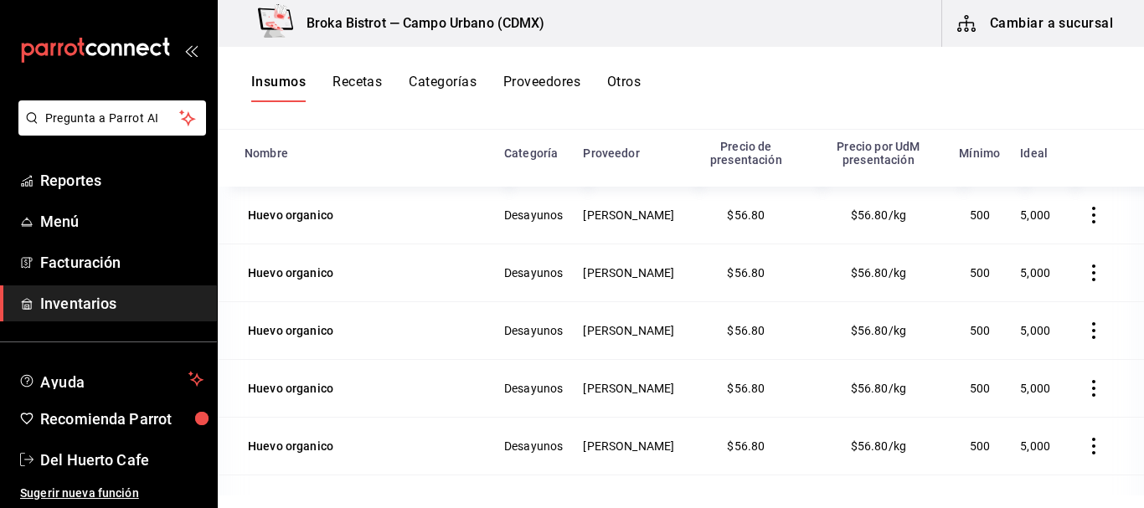
click at [1086, 450] on icon "button" at bounding box center [1094, 446] width 17 height 17
click at [1024, 437] on li "Eliminar" at bounding box center [1017, 448] width 141 height 47
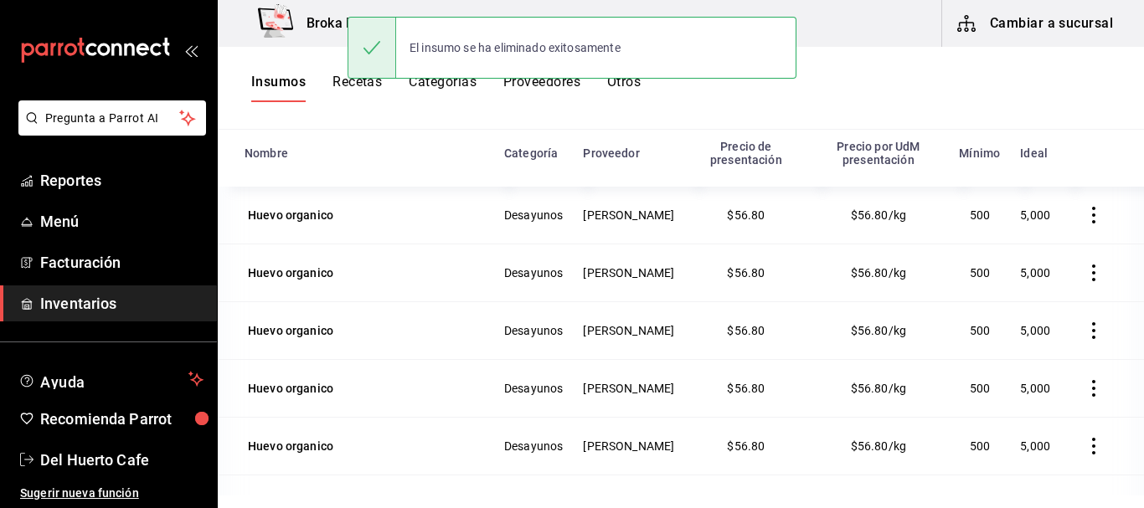
click at [1086, 446] on icon "button" at bounding box center [1094, 446] width 17 height 17
click at [1035, 446] on span "Eliminar" at bounding box center [1018, 447] width 43 height 13
click at [1092, 447] on icon "button" at bounding box center [1093, 446] width 3 height 17
click at [1034, 446] on span "Eliminar" at bounding box center [1018, 447] width 43 height 13
click at [1086, 443] on icon "button" at bounding box center [1094, 446] width 17 height 17
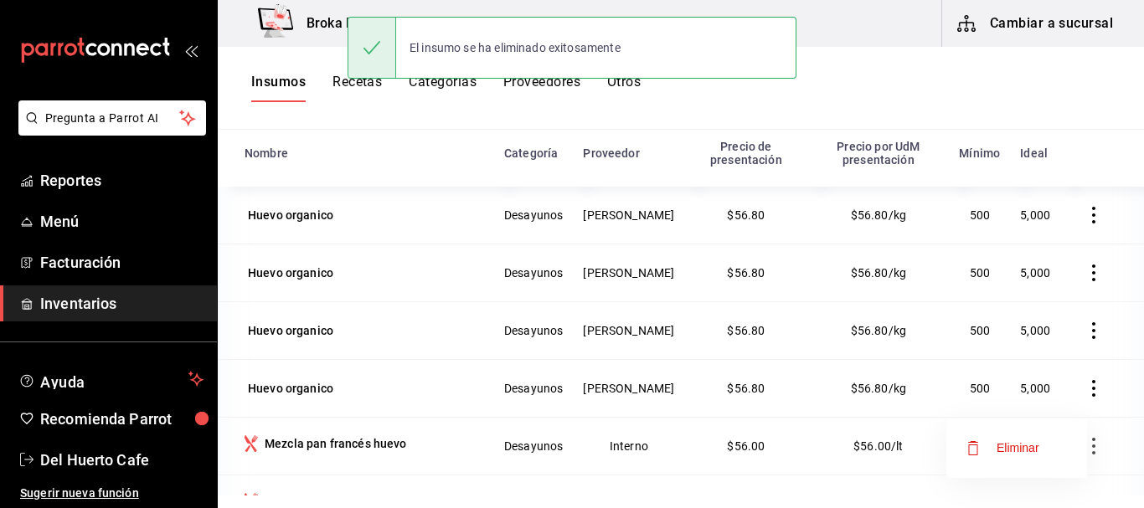
click at [1030, 444] on span "Eliminar" at bounding box center [1018, 447] width 43 height 13
click at [1086, 446] on icon "button" at bounding box center [1094, 446] width 17 height 17
click at [1023, 446] on span "Eliminar" at bounding box center [1018, 447] width 43 height 13
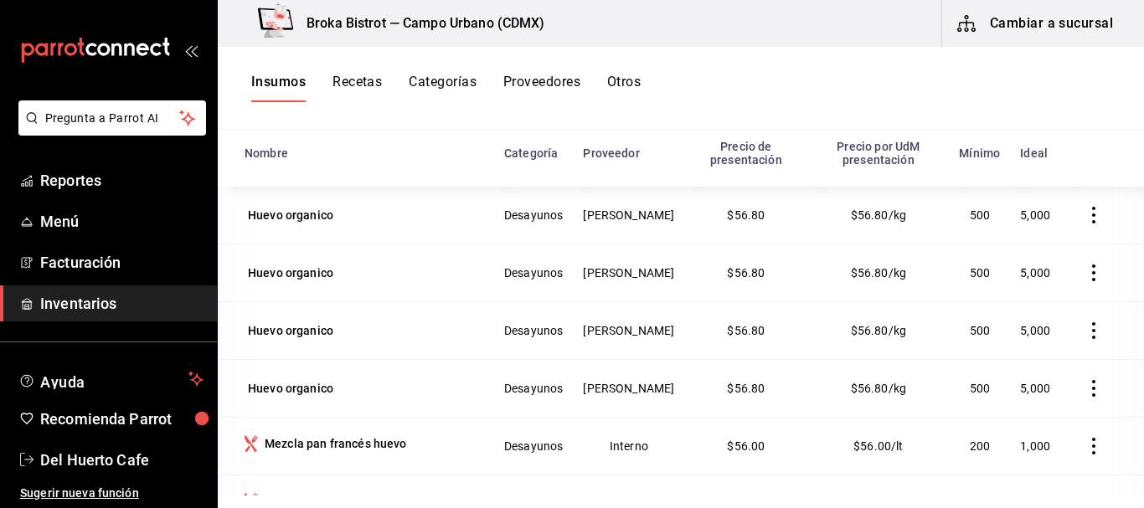
click at [1092, 449] on icon "button" at bounding box center [1093, 446] width 3 height 17
click at [1029, 448] on span "Eliminar" at bounding box center [1018, 447] width 43 height 13
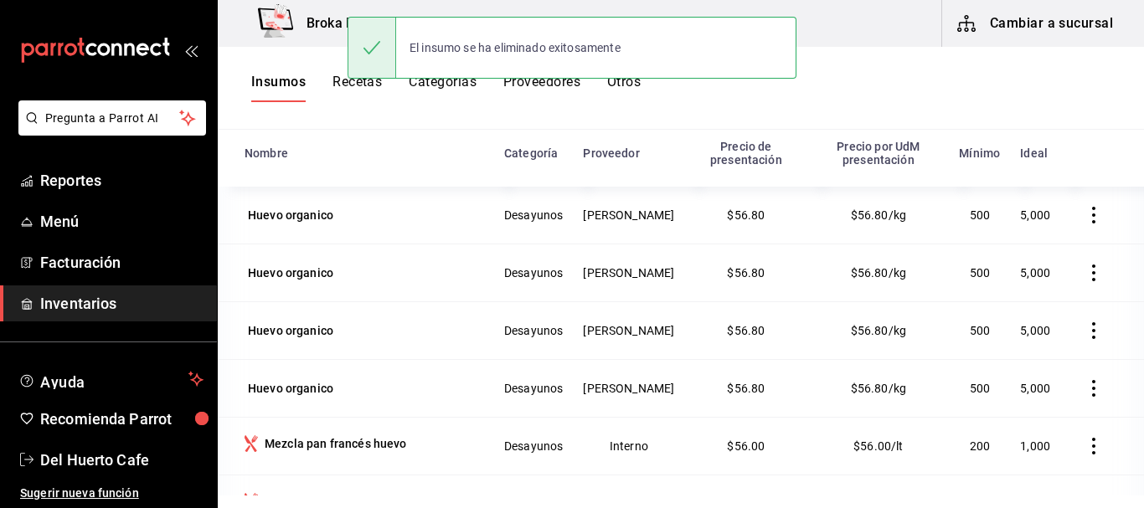
click at [1076, 446] on button "button" at bounding box center [1094, 446] width 37 height 37
click at [1047, 446] on li "Eliminar" at bounding box center [1017, 448] width 141 height 47
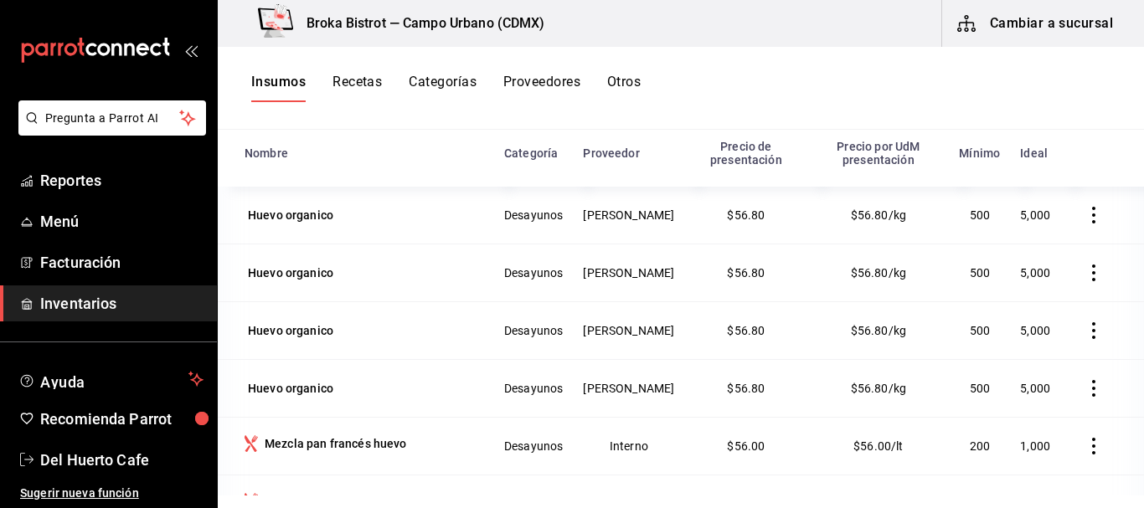
click at [1078, 443] on button "button" at bounding box center [1094, 446] width 37 height 37
click at [1036, 443] on span "Eliminar" at bounding box center [1018, 447] width 43 height 13
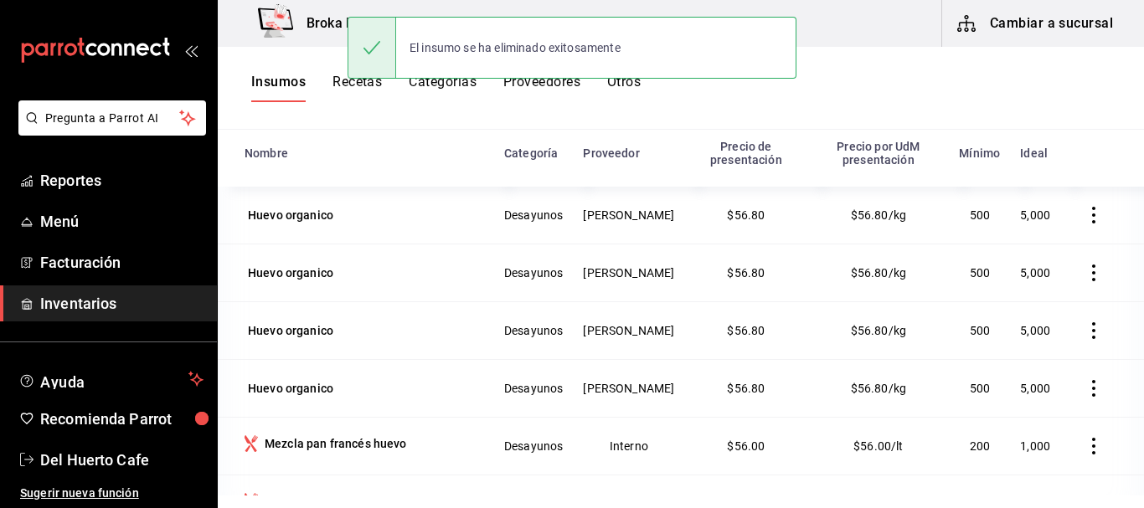
click at [1086, 440] on icon "button" at bounding box center [1094, 446] width 17 height 17
click at [1022, 440] on span "Eliminar" at bounding box center [1003, 448] width 73 height 20
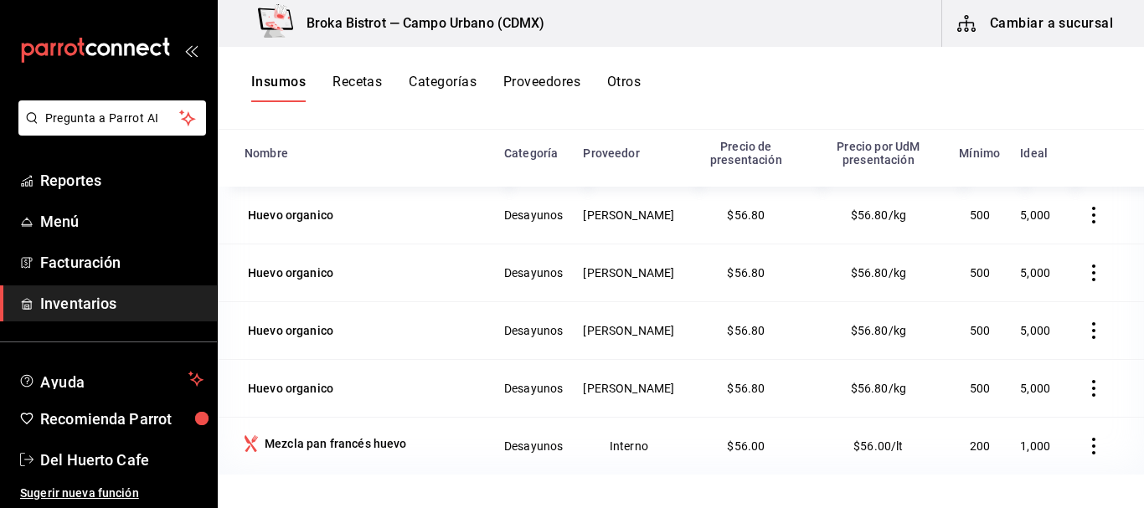
click at [1086, 446] on icon "button" at bounding box center [1094, 446] width 17 height 17
click at [1080, 384] on div at bounding box center [572, 254] width 1144 height 508
click at [1086, 384] on icon "button" at bounding box center [1094, 388] width 17 height 17
click at [1031, 388] on span "Eliminar" at bounding box center [1030, 390] width 43 height 13
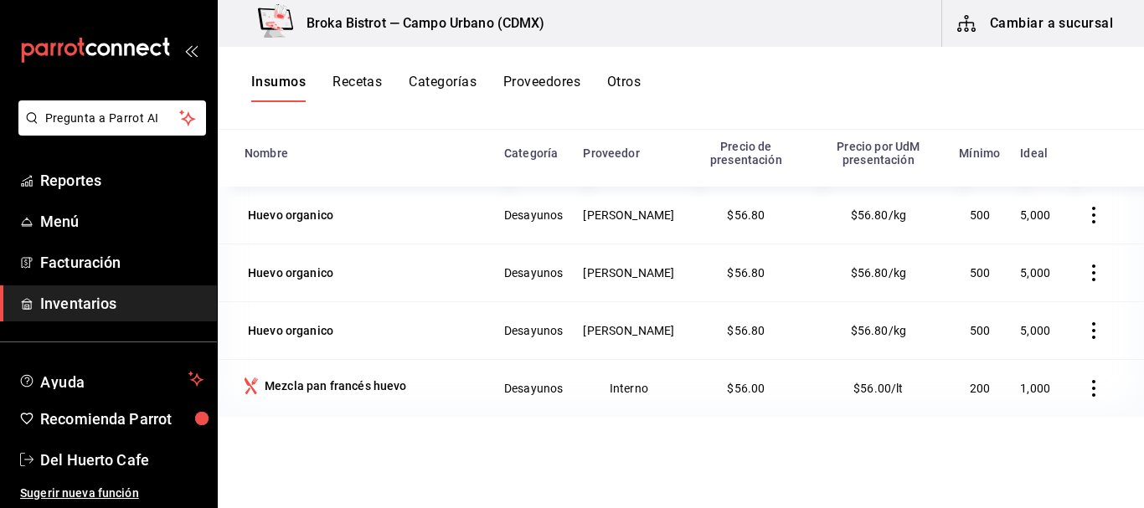
click at [1082, 323] on button "button" at bounding box center [1094, 330] width 37 height 37
click at [1052, 323] on li "Eliminar" at bounding box center [1029, 332] width 141 height 47
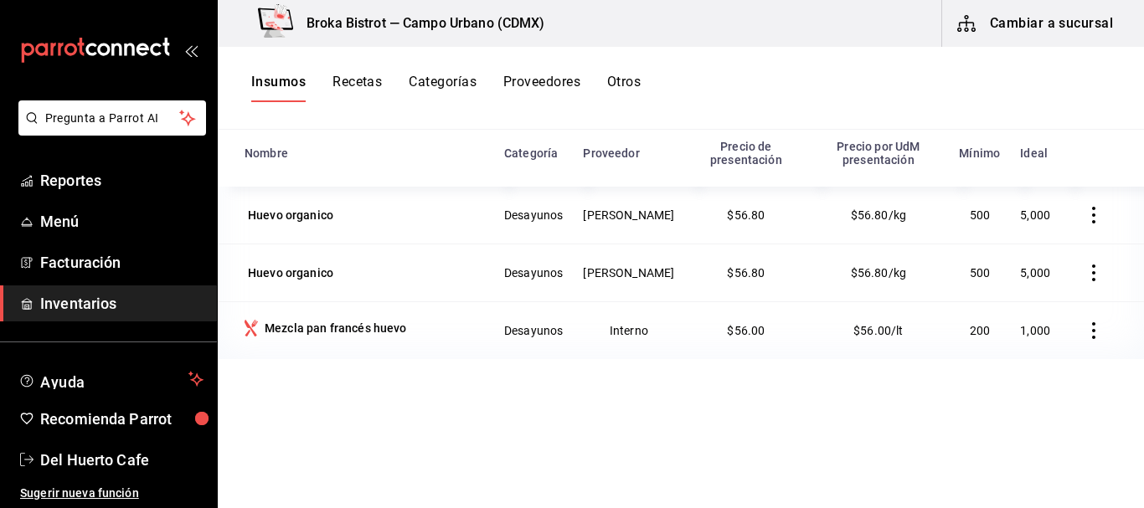
click at [1086, 262] on button "button" at bounding box center [1094, 273] width 37 height 37
click at [1049, 271] on span "Eliminar" at bounding box center [1030, 274] width 43 height 13
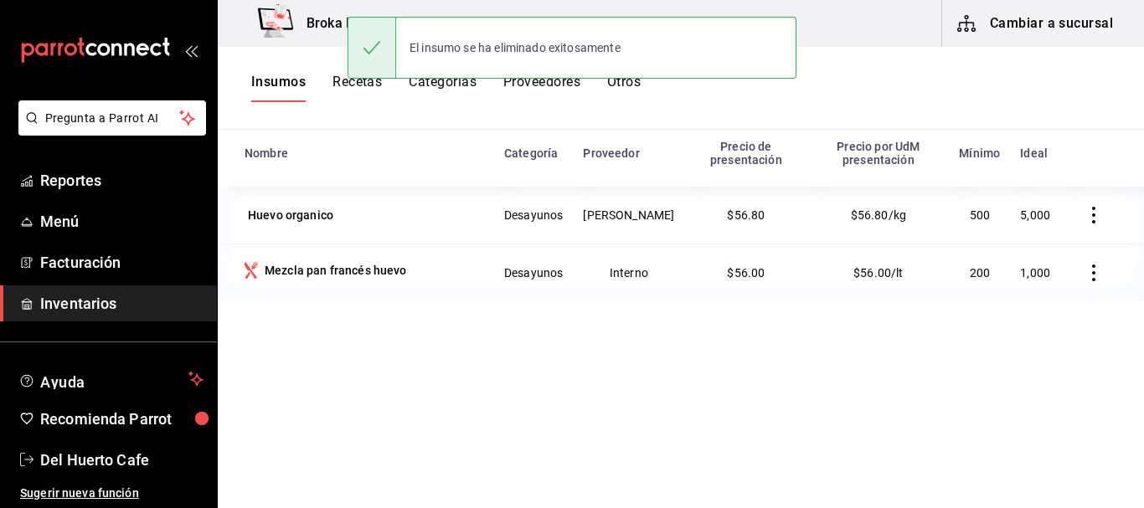
click at [1060, 272] on td at bounding box center [1102, 273] width 84 height 58
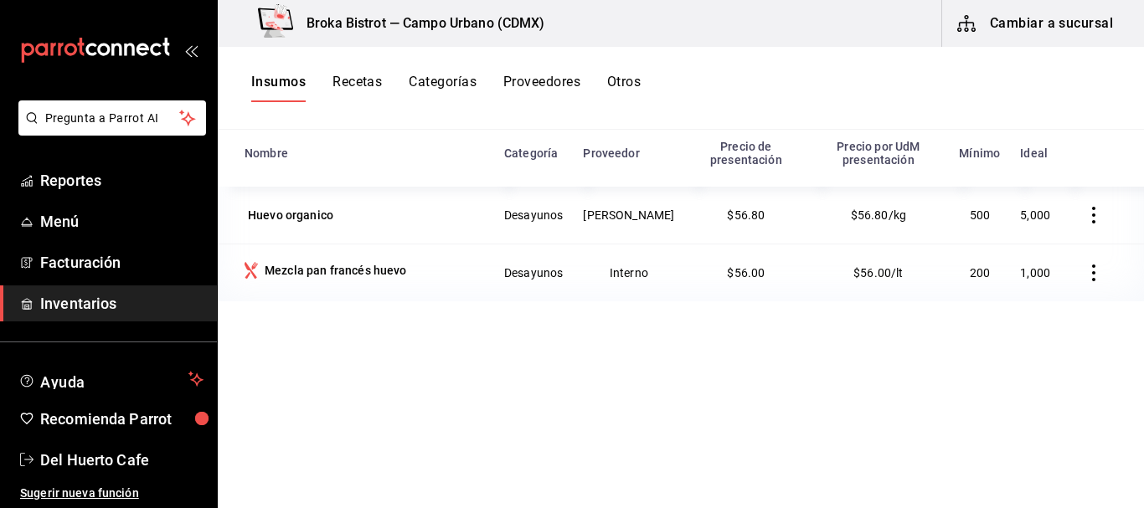
click at [369, 77] on button "Recetas" at bounding box center [357, 88] width 49 height 28
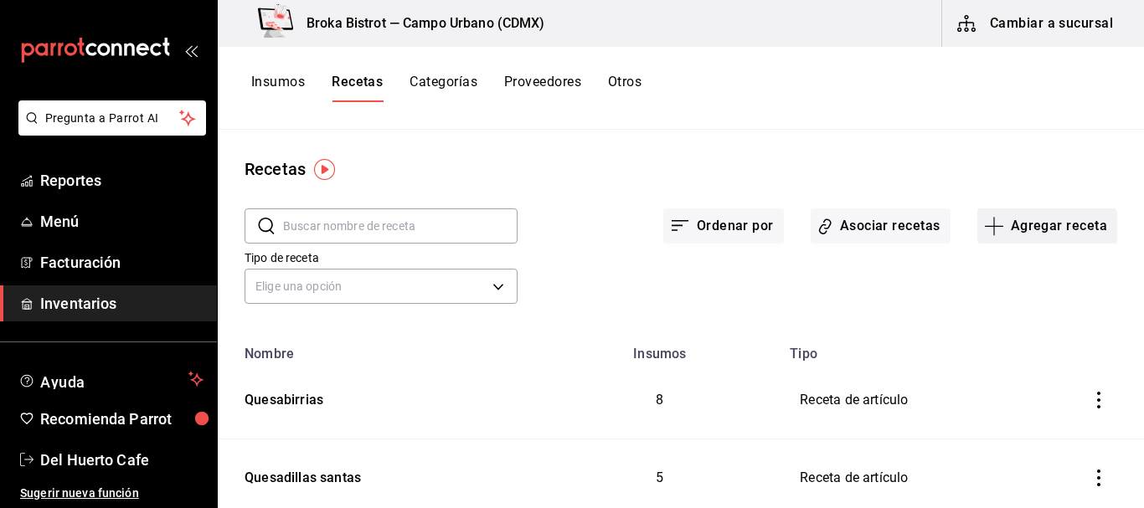
click at [1002, 238] on button "Agregar receta" at bounding box center [1048, 226] width 140 height 35
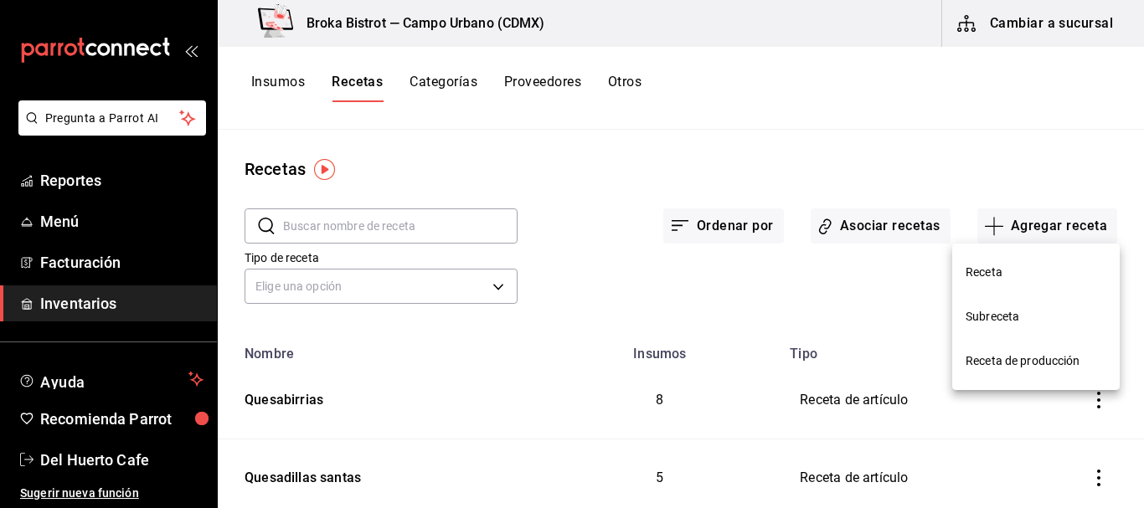
click at [980, 271] on span "Receta" at bounding box center [1036, 273] width 141 height 18
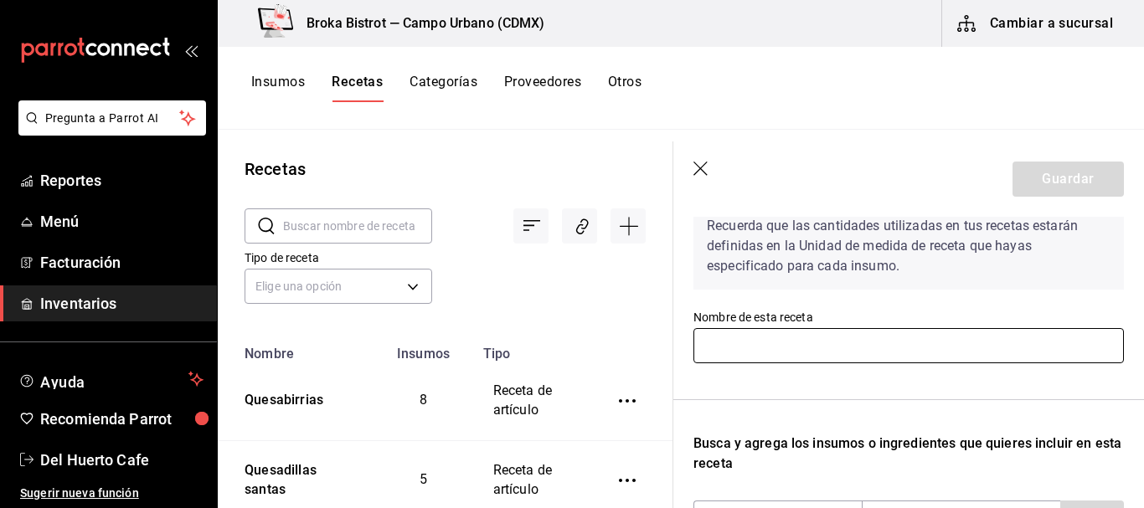
scroll to position [86, 0]
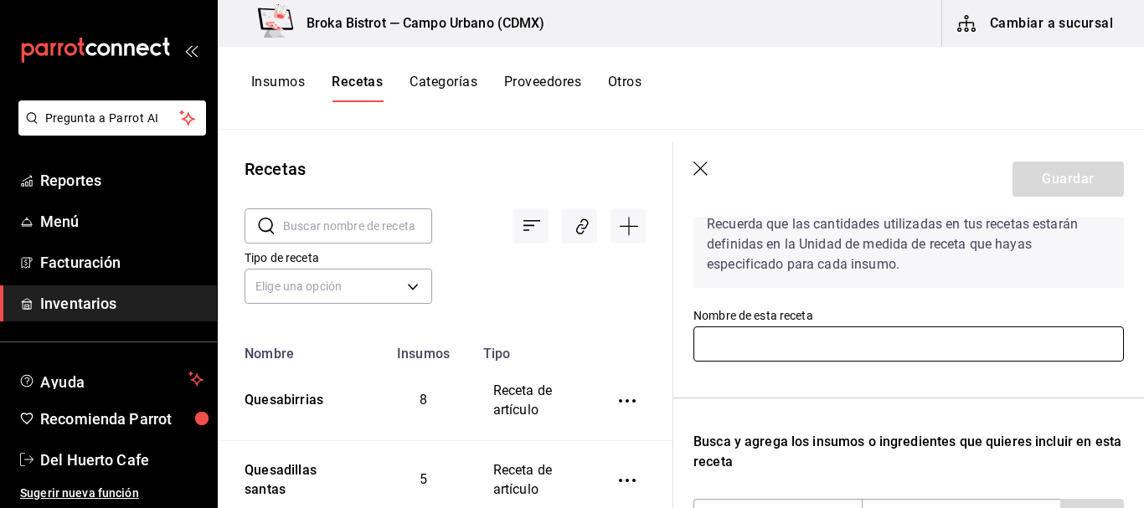
click at [766, 337] on input "text" at bounding box center [909, 344] width 431 height 35
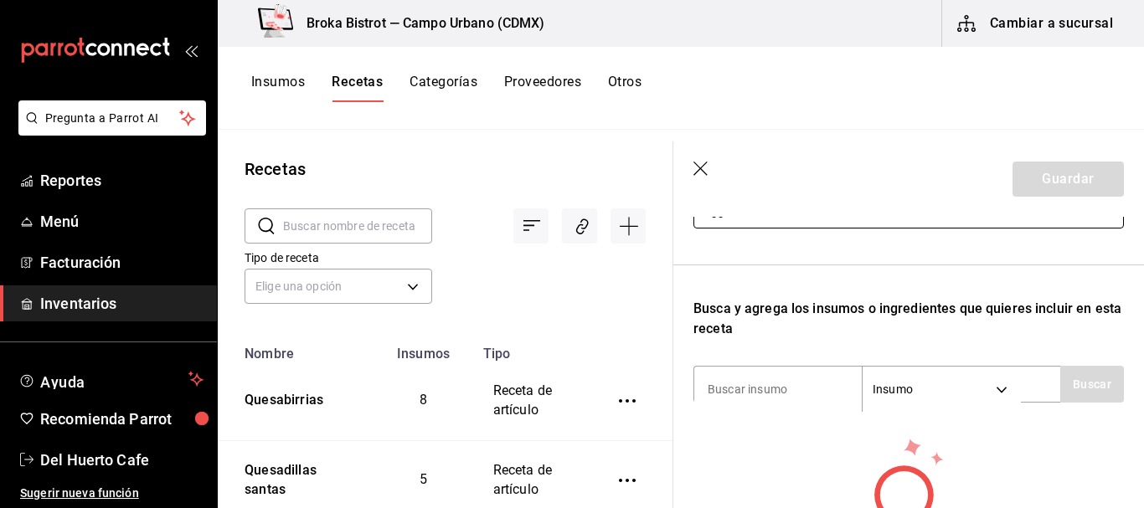
scroll to position [222, 0]
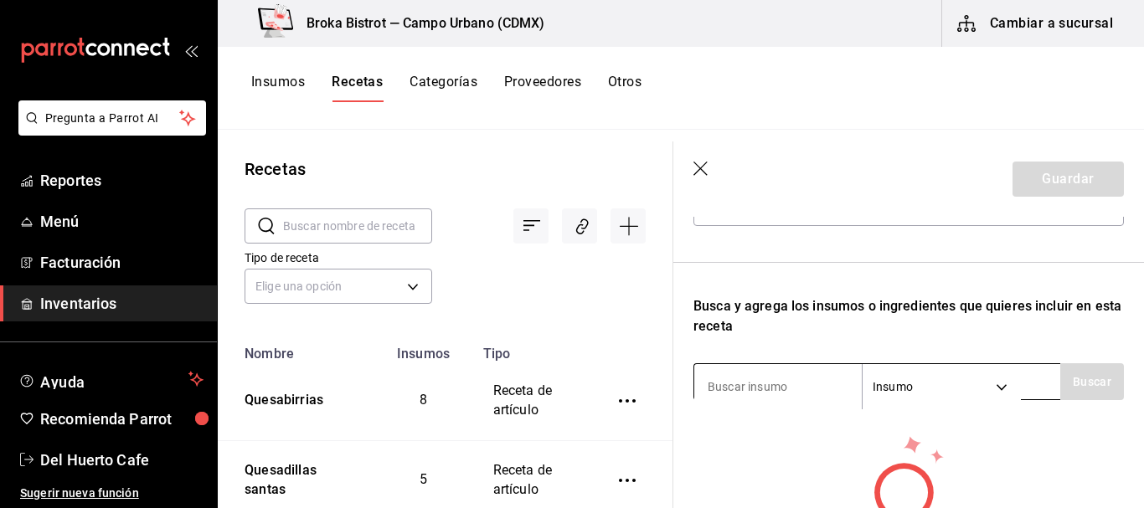
click at [766, 397] on input at bounding box center [778, 386] width 168 height 35
click at [1078, 392] on button "Buscar" at bounding box center [1092, 382] width 64 height 37
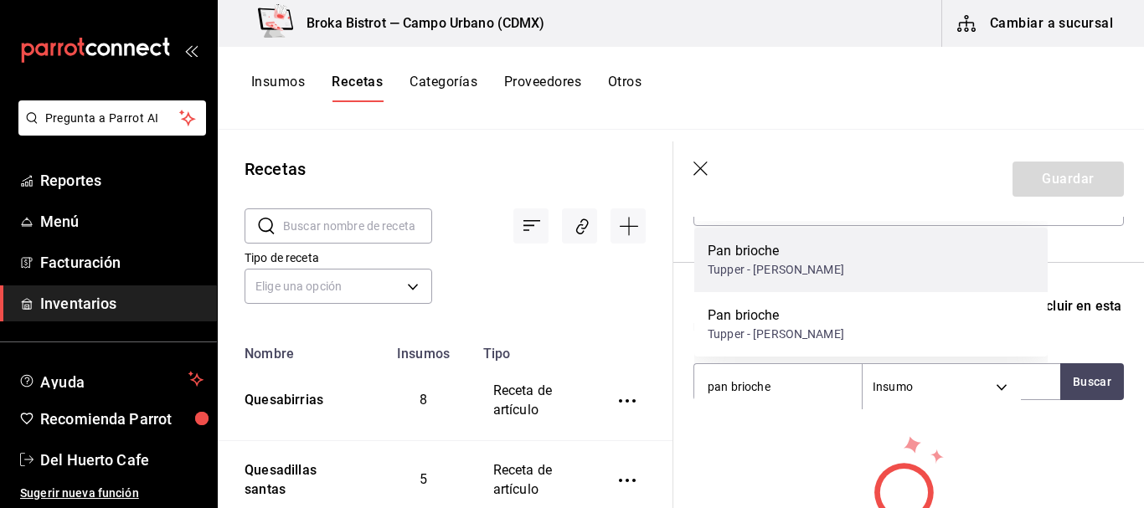
click at [868, 277] on div "Pan brioche Tupper - [PERSON_NAME]" at bounding box center [870, 260] width 353 height 65
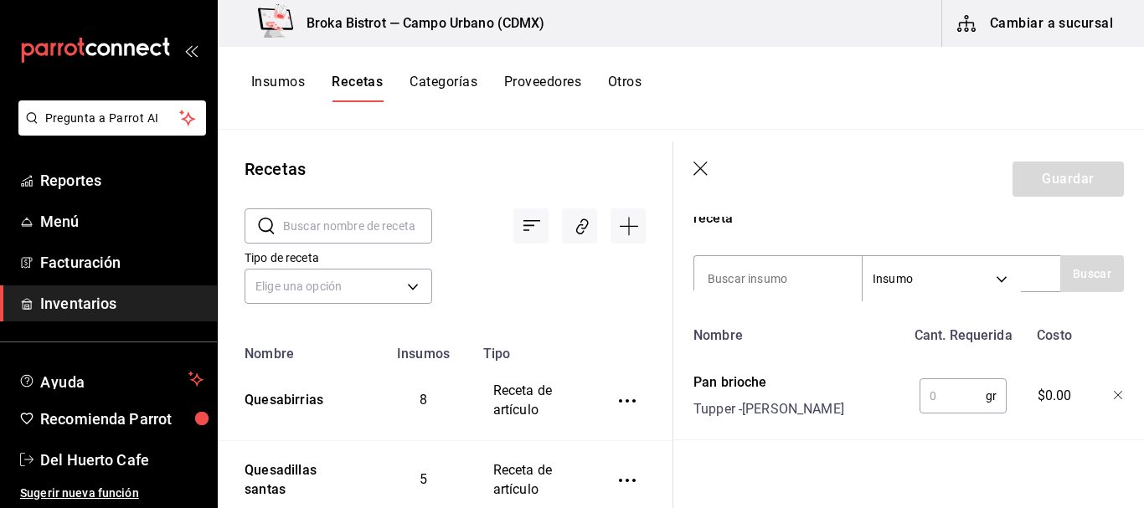
scroll to position [360, 0]
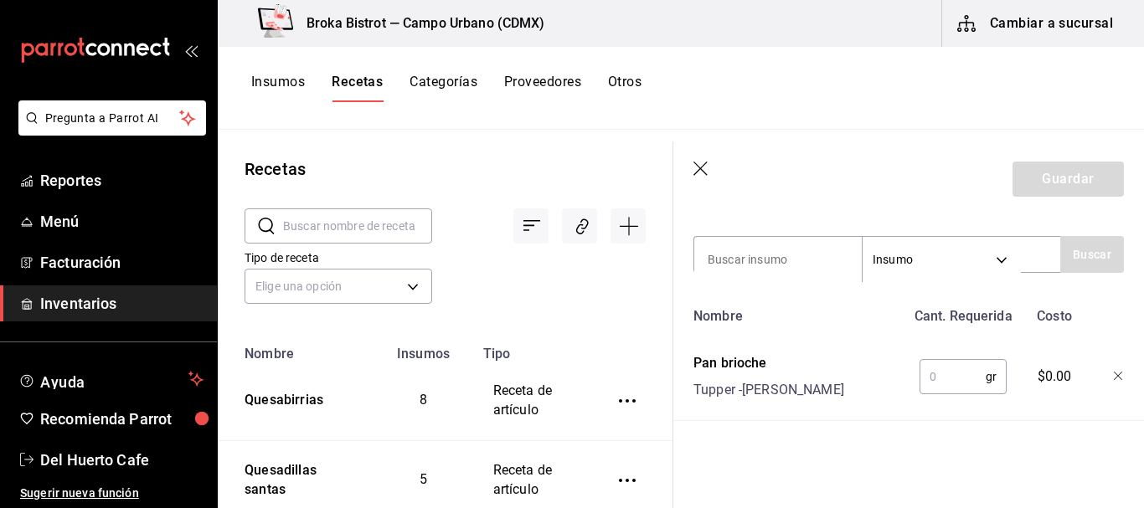
click at [946, 361] on input "text" at bounding box center [953, 377] width 66 height 34
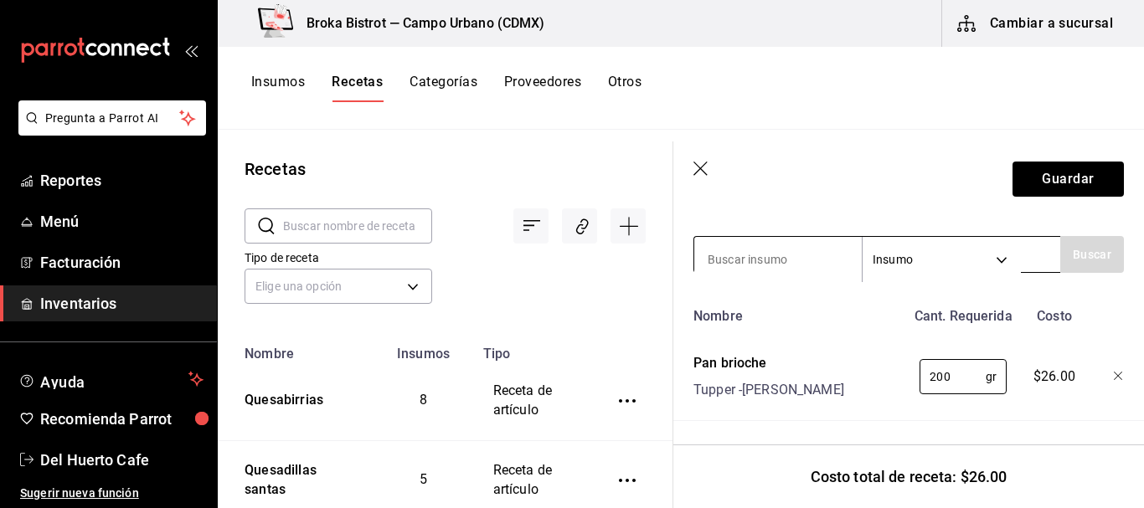
click at [802, 236] on div "Insumo SUPPLY" at bounding box center [877, 254] width 367 height 37
click at [786, 248] on input at bounding box center [778, 259] width 168 height 35
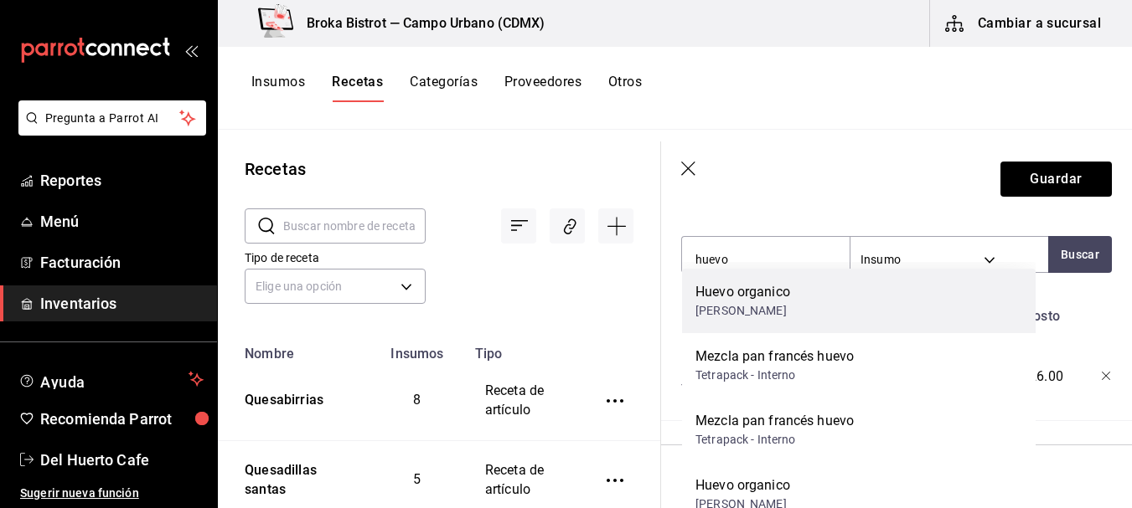
click at [761, 295] on div "Huevo organico" at bounding box center [742, 292] width 95 height 20
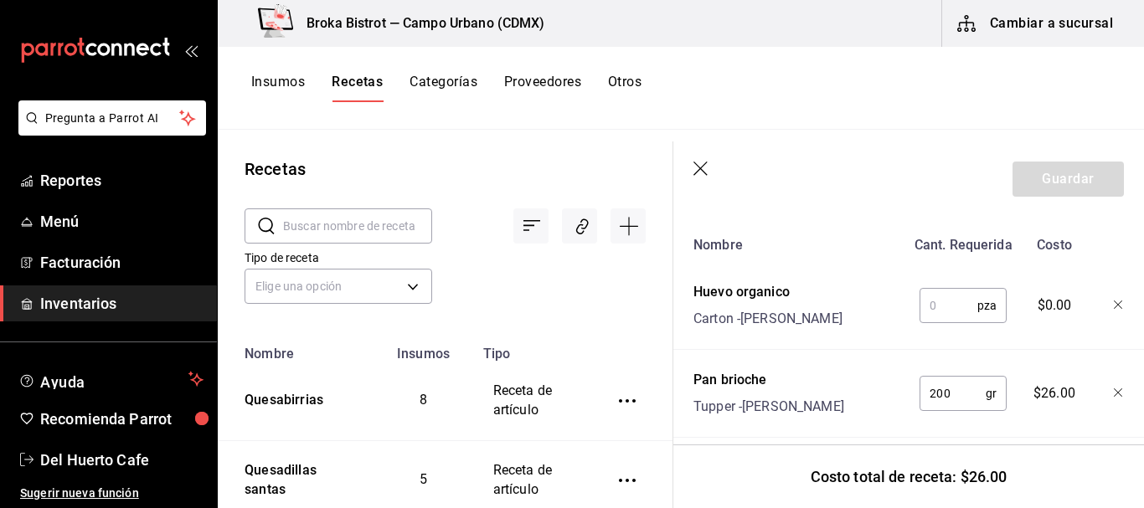
scroll to position [420, 0]
click at [949, 308] on input "text" at bounding box center [949, 307] width 58 height 34
click at [1114, 304] on icon "button" at bounding box center [1118, 306] width 8 height 8
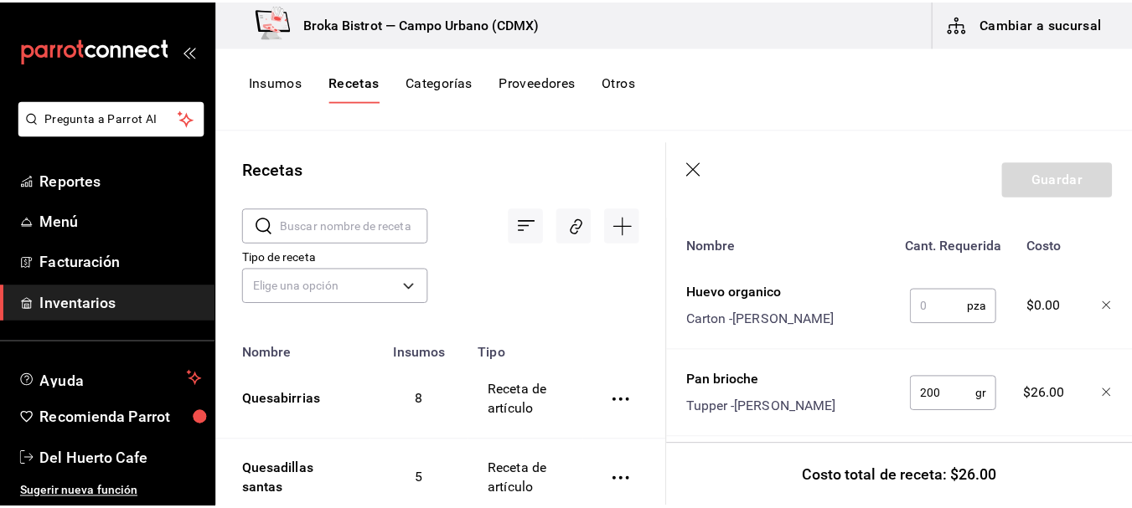
scroll to position [362, 0]
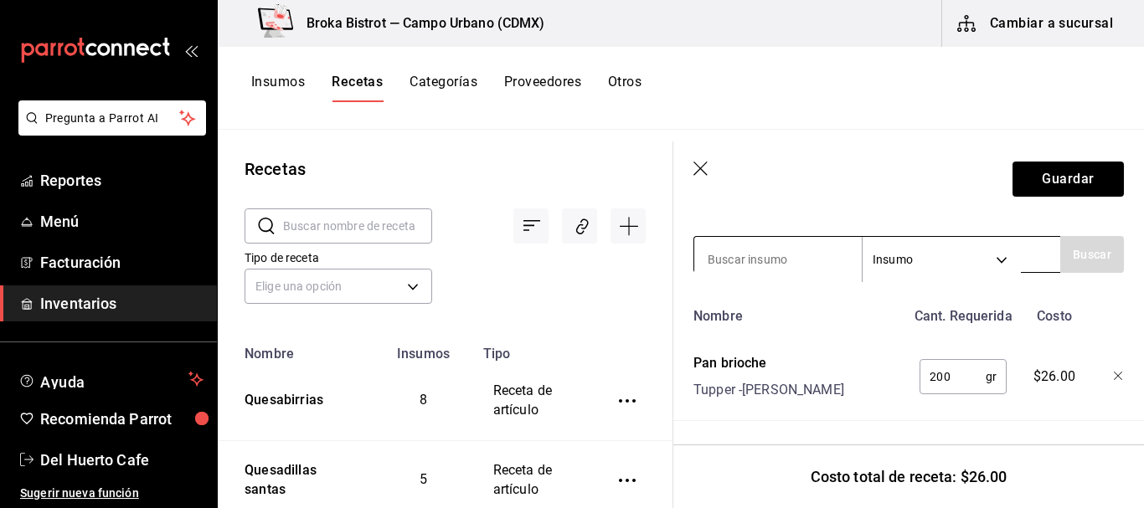
click at [783, 253] on input at bounding box center [778, 259] width 168 height 35
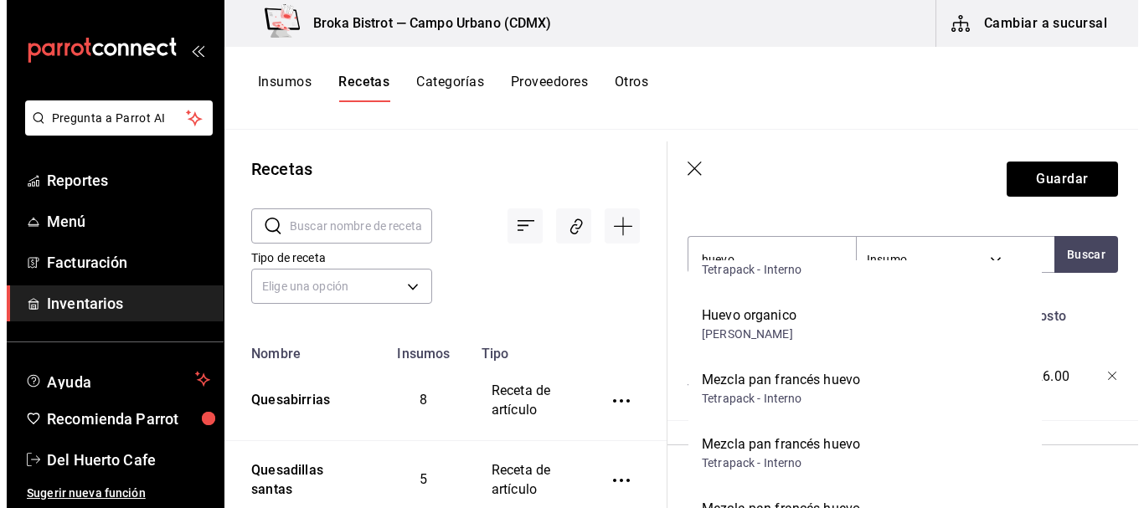
scroll to position [180, 0]
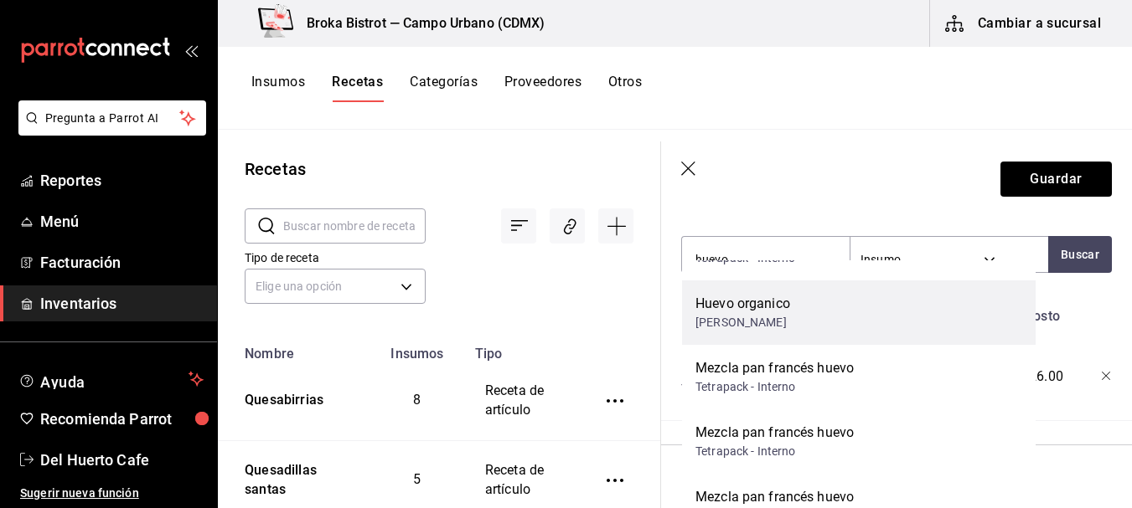
click at [792, 329] on div "Huevo organico [PERSON_NAME]" at bounding box center [858, 313] width 353 height 65
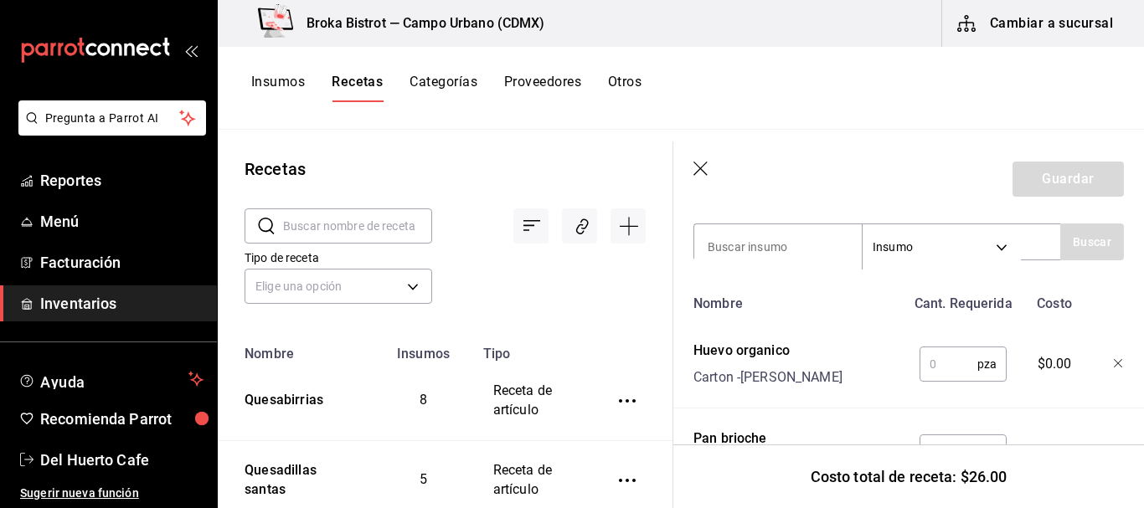
click at [942, 363] on input "text" at bounding box center [949, 365] width 58 height 34
click at [1114, 363] on icon "button" at bounding box center [1119, 364] width 10 height 10
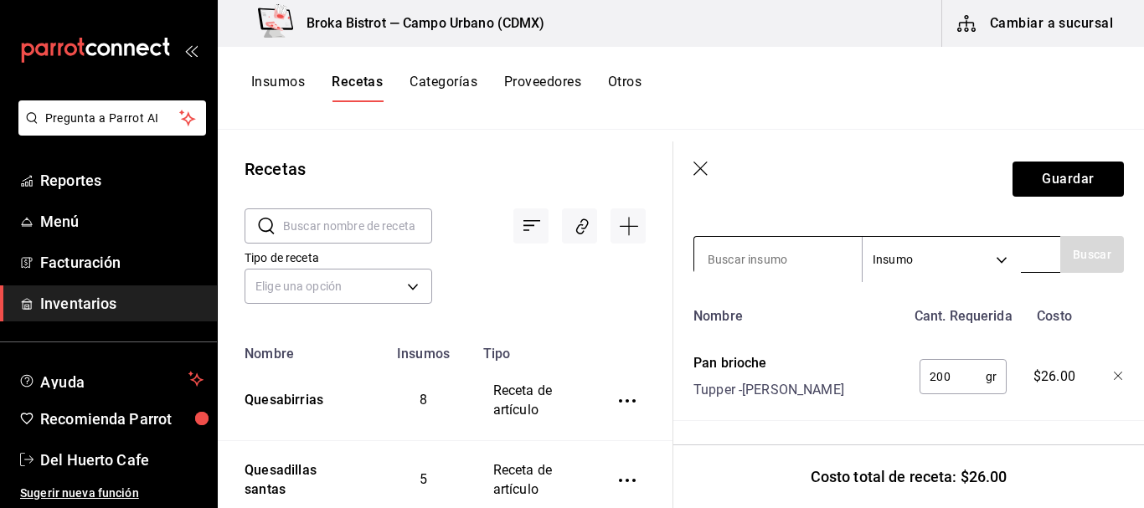
click at [773, 242] on input at bounding box center [778, 259] width 168 height 35
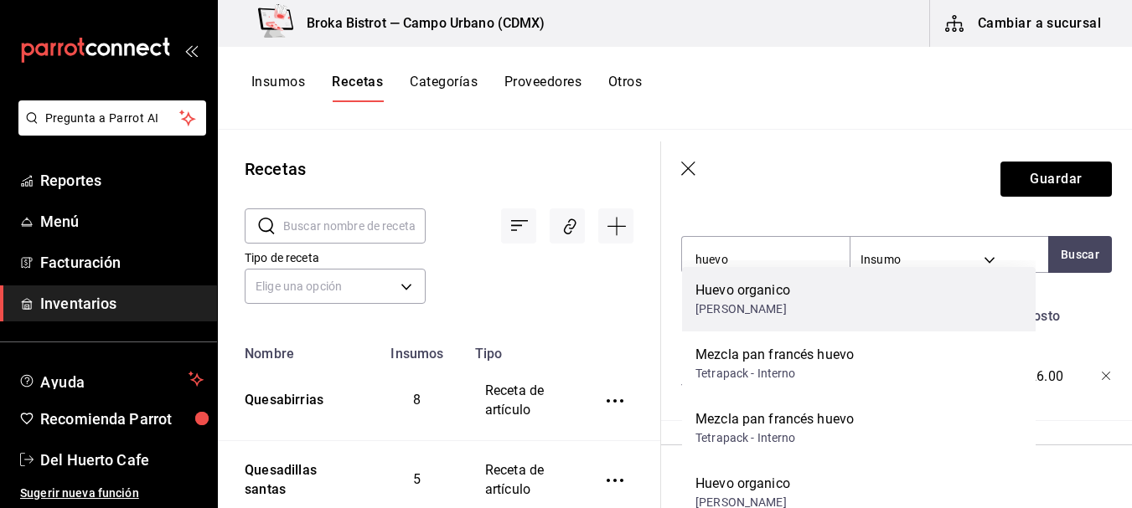
click at [777, 295] on div "Huevo organico" at bounding box center [742, 291] width 95 height 20
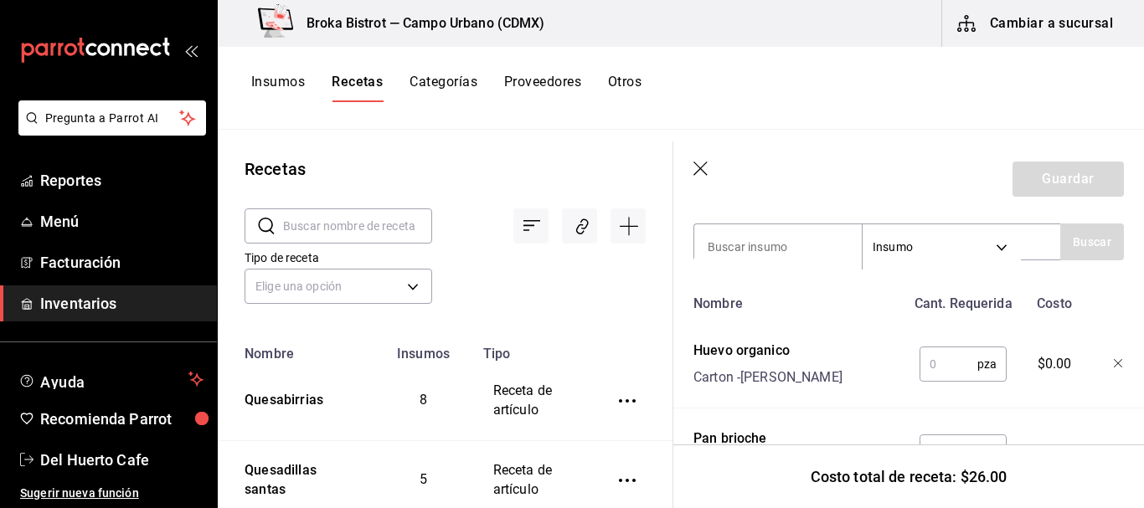
click at [945, 370] on input "text" at bounding box center [949, 365] width 58 height 34
click at [1114, 360] on icon "button" at bounding box center [1119, 364] width 10 height 10
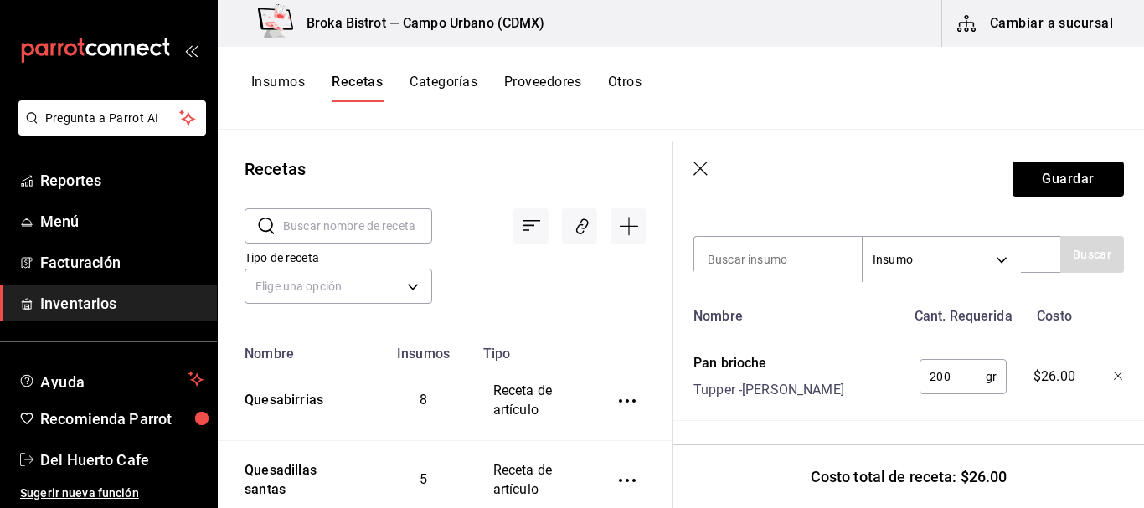
click at [1114, 372] on icon "button" at bounding box center [1119, 377] width 10 height 10
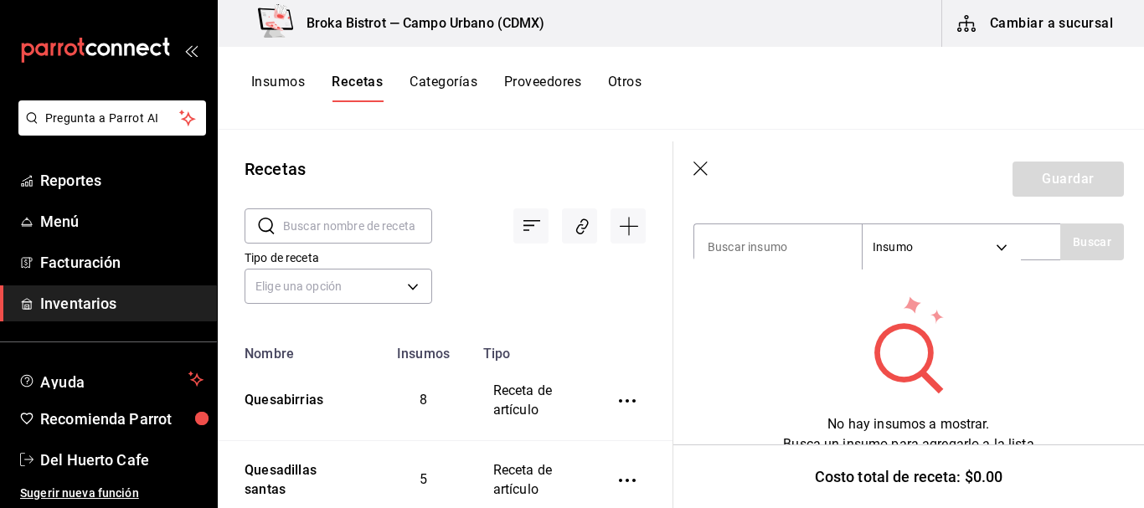
click at [699, 167] on icon "button" at bounding box center [701, 169] width 14 height 14
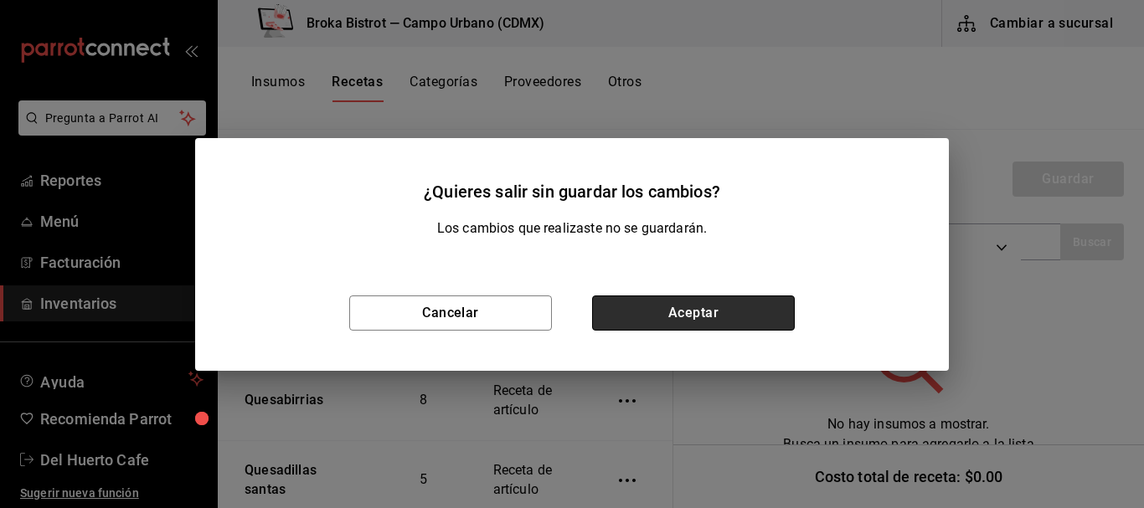
click at [728, 308] on button "Aceptar" at bounding box center [693, 313] width 203 height 35
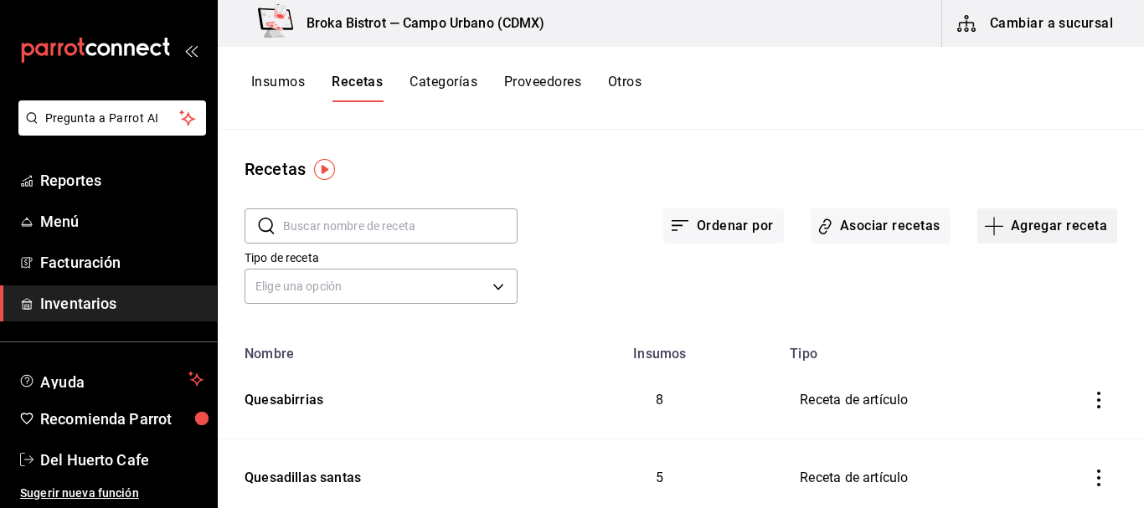
click at [1040, 224] on button "Agregar receta" at bounding box center [1048, 226] width 140 height 35
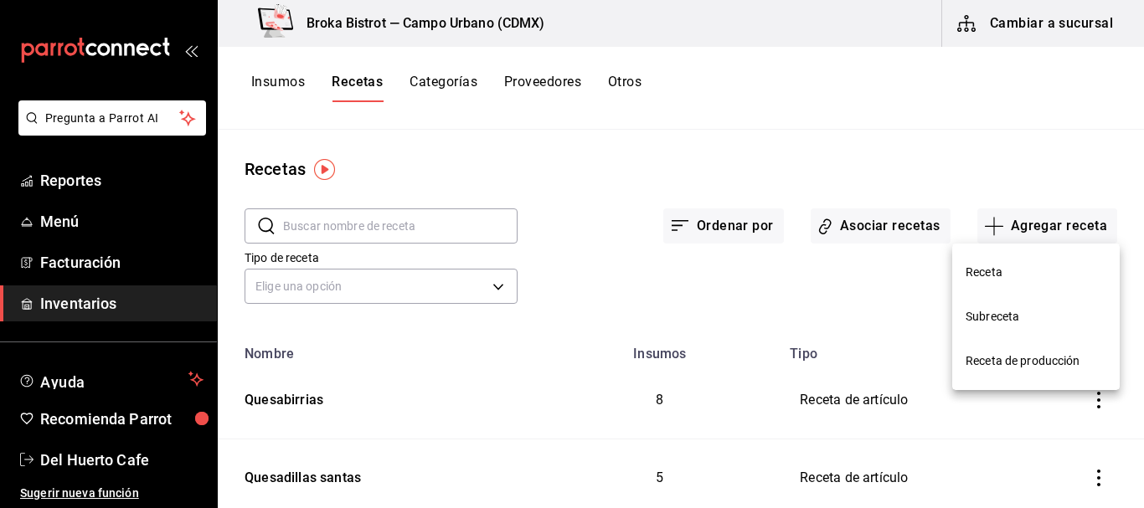
click at [280, 80] on div at bounding box center [572, 254] width 1144 height 508
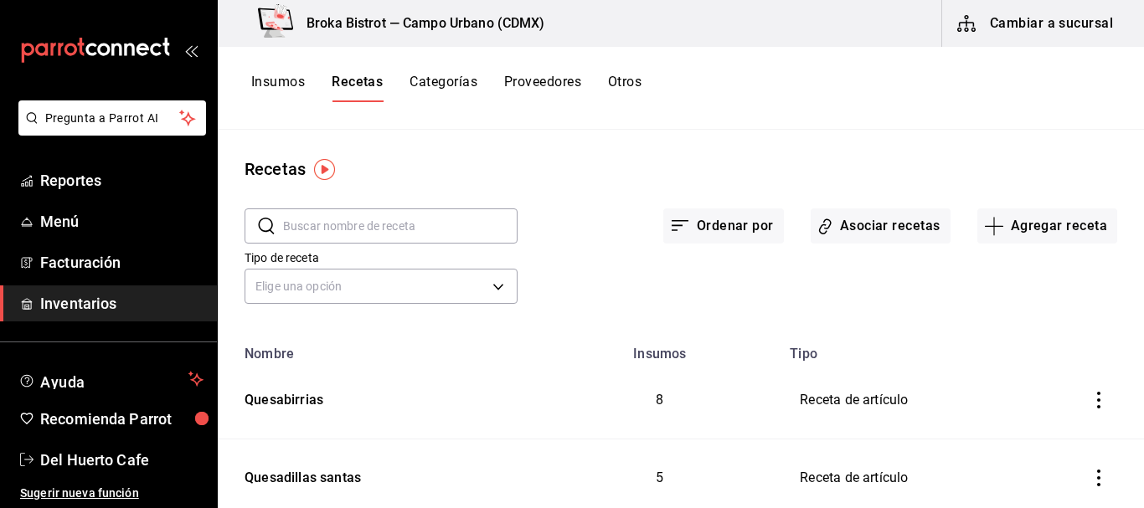
click at [296, 81] on button "Insumos" at bounding box center [278, 88] width 54 height 28
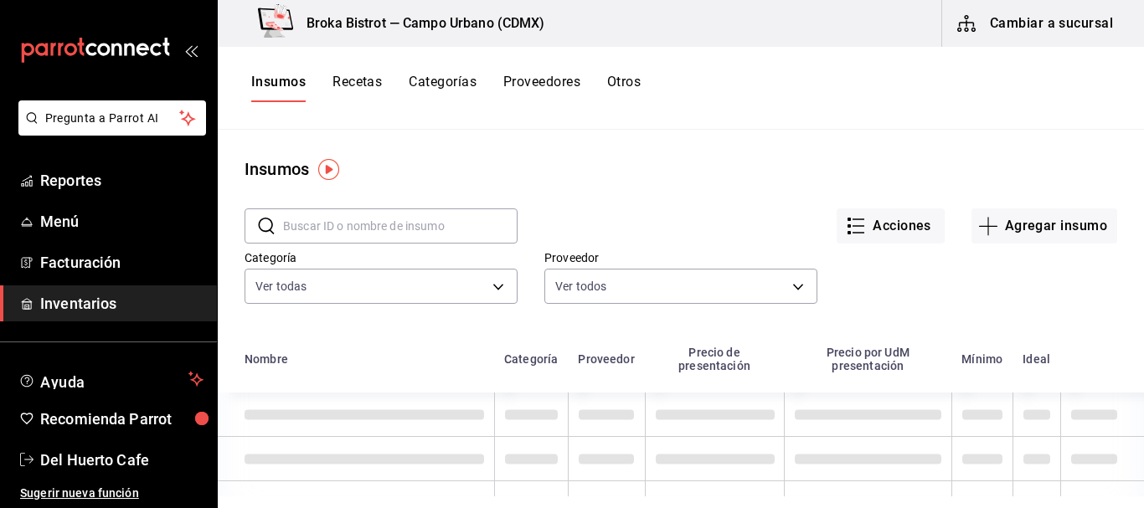
click at [371, 219] on input "text" at bounding box center [400, 226] width 235 height 34
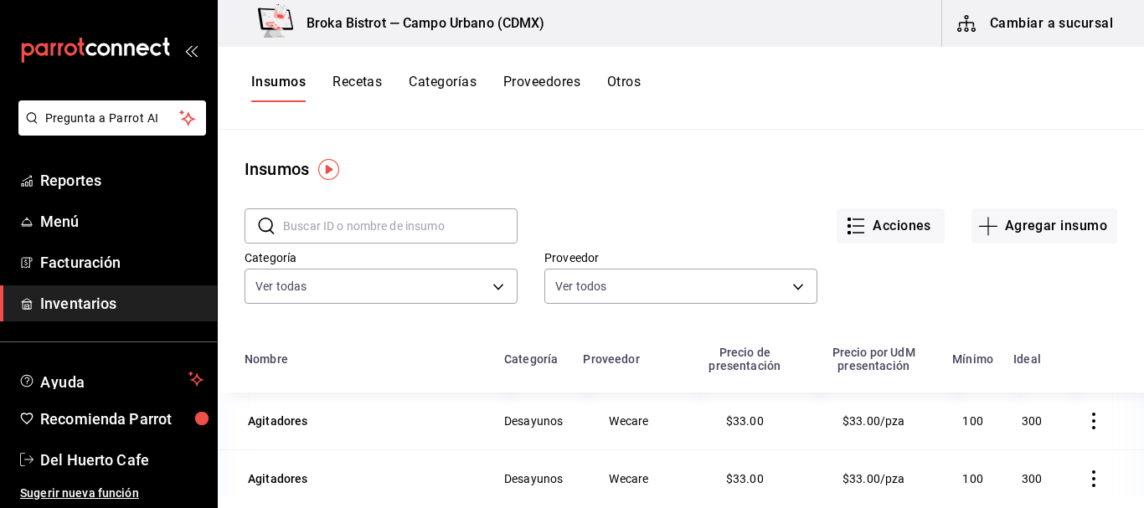
click at [446, 236] on input "text" at bounding box center [400, 226] width 235 height 34
click at [446, 231] on input "text" at bounding box center [400, 226] width 235 height 34
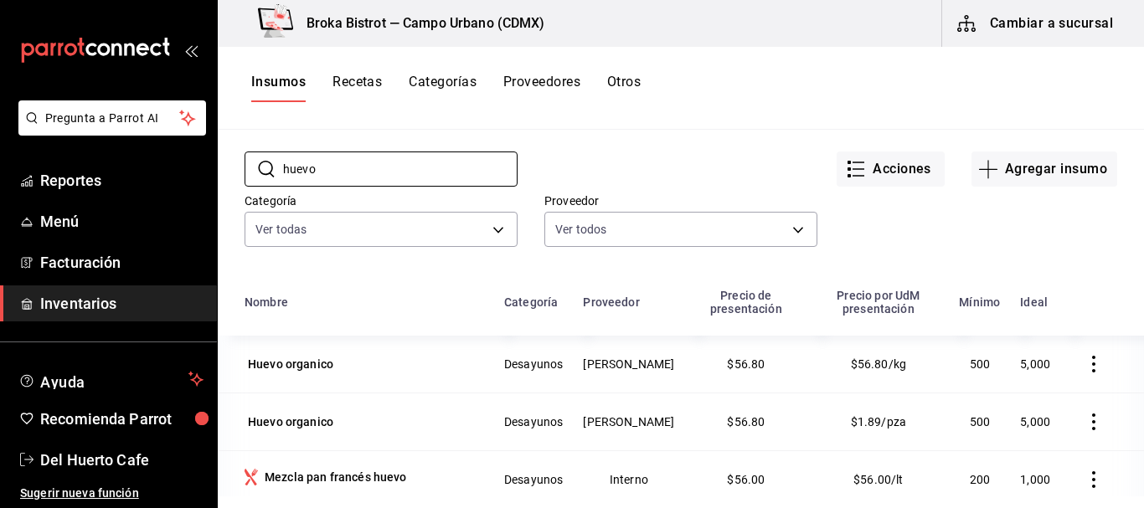
scroll to position [60, 0]
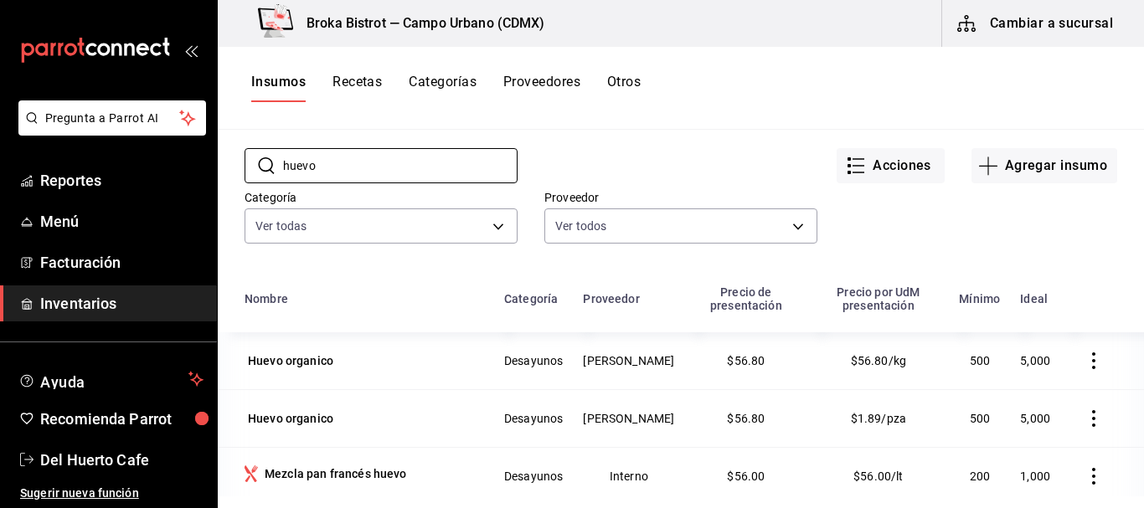
click at [1087, 363] on icon "button" at bounding box center [1094, 361] width 17 height 17
click at [1045, 363] on span "Eliminar" at bounding box center [1030, 362] width 43 height 13
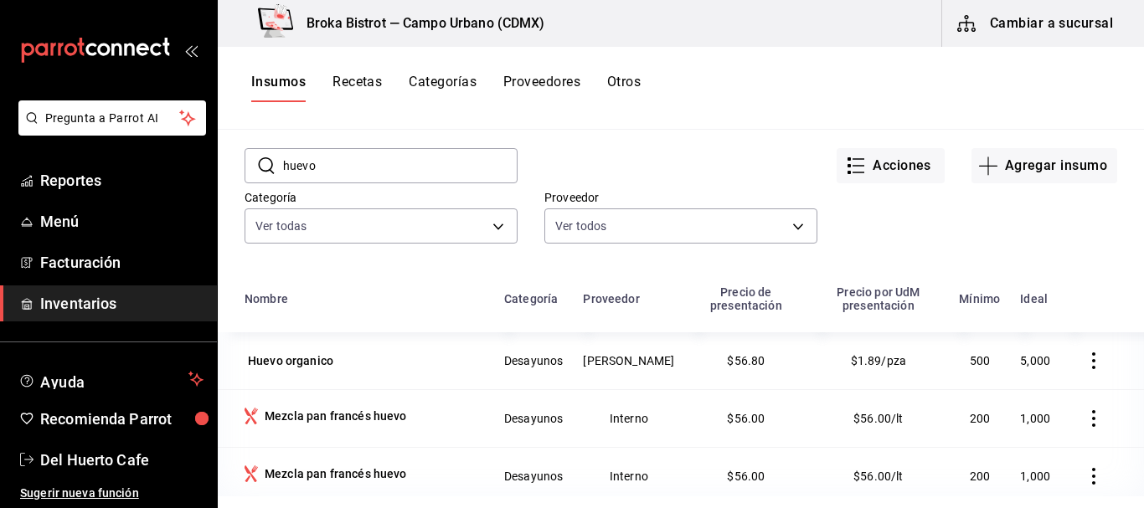
click at [360, 80] on button "Recetas" at bounding box center [357, 88] width 49 height 28
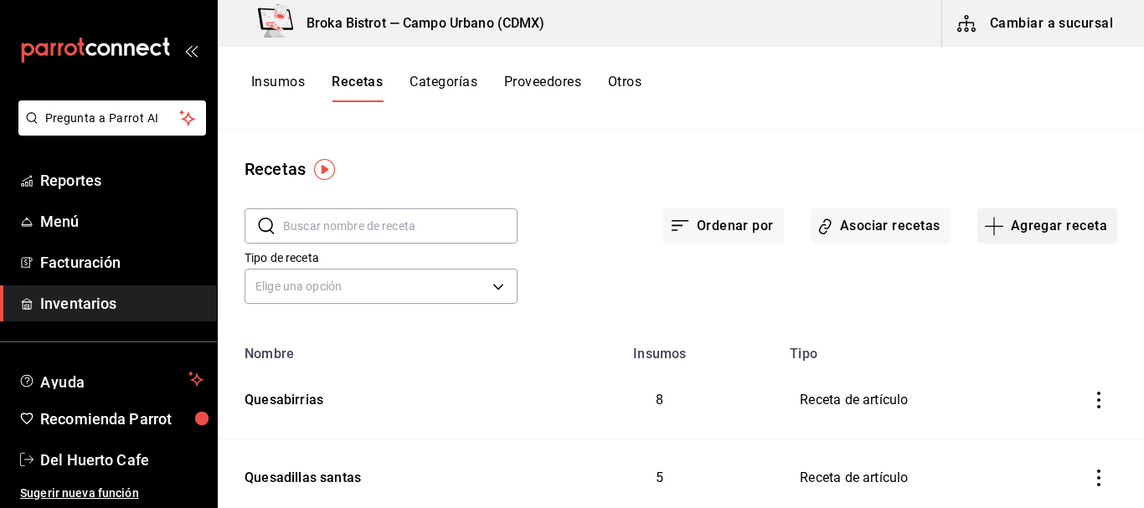
click at [1010, 226] on button "Agregar receta" at bounding box center [1048, 226] width 140 height 35
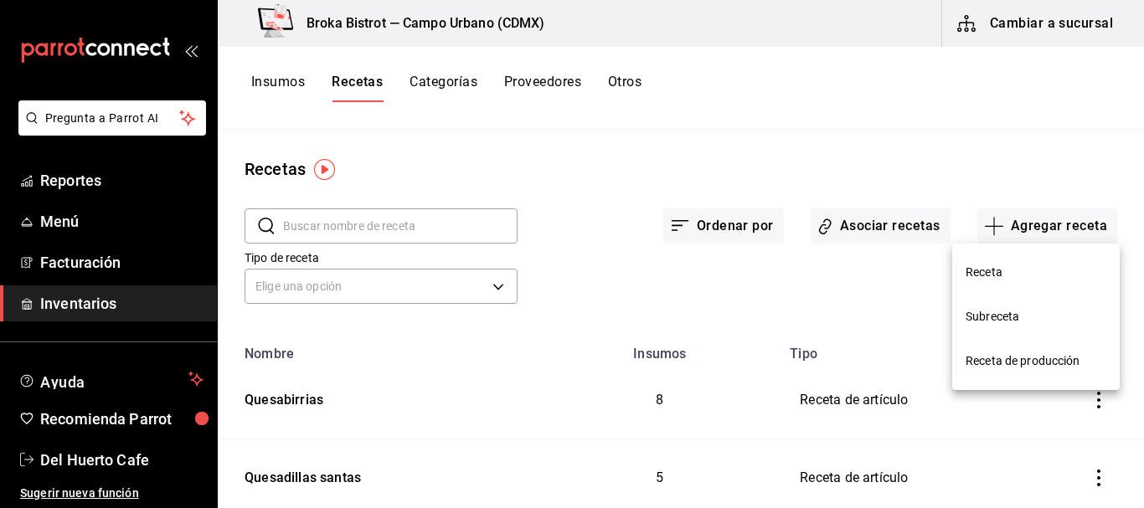
click at [970, 273] on span "Receta" at bounding box center [1036, 273] width 141 height 18
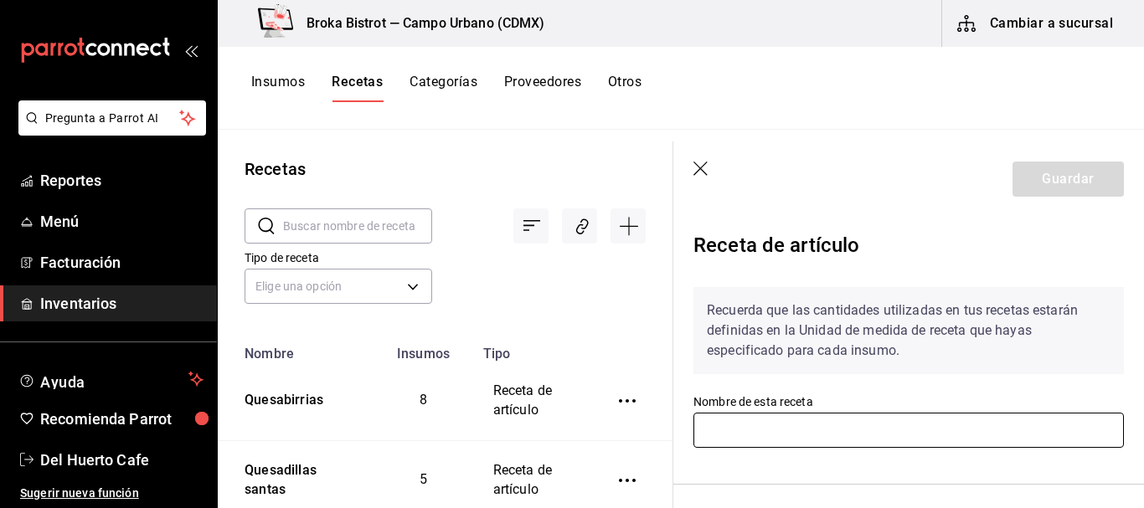
click at [815, 441] on input "text" at bounding box center [909, 430] width 431 height 35
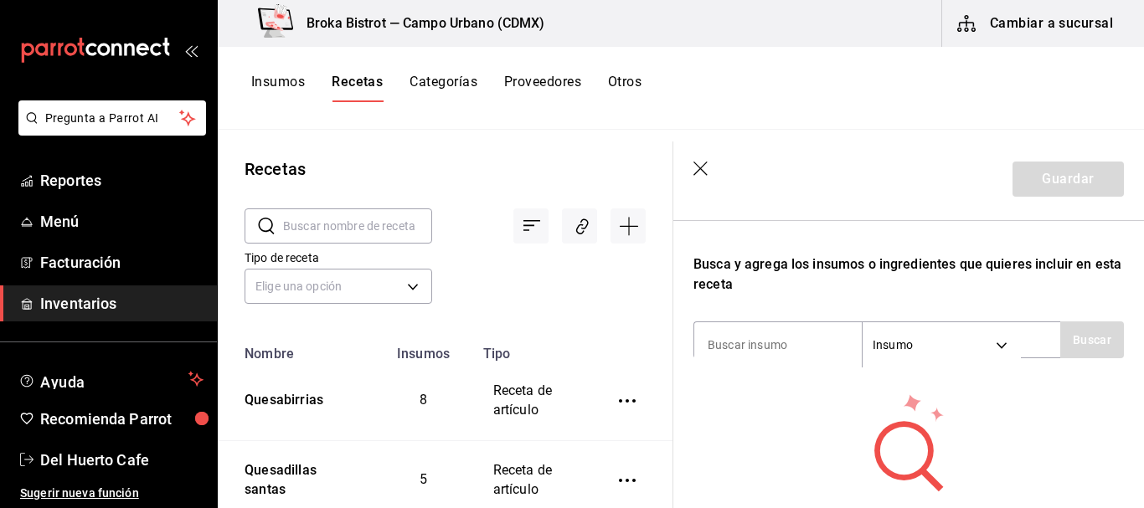
scroll to position [265, 0]
click at [788, 356] on input at bounding box center [778, 344] width 168 height 35
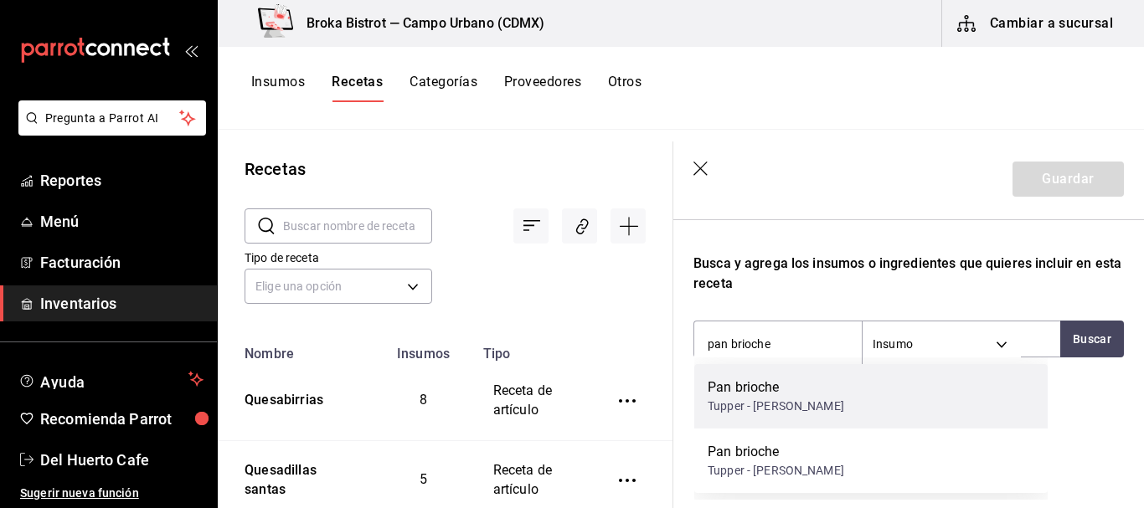
click at [733, 387] on div "Pan brioche" at bounding box center [776, 388] width 137 height 20
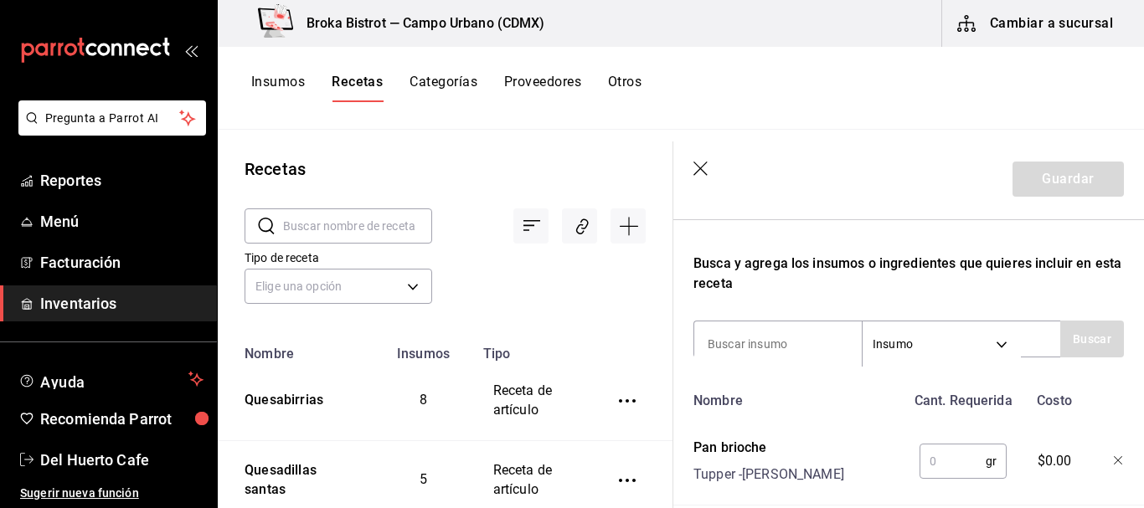
click at [935, 450] on input "text" at bounding box center [953, 462] width 66 height 34
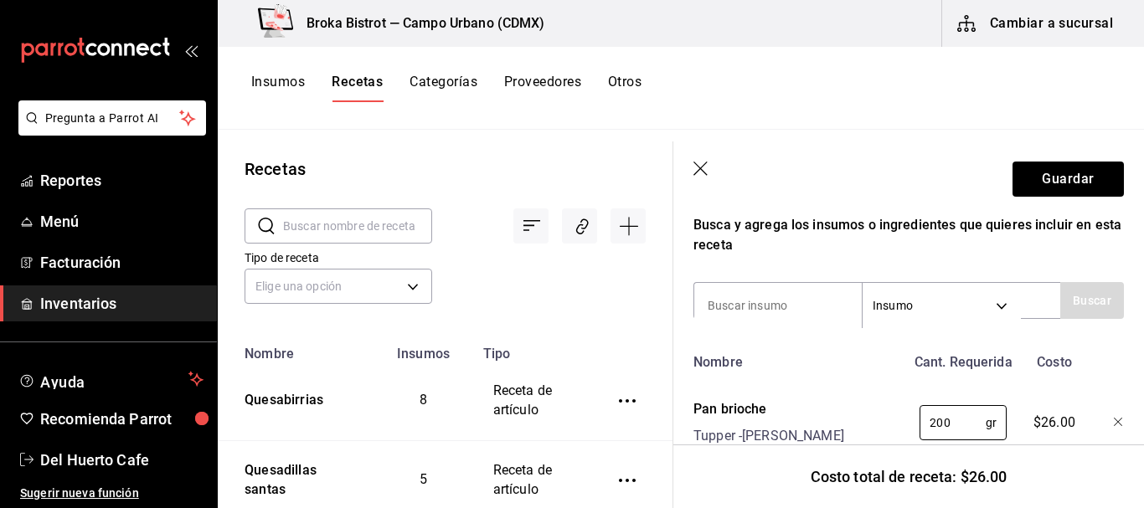
scroll to position [304, 0]
click at [808, 294] on input at bounding box center [778, 304] width 168 height 35
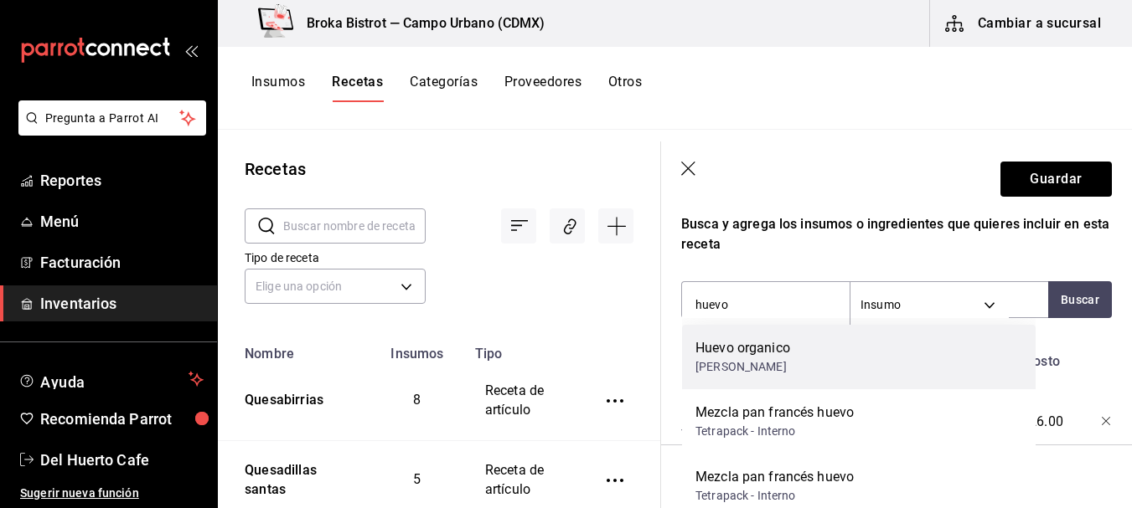
click at [761, 366] on div "[PERSON_NAME]" at bounding box center [742, 368] width 95 height 18
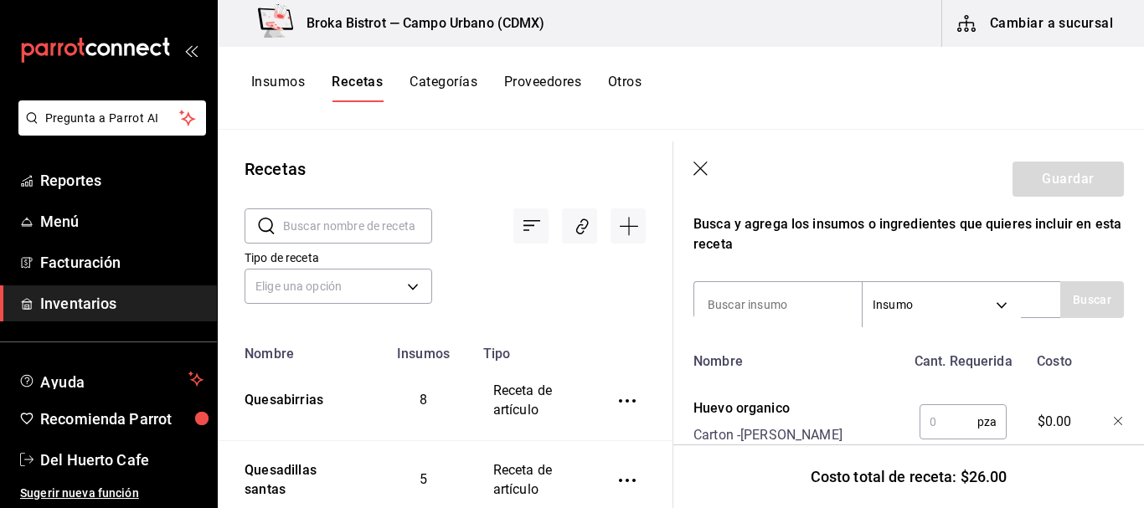
click at [924, 415] on input "text" at bounding box center [949, 422] width 58 height 34
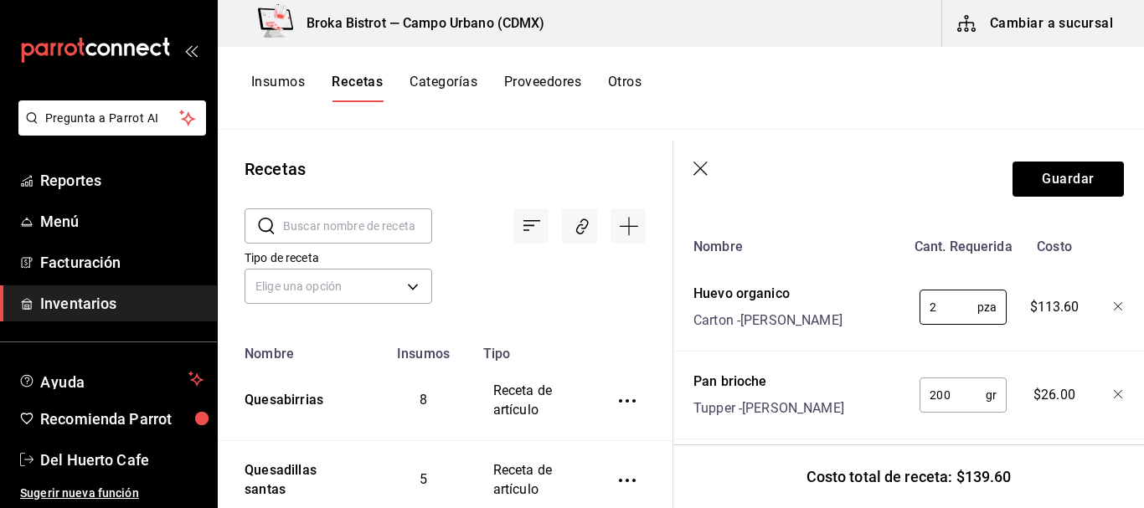
scroll to position [428, 0]
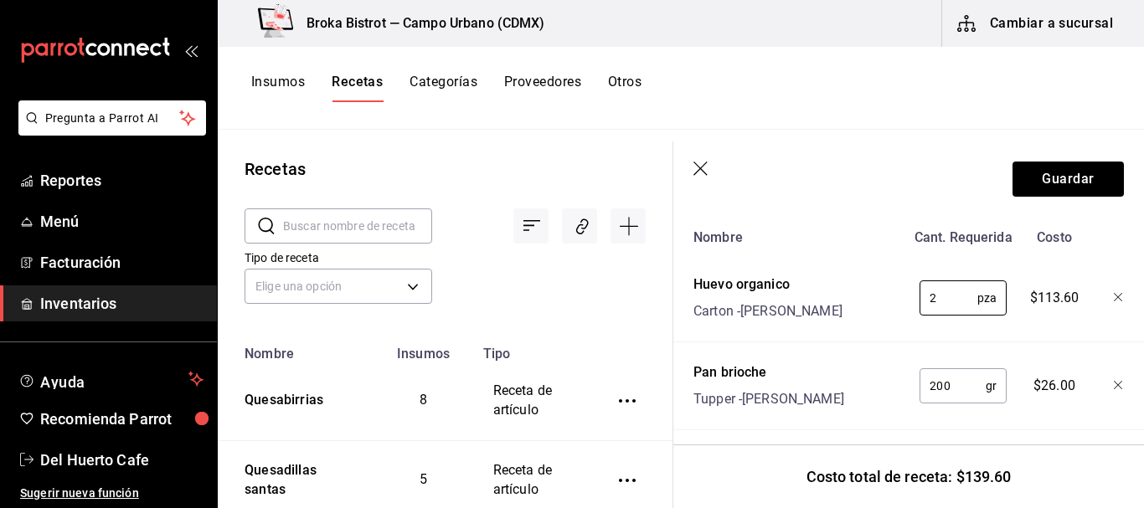
click at [1105, 292] on div at bounding box center [1106, 295] width 37 height 54
click at [1114, 293] on icon "button" at bounding box center [1119, 298] width 10 height 10
click at [1105, 248] on div "Nombre Cant. Requerida Costo" at bounding box center [905, 234] width 437 height 27
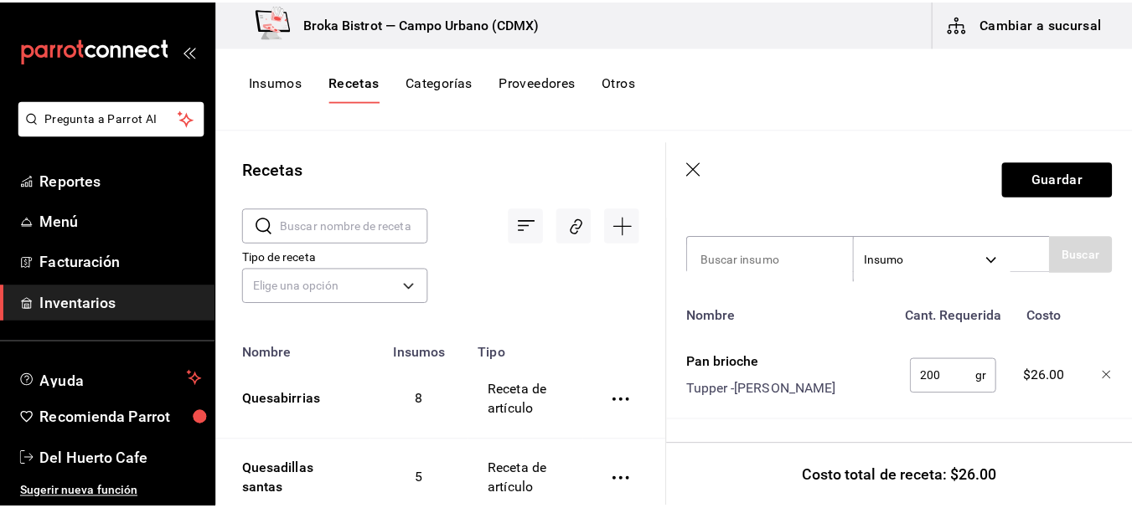
scroll to position [362, 0]
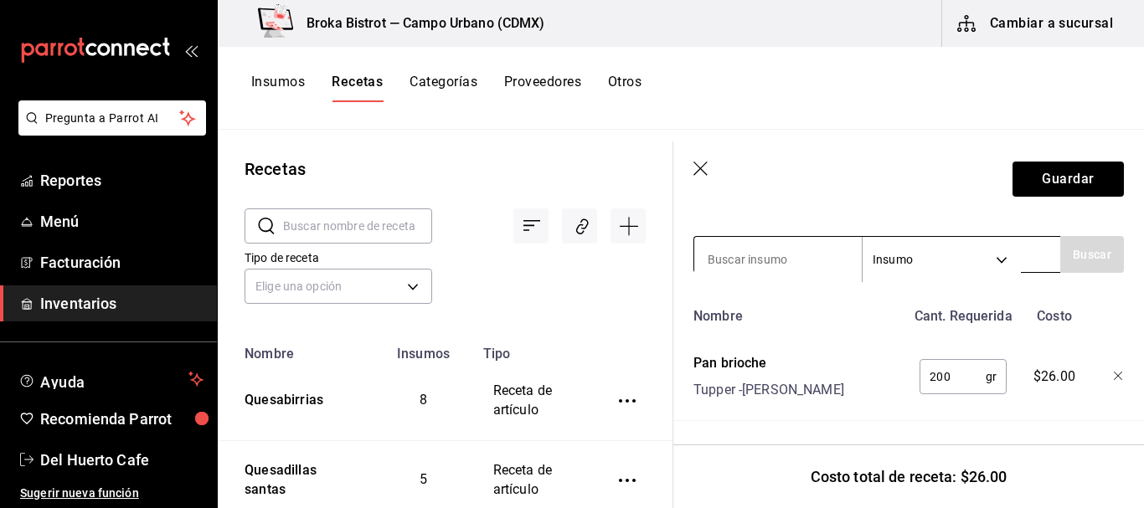
click at [788, 242] on input at bounding box center [778, 259] width 168 height 35
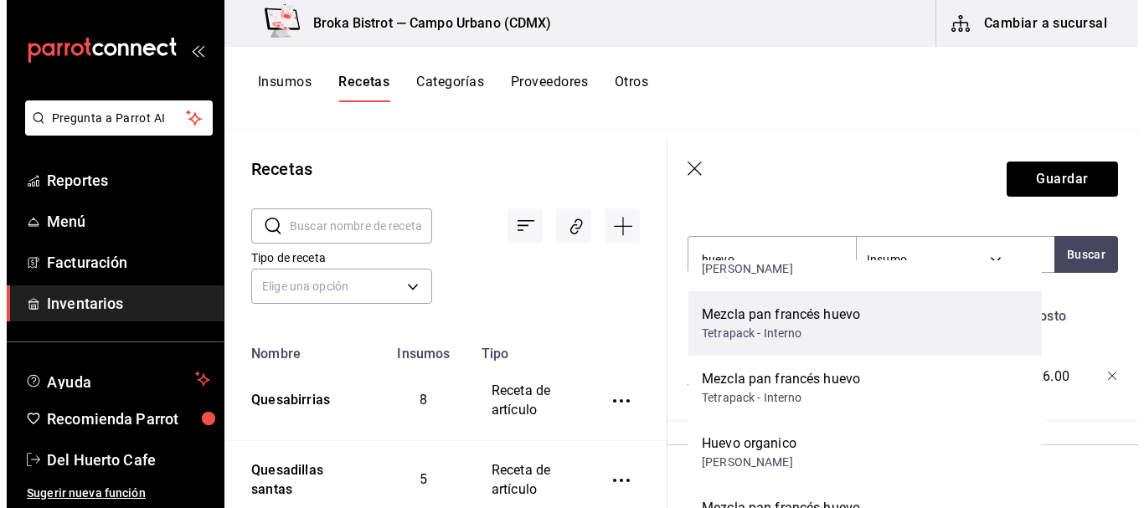
scroll to position [46, 0]
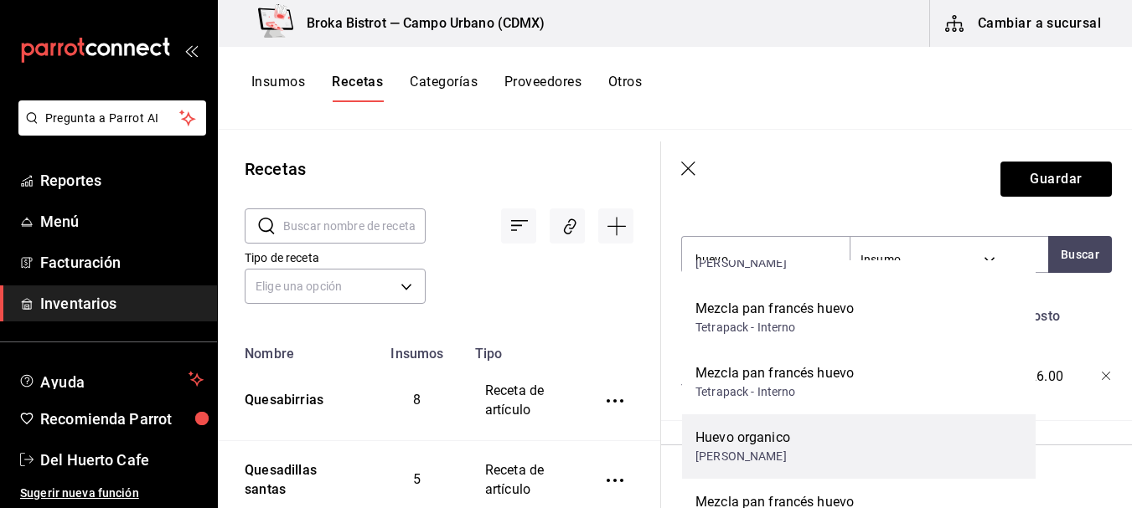
click at [760, 459] on div "[PERSON_NAME]" at bounding box center [742, 457] width 95 height 18
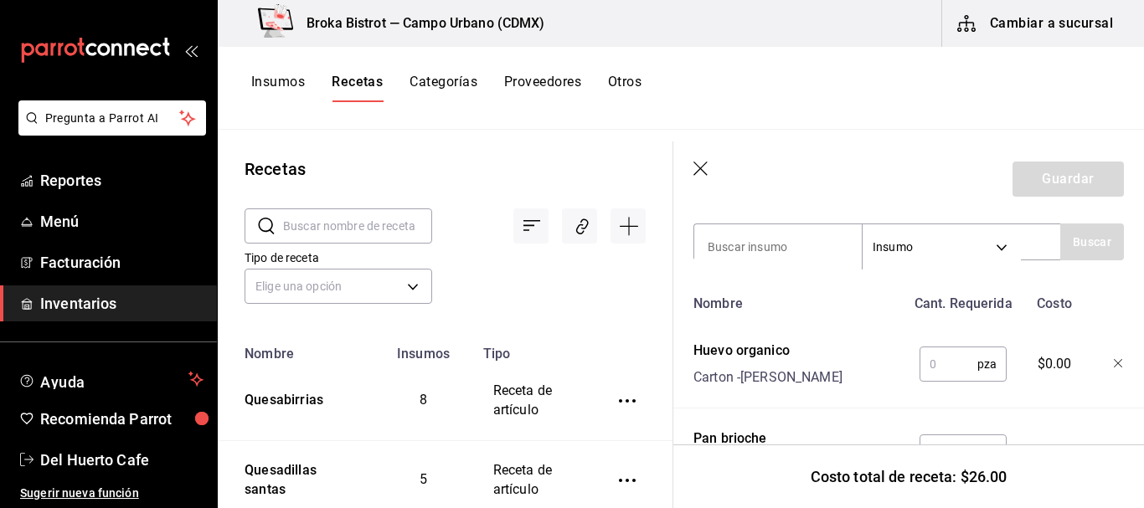
click at [940, 365] on input "text" at bounding box center [949, 365] width 58 height 34
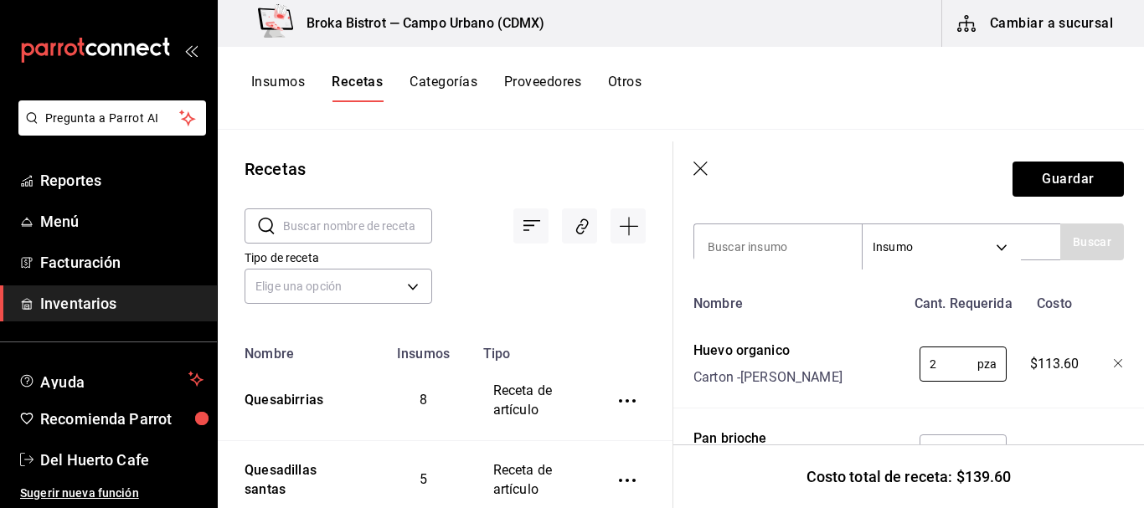
click at [1104, 357] on div at bounding box center [1106, 361] width 37 height 54
click at [1101, 358] on div at bounding box center [1106, 361] width 37 height 54
click at [1114, 361] on icon "button" at bounding box center [1118, 363] width 8 height 8
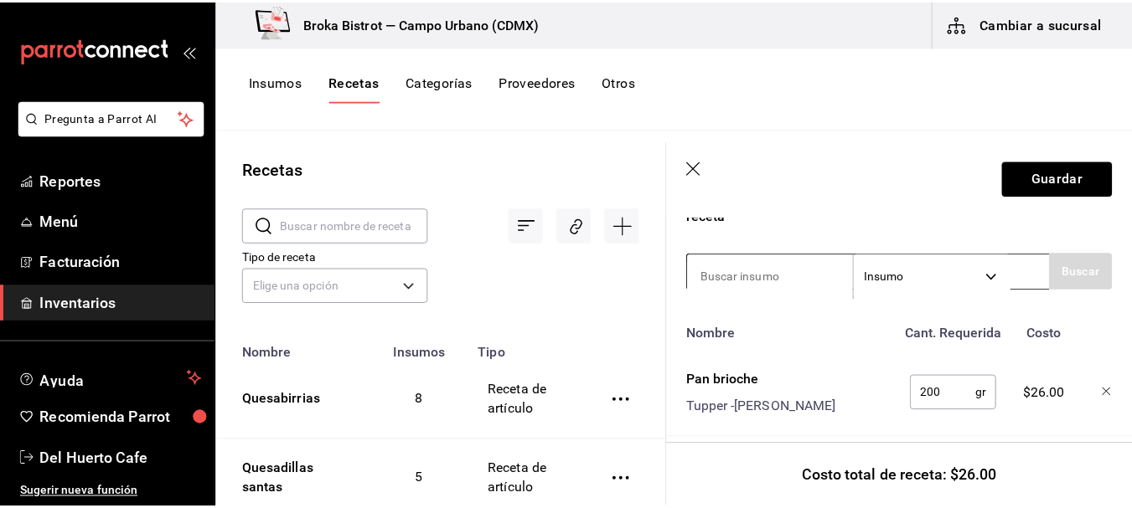
scroll to position [362, 0]
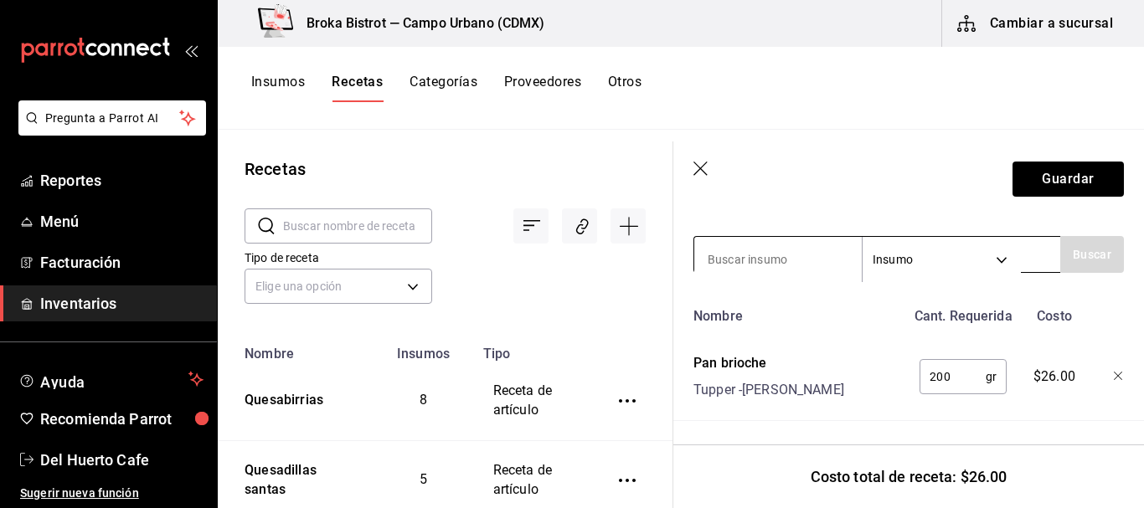
click at [773, 242] on input at bounding box center [778, 259] width 168 height 35
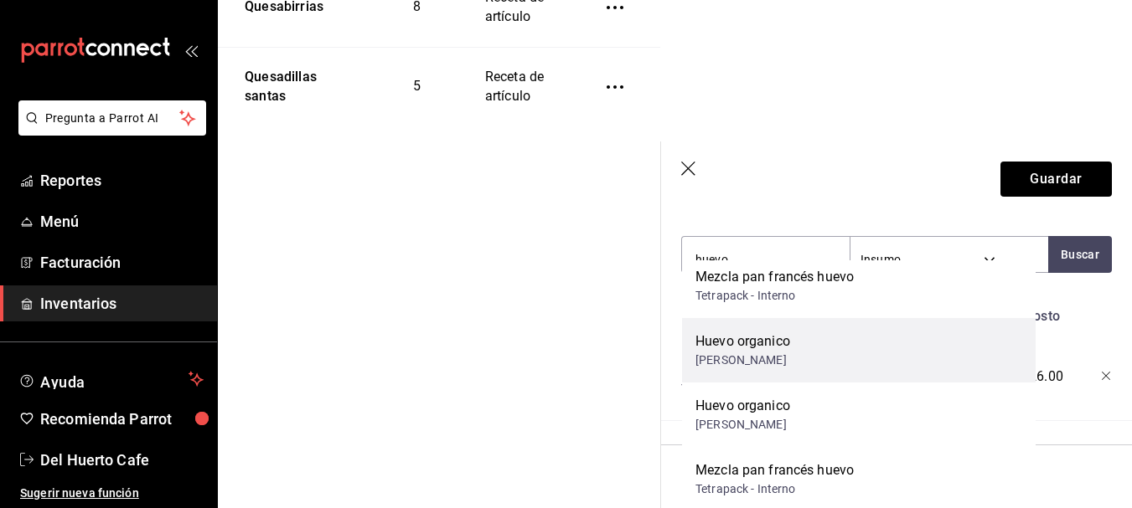
scroll to position [401, 0]
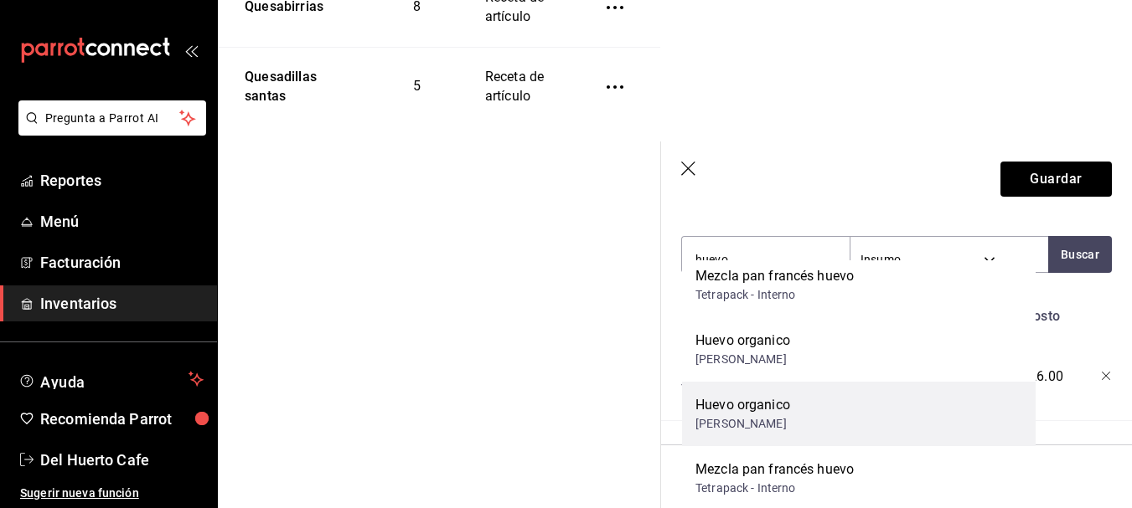
click at [766, 428] on div "[PERSON_NAME]" at bounding box center [742, 424] width 95 height 18
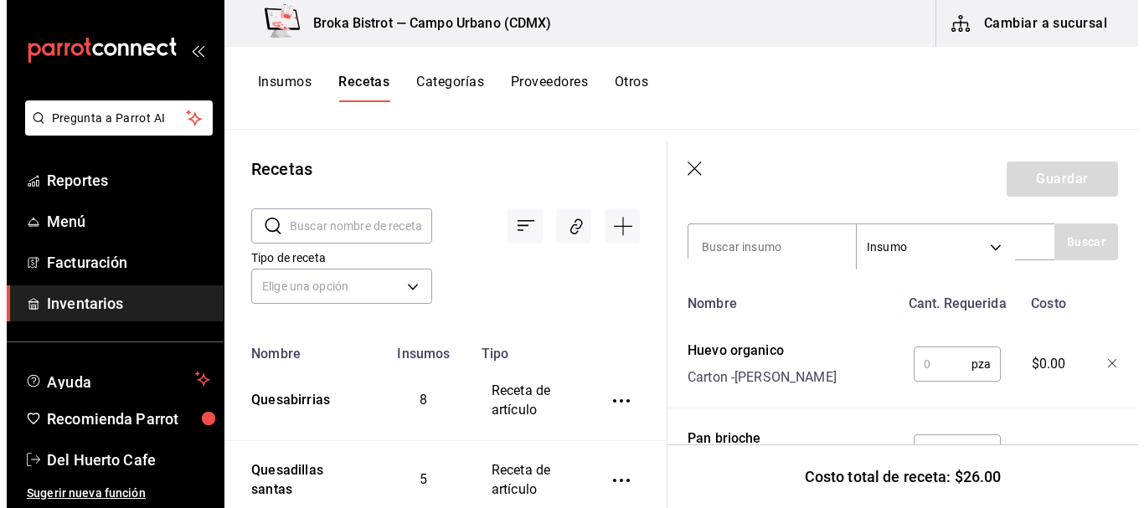
scroll to position [0, 0]
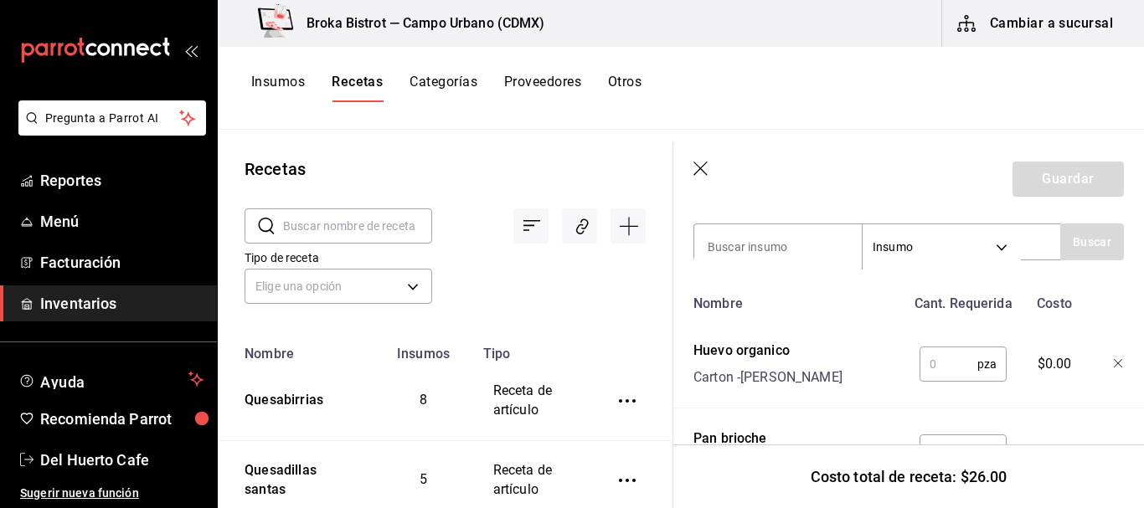
click at [950, 351] on input "text" at bounding box center [949, 365] width 58 height 34
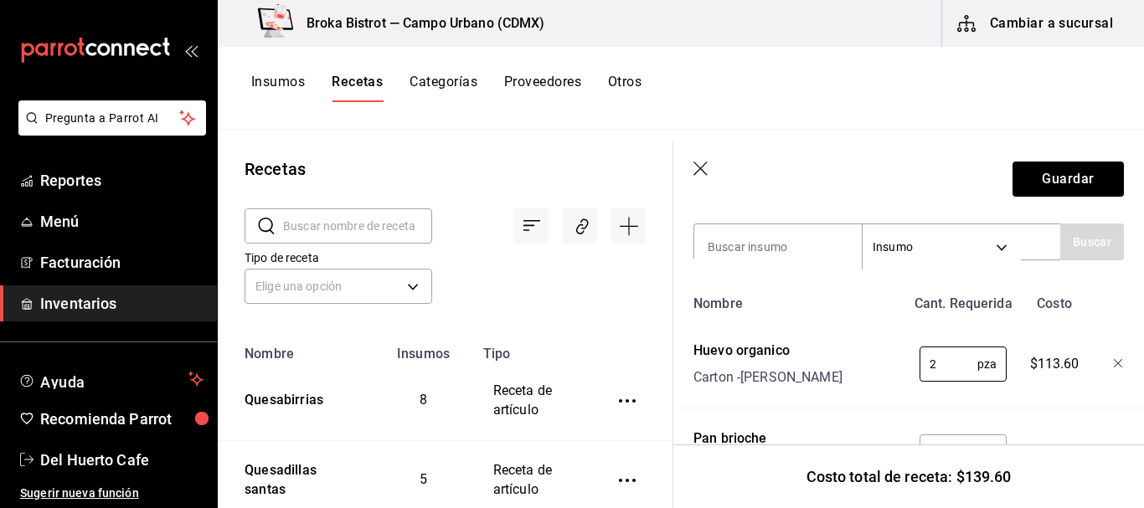
click at [1114, 360] on icon "button" at bounding box center [1119, 364] width 10 height 10
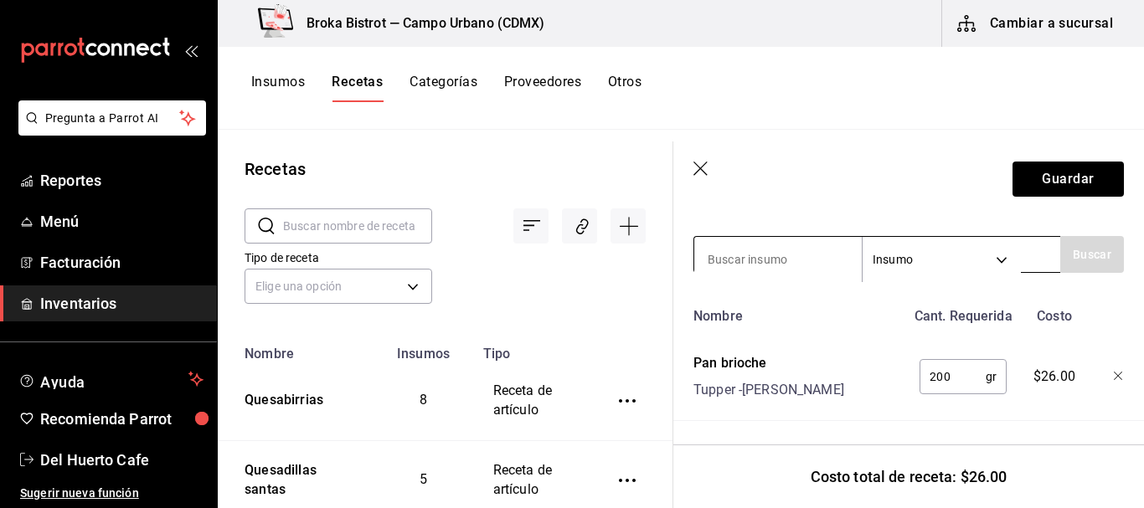
click at [826, 242] on input at bounding box center [778, 259] width 168 height 35
click at [1071, 240] on button "Buscar" at bounding box center [1092, 254] width 64 height 37
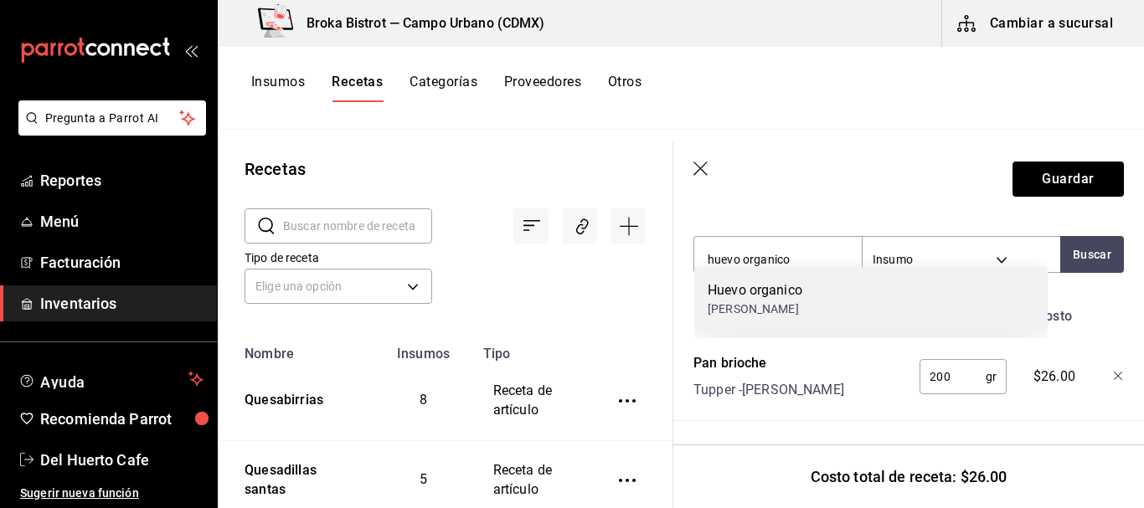
click at [897, 302] on div "Huevo organico [PERSON_NAME]" at bounding box center [870, 299] width 353 height 65
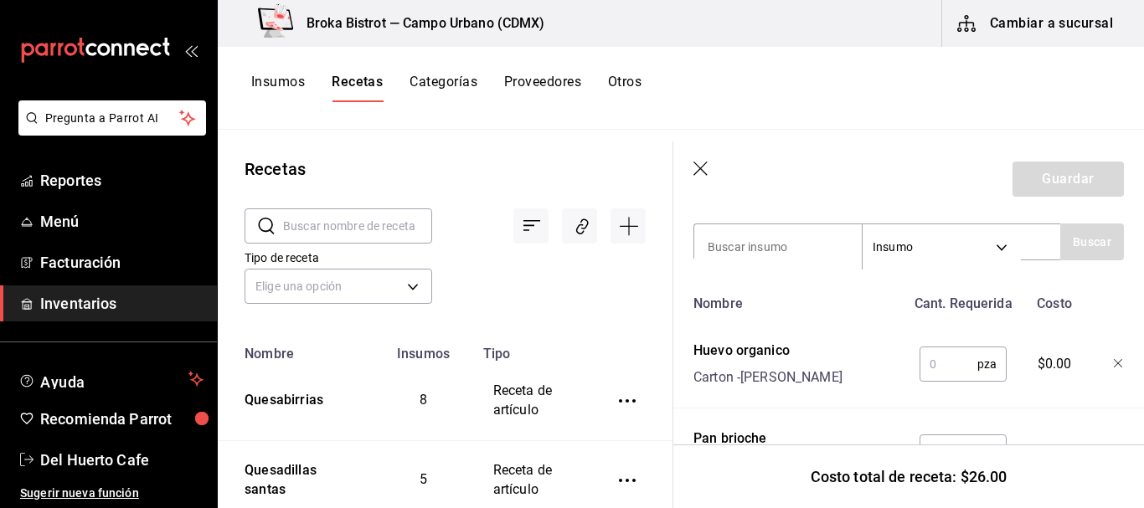
click at [931, 359] on input "text" at bounding box center [949, 365] width 58 height 34
click at [804, 239] on input at bounding box center [778, 247] width 168 height 35
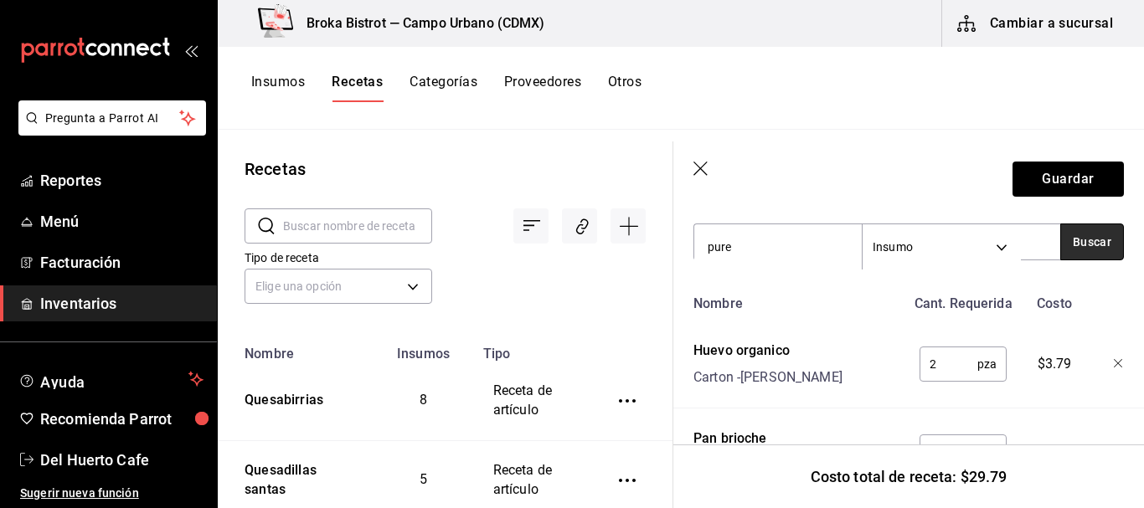
click at [1069, 241] on button "Buscar" at bounding box center [1092, 242] width 64 height 37
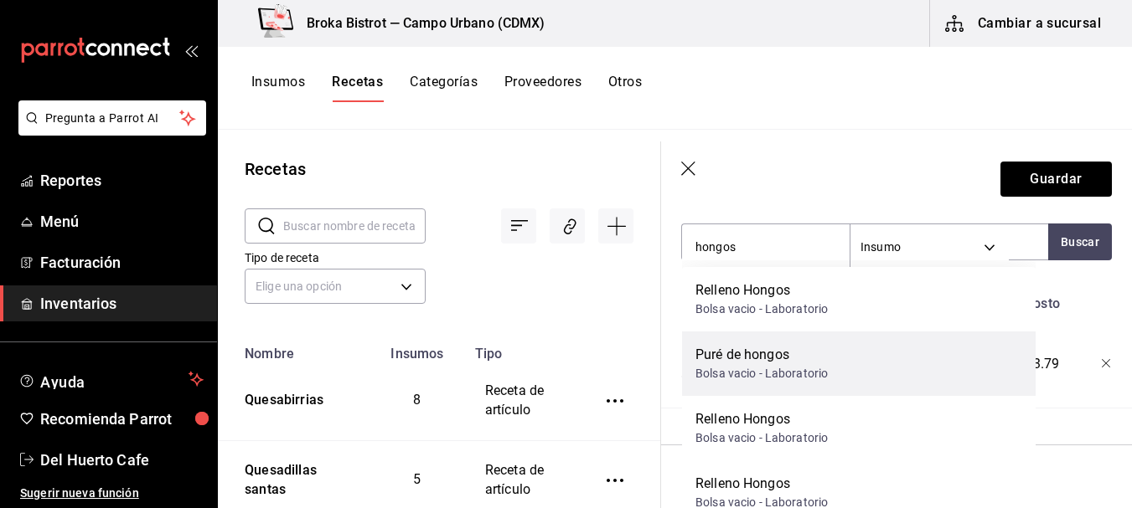
click at [795, 359] on div "Puré de hongos" at bounding box center [761, 355] width 132 height 20
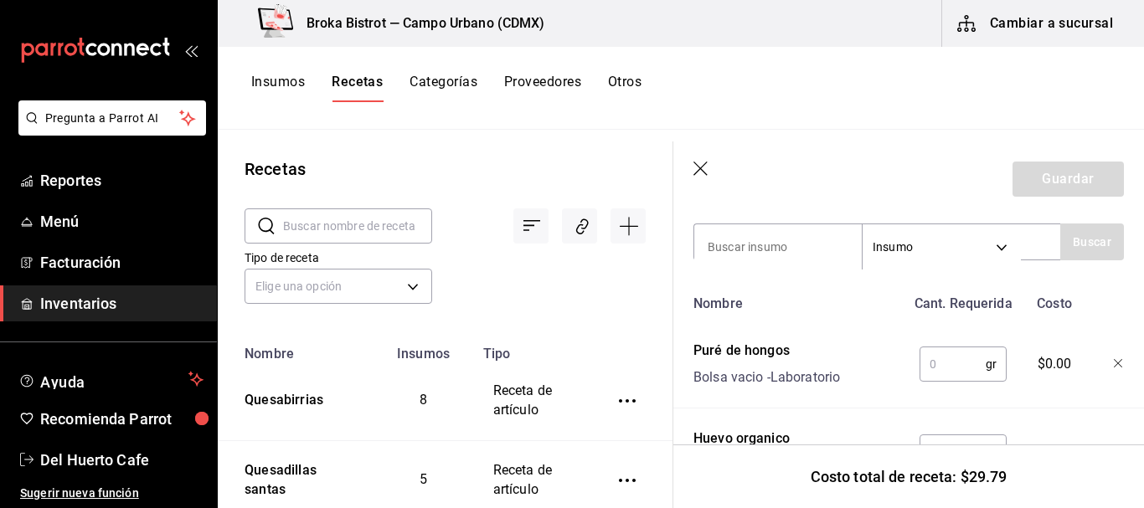
click at [940, 353] on input "text" at bounding box center [953, 365] width 66 height 34
click at [780, 237] on input at bounding box center [778, 247] width 168 height 35
click at [780, 238] on input at bounding box center [778, 247] width 168 height 35
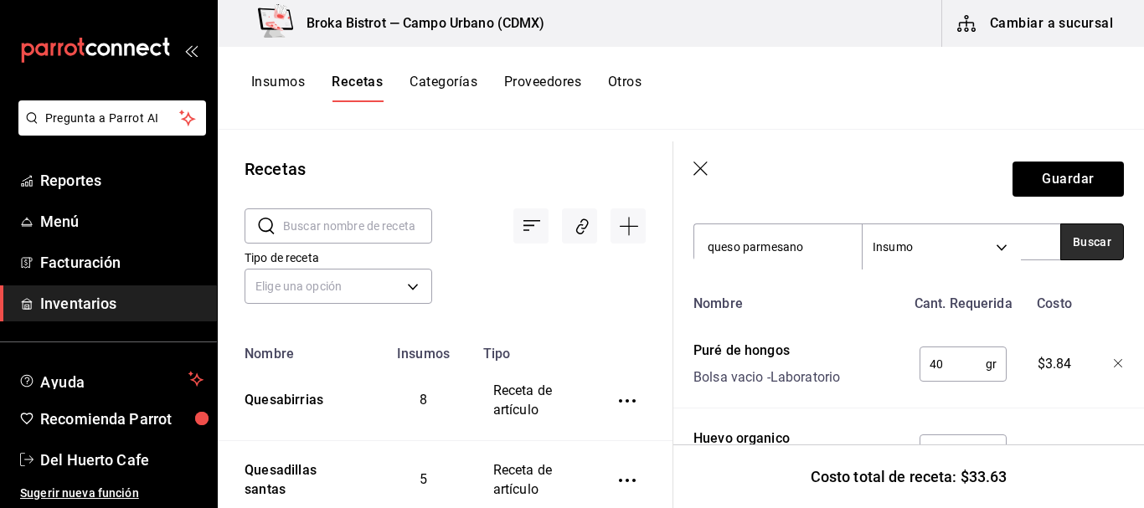
click at [1078, 231] on button "Buscar" at bounding box center [1092, 242] width 64 height 37
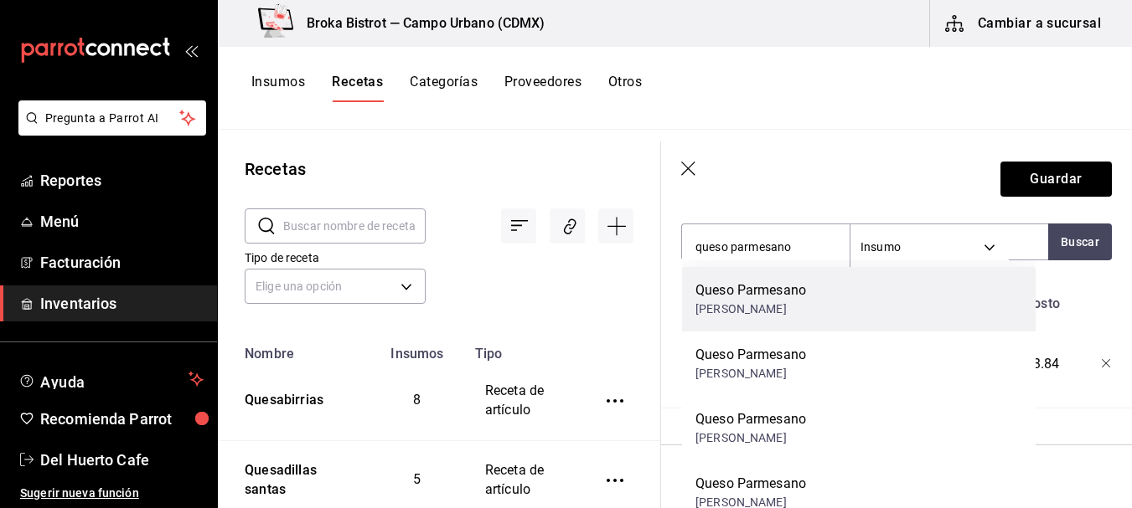
click at [891, 292] on div "Queso Parmesano Bolsa vacio - [PERSON_NAME]" at bounding box center [858, 299] width 353 height 65
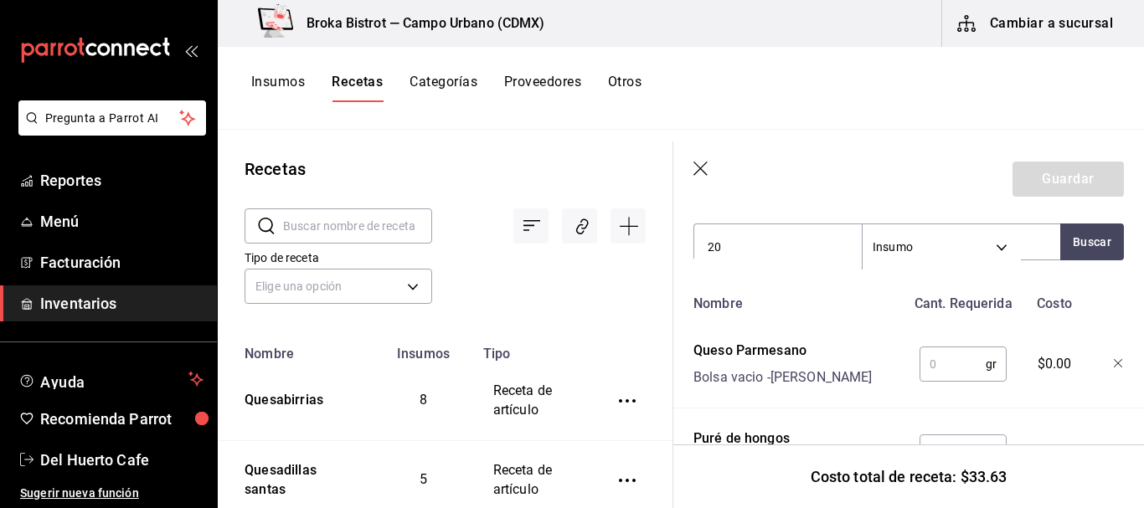
click at [950, 373] on input "text" at bounding box center [953, 365] width 66 height 34
click at [756, 259] on input "20" at bounding box center [778, 247] width 168 height 35
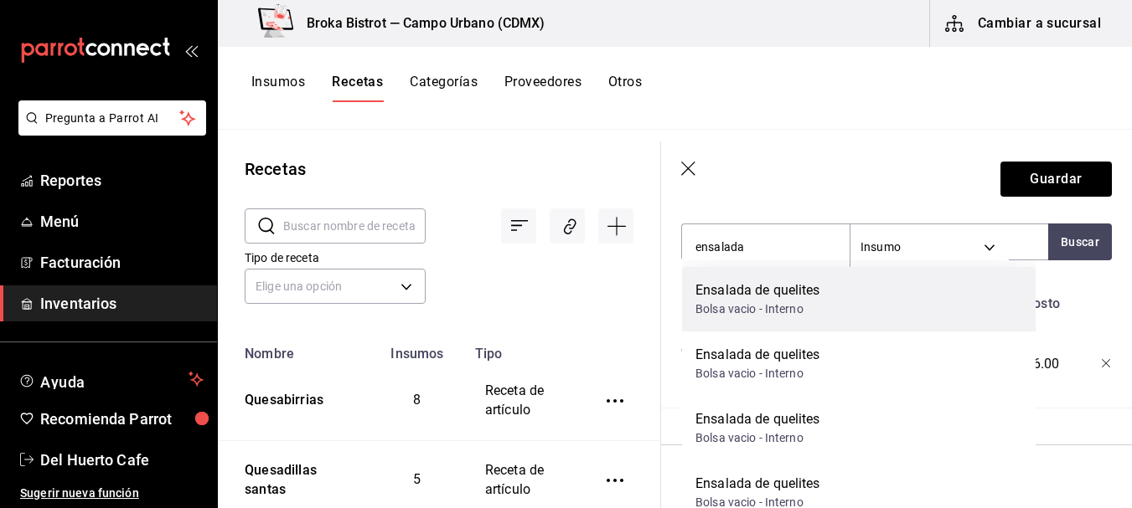
click at [748, 294] on div "Ensalada de quelites" at bounding box center [757, 291] width 125 height 20
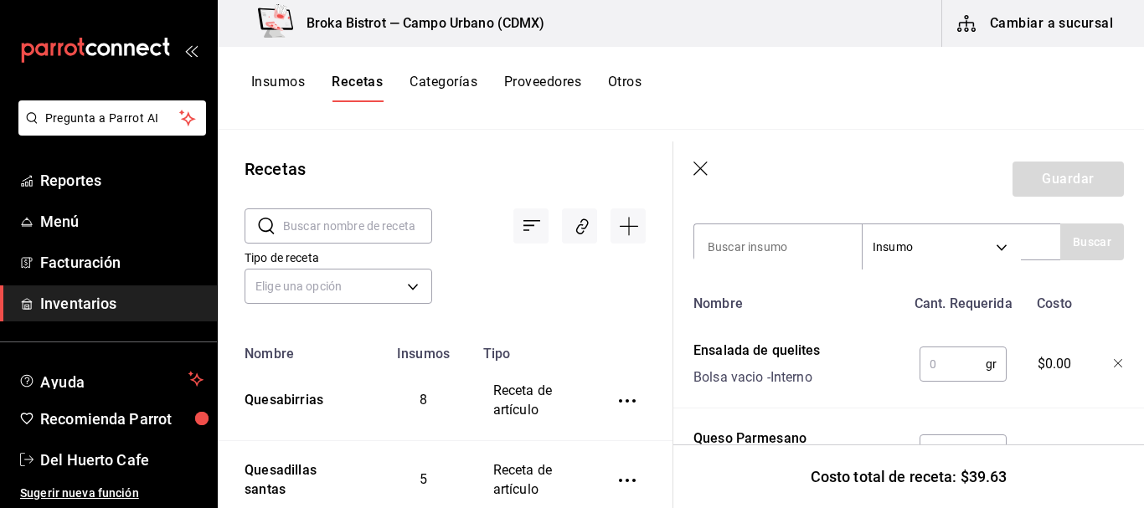
click at [926, 356] on input "text" at bounding box center [953, 365] width 66 height 34
click at [799, 243] on input at bounding box center [778, 247] width 168 height 35
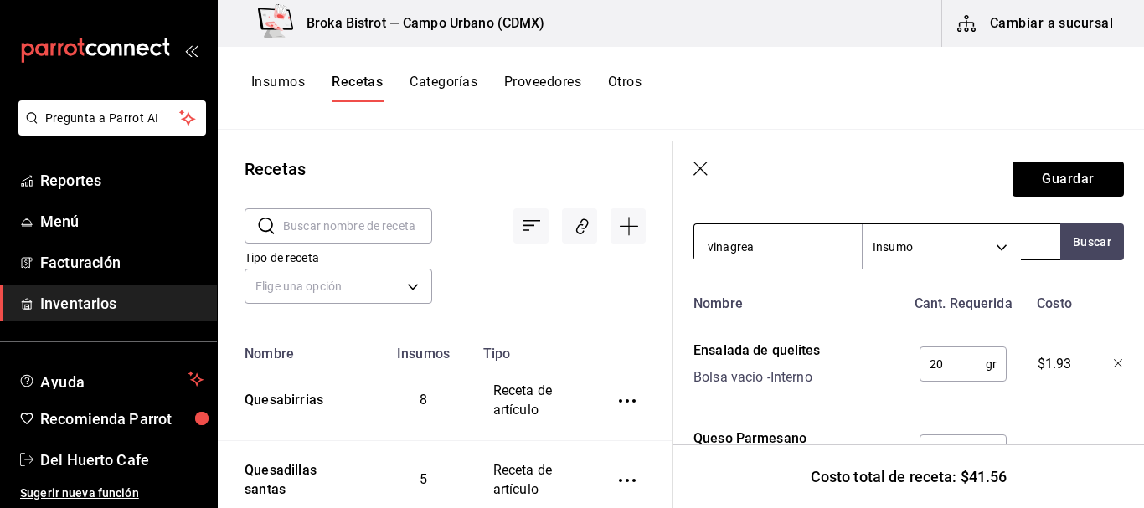
click at [786, 238] on input "vinagrea" at bounding box center [778, 247] width 168 height 35
click at [1069, 237] on button "Buscar" at bounding box center [1092, 242] width 64 height 37
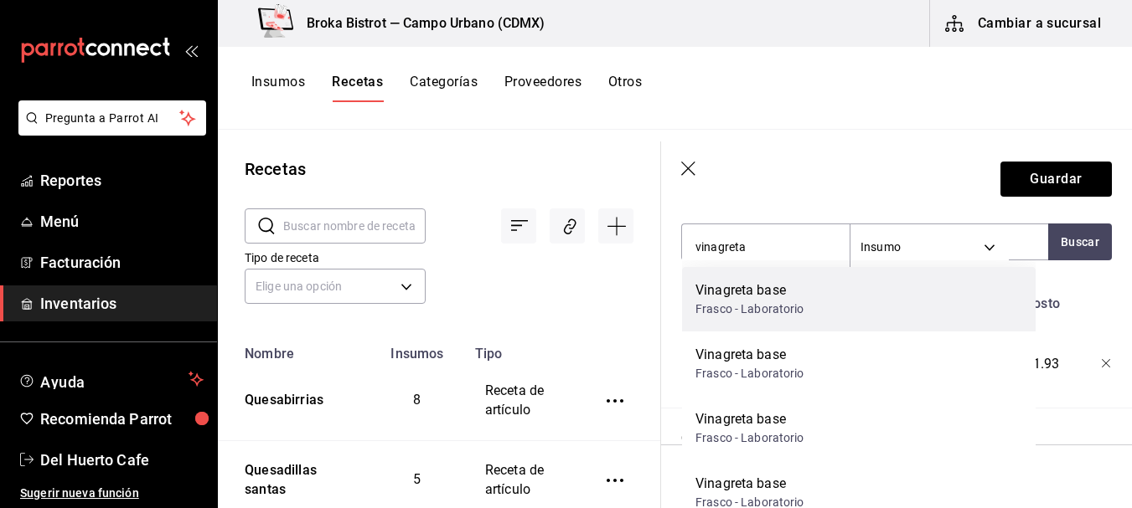
click at [865, 313] on div "Vinagreta base Frasco - Laboratorio" at bounding box center [858, 299] width 353 height 65
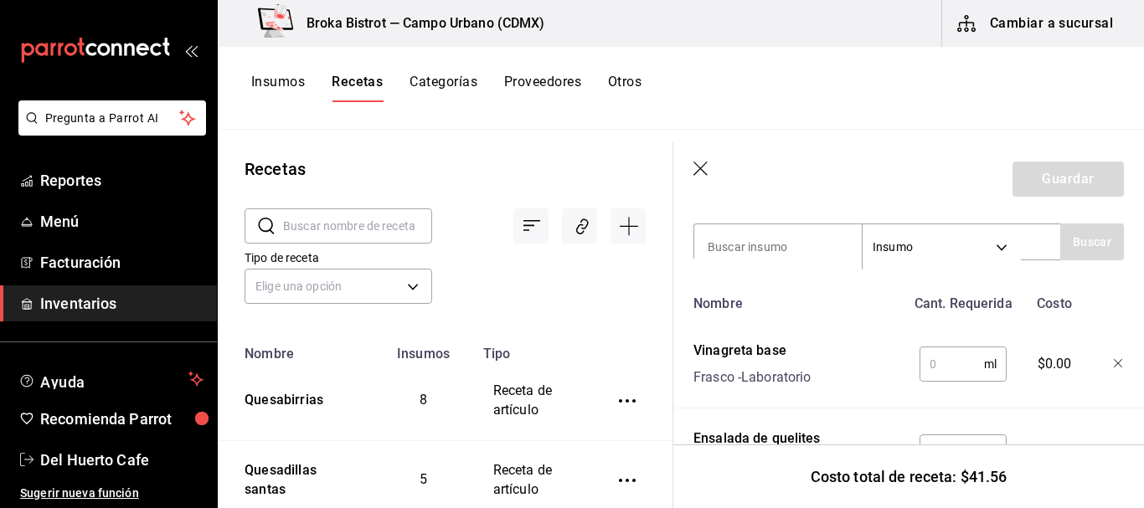
click at [952, 356] on input "text" at bounding box center [952, 365] width 65 height 34
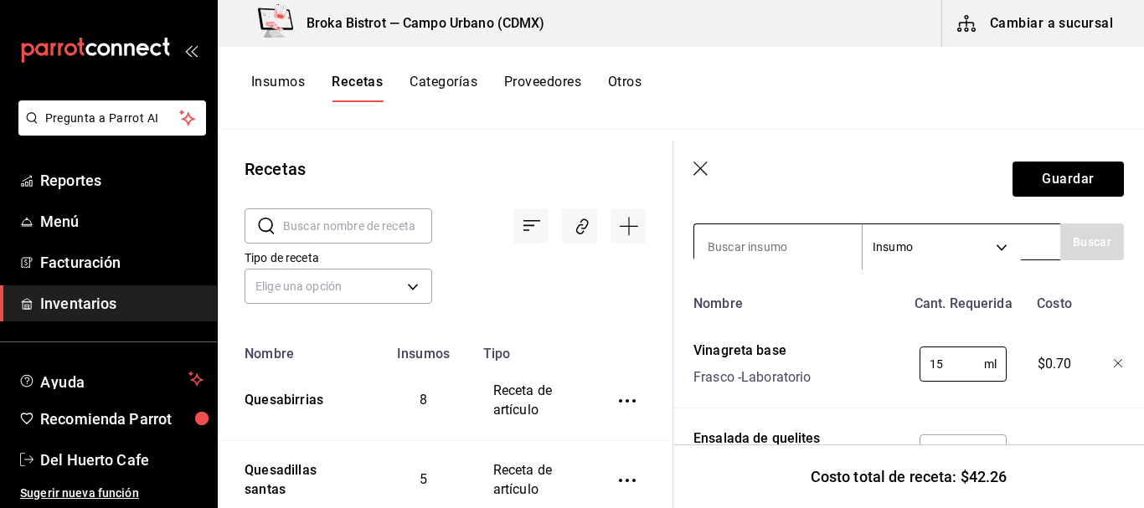
click at [761, 240] on input at bounding box center [778, 247] width 168 height 35
click at [1086, 185] on button "Guardar" at bounding box center [1068, 179] width 111 height 35
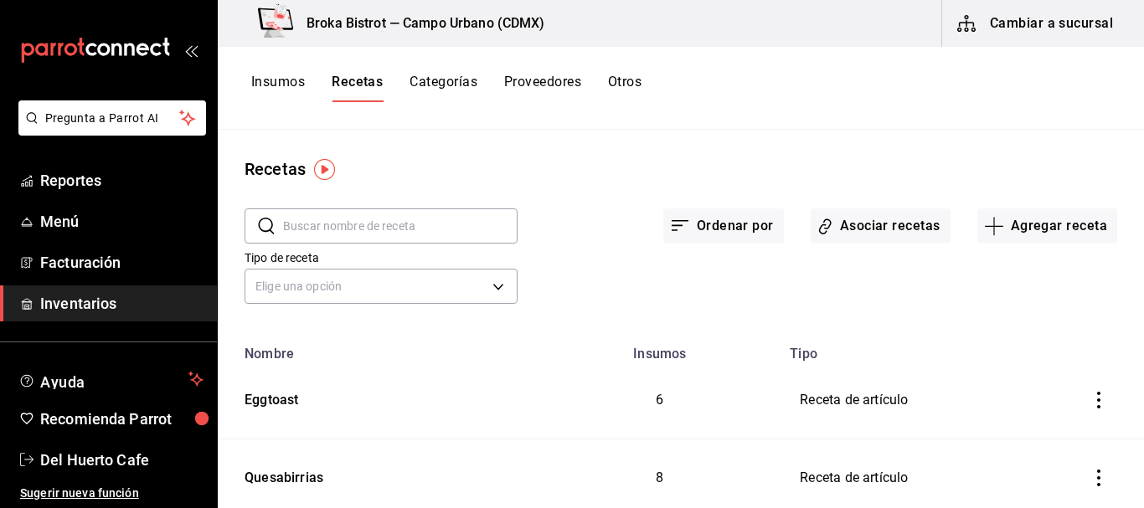
click at [721, 134] on div "Recetas ​ ​ Ordenar por Asociar recetas Agregar receta Tipo de receta Elige una…" at bounding box center [681, 313] width 926 height 367
